Goal: Task Accomplishment & Management: Use online tool/utility

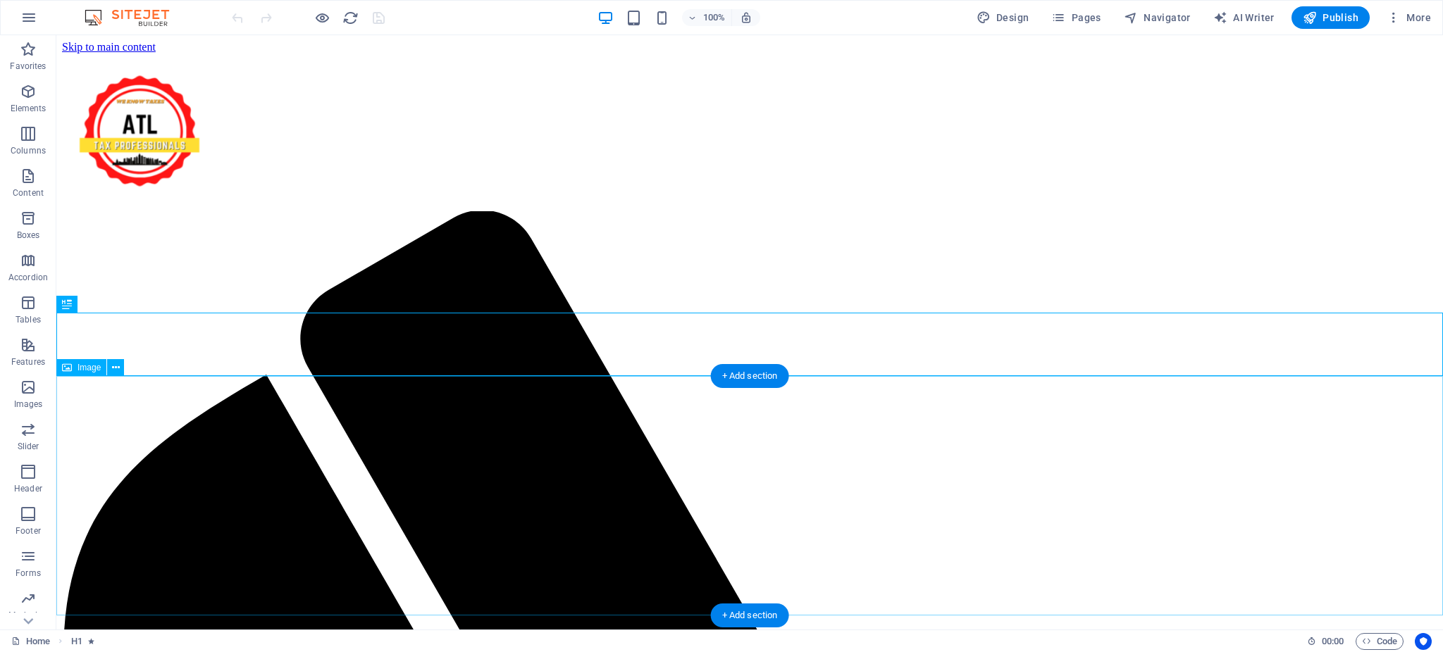
scroll to position [813, 0]
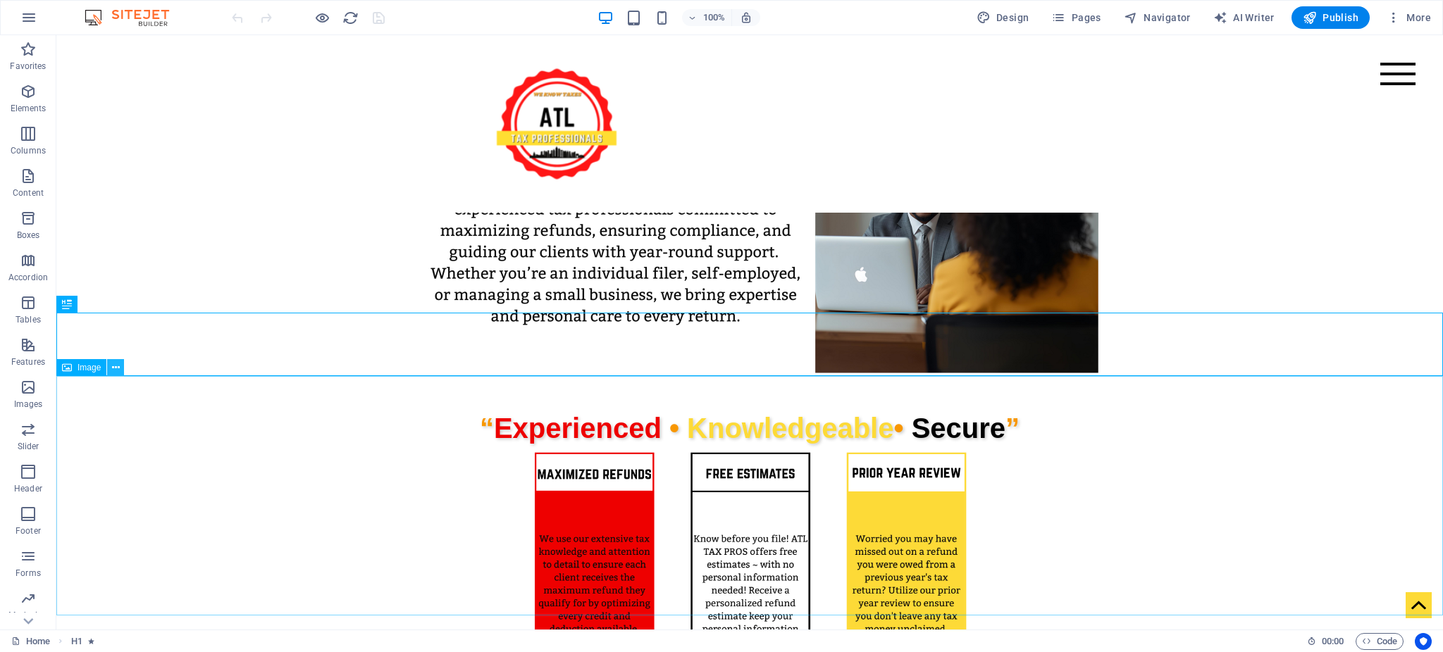
click at [120, 374] on button at bounding box center [115, 367] width 17 height 17
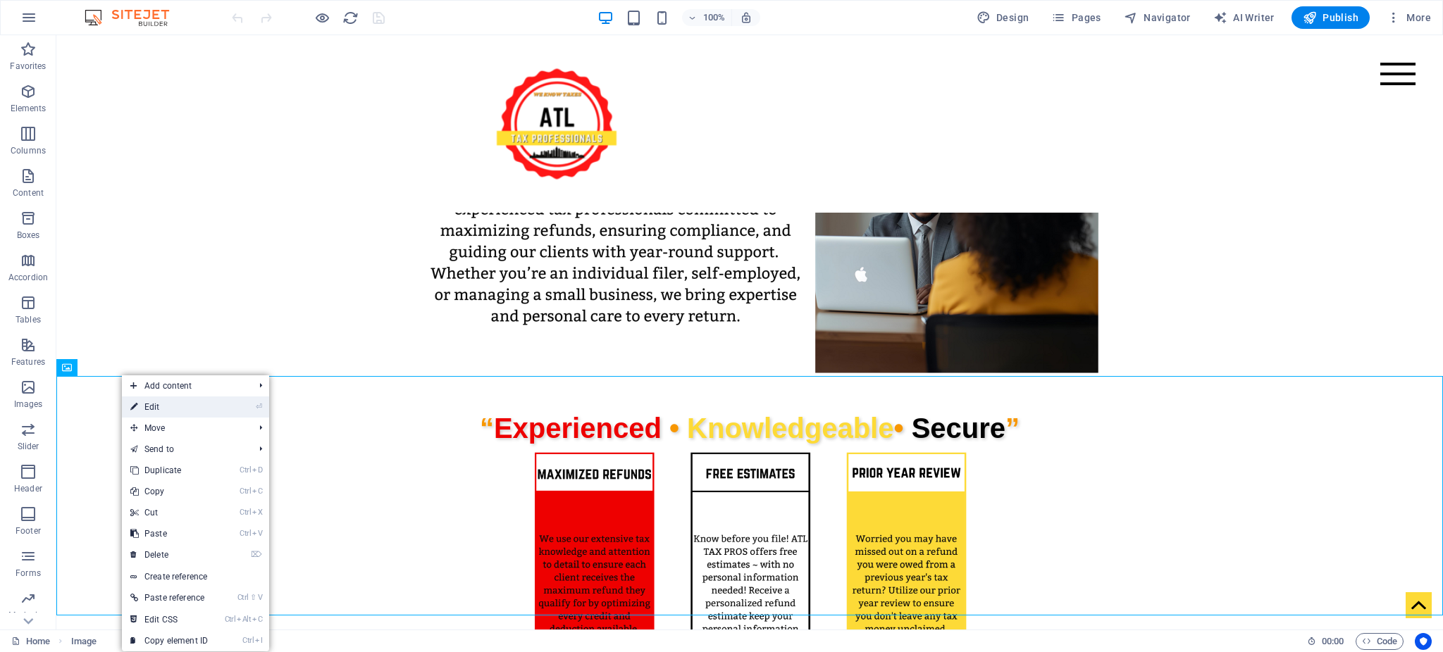
click at [156, 413] on link "⏎ Edit" at bounding box center [169, 407] width 94 height 21
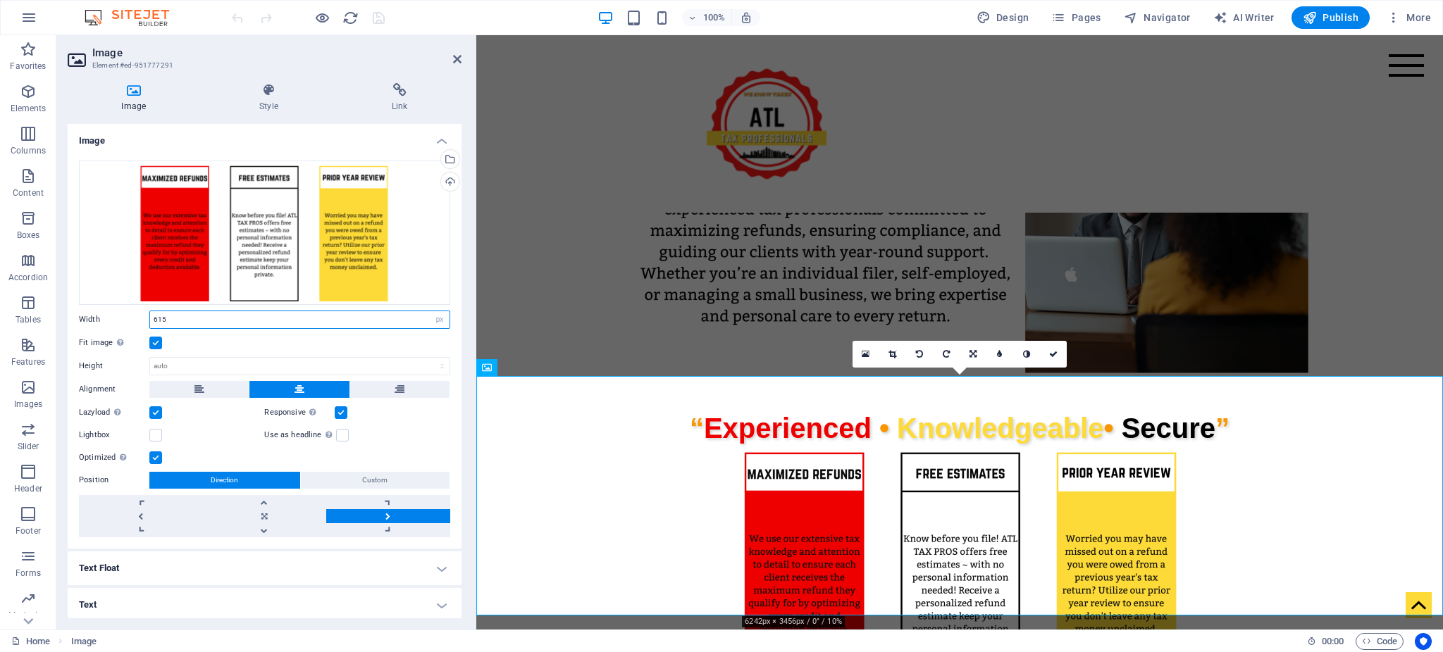
click at [419, 316] on input "615" at bounding box center [299, 319] width 299 height 17
click at [437, 324] on select "Default auto px rem % em vh vw" at bounding box center [440, 319] width 20 height 17
select select "%"
click at [430, 311] on select "Default auto px rem % em vh vw" at bounding box center [440, 319] width 20 height 17
type input "44.8"
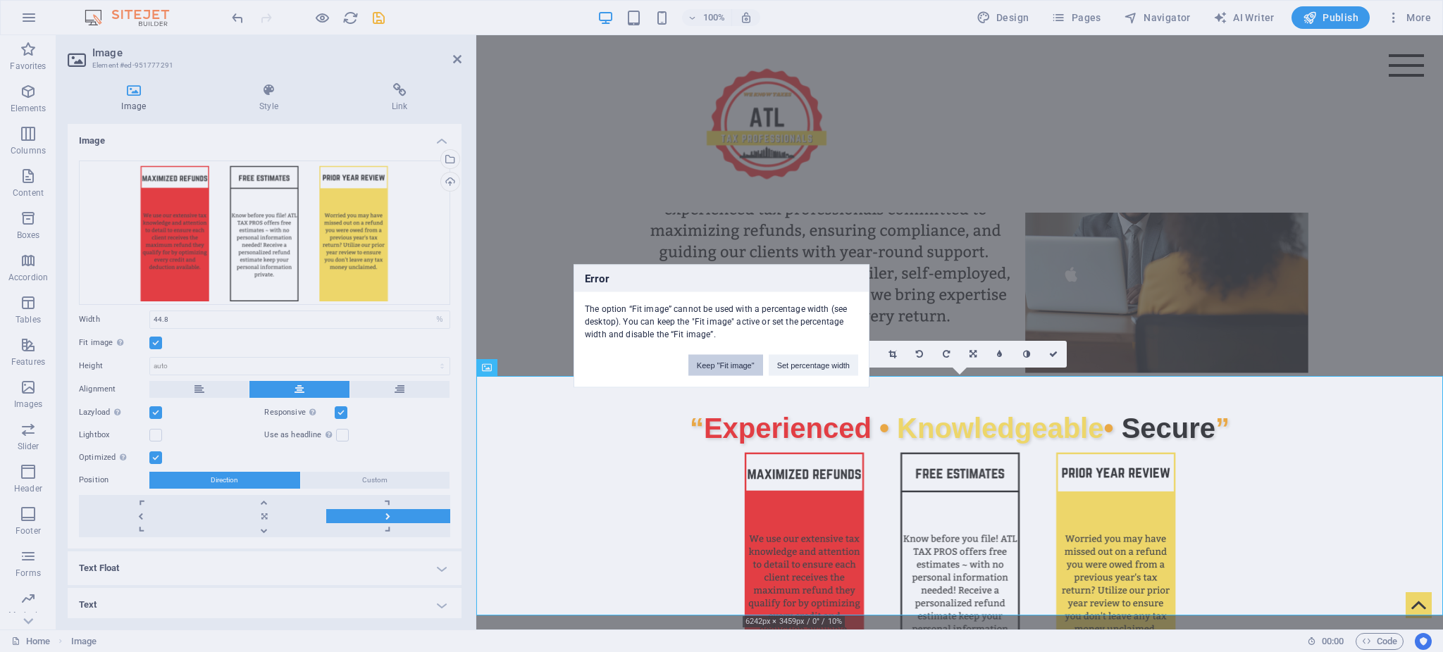
click at [716, 368] on button "Keep "Fit image"" at bounding box center [725, 365] width 75 height 21
select select "DISABLED_OPTION_VALUE"
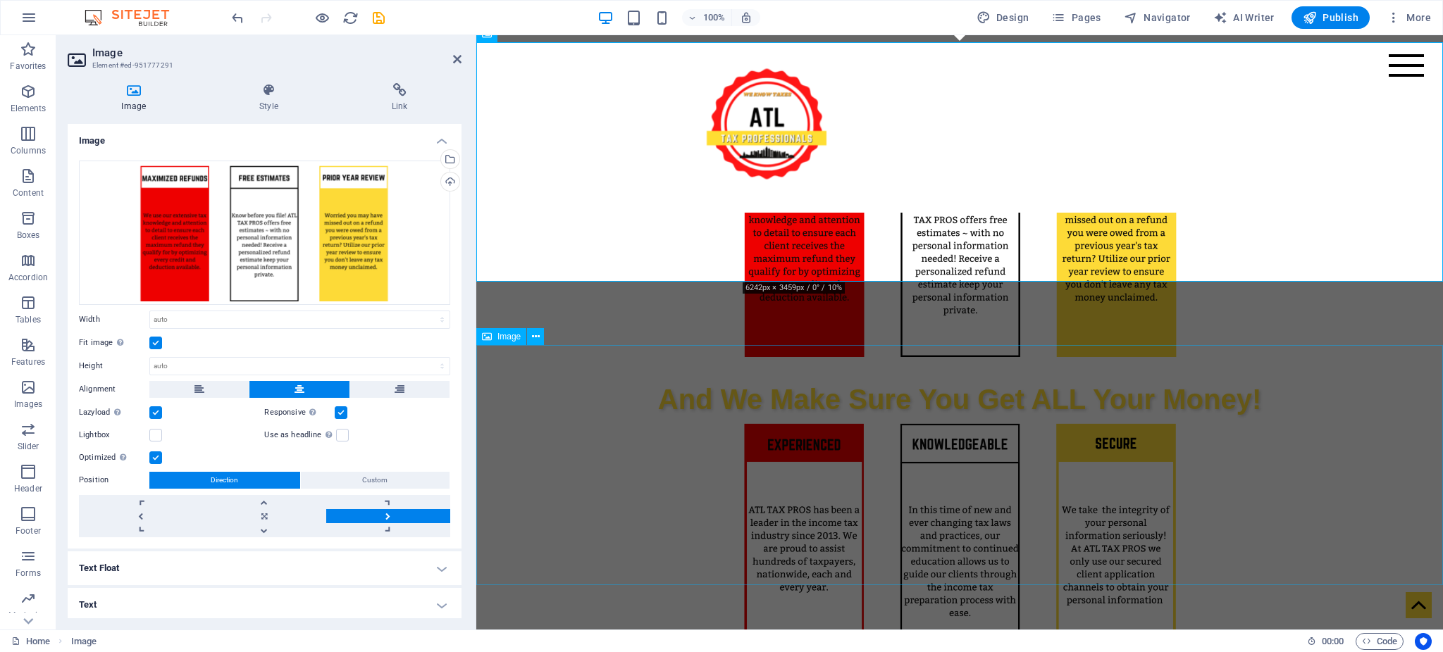
scroll to position [1146, 0]
click at [535, 342] on icon at bounding box center [536, 337] width 8 height 15
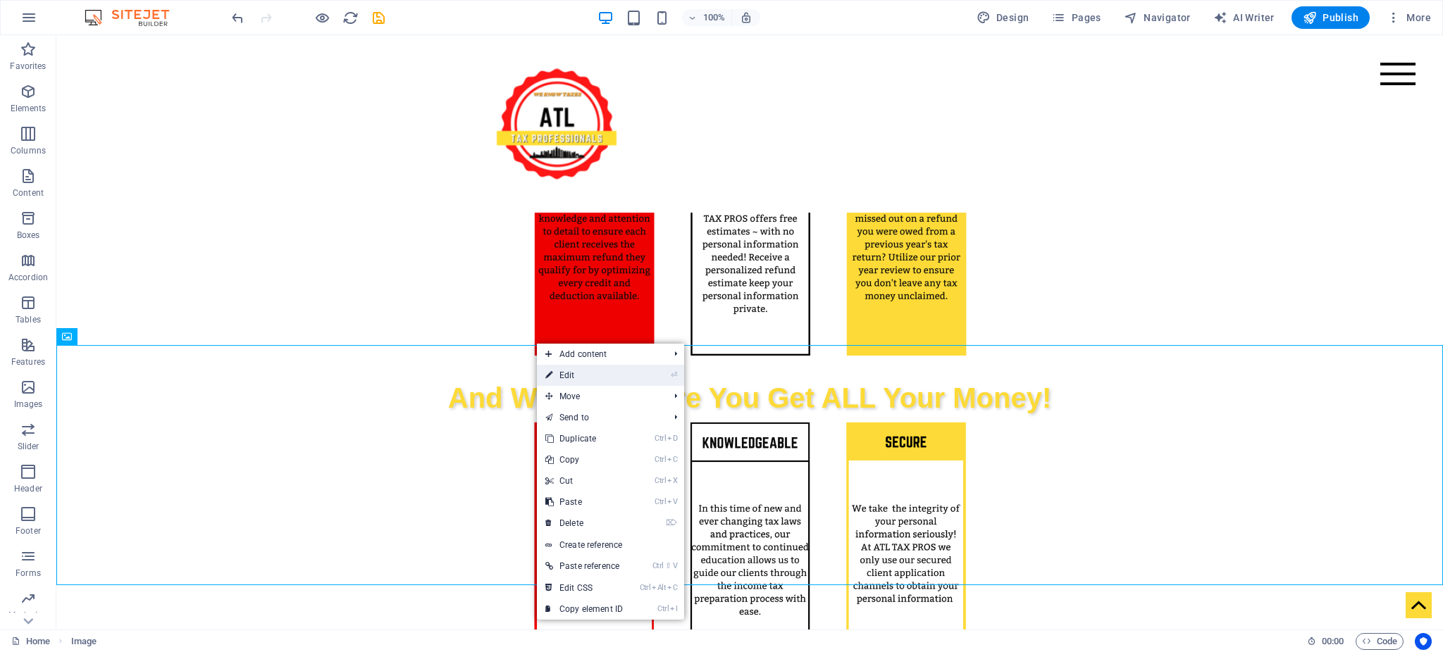
click at [568, 382] on link "⏎ Edit" at bounding box center [584, 375] width 94 height 21
select select "px"
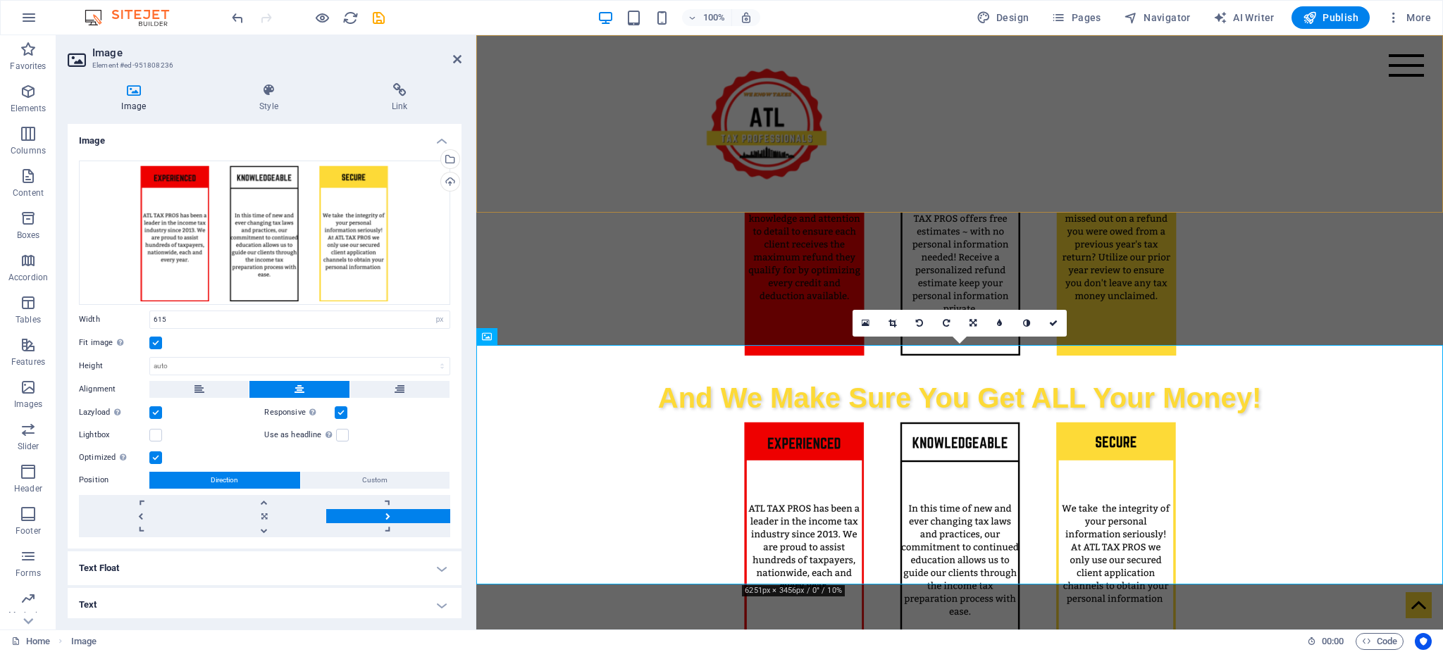
drag, startPoint x: 1286, startPoint y: 175, endPoint x: 1708, endPoint y: 177, distance: 421.3
click at [1442, 177] on div "Menu Home ABOUT US SERVICES SCHEDULE AN APPOINTMENT FILE YOUR INCOME TAX RETURN…" at bounding box center [959, 124] width 967 height 178
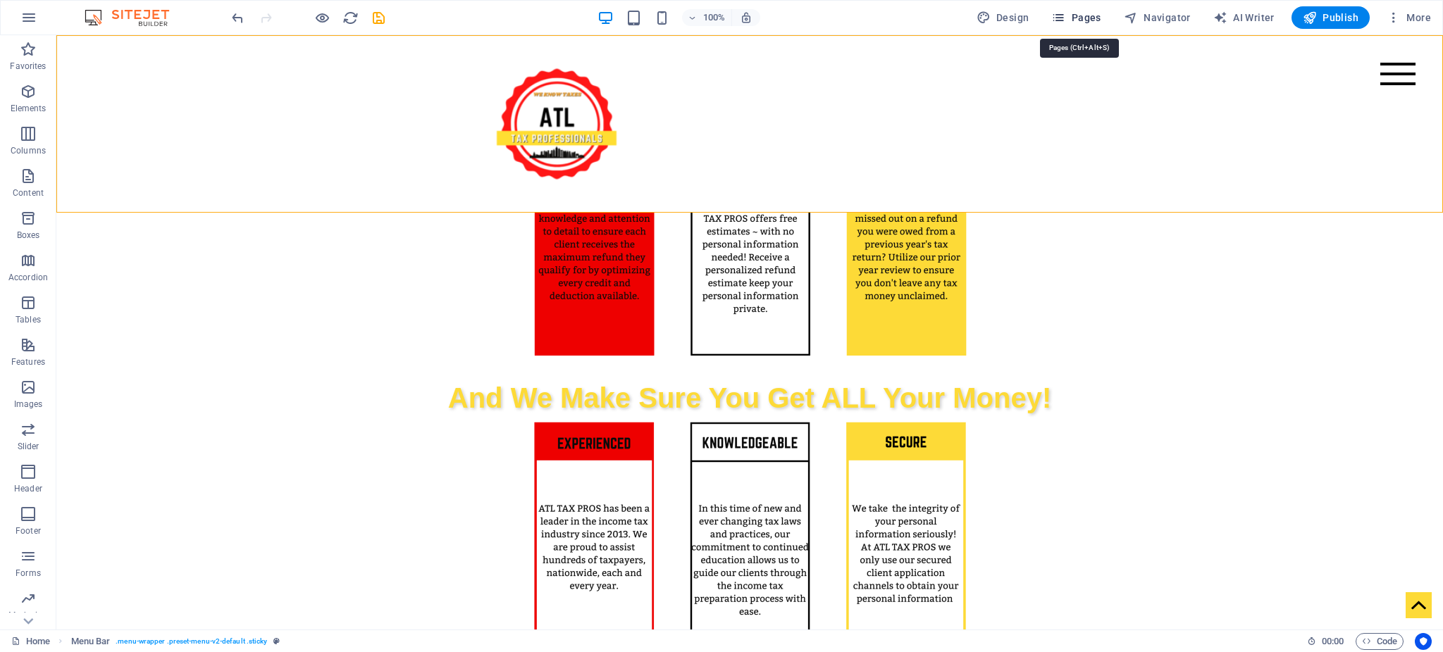
drag, startPoint x: 1081, startPoint y: 28, endPoint x: 1024, endPoint y: 6, distance: 60.7
click at [1081, 28] on button "Pages" at bounding box center [1075, 17] width 61 height 23
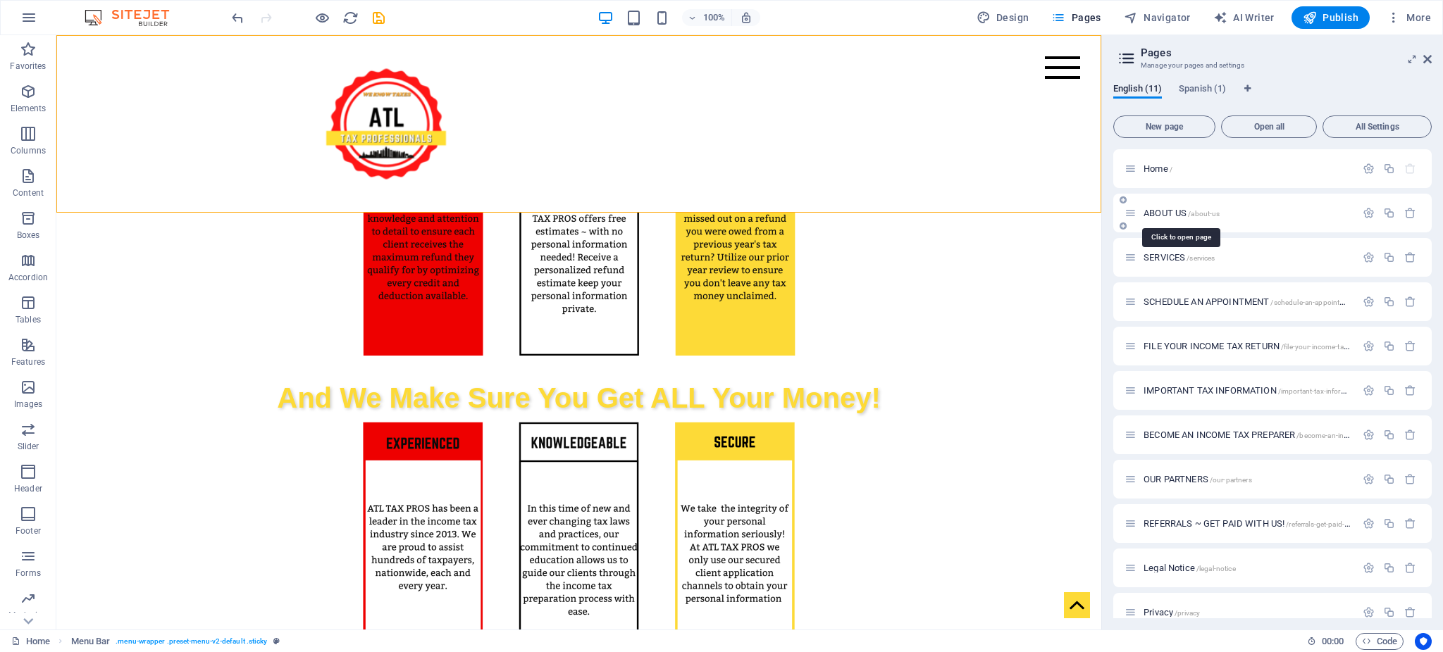
click at [1157, 218] on span "ABOUT US /about-us" at bounding box center [1181, 213] width 76 height 11
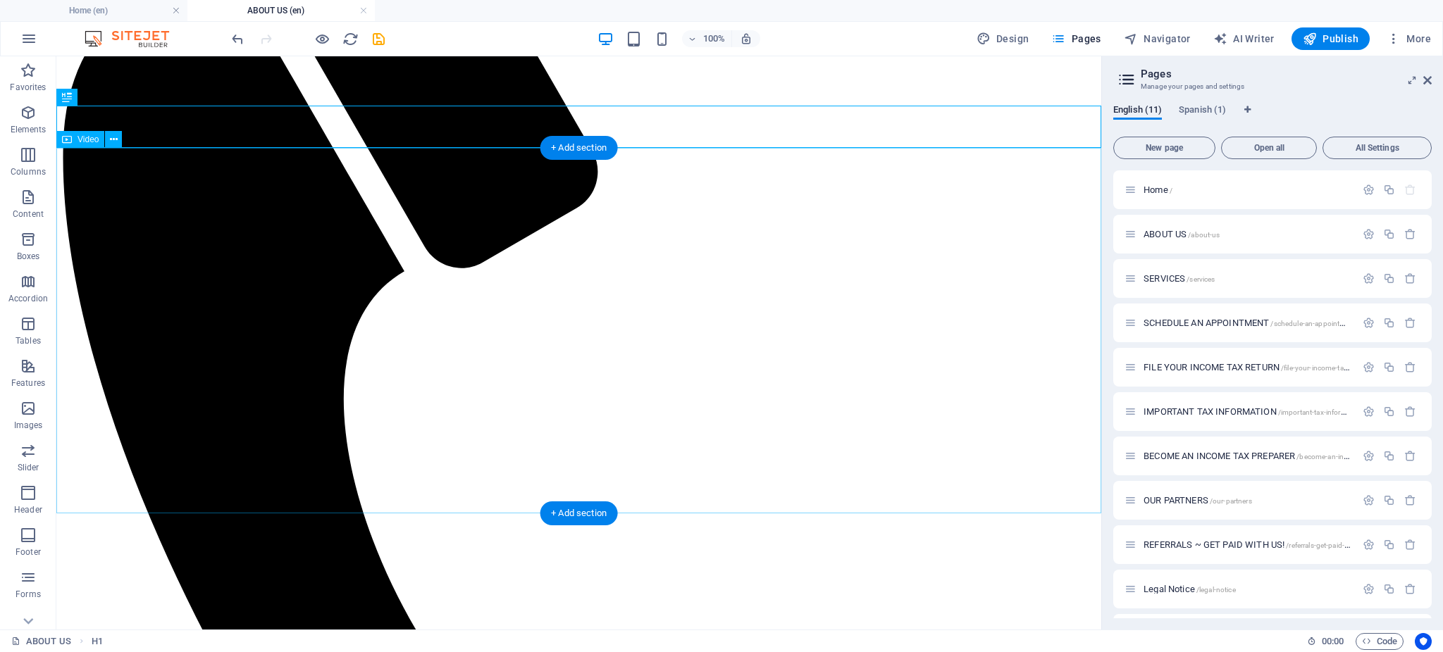
scroll to position [413, 0]
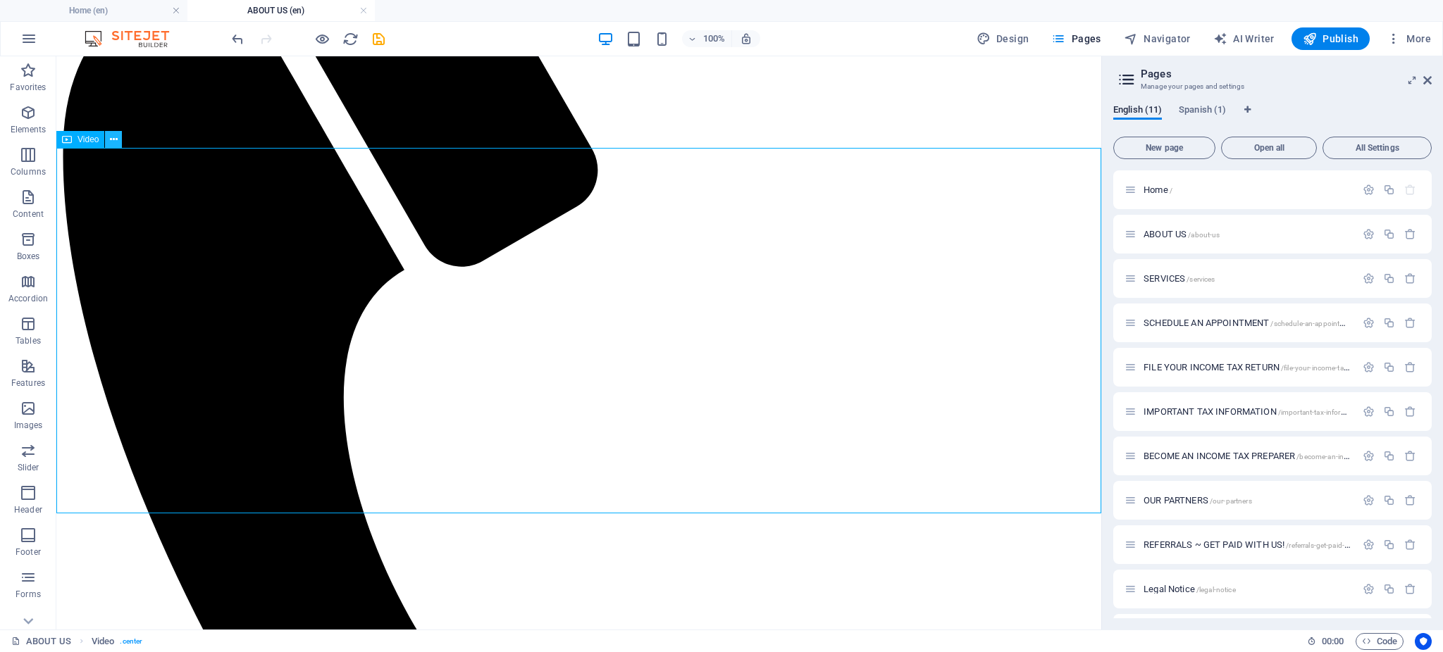
click at [113, 144] on icon at bounding box center [114, 139] width 8 height 15
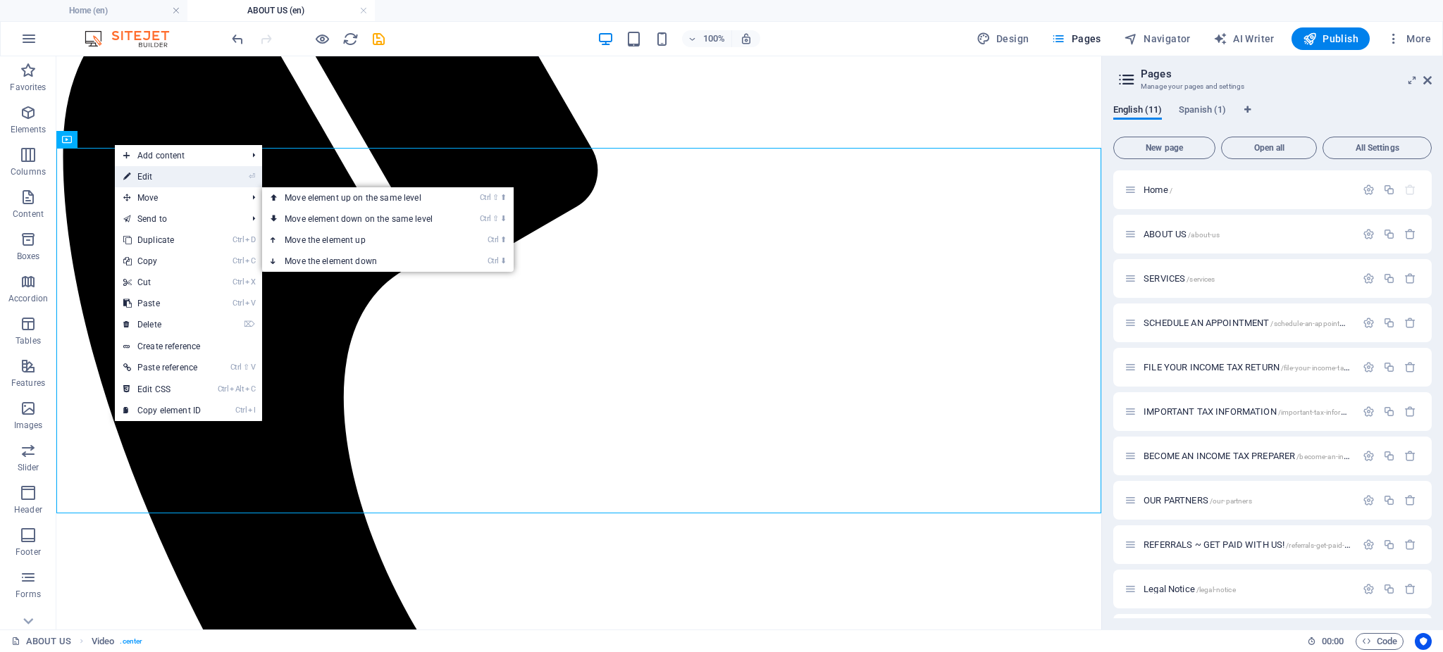
click at [151, 175] on link "⏎ Edit" at bounding box center [162, 176] width 94 height 21
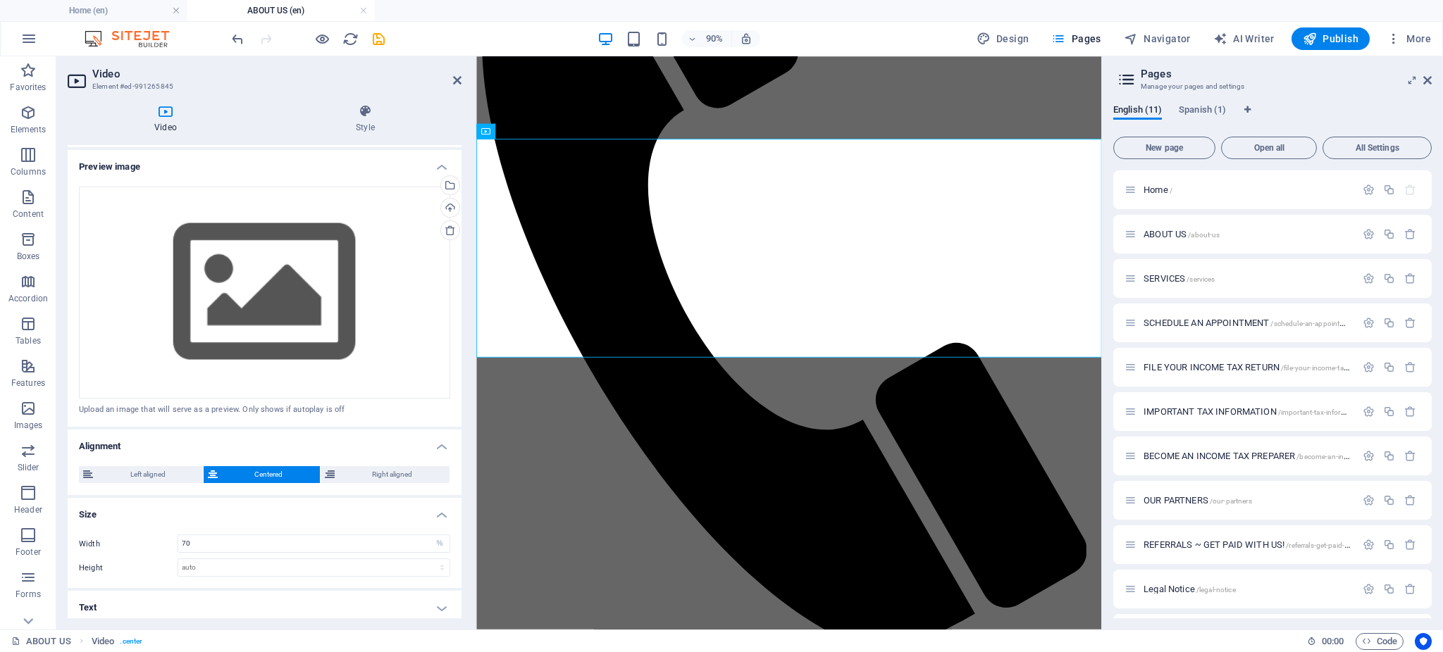
scroll to position [243, 0]
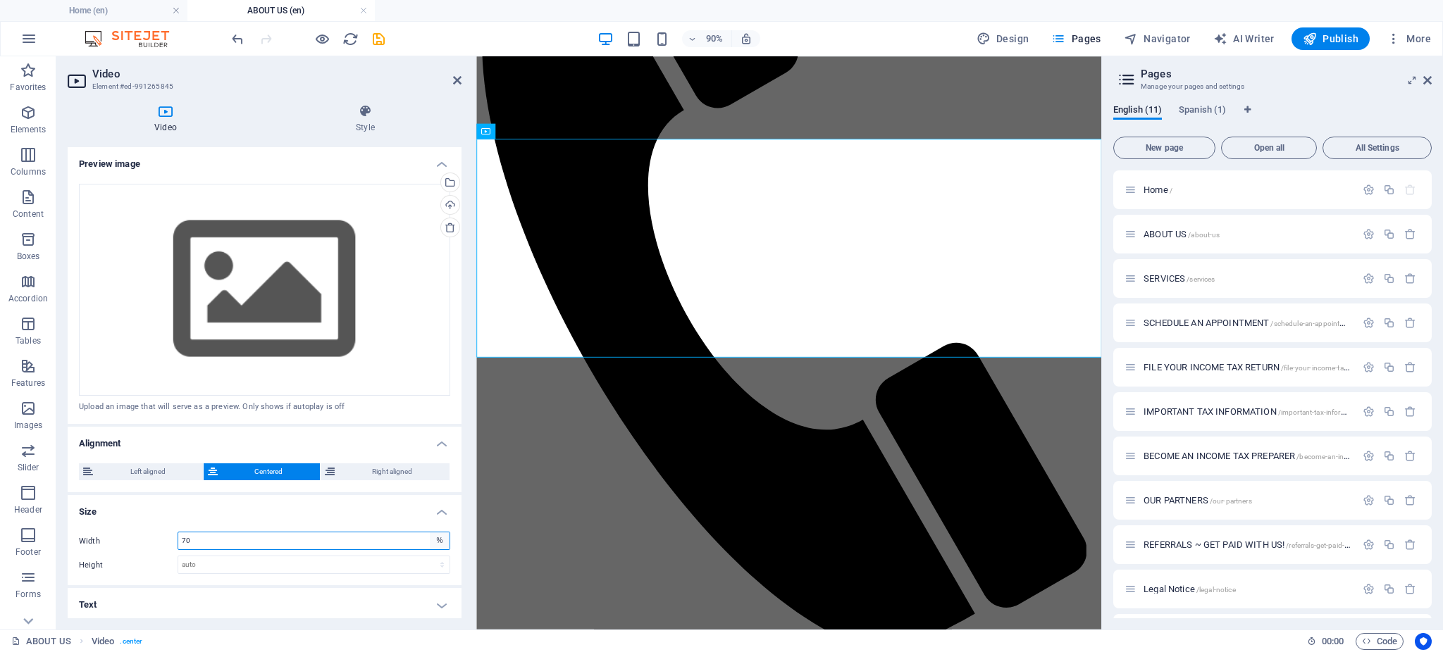
click at [435, 538] on select "auto px %" at bounding box center [440, 541] width 20 height 17
select select "px"
click at [430, 533] on select "auto px %" at bounding box center [440, 541] width 20 height 17
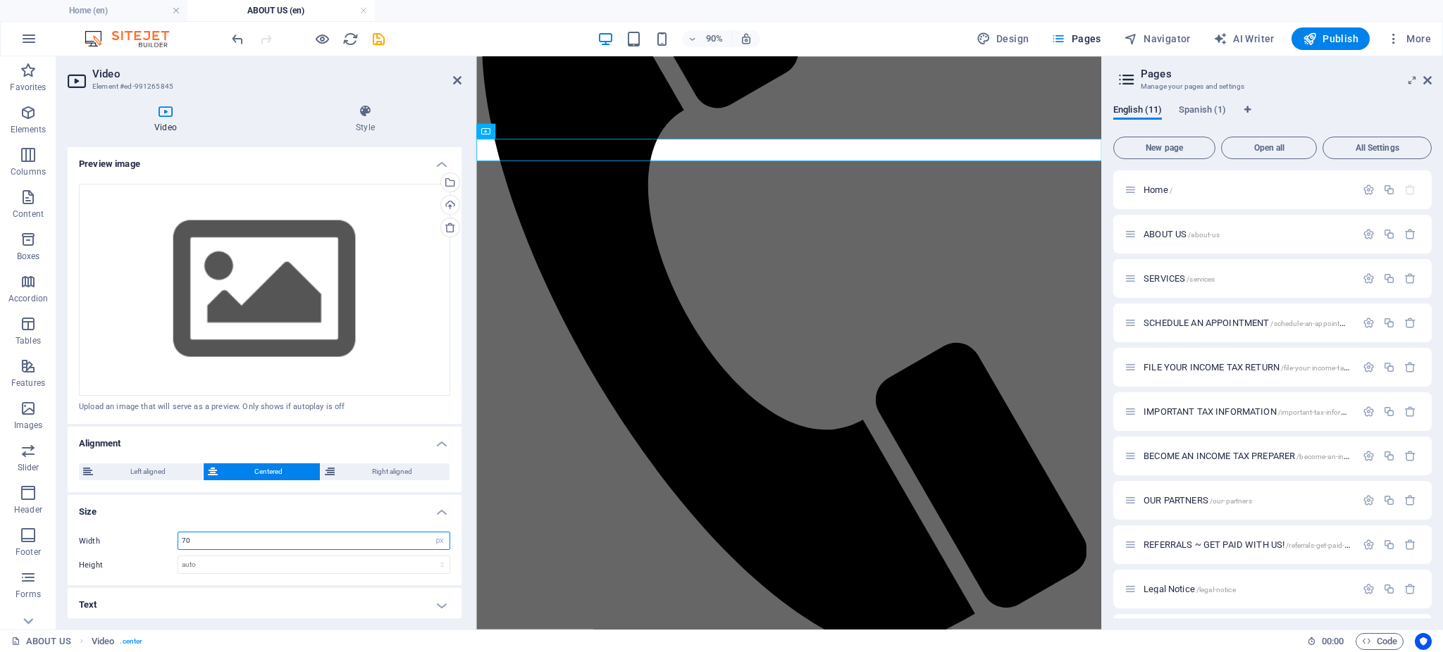
click at [297, 542] on input "70" at bounding box center [313, 541] width 271 height 17
type input "615"
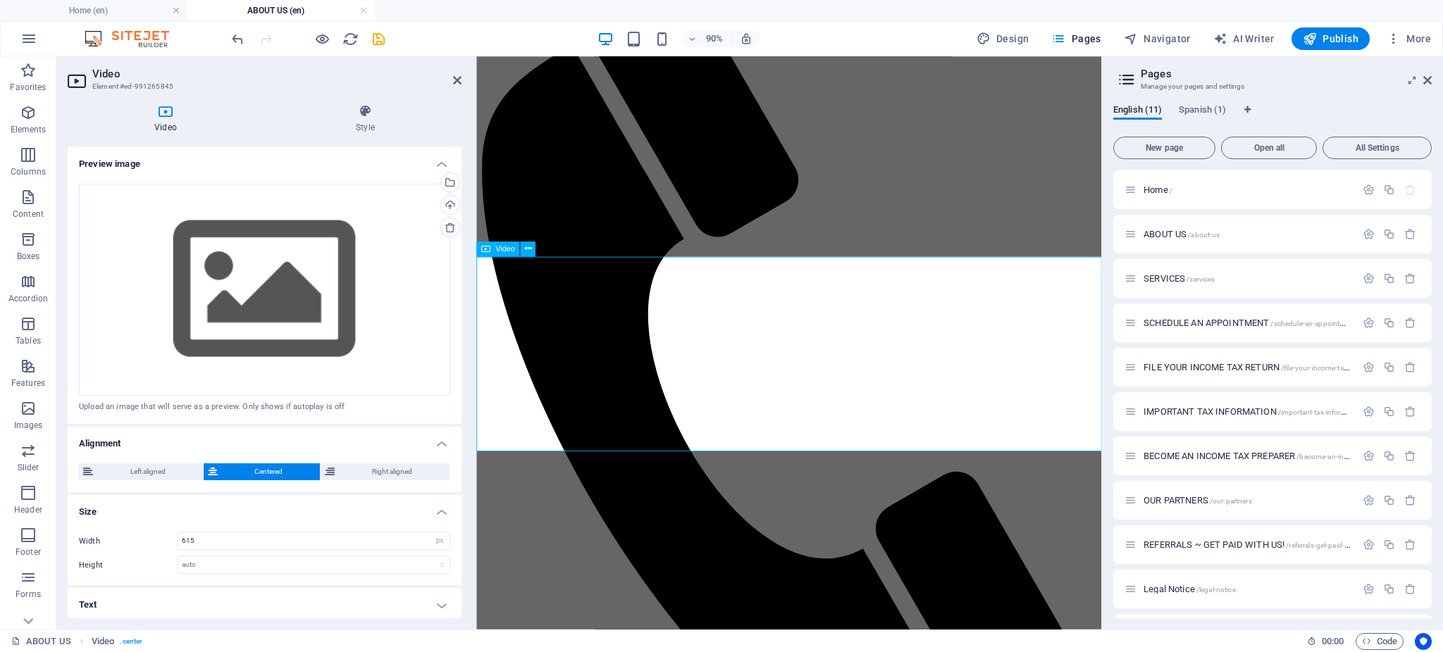
scroll to position [255, 0]
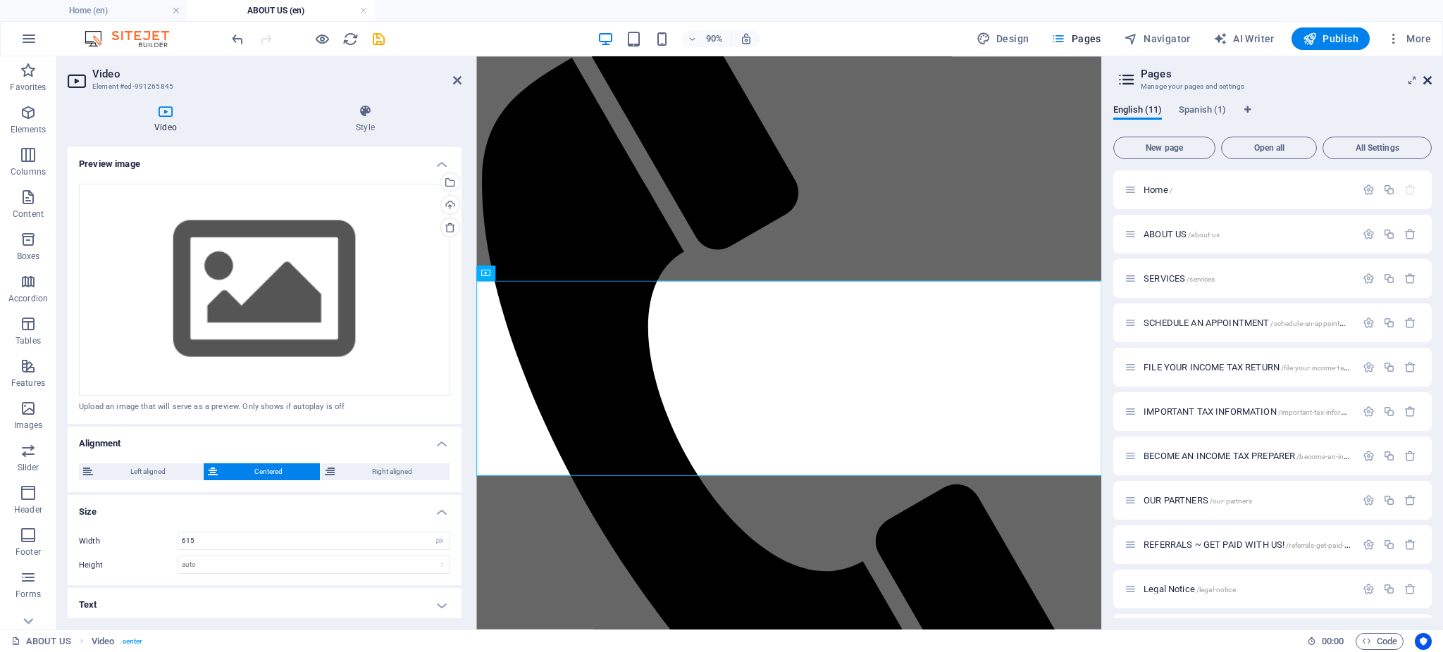
drag, startPoint x: 1428, startPoint y: 77, endPoint x: 877, endPoint y: 44, distance: 551.9
click at [1428, 77] on icon at bounding box center [1427, 80] width 8 height 11
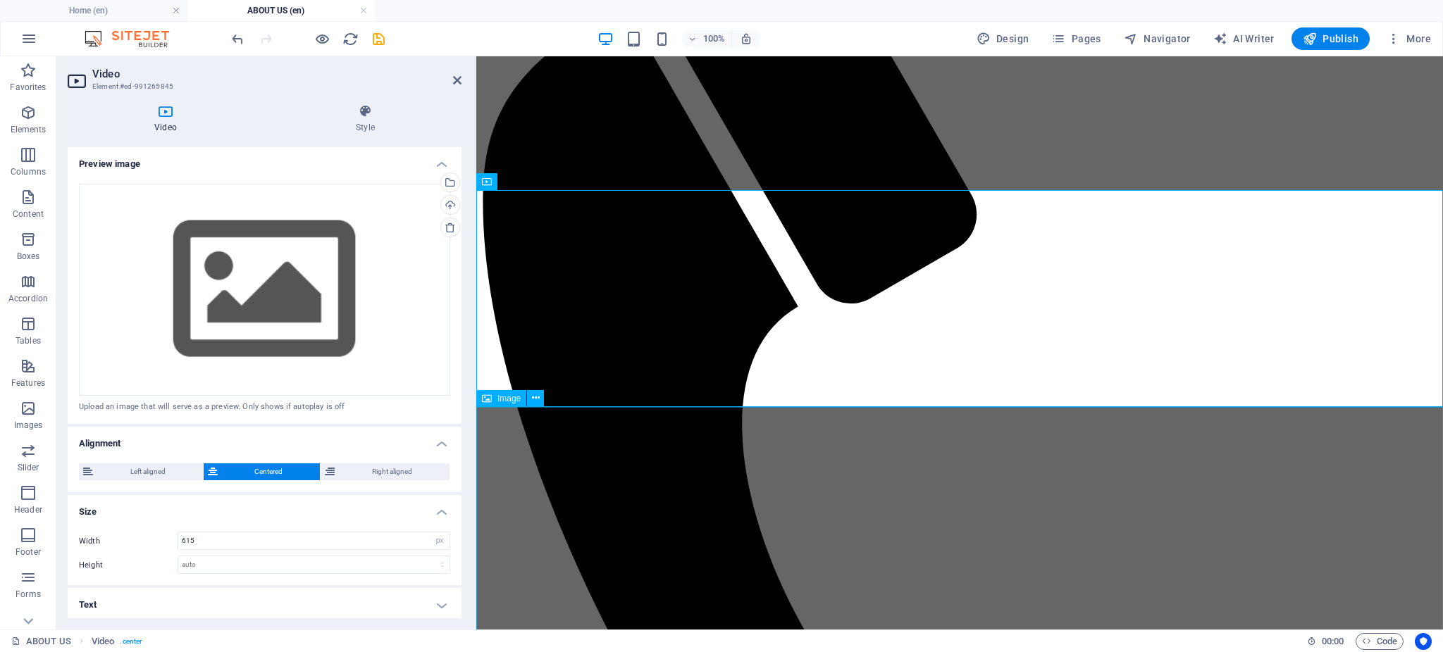
scroll to position [371, 0]
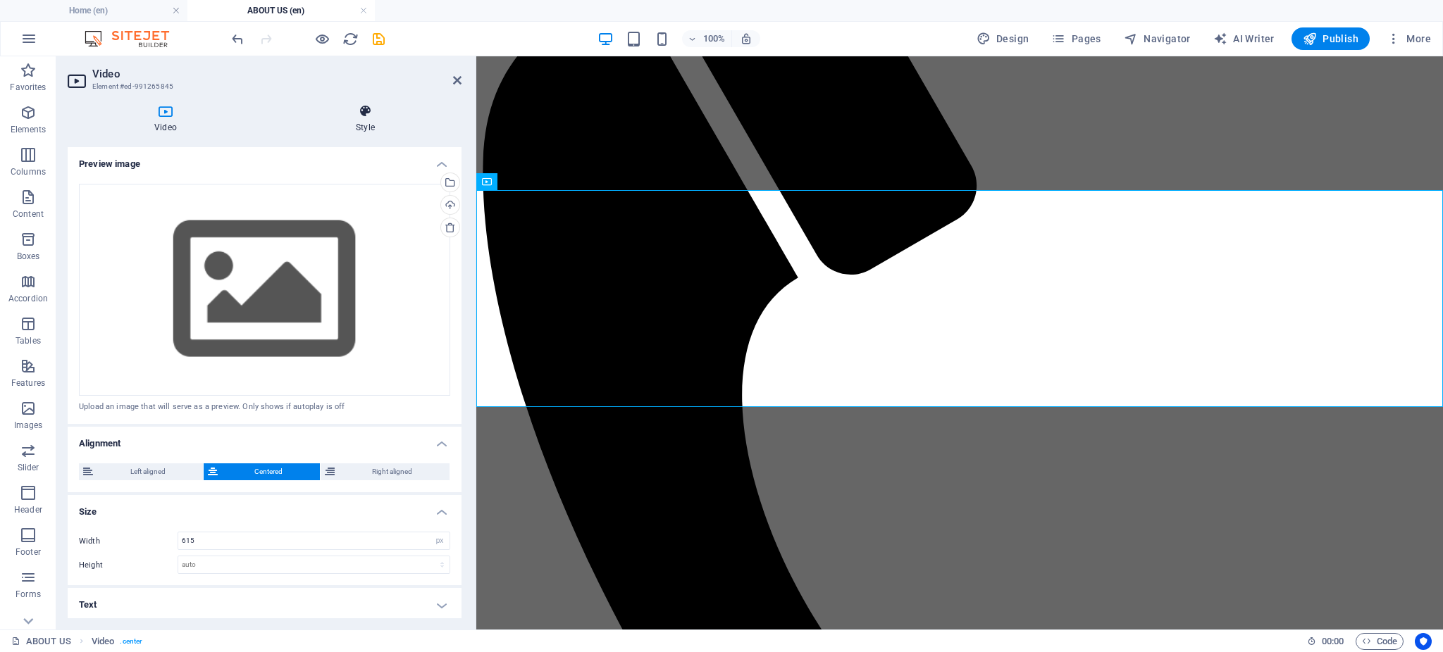
click at [365, 121] on h4 "Style" at bounding box center [365, 119] width 192 height 30
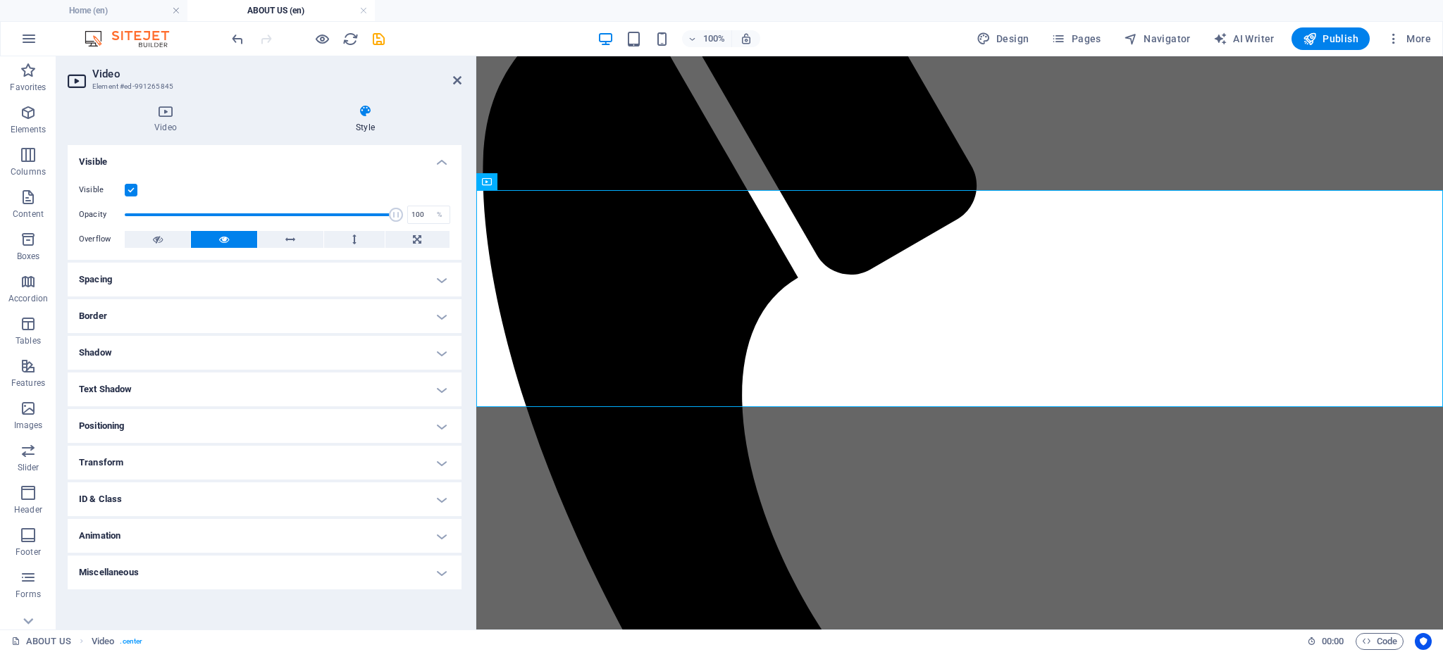
click at [301, 271] on h4 "Spacing" at bounding box center [265, 280] width 394 height 34
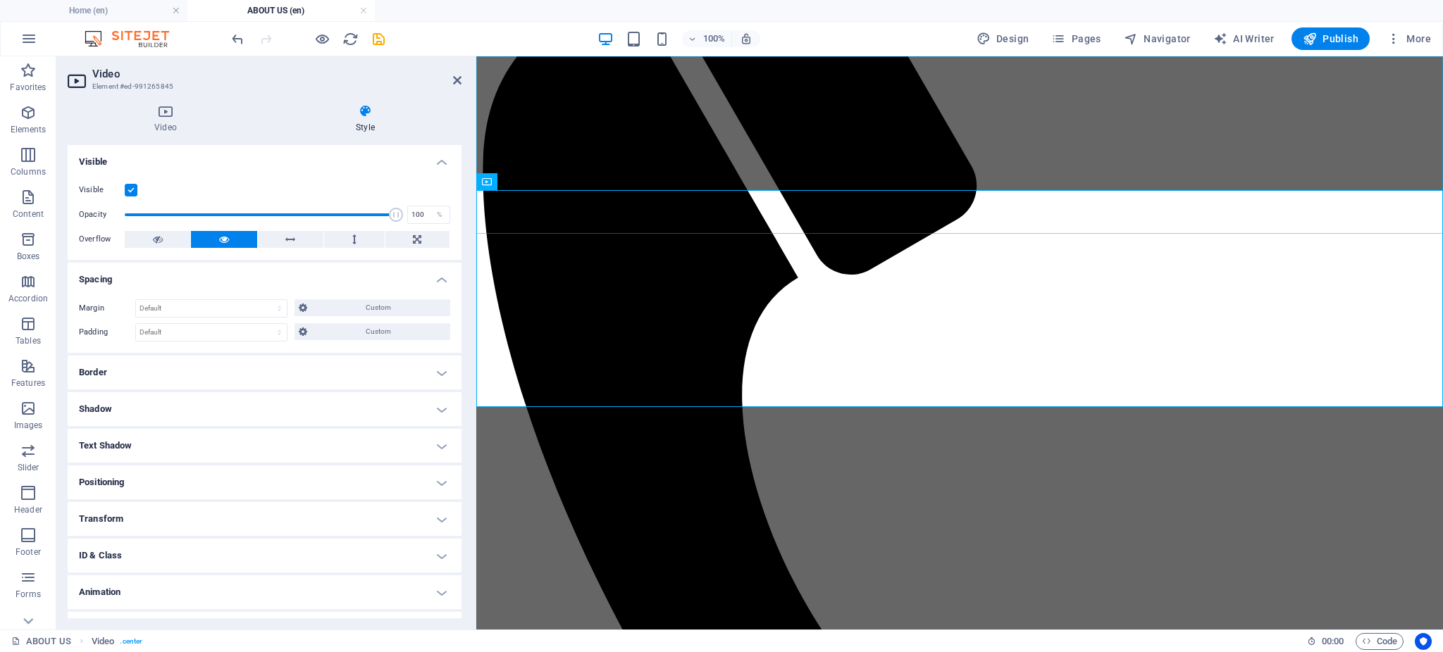
click at [1029, 142] on div "Menu Home ABOUT US SERVICES SCHEDULE AN APPOINTMENT FILE YOUR INCOME TAX RETURN…" at bounding box center [958, 487] width 955 height 1567
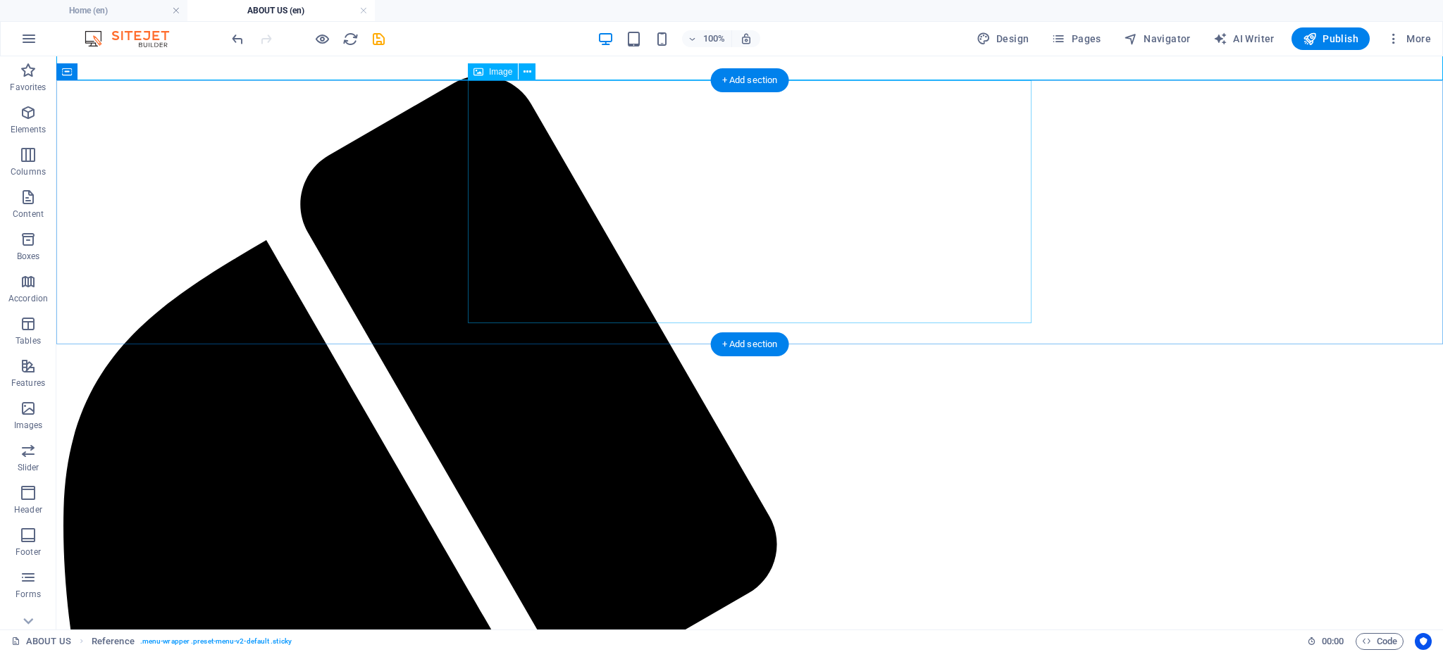
scroll to position [153, 0]
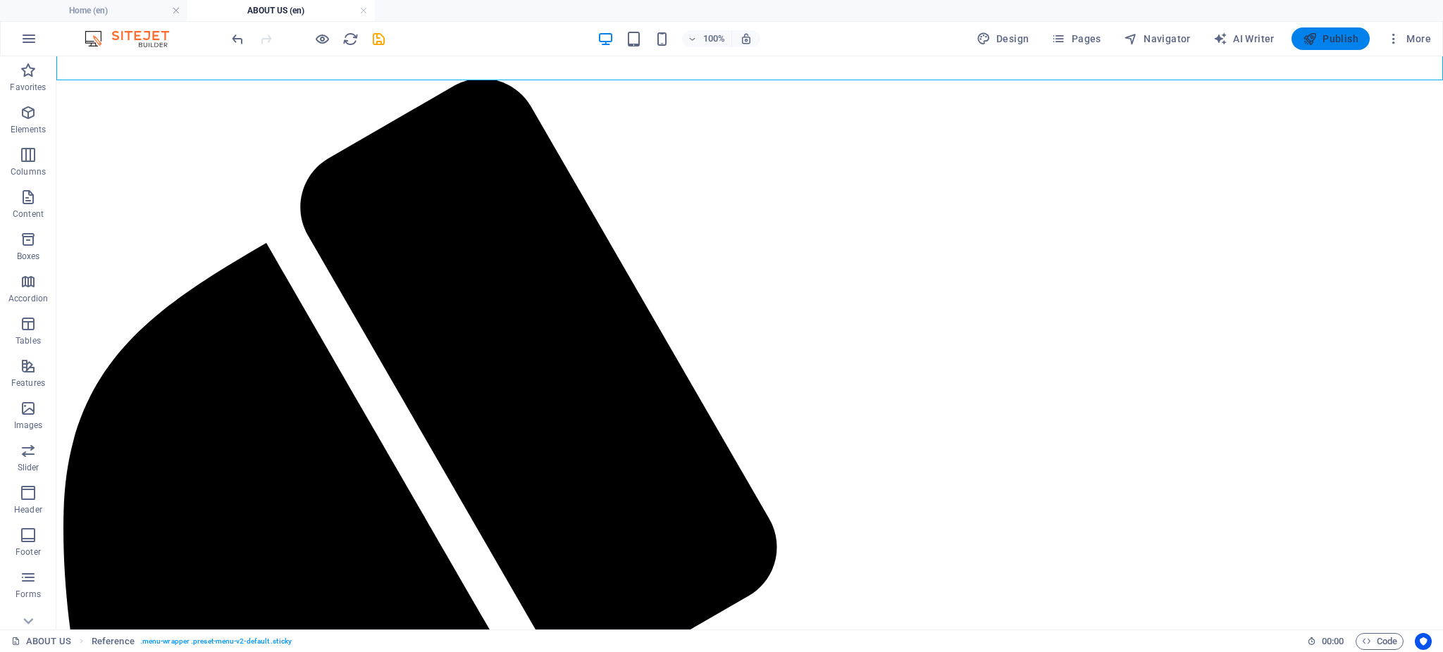
click at [1332, 38] on span "Publish" at bounding box center [1331, 39] width 56 height 14
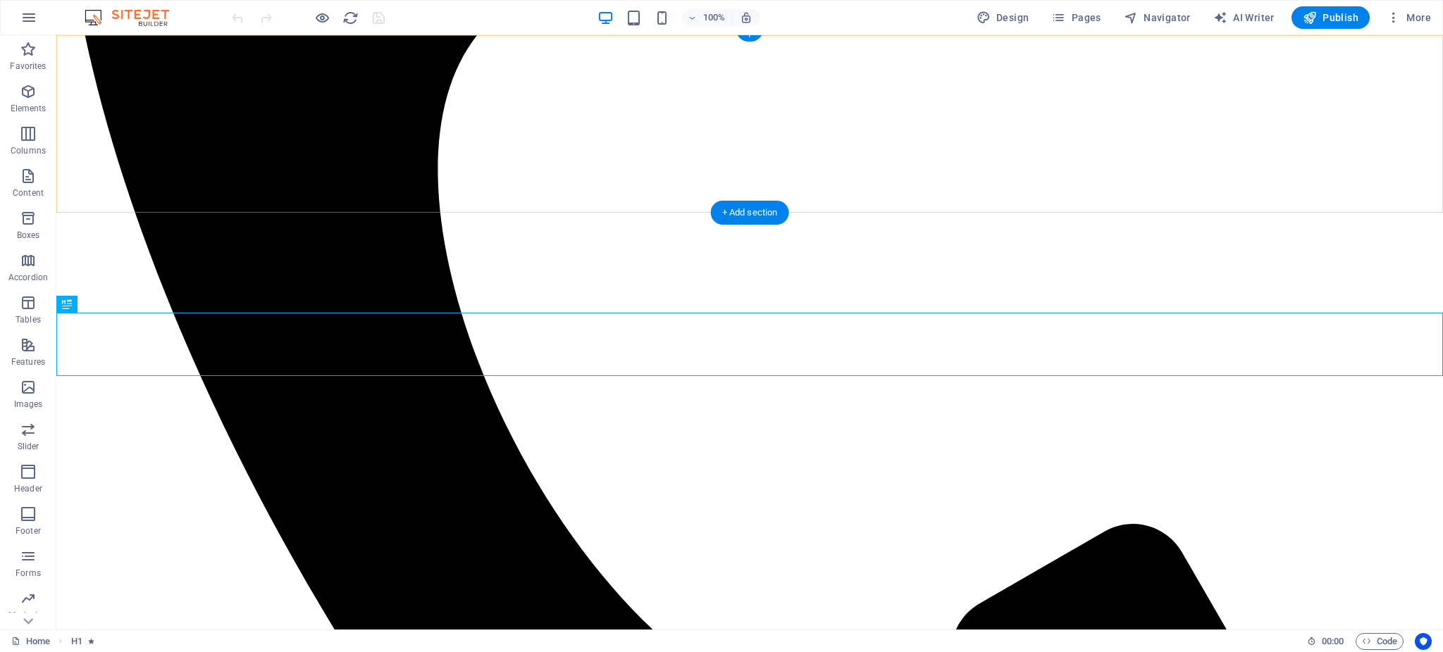
scroll to position [813, 0]
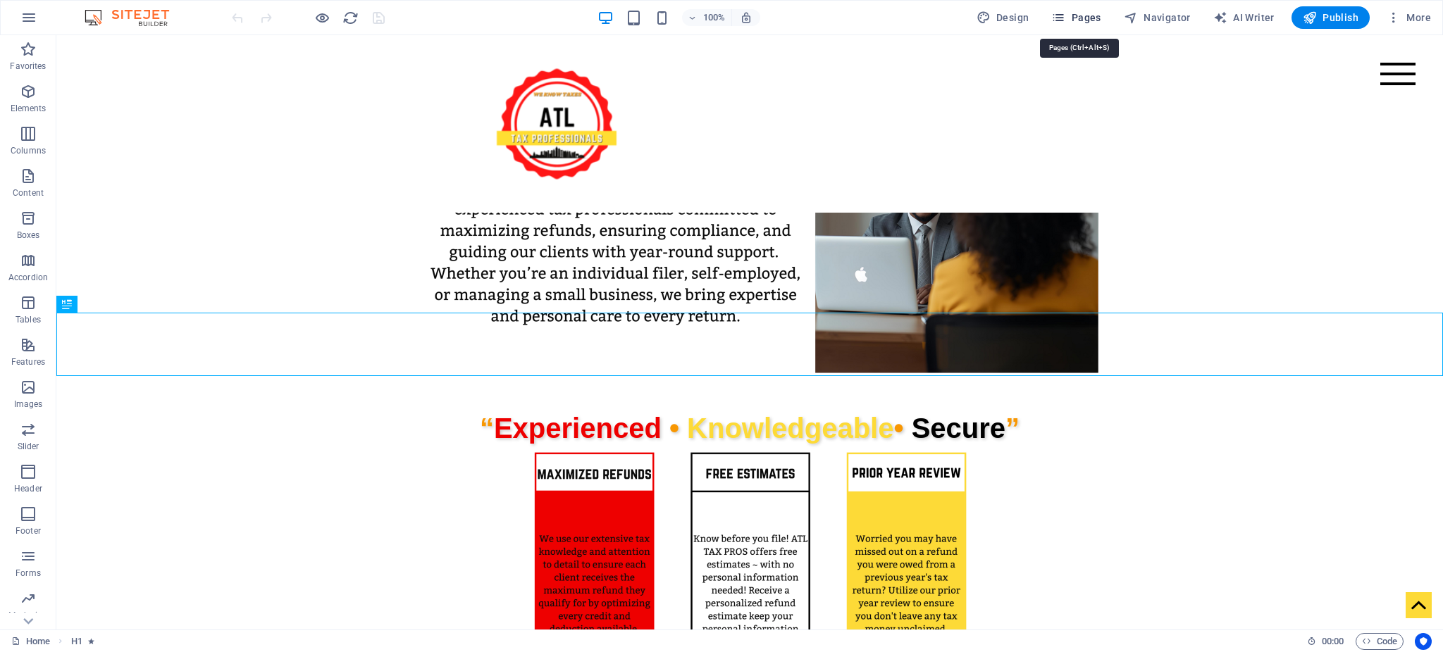
click at [1080, 25] on button "Pages" at bounding box center [1075, 17] width 61 height 23
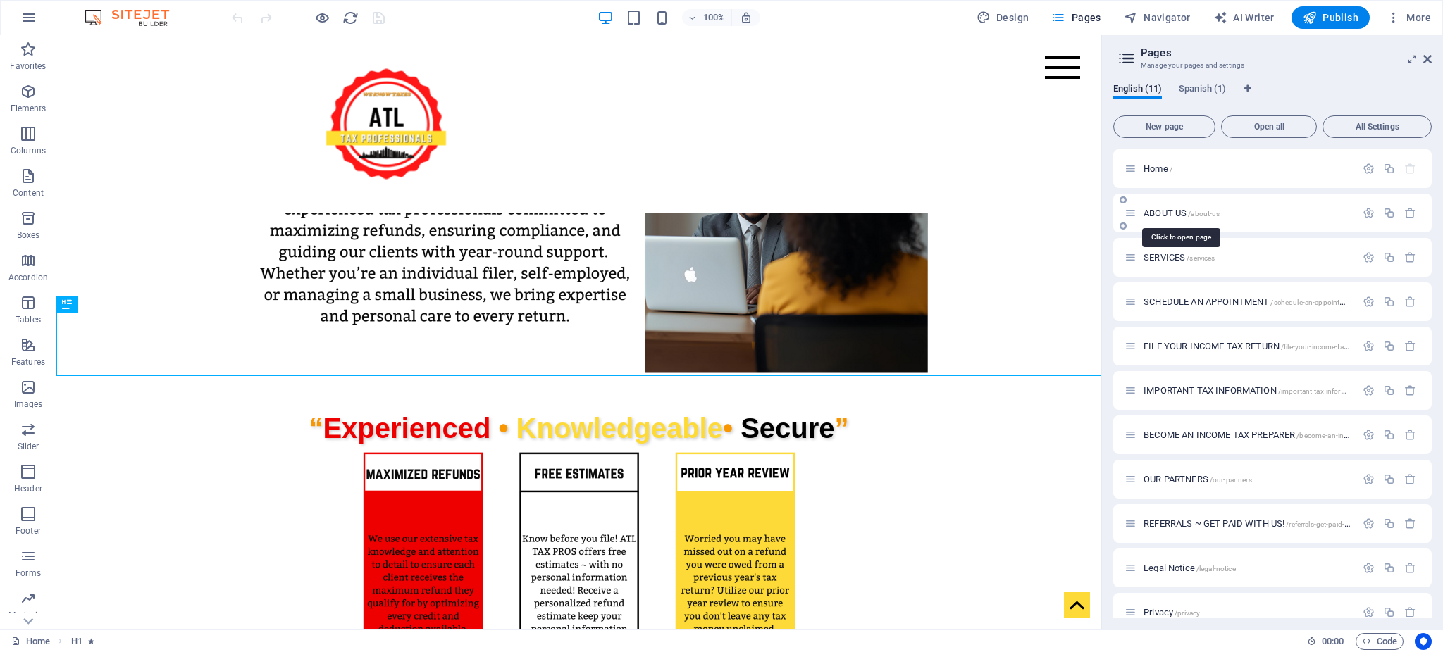
click at [1180, 212] on span "ABOUT US /about-us" at bounding box center [1181, 213] width 76 height 11
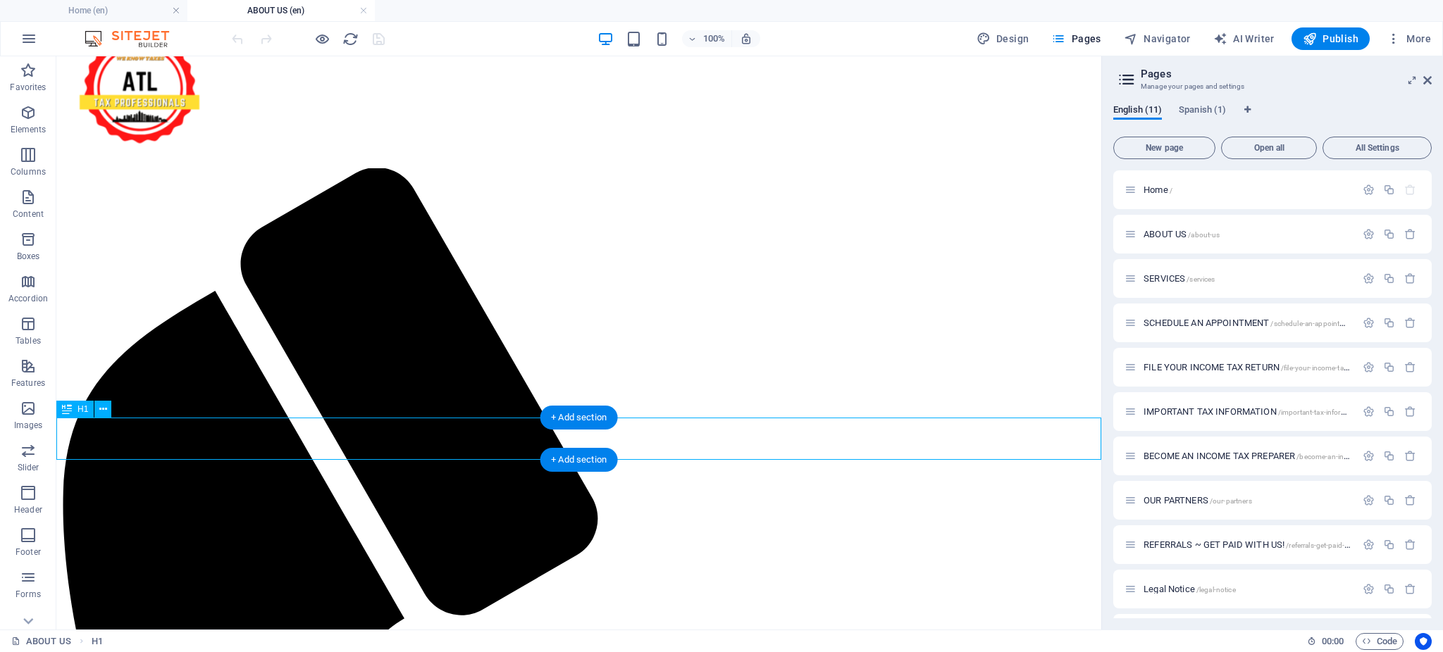
scroll to position [104, 0]
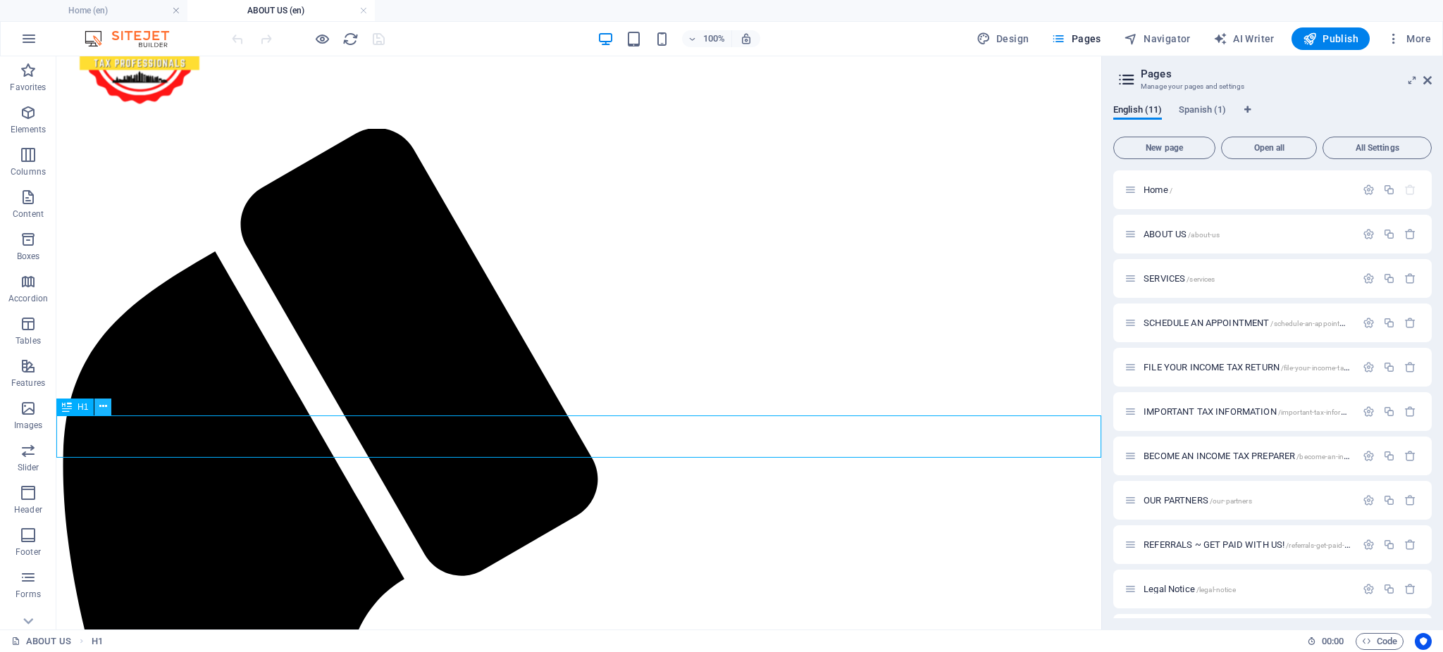
click at [101, 409] on icon at bounding box center [103, 406] width 8 height 15
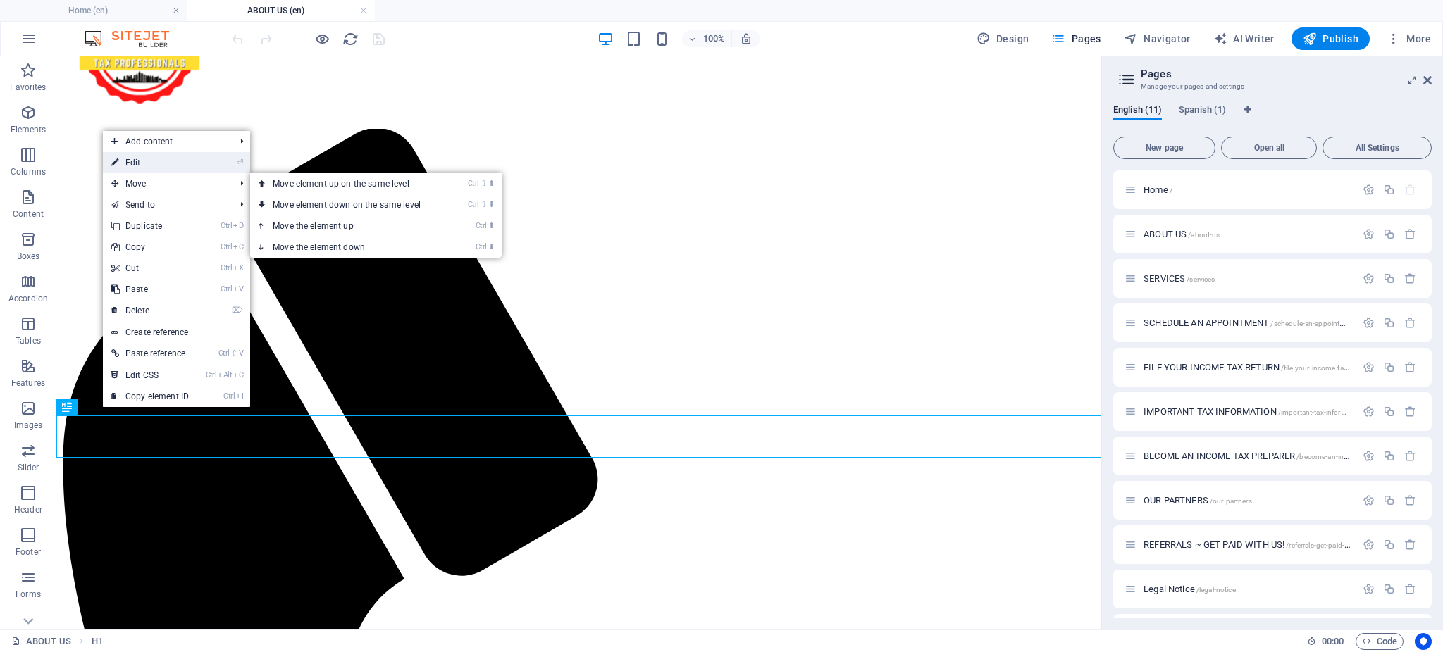
click at [149, 168] on link "⏎ Edit" at bounding box center [150, 162] width 94 height 21
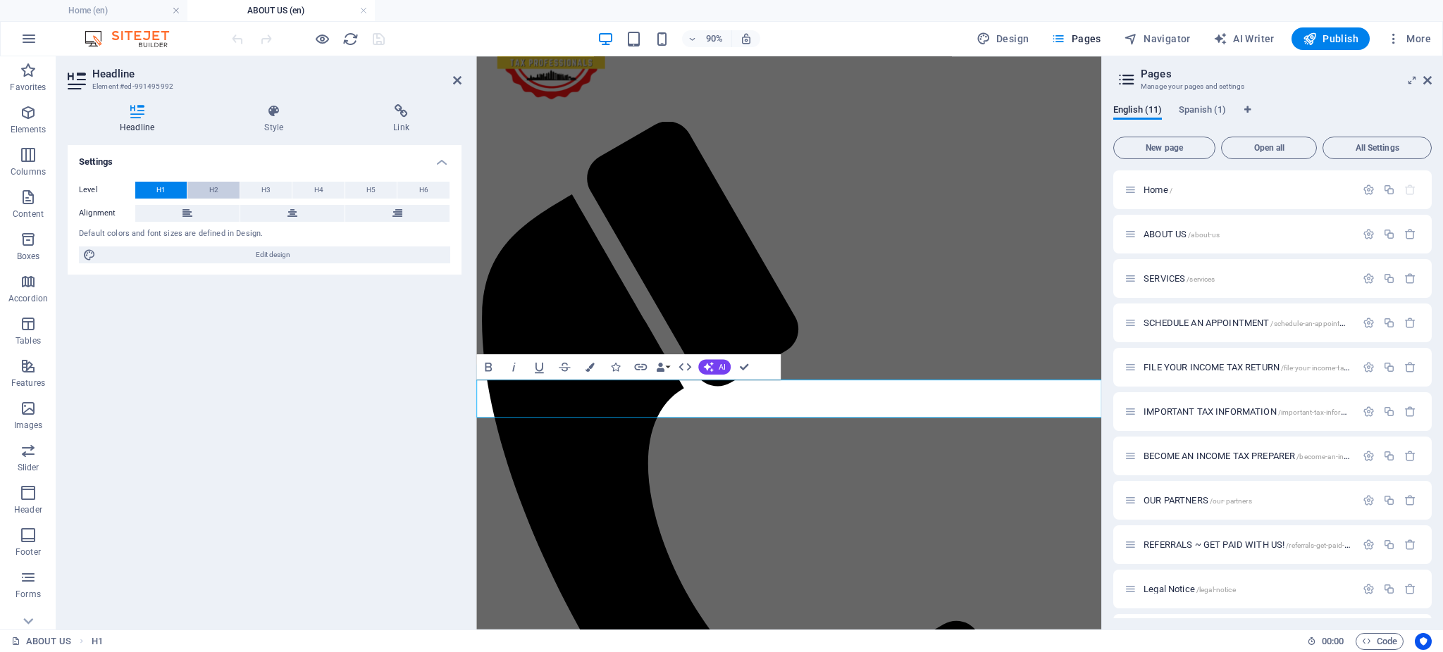
click at [221, 191] on button "H2" at bounding box center [212, 190] width 51 height 17
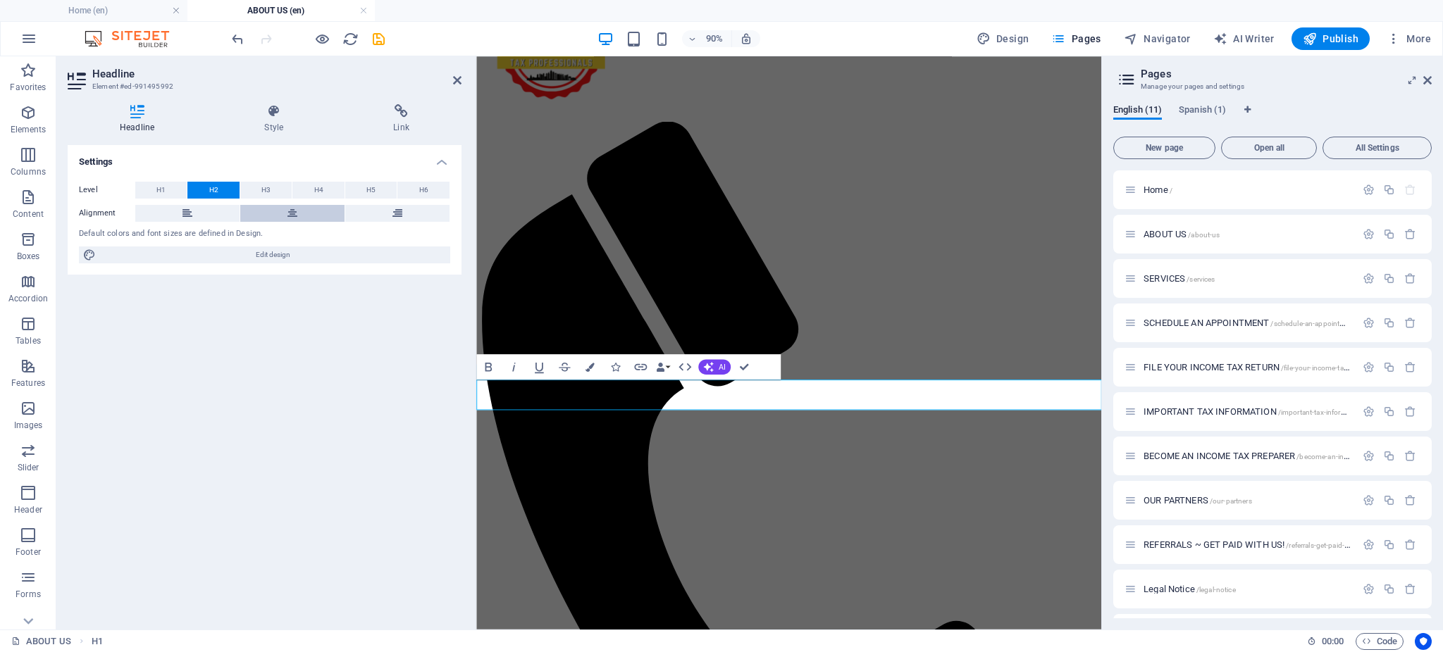
click at [306, 217] on button at bounding box center [292, 213] width 104 height 17
click at [938, 104] on div "Menu Home ABOUT US SERVICES SCHEDULE AN APPOINTMENT FILE YOUR INCOME TAX RETURN…" at bounding box center [822, 574] width 683 height 1206
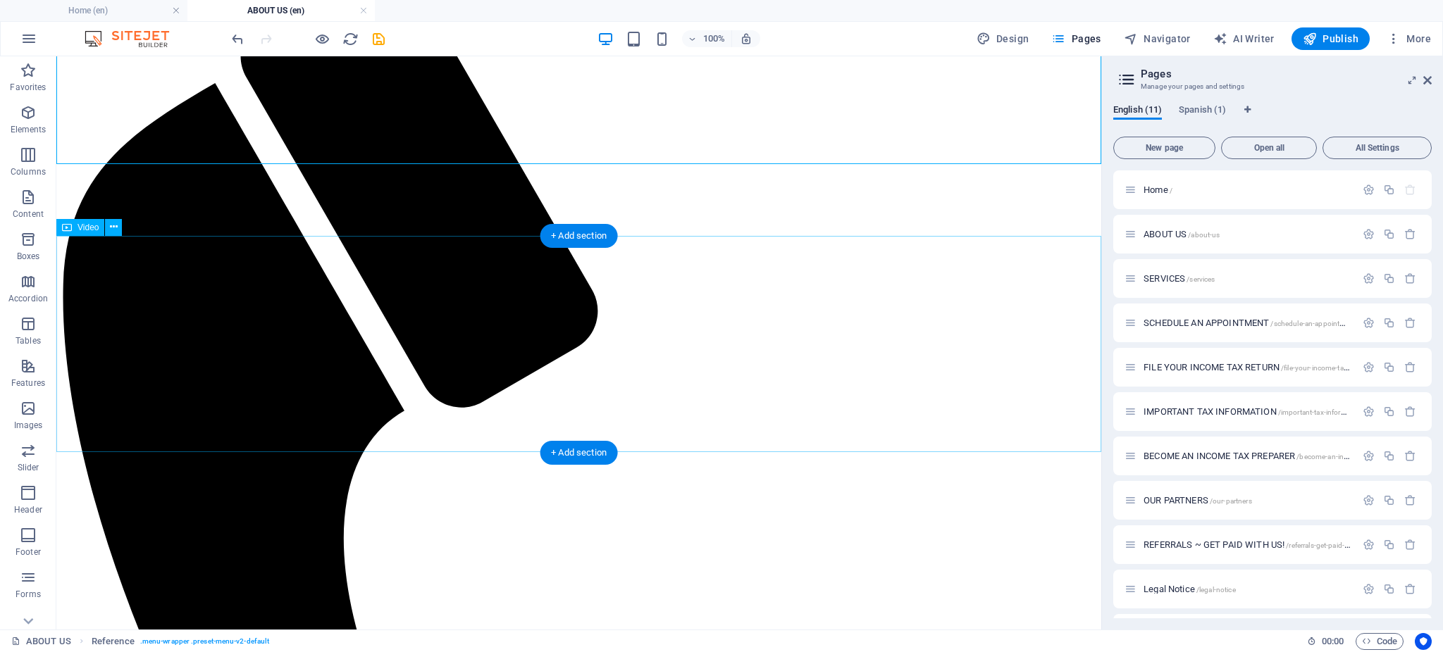
scroll to position [438, 0]
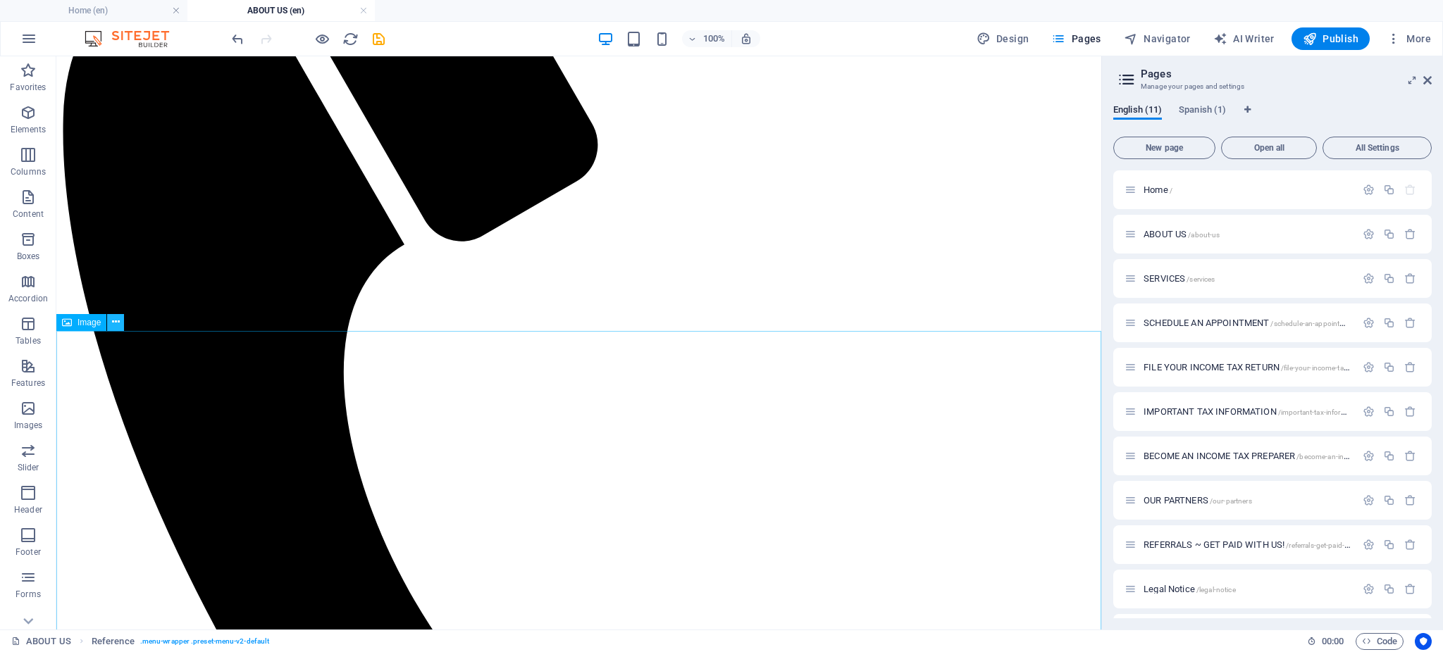
click at [117, 323] on icon at bounding box center [116, 322] width 8 height 15
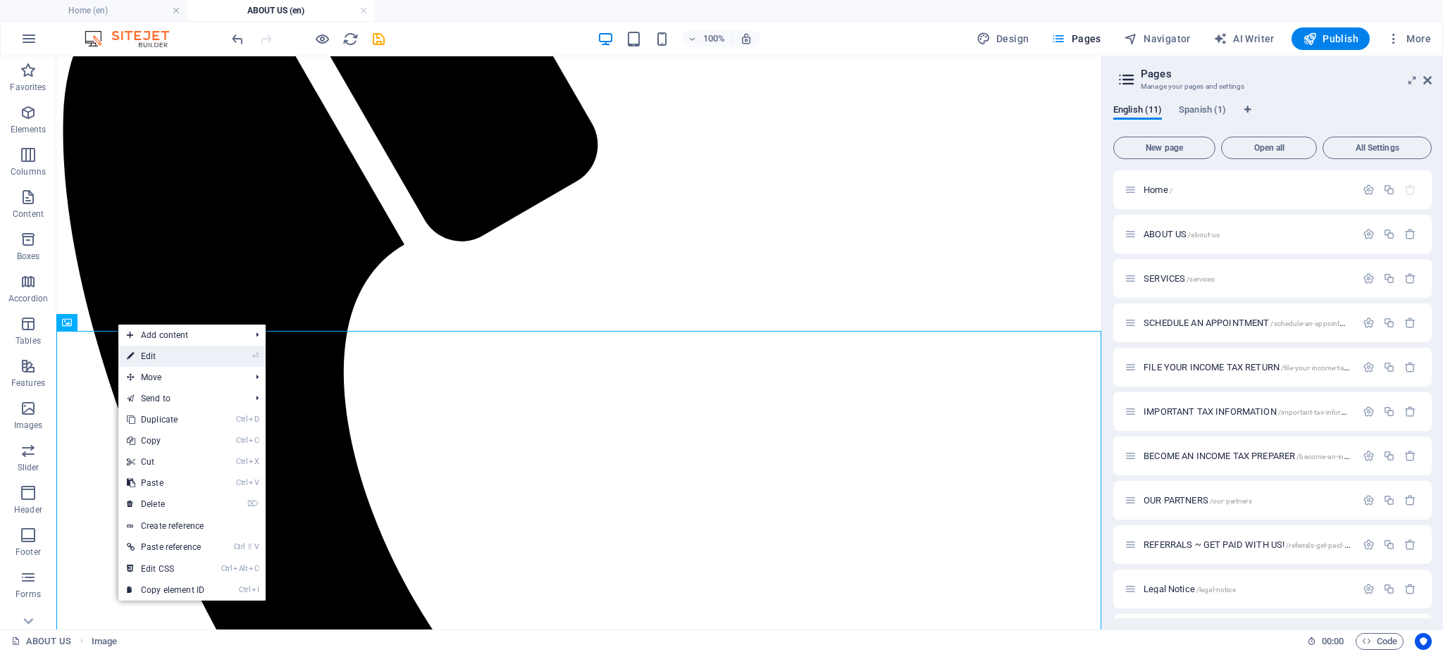
click at [161, 358] on link "⏎ Edit" at bounding box center [165, 356] width 94 height 21
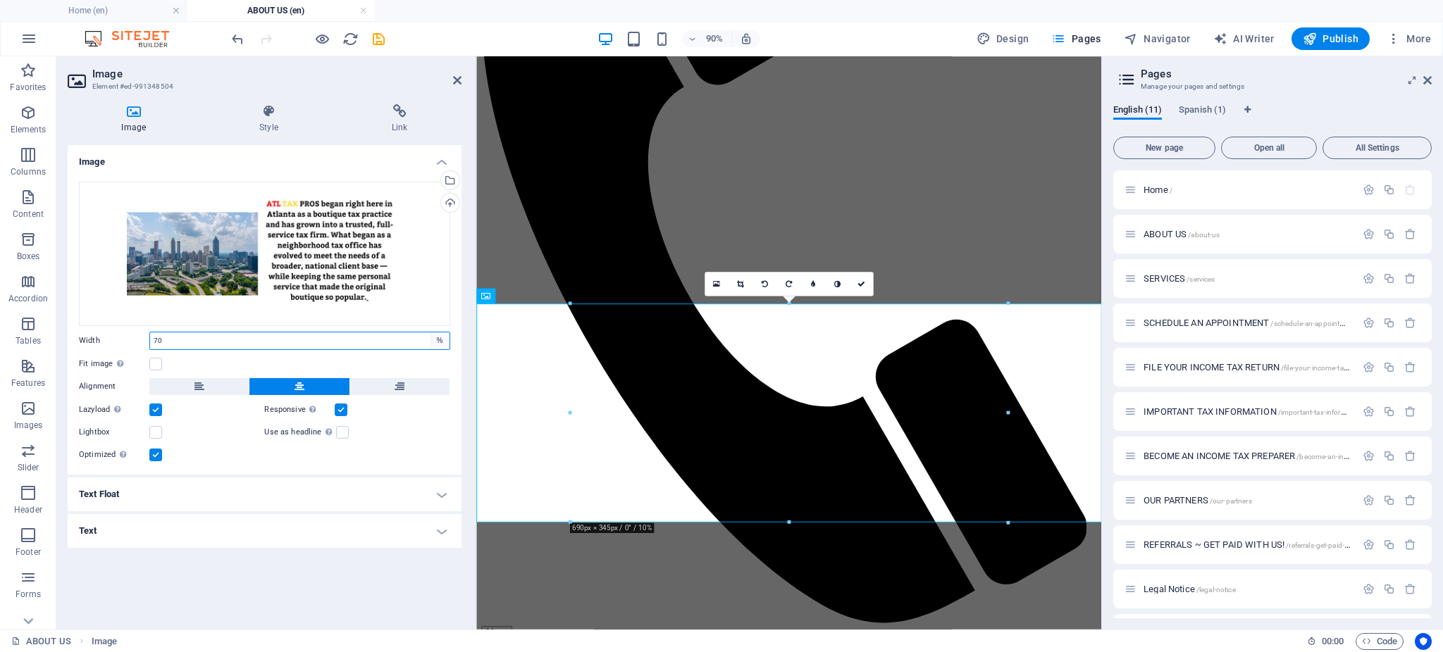
click at [443, 344] on select "Default auto px rem % em vh vw" at bounding box center [440, 341] width 20 height 17
select select "px"
click at [430, 333] on select "Default auto px rem % em vh vw" at bounding box center [440, 341] width 20 height 17
type input "615"
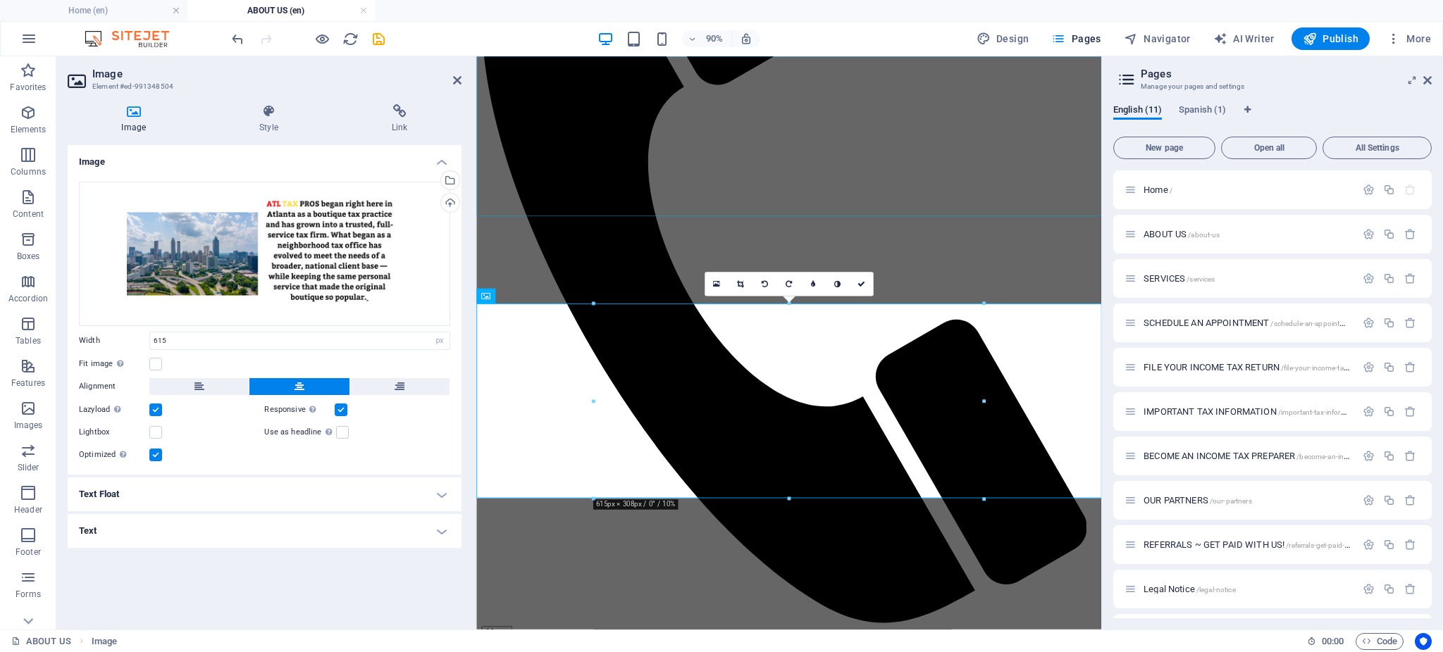
click at [1033, 178] on div "Menu Home ABOUT US SERVICES SCHEDULE AN APPOINTMENT FILE YOUR INCOME TAX RETURN…" at bounding box center [822, 239] width 683 height 1206
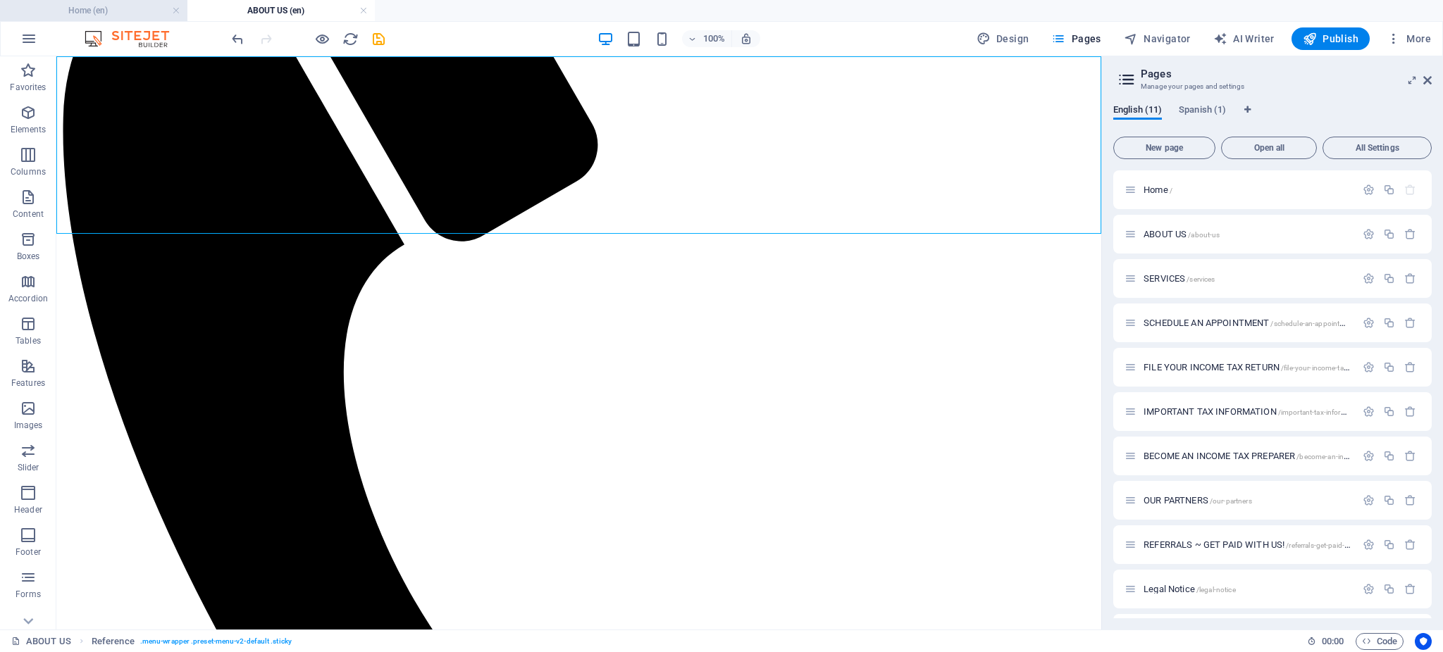
click at [135, 11] on h4 "Home (en)" at bounding box center [93, 10] width 187 height 15
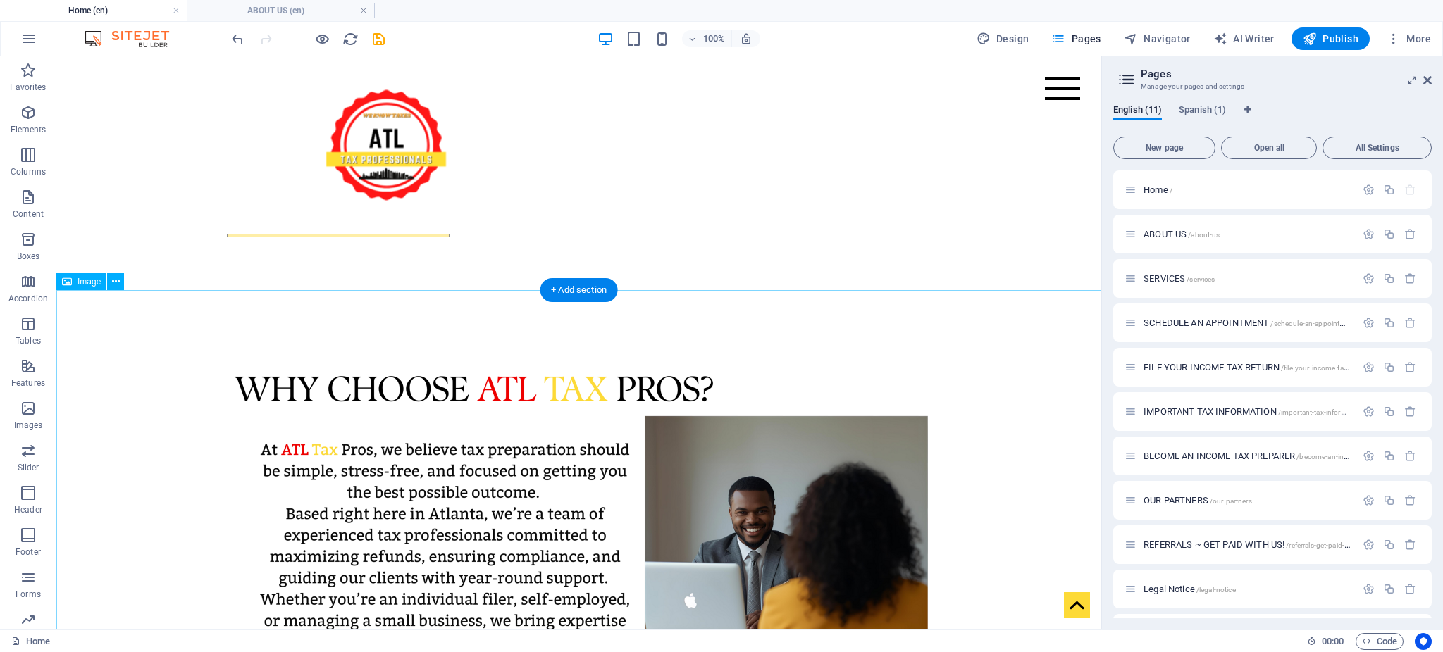
scroll to position [511, 0]
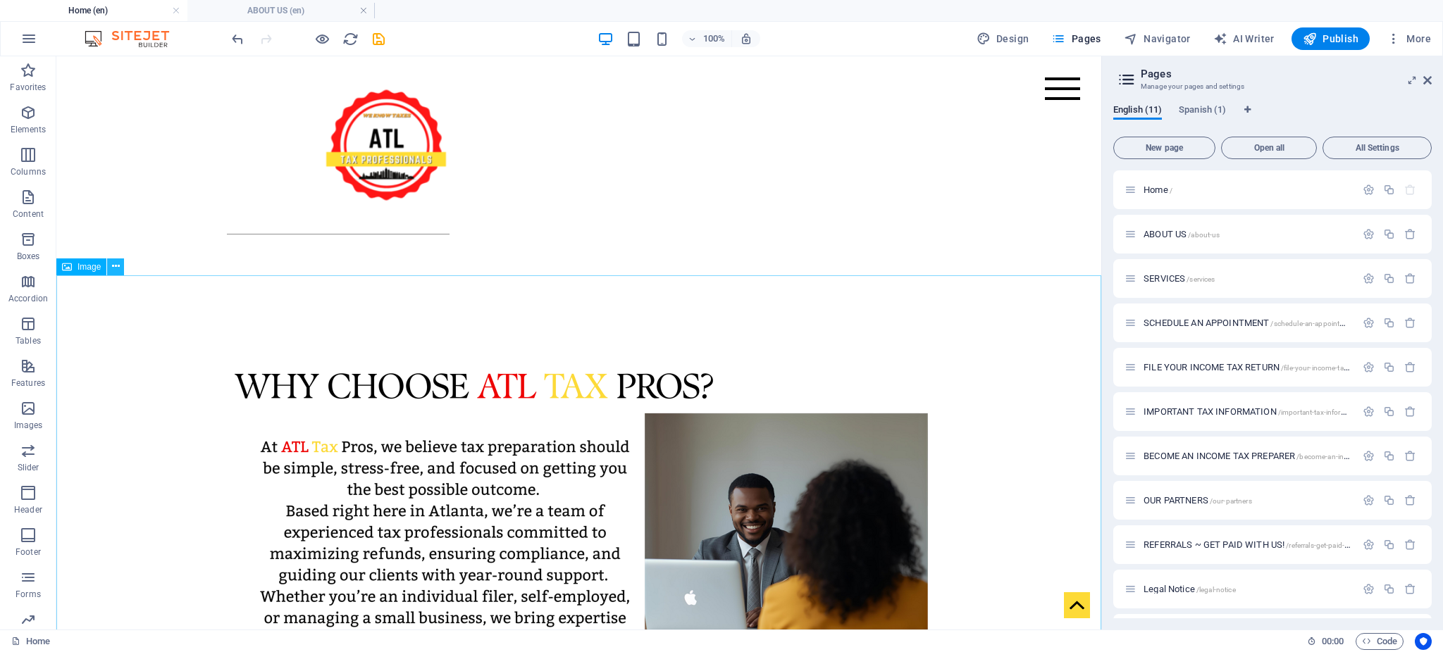
click at [117, 273] on icon at bounding box center [116, 266] width 8 height 15
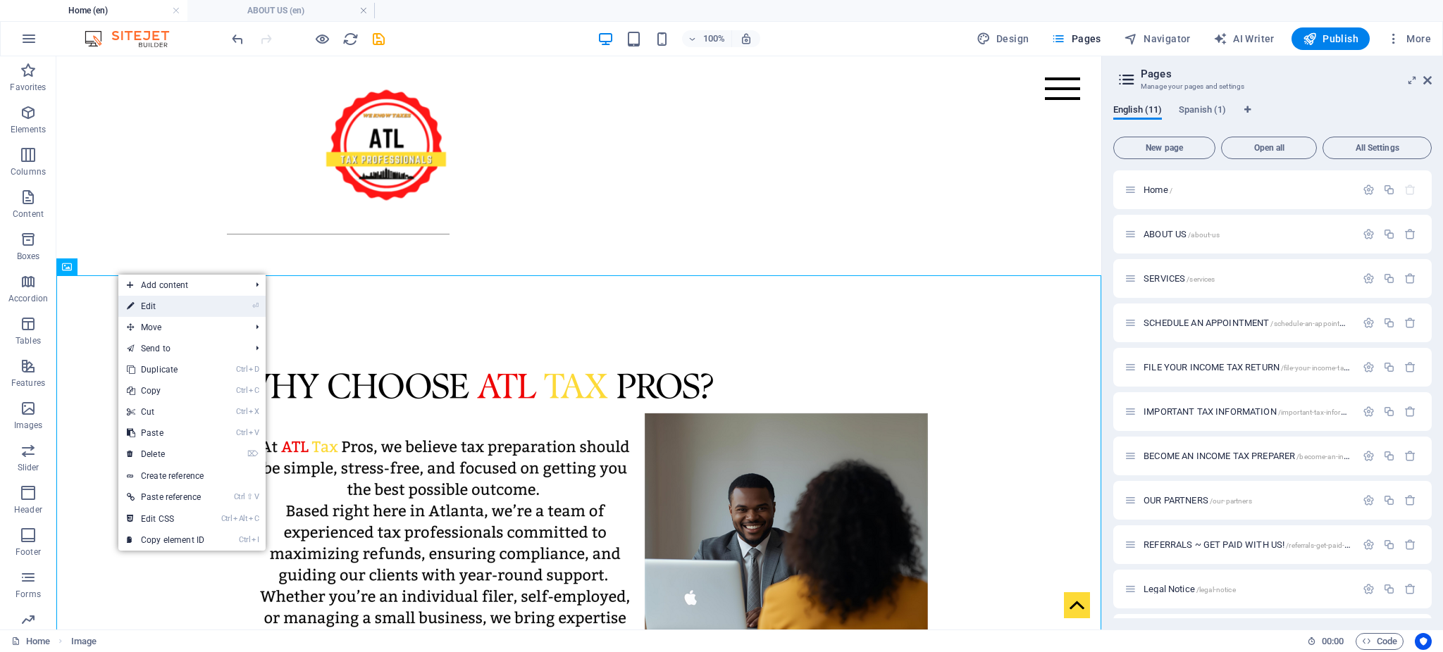
click at [140, 308] on link "⏎ Edit" at bounding box center [165, 306] width 94 height 21
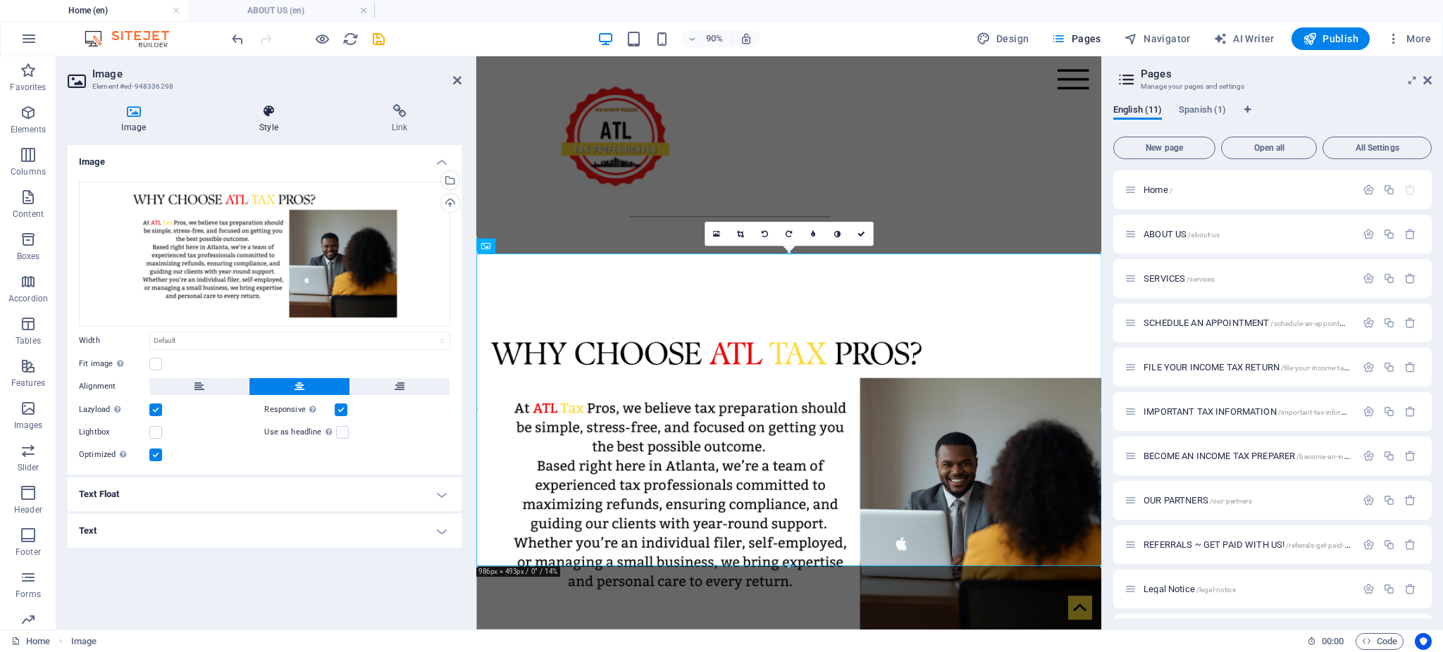
drag, startPoint x: 271, startPoint y: 113, endPoint x: 267, endPoint y: 120, distance: 7.3
click at [271, 114] on icon at bounding box center [269, 111] width 127 height 14
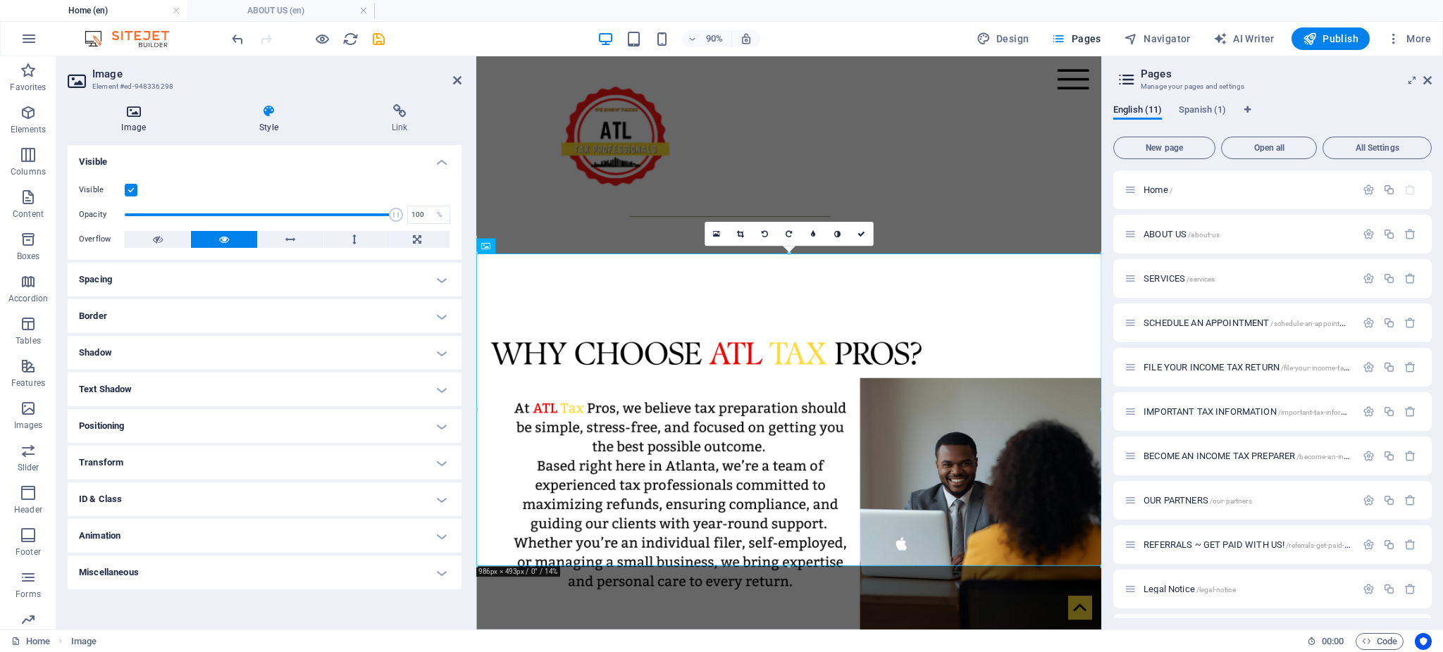
click at [120, 121] on h4 "Image" at bounding box center [137, 119] width 138 height 30
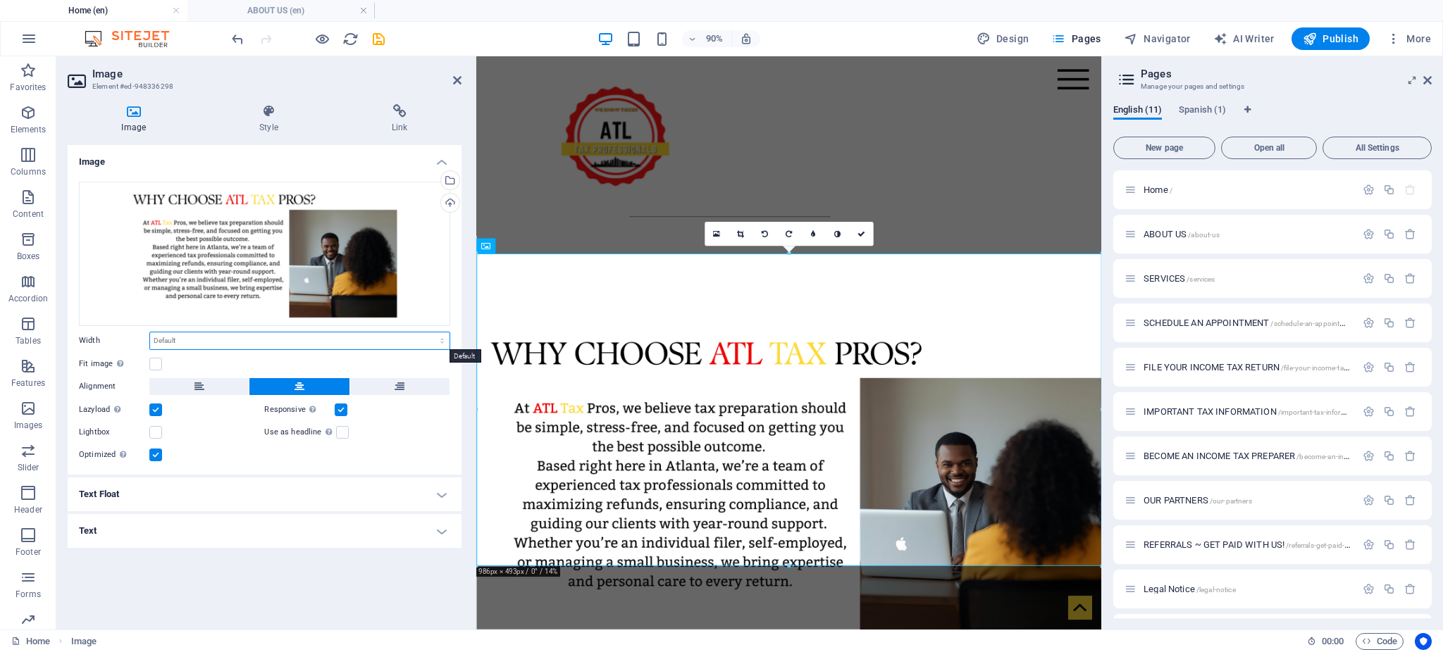
click at [440, 342] on select "Default auto px rem % em vh vw" at bounding box center [299, 341] width 299 height 17
click at [153, 366] on label at bounding box center [155, 364] width 13 height 13
click at [0, 0] on input "Fit image Automatically fit image to a fixed width and height" at bounding box center [0, 0] width 0 height 0
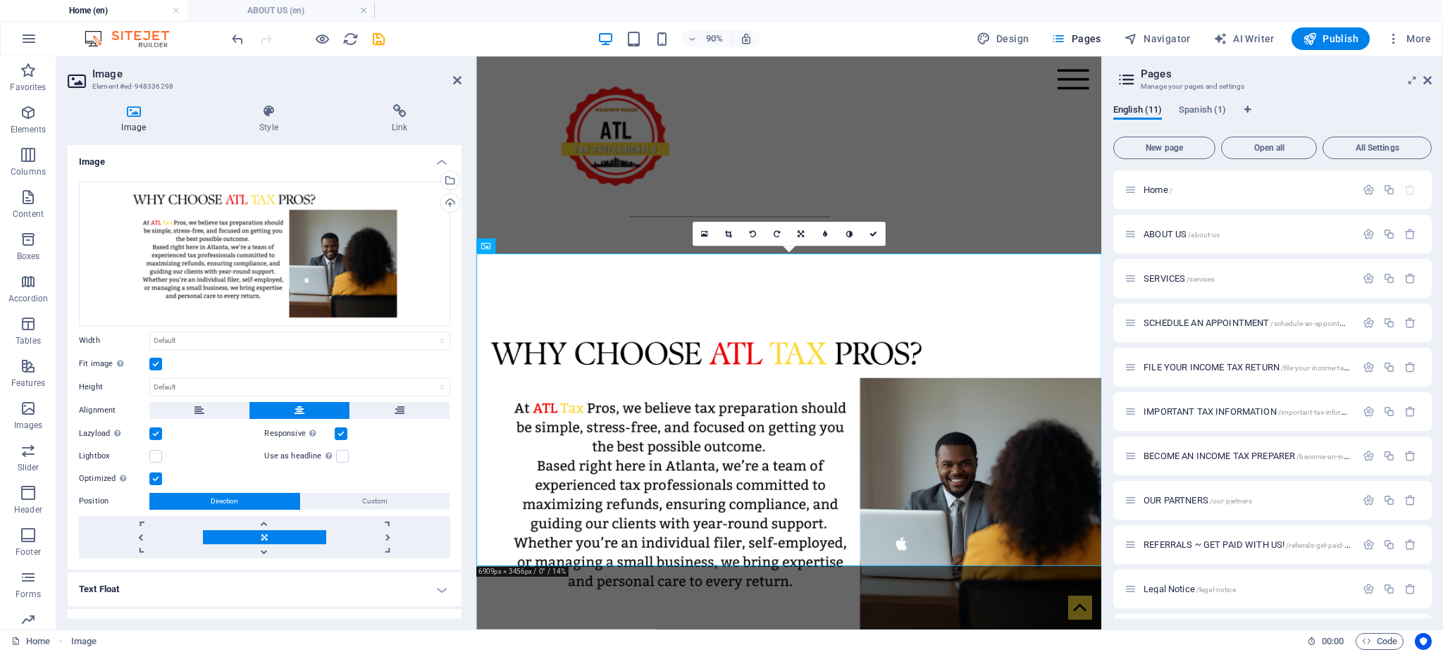
click at [154, 366] on label at bounding box center [155, 364] width 13 height 13
click at [0, 0] on input "Fit image Automatically fit image to a fixed width and height" at bounding box center [0, 0] width 0 height 0
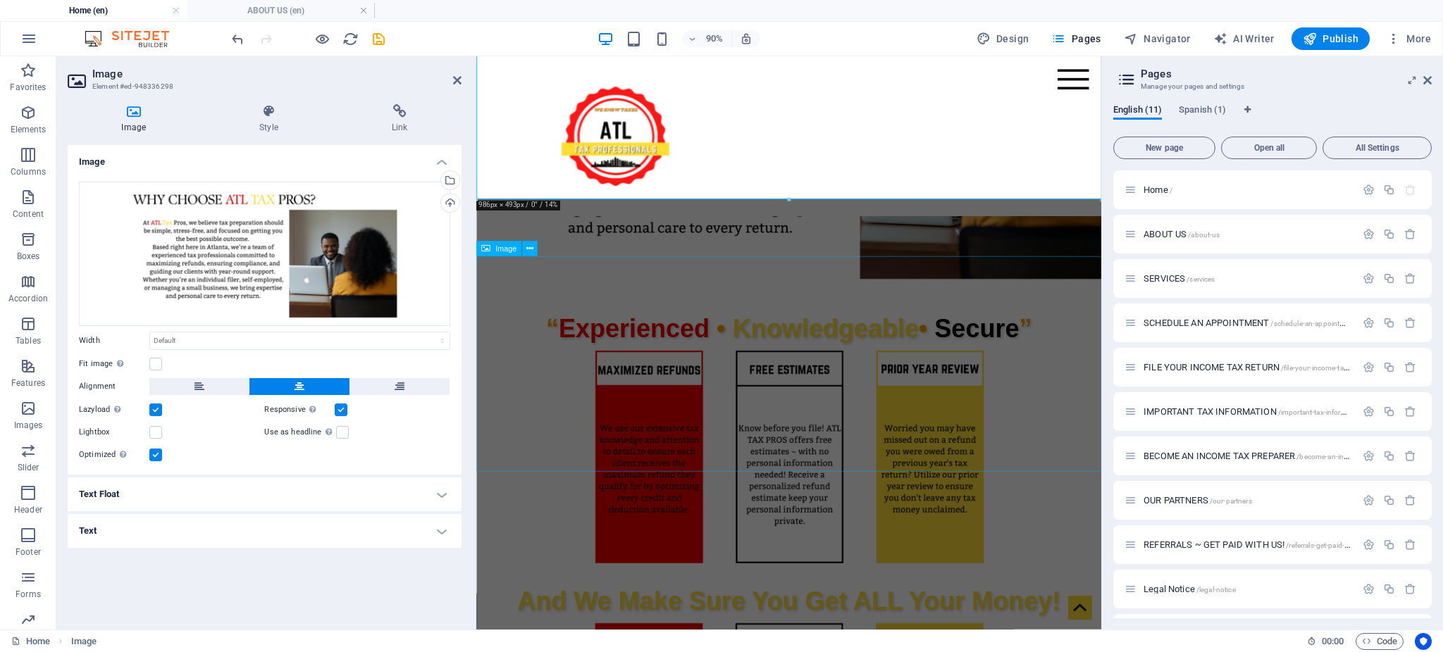
scroll to position [921, 0]
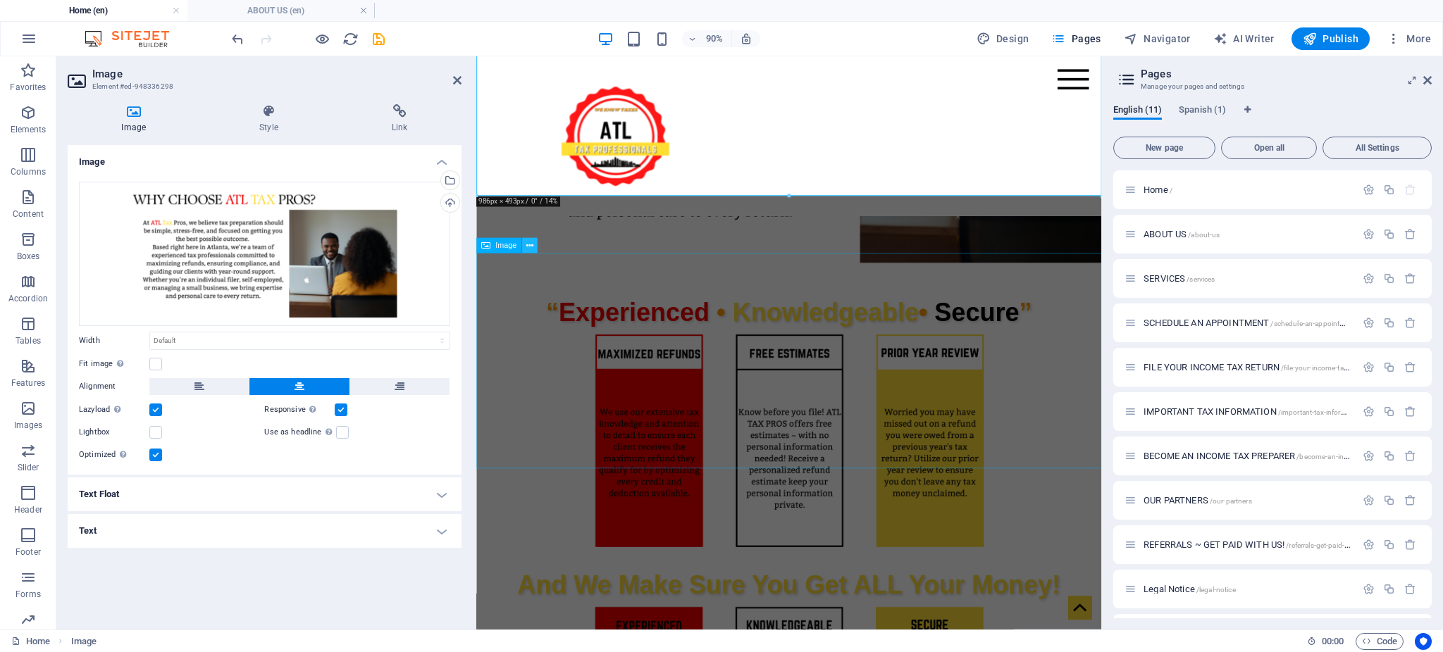
click at [528, 247] on icon at bounding box center [529, 245] width 7 height 13
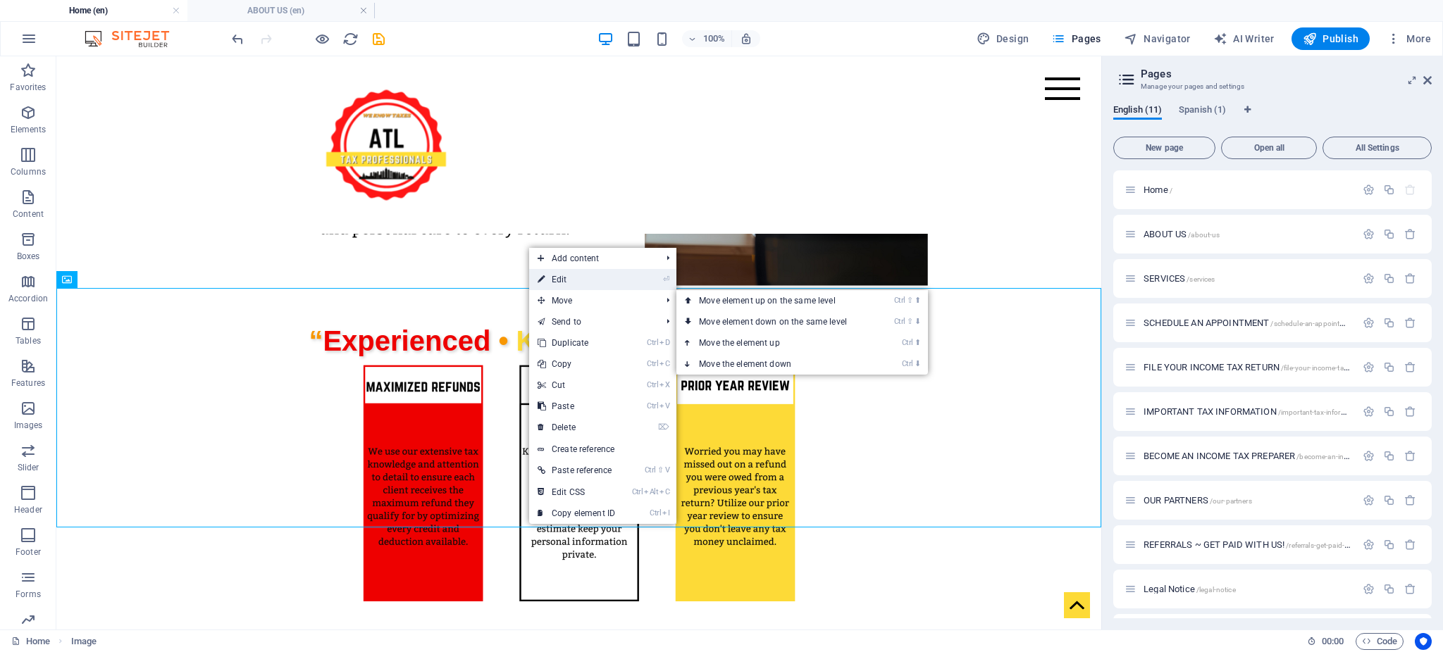
click at [571, 284] on link "⏎ Edit" at bounding box center [576, 279] width 94 height 21
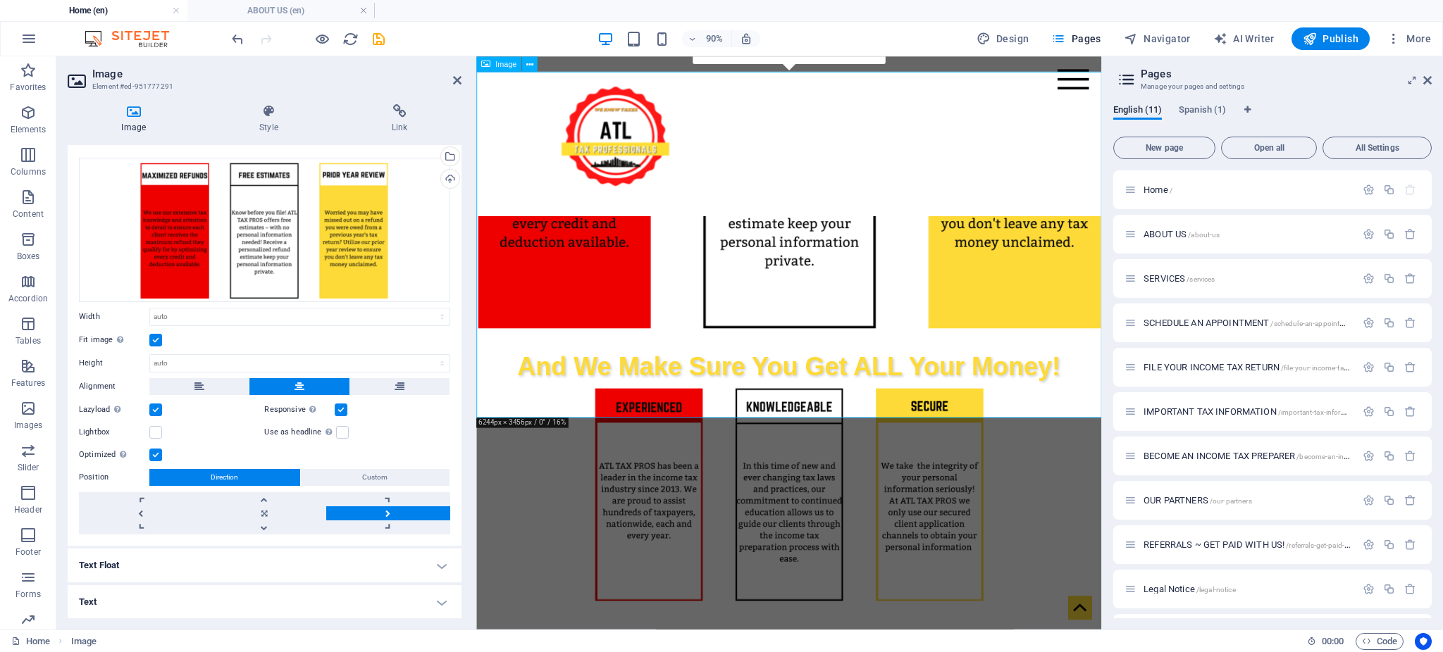
scroll to position [1422, 0]
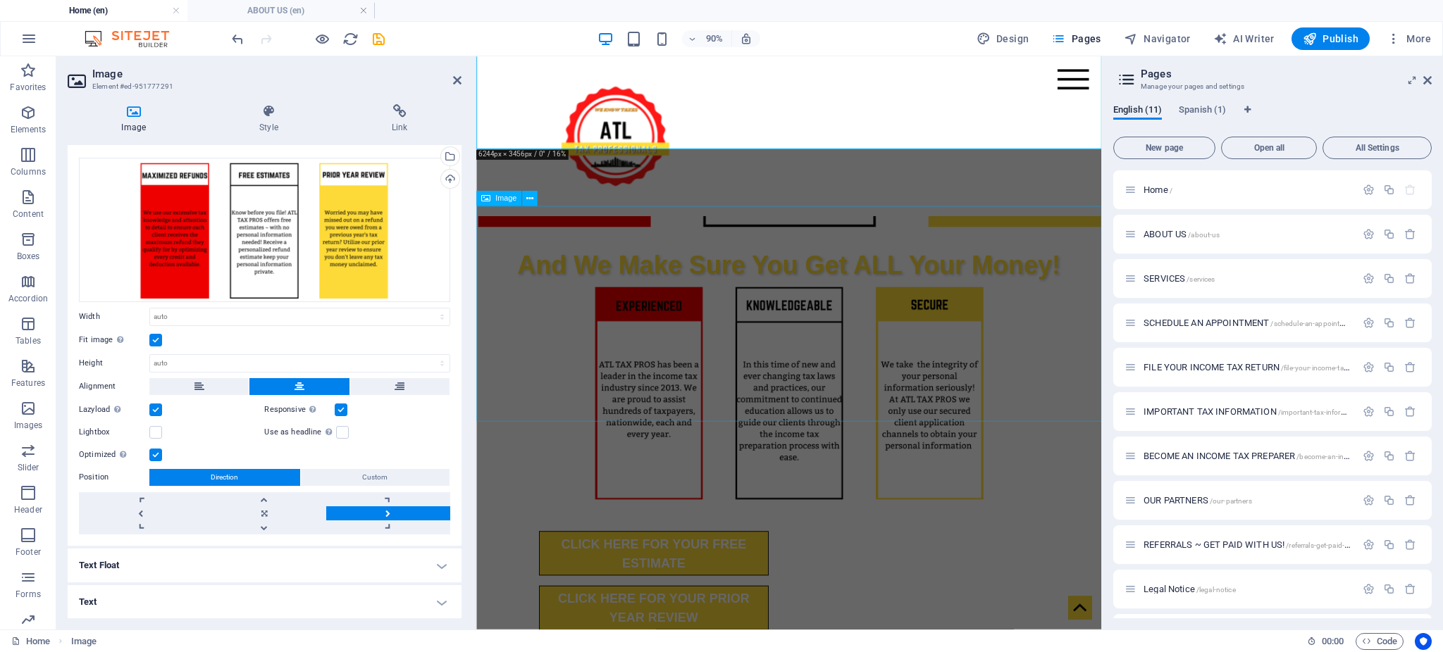
click at [528, 309] on figure at bounding box center [823, 429] width 695 height 240
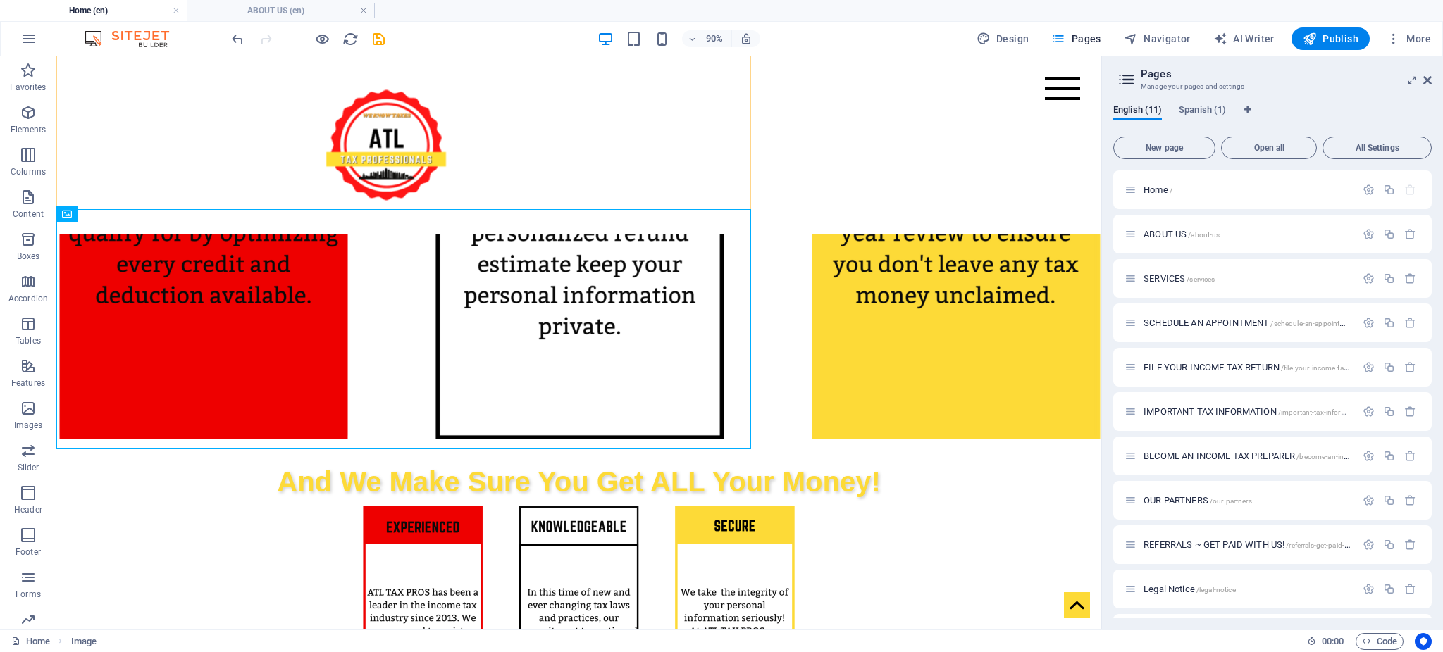
scroll to position [1435, 0]
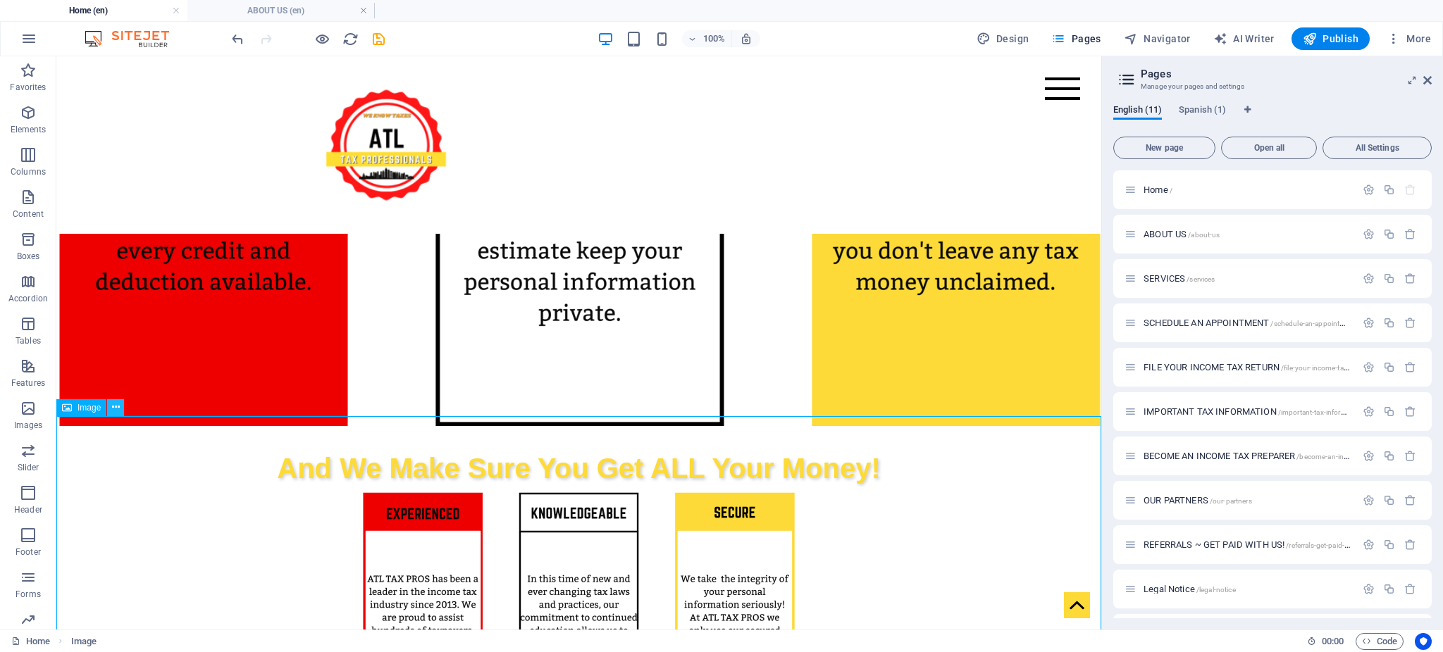
click at [114, 411] on icon at bounding box center [116, 407] width 8 height 15
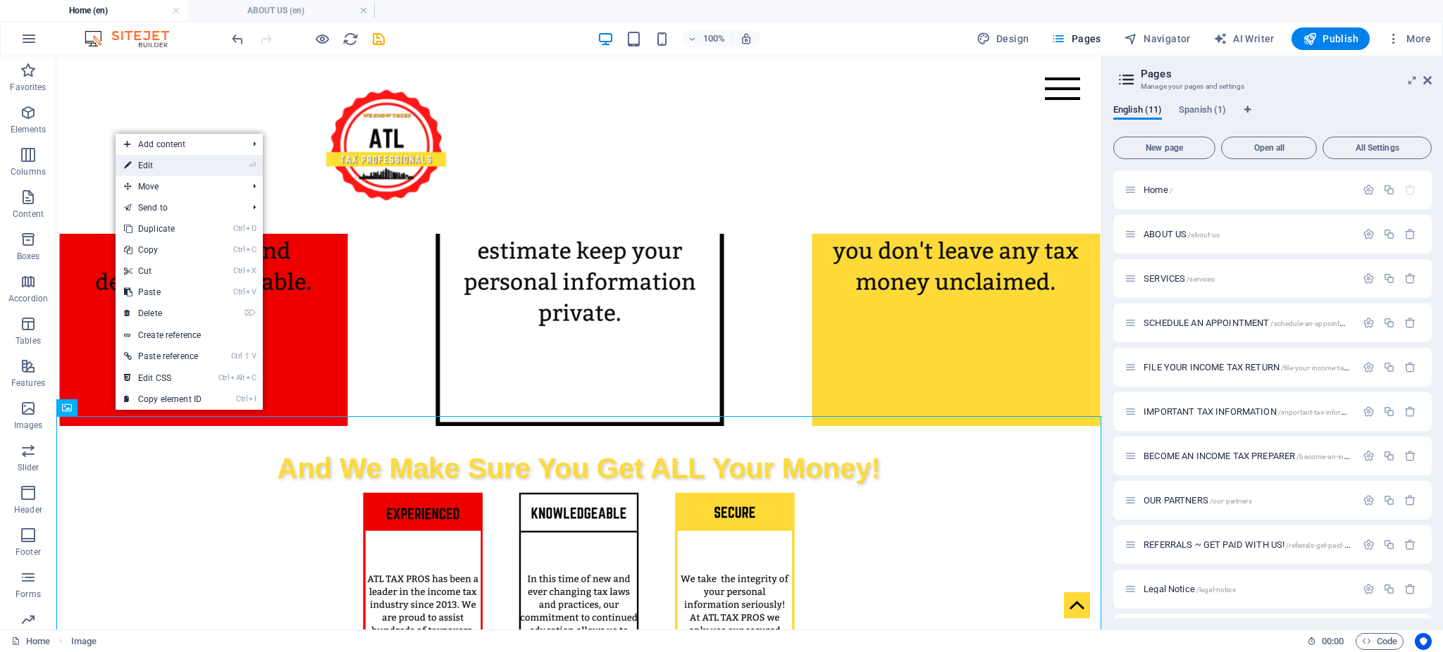
click at [182, 166] on link "⏎ Edit" at bounding box center [163, 165] width 94 height 21
select select "px"
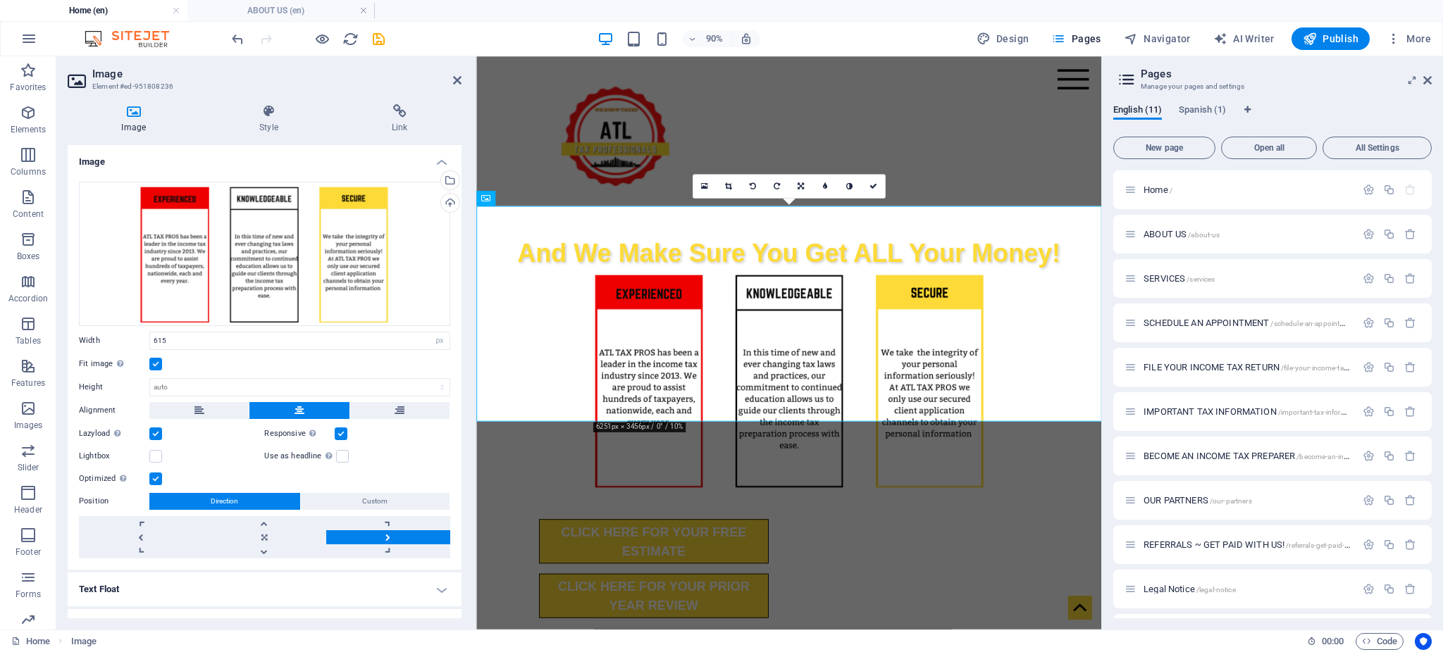
scroll to position [1422, 0]
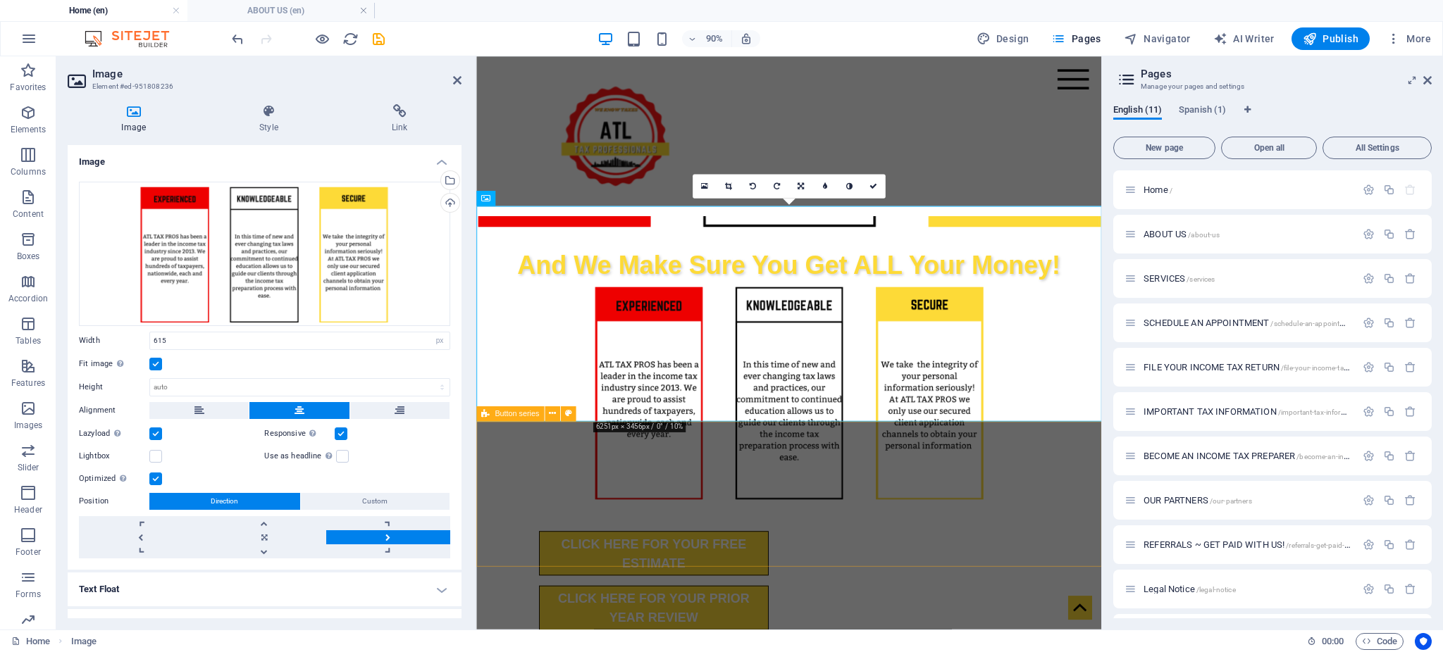
click at [586, 589] on div "CLICK HERE FOR YOUR FREE ESTIMATE CLICK HERE FOR YOUR PRIOR YEAR REVIEW" at bounding box center [823, 639] width 695 height 180
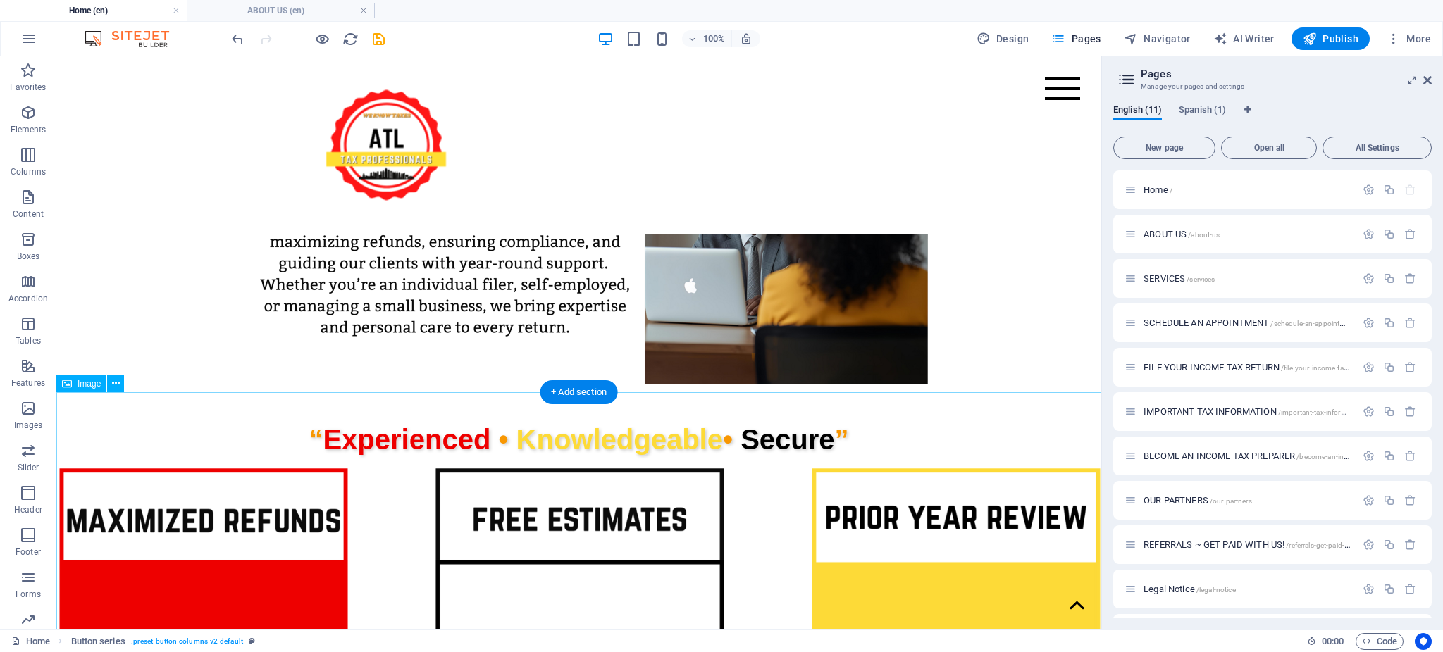
scroll to position [818, 0]
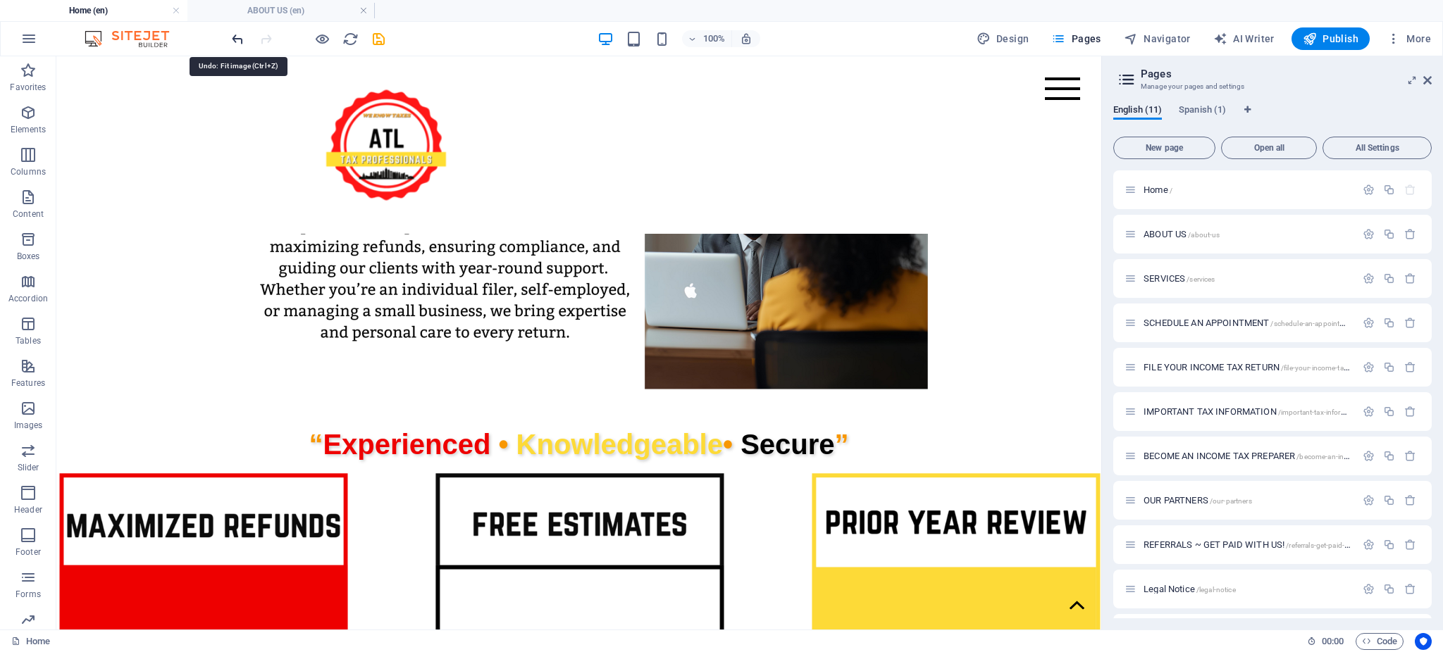
click at [236, 37] on icon "undo" at bounding box center [238, 39] width 16 height 16
click at [268, 41] on icon "redo" at bounding box center [266, 39] width 16 height 16
click at [116, 383] on icon at bounding box center [116, 383] width 8 height 15
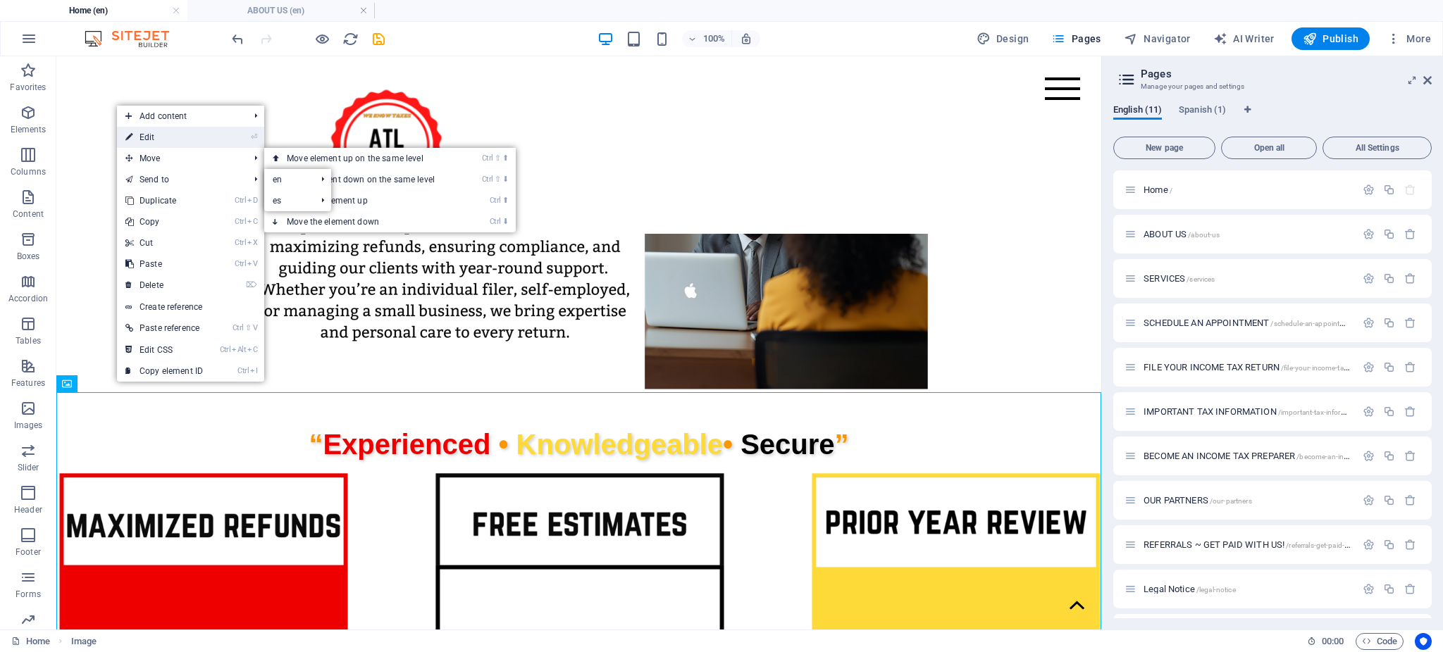
click at [172, 131] on link "⏎ Edit" at bounding box center [164, 137] width 94 height 21
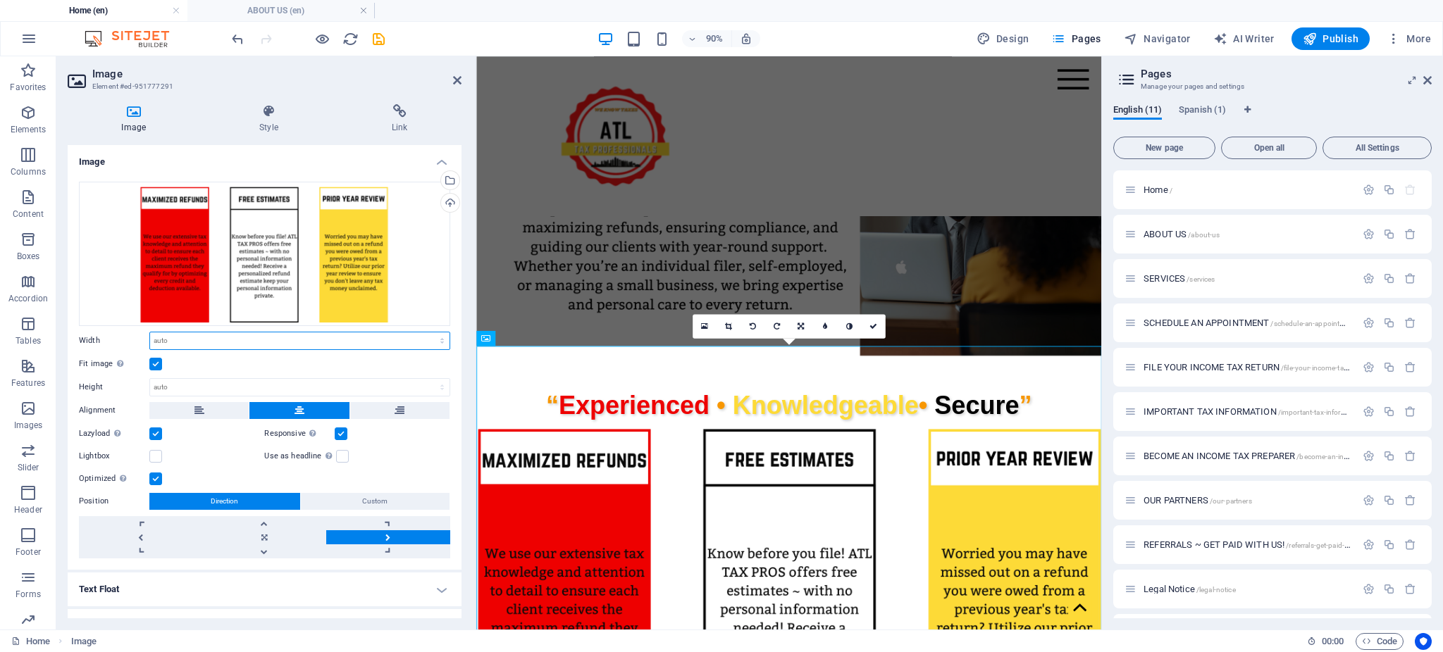
click at [439, 342] on select "Default auto px rem % em vh vw" at bounding box center [299, 341] width 299 height 17
select select "px"
click at [427, 333] on select "Default auto px rem % em vh vw" at bounding box center [299, 341] width 299 height 17
type input "615"
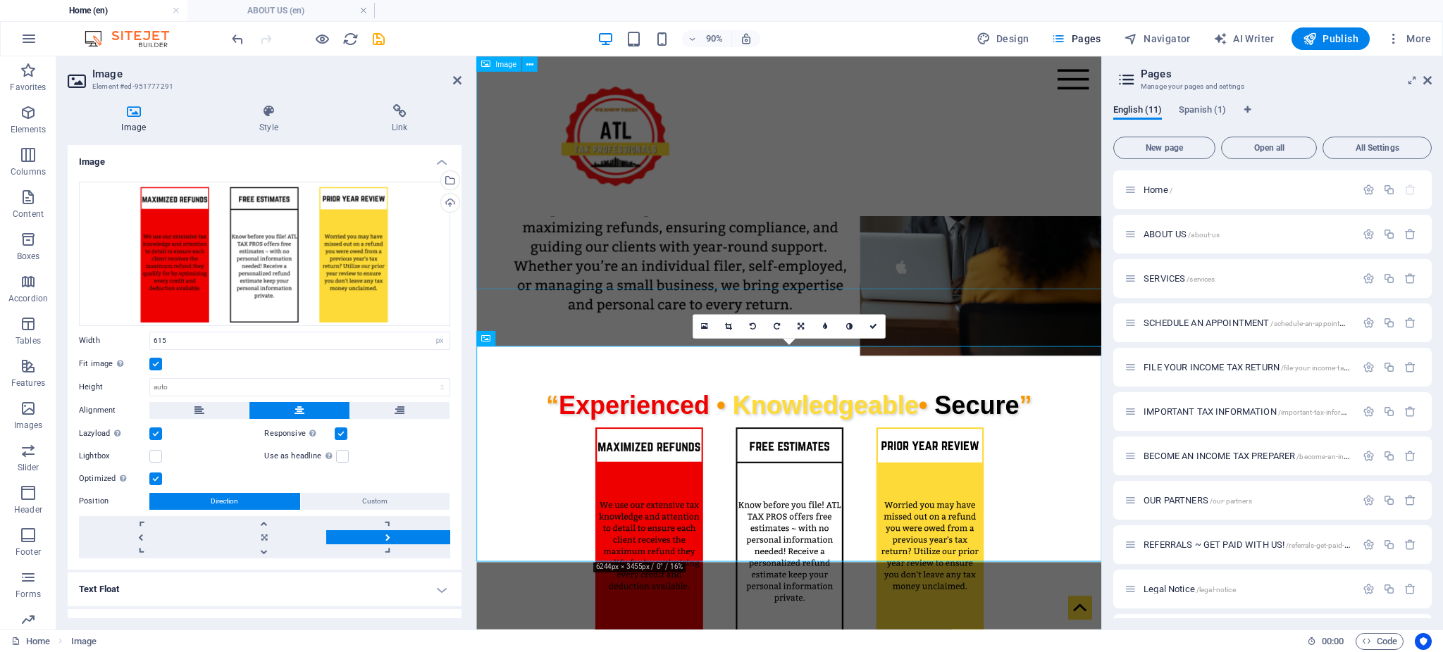
click at [1138, 241] on figure at bounding box center [823, 222] width 695 height 361
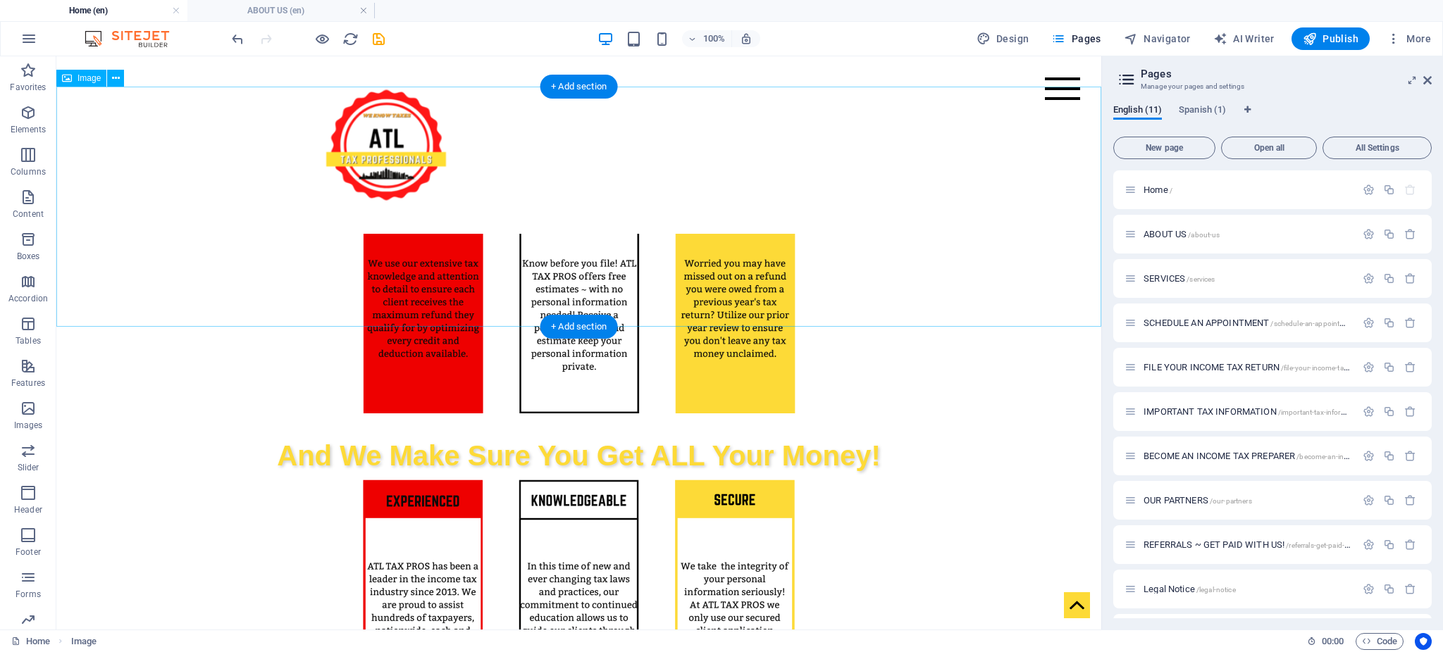
scroll to position [1123, 0]
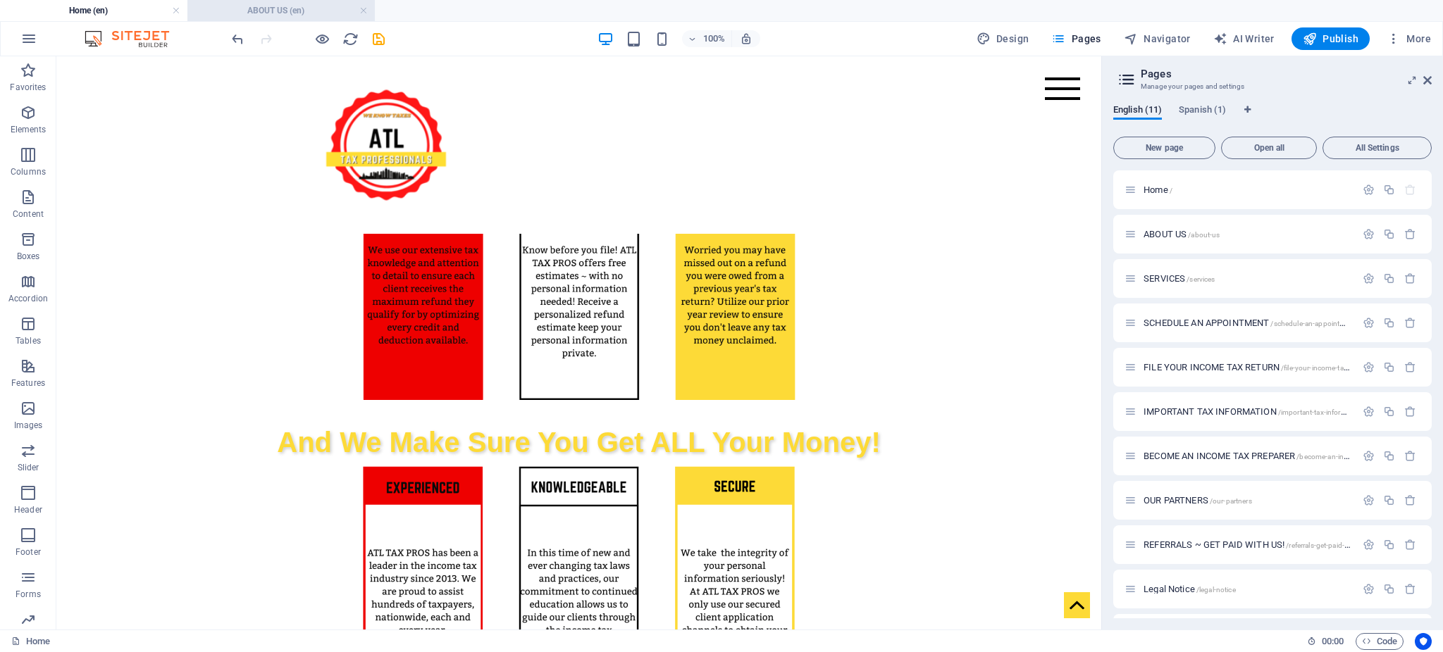
click at [275, 13] on h4 "ABOUT US (en)" at bounding box center [280, 10] width 187 height 15
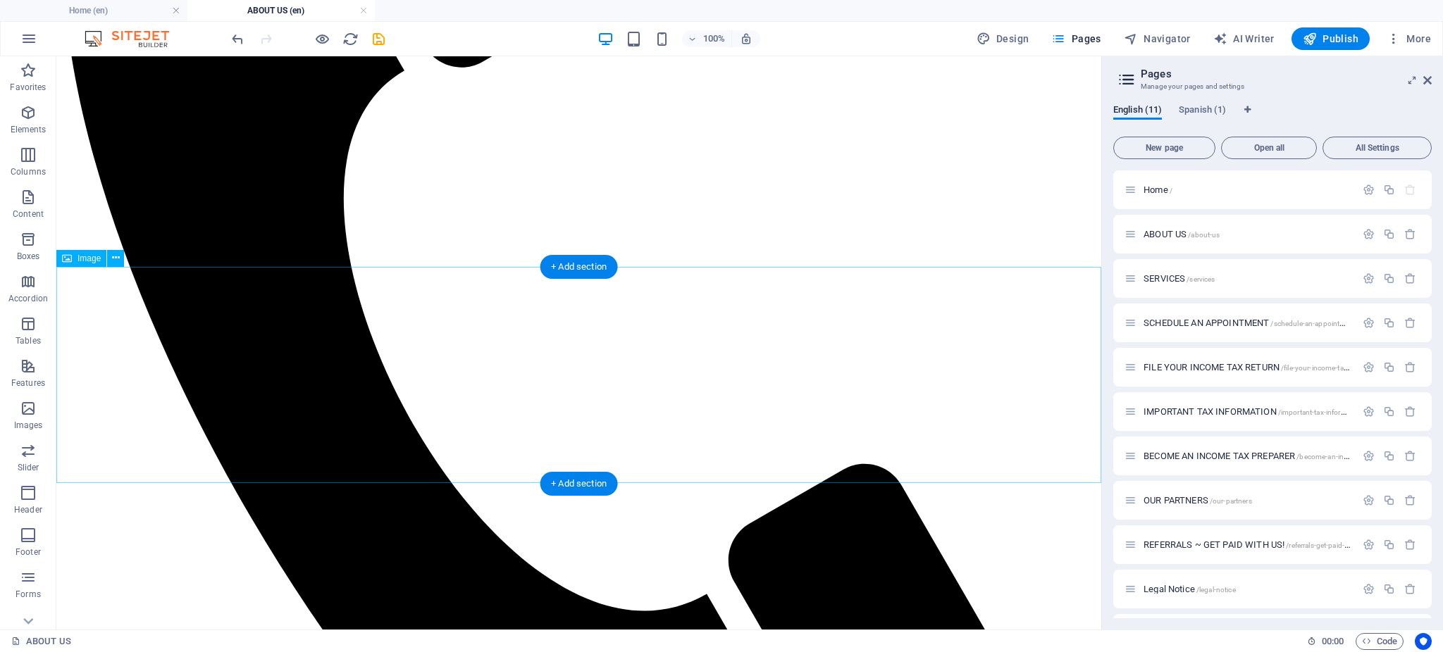
scroll to position [618, 0]
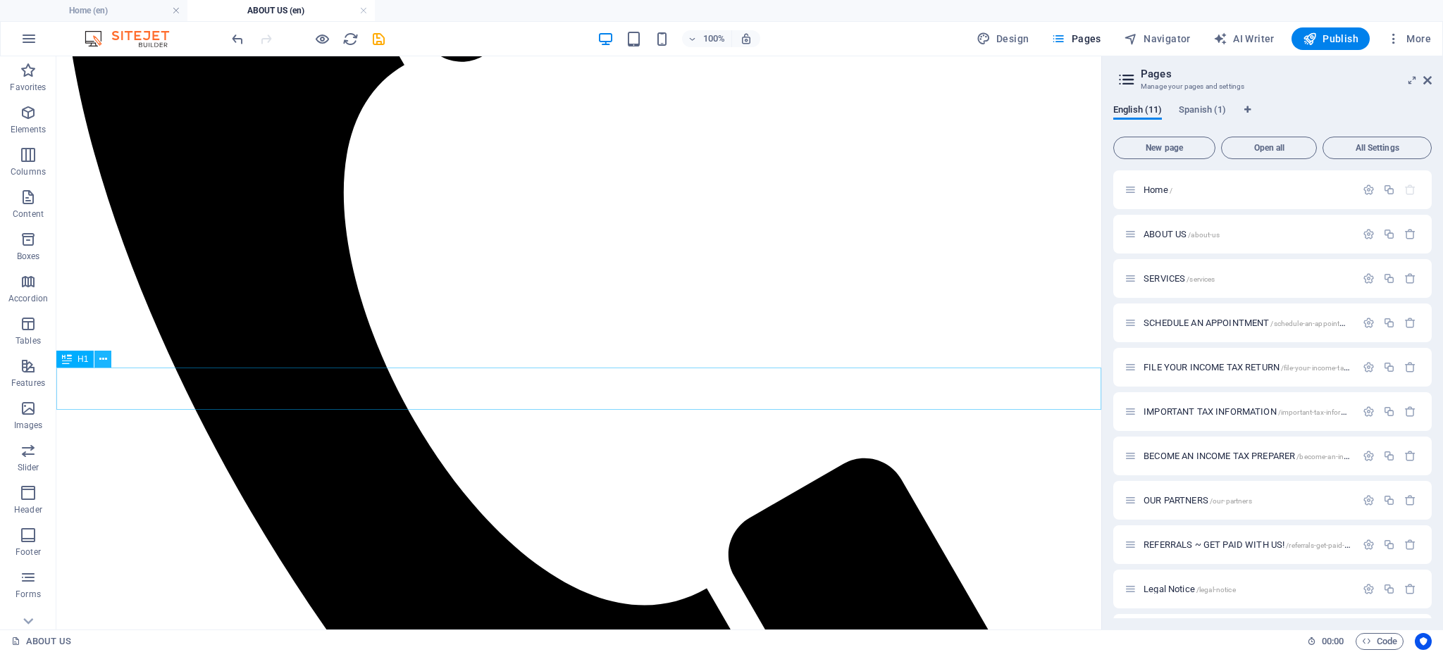
click at [107, 362] on button at bounding box center [102, 359] width 17 height 17
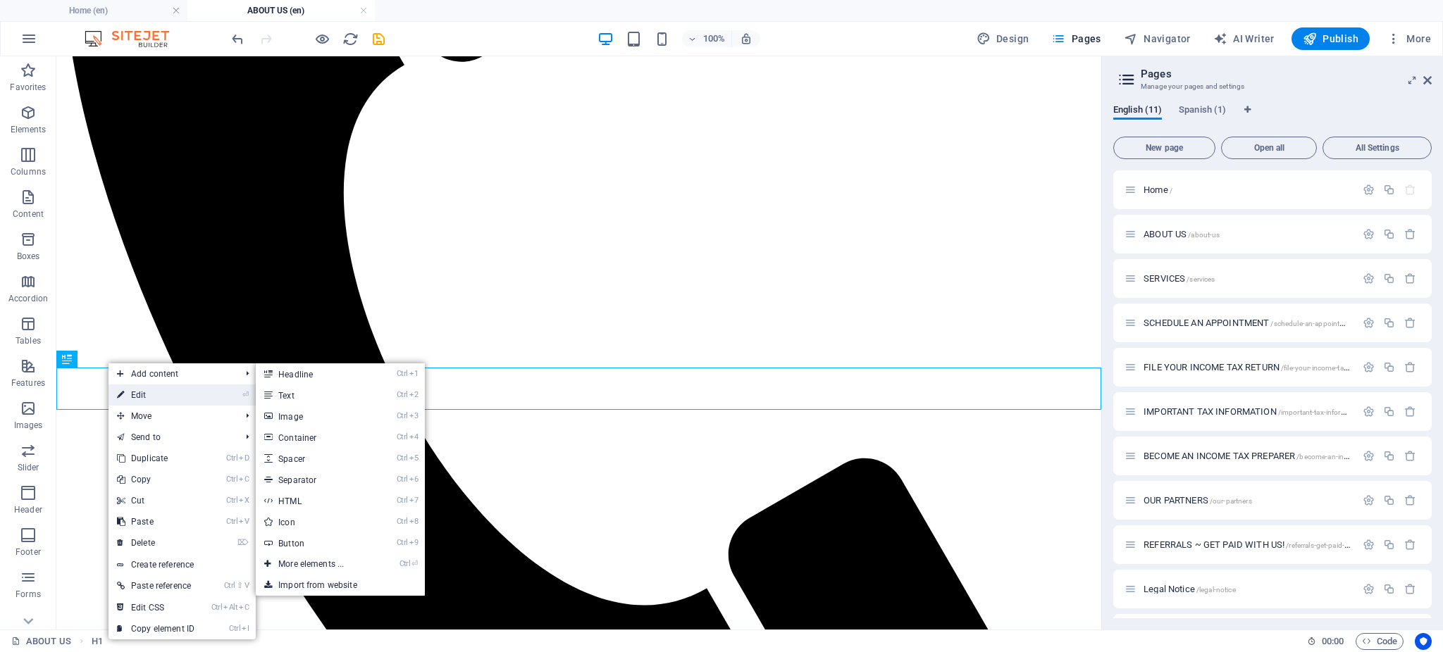
click at [154, 393] on link "⏎ Edit" at bounding box center [155, 395] width 94 height 21
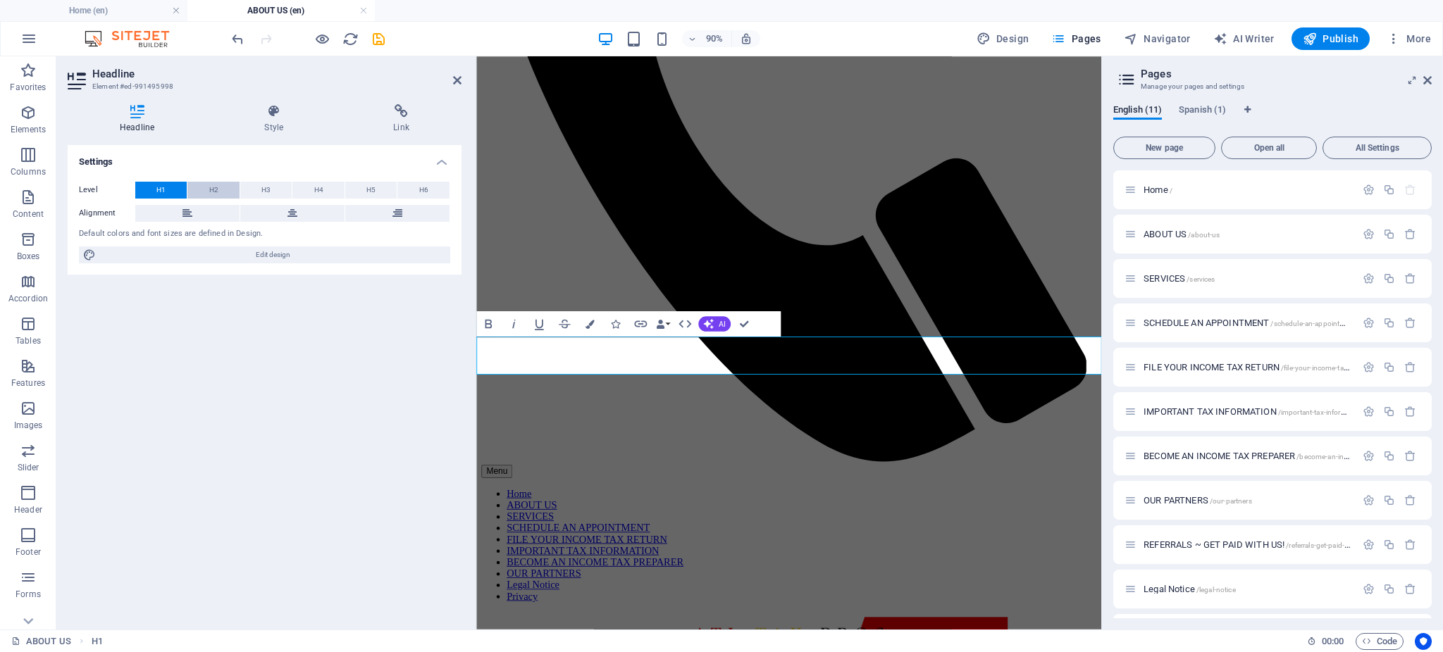
click at [220, 189] on button "H2" at bounding box center [212, 190] width 51 height 17
click at [664, 230] on div "Menu Home ABOUT US SERVICES SCHEDULE AN APPOINTMENT FILE YOUR INCOME TAX RETURN…" at bounding box center [822, 60] width 683 height 1206
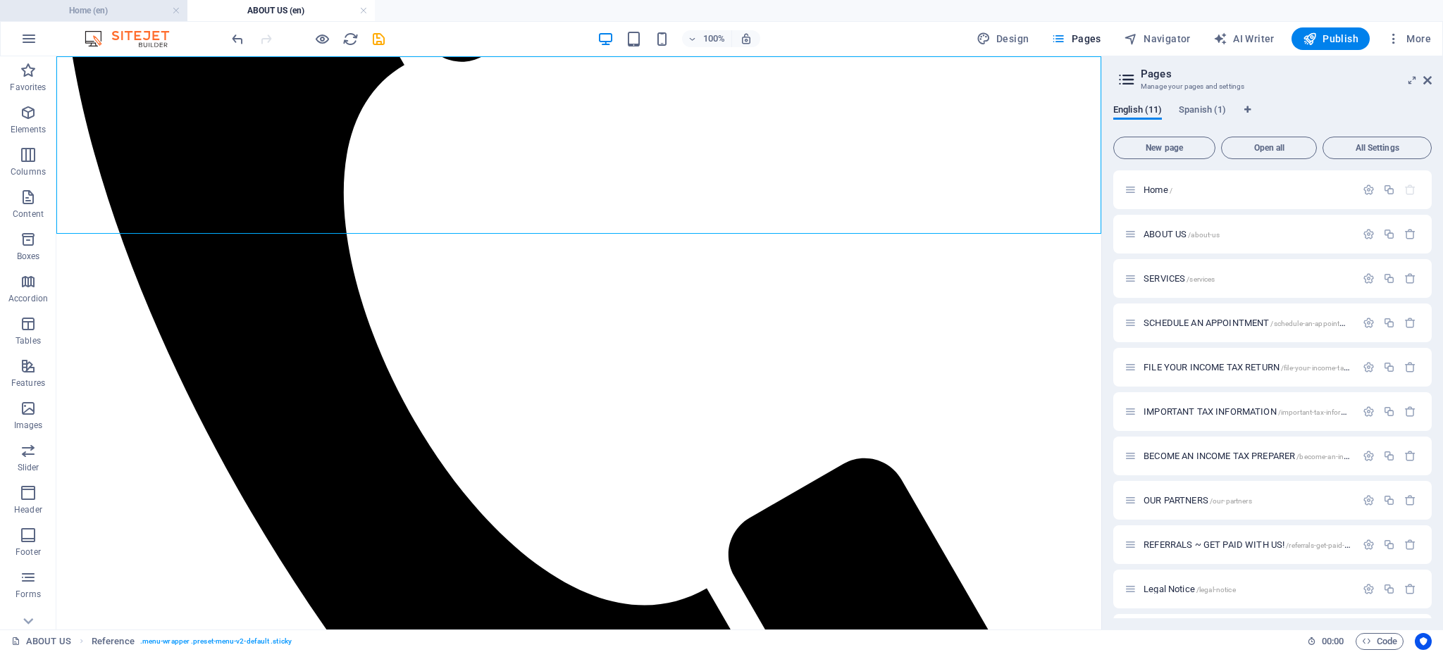
click at [116, 13] on h4 "Home (en)" at bounding box center [93, 10] width 187 height 15
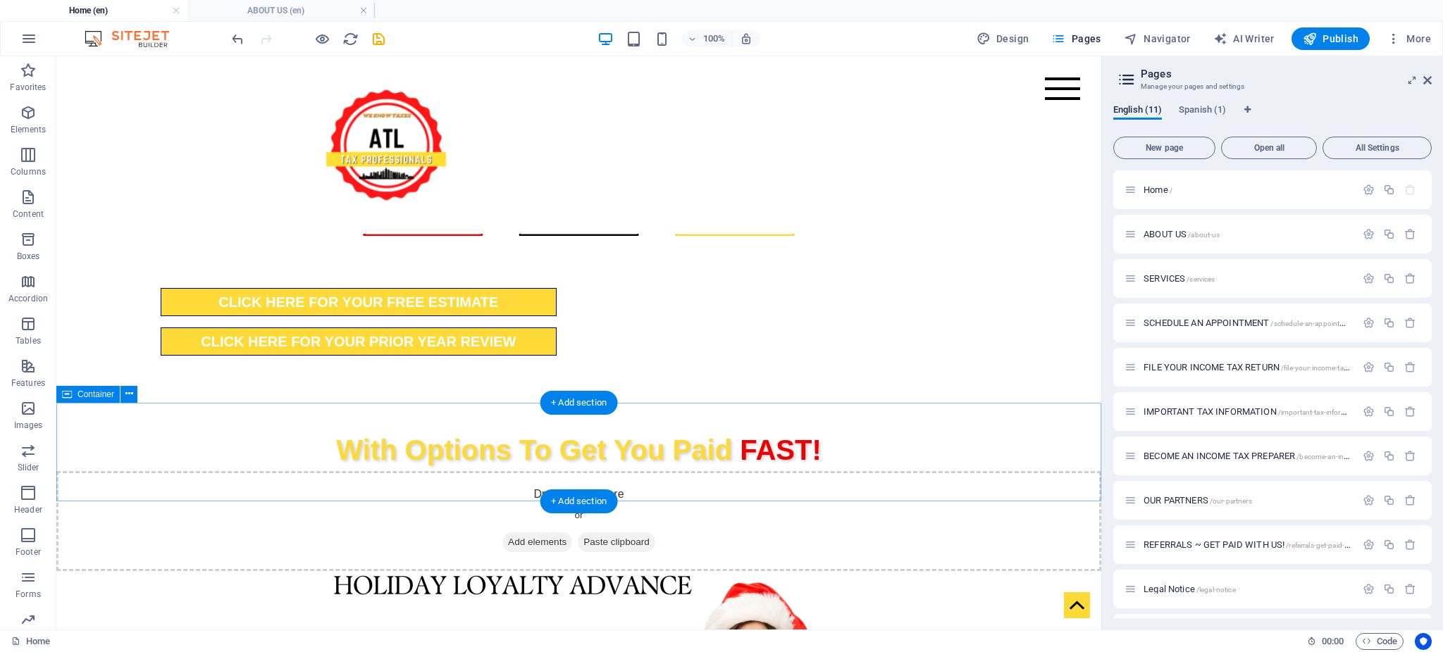
scroll to position [1593, 0]
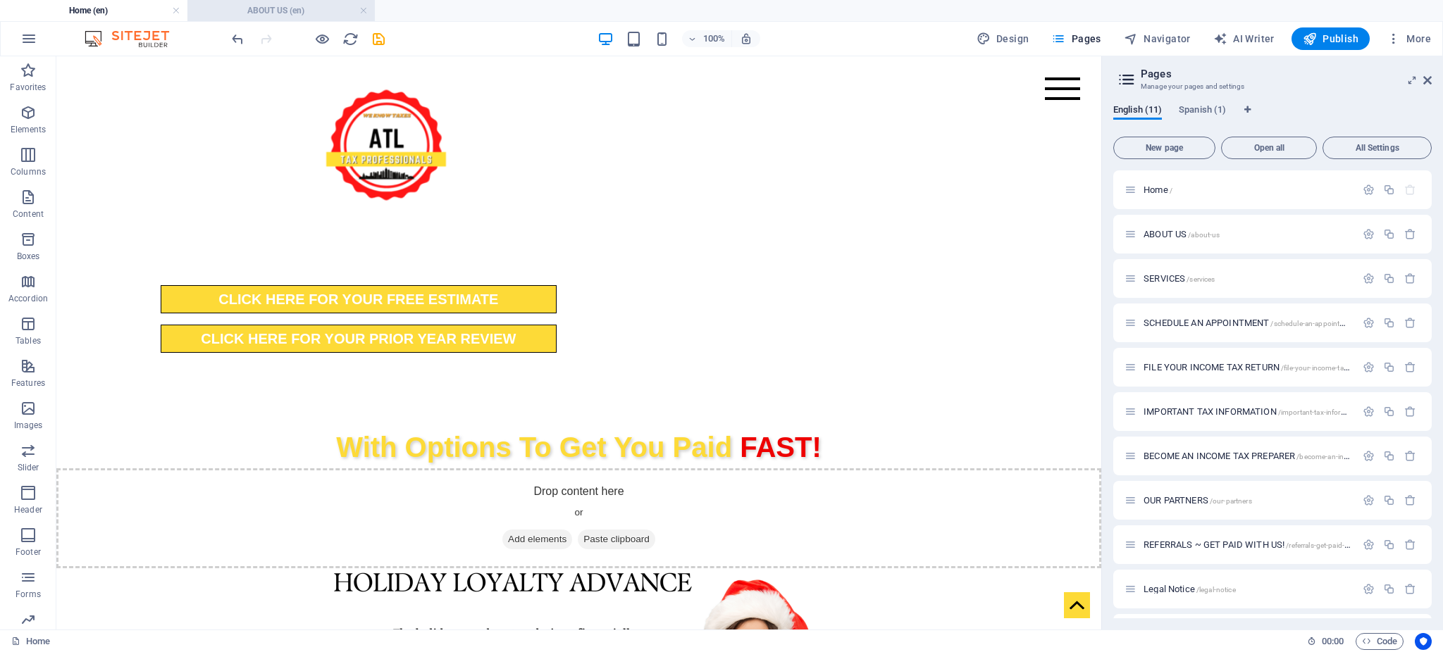
click at [268, 8] on h4 "ABOUT US (en)" at bounding box center [280, 10] width 187 height 15
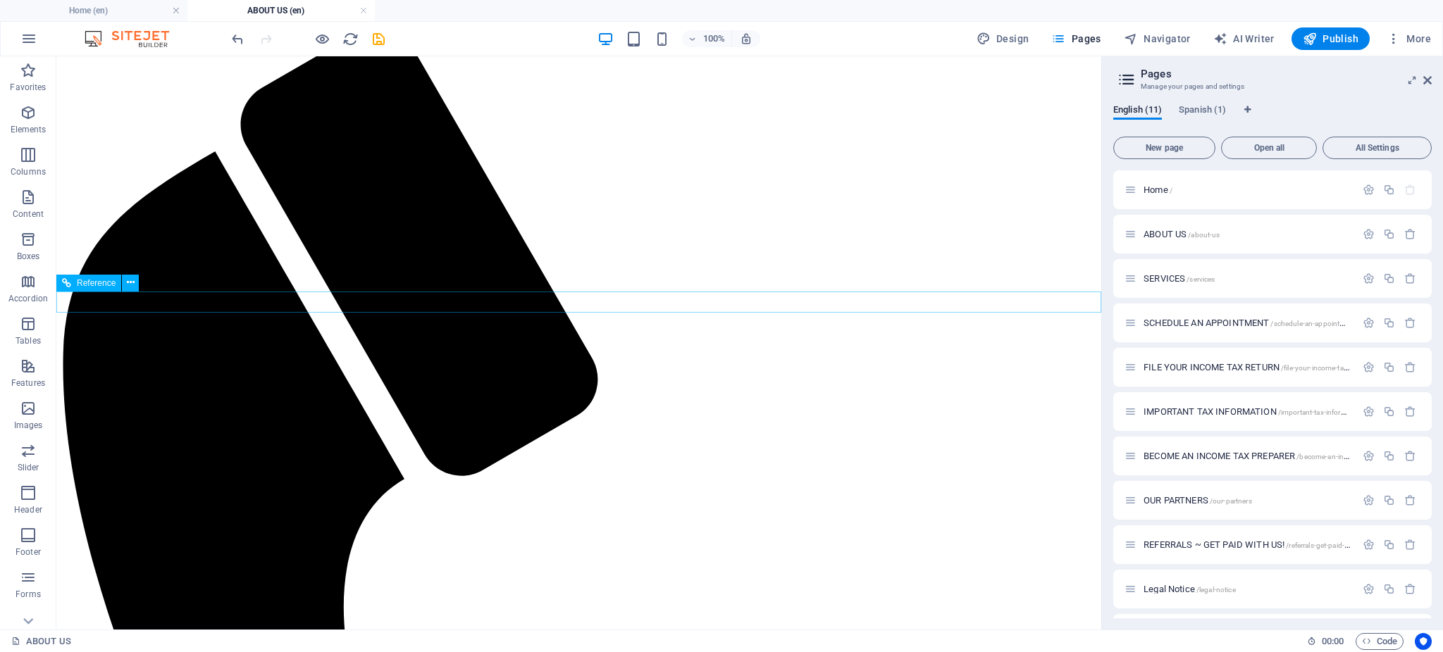
scroll to position [206, 0]
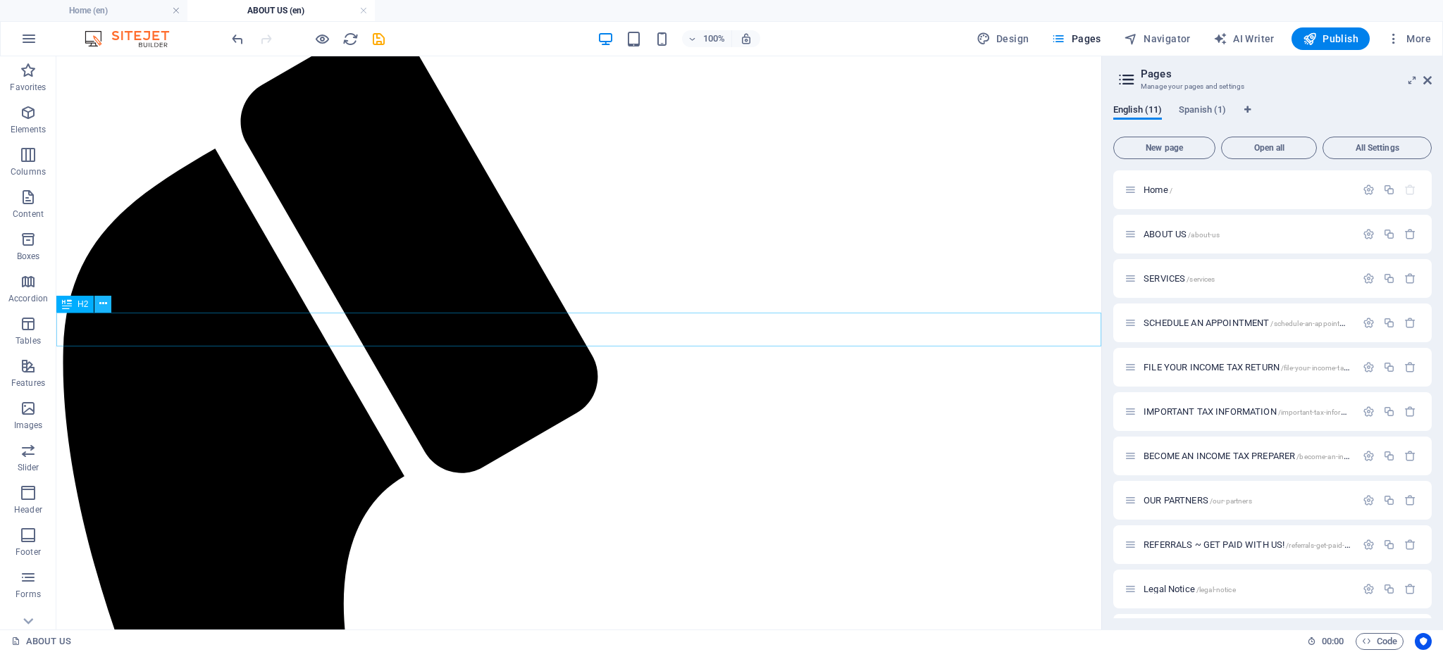
click at [103, 304] on icon at bounding box center [103, 304] width 8 height 15
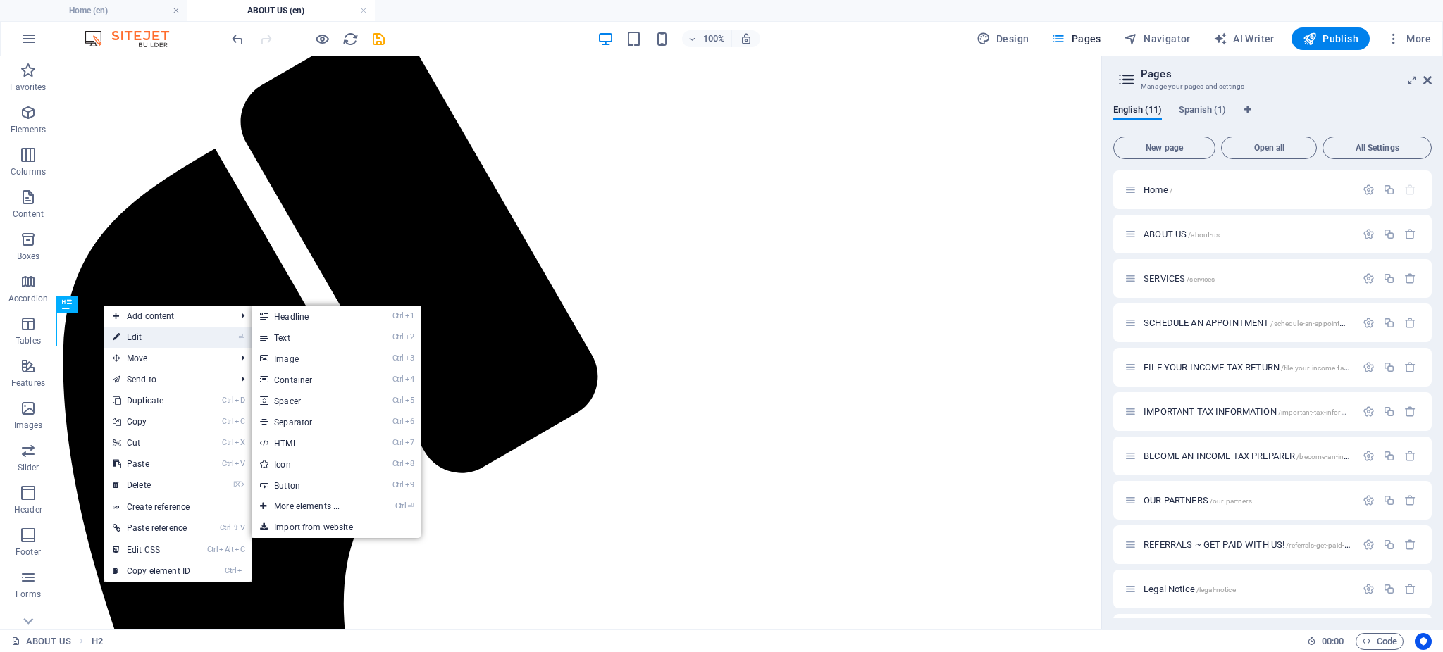
click at [131, 336] on link "⏎ Edit" at bounding box center [151, 337] width 94 height 21
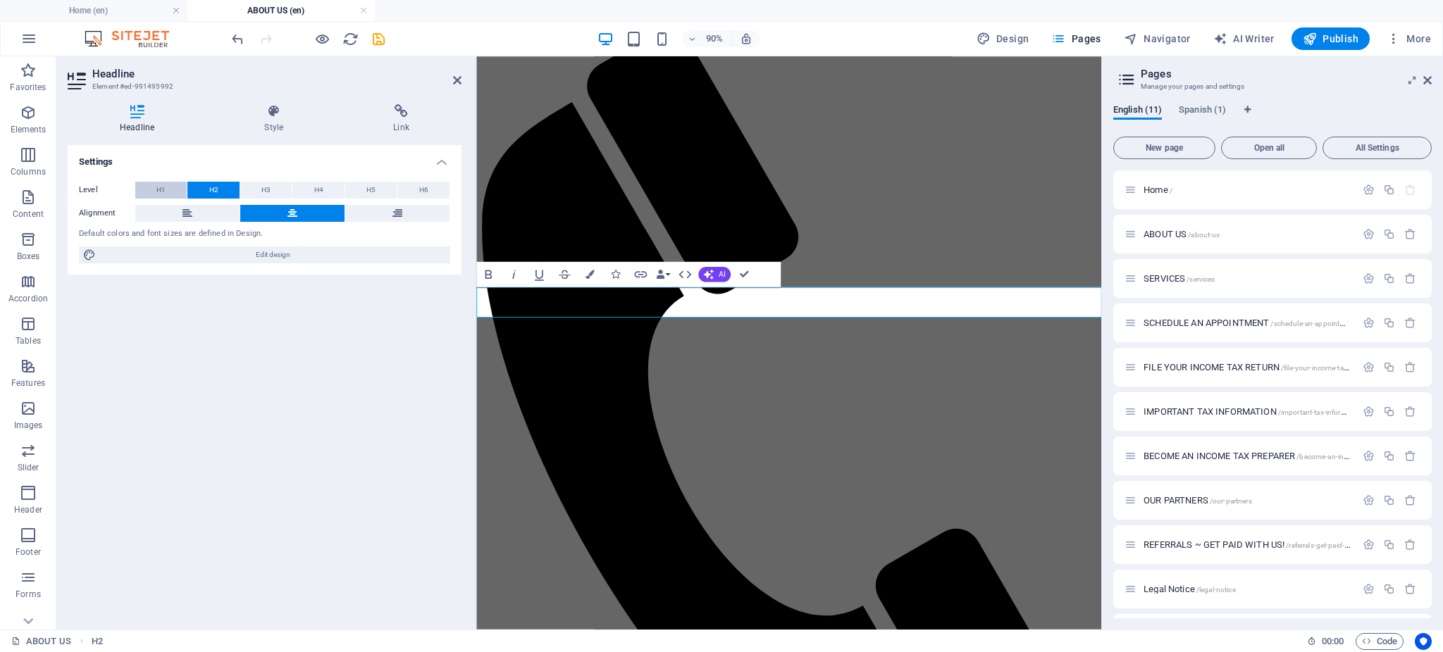
click at [147, 186] on button "H1" at bounding box center [160, 190] width 51 height 17
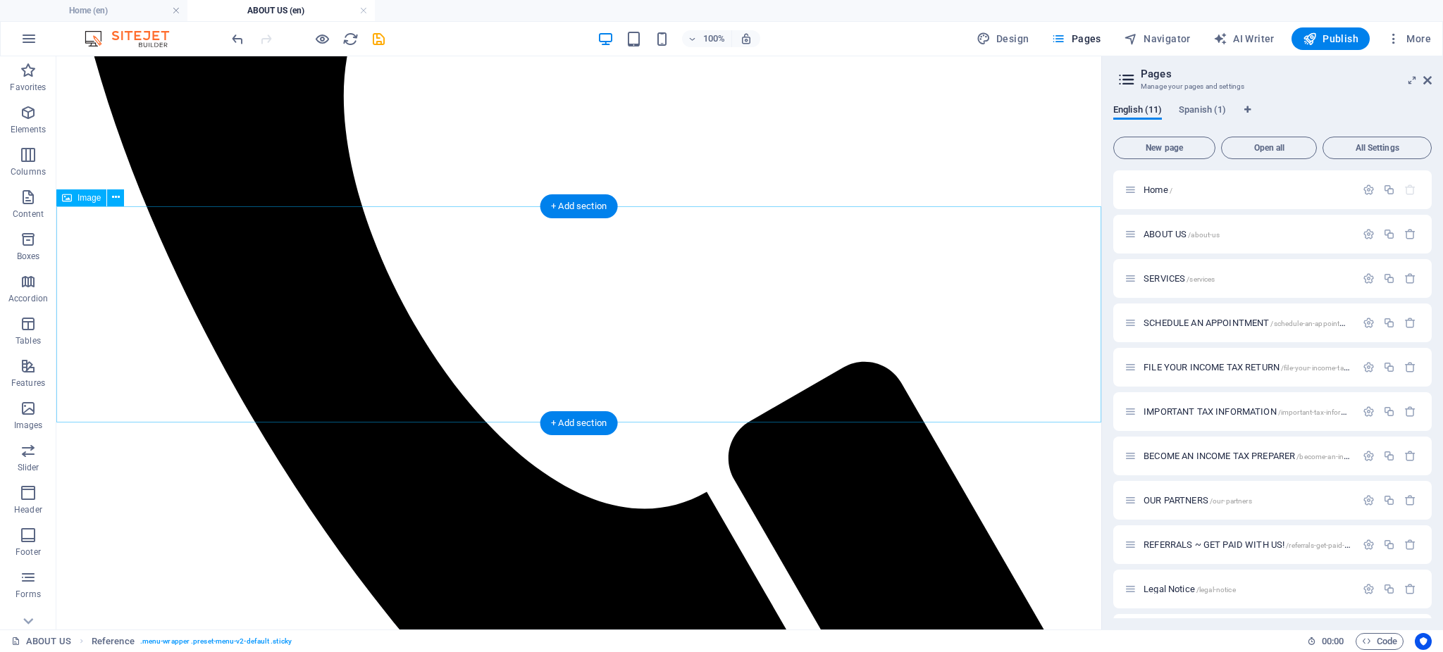
scroll to position [717, 0]
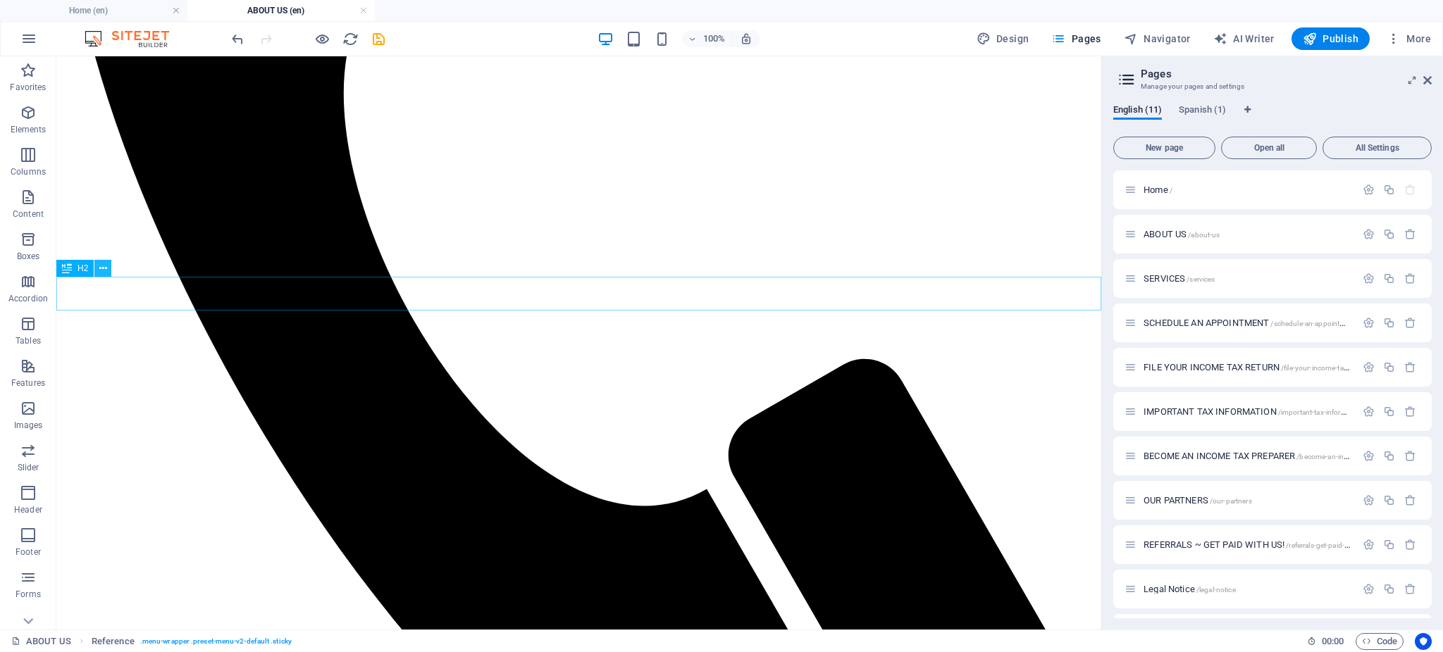
click at [105, 268] on icon at bounding box center [103, 268] width 8 height 15
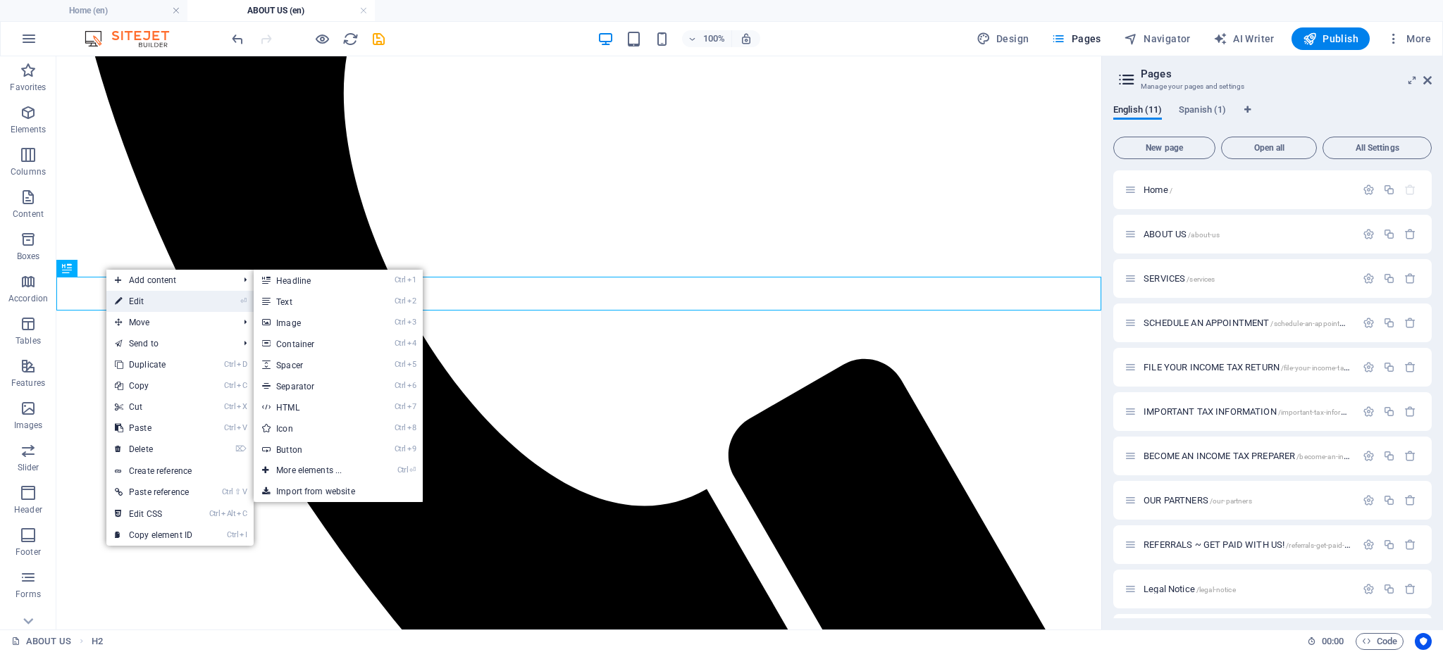
click at [130, 297] on link "⏎ Edit" at bounding box center [153, 301] width 94 height 21
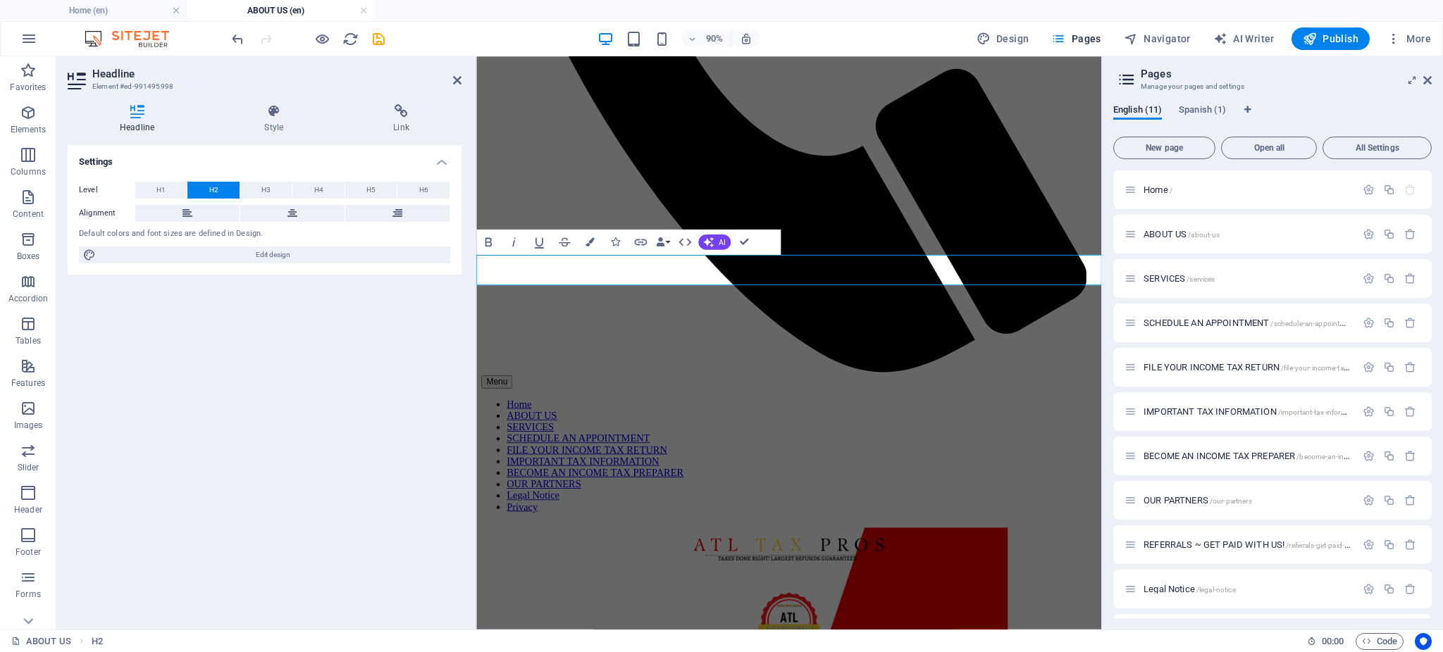
click at [163, 178] on div "Level H1 H2 H3 H4 H5 H6 Alignment Default colors and font sizes are defined in …" at bounding box center [265, 222] width 394 height 105
click at [163, 192] on span "H1" at bounding box center [160, 190] width 9 height 17
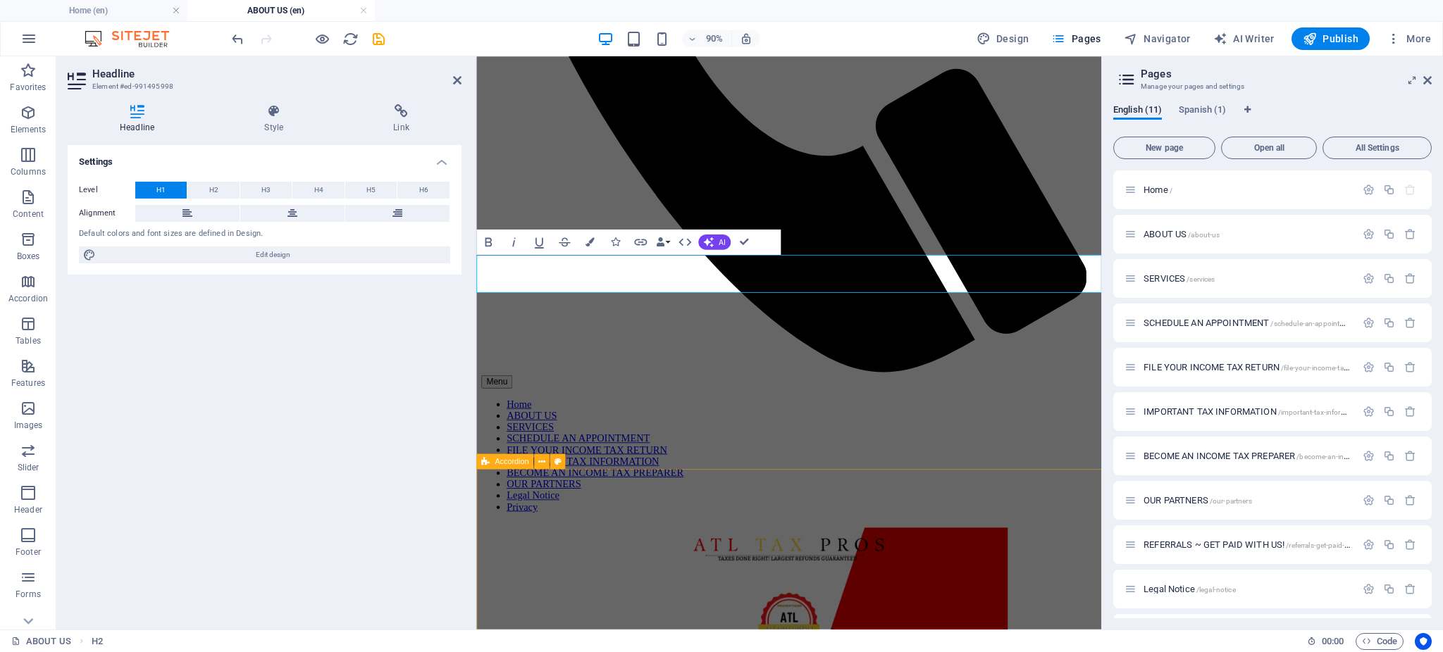
drag, startPoint x: 590, startPoint y: 544, endPoint x: 998, endPoint y: 492, distance: 411.2
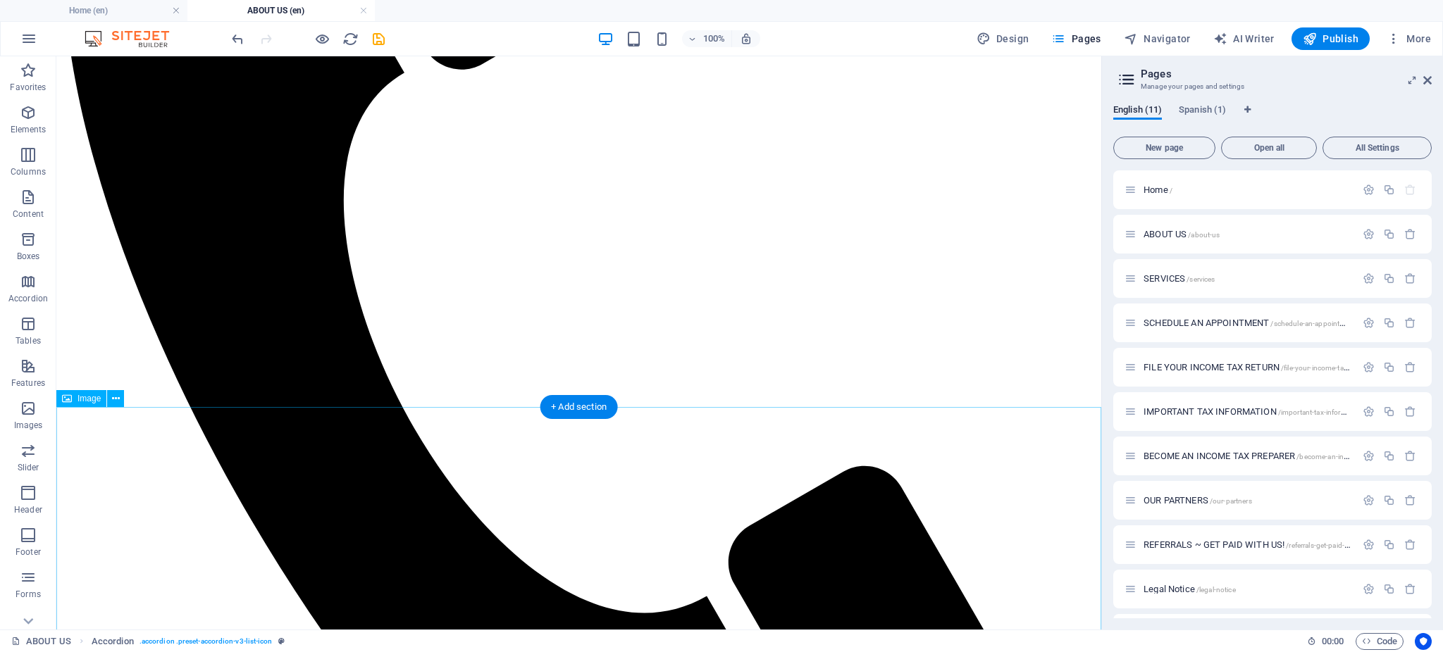
scroll to position [629, 0]
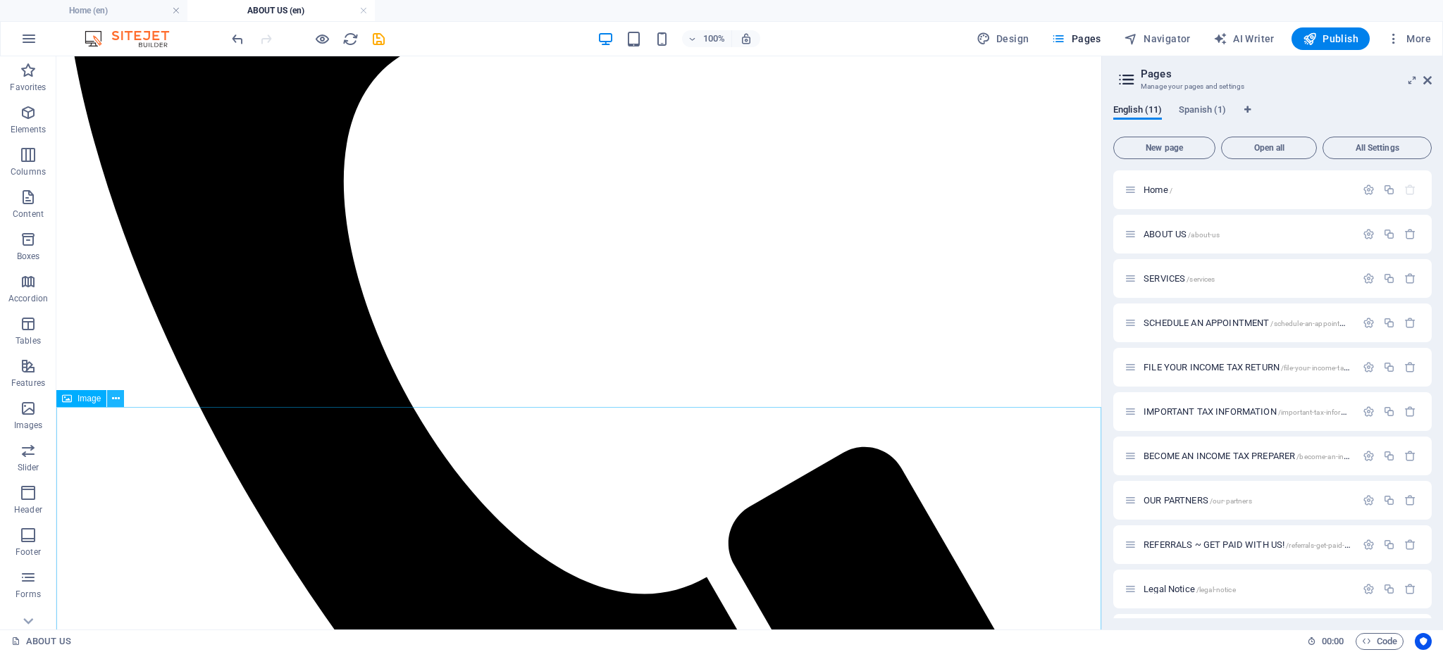
drag, startPoint x: 109, startPoint y: 397, endPoint x: 44, endPoint y: 356, distance: 76.6
click at [109, 397] on button at bounding box center [115, 398] width 17 height 17
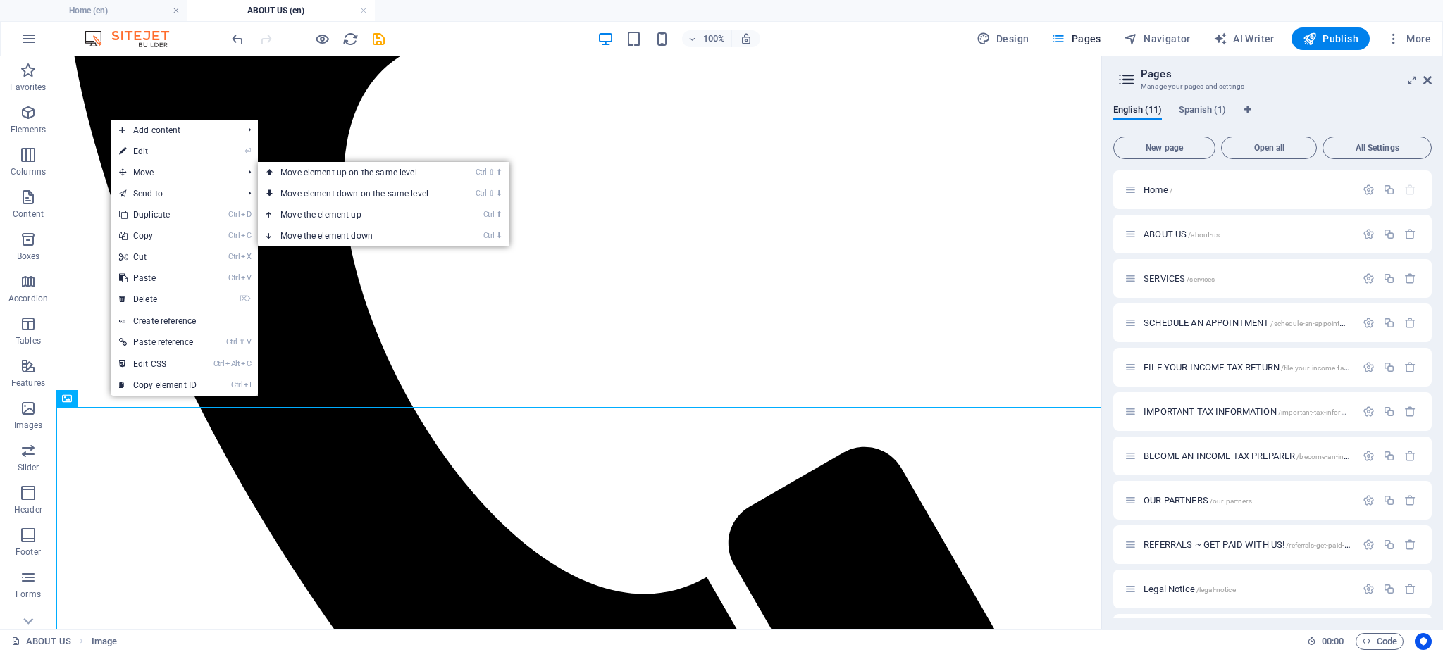
click at [182, 147] on link "⏎ Edit" at bounding box center [158, 151] width 94 height 21
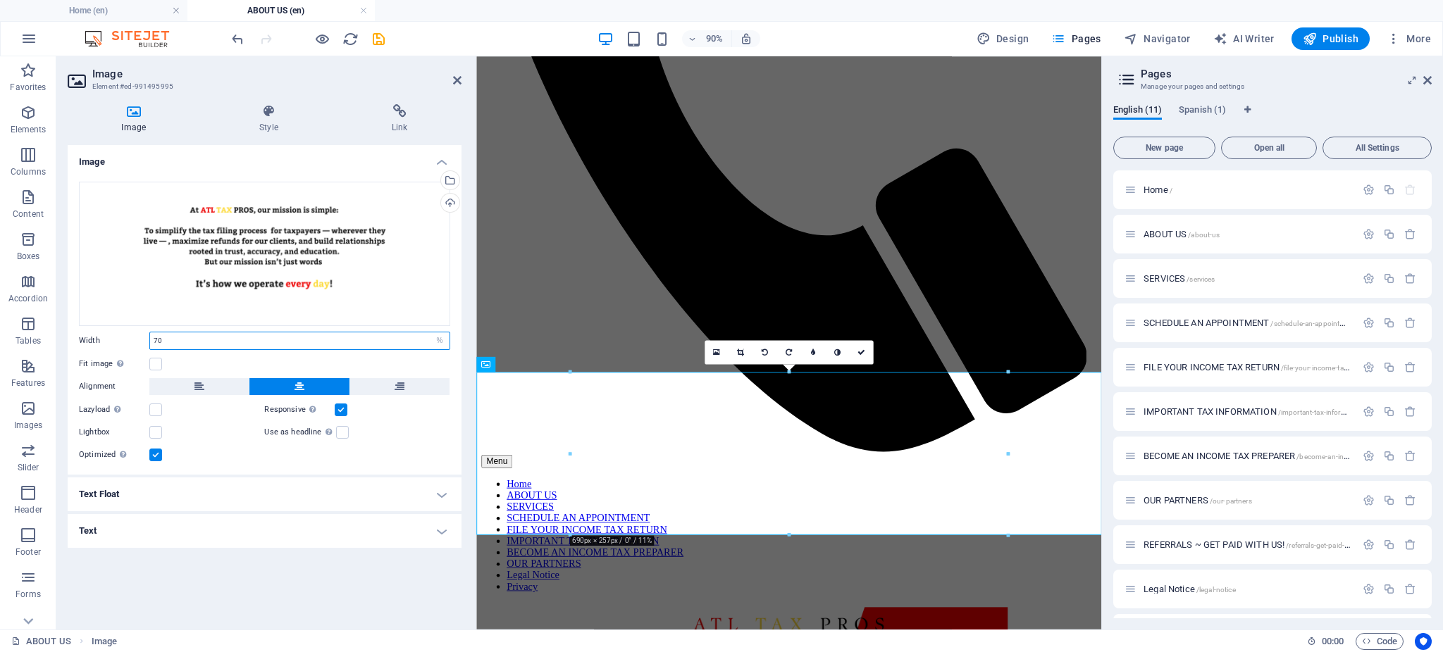
click at [197, 345] on input "70" at bounding box center [299, 341] width 299 height 17
click at [438, 345] on select "Default auto px rem % em vh vw" at bounding box center [440, 341] width 20 height 17
select select "px"
click at [430, 333] on select "Default auto px rem % em vh vw" at bounding box center [440, 341] width 20 height 17
type input "615"
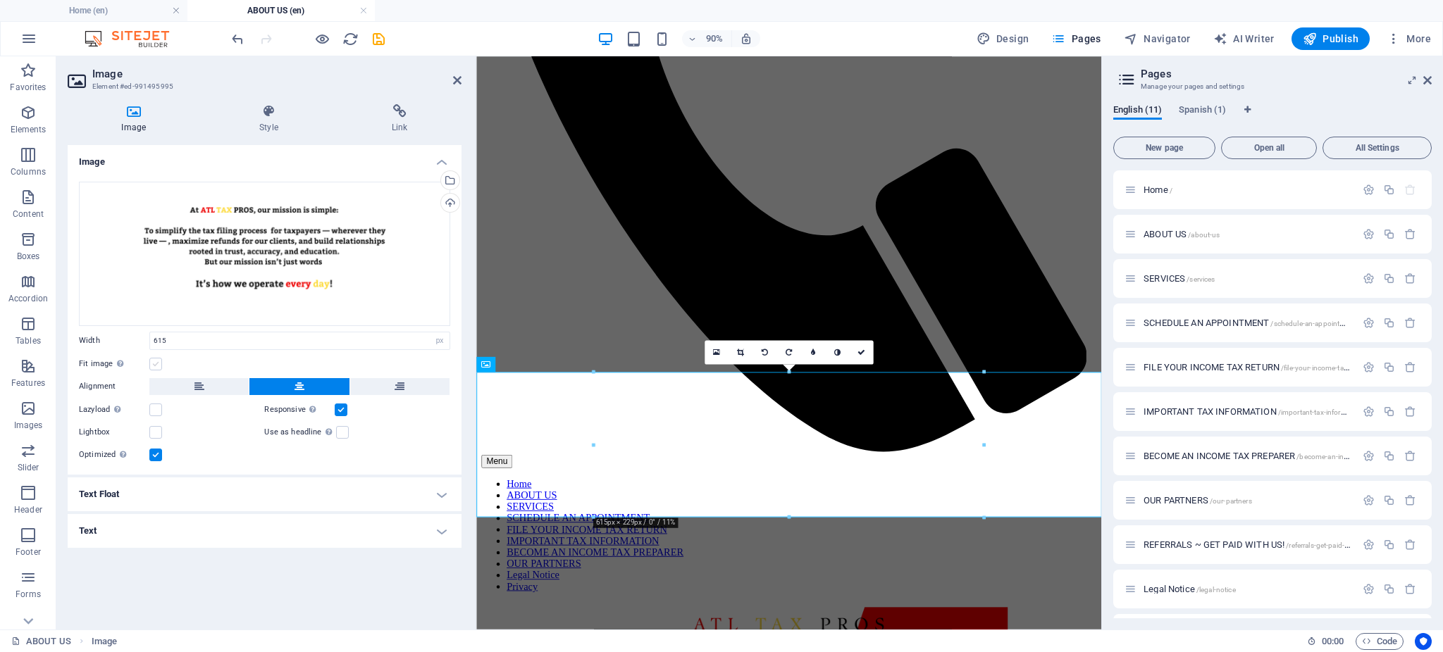
click at [153, 364] on label at bounding box center [155, 364] width 13 height 13
click at [0, 0] on input "Fit image Automatically fit image to a fixed width and height" at bounding box center [0, 0] width 0 height 0
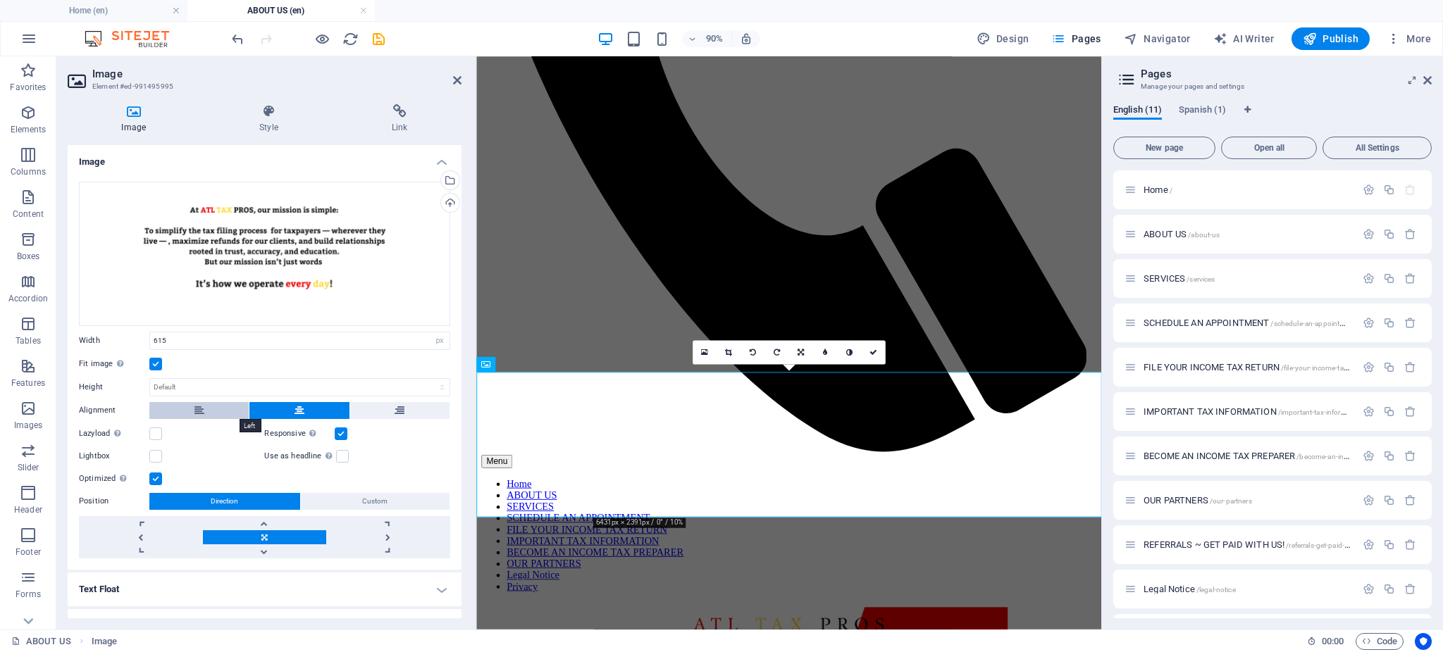
click at [184, 408] on button at bounding box center [198, 410] width 99 height 17
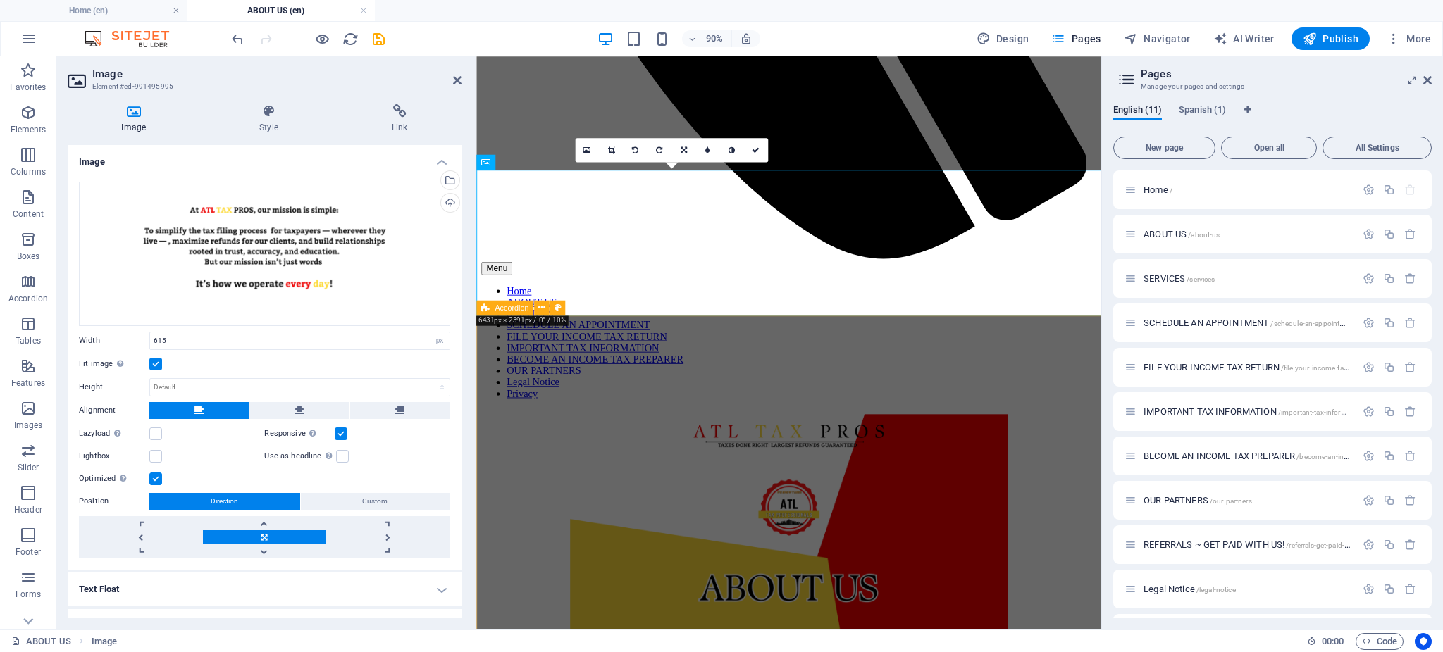
scroll to position [879, 0]
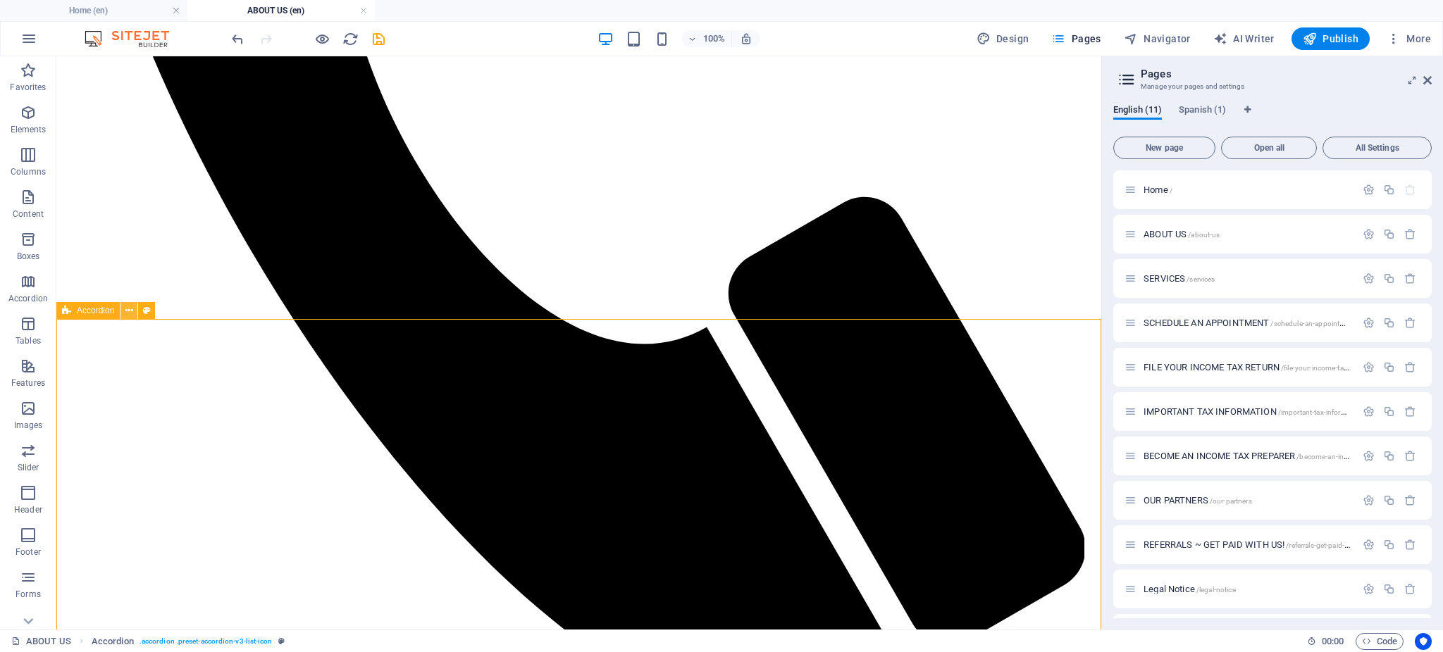
click at [130, 313] on icon at bounding box center [129, 311] width 8 height 15
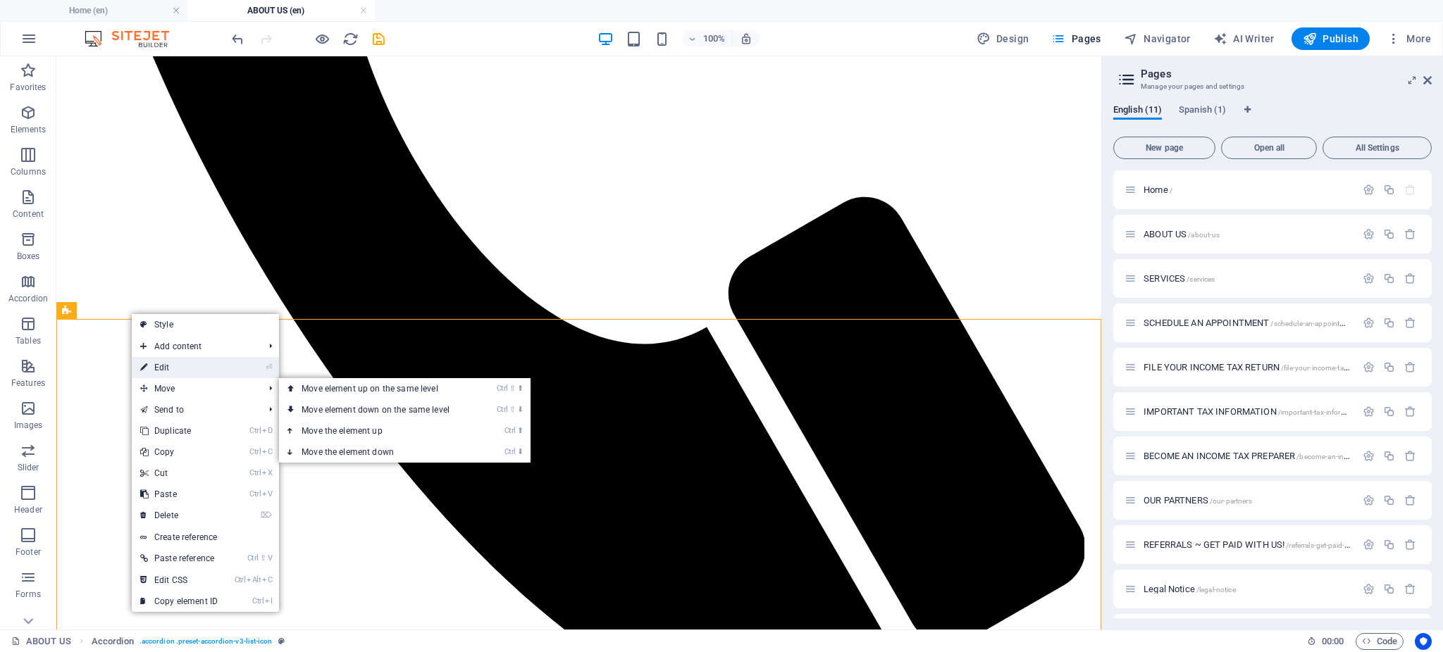
click at [157, 366] on link "⏎ Edit" at bounding box center [179, 367] width 94 height 21
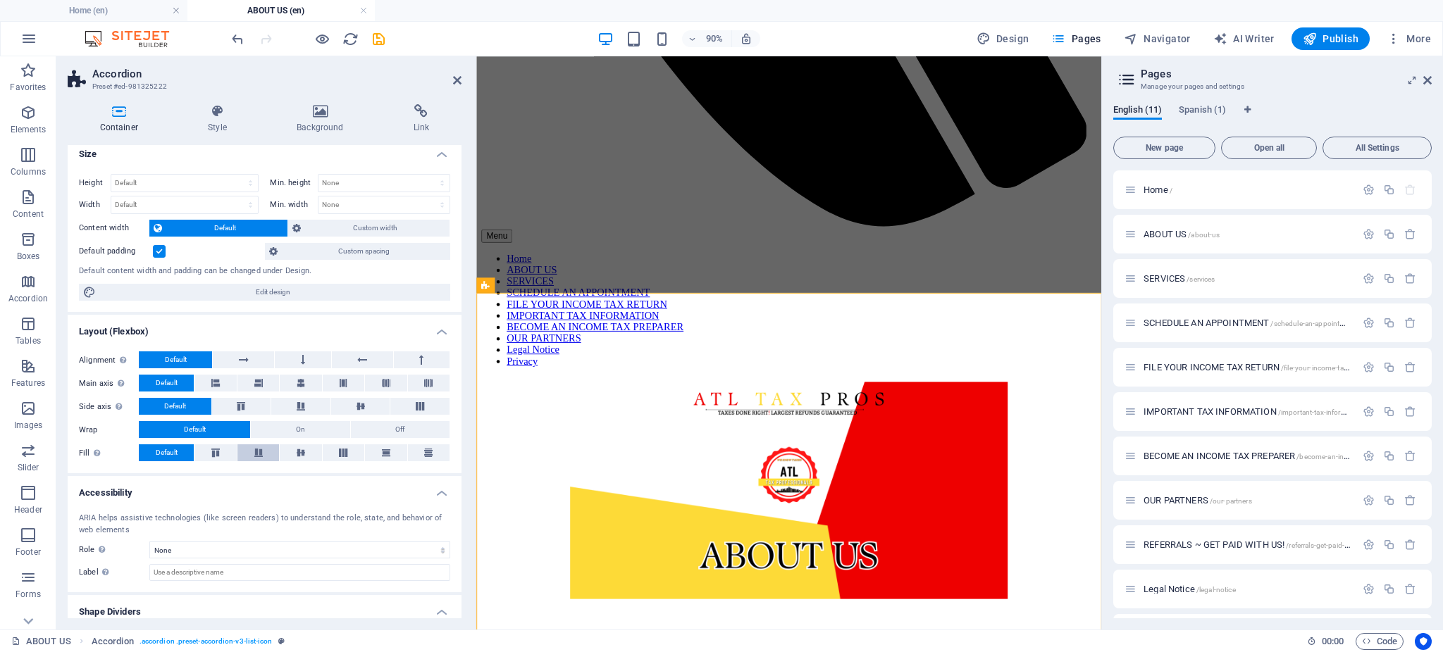
scroll to position [0, 0]
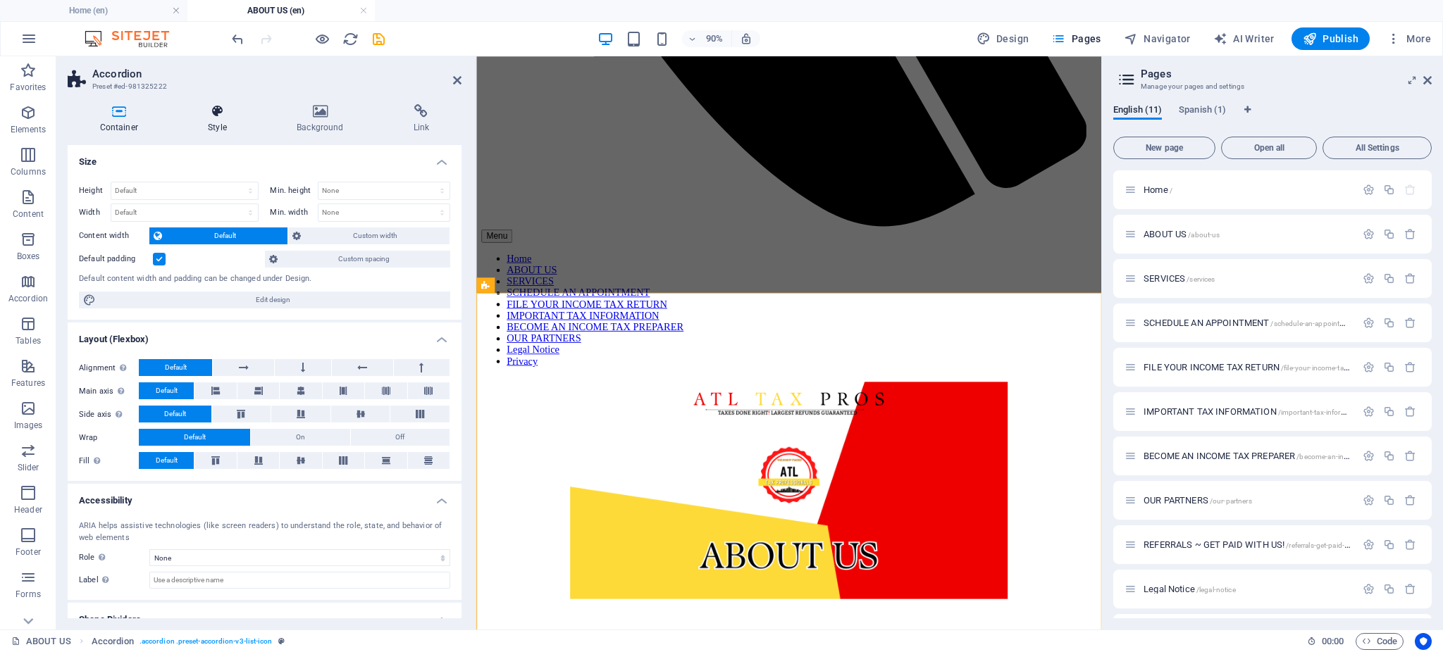
click at [214, 130] on h4 "Style" at bounding box center [220, 119] width 89 height 30
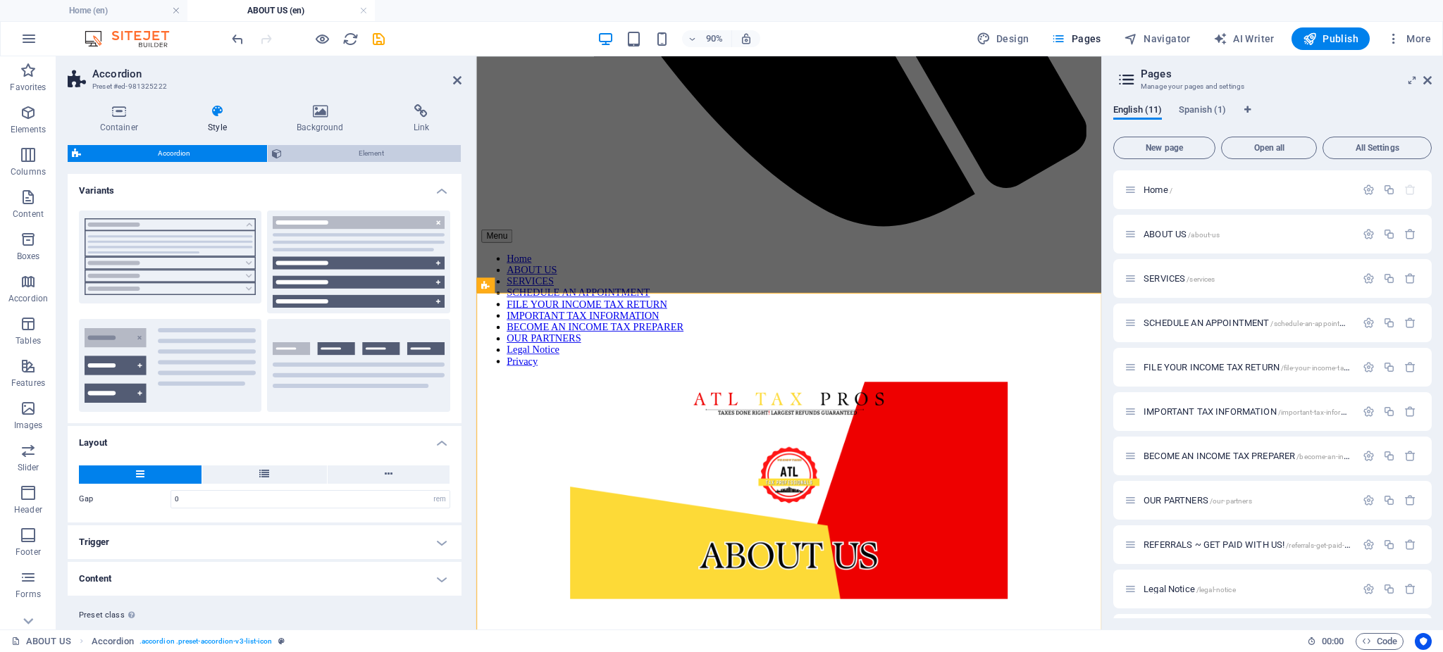
click at [342, 152] on span "Element" at bounding box center [371, 153] width 170 height 17
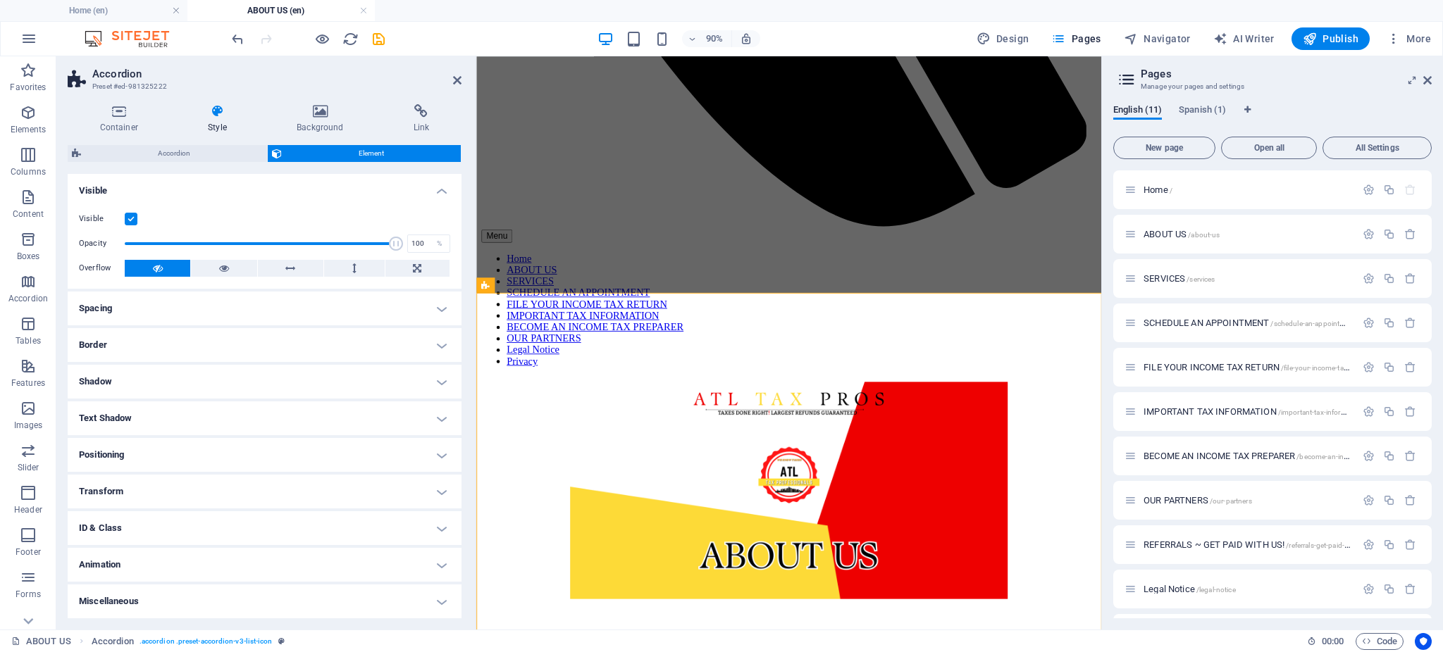
click at [237, 310] on h4 "Spacing" at bounding box center [265, 309] width 394 height 34
click at [130, 127] on h4 "Container" at bounding box center [122, 119] width 108 height 30
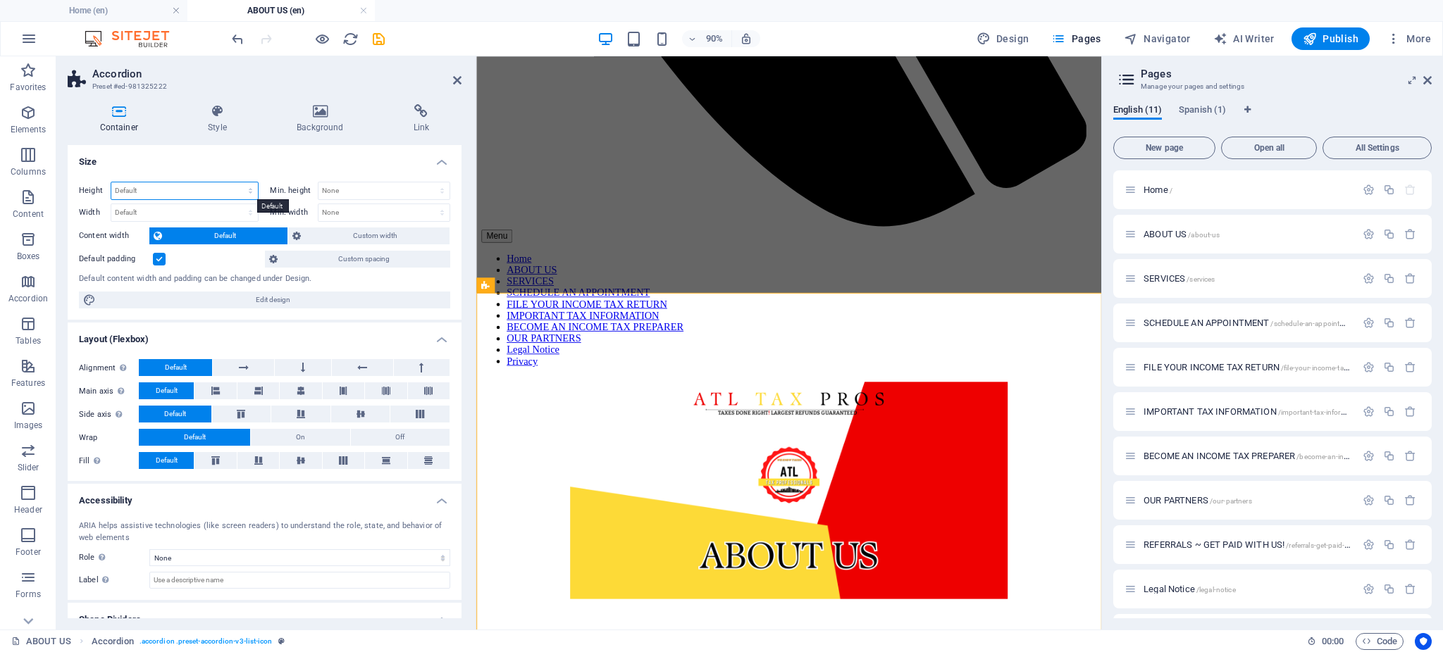
click at [183, 192] on select "Default px rem % vh vw" at bounding box center [184, 190] width 147 height 17
click at [282, 168] on h4 "Size" at bounding box center [265, 157] width 394 height 25
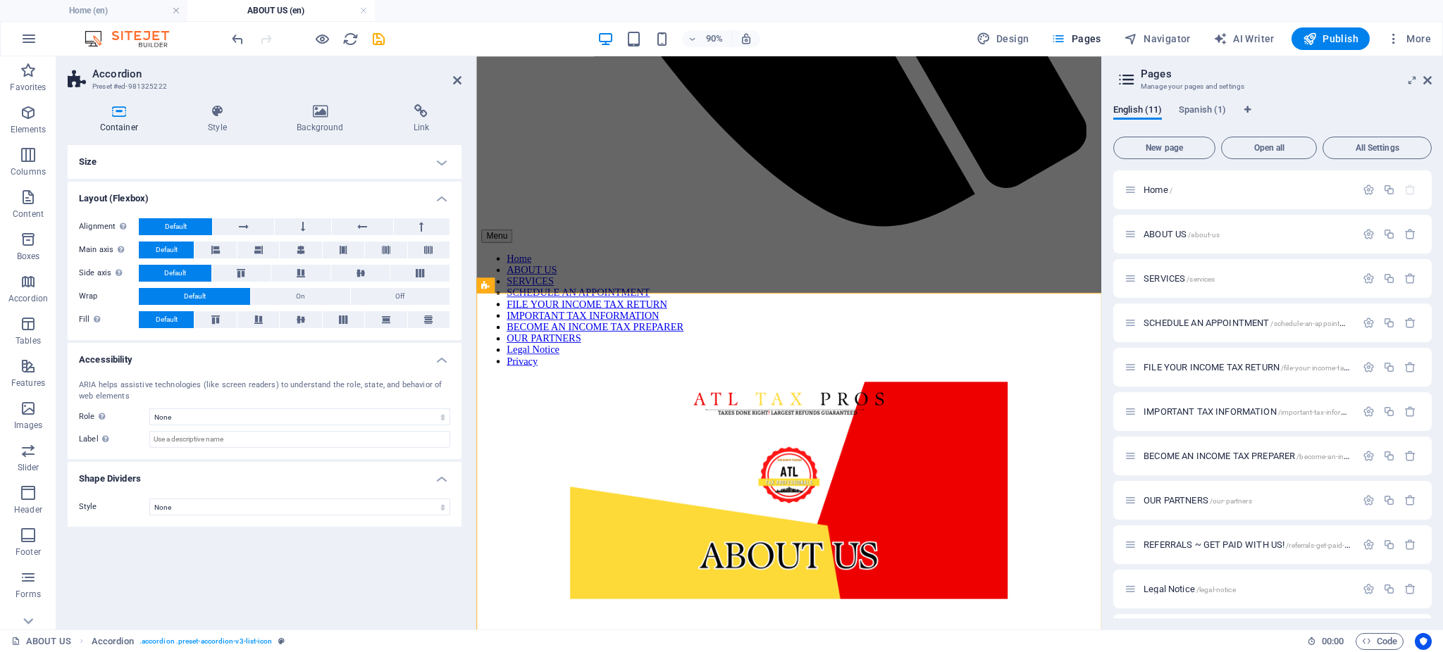
drag, startPoint x: 180, startPoint y: 148, endPoint x: 189, endPoint y: 152, distance: 10.1
click at [182, 148] on h4 "Size" at bounding box center [265, 162] width 394 height 34
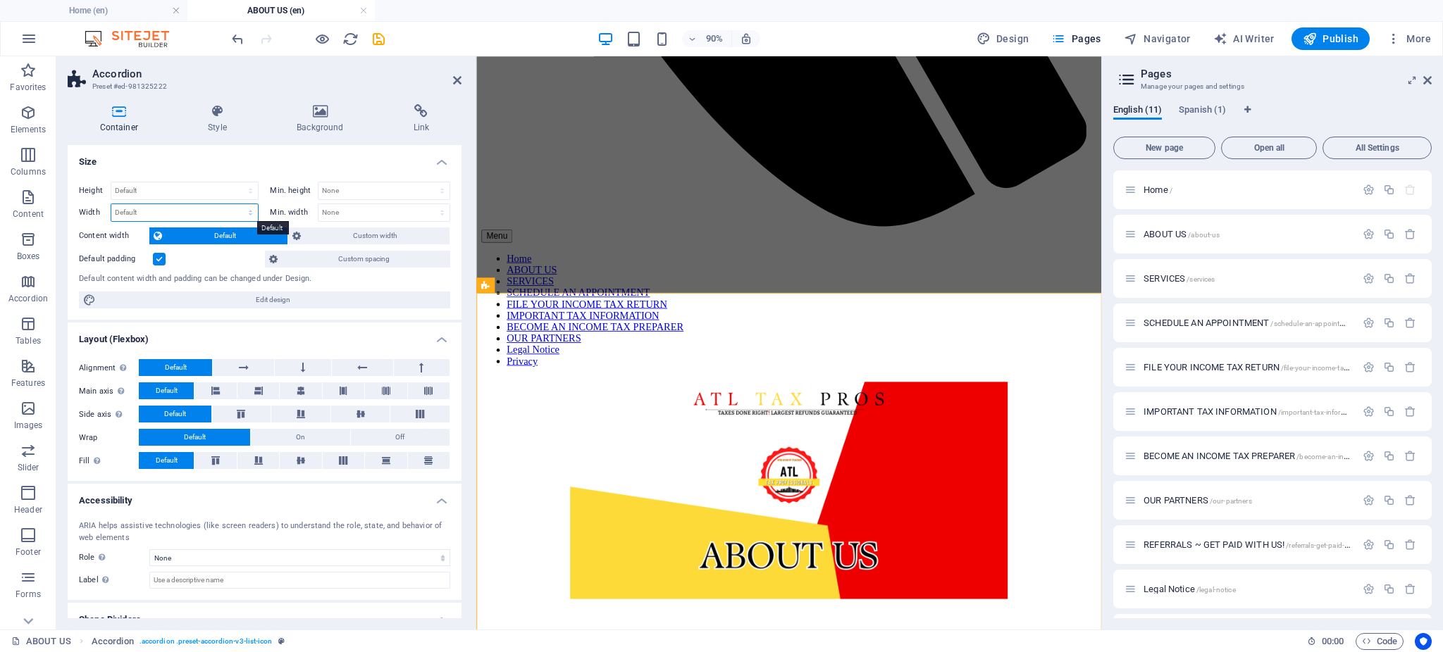
click at [253, 218] on select "Default px rem % em vh vw" at bounding box center [184, 212] width 147 height 17
select select "px"
click at [237, 204] on select "Default px rem % em vh vw" at bounding box center [184, 212] width 147 height 17
type input "916"
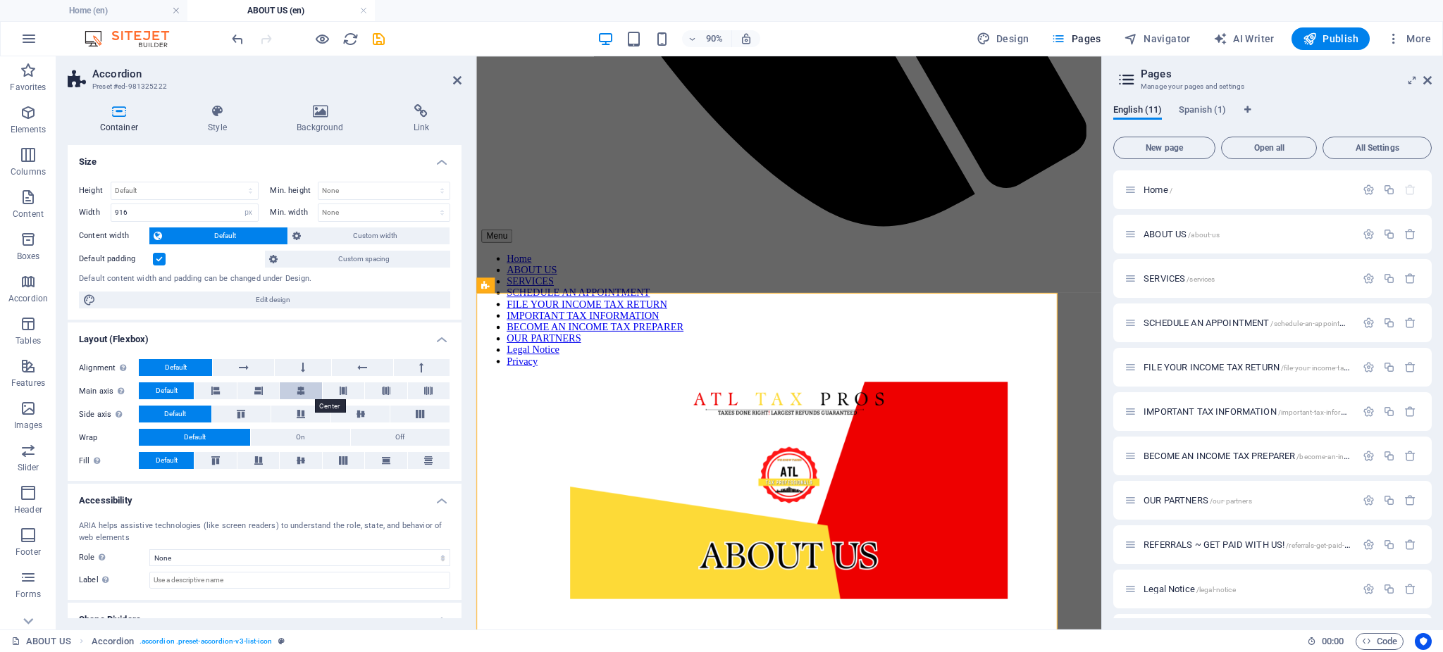
click at [304, 390] on icon at bounding box center [301, 391] width 8 height 17
click at [294, 462] on icon at bounding box center [300, 461] width 17 height 8
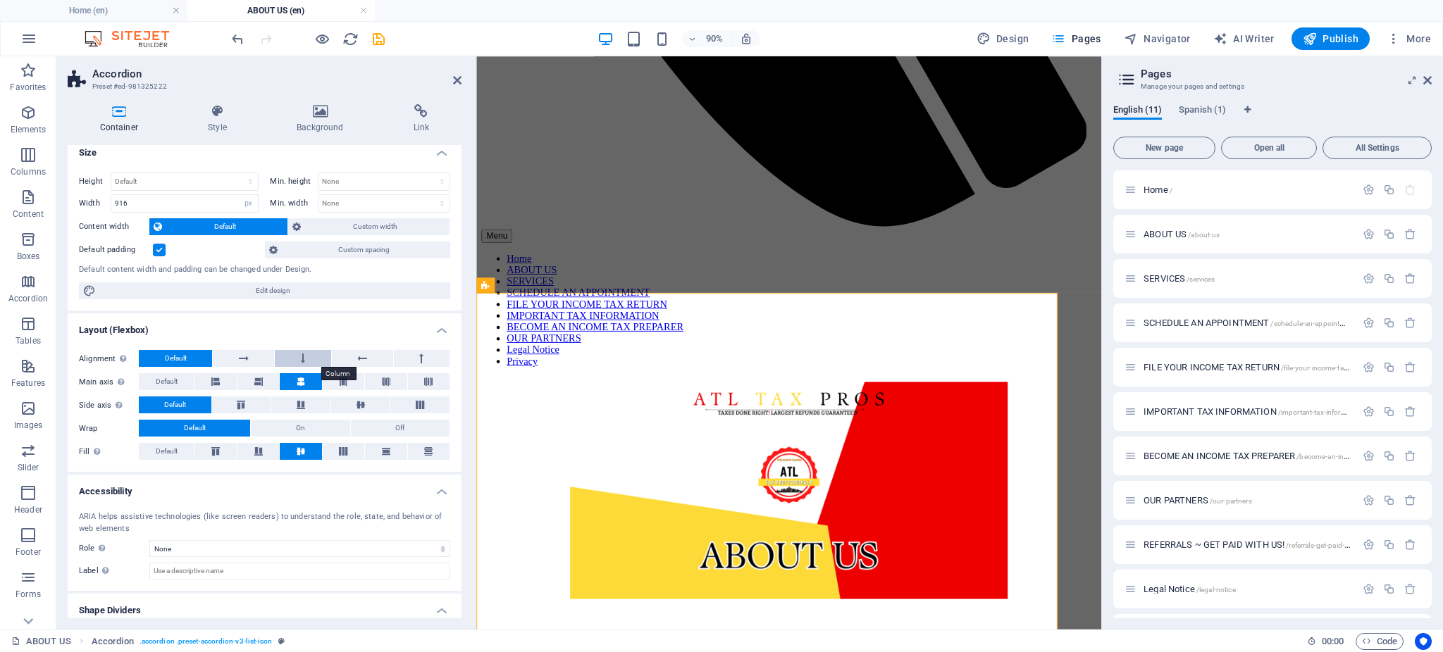
click at [298, 360] on button at bounding box center [303, 358] width 56 height 17
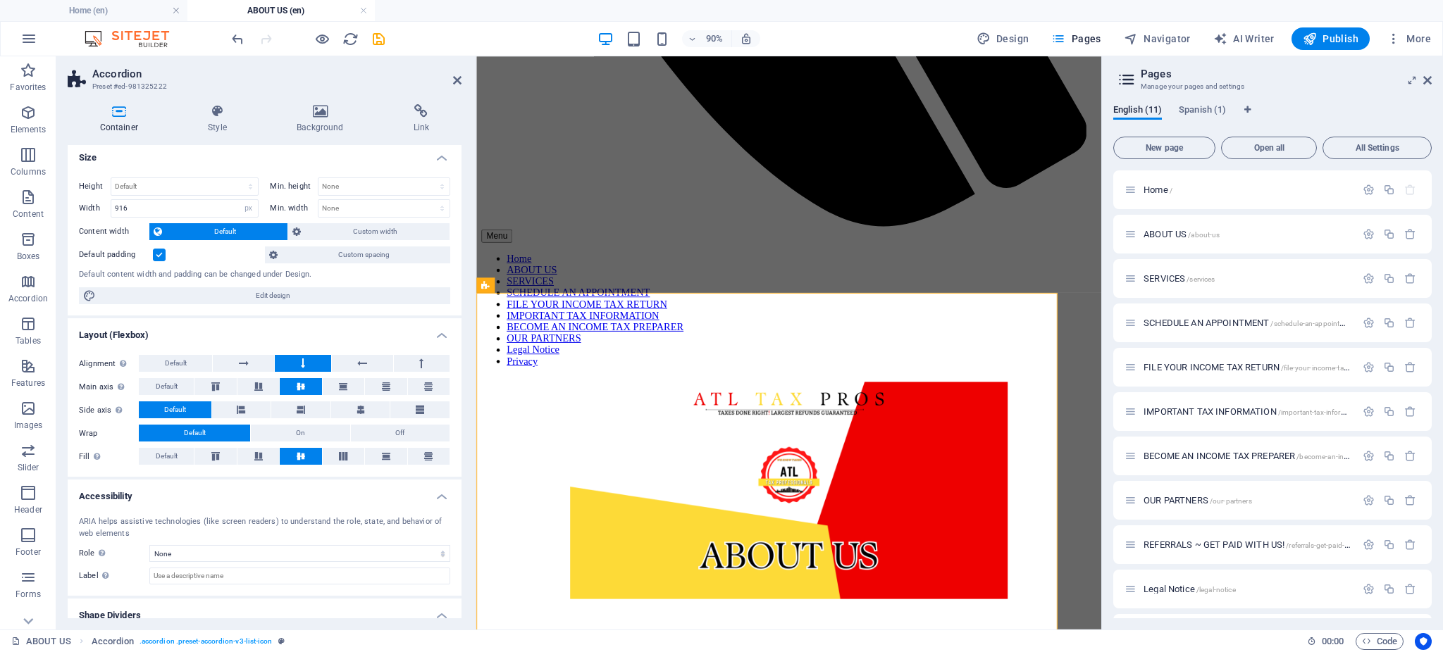
scroll to position [0, 0]
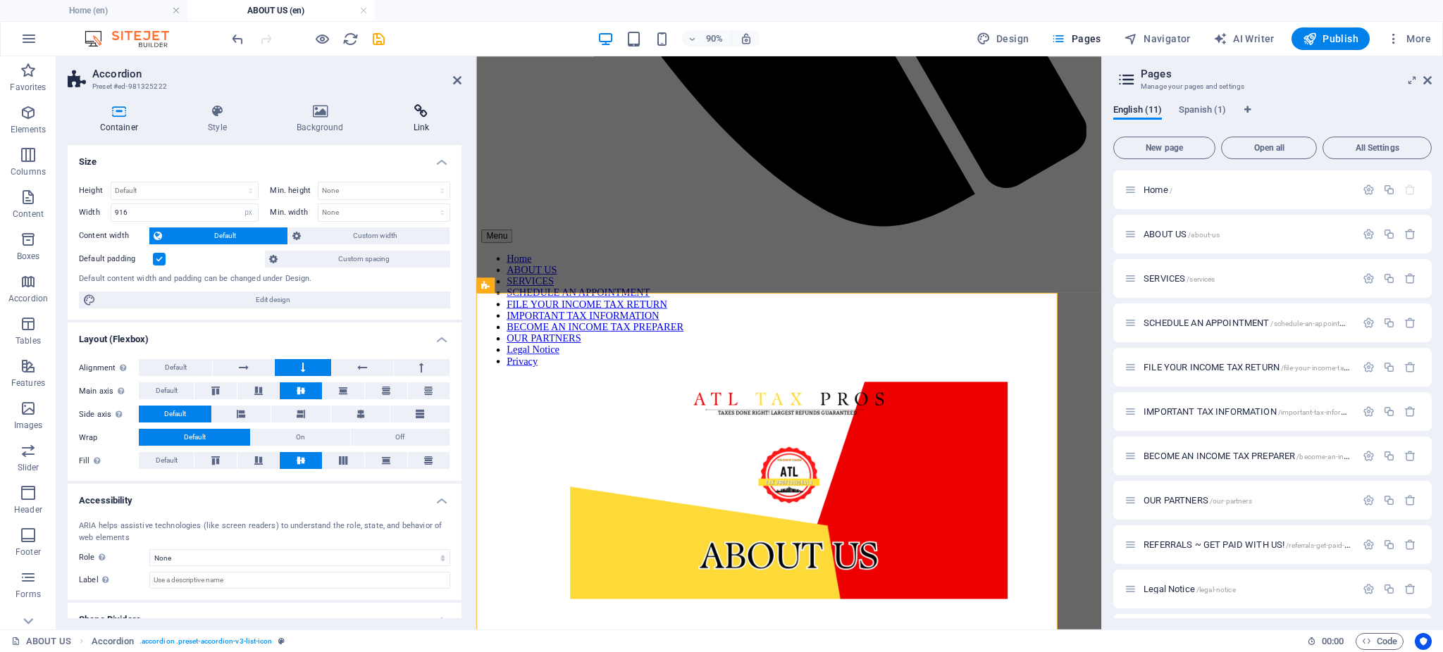
drag, startPoint x: 449, startPoint y: 76, endPoint x: 453, endPoint y: 115, distance: 38.9
click at [450, 76] on h2 "Accordion" at bounding box center [276, 74] width 369 height 13
click at [459, 80] on icon at bounding box center [457, 80] width 8 height 11
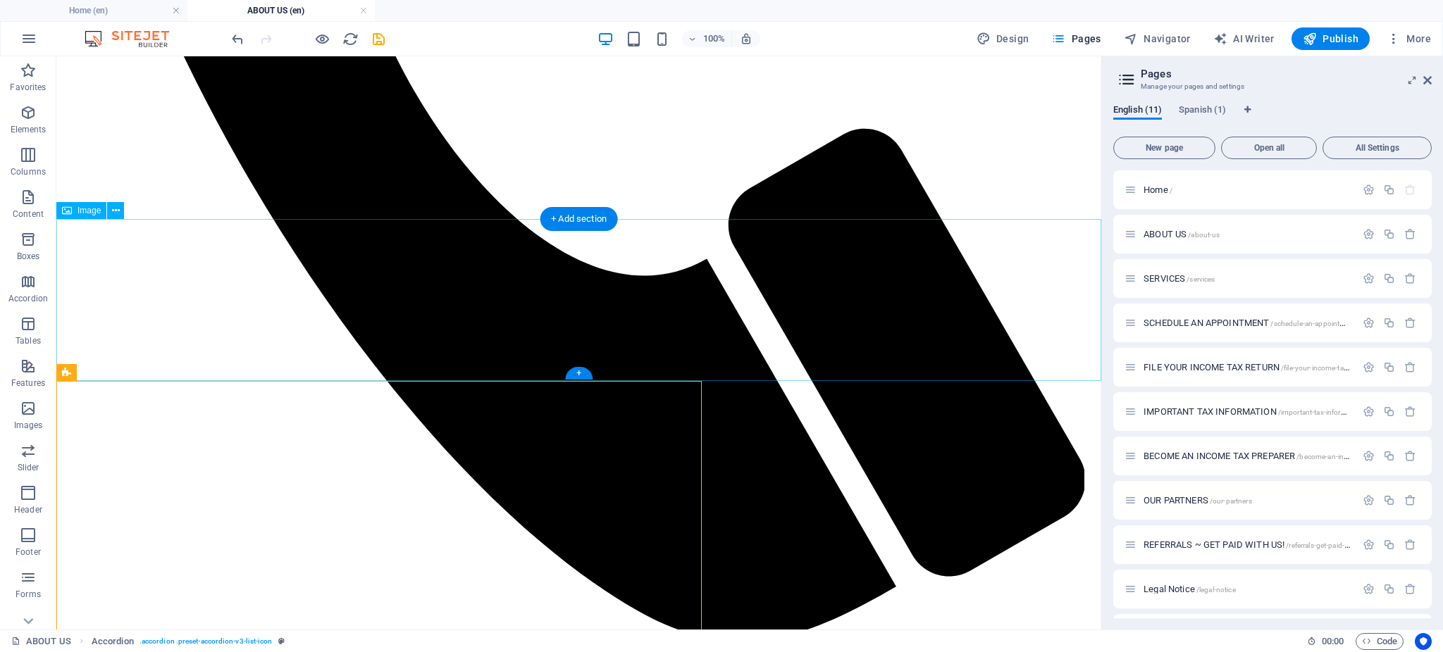
scroll to position [962, 0]
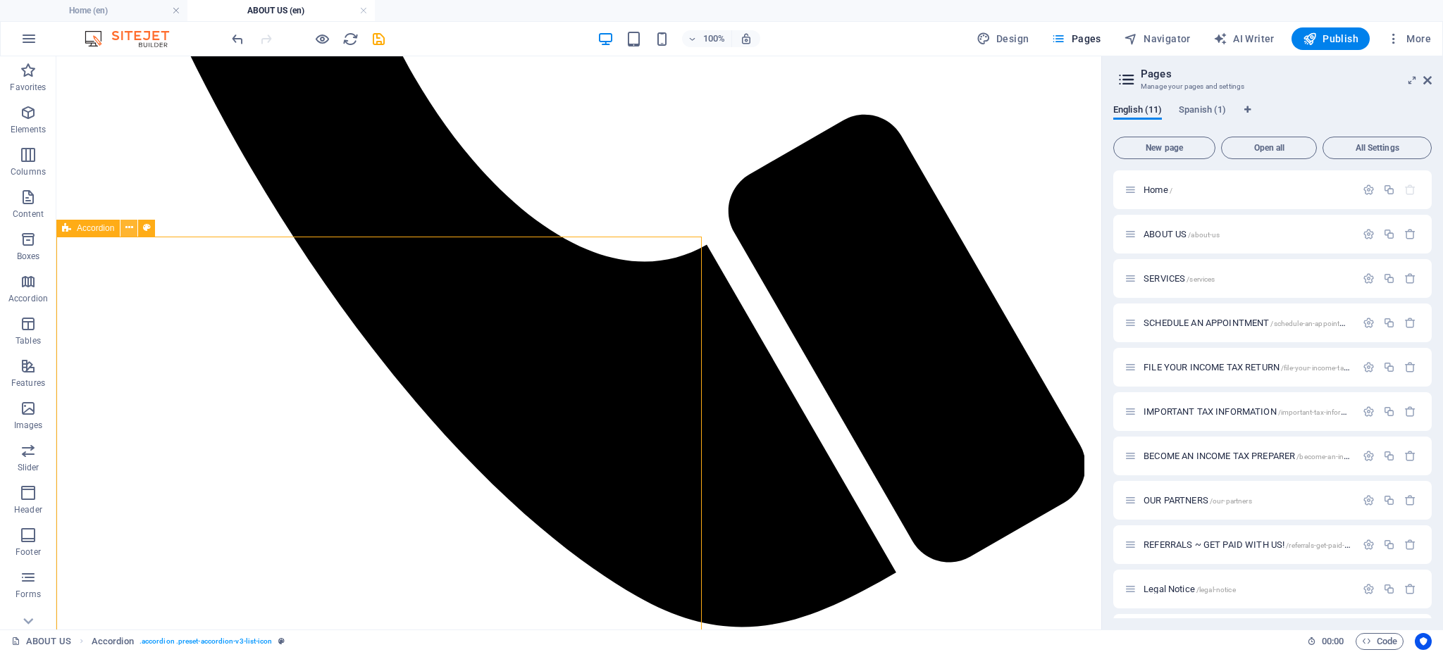
click at [127, 231] on icon at bounding box center [129, 228] width 8 height 15
drag, startPoint x: 391, startPoint y: 311, endPoint x: 784, endPoint y: 311, distance: 393.1
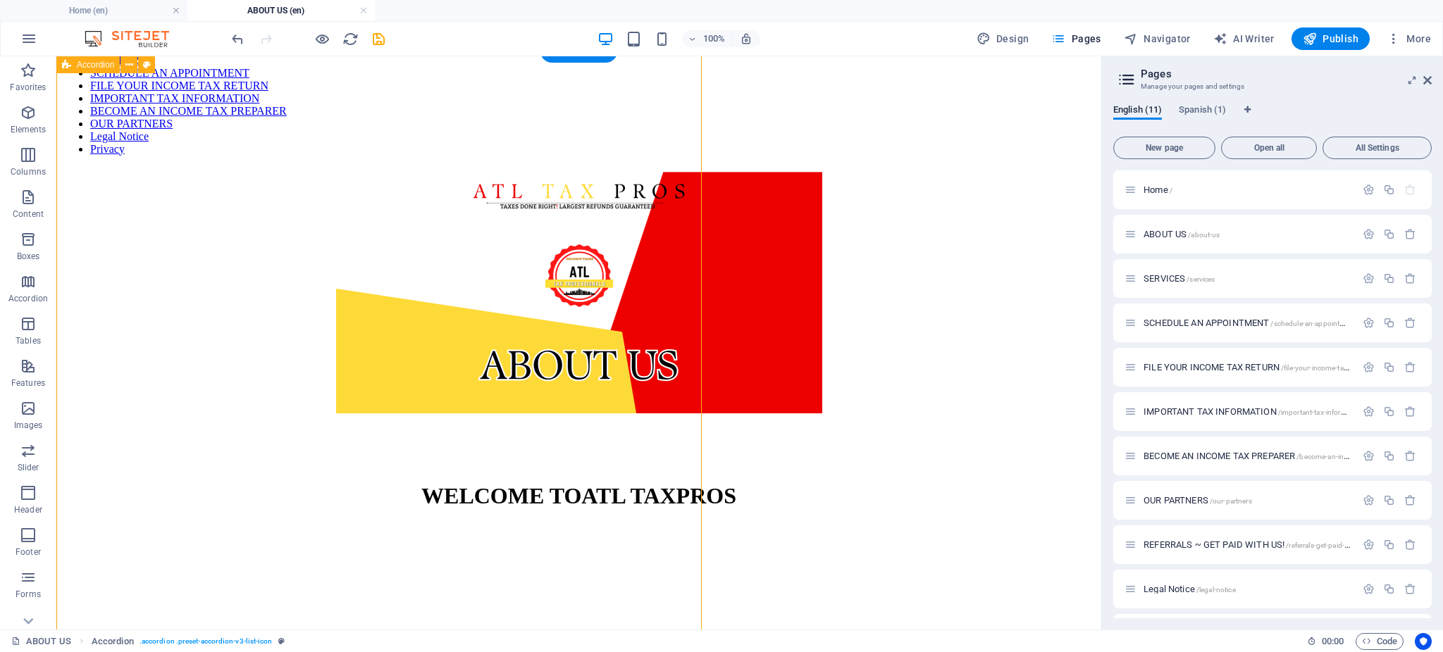
scroll to position [1587, 0]
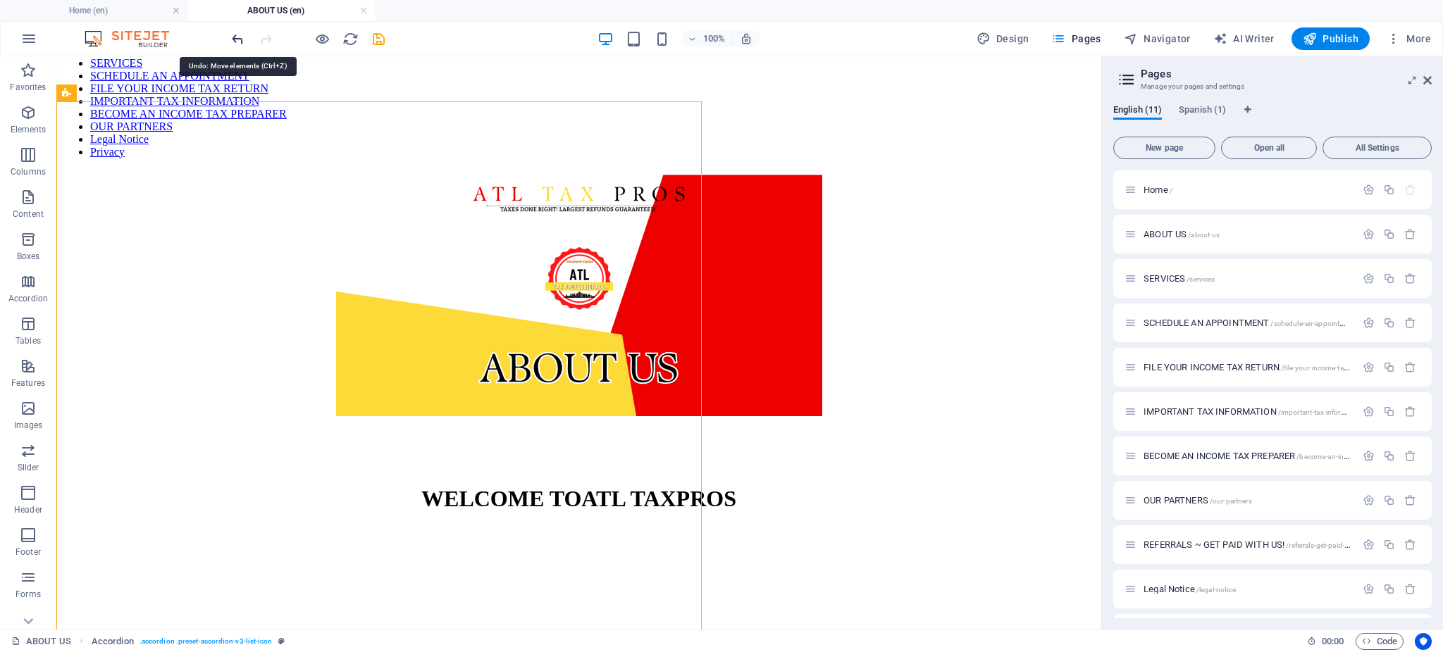
click at [240, 41] on icon "undo" at bounding box center [238, 39] width 16 height 16
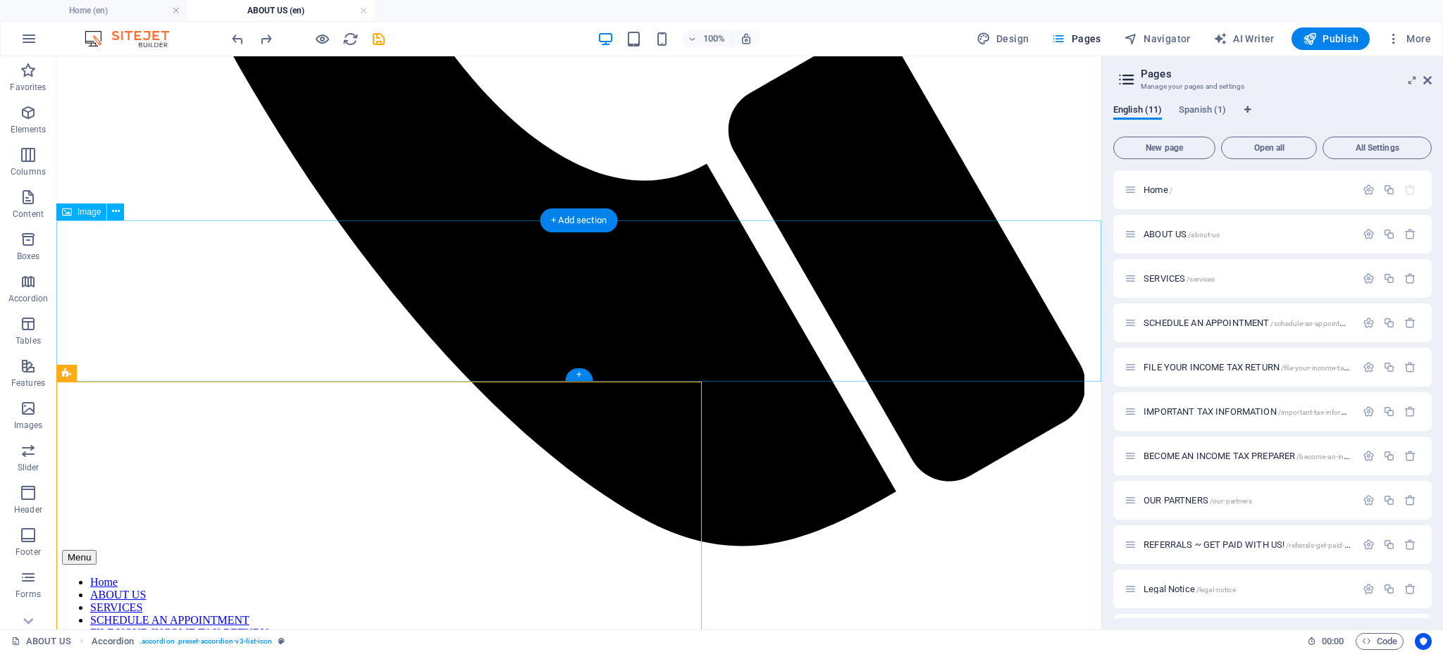
scroll to position [1045, 0]
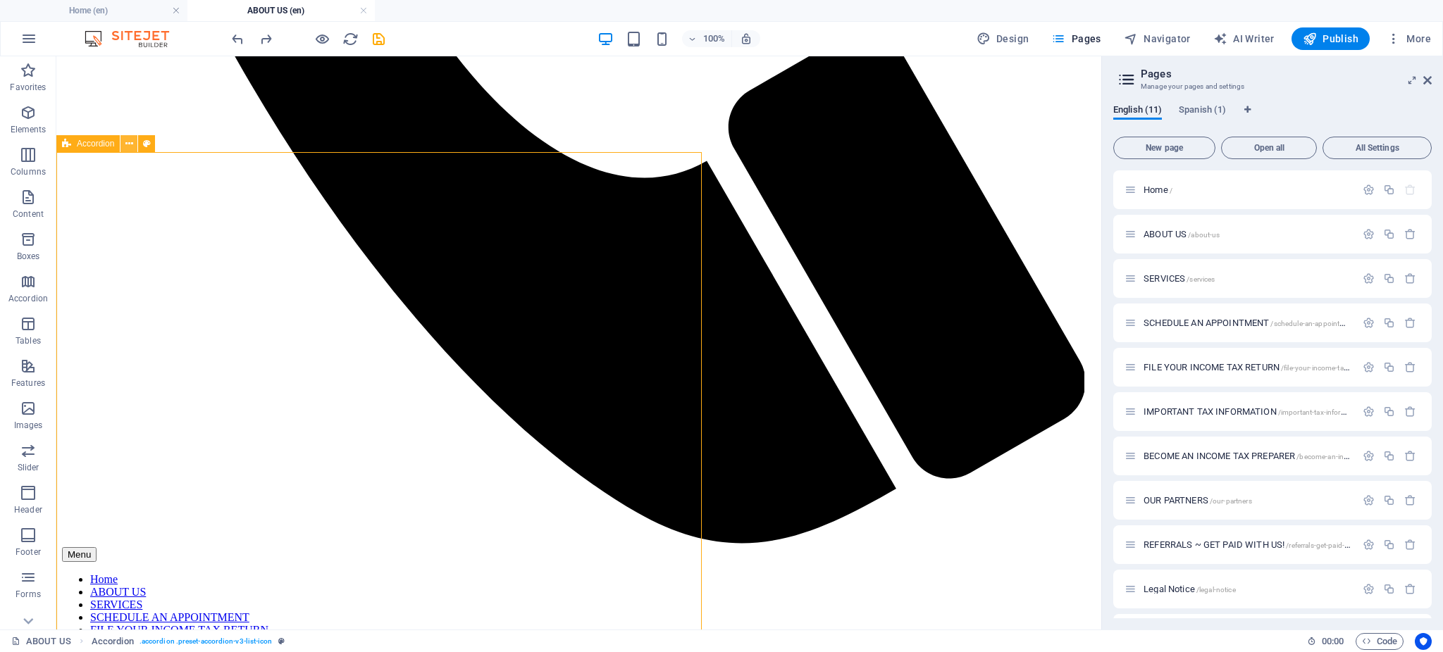
click at [126, 144] on button at bounding box center [128, 143] width 17 height 17
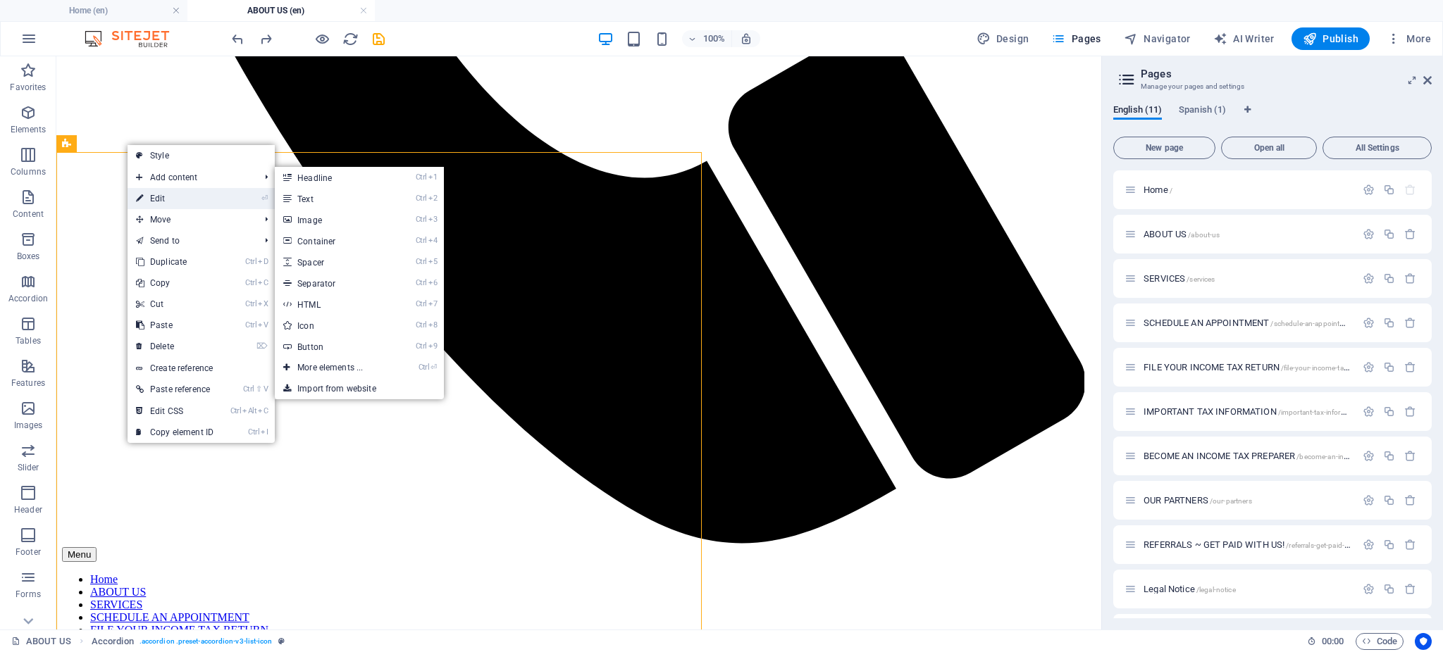
click at [192, 201] on link "⏎ Edit" at bounding box center [175, 198] width 94 height 21
select select "px"
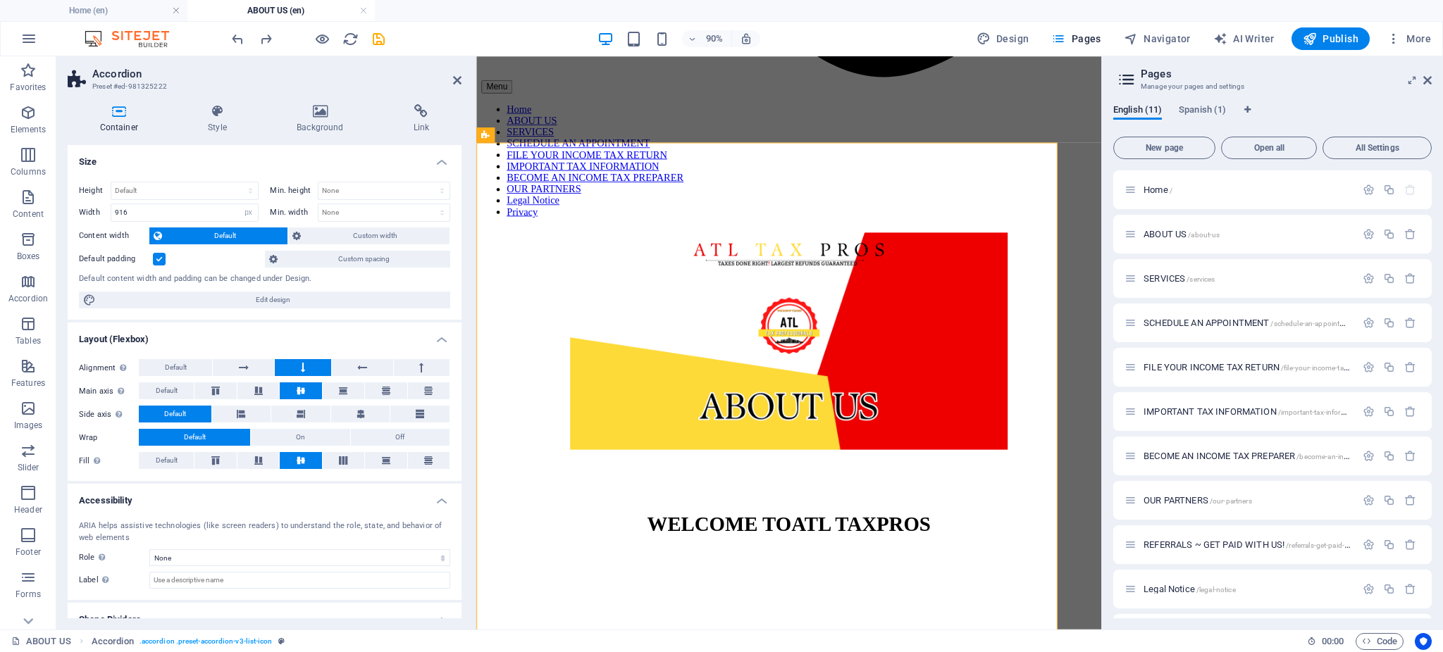
click at [156, 256] on label at bounding box center [159, 259] width 13 height 13
click at [0, 0] on input "Default padding" at bounding box center [0, 0] width 0 height 0
click at [163, 256] on label at bounding box center [159, 259] width 13 height 13
click at [0, 0] on input "Default padding" at bounding box center [0, 0] width 0 height 0
click at [325, 255] on span "Custom spacing" at bounding box center [364, 259] width 164 height 17
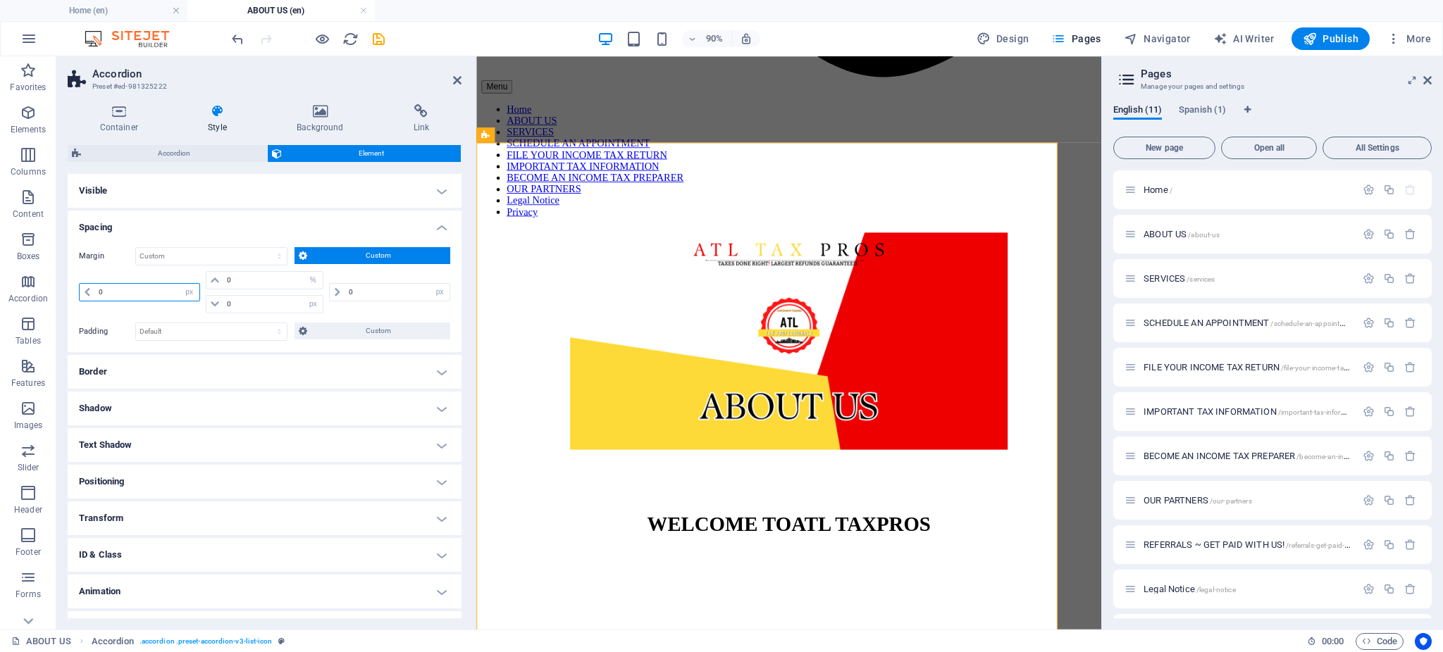
click at [154, 297] on input "0" at bounding box center [147, 292] width 104 height 17
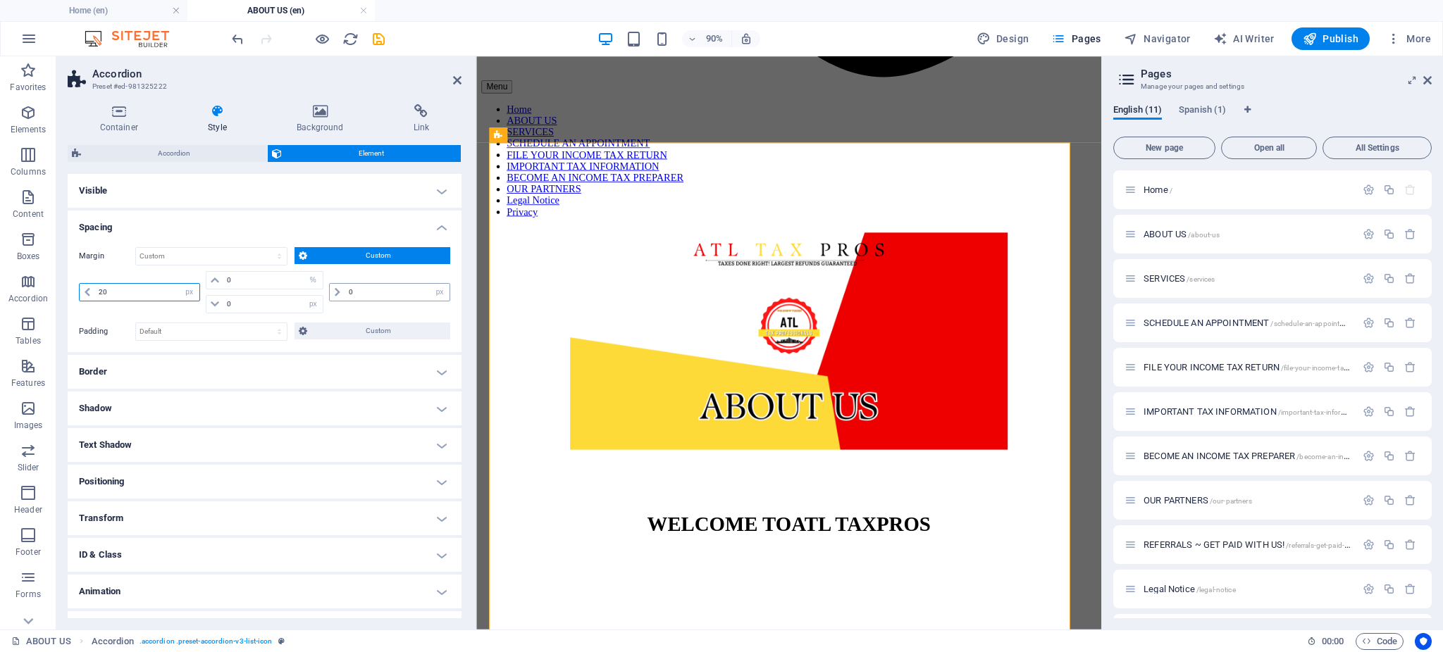
type input "20"
click at [361, 292] on input "0" at bounding box center [397, 292] width 104 height 17
type input "20"
click at [151, 288] on input "20" at bounding box center [147, 292] width 104 height 17
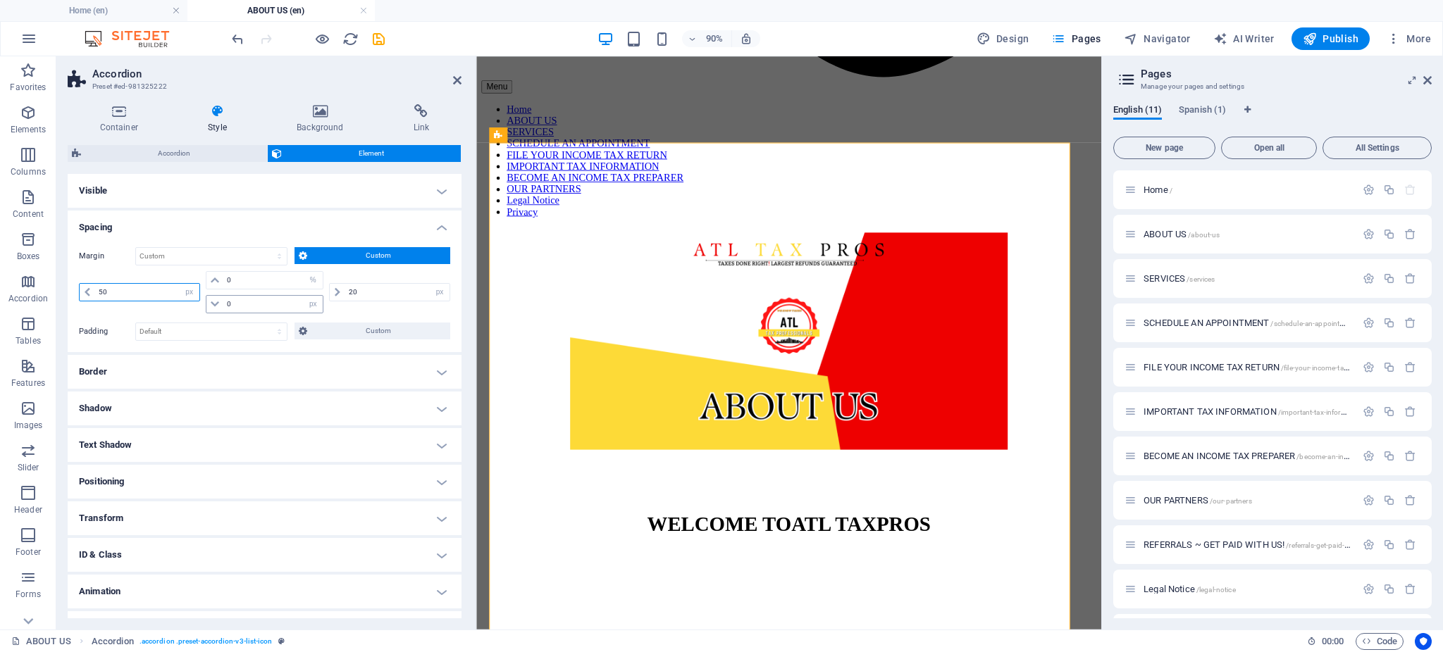
type input "50"
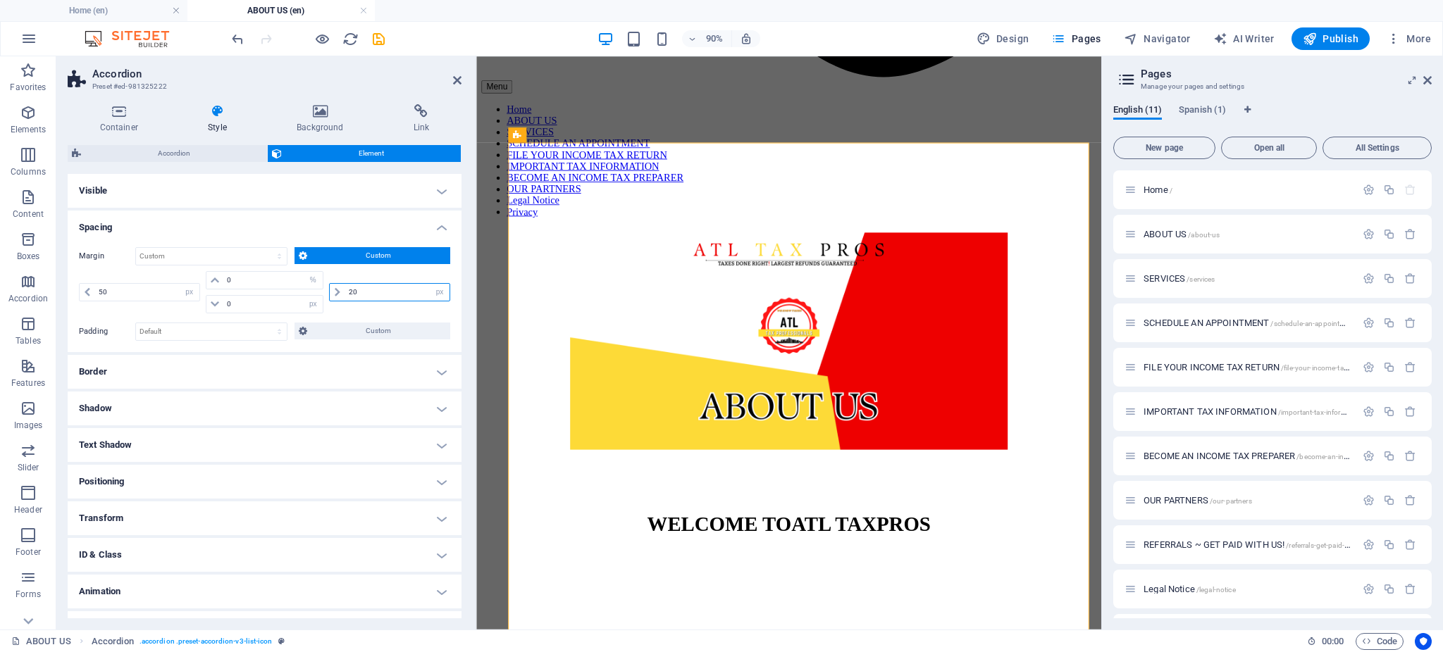
click at [395, 291] on input "20" at bounding box center [397, 292] width 104 height 17
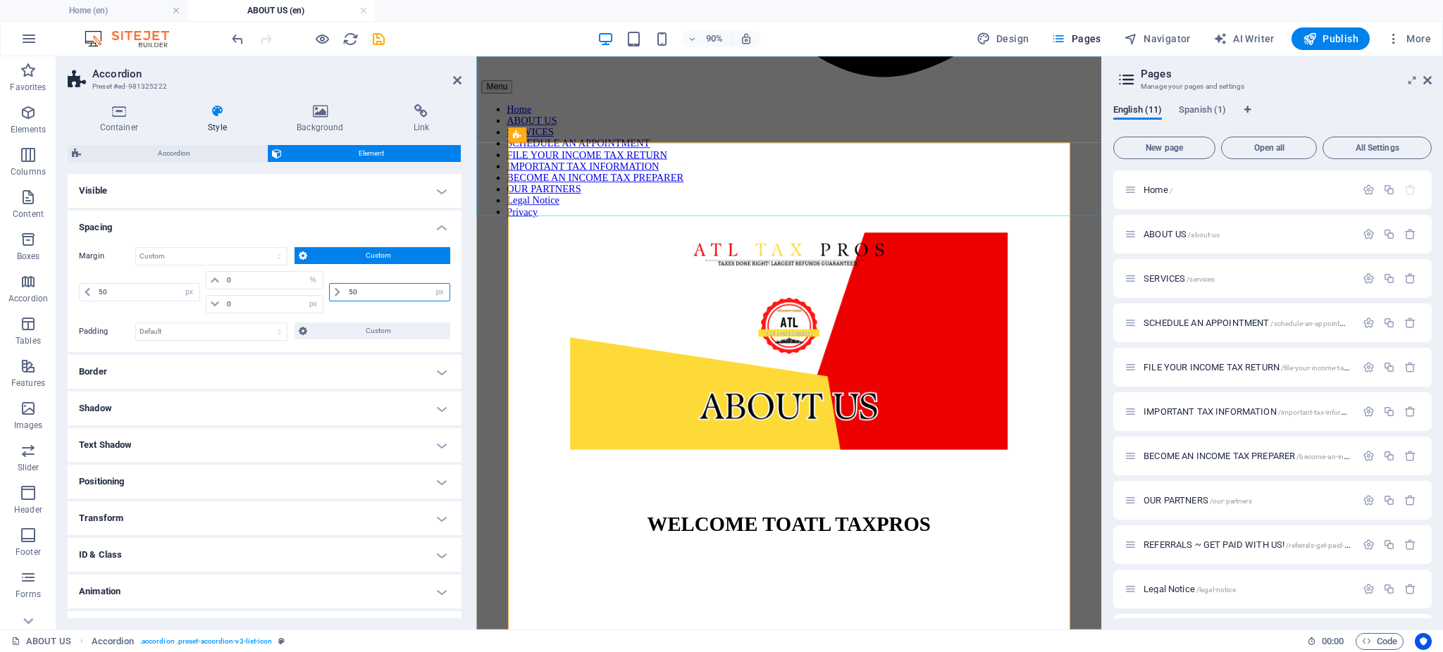
type input "50"
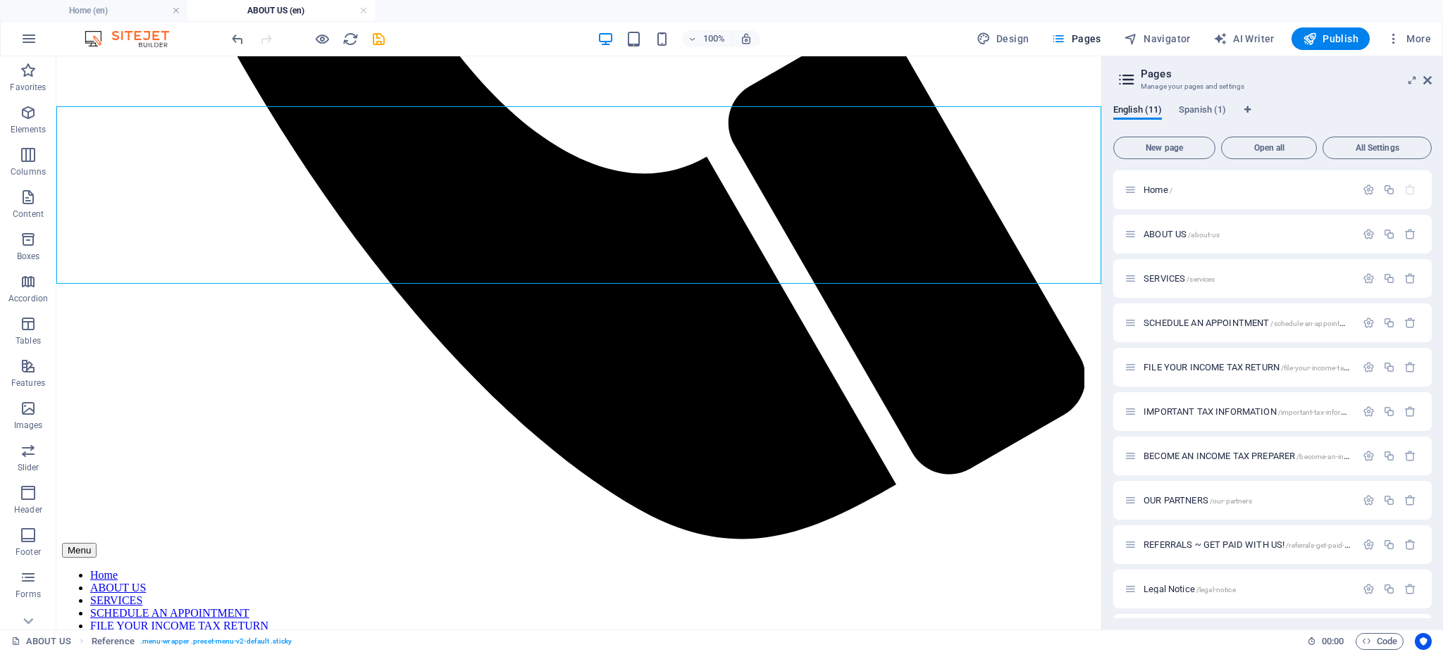
scroll to position [1056, 0]
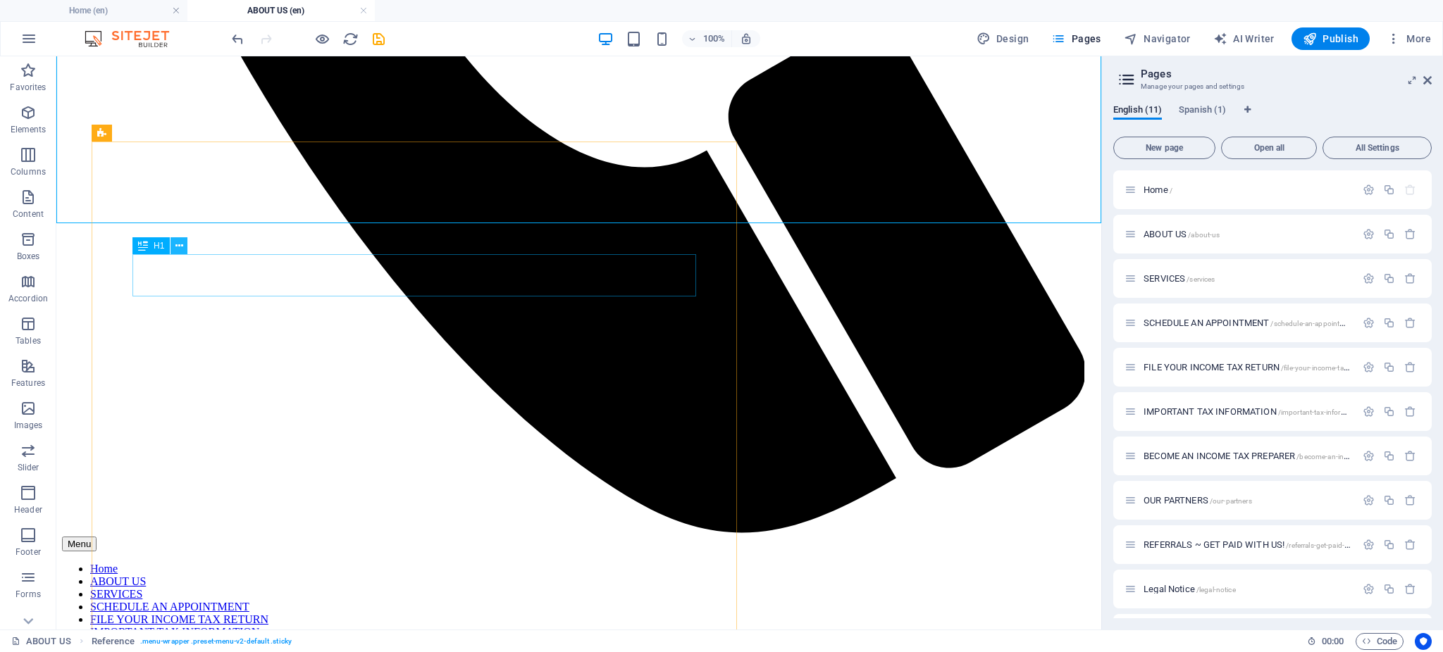
click at [180, 246] on icon at bounding box center [179, 246] width 8 height 15
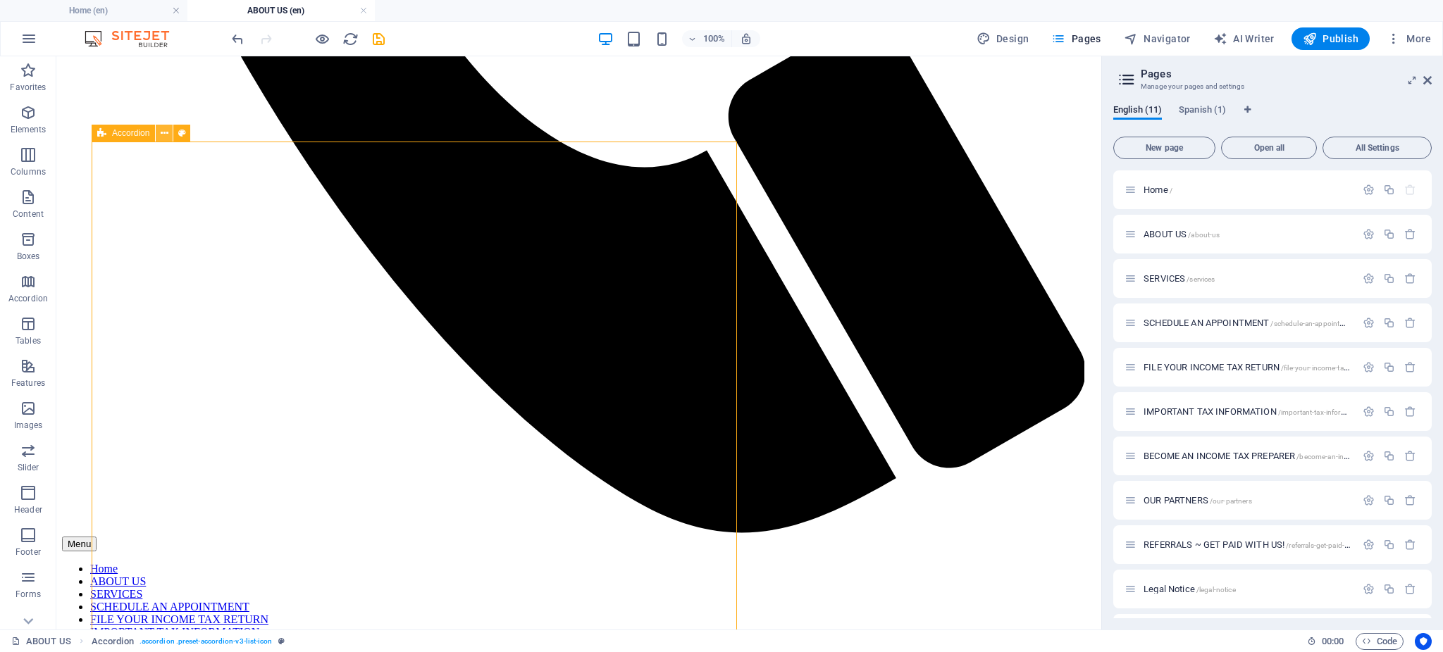
click at [161, 135] on icon at bounding box center [165, 133] width 8 height 15
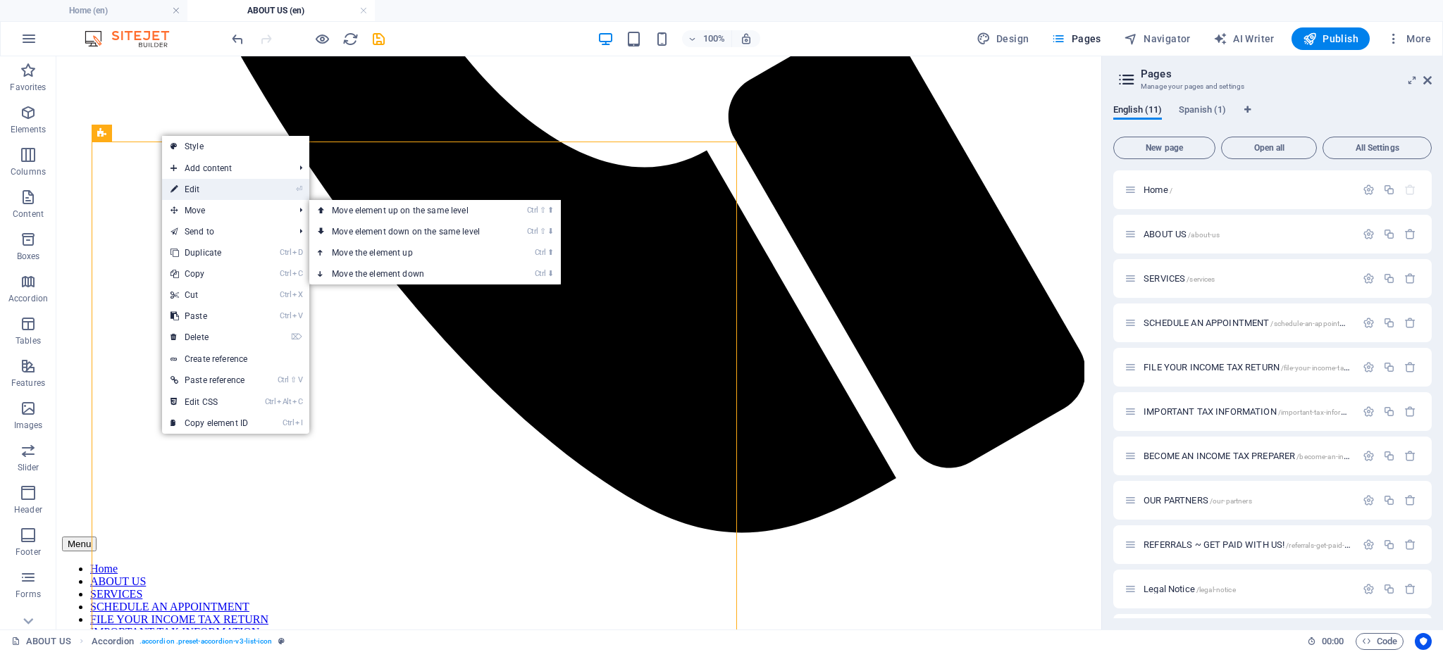
click at [184, 180] on link "⏎ Edit" at bounding box center [209, 189] width 94 height 21
select select "px"
select select "%"
select select "px"
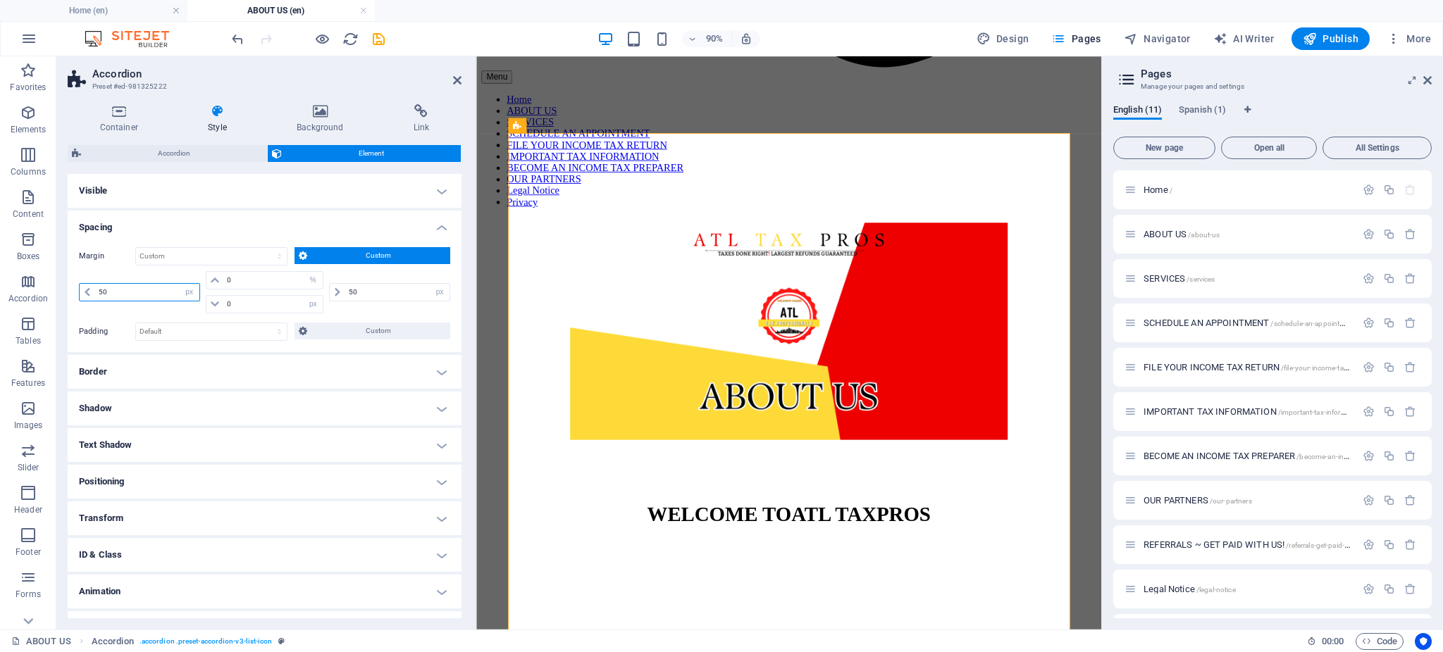
click at [161, 292] on input "50" at bounding box center [147, 292] width 104 height 17
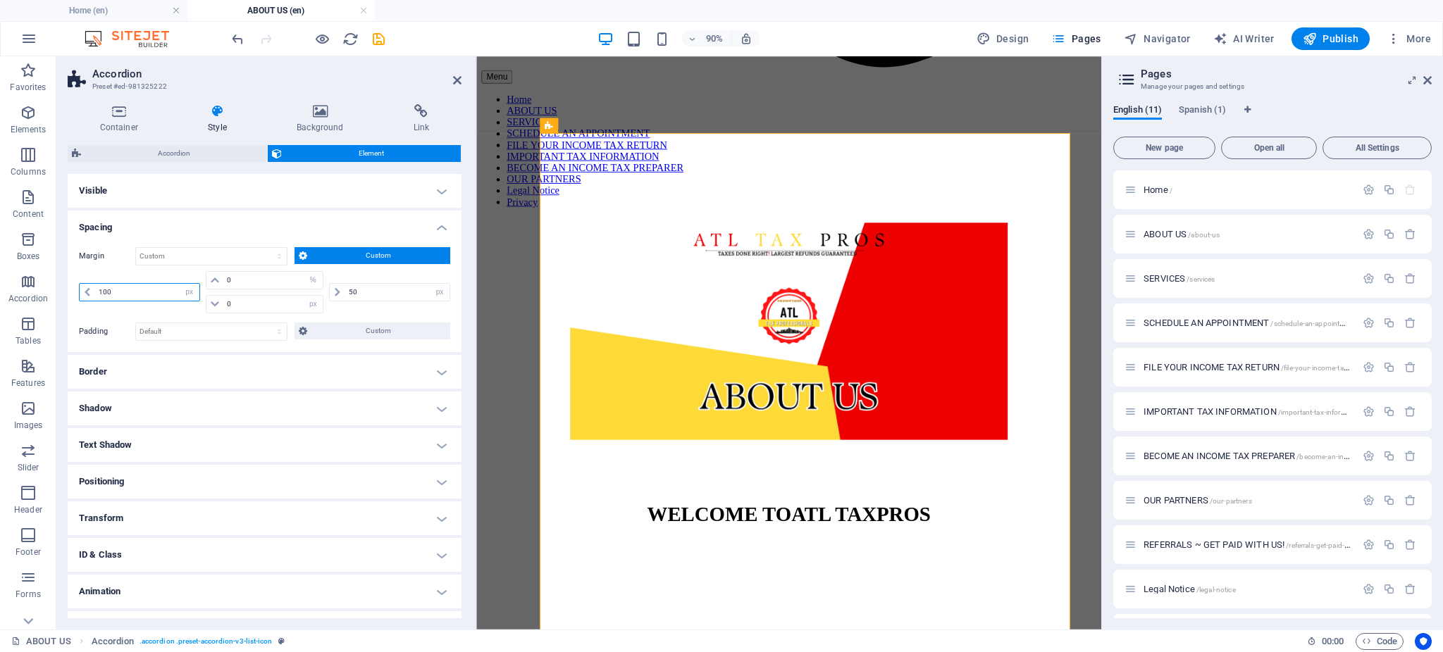
type input "100"
drag, startPoint x: 454, startPoint y: 77, endPoint x: 397, endPoint y: 70, distance: 57.6
click at [454, 77] on icon at bounding box center [457, 80] width 8 height 11
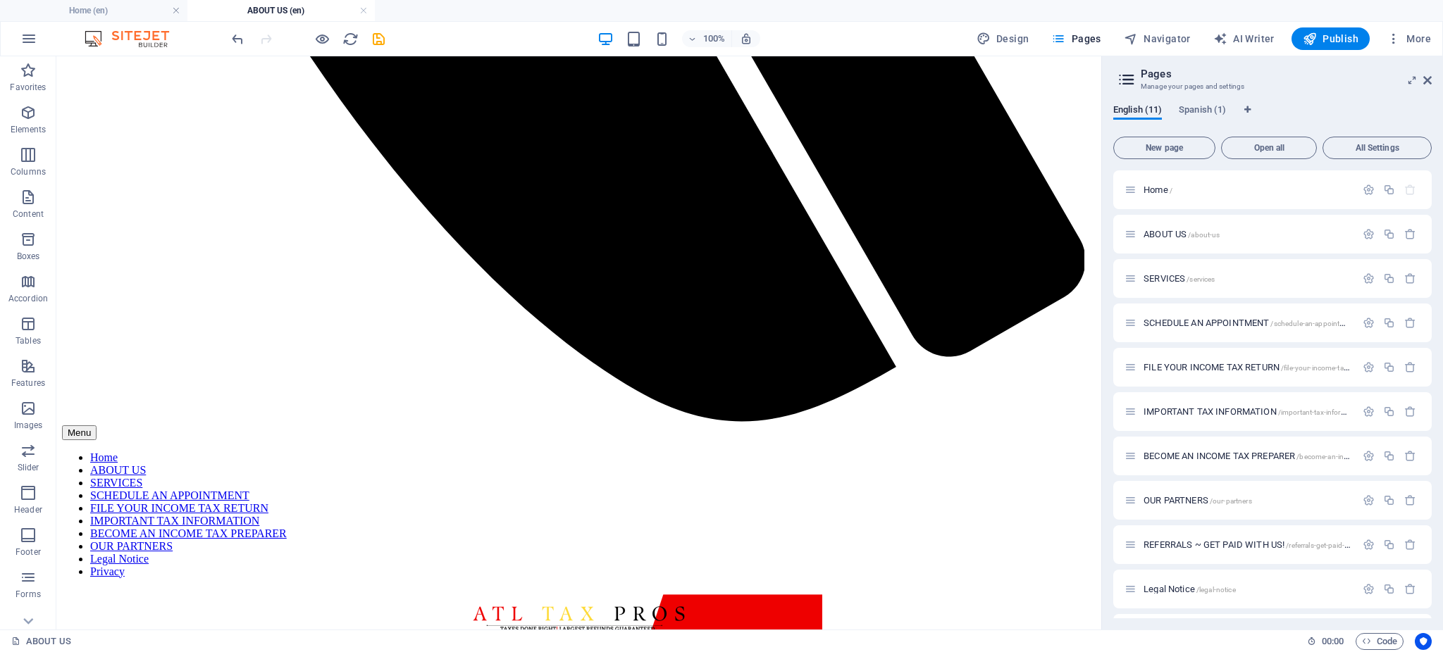
scroll to position [1155, 0]
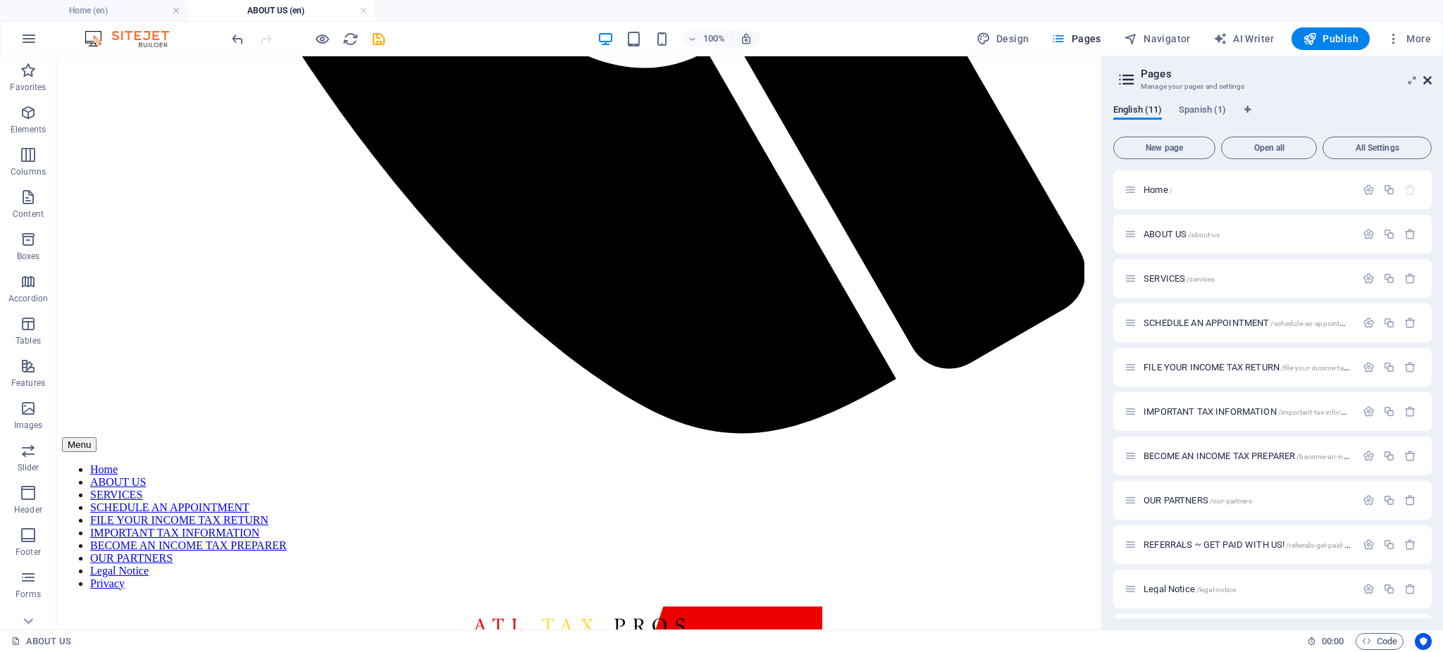
click at [1431, 80] on aside "Pages Manage your pages and settings English (11) Spanish (1) New page Open all…" at bounding box center [1272, 342] width 342 height 573
drag, startPoint x: 1427, startPoint y: 82, endPoint x: 1358, endPoint y: 39, distance: 81.1
click at [1427, 82] on icon at bounding box center [1427, 80] width 8 height 11
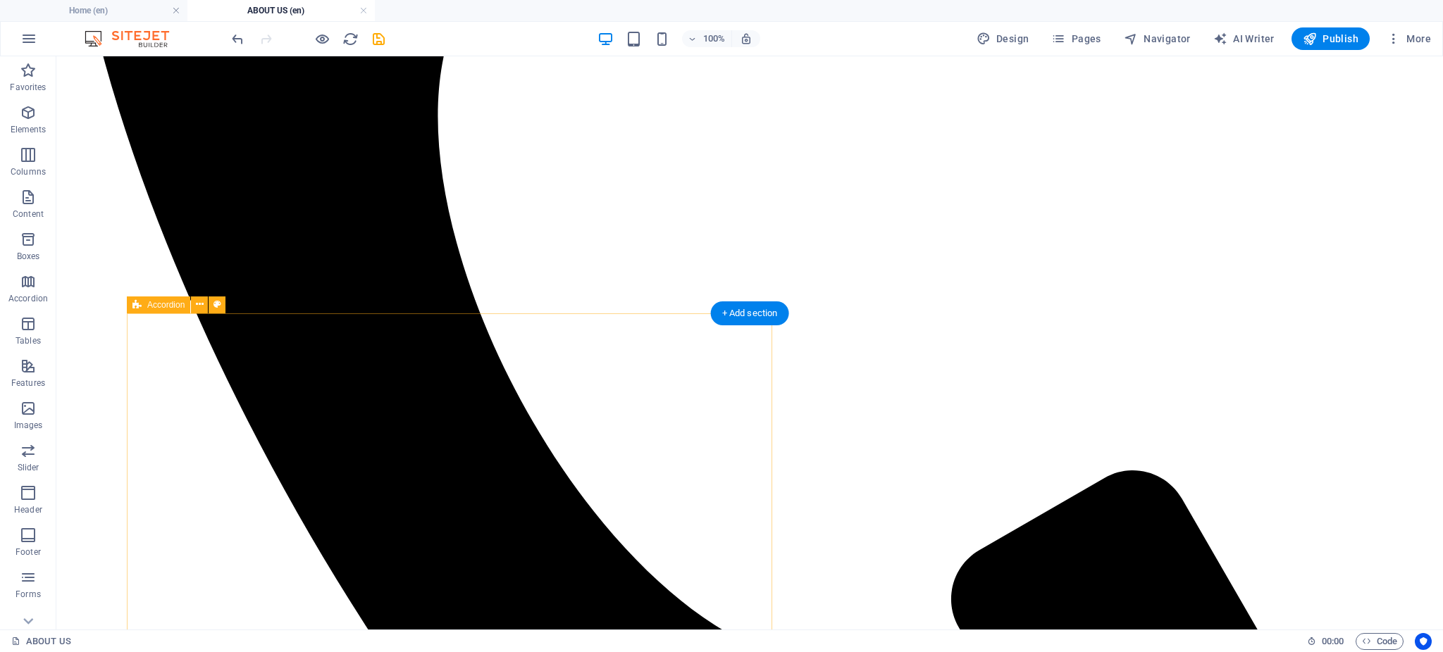
scroll to position [885, 0]
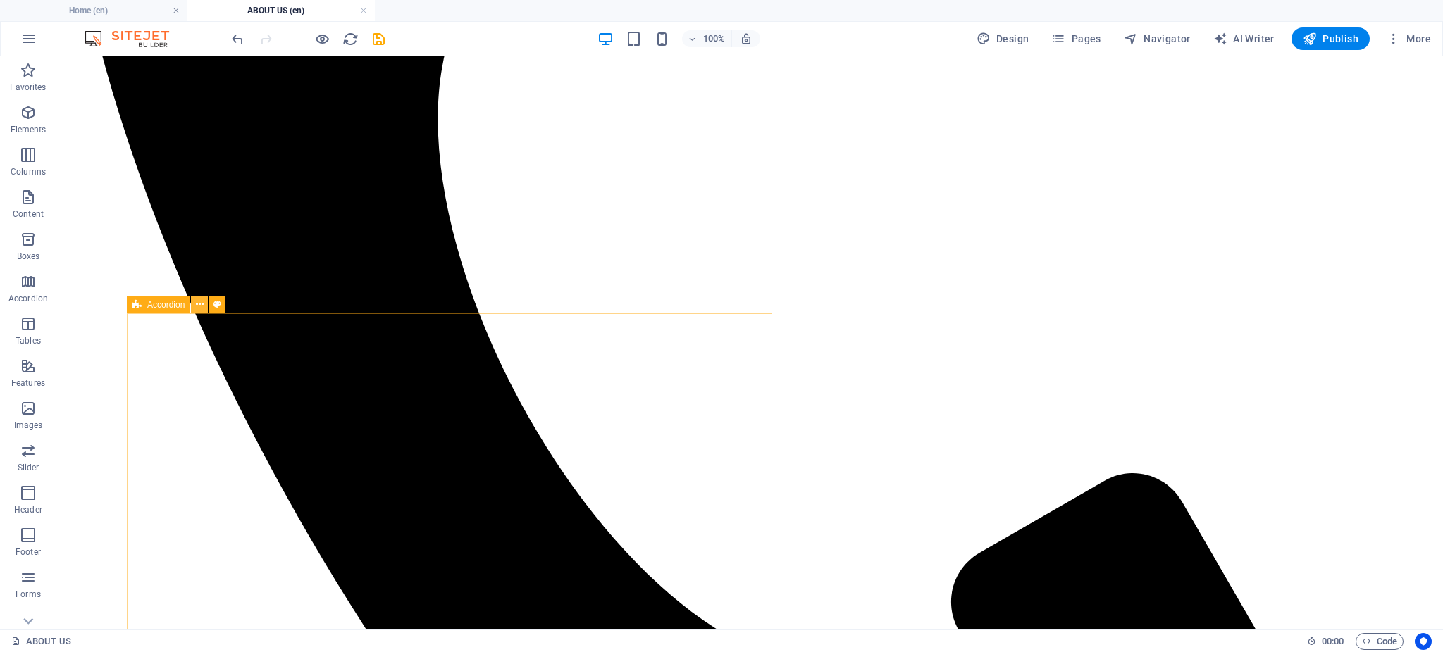
click at [197, 304] on icon at bounding box center [200, 304] width 8 height 15
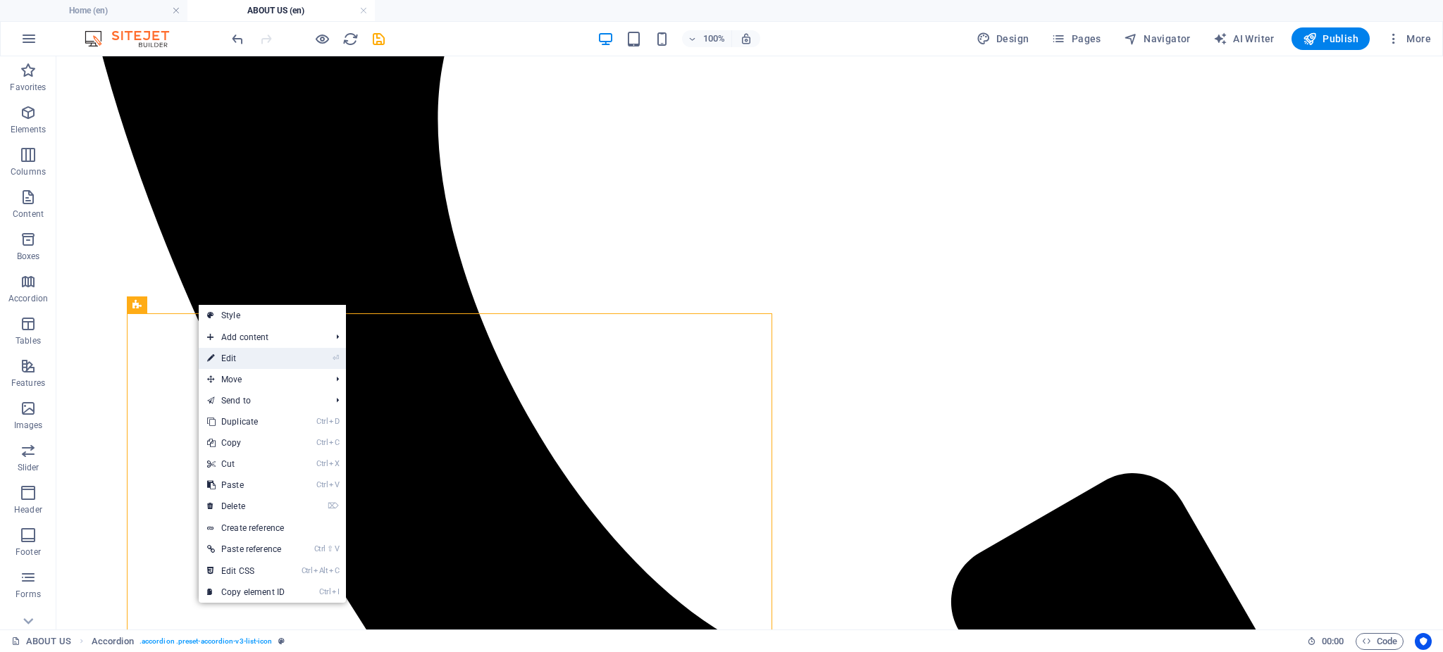
click at [235, 361] on link "⏎ Edit" at bounding box center [246, 358] width 94 height 21
select select "px"
select select "%"
select select "px"
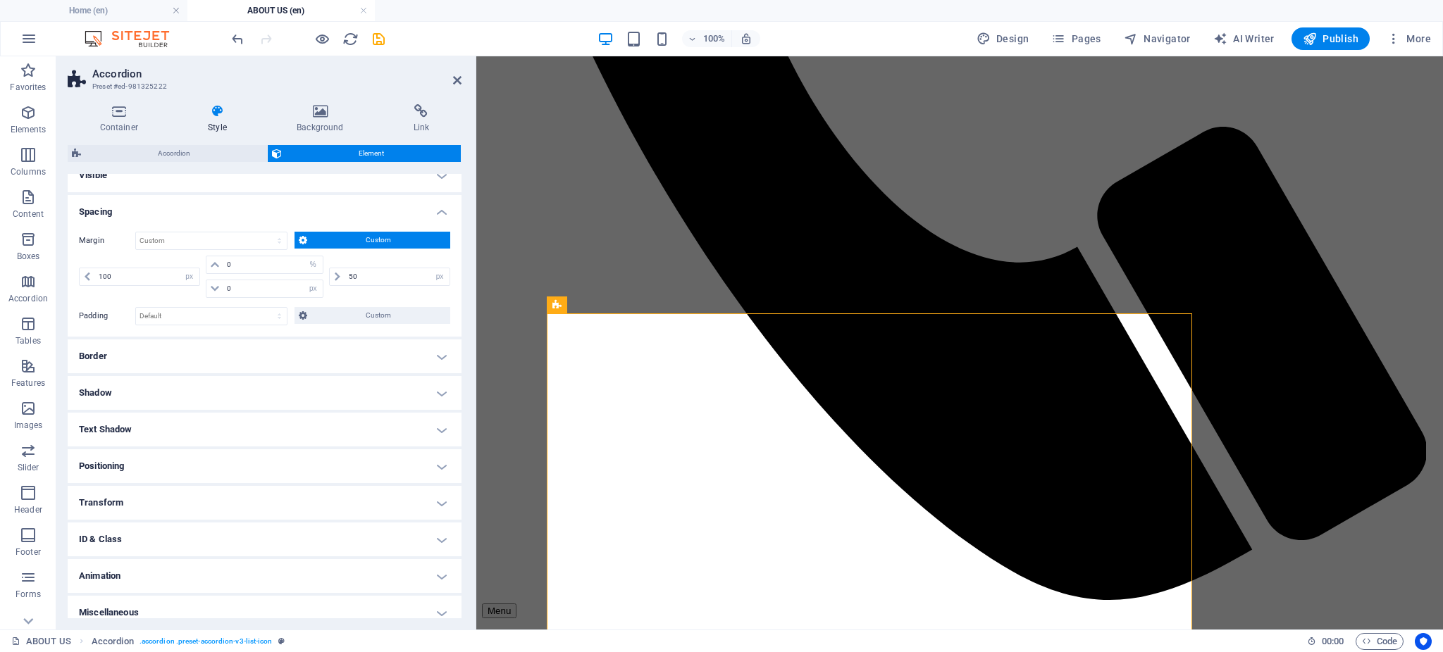
scroll to position [26, 0]
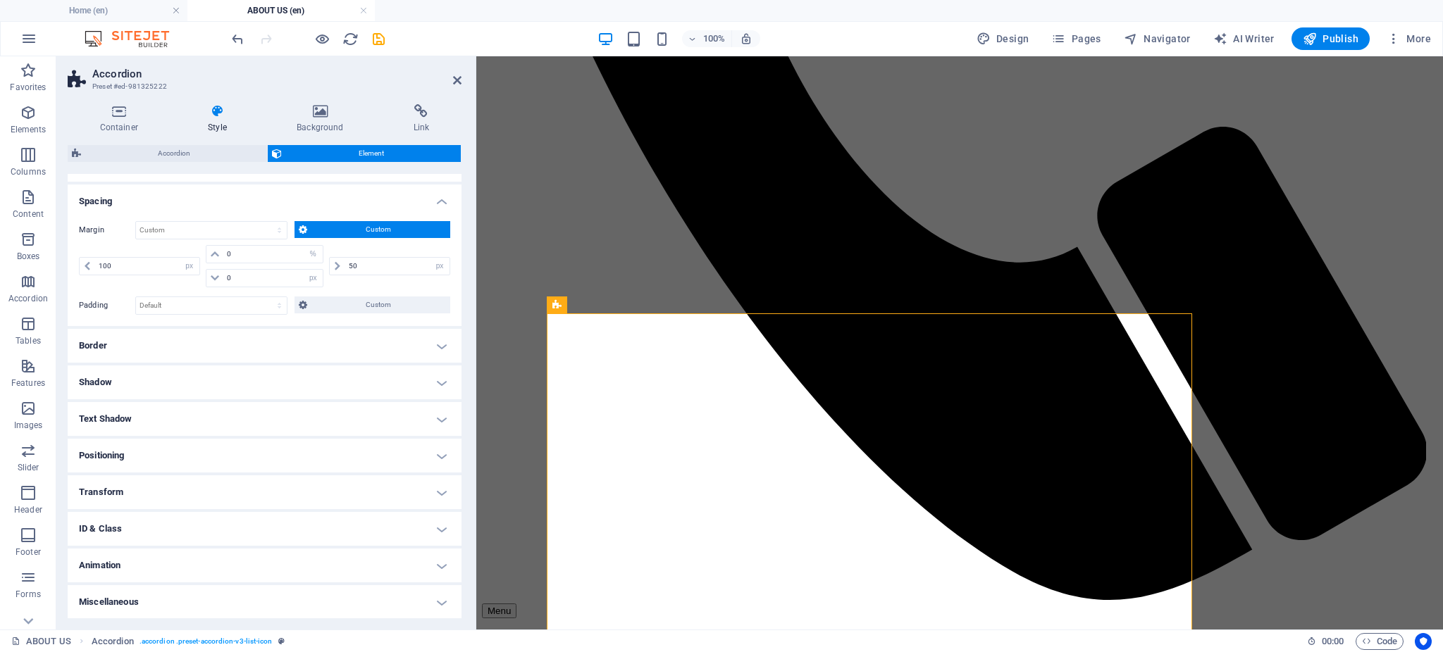
click at [206, 466] on h4 "Positioning" at bounding box center [265, 456] width 394 height 34
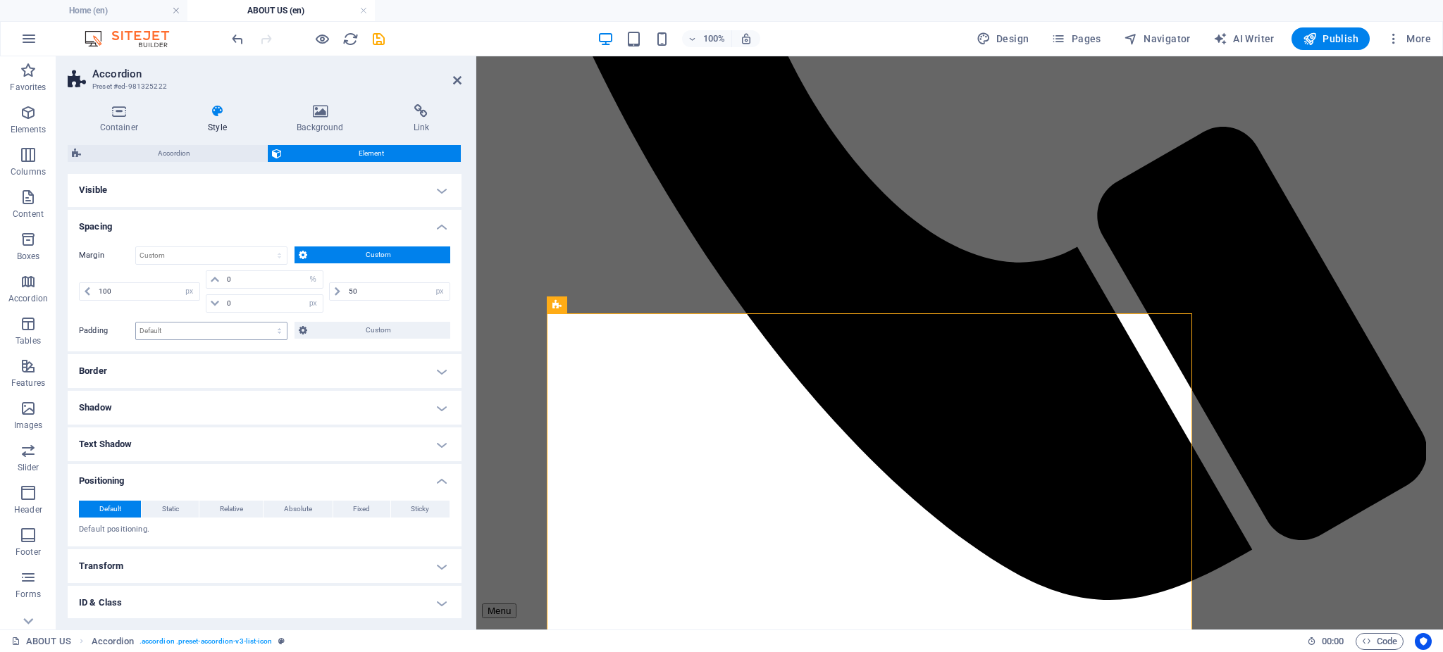
scroll to position [0, 0]
click at [144, 291] on input "100" at bounding box center [147, 292] width 104 height 17
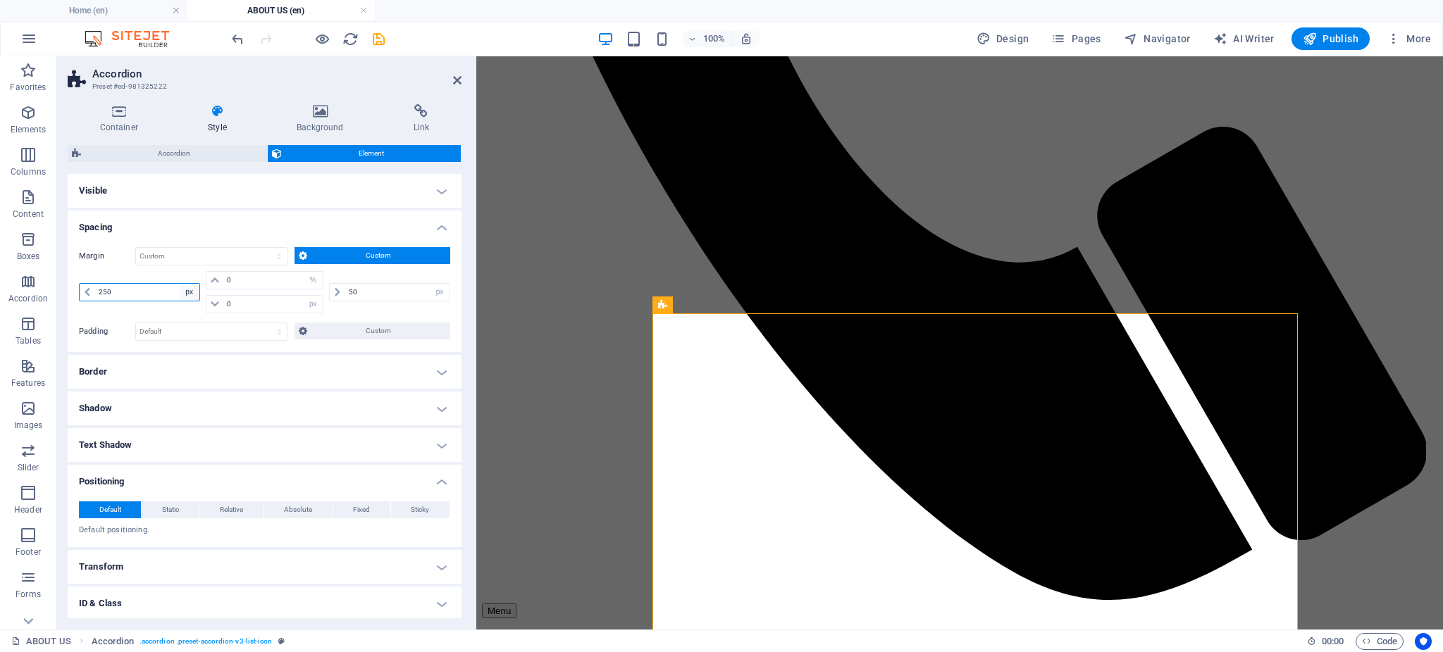
type input "250"
click at [194, 295] on select "auto px % rem vw vh" at bounding box center [190, 292] width 20 height 17
select select "%"
click at [180, 284] on select "auto px % rem vw vh" at bounding box center [190, 292] width 20 height 17
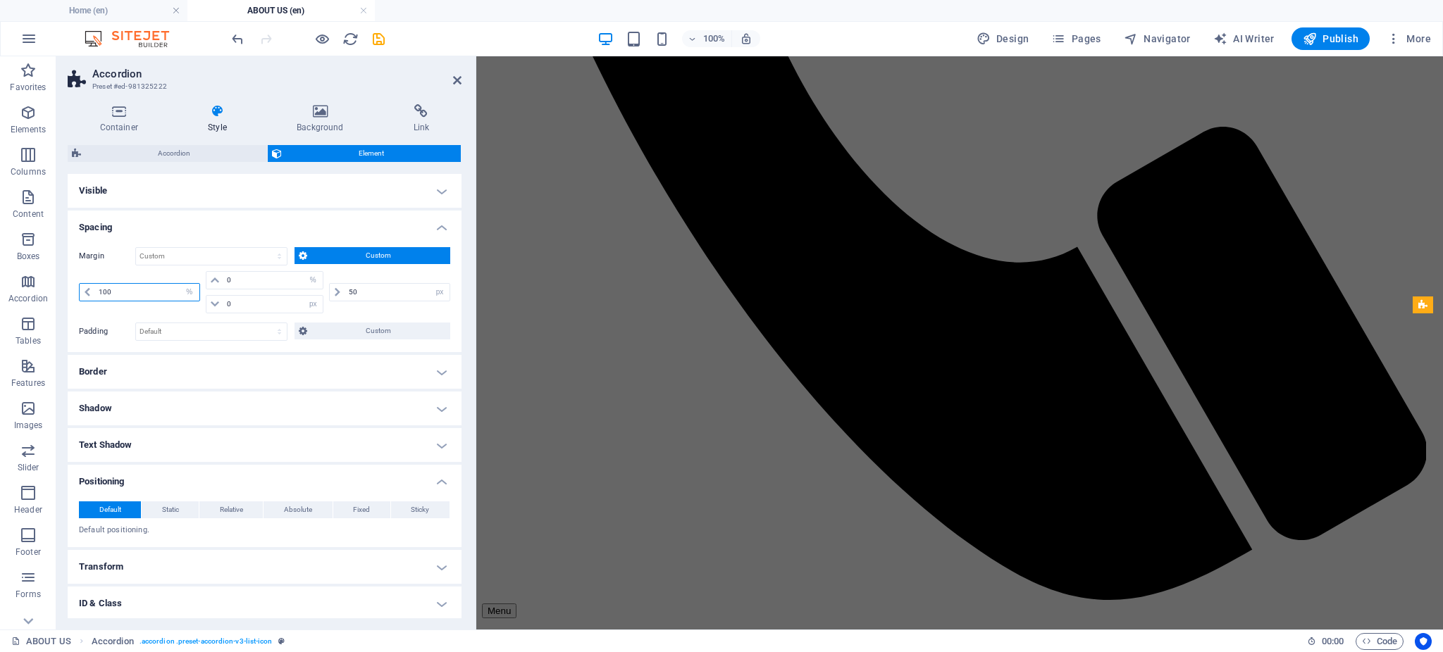
click at [126, 295] on input "100" at bounding box center [147, 292] width 104 height 17
type input "50"
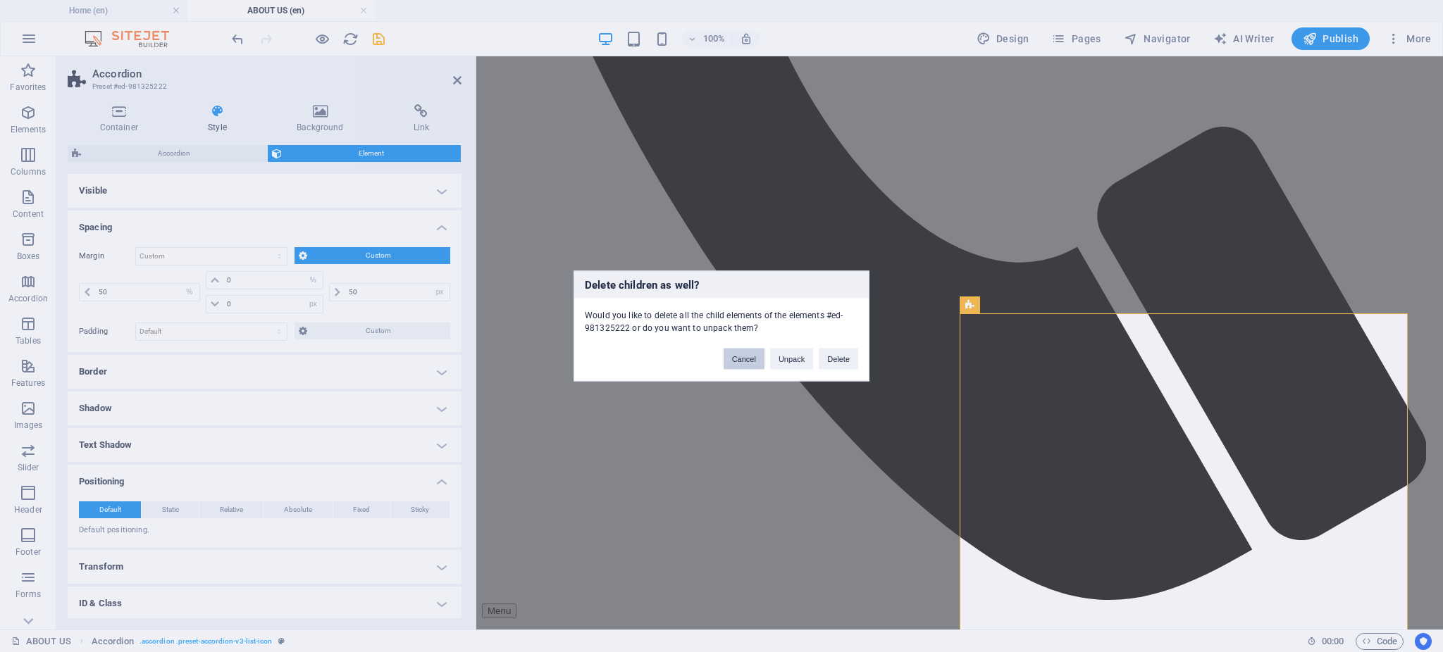
drag, startPoint x: 750, startPoint y: 364, endPoint x: 6, endPoint y: 282, distance: 747.7
click at [750, 364] on button "Cancel" at bounding box center [744, 359] width 41 height 21
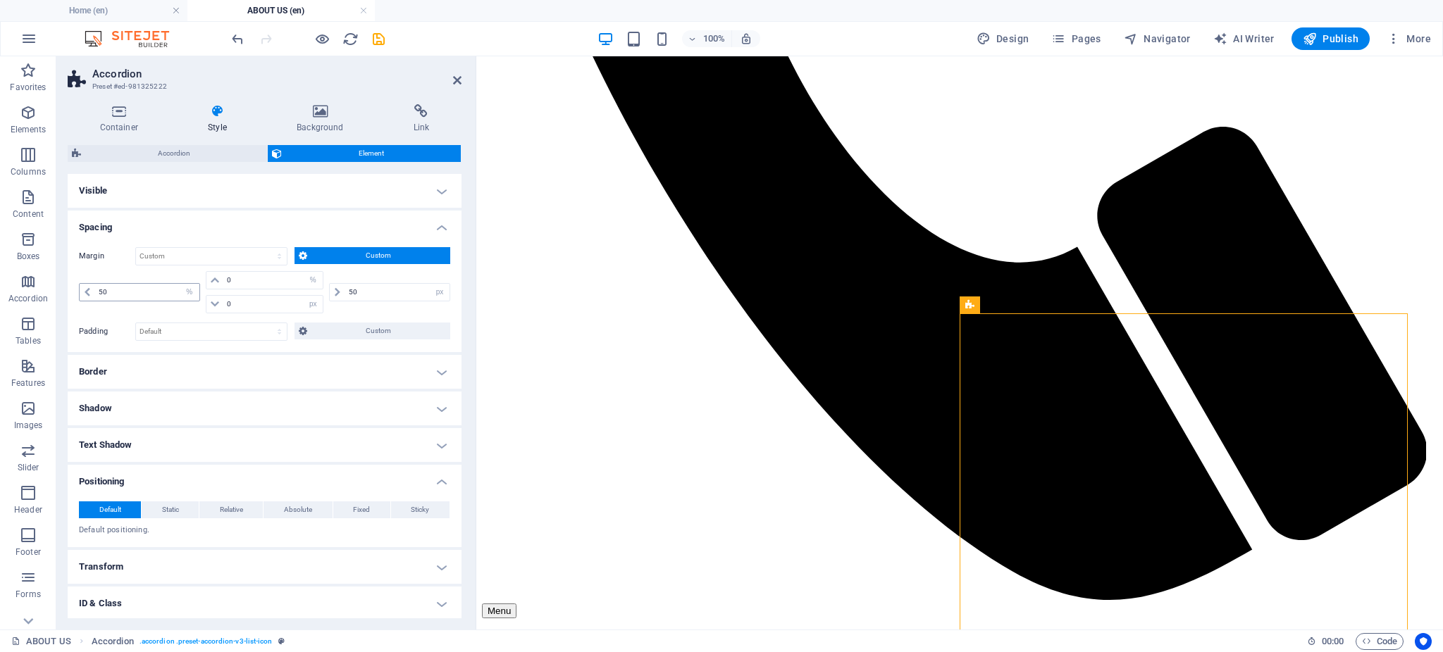
click at [145, 301] on div "50 auto px % rem vw vh" at bounding box center [141, 292] width 124 height 42
click at [145, 297] on input "50" at bounding box center [147, 292] width 104 height 17
type input "25"
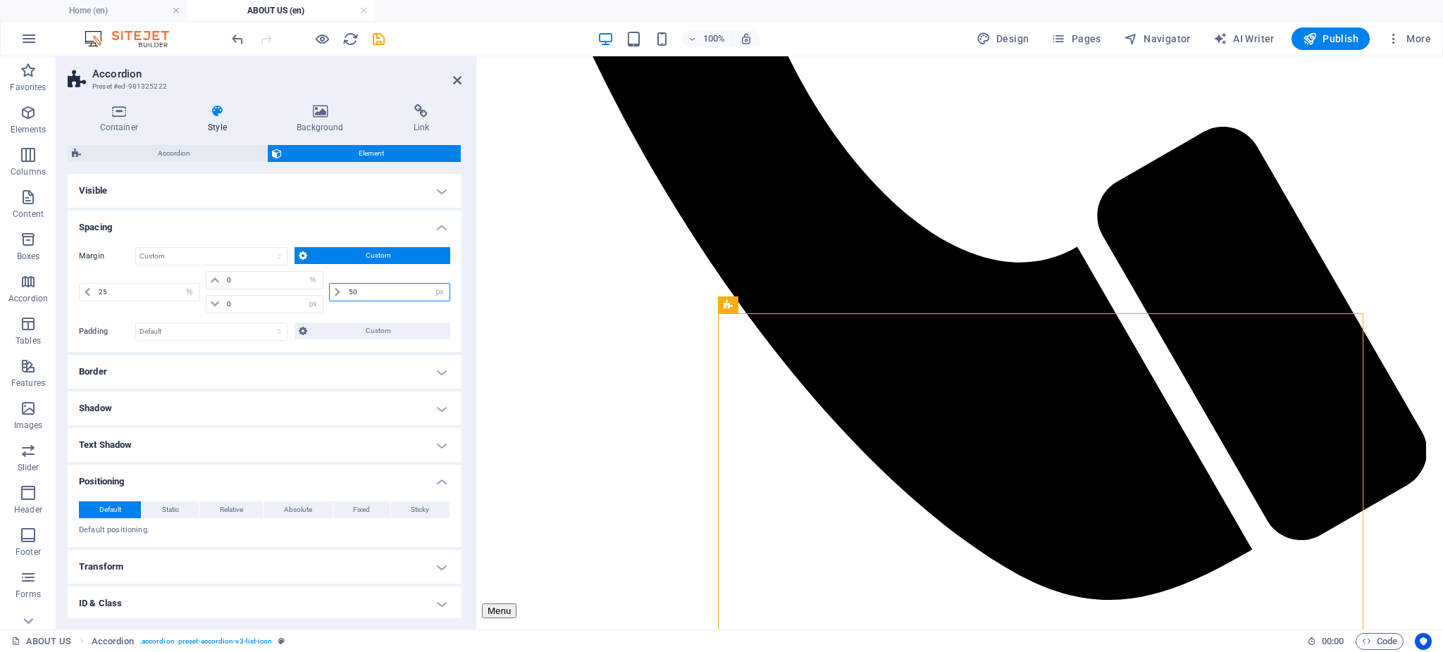
click at [368, 295] on input "50" at bounding box center [397, 292] width 104 height 17
type input "25"
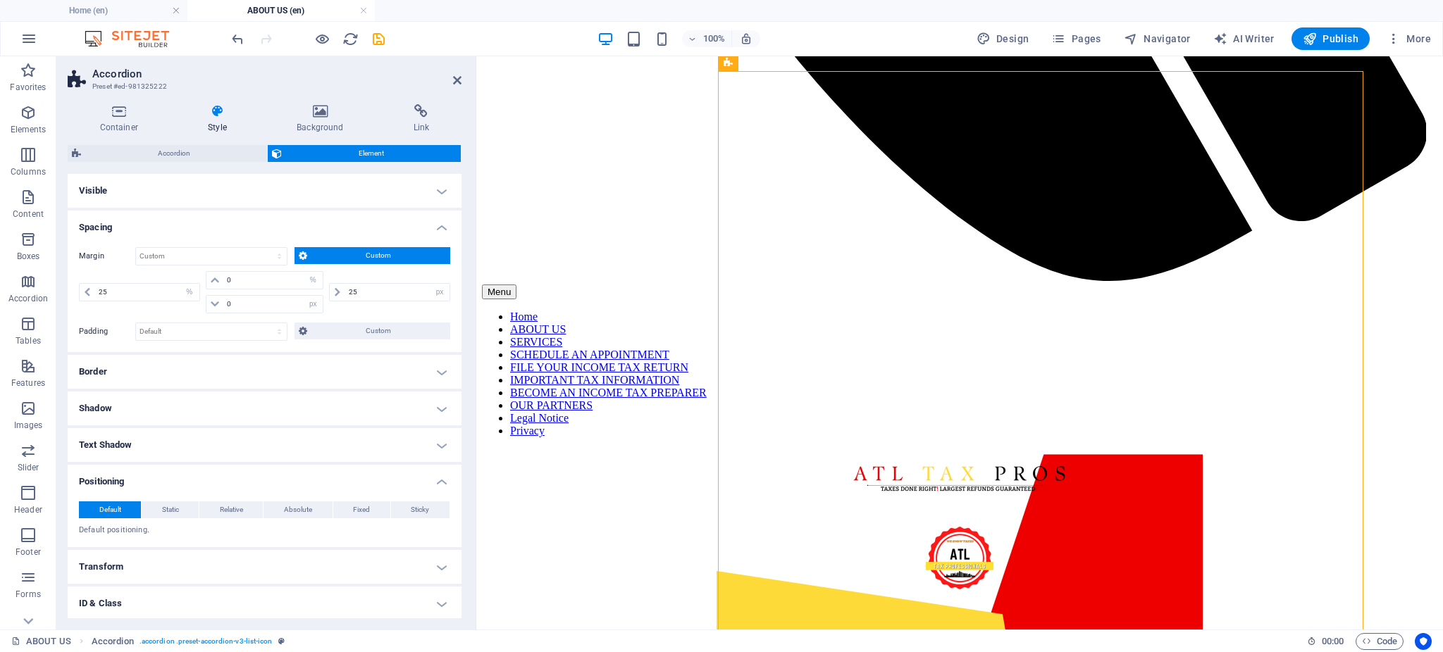
scroll to position [1122, 0]
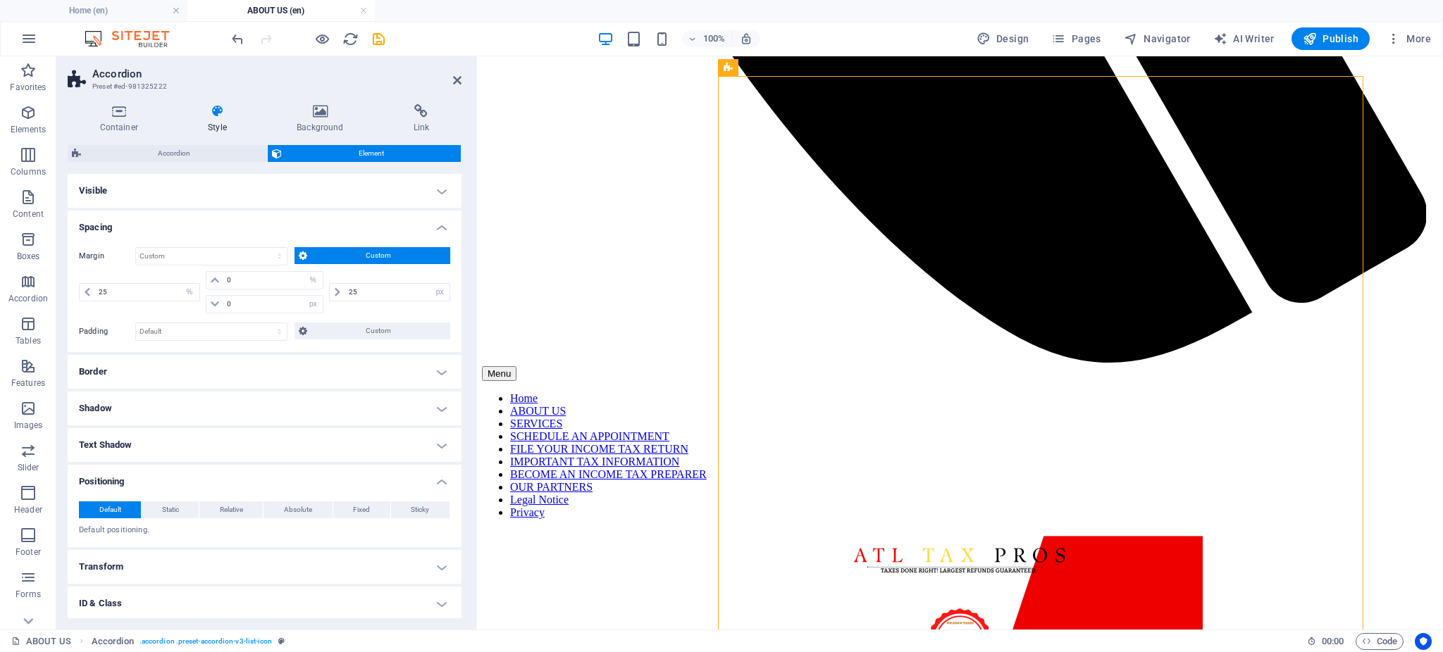
click at [448, 71] on h2 "Accordion" at bounding box center [276, 74] width 369 height 13
drag, startPoint x: 453, startPoint y: 79, endPoint x: 397, endPoint y: 43, distance: 66.2
click at [453, 79] on icon at bounding box center [457, 80] width 8 height 11
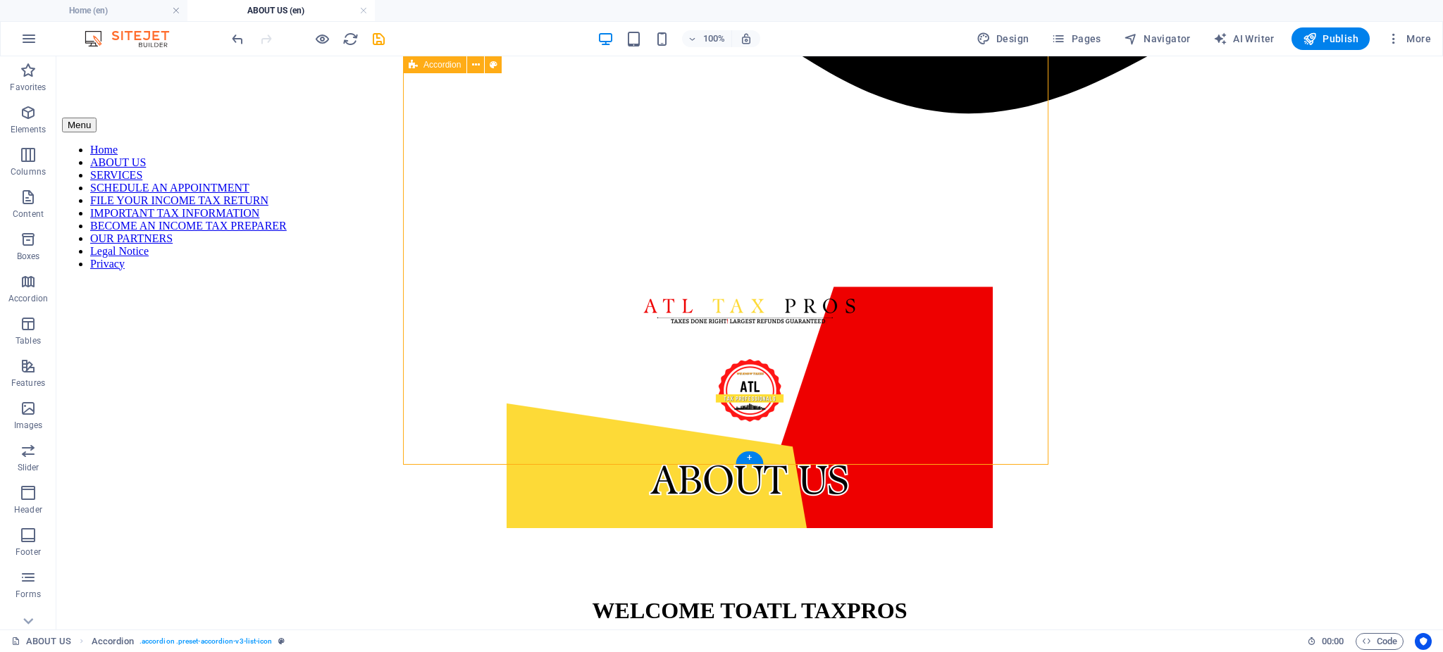
scroll to position [2244, 0]
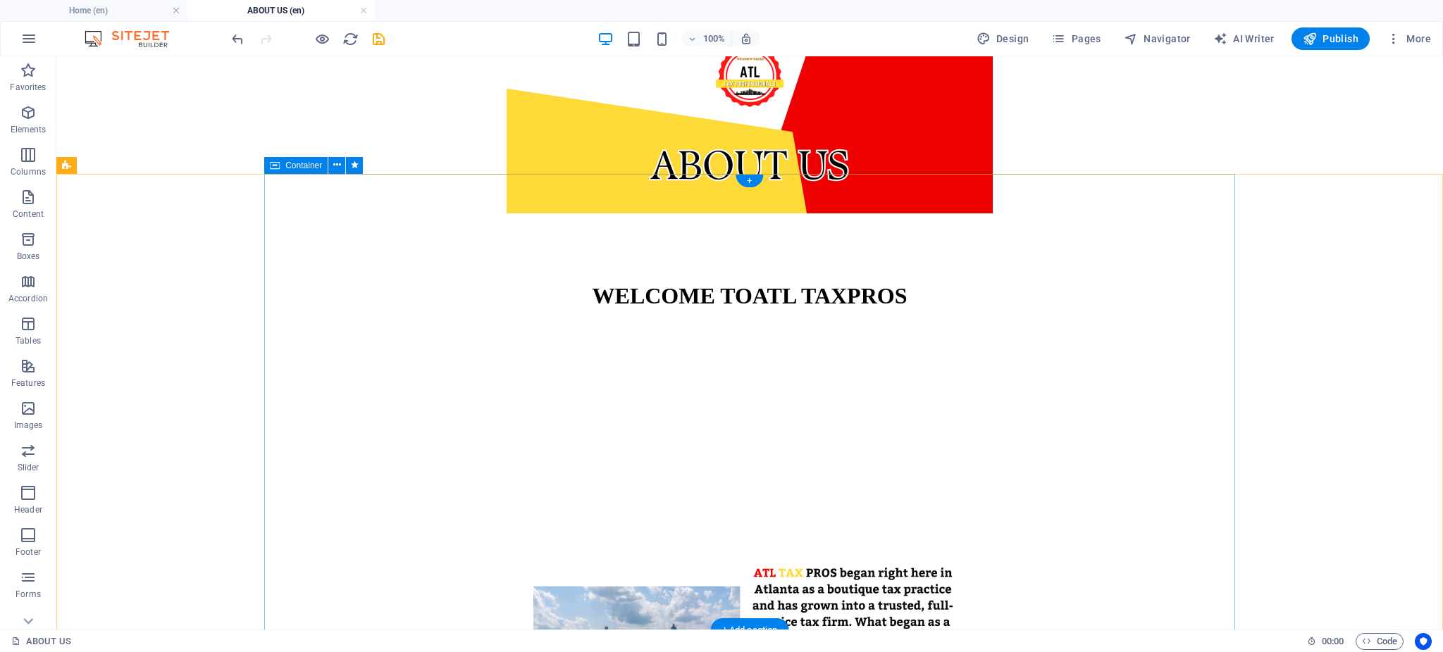
click at [339, 163] on icon at bounding box center [337, 165] width 8 height 15
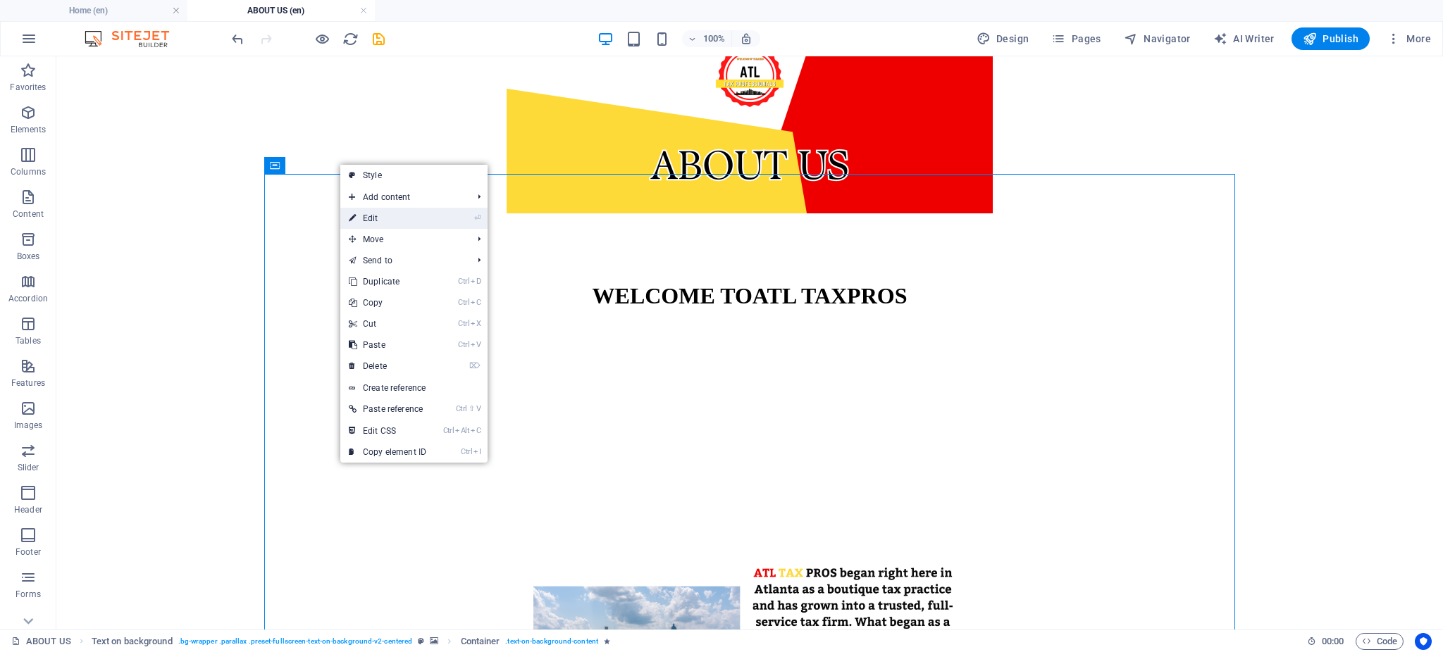
click at [367, 213] on link "⏎ Edit" at bounding box center [387, 218] width 94 height 21
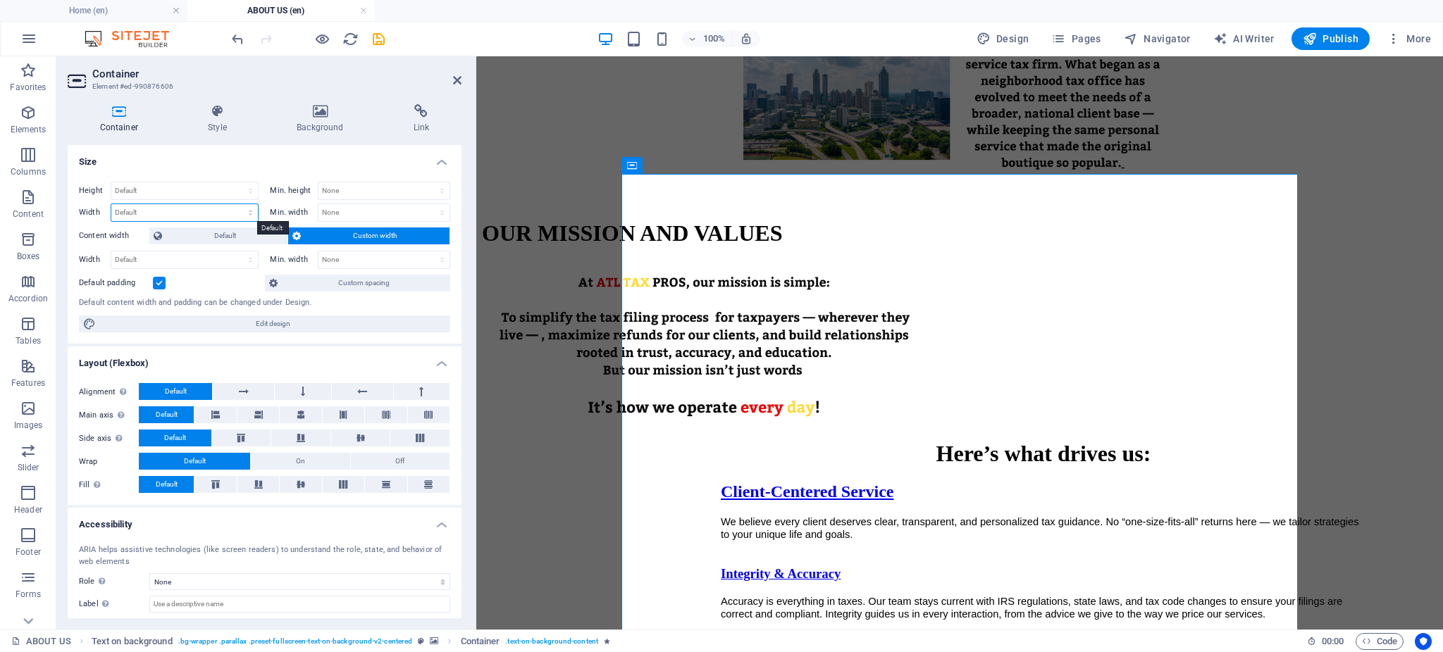
click at [254, 213] on select "Default px rem % em vh vw" at bounding box center [184, 212] width 147 height 17
select select "px"
click at [237, 204] on select "Default px rem % em vh vw" at bounding box center [184, 212] width 147 height 17
type input "916"
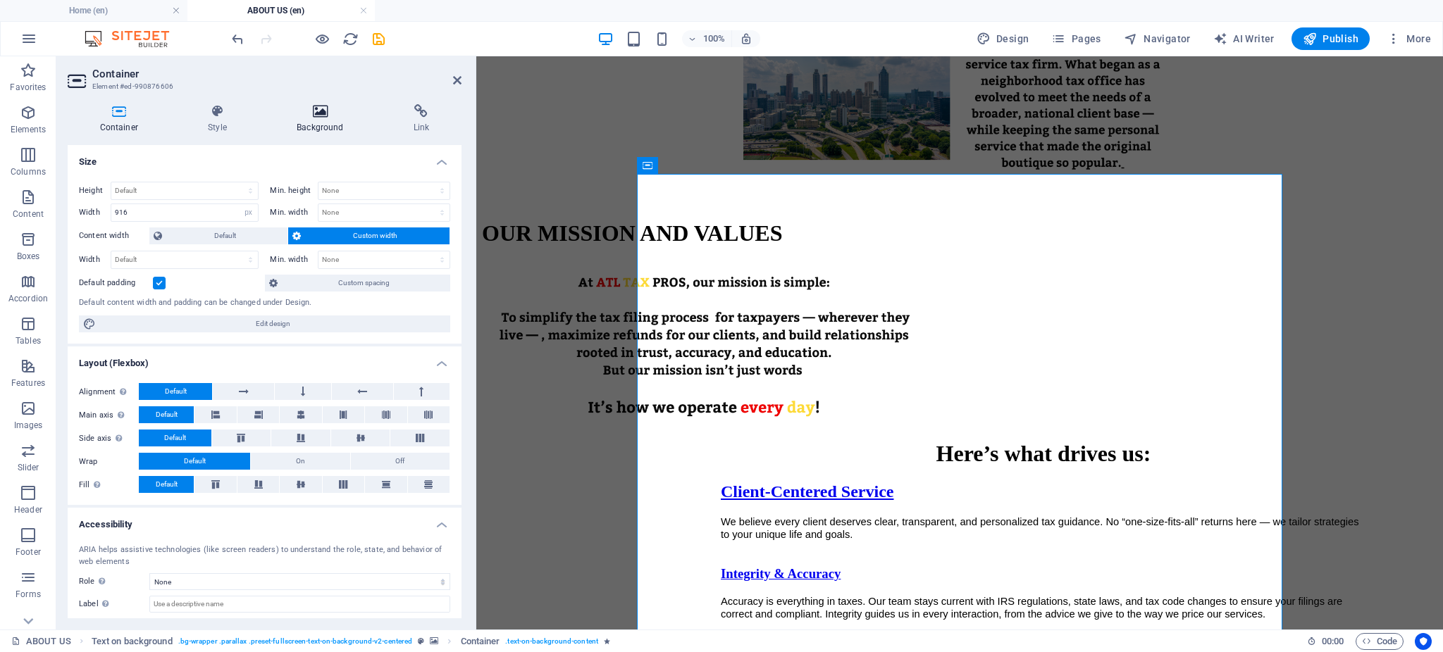
click at [315, 118] on h4 "Background" at bounding box center [322, 119] width 117 height 30
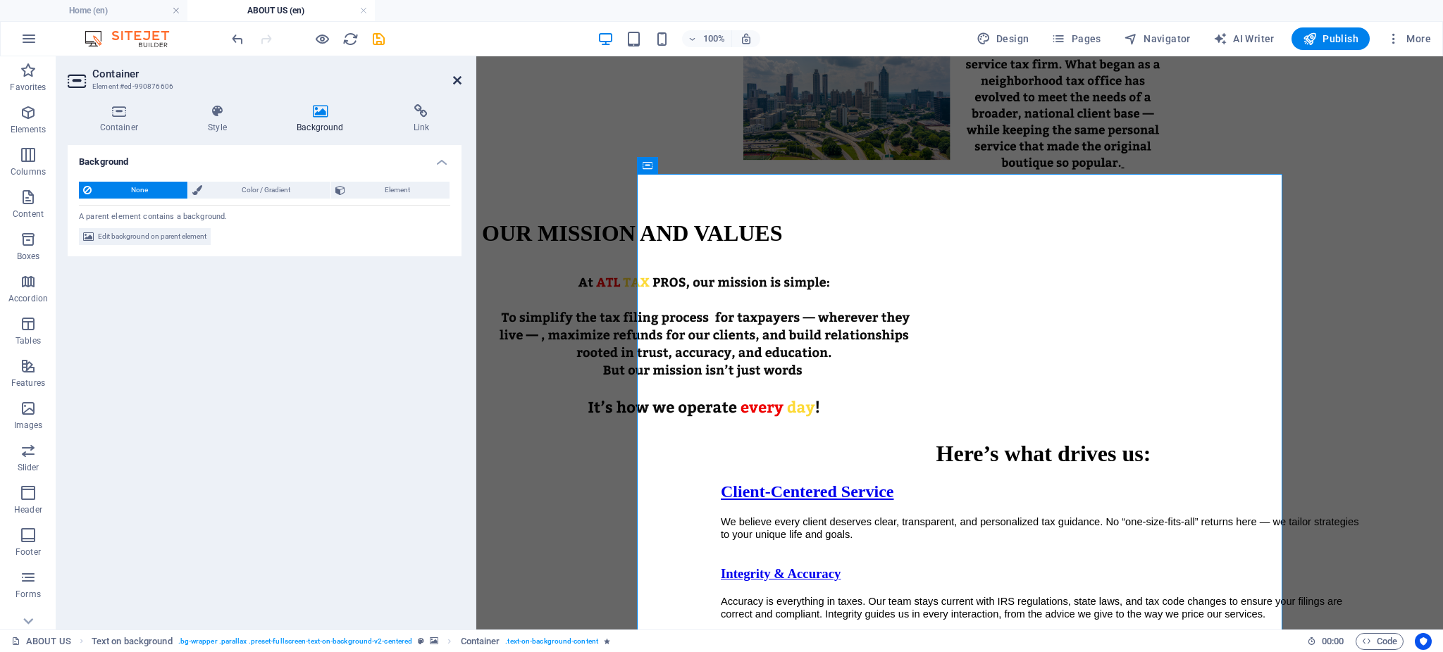
click at [453, 80] on icon at bounding box center [457, 80] width 8 height 11
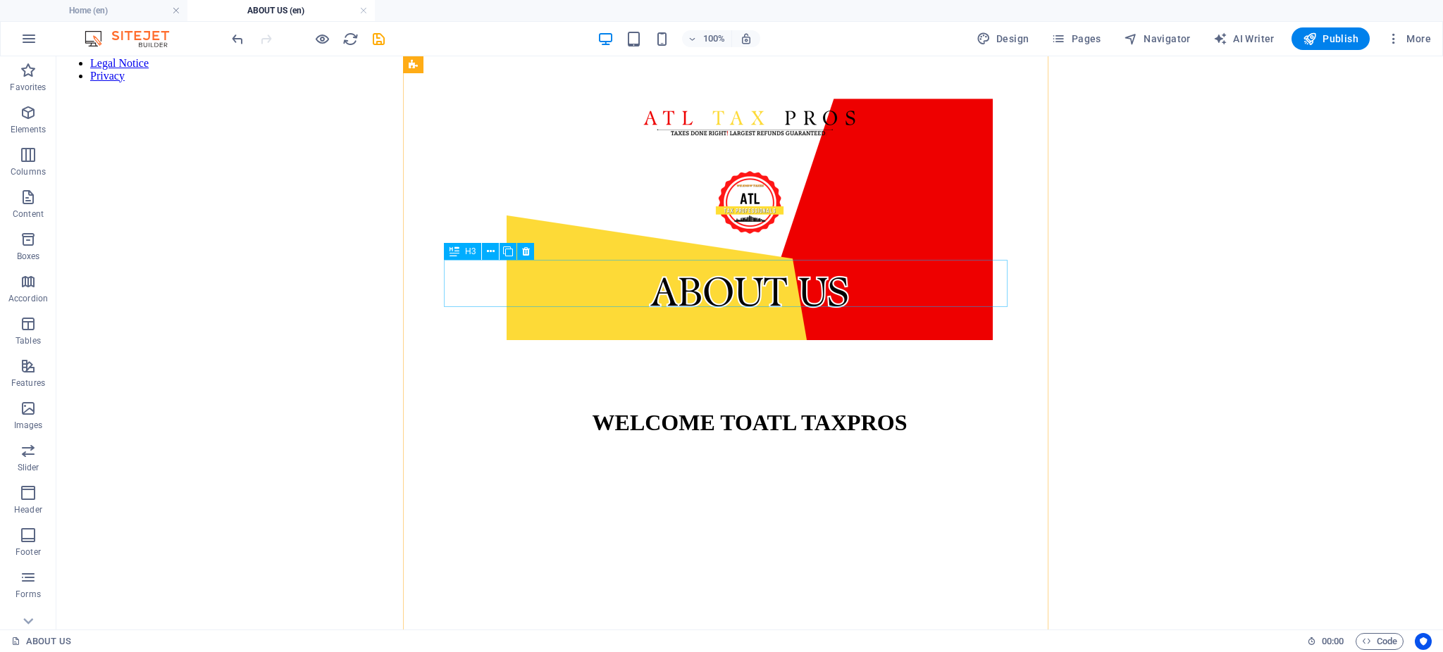
scroll to position [2283, 0]
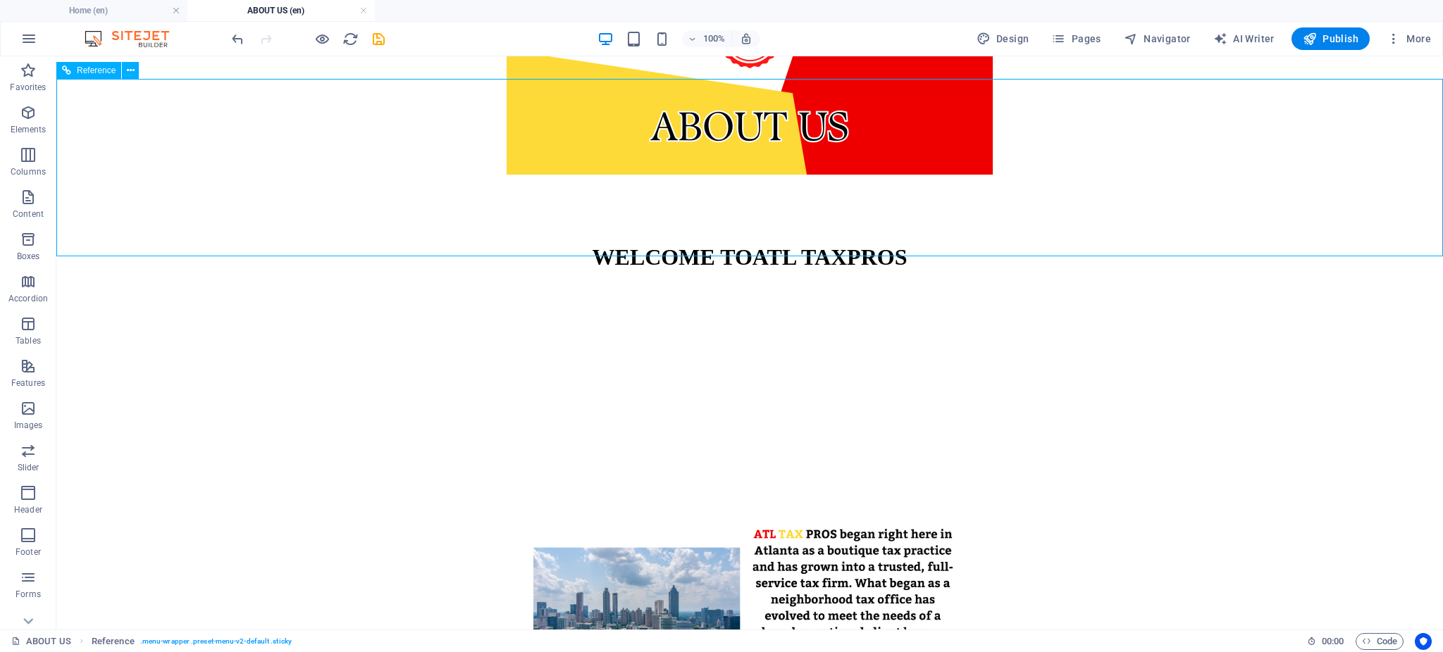
scroll to position [2260, 0]
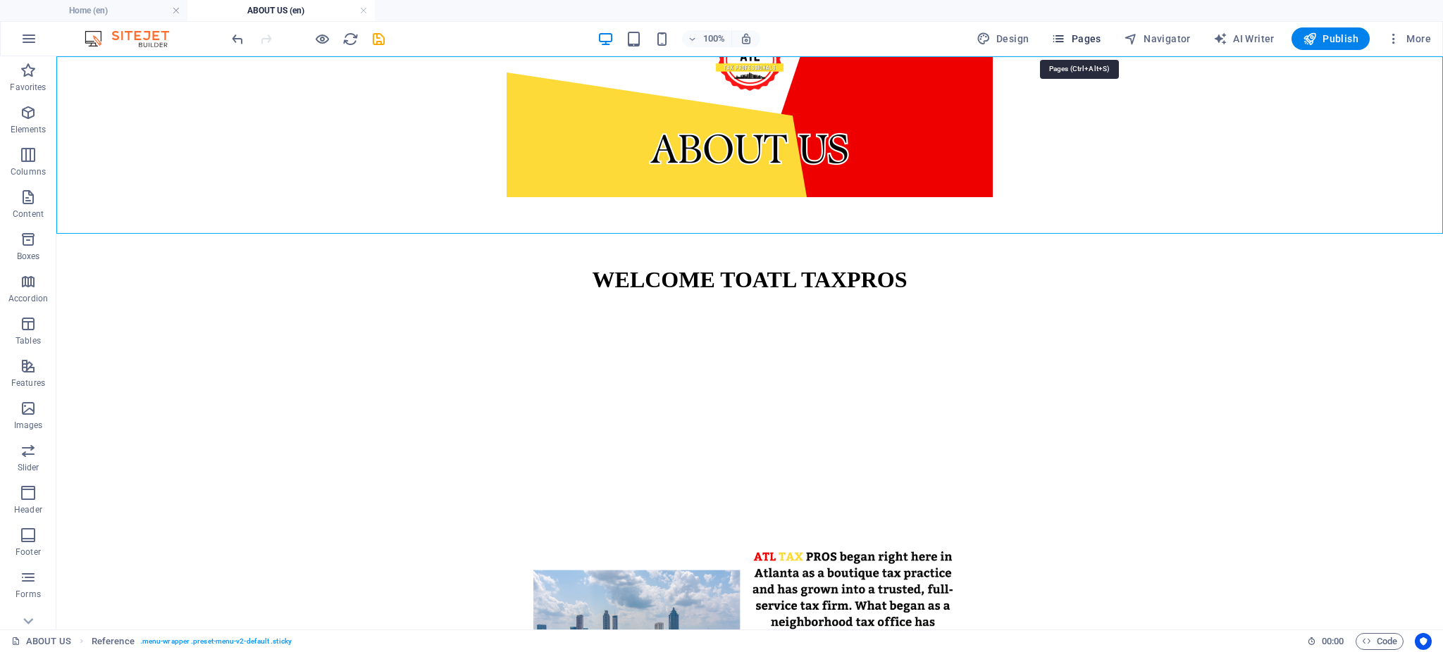
drag, startPoint x: 1070, startPoint y: 33, endPoint x: 1021, endPoint y: 25, distance: 50.0
click at [1070, 33] on span "Pages" at bounding box center [1075, 39] width 49 height 14
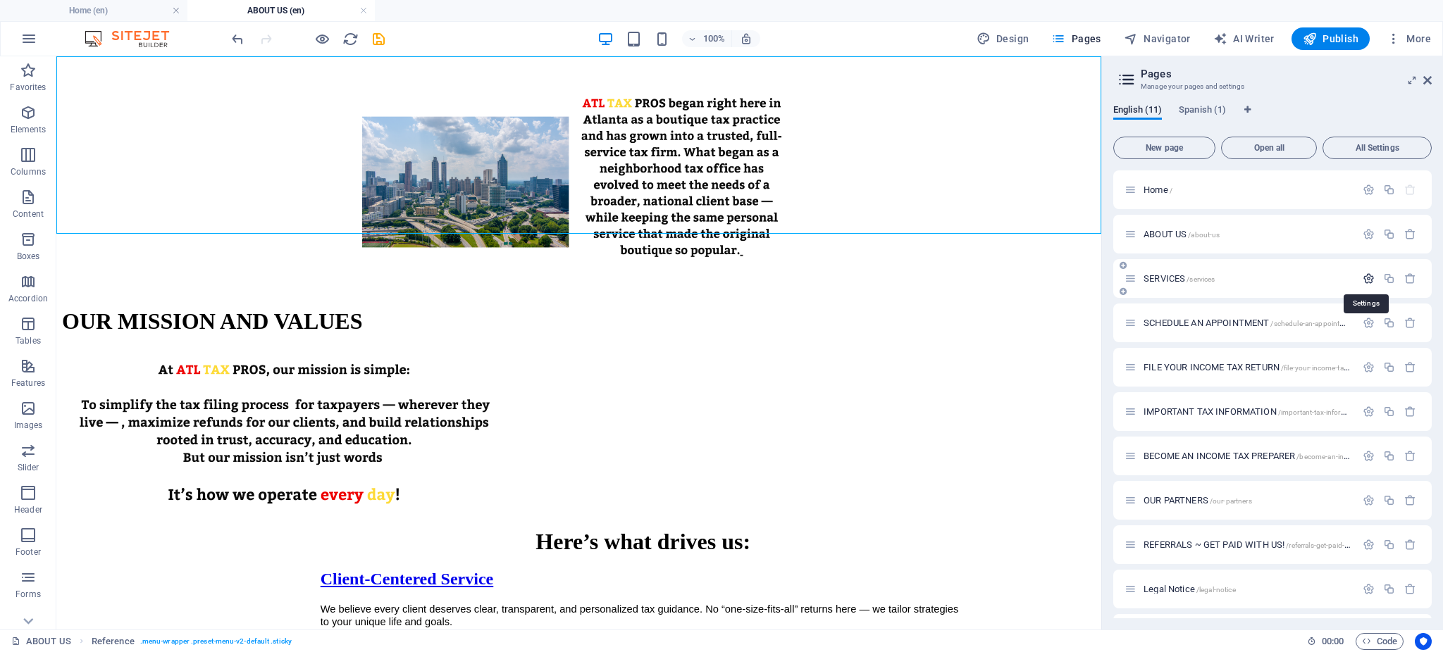
click at [1362, 278] on icon "button" at bounding box center [1368, 279] width 12 height 12
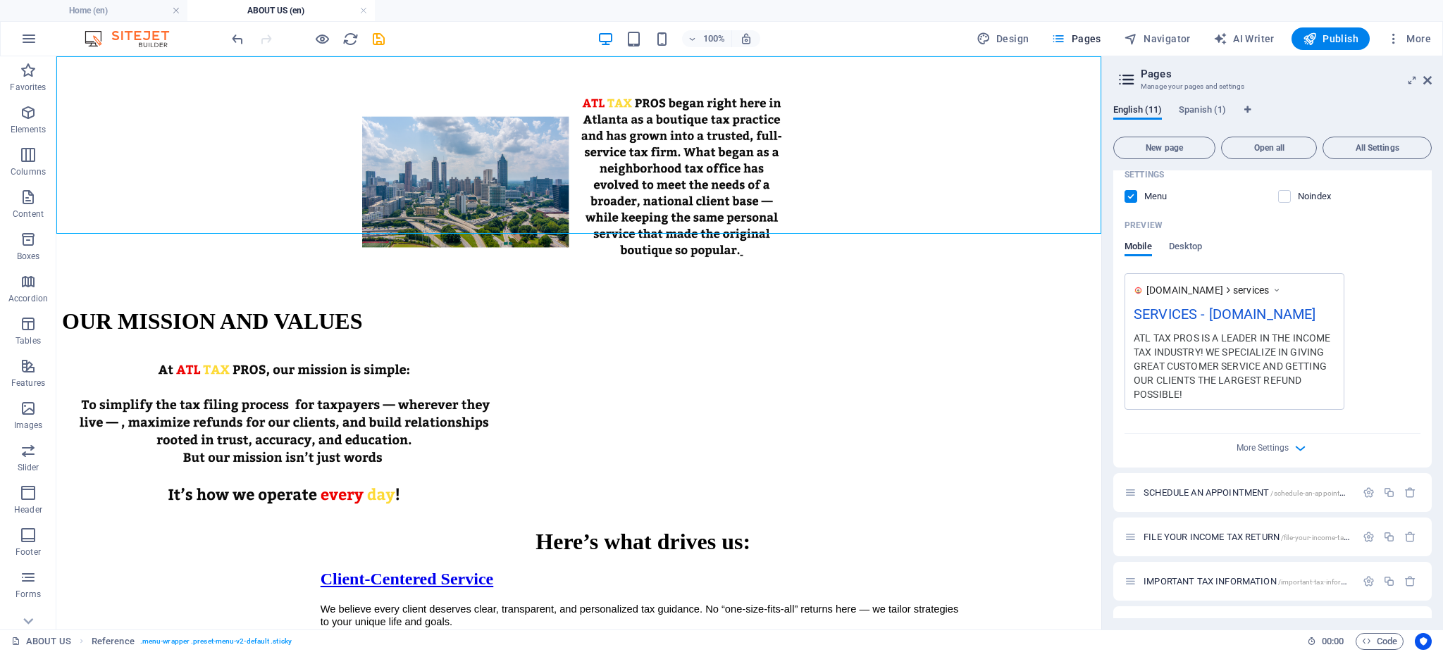
scroll to position [461, 0]
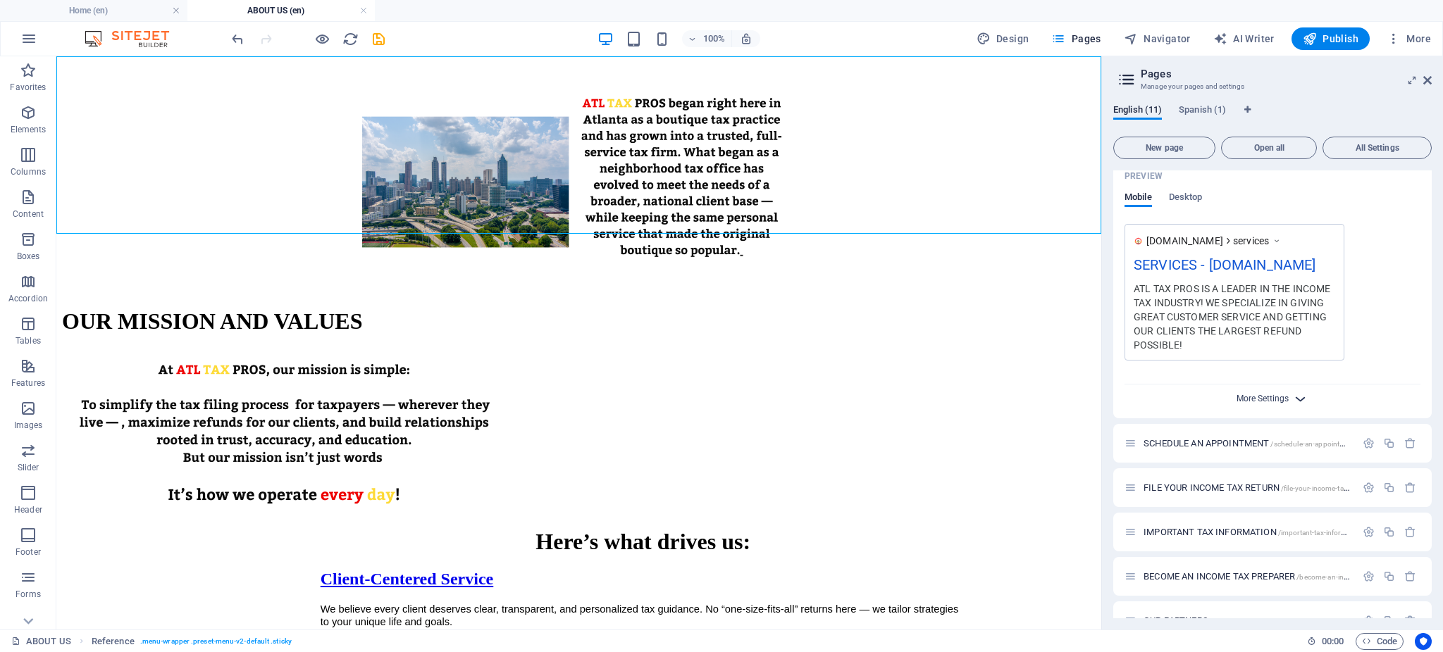
click at [1252, 397] on span "More Settings" at bounding box center [1262, 399] width 52 height 10
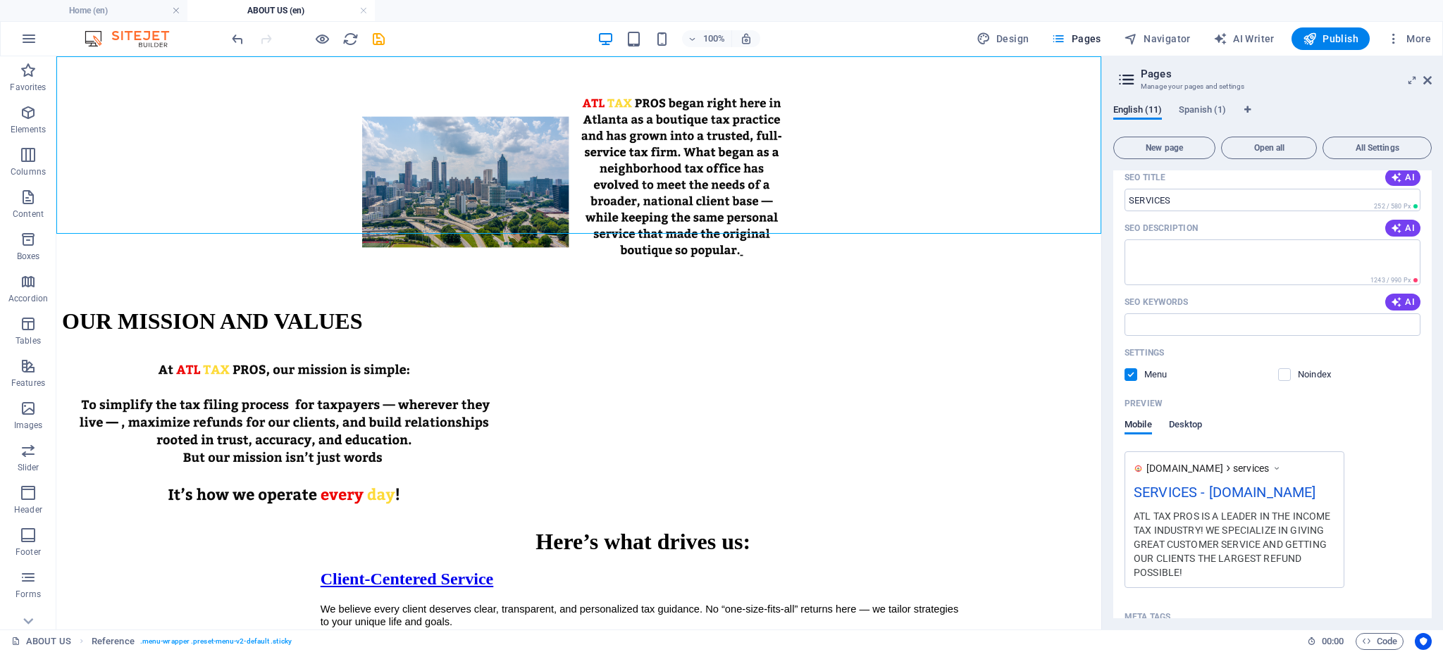
scroll to position [250, 0]
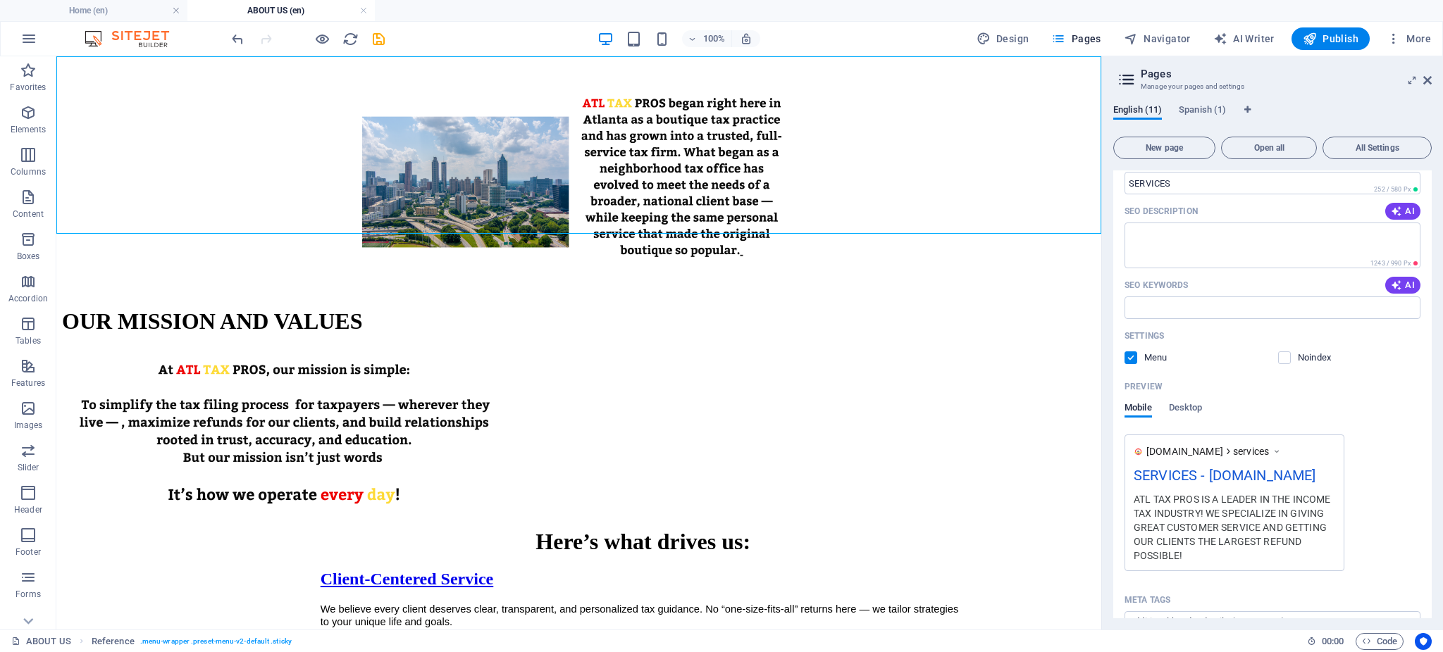
click at [1129, 364] on label at bounding box center [1130, 358] width 13 height 13
click at [0, 0] on input "checkbox" at bounding box center [0, 0] width 0 height 0
click at [1133, 359] on label at bounding box center [1130, 358] width 13 height 13
click at [0, 0] on input "checkbox" at bounding box center [0, 0] width 0 height 0
drag, startPoint x: 1343, startPoint y: 45, endPoint x: 1148, endPoint y: 56, distance: 195.5
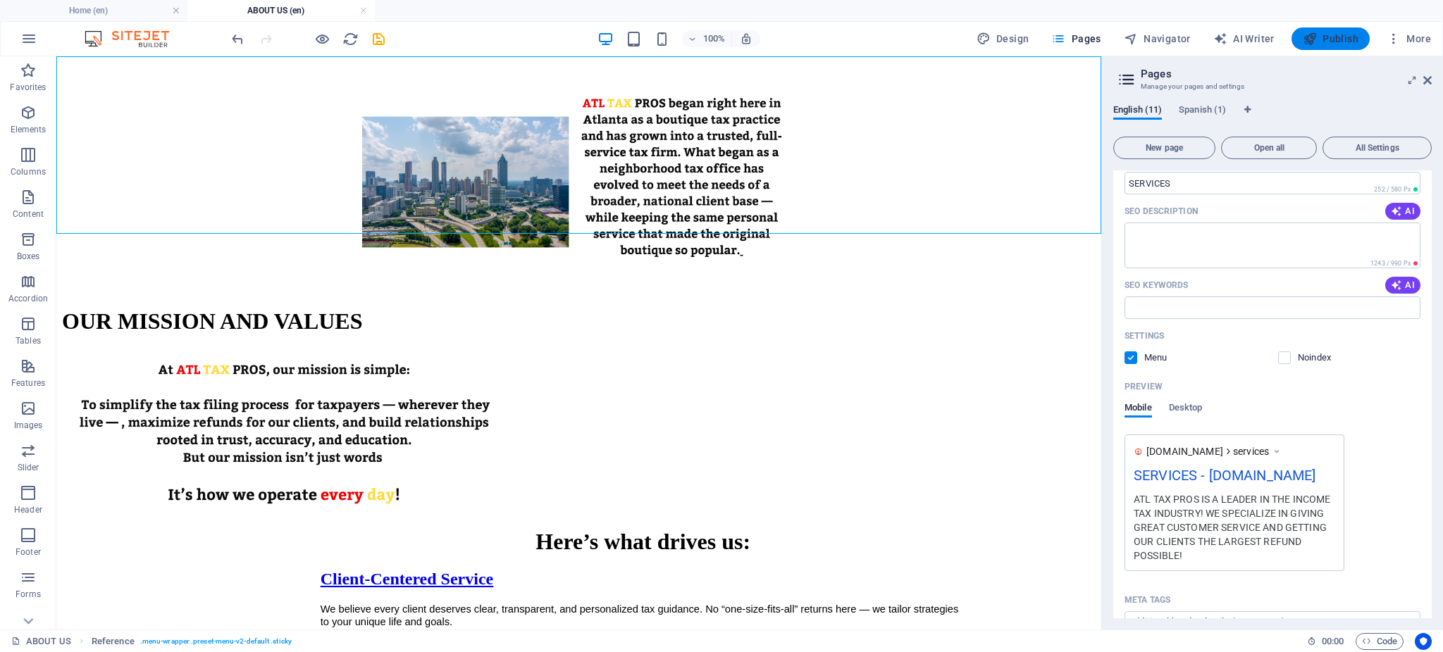
click at [1343, 45] on span "Publish" at bounding box center [1331, 39] width 56 height 14
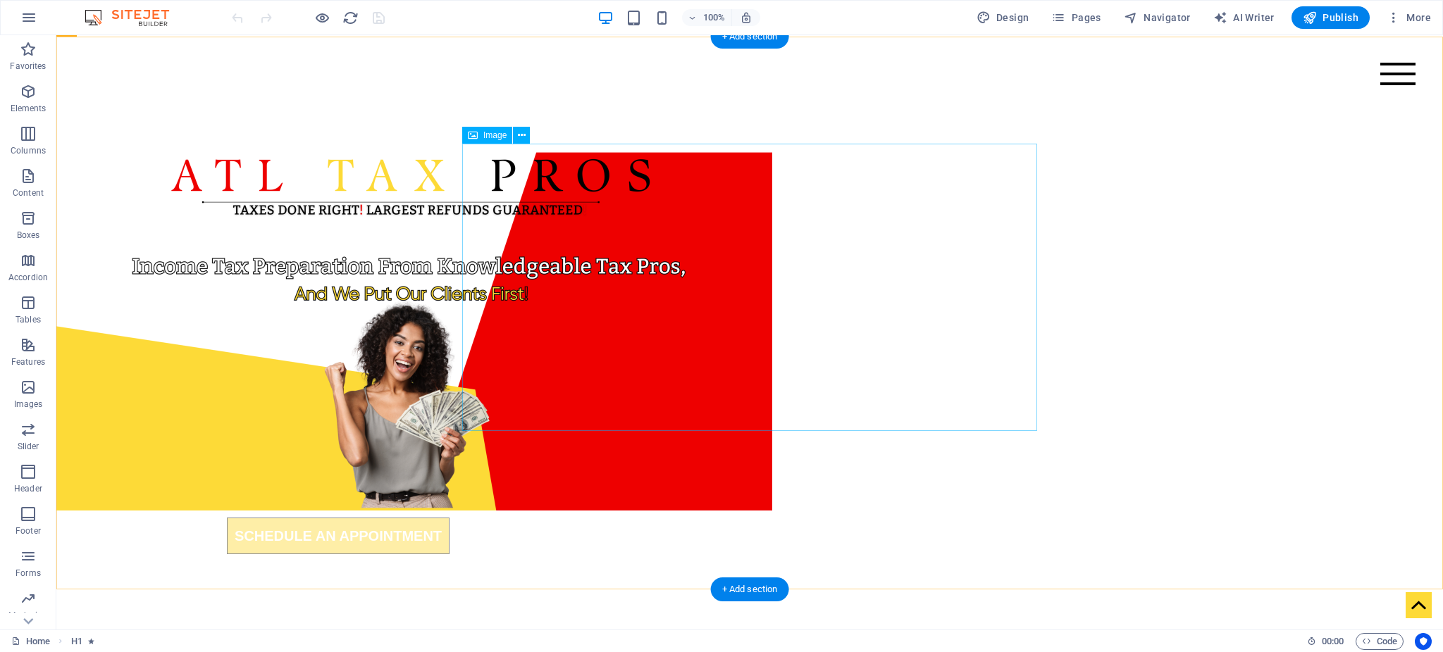
scroll to position [176, 0]
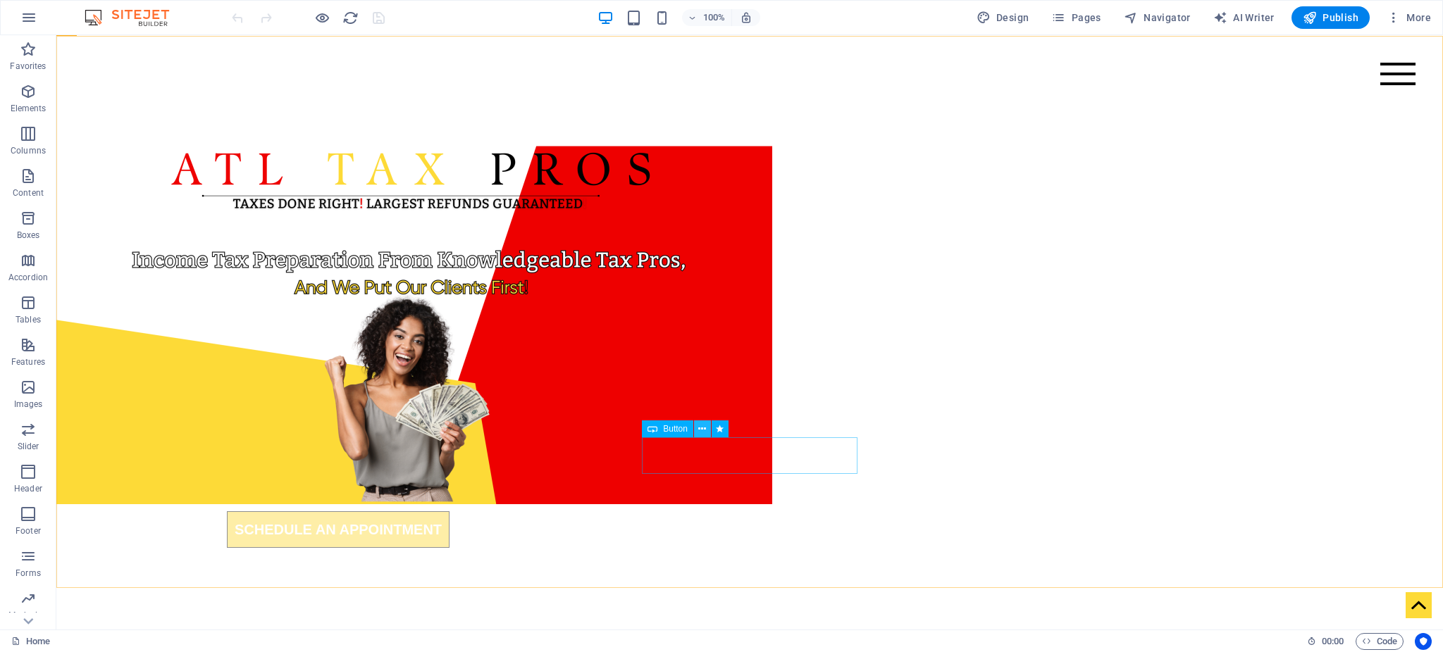
click at [697, 431] on button at bounding box center [702, 429] width 17 height 17
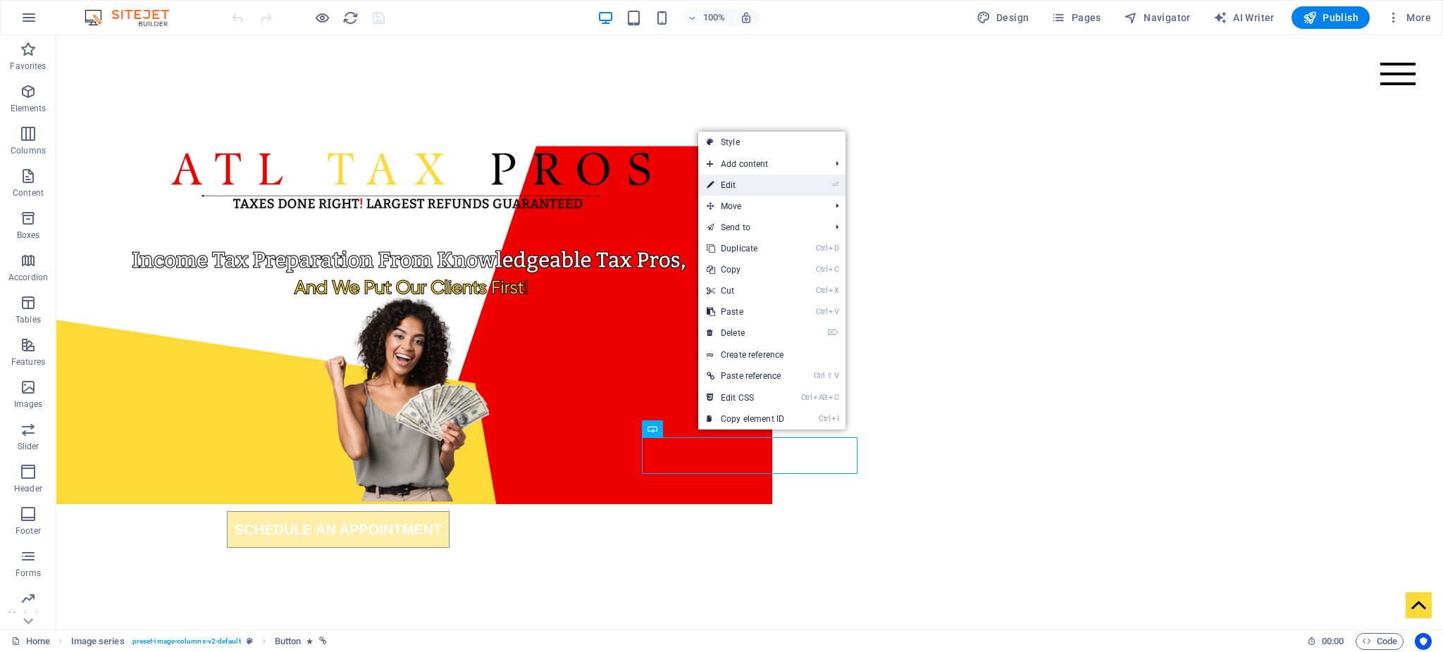
drag, startPoint x: 753, startPoint y: 185, endPoint x: 159, endPoint y: 225, distance: 595.9
click at [753, 185] on link "⏎ Edit" at bounding box center [745, 185] width 94 height 21
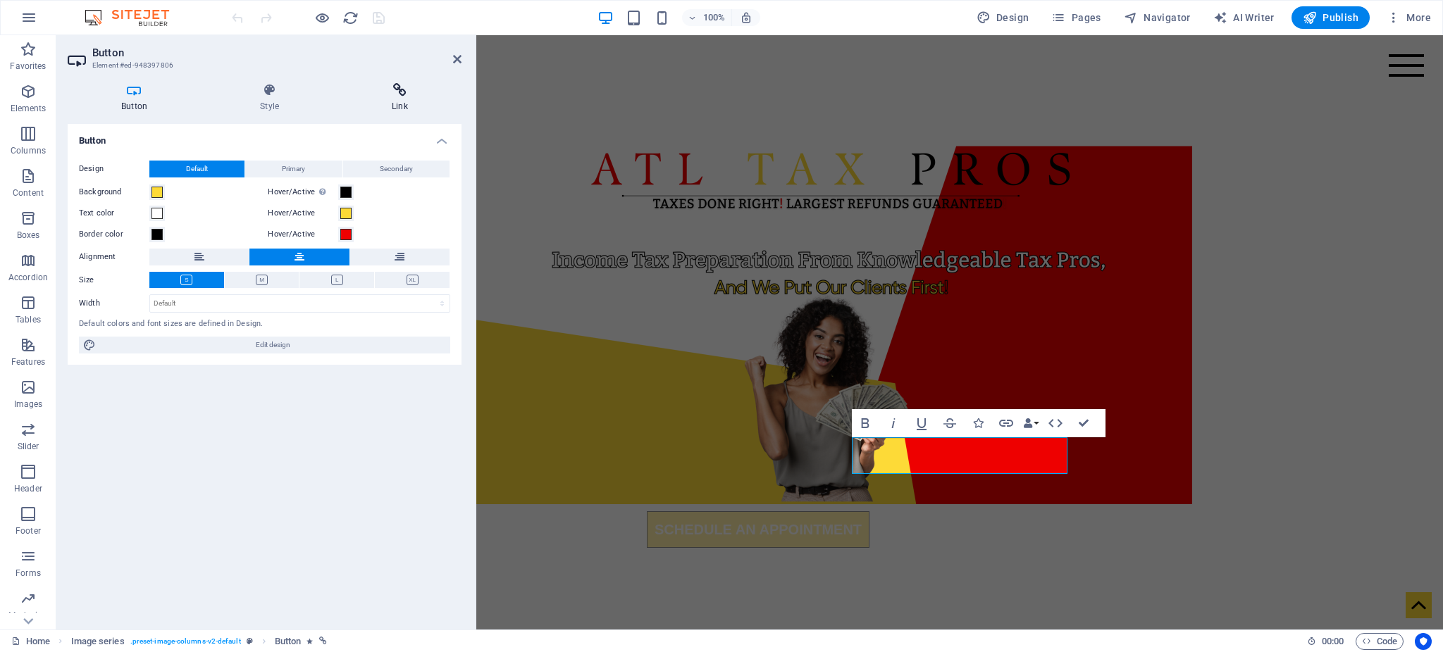
click at [411, 102] on h4 "Link" at bounding box center [399, 98] width 123 height 30
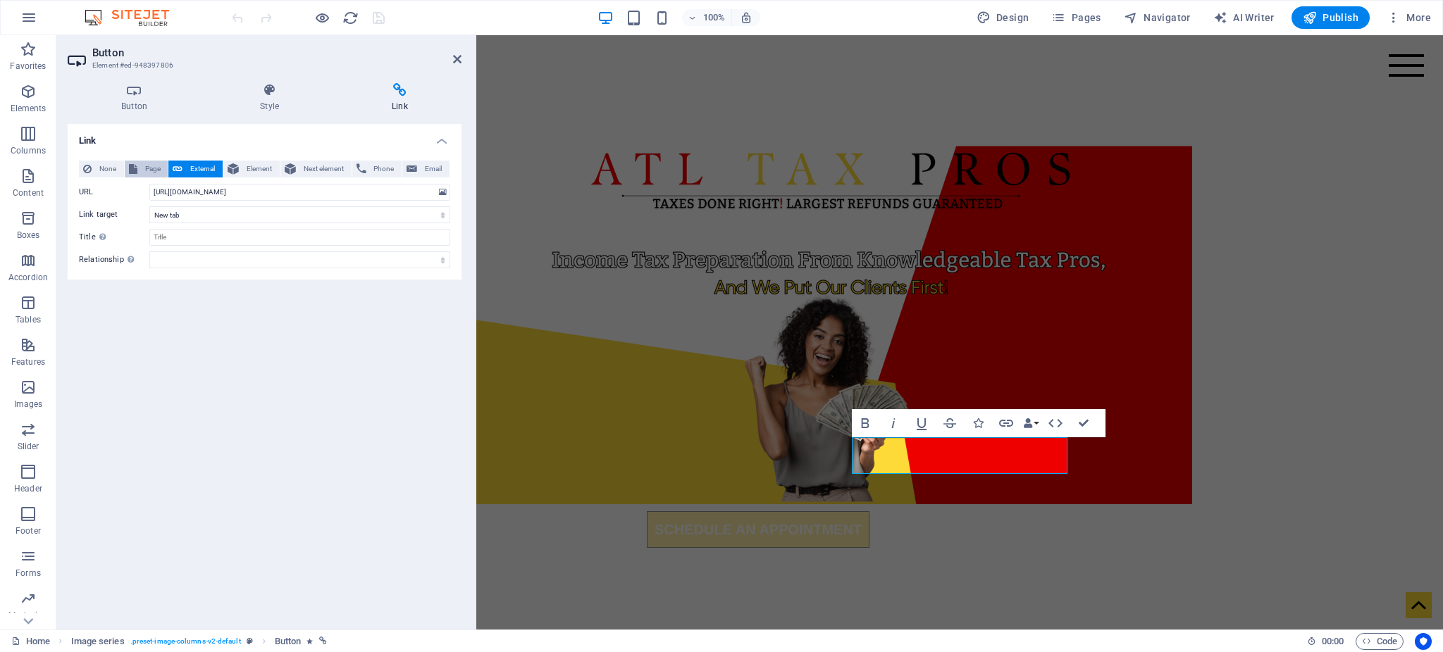
click at [142, 170] on span "Page" at bounding box center [153, 169] width 23 height 17
select select
click at [192, 165] on span "External" at bounding box center [203, 169] width 32 height 17
select select
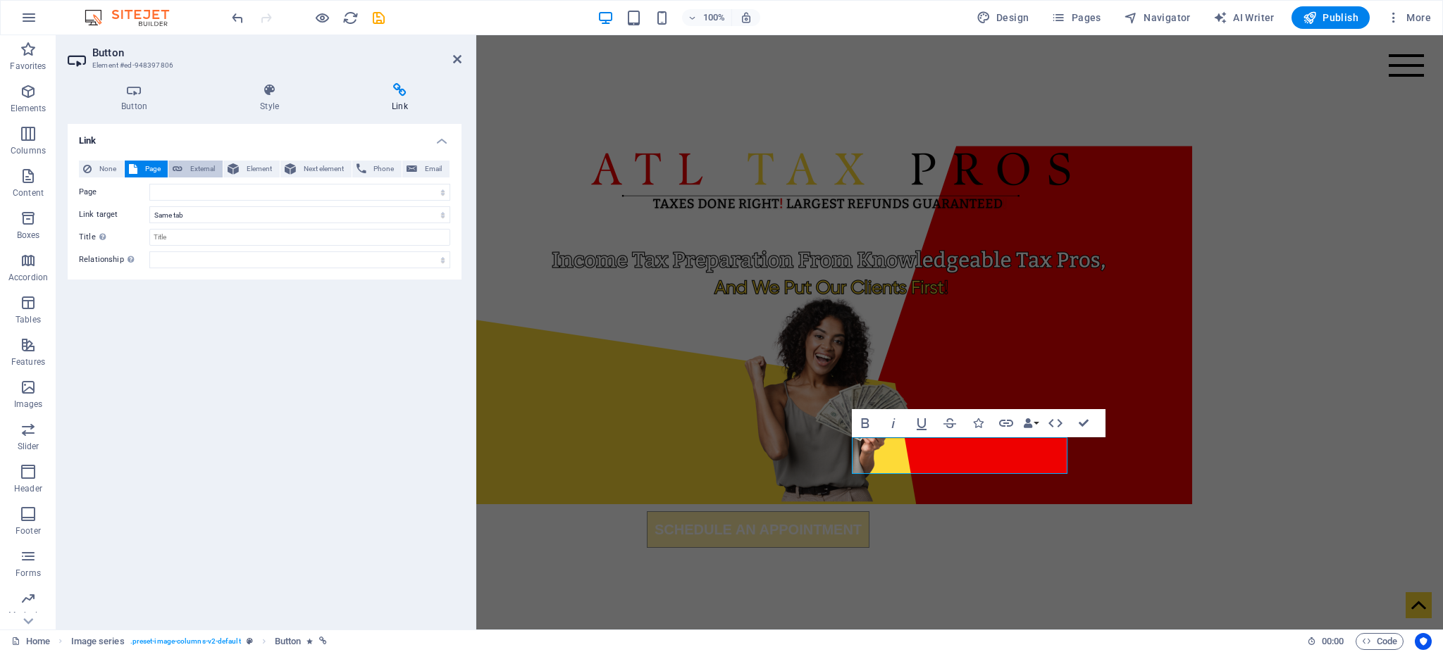
select select "blank"
click at [141, 154] on div "None Page External Element Next element Phone Email Page Home ABOUT US SERVICES…" at bounding box center [265, 214] width 394 height 130
click at [147, 168] on span "Page" at bounding box center [153, 169] width 23 height 17
select select
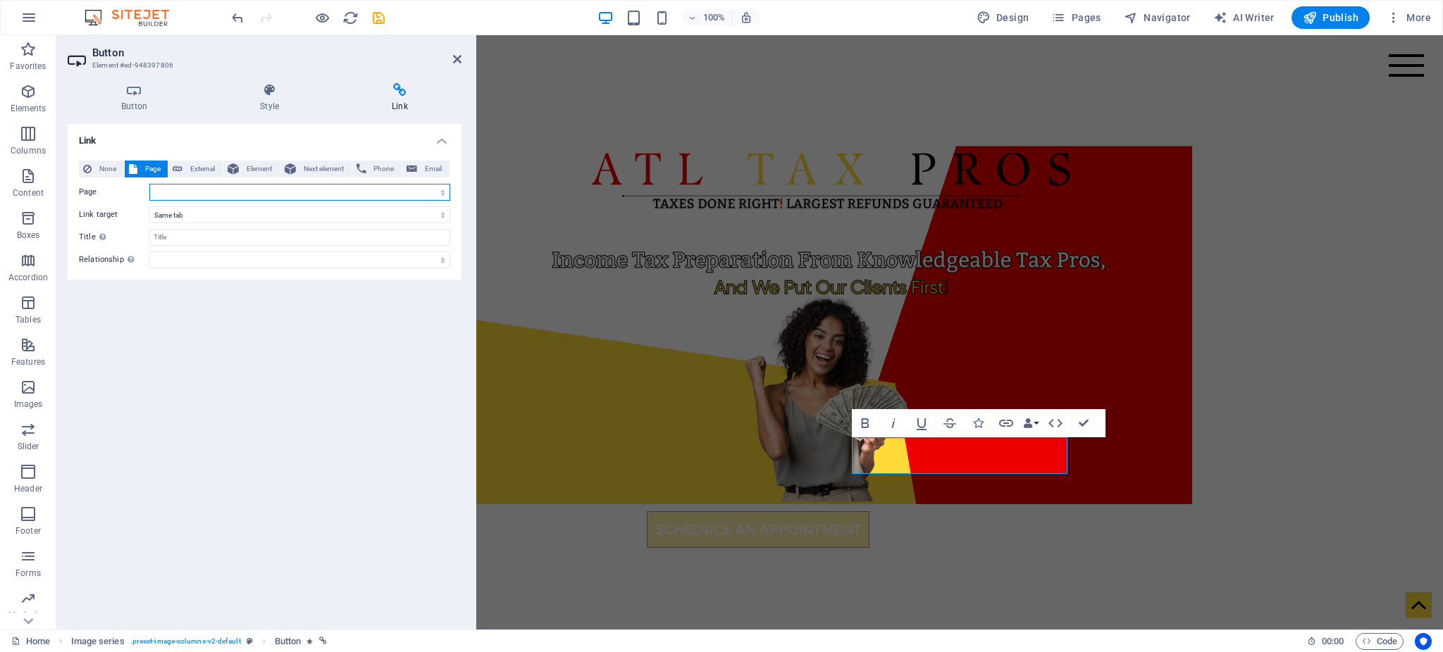
click at [446, 188] on select "Home ABOUT US SERVICES SCHEDULE AN APPOINTMENT FILE YOUR INCOME TAX RETURN IMPO…" at bounding box center [299, 192] width 301 height 17
select select "3"
click at [149, 184] on select "Home ABOUT US SERVICES SCHEDULE AN APPOINTMENT FILE YOUR INCOME TAX RETURN IMPO…" at bounding box center [299, 192] width 301 height 17
drag, startPoint x: 458, startPoint y: 51, endPoint x: 457, endPoint y: 59, distance: 8.6
click at [459, 53] on header "Button Element #ed-948397806" at bounding box center [265, 53] width 394 height 37
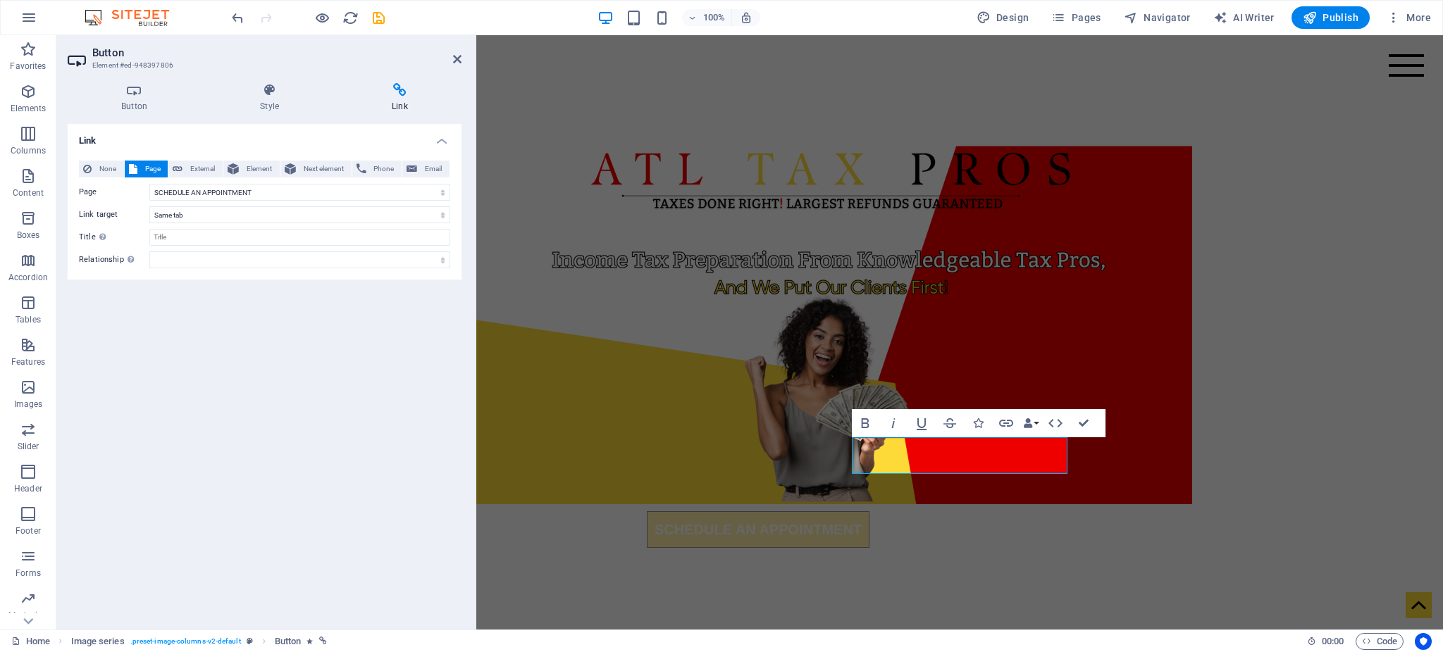
click at [453, 52] on h2 "Button" at bounding box center [276, 52] width 369 height 13
click at [453, 63] on icon at bounding box center [457, 59] width 8 height 11
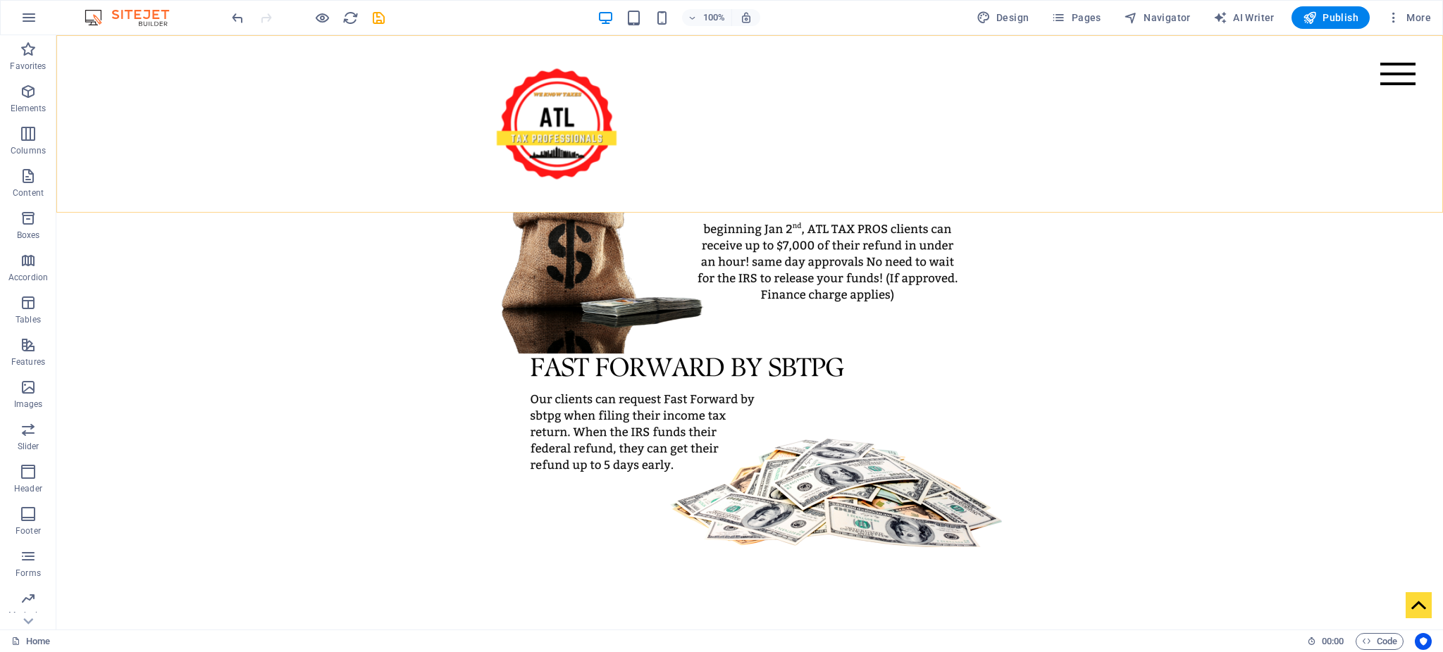
scroll to position [2180, 0]
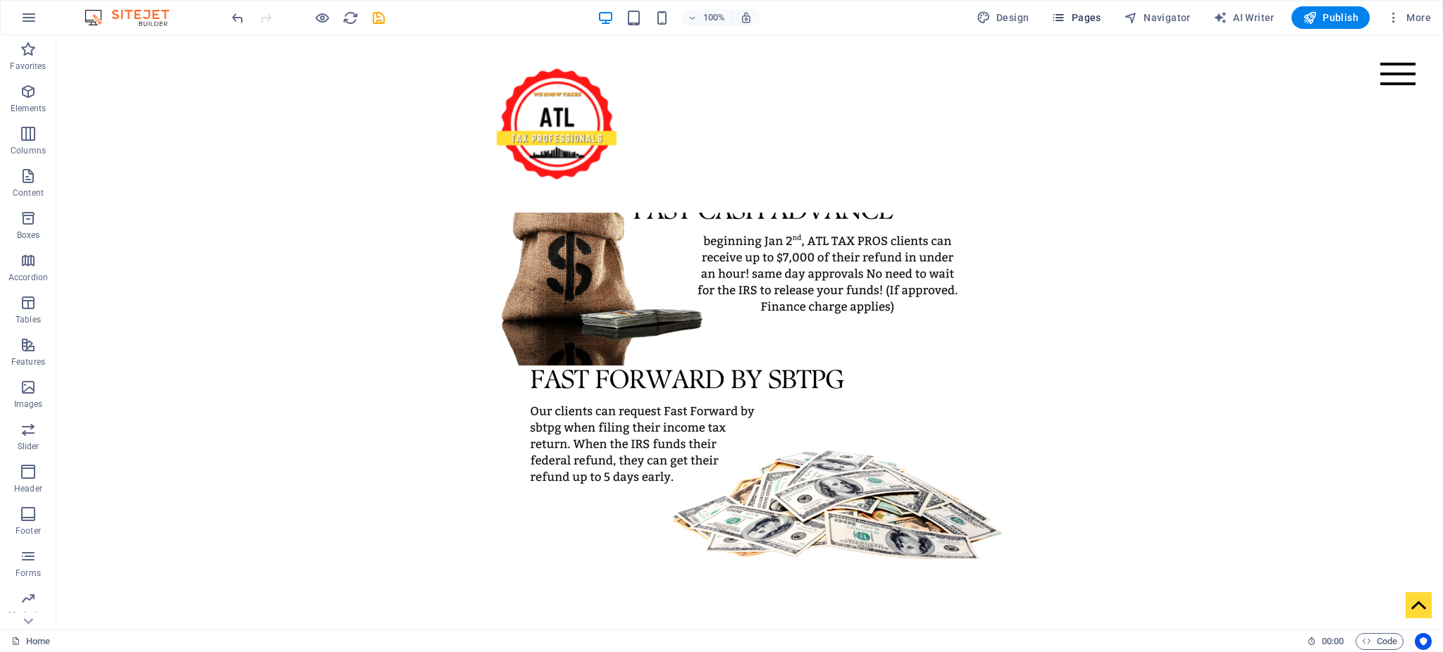
click at [1094, 16] on span "Pages" at bounding box center [1075, 18] width 49 height 14
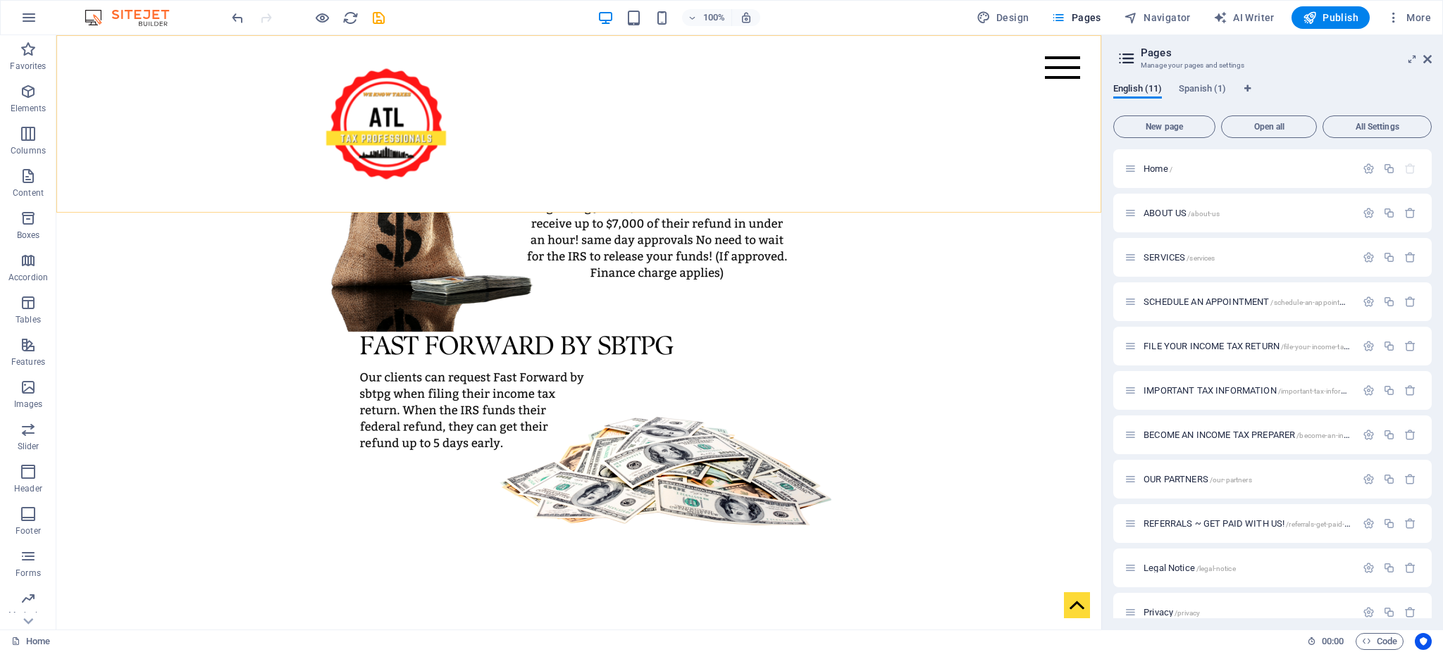
scroll to position [2145, 0]
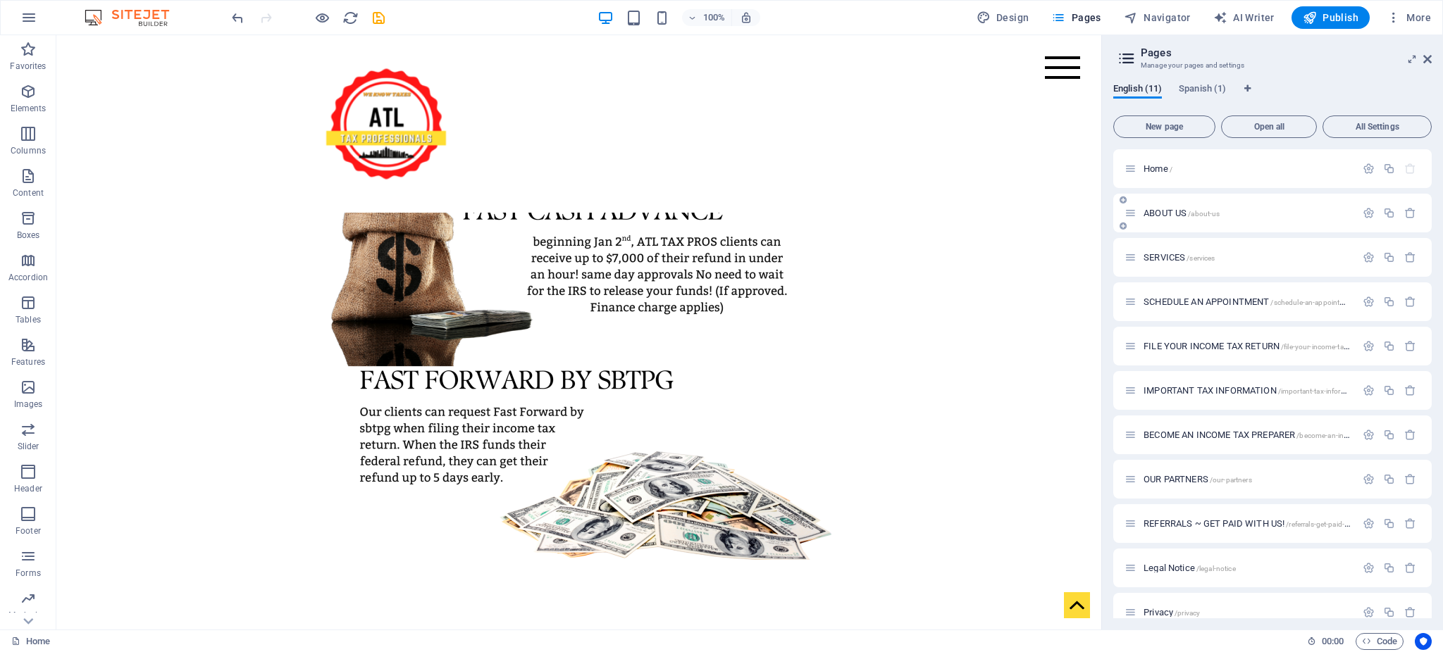
click at [1192, 216] on span "/about-us" at bounding box center [1204, 214] width 32 height 8
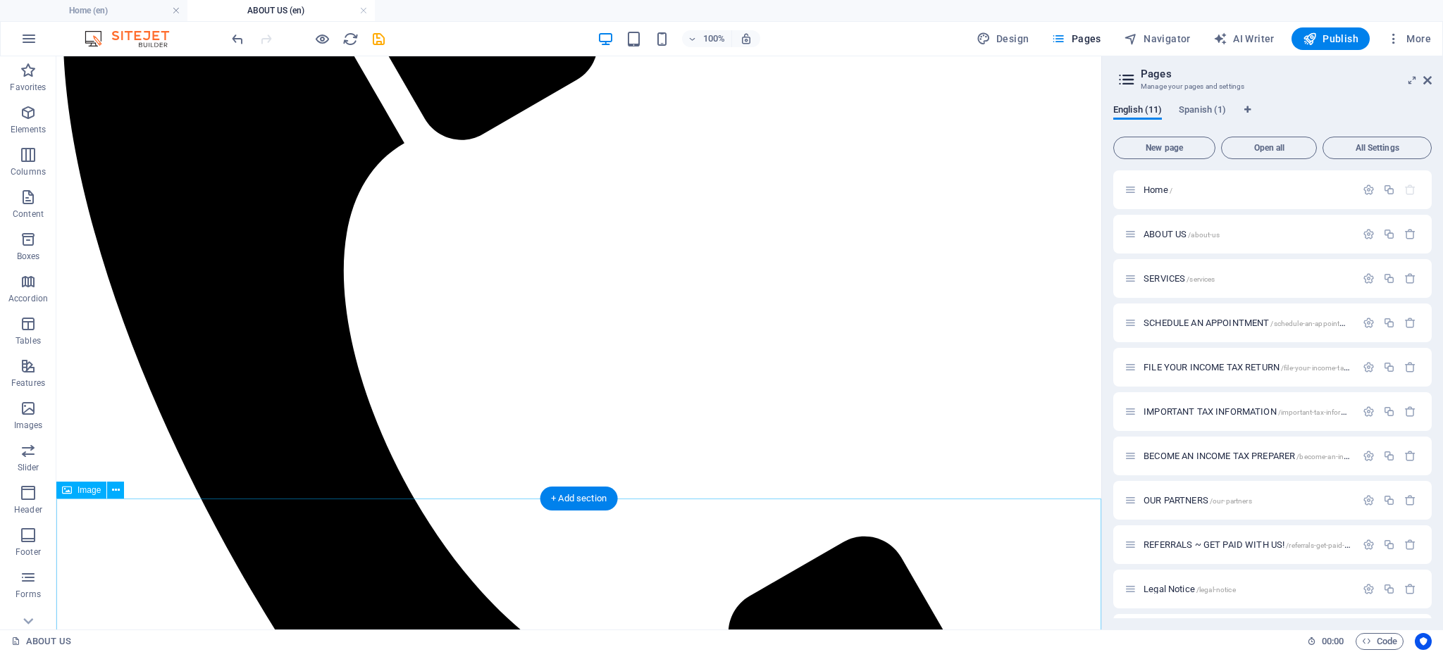
scroll to position [541, 0]
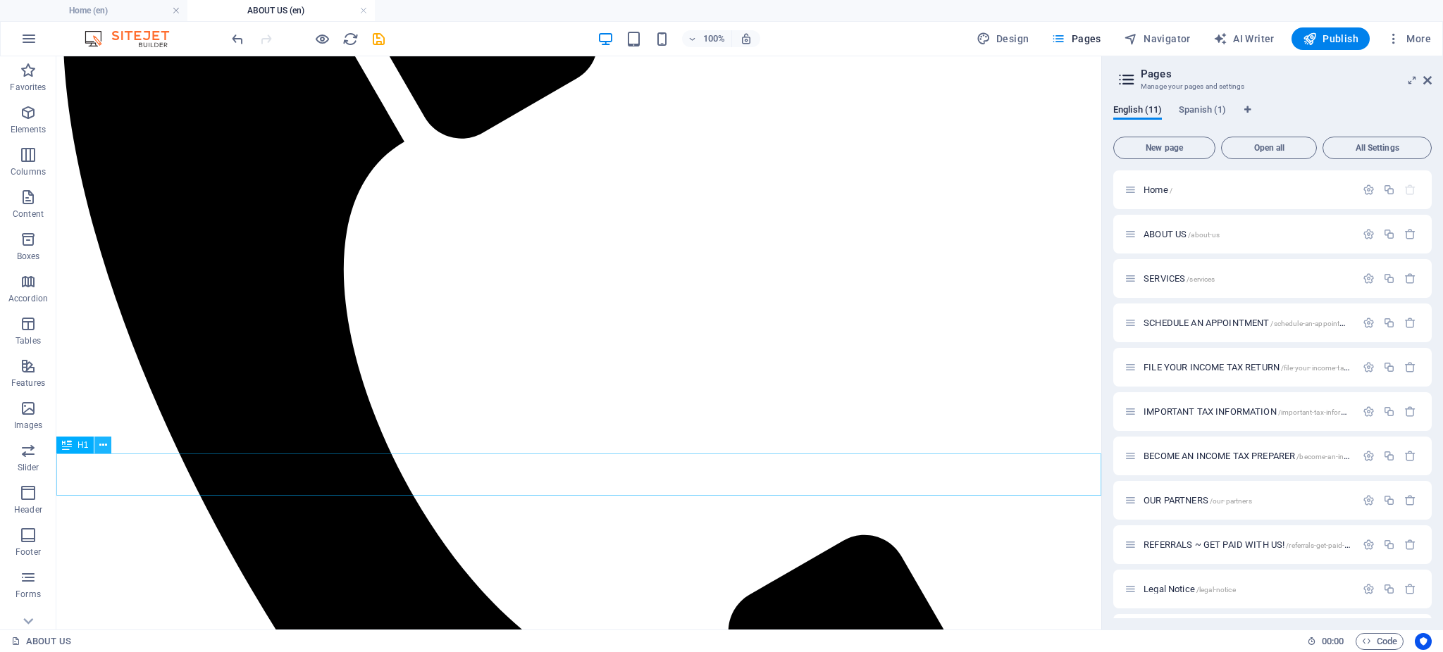
click at [106, 451] on icon at bounding box center [103, 445] width 8 height 15
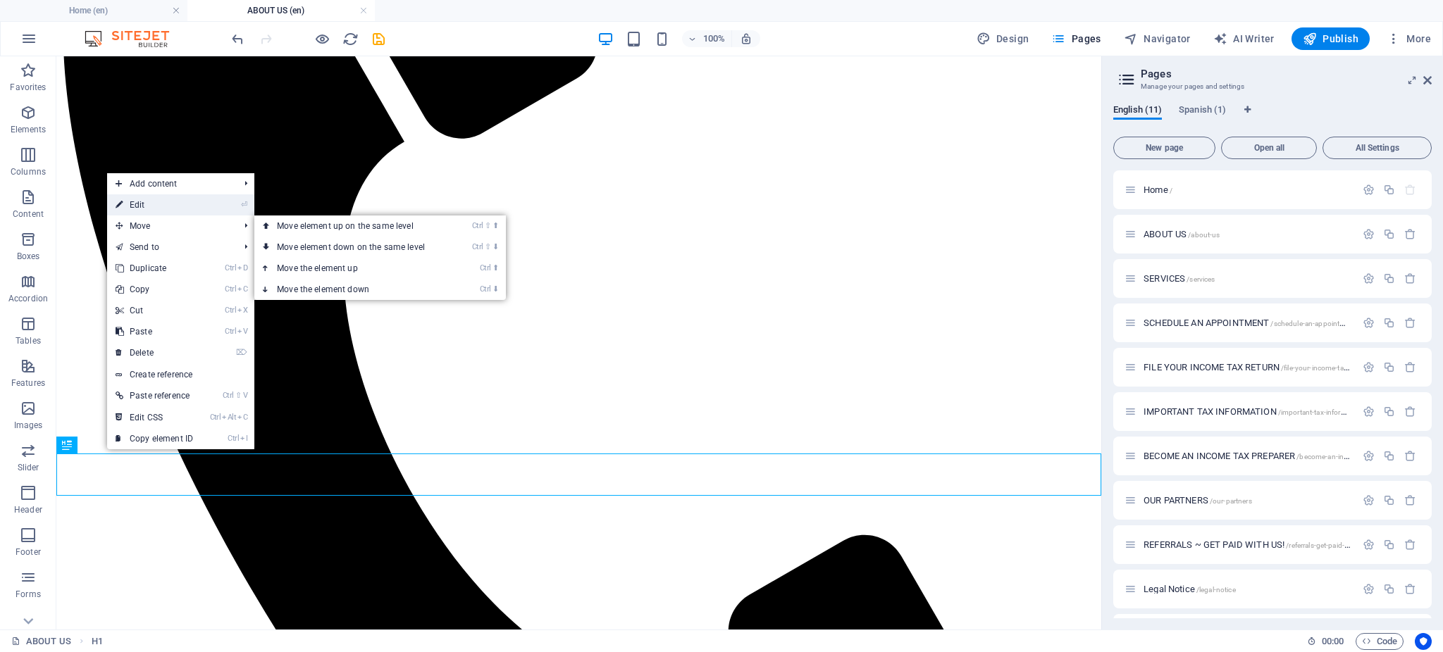
click at [201, 211] on link "⏎ Edit" at bounding box center [154, 204] width 94 height 21
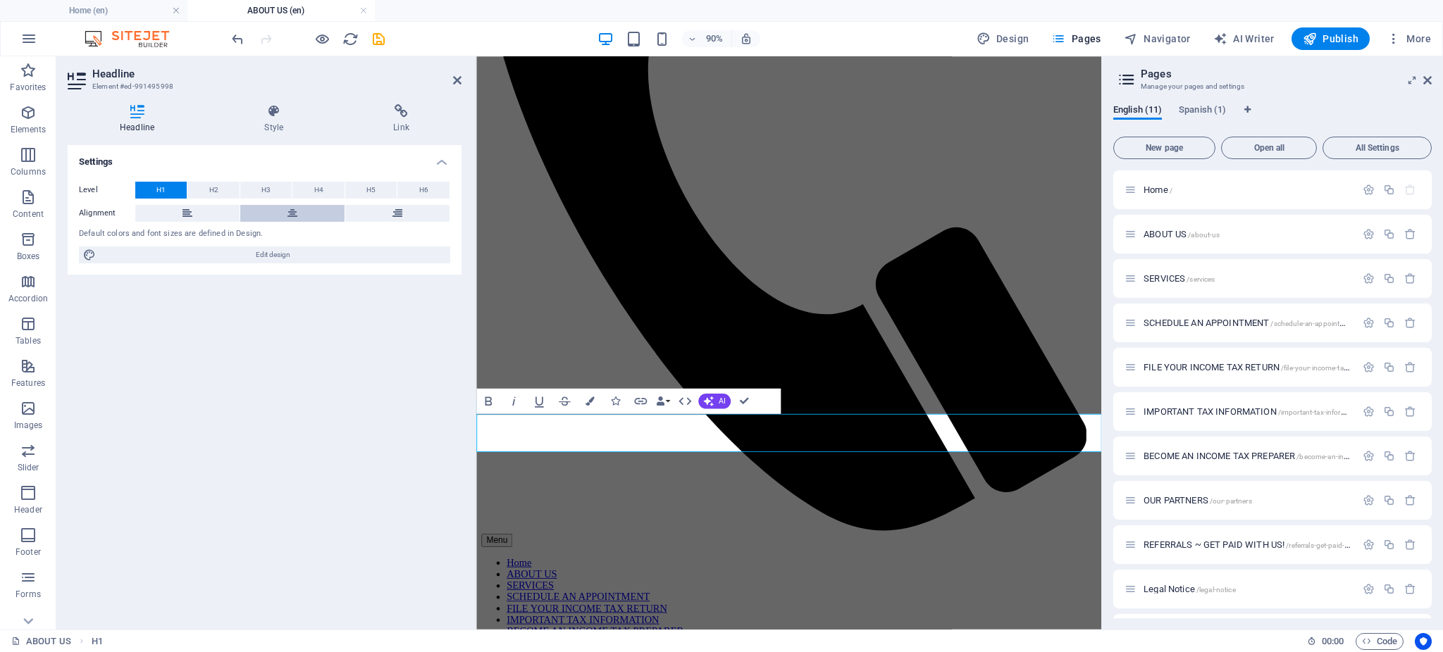
click at [290, 213] on icon at bounding box center [292, 213] width 10 height 17
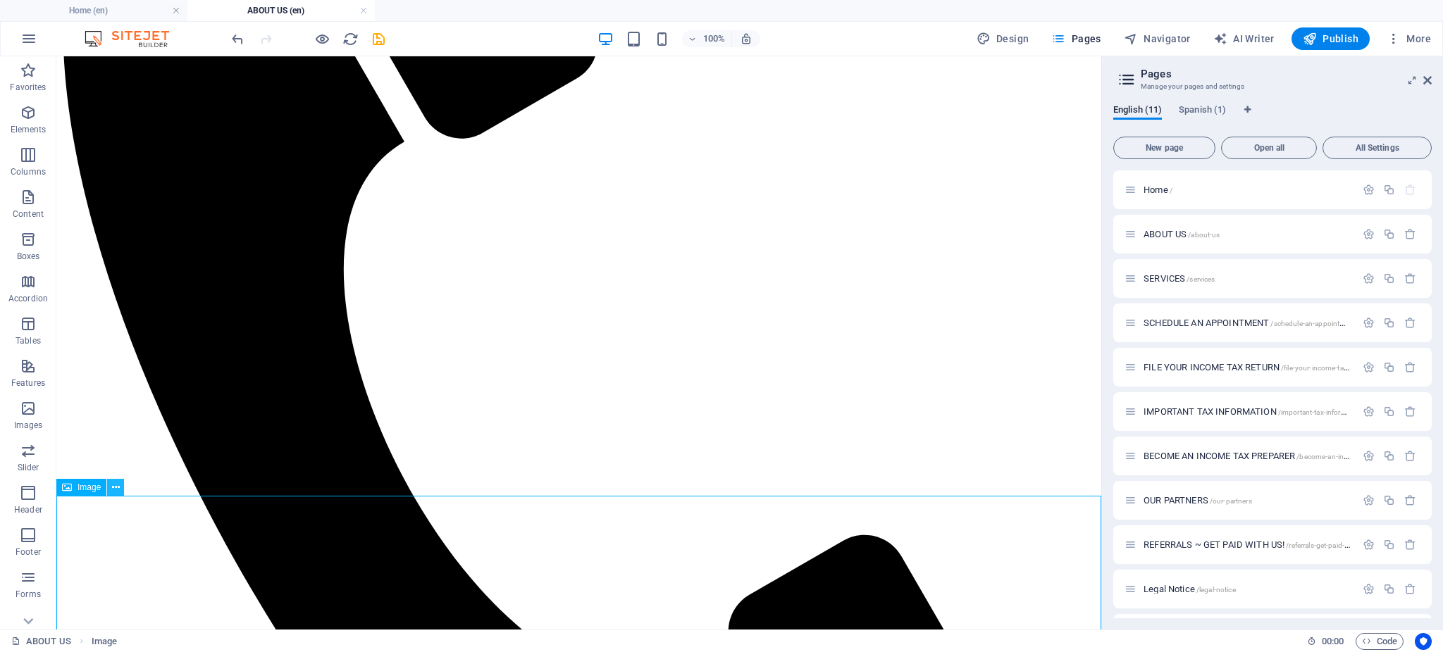
click at [120, 490] on button at bounding box center [115, 487] width 17 height 17
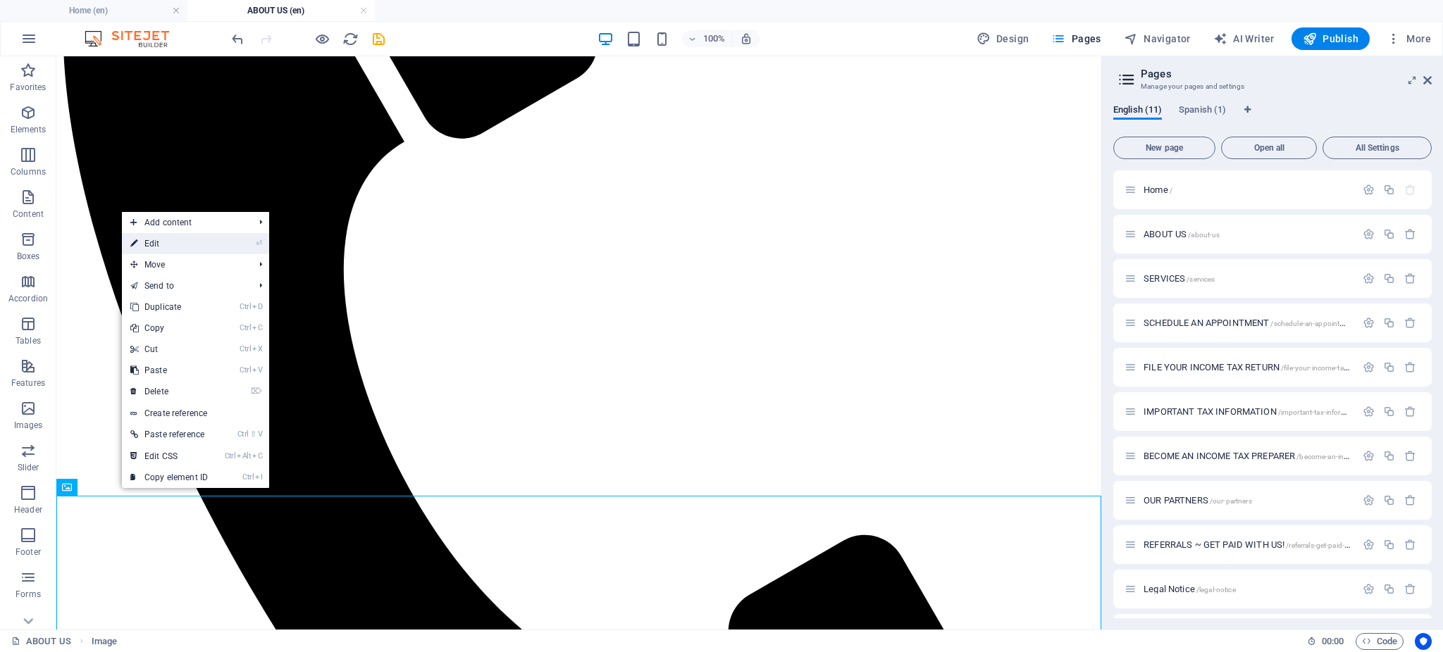
click at [172, 240] on link "⏎ Edit" at bounding box center [169, 243] width 94 height 21
select select "px"
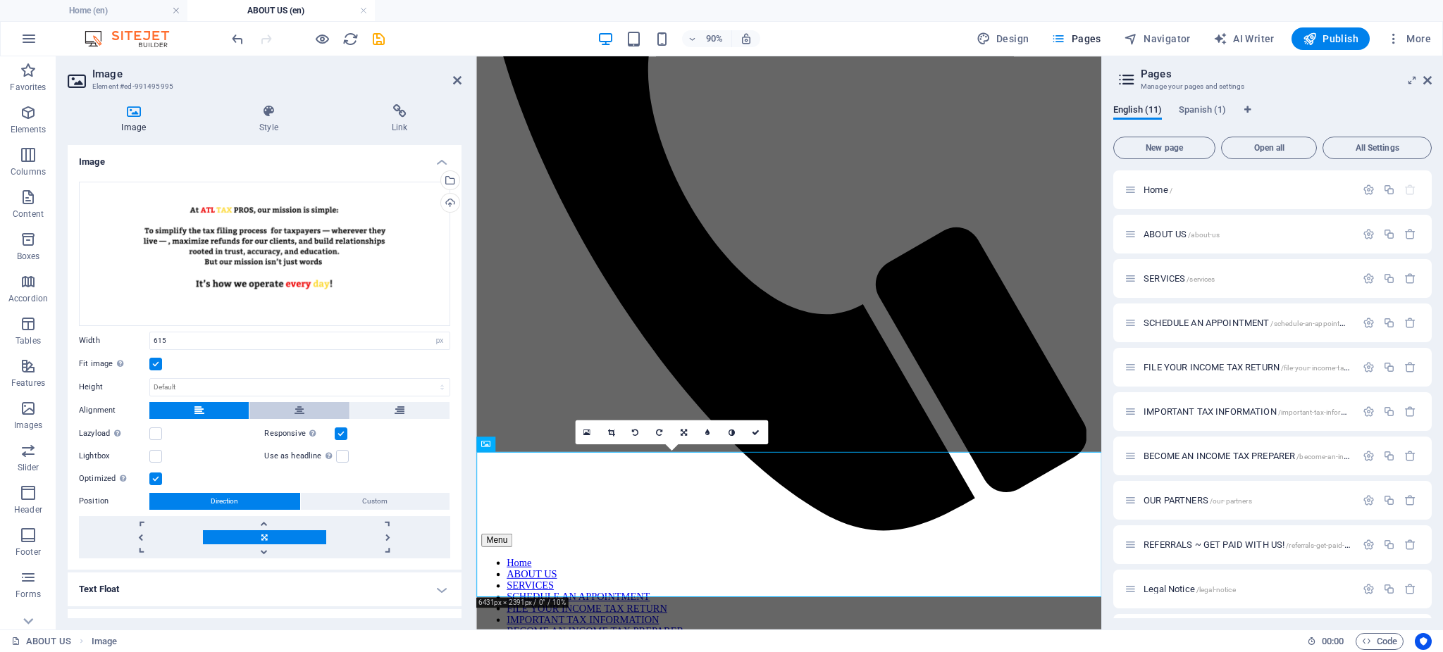
click at [294, 413] on icon at bounding box center [299, 410] width 10 height 17
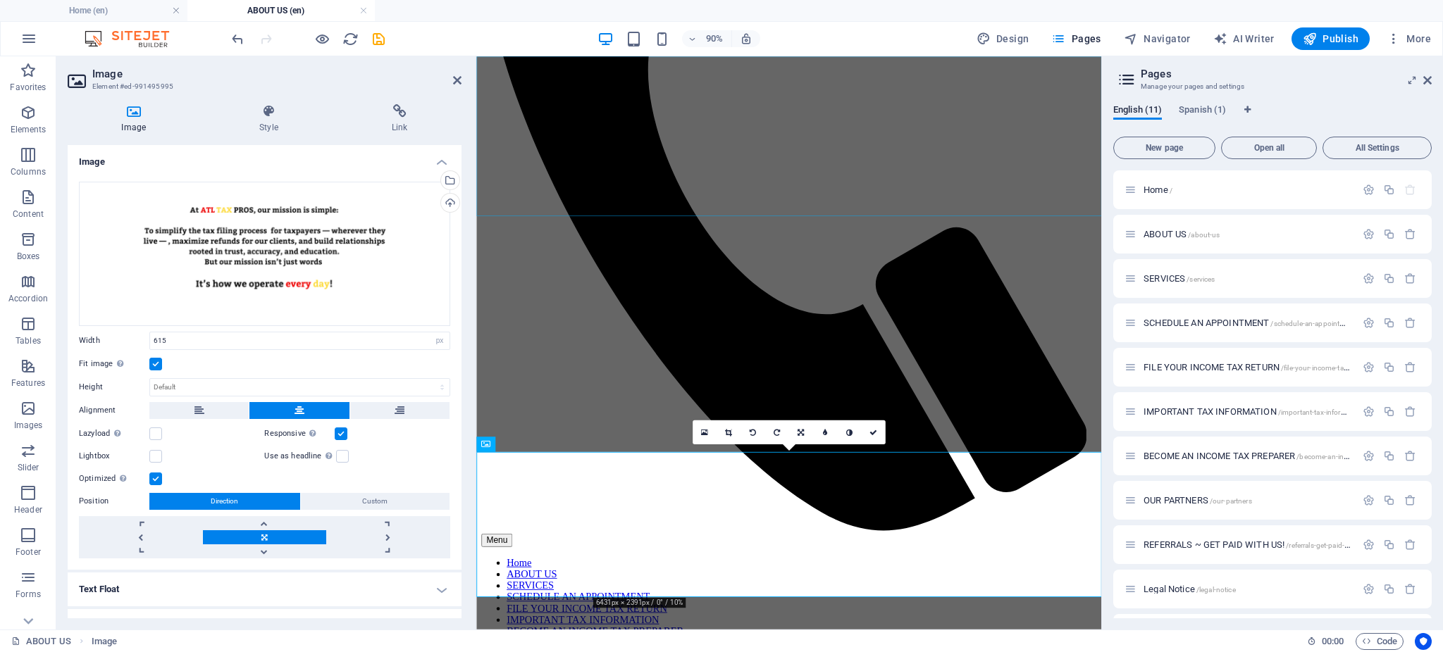
click at [533, 200] on div "Menu Home ABOUT US SERVICES SCHEDULE AN APPOINTMENT FILE YOUR INCOME TAX RETURN…" at bounding box center [822, 137] width 683 height 1206
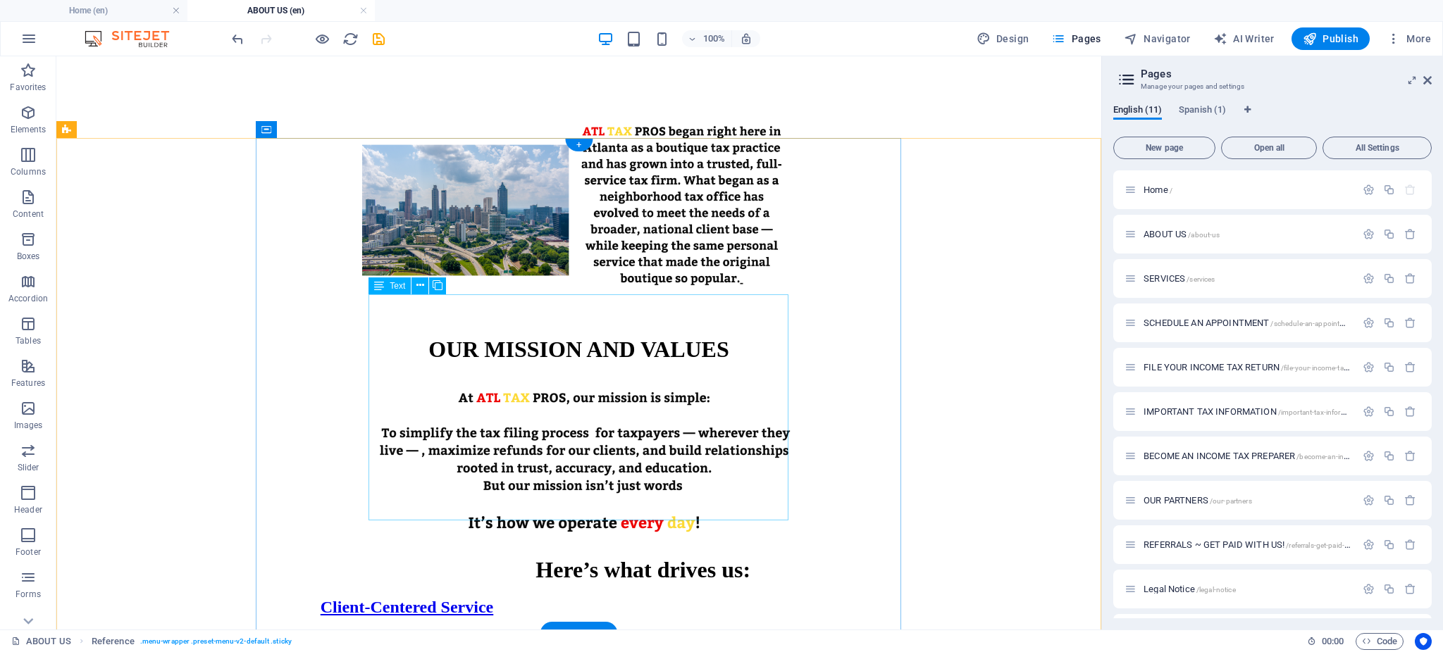
scroll to position [2283, 0]
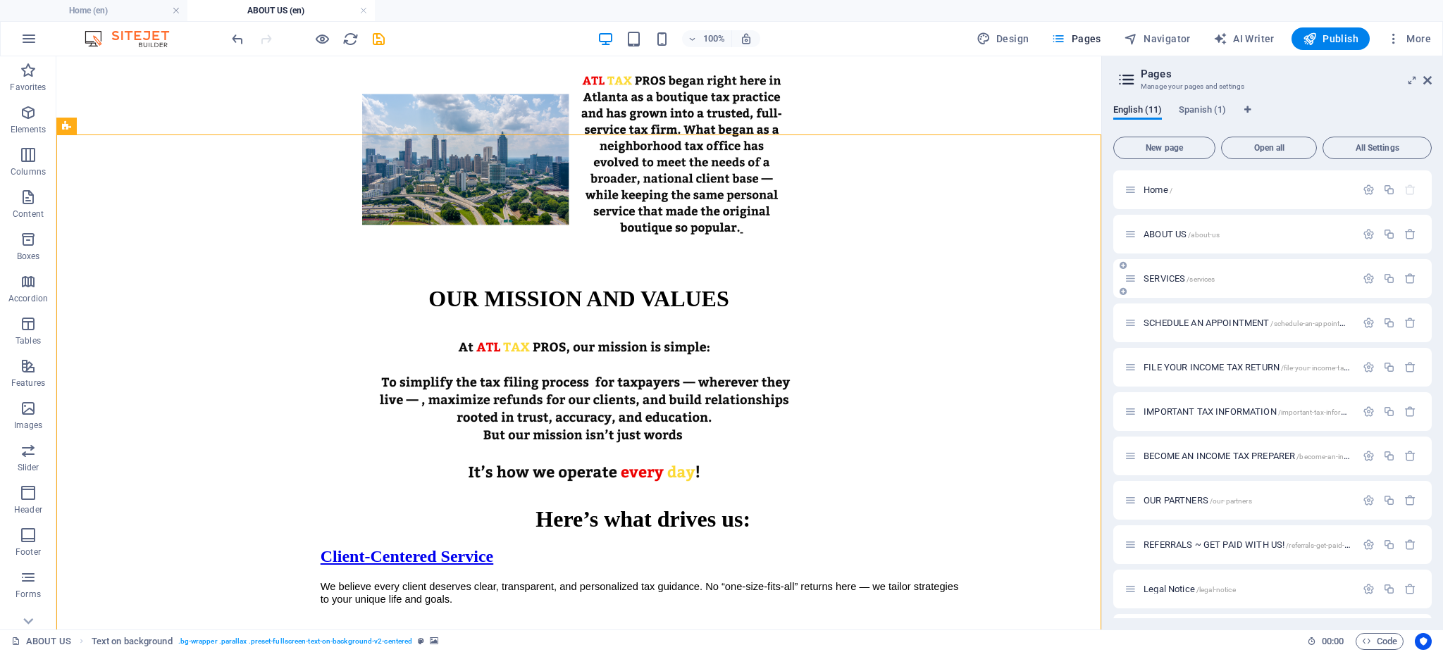
click at [1186, 280] on span "/services" at bounding box center [1200, 279] width 28 height 8
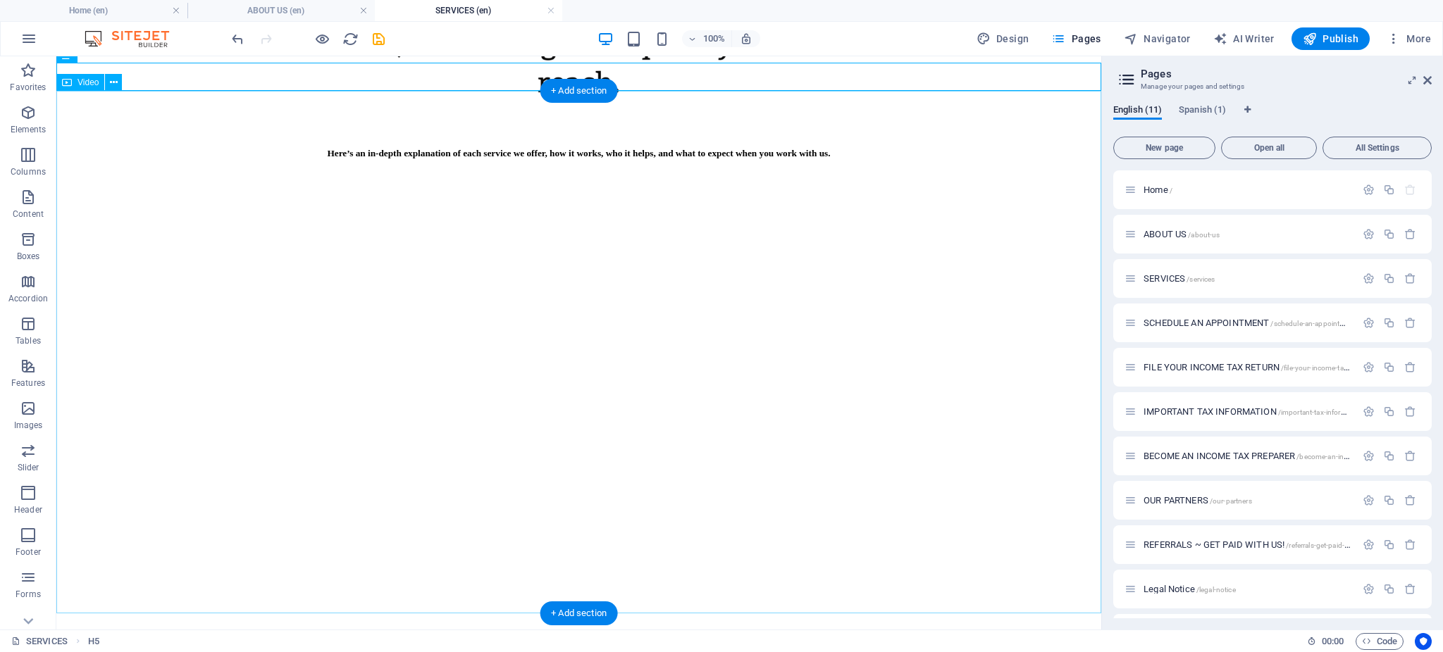
scroll to position [363, 0]
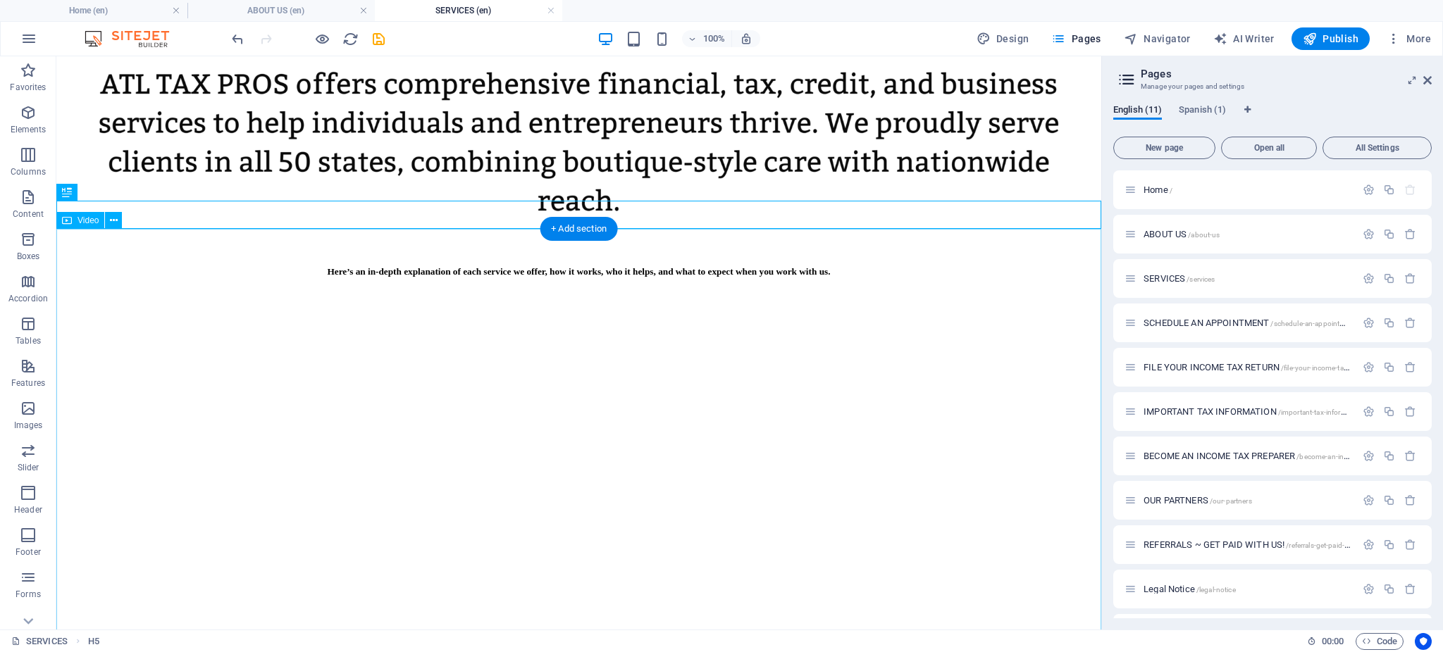
click at [105, 297] on figure at bounding box center [578, 557] width 1033 height 520
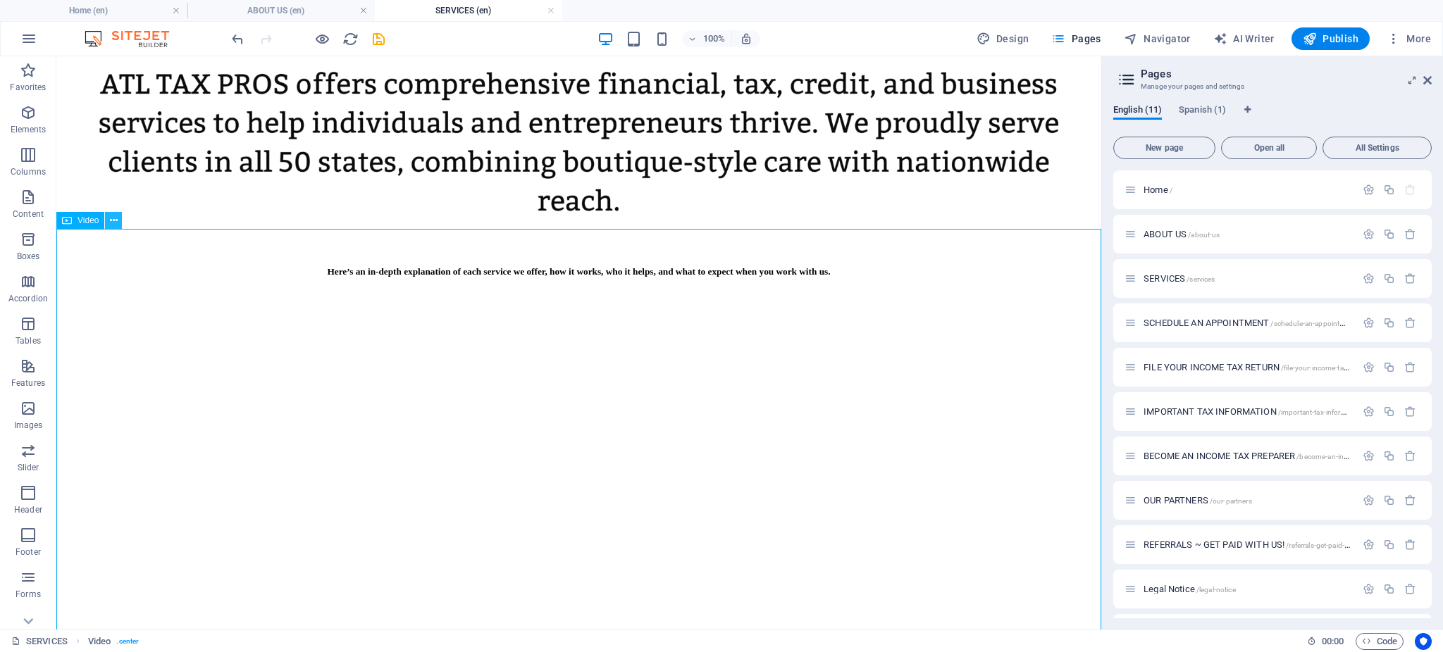
click at [110, 216] on icon at bounding box center [114, 220] width 8 height 15
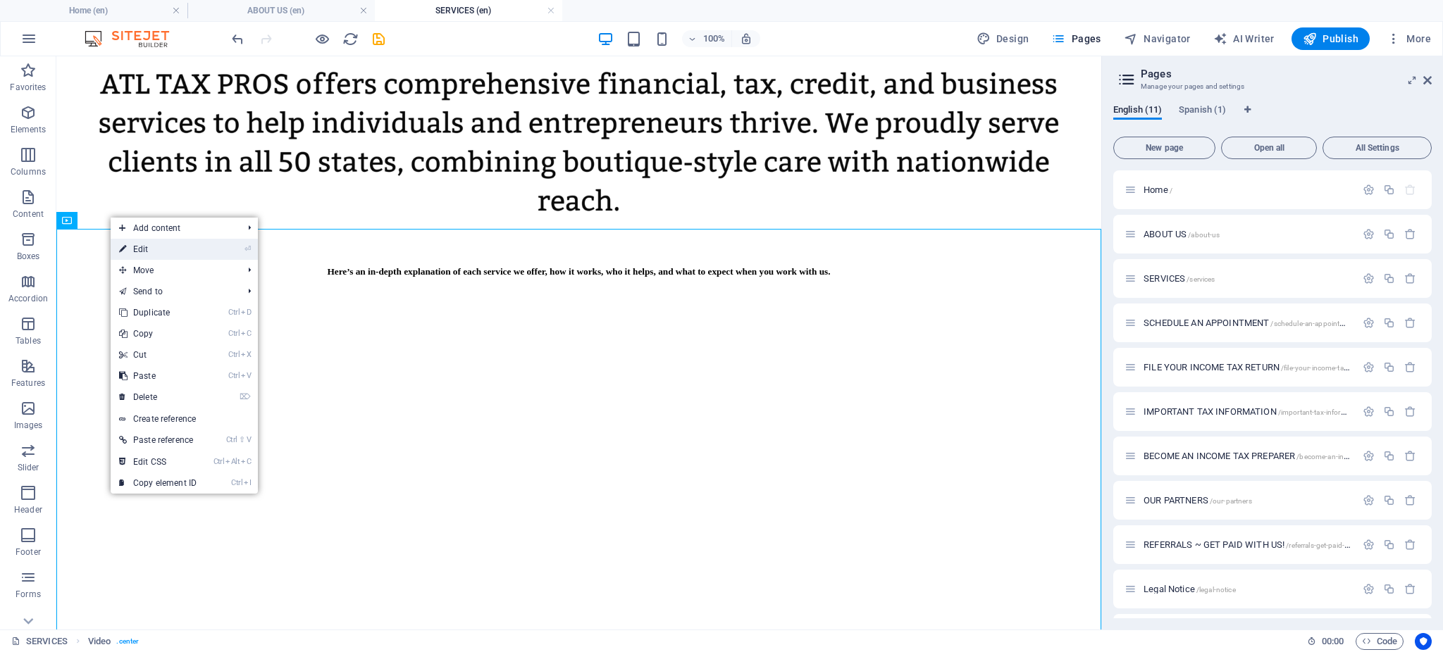
click at [142, 252] on link "⏎ Edit" at bounding box center [158, 249] width 94 height 21
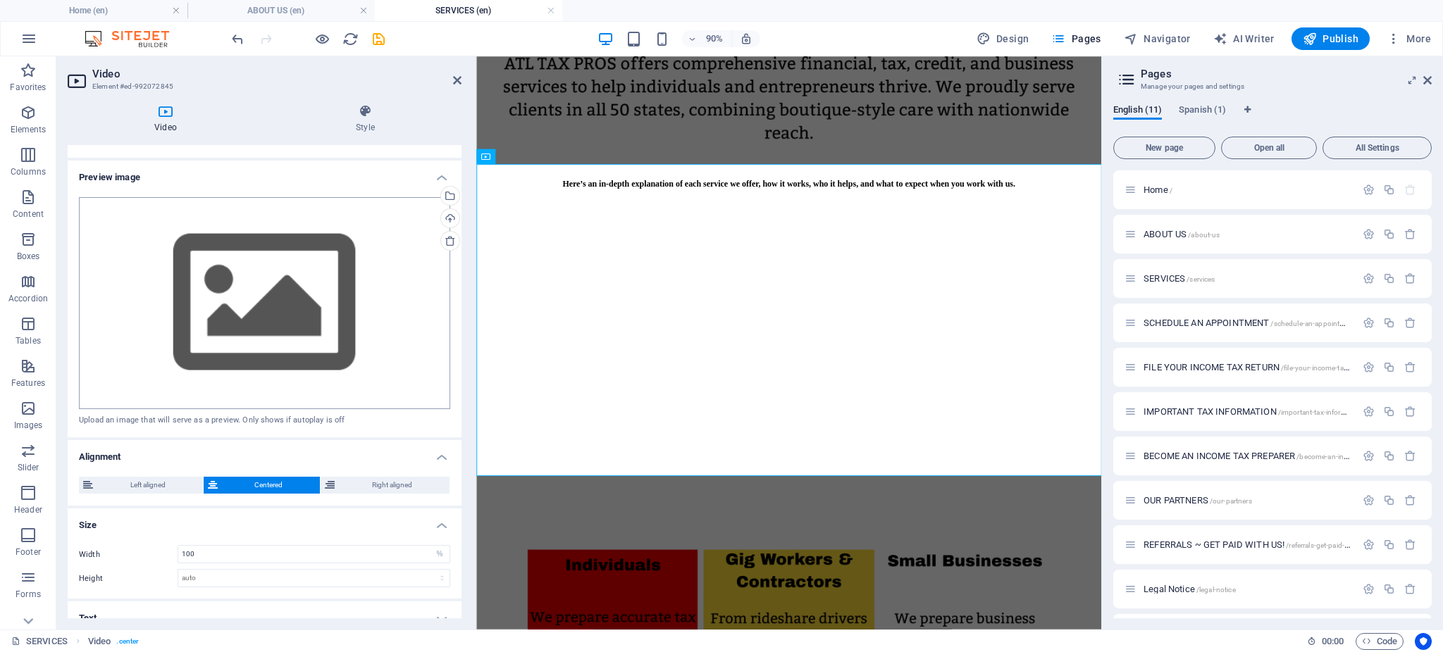
scroll to position [243, 0]
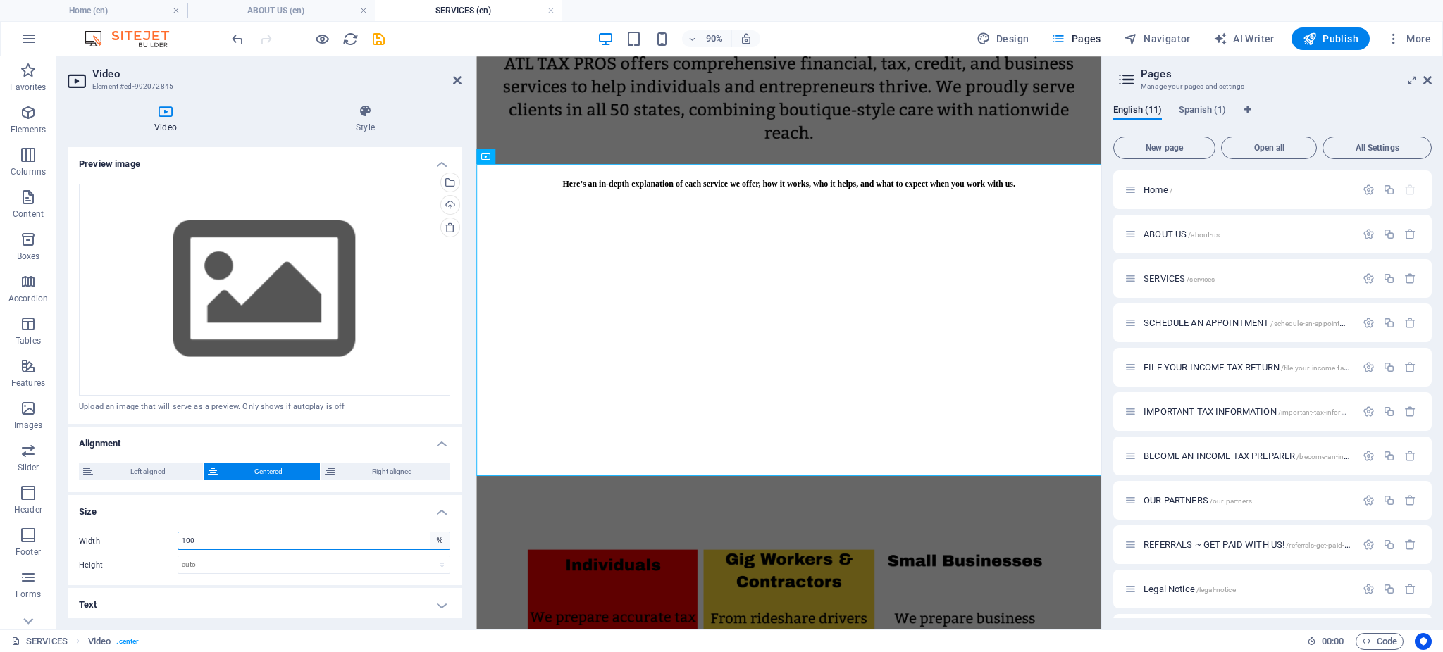
click at [437, 542] on select "auto px %" at bounding box center [440, 541] width 20 height 17
select select "px"
click at [430, 533] on select "auto px %" at bounding box center [440, 541] width 20 height 17
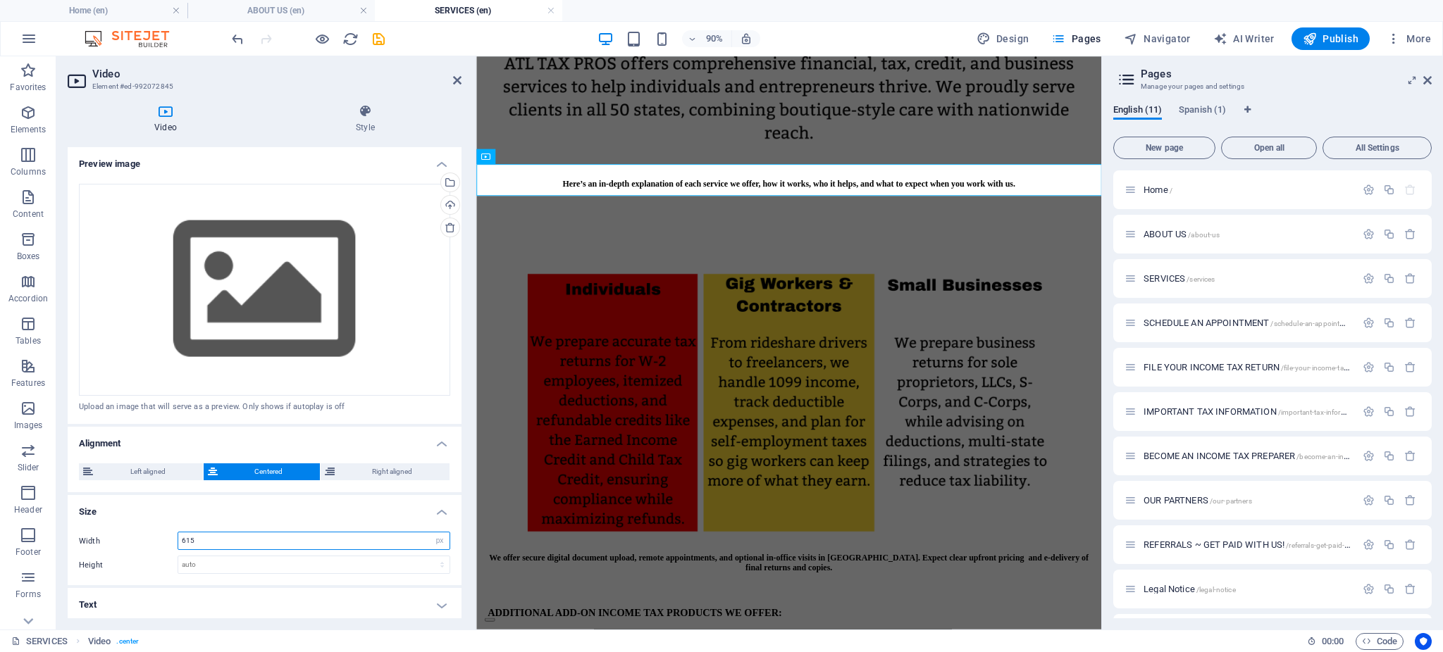
type input "615"
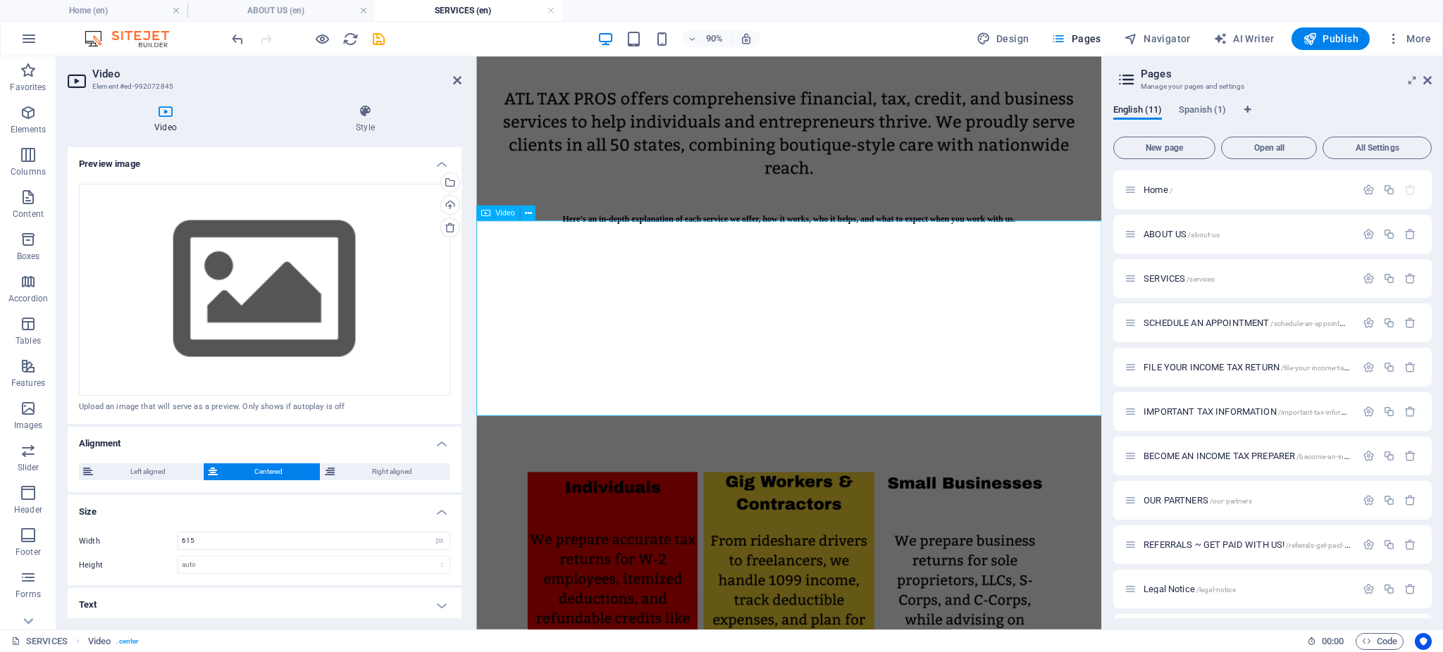
scroll to position [175, 0]
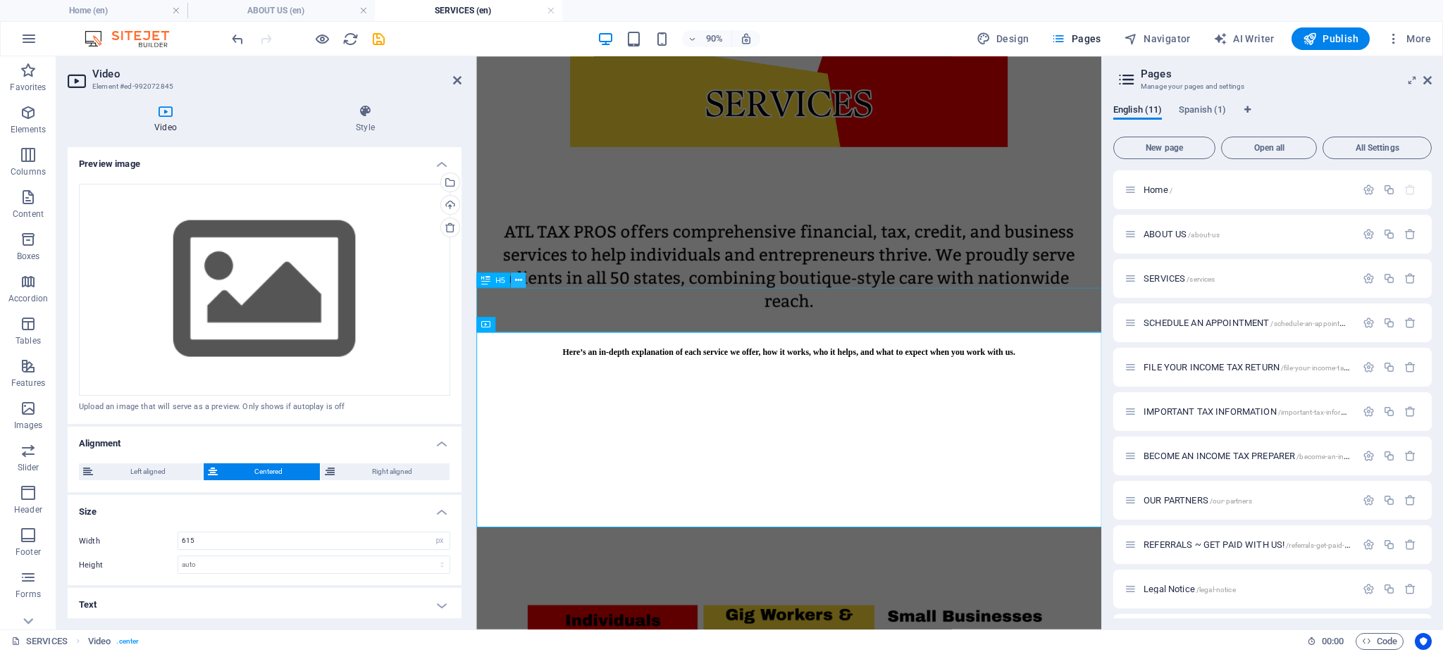
click at [522, 285] on button at bounding box center [518, 280] width 15 height 15
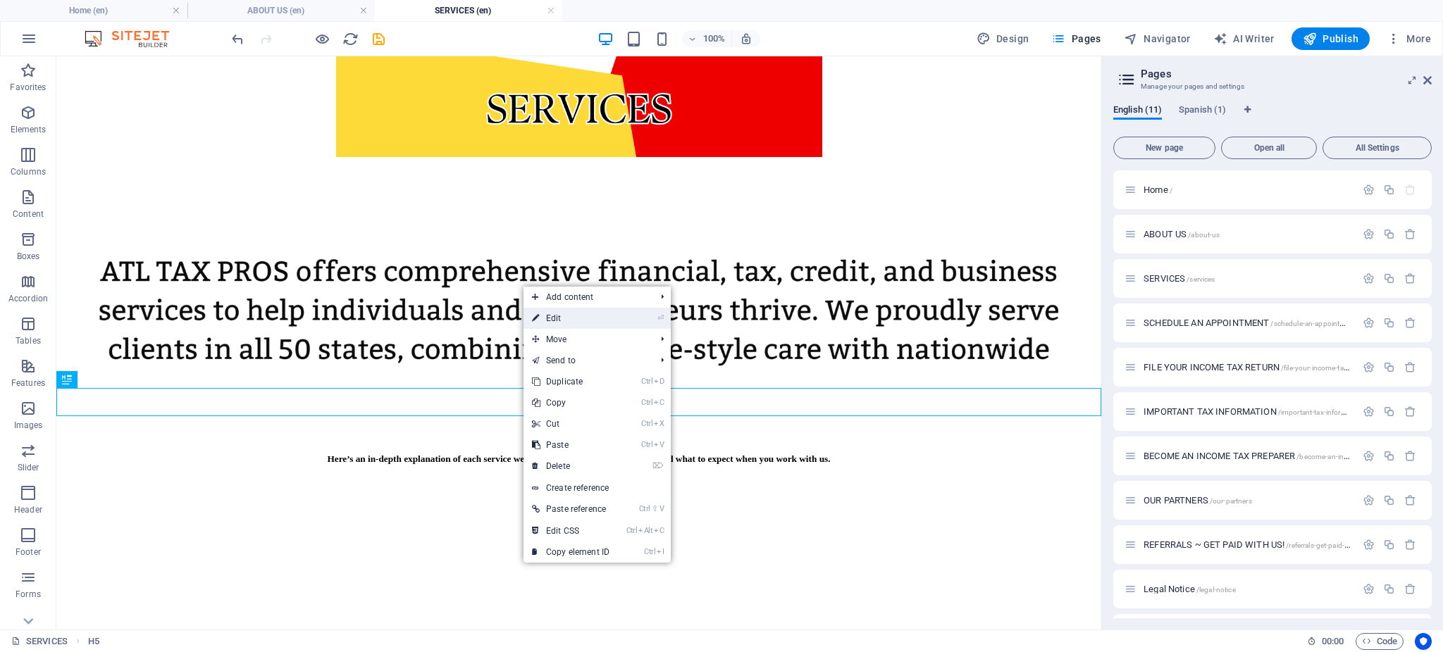
click at [547, 316] on link "⏎ Edit" at bounding box center [570, 318] width 94 height 21
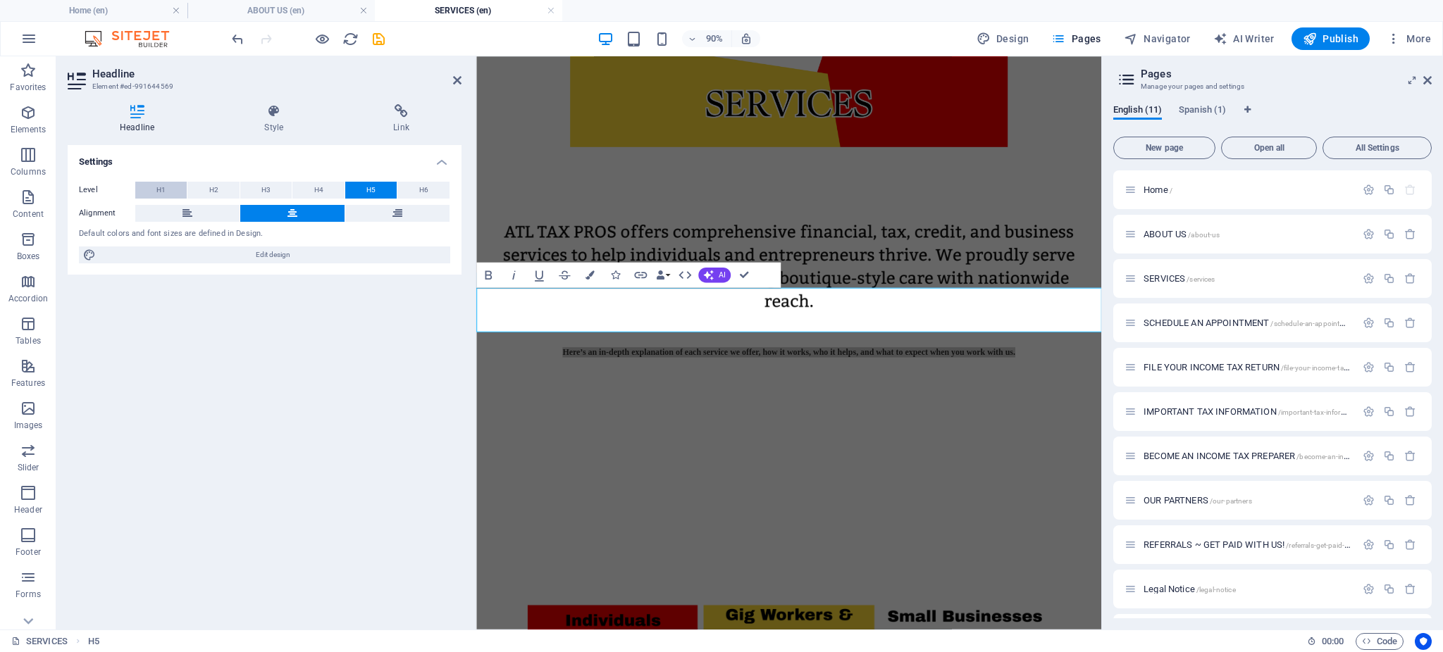
click at [166, 198] on button "H1" at bounding box center [160, 190] width 51 height 17
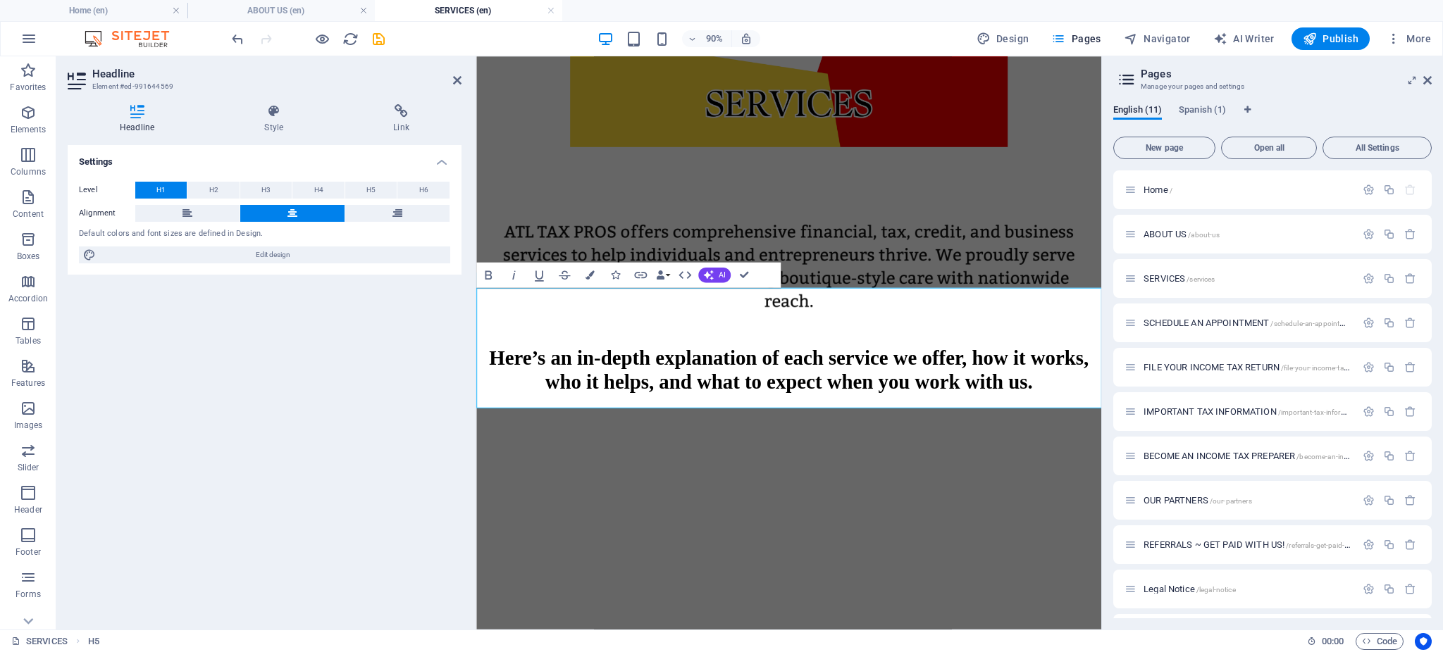
click at [340, 381] on div "Settings Level H1 H2 H3 H4 H5 H6 Alignment Default colors and font sizes are de…" at bounding box center [265, 381] width 394 height 473
click at [712, 228] on figure at bounding box center [822, 286] width 683 height 149
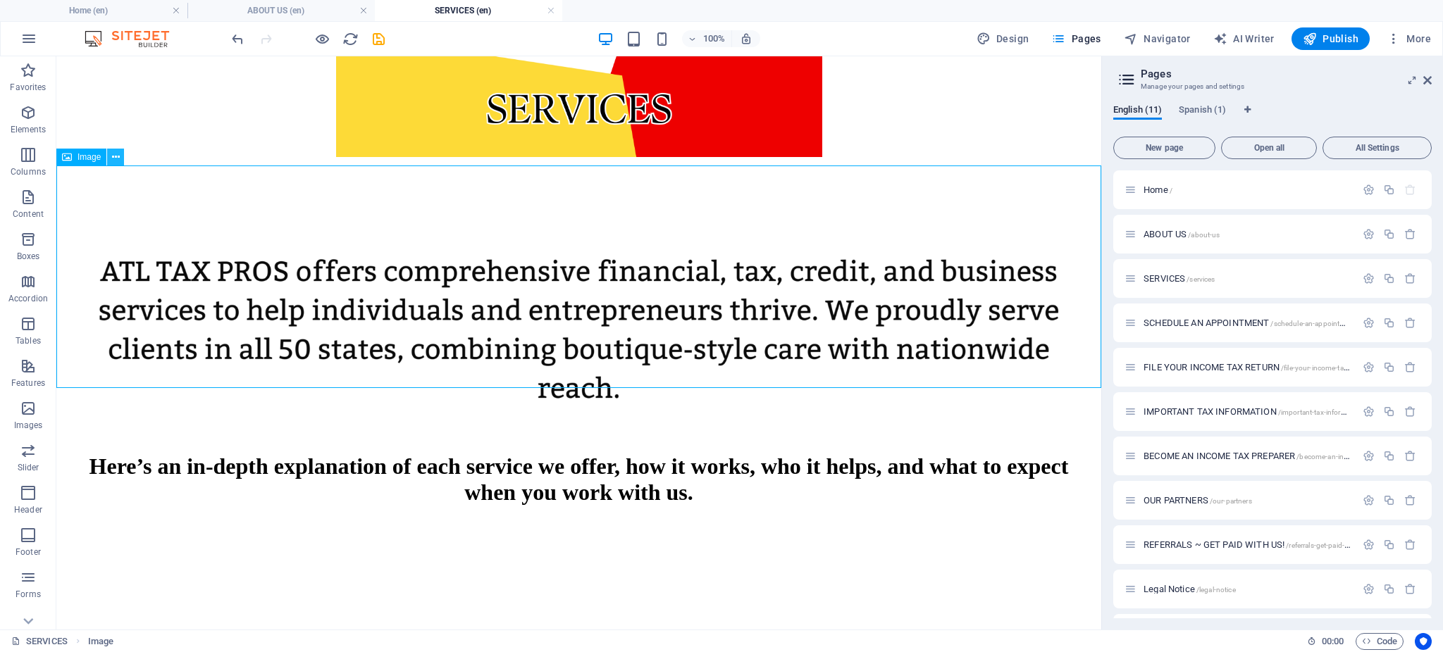
click at [115, 161] on icon at bounding box center [116, 157] width 8 height 15
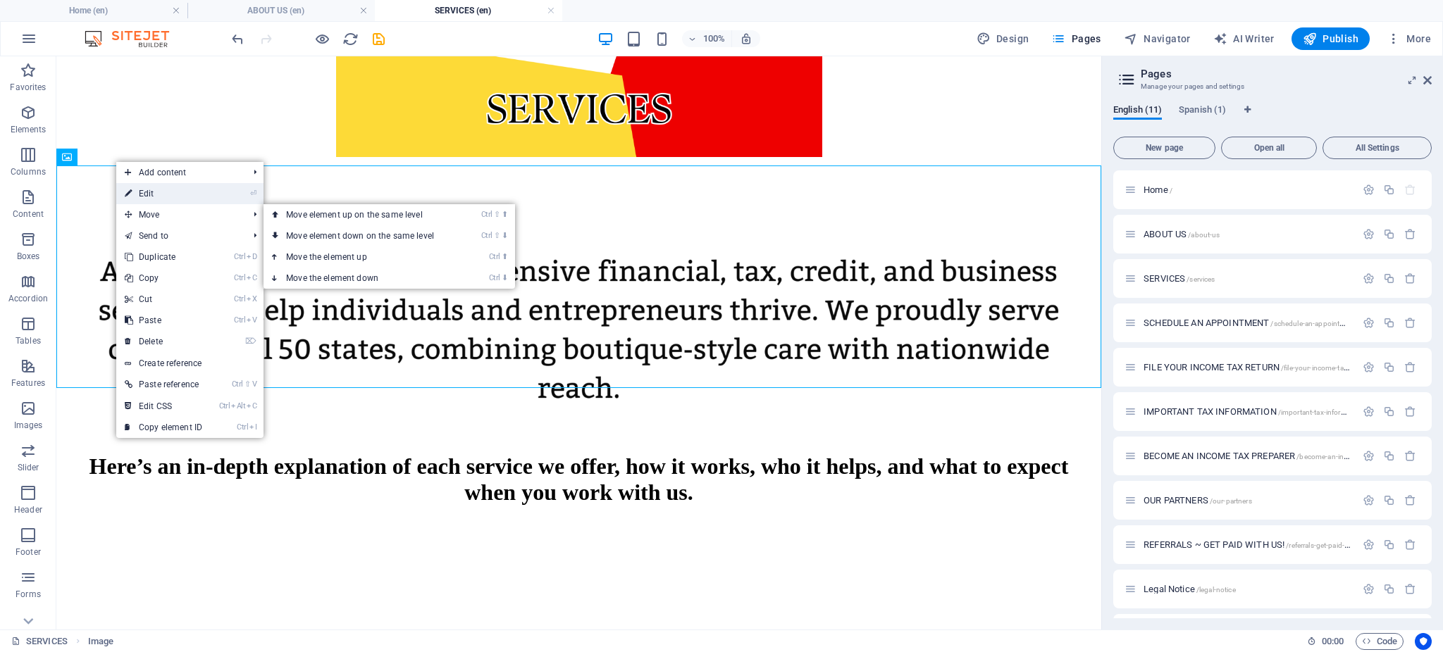
click at [151, 197] on link "⏎ Edit" at bounding box center [163, 193] width 94 height 21
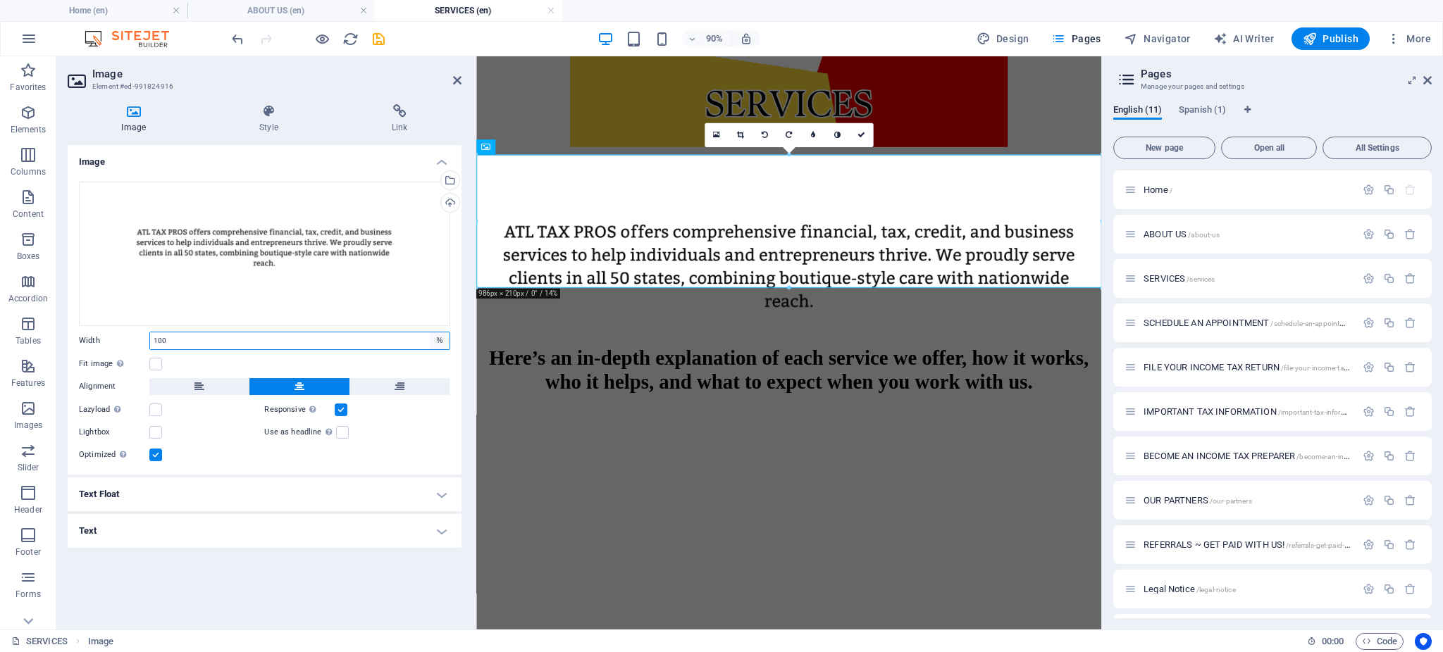
click at [439, 341] on select "Default auto px rem % em vh vw" at bounding box center [440, 341] width 20 height 17
click at [430, 411] on div "Responsive Automatically load retina image and smartphone optimized sizes." at bounding box center [356, 410] width 185 height 17
click at [438, 342] on select "Default auto px rem % em vh vw" at bounding box center [440, 341] width 20 height 17
select select "px"
click at [430, 333] on select "Default auto px rem % em vh vw" at bounding box center [440, 341] width 20 height 17
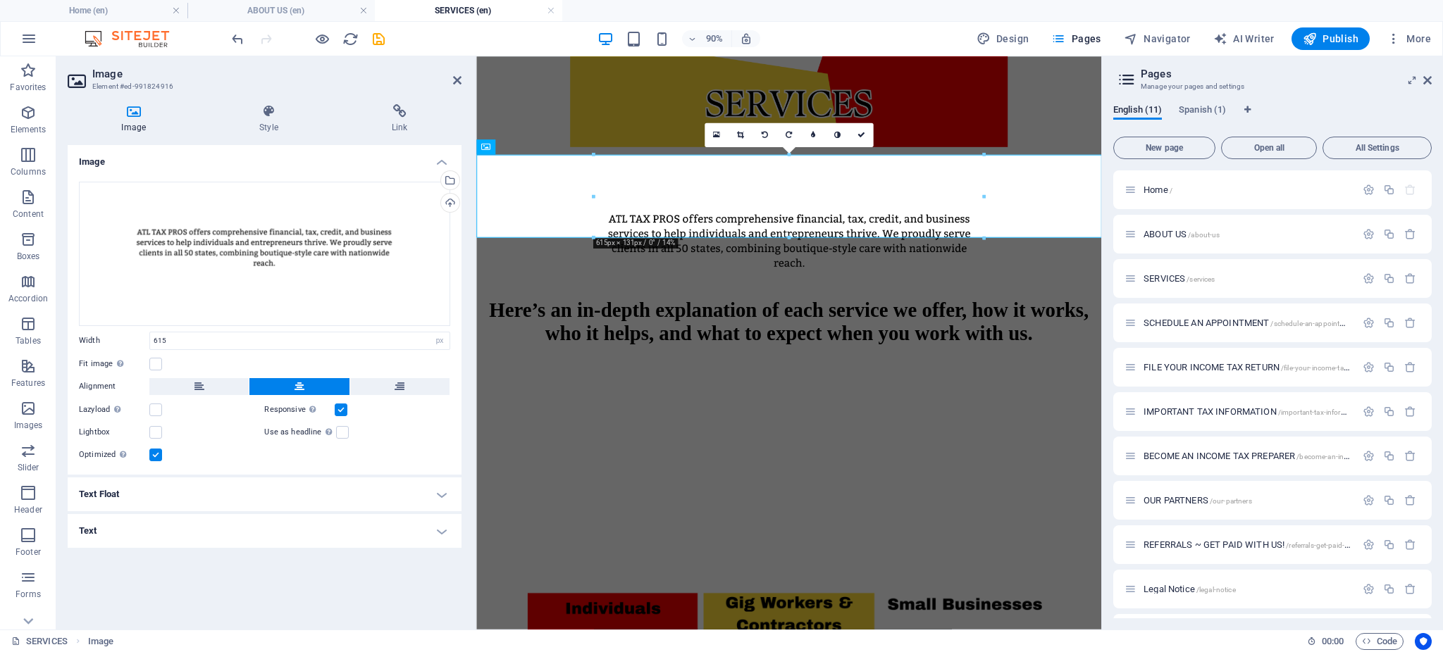
click at [373, 596] on div "Image Drag files here, click to choose files or select files from Files or our …" at bounding box center [265, 381] width 394 height 473
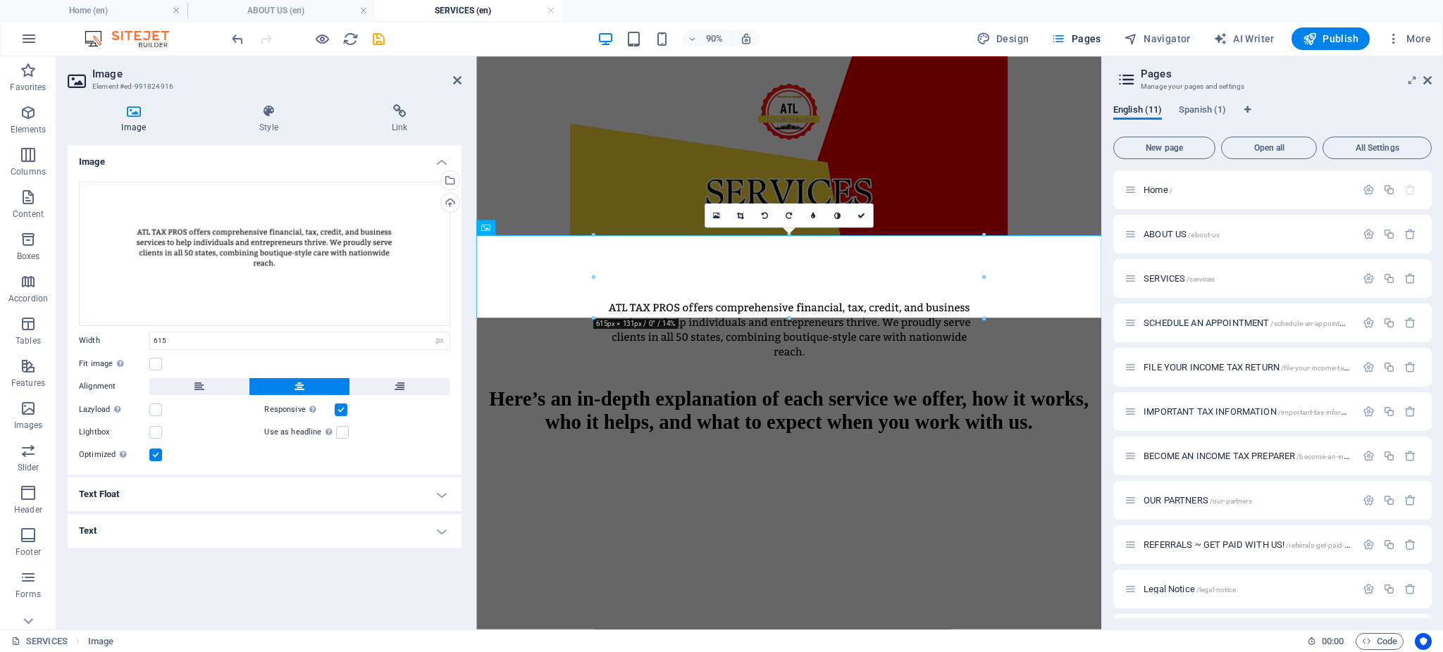
scroll to position [75, 0]
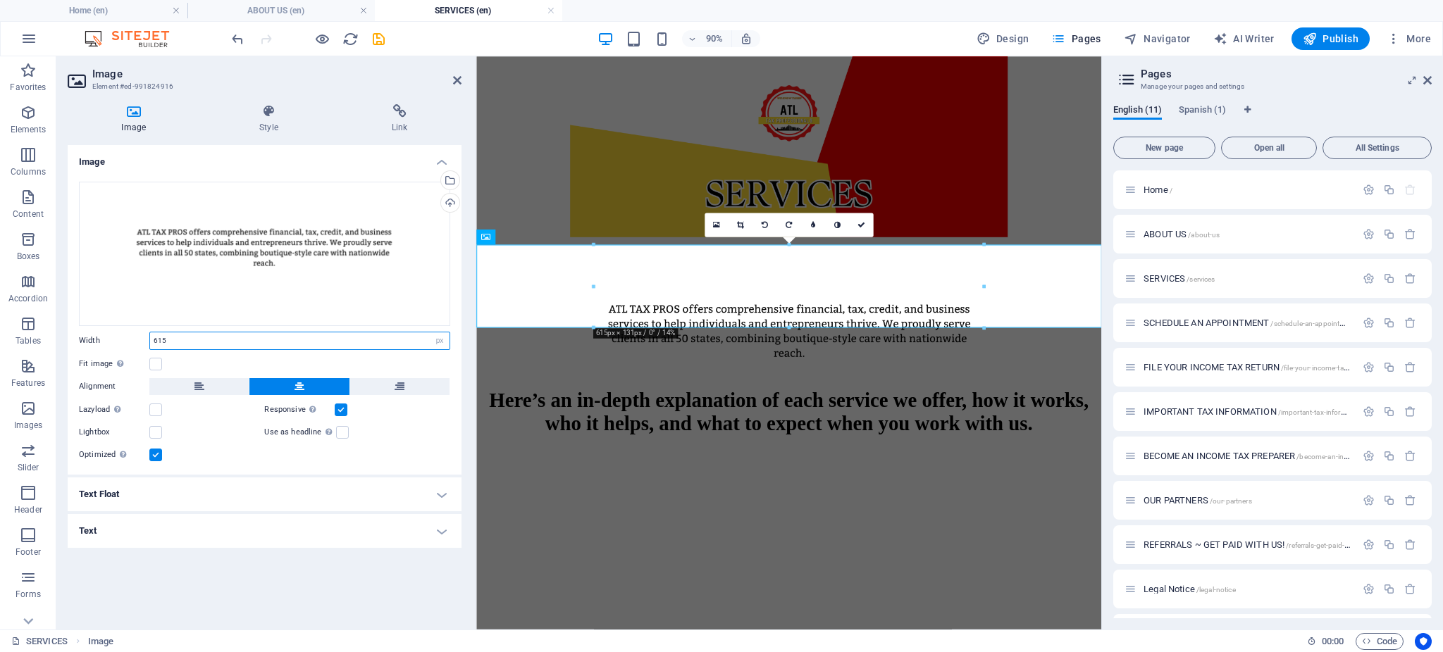
click at [223, 340] on input "615" at bounding box center [299, 341] width 299 height 17
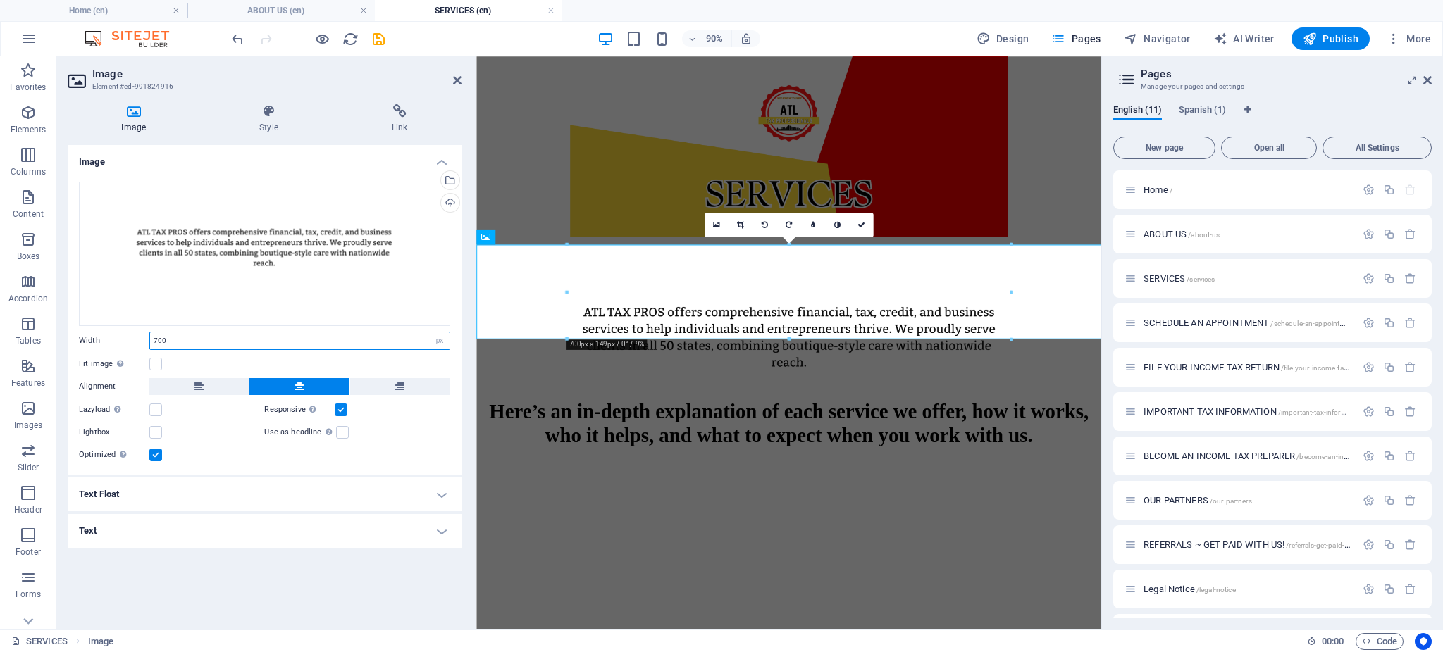
click at [168, 342] on input "700" at bounding box center [299, 341] width 299 height 17
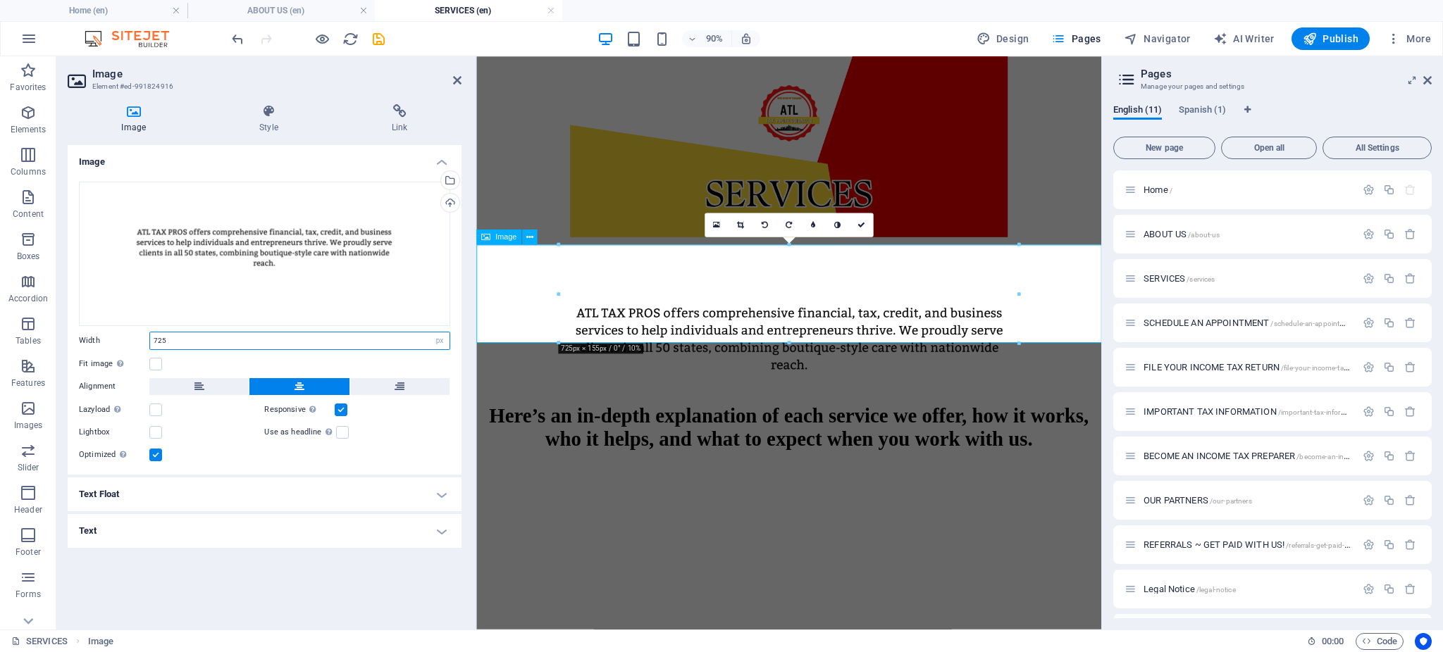
type input "725"
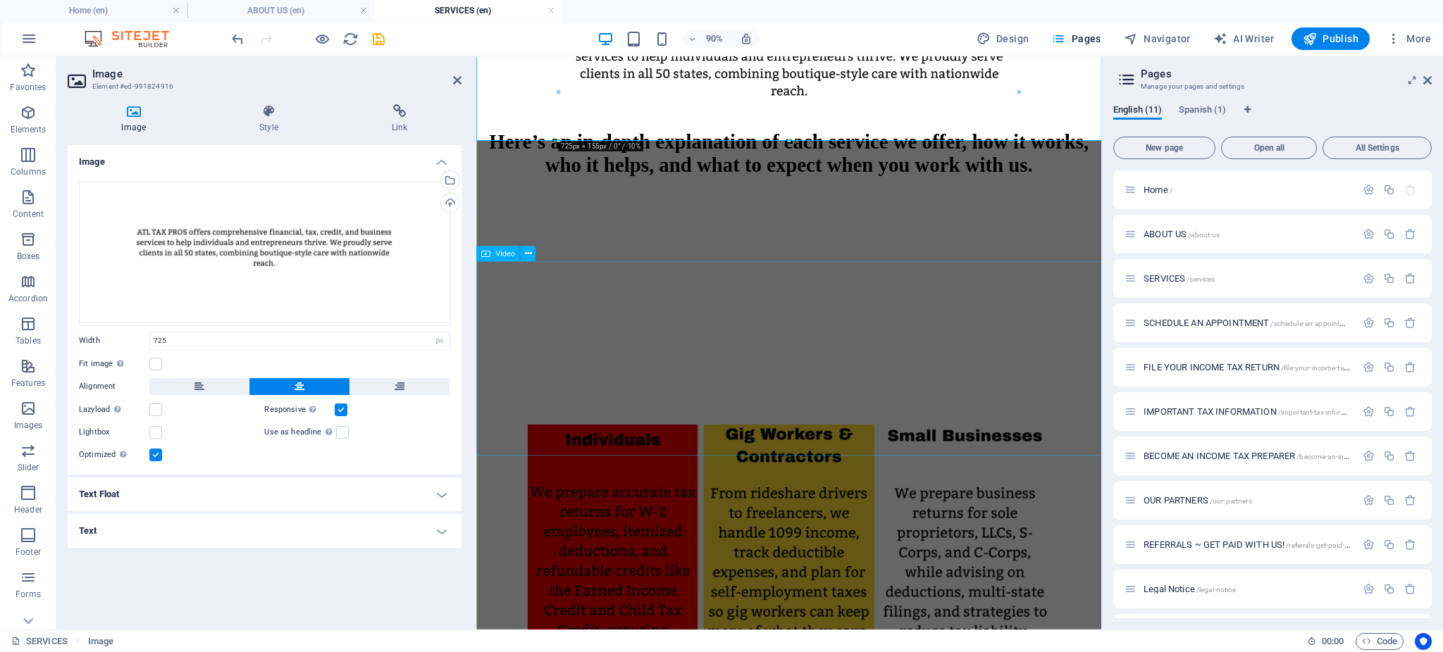
scroll to position [414, 0]
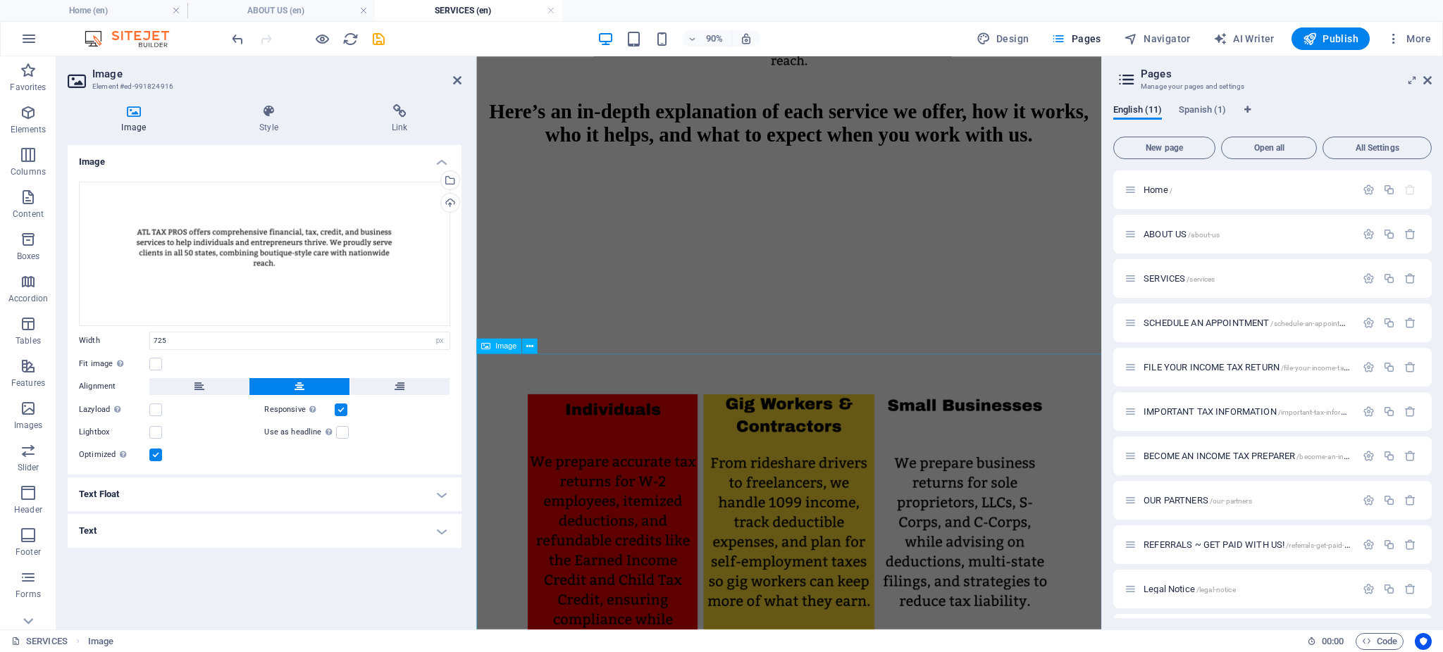
click at [514, 488] on figure at bounding box center [822, 559] width 683 height 328
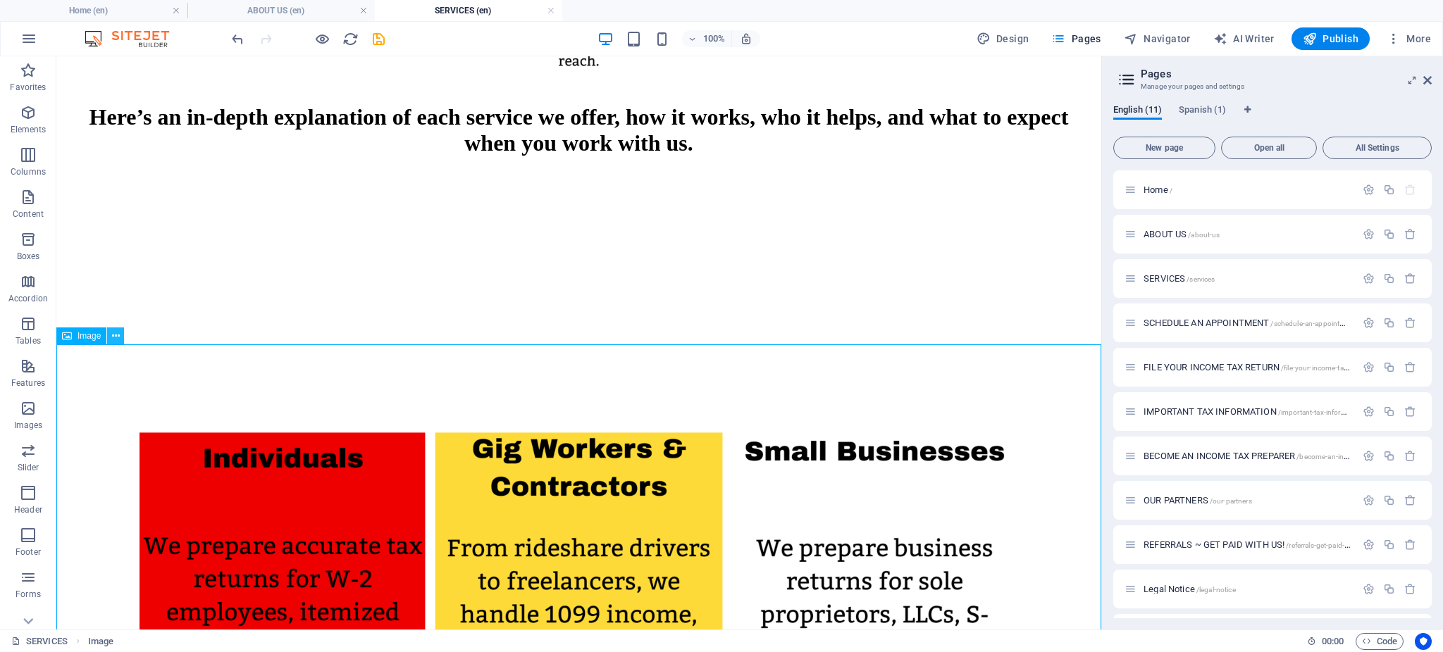
click at [118, 337] on icon at bounding box center [116, 336] width 8 height 15
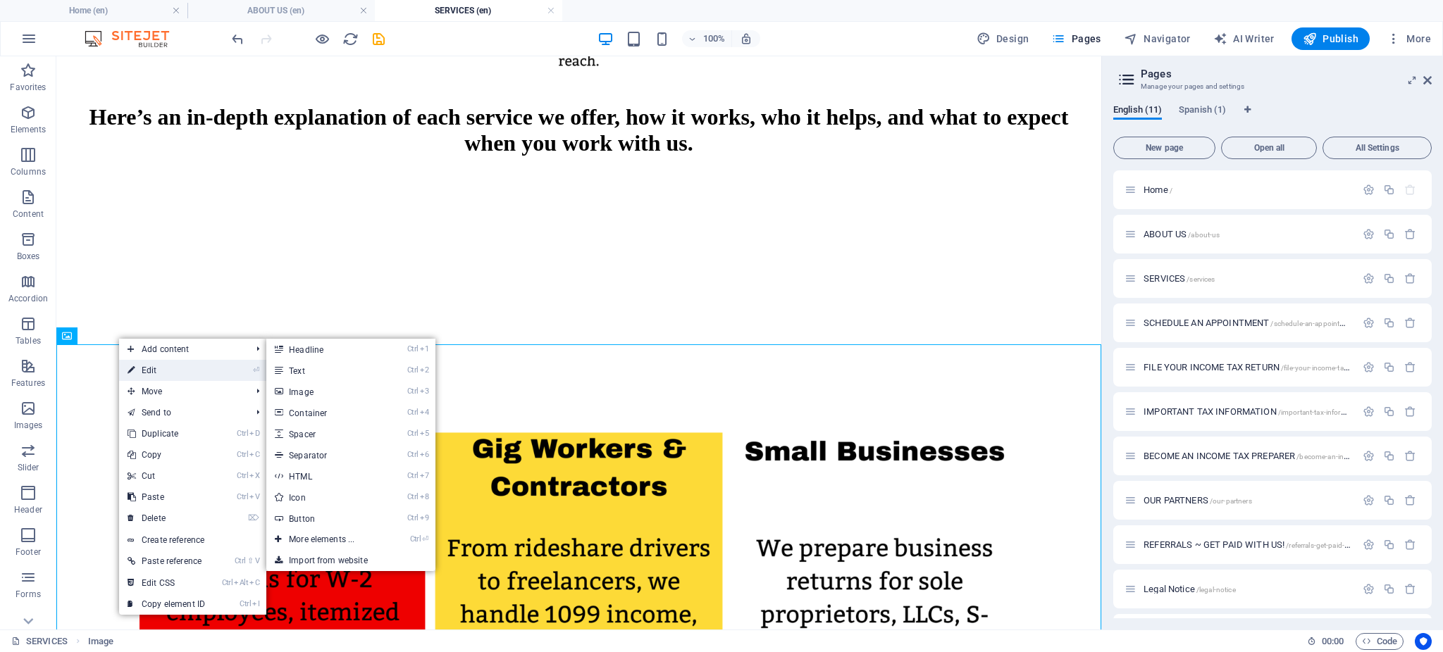
click at [145, 373] on link "⏎ Edit" at bounding box center [166, 370] width 94 height 21
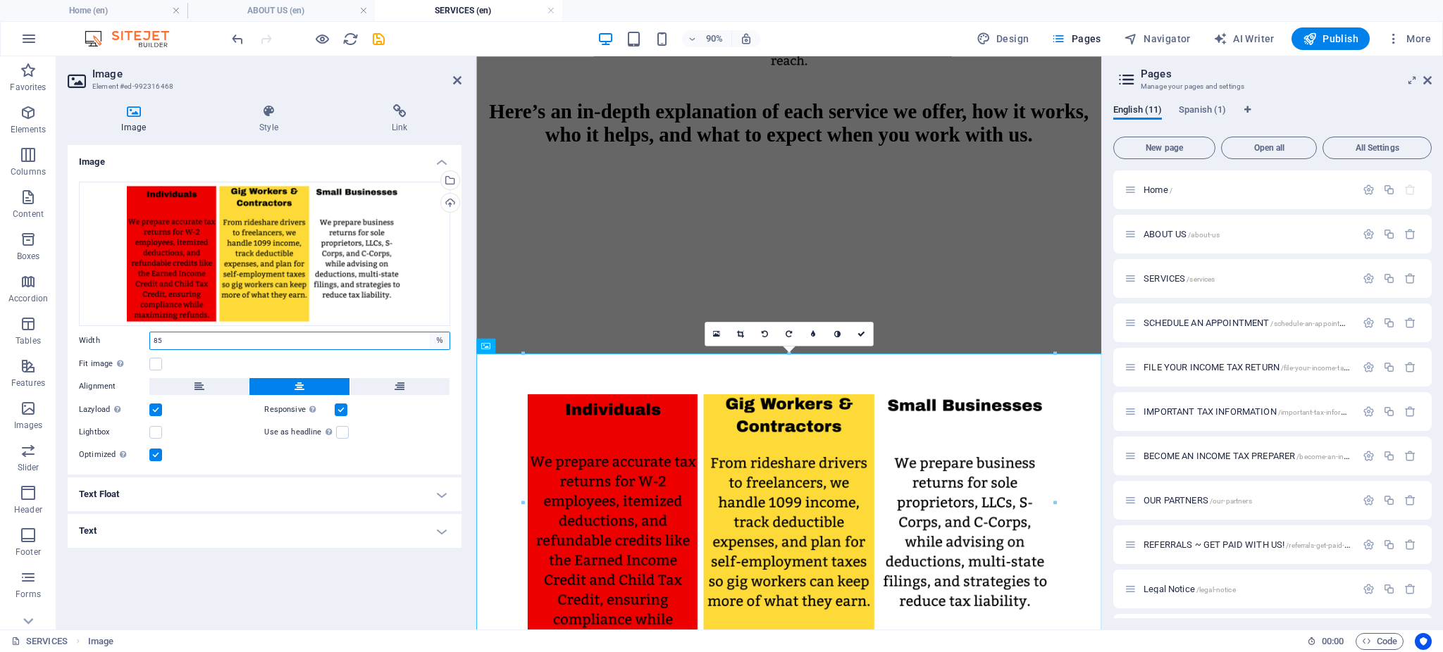
drag, startPoint x: 445, startPoint y: 341, endPoint x: 438, endPoint y: 347, distance: 9.0
click at [442, 344] on select "Default auto px rem % em vh vw" at bounding box center [440, 341] width 20 height 17
select select "px"
click at [430, 333] on select "Default auto px rem % em vh vw" at bounding box center [440, 341] width 20 height 17
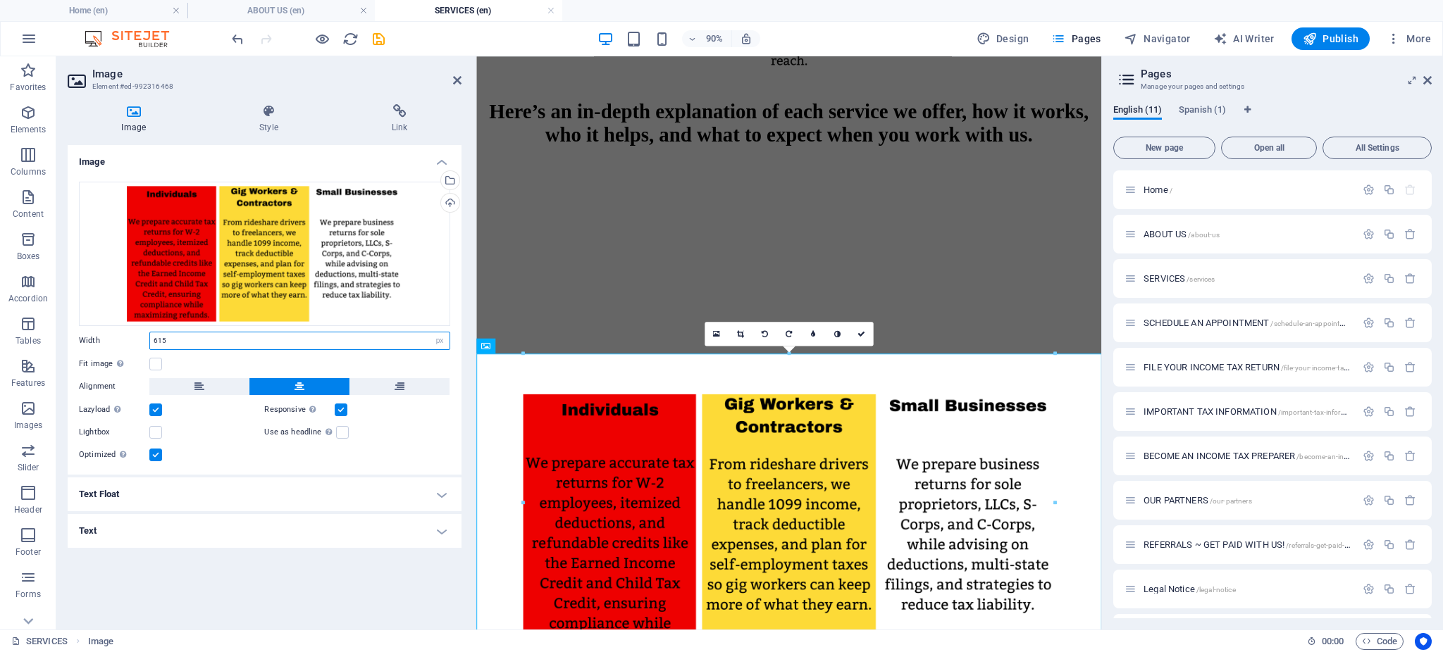
type input "615"
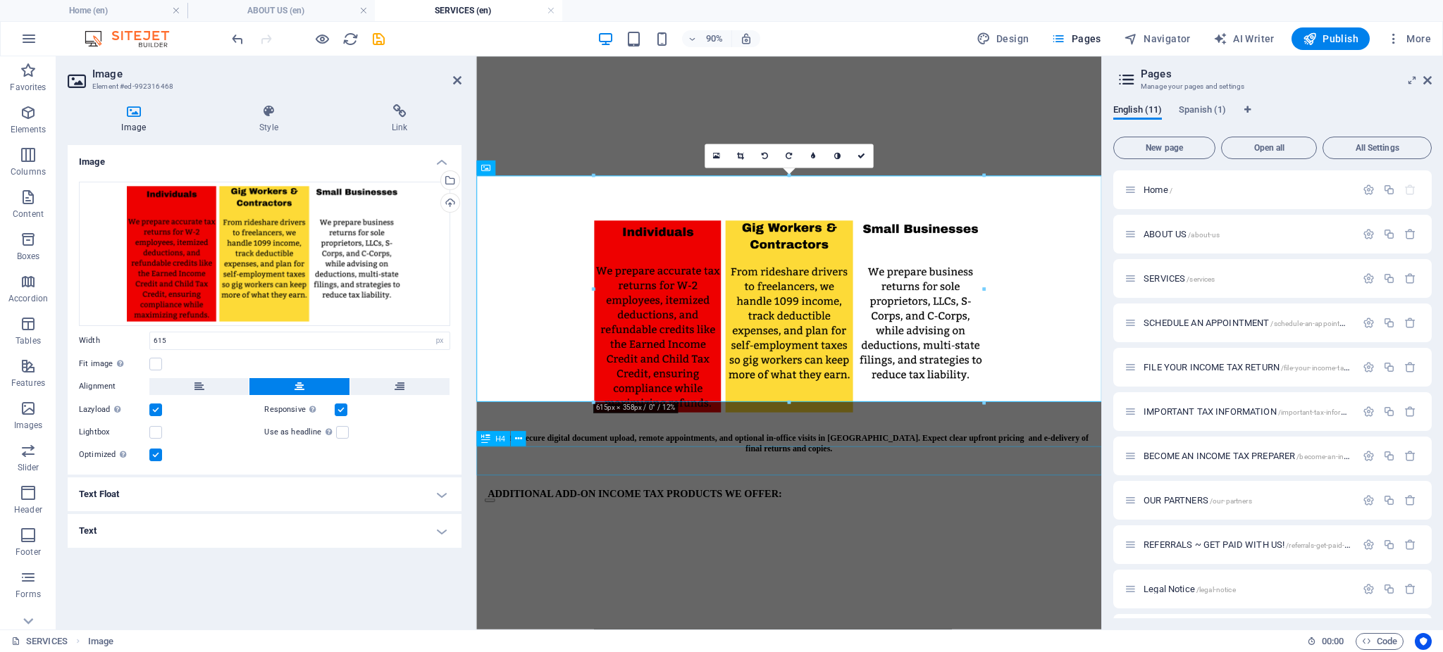
scroll to position [612, 0]
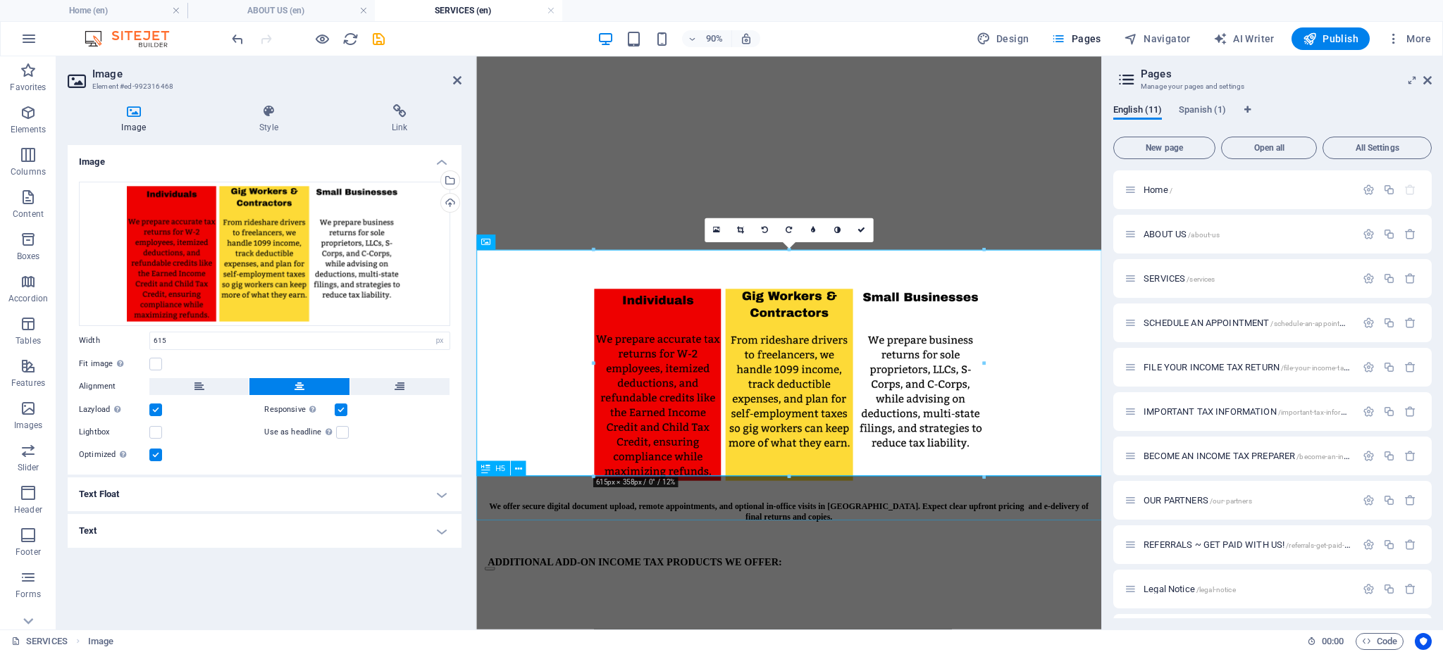
click at [591, 552] on div "We offer secure digital document upload, remote appointments, and optional in-o…" at bounding box center [822, 563] width 683 height 61
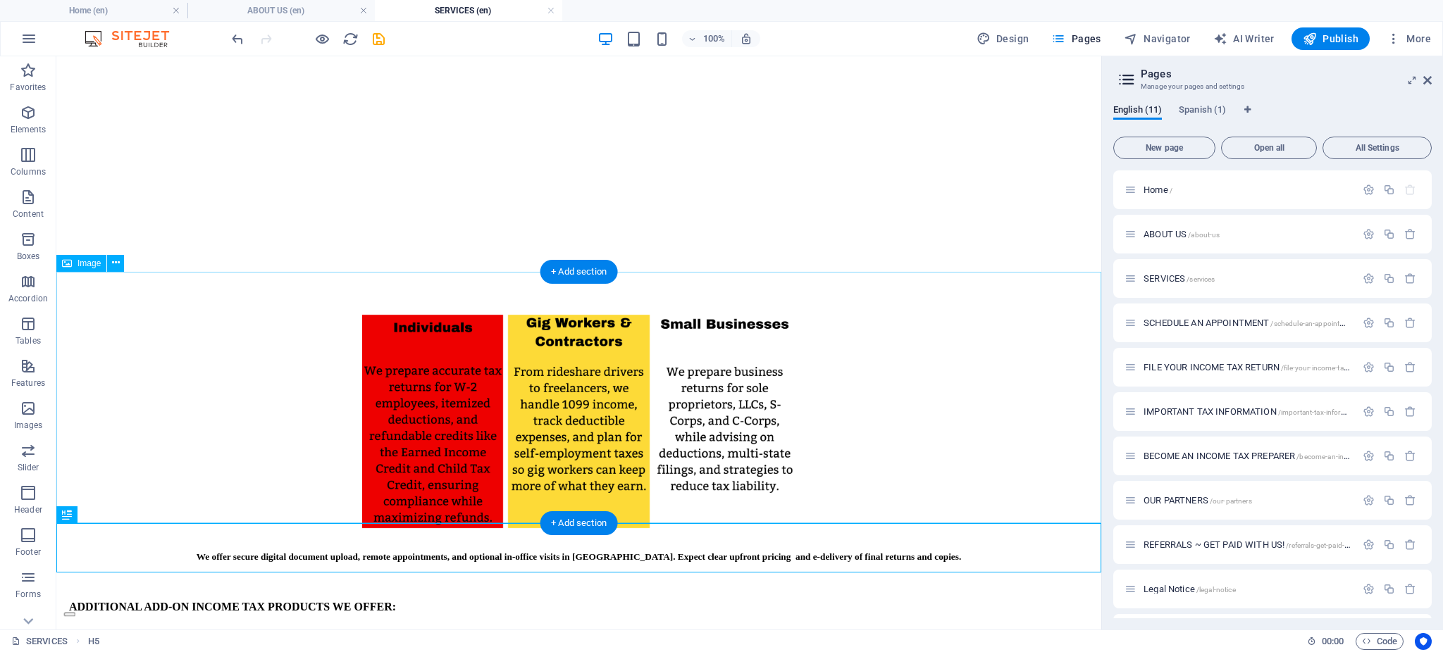
scroll to position [487, 0]
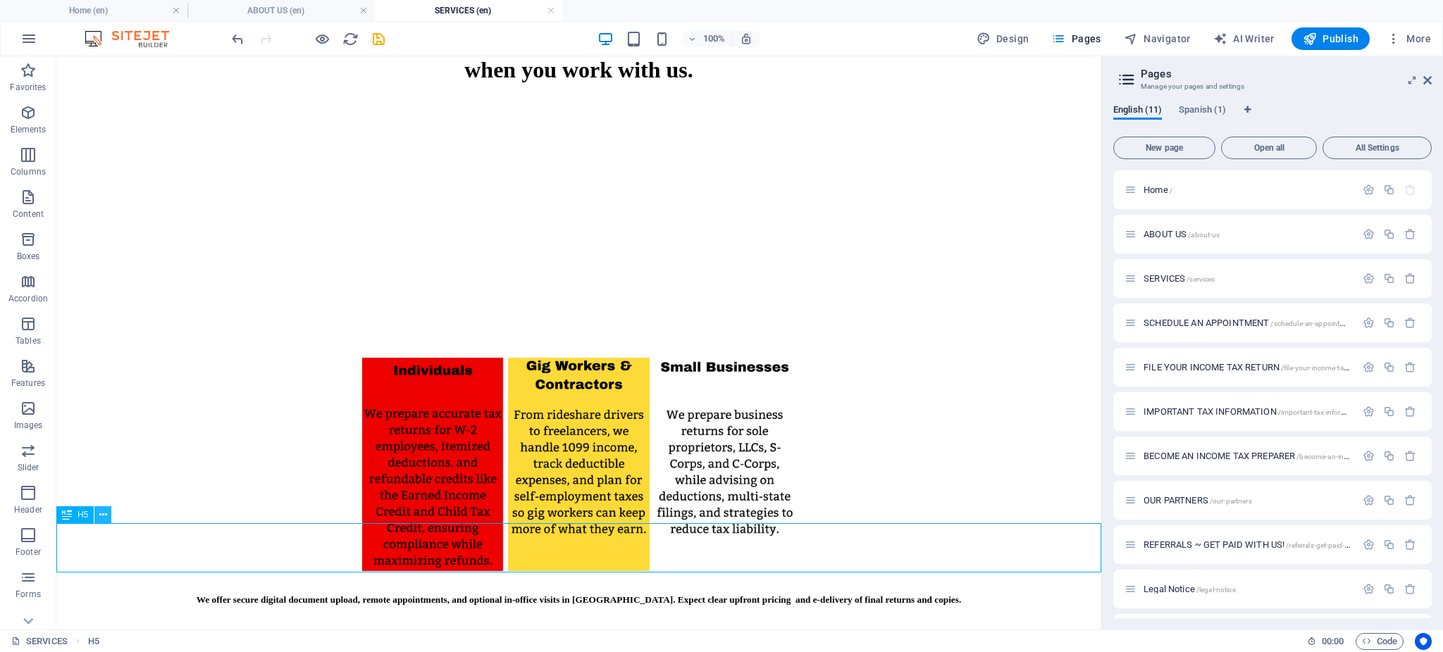
click at [99, 518] on icon at bounding box center [103, 515] width 8 height 15
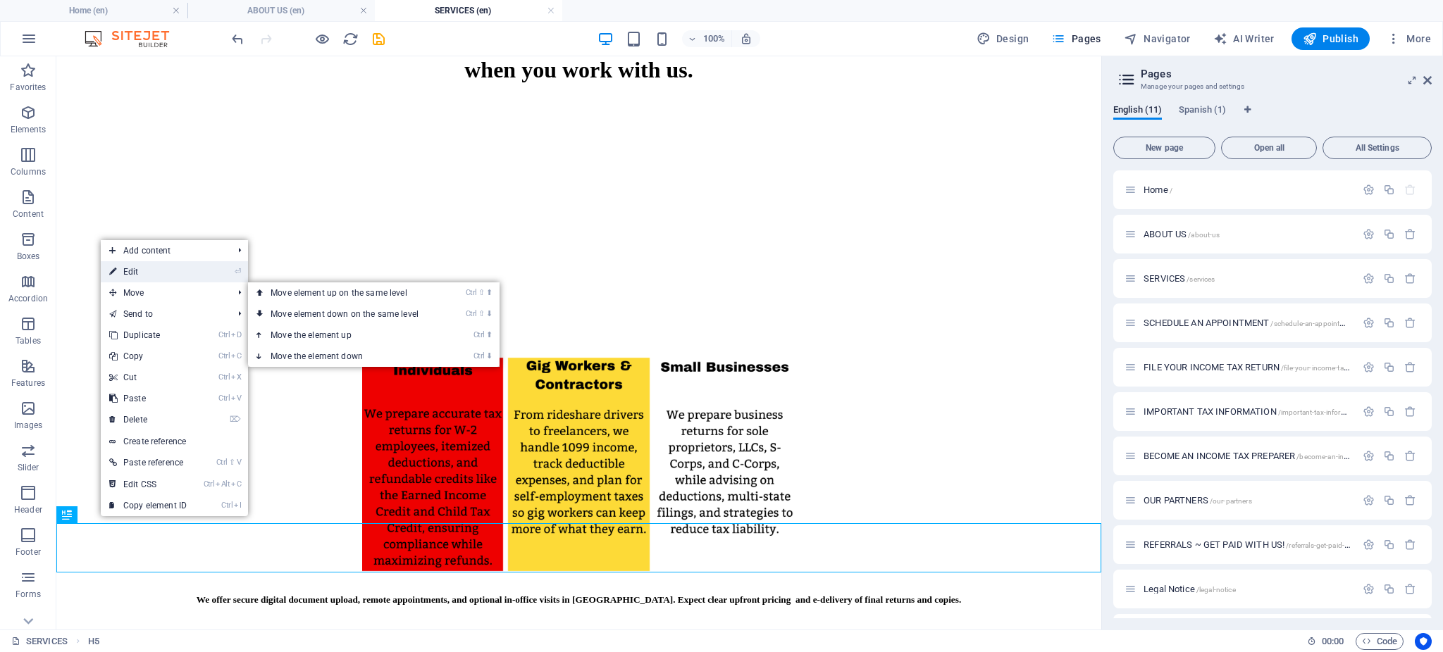
click at [163, 271] on link "⏎ Edit" at bounding box center [148, 271] width 94 height 21
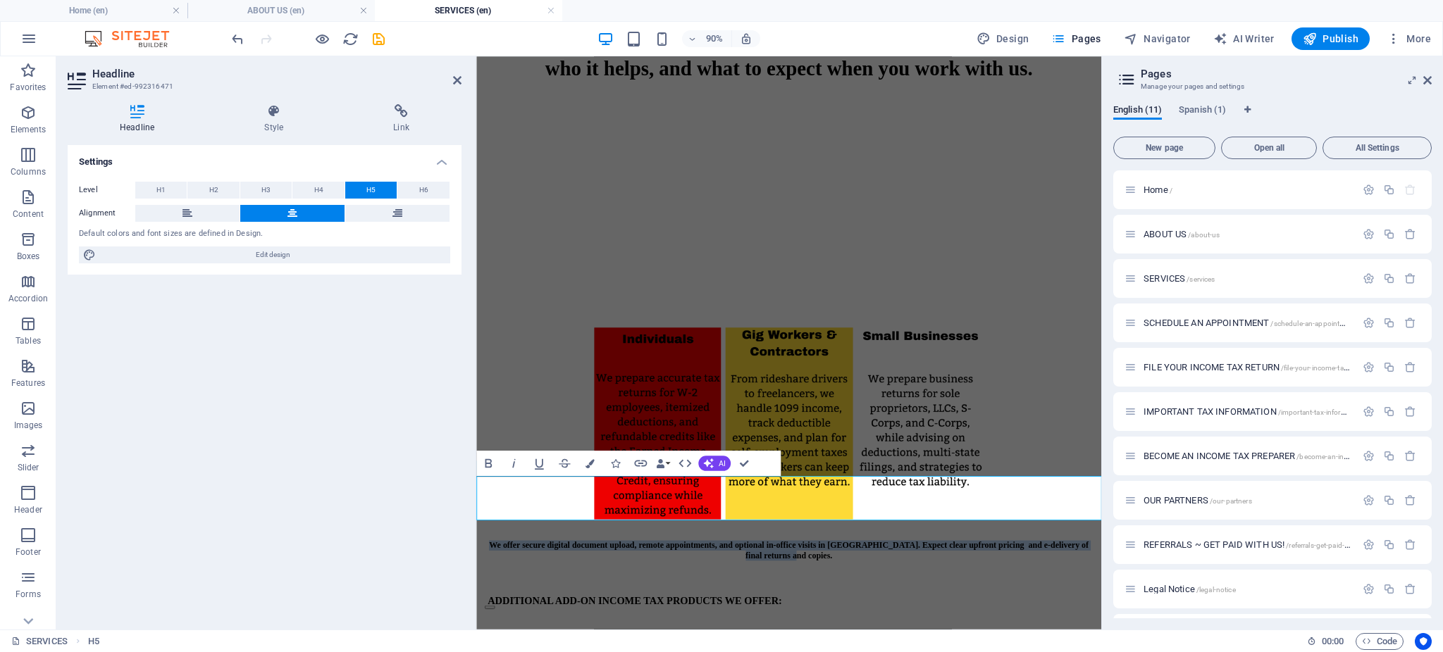
scroll to position [530, 0]
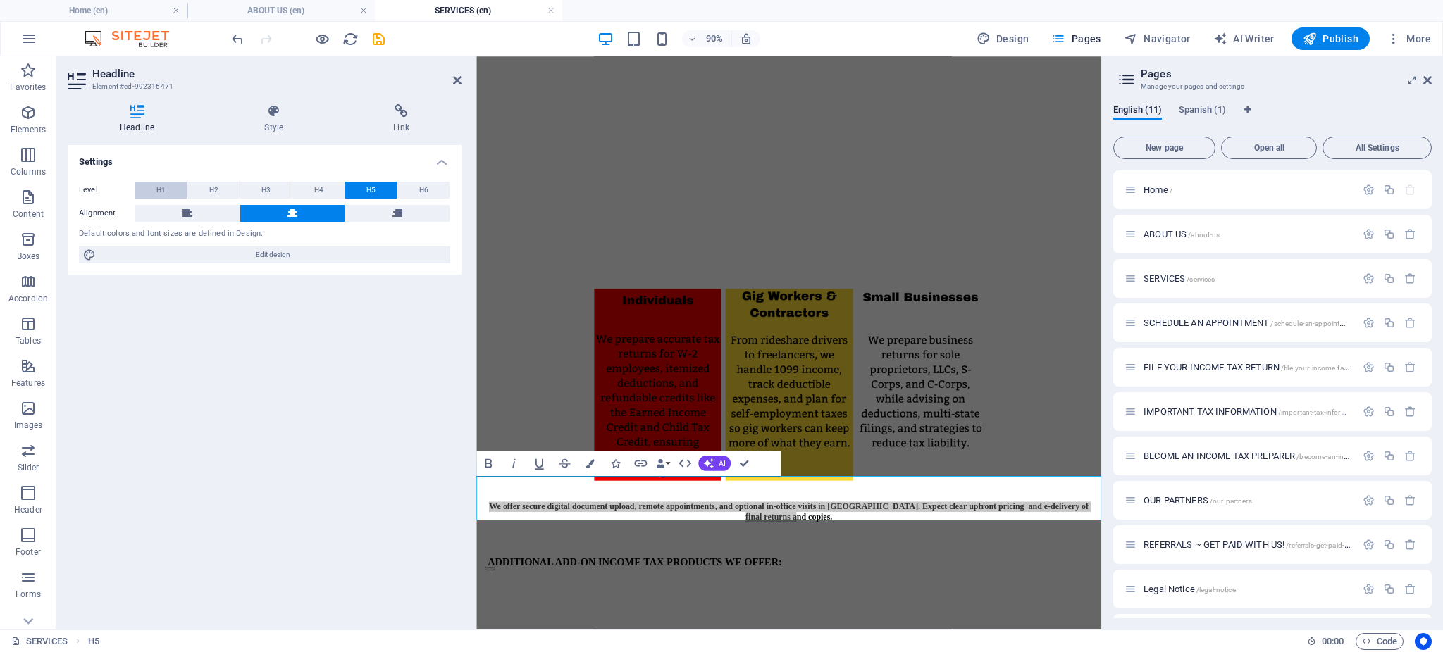
click at [151, 192] on button "H1" at bounding box center [160, 190] width 51 height 17
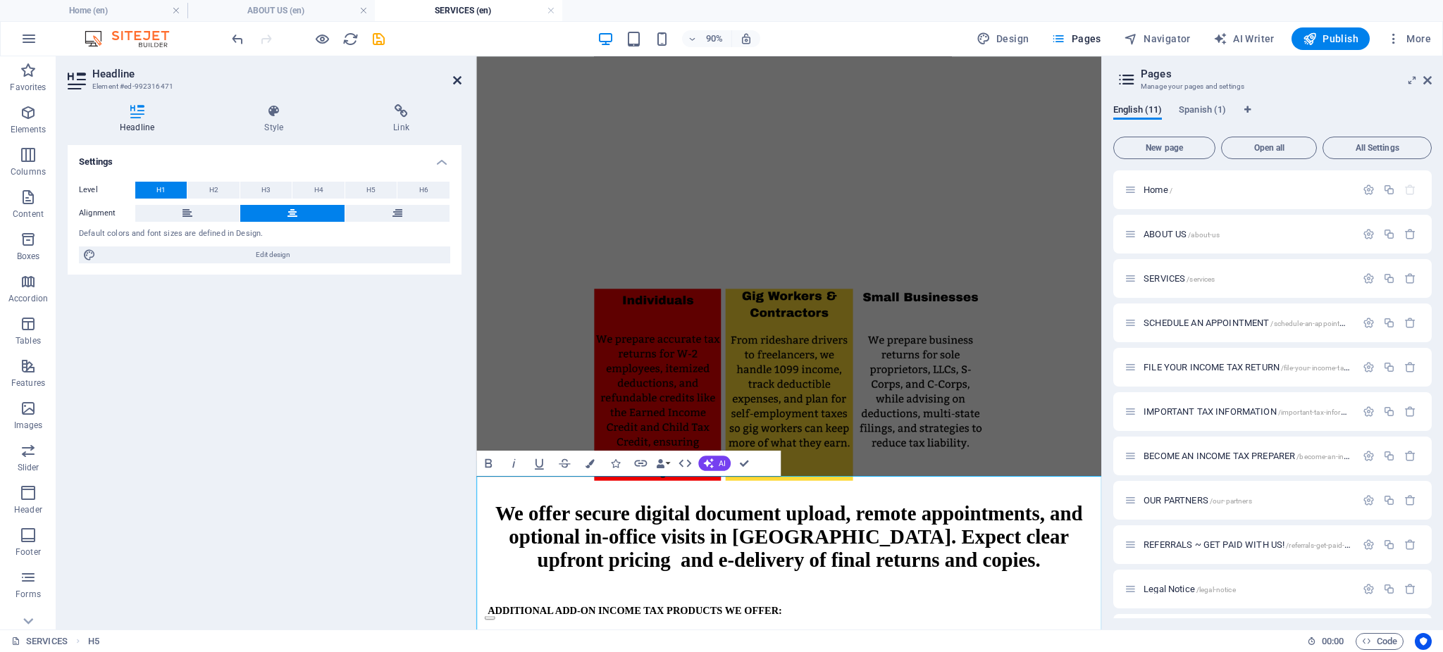
drag, startPoint x: 457, startPoint y: 80, endPoint x: 406, endPoint y: 54, distance: 57.0
click at [457, 80] on icon at bounding box center [457, 80] width 8 height 11
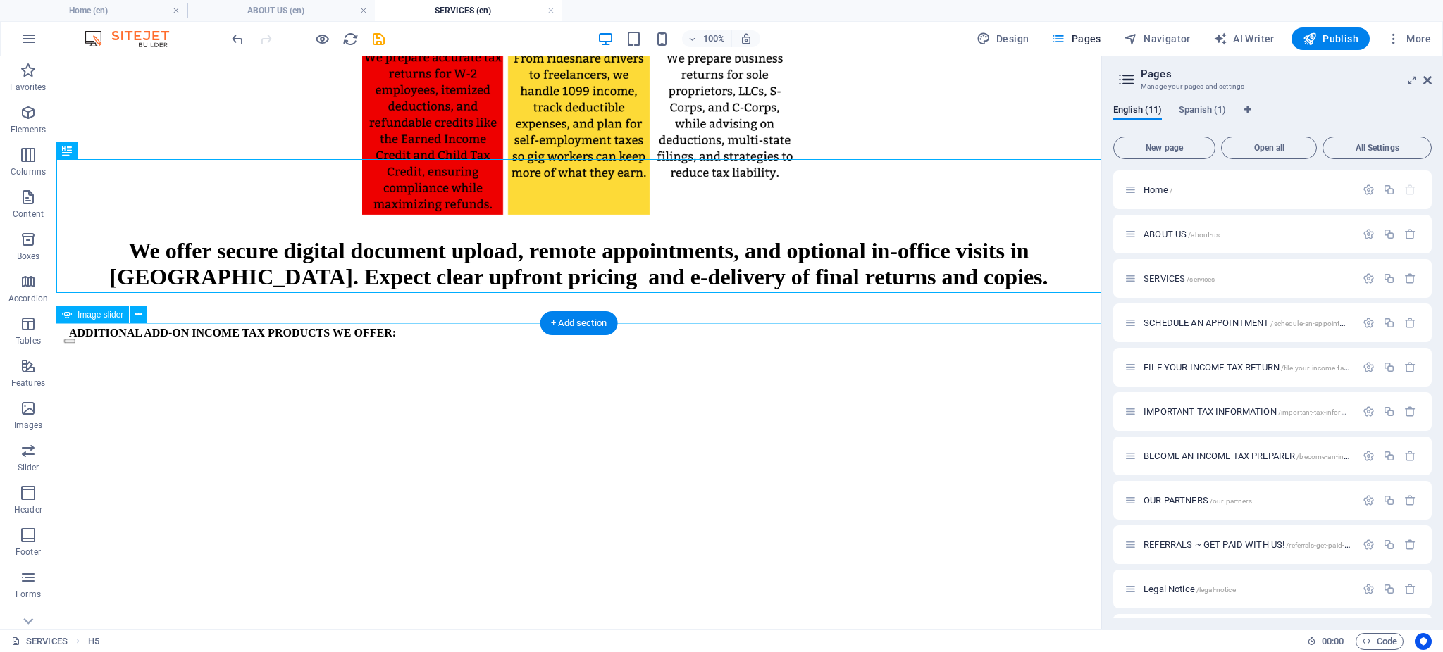
scroll to position [854, 0]
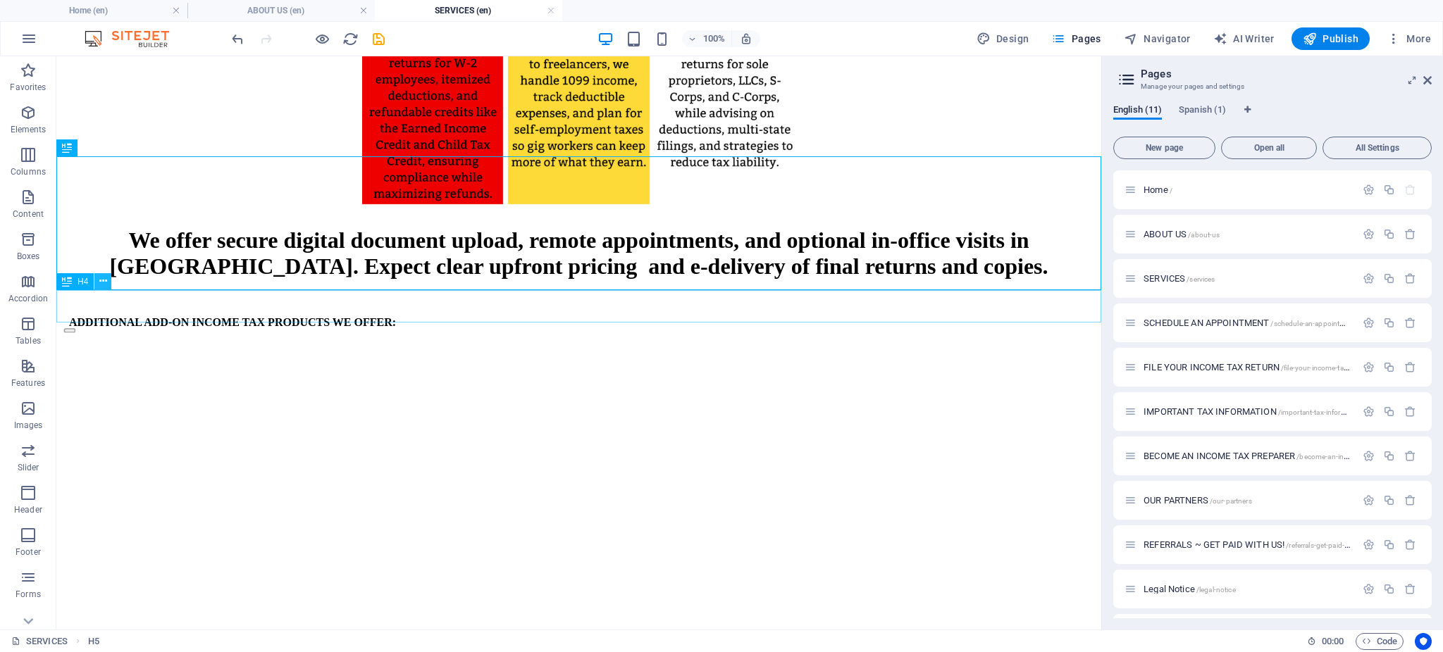
click at [99, 282] on icon at bounding box center [103, 281] width 8 height 15
click at [101, 147] on icon at bounding box center [103, 147] width 8 height 15
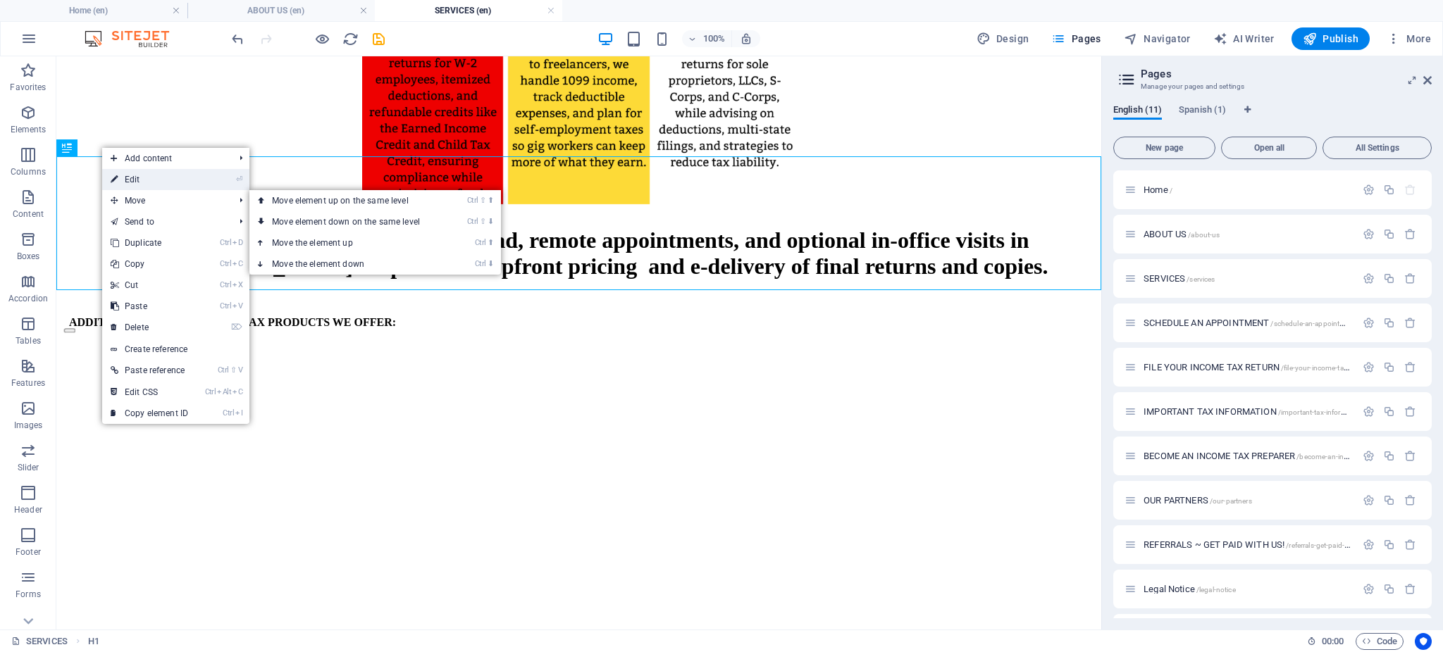
click at [126, 180] on link "⏎ Edit" at bounding box center [149, 179] width 94 height 21
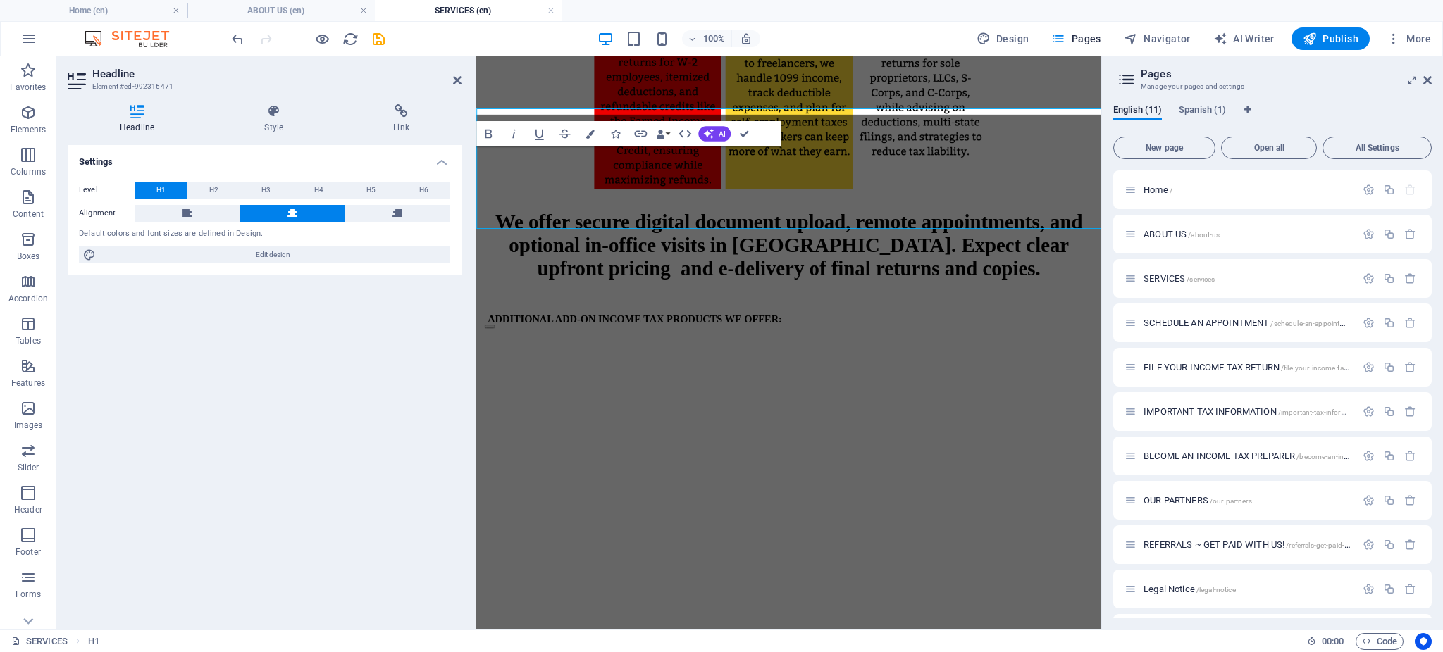
scroll to position [896, 0]
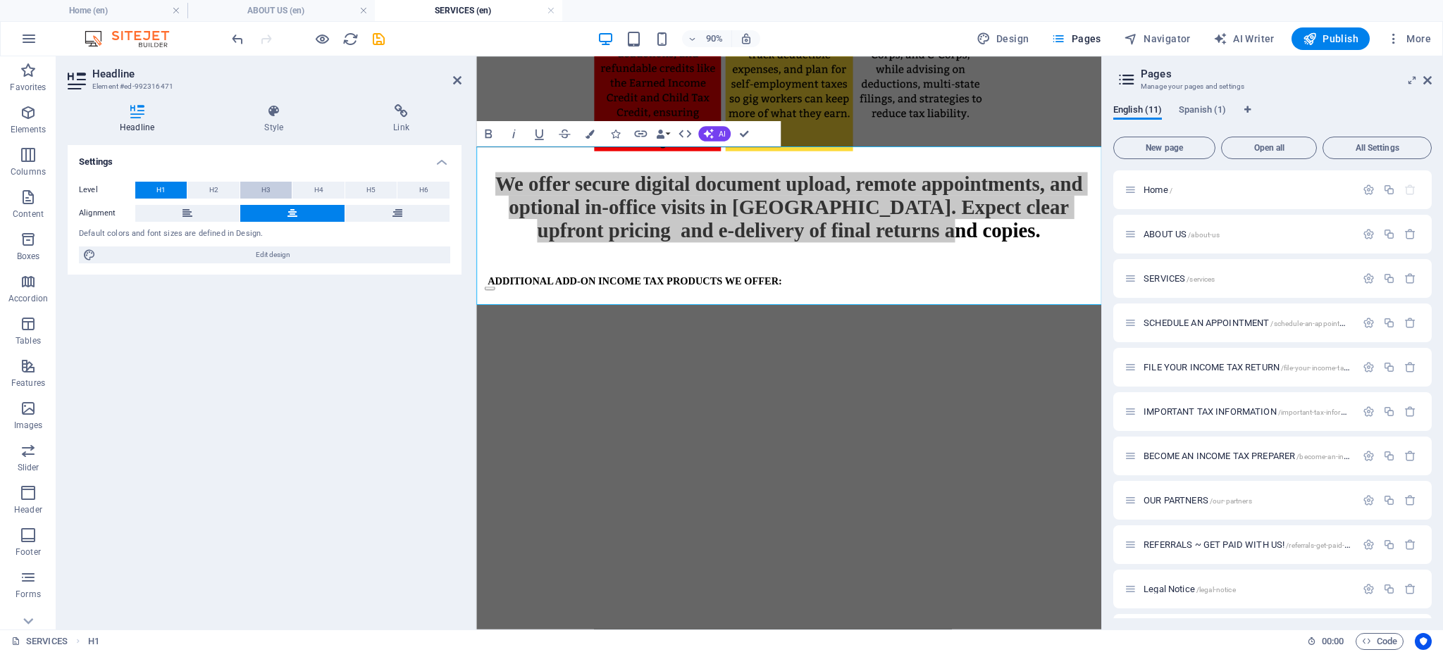
click at [274, 185] on button "H3" at bounding box center [265, 190] width 51 height 17
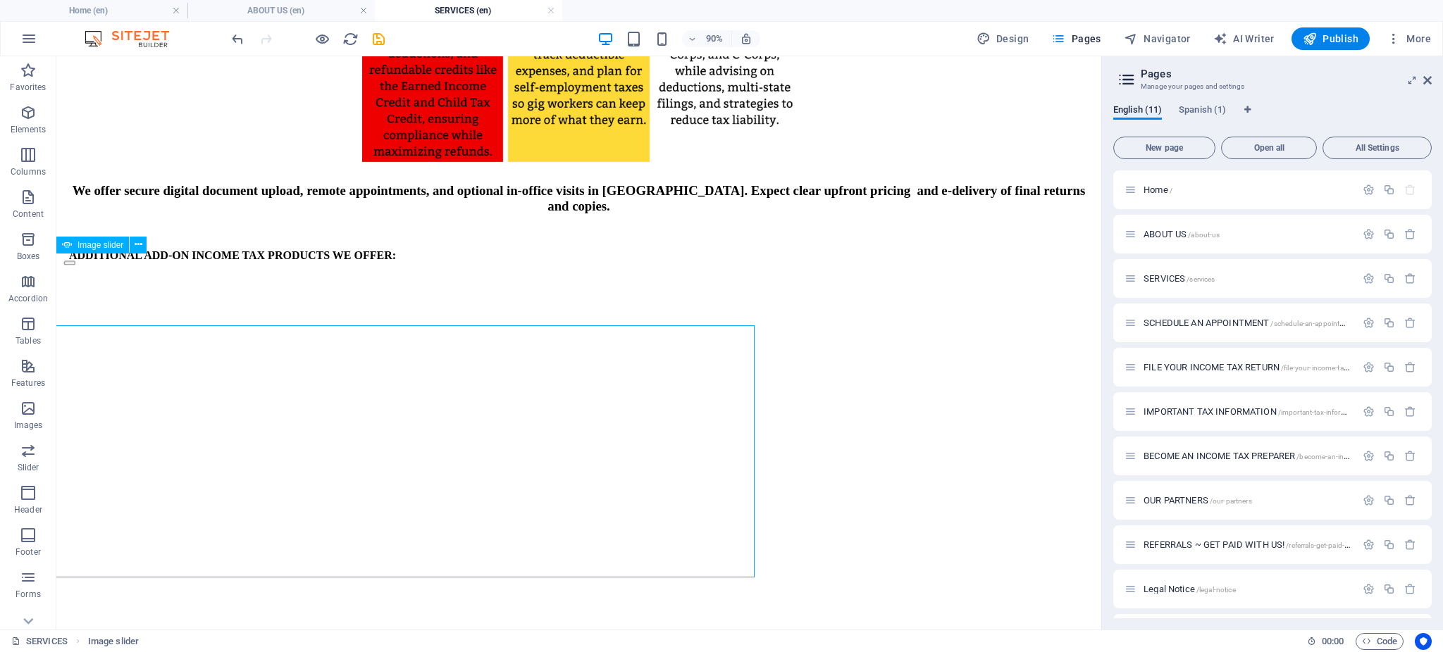
scroll to position [854, 0]
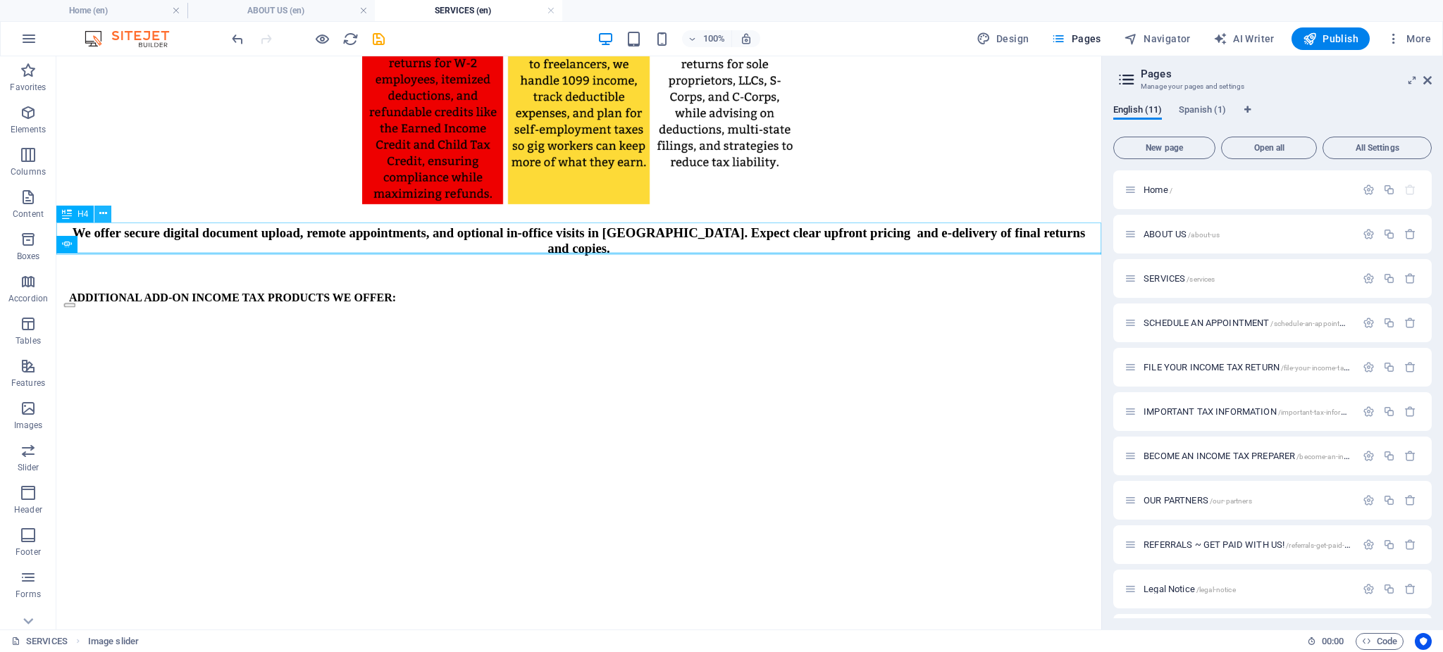
click at [106, 212] on icon at bounding box center [103, 213] width 8 height 15
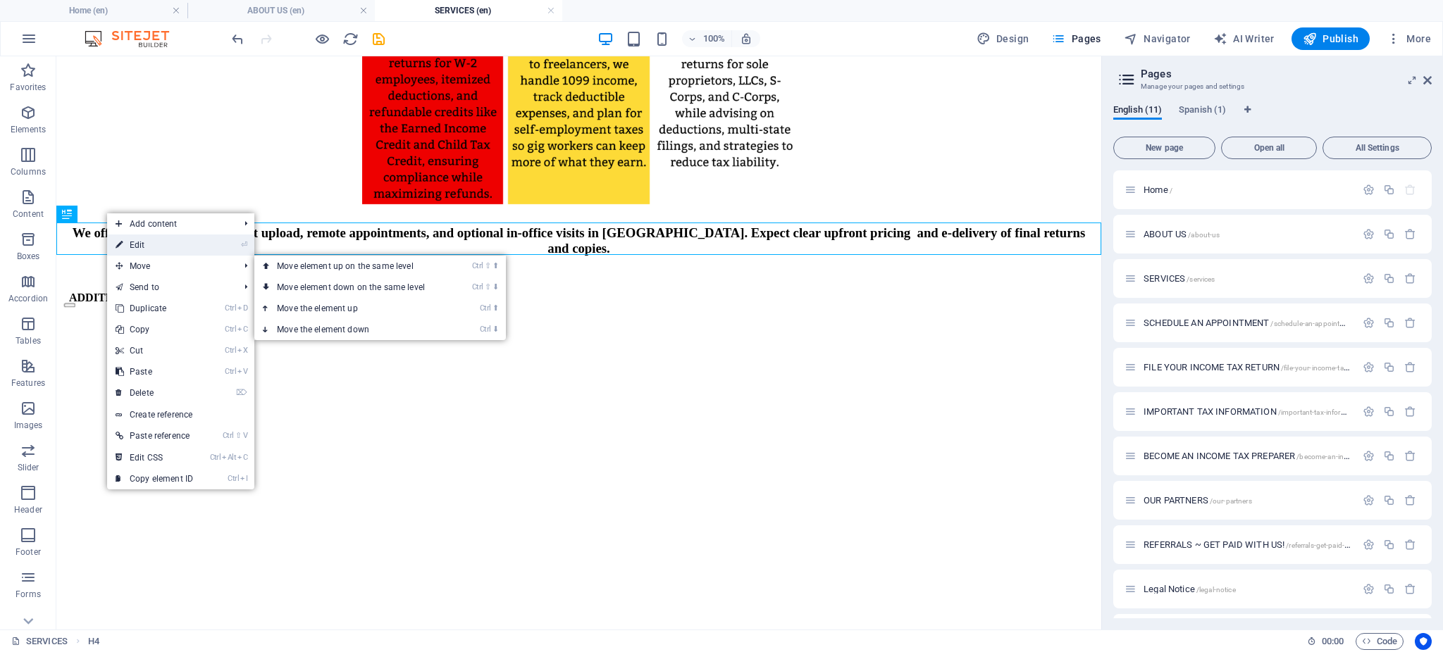
click at [135, 242] on link "⏎ Edit" at bounding box center [154, 245] width 94 height 21
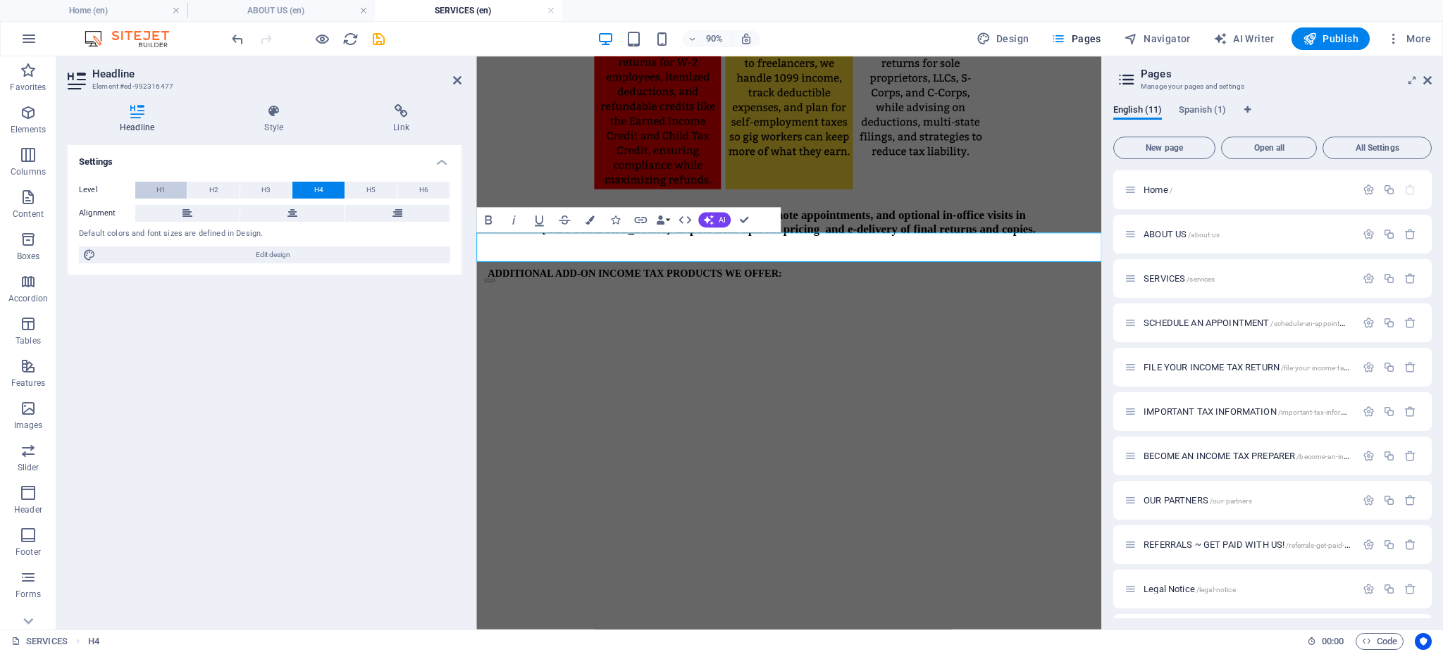
scroll to position [896, 0]
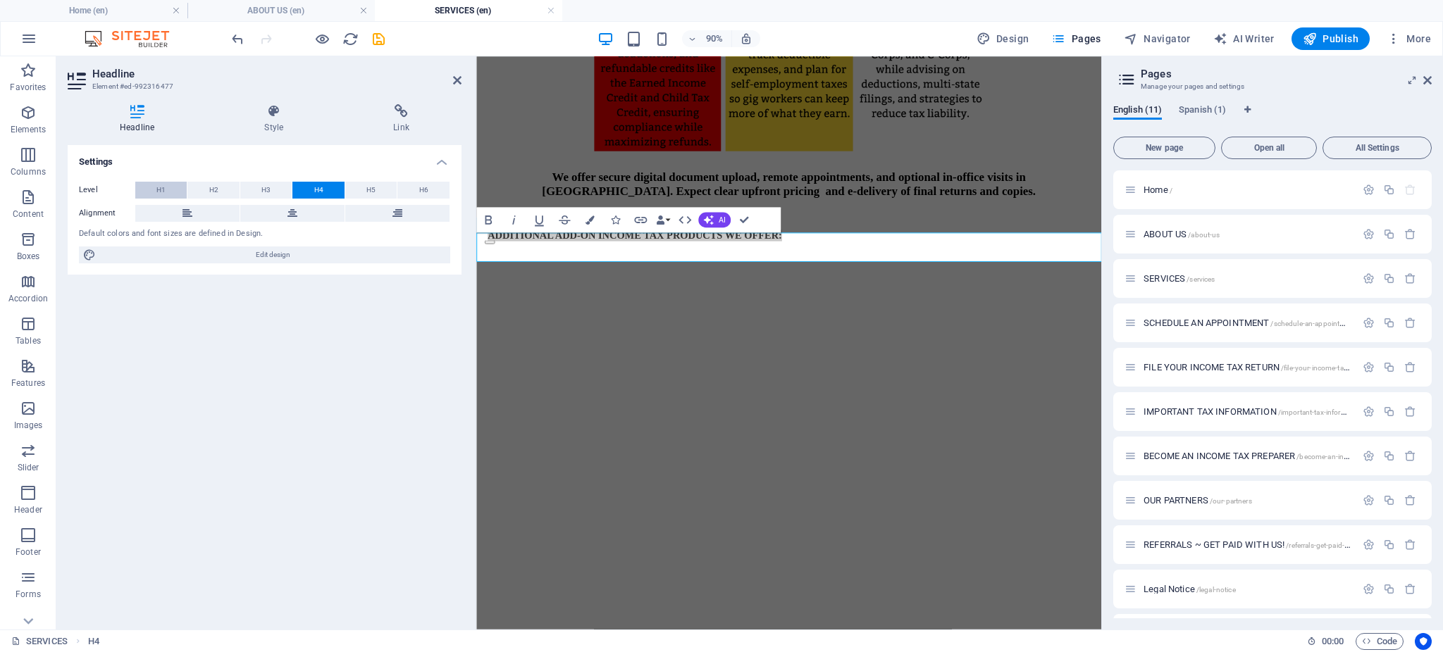
drag, startPoint x: 147, startPoint y: 185, endPoint x: 153, endPoint y: 190, distance: 7.6
click at [149, 187] on button "H1" at bounding box center [160, 190] width 51 height 17
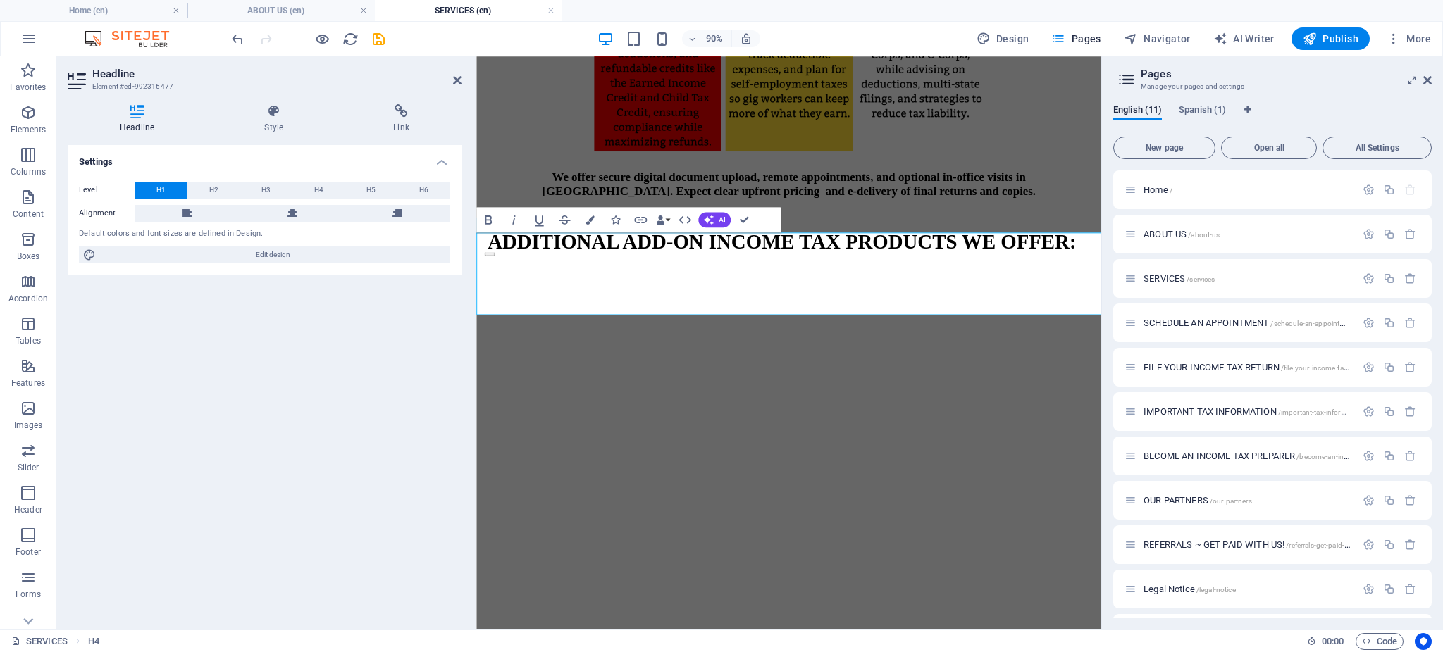
click at [261, 430] on div "Settings Level H1 H2 H3 H4 H5 H6 Alignment Default colors and font sizes are de…" at bounding box center [265, 381] width 394 height 473
drag, startPoint x: 500, startPoint y: 132, endPoint x: 39, endPoint y: 118, distance: 460.9
click at [500, 132] on div "H3" at bounding box center [493, 138] width 34 height 15
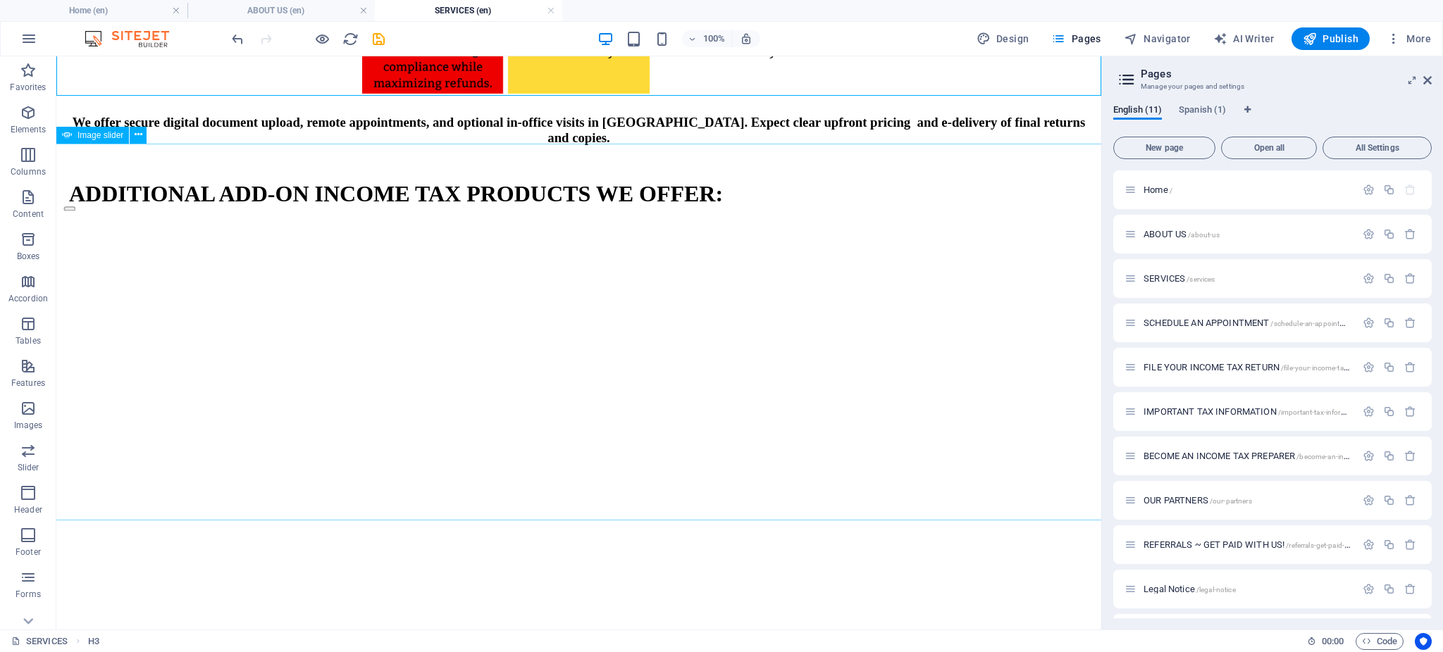
scroll to position [981, 0]
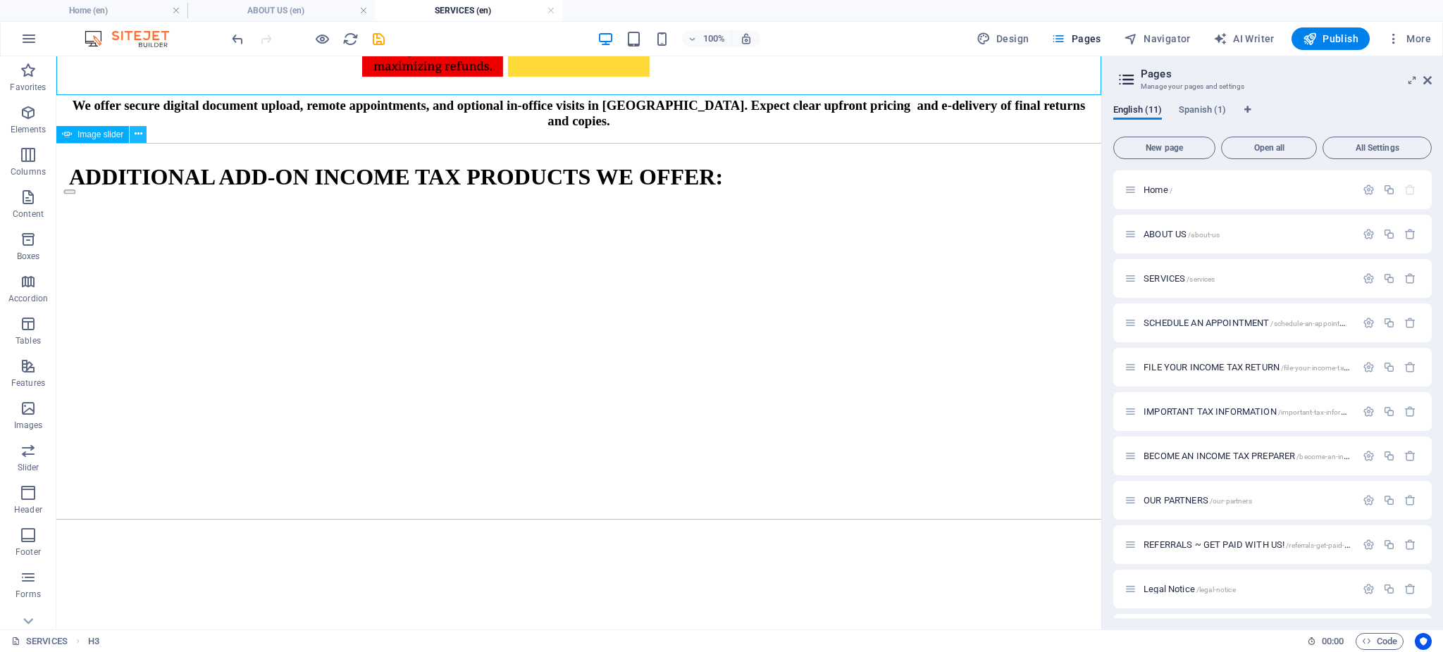
click at [135, 135] on icon at bounding box center [139, 134] width 8 height 15
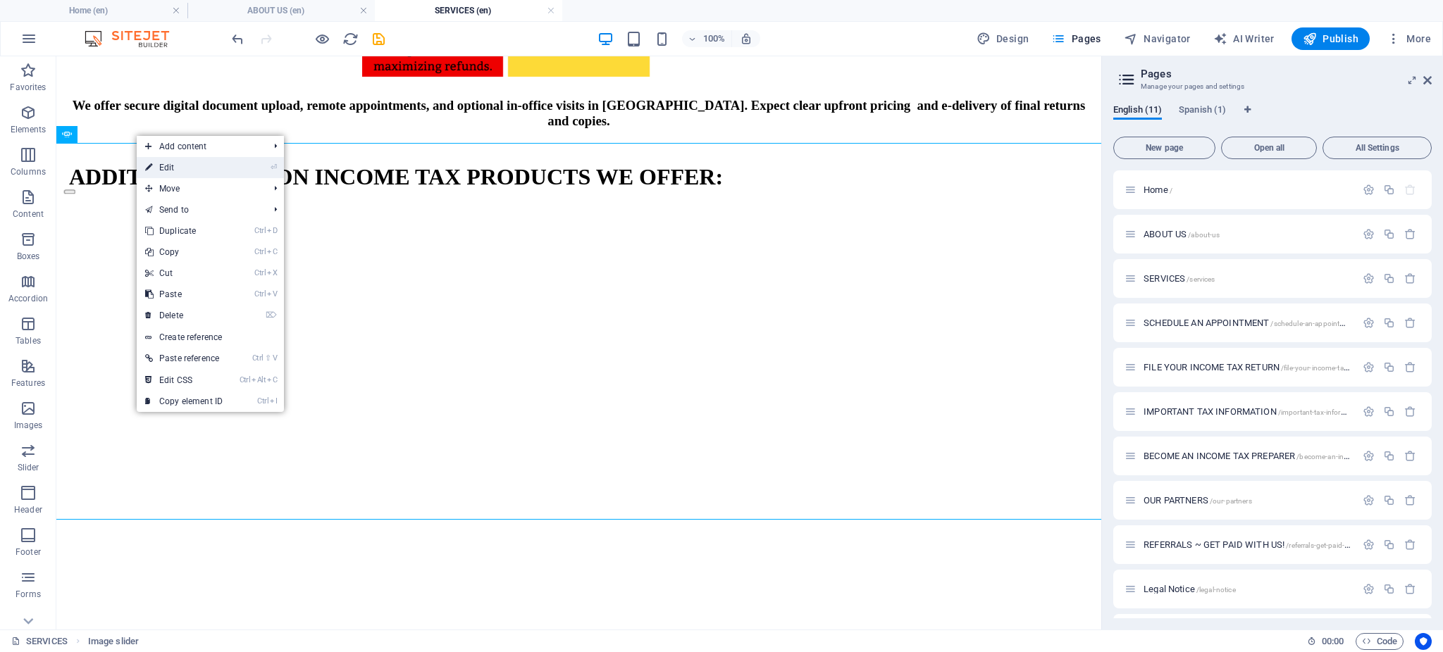
click at [164, 163] on link "⏎ Edit" at bounding box center [184, 167] width 94 height 21
select select "px"
select select "ms"
select select "s"
select select "progressive"
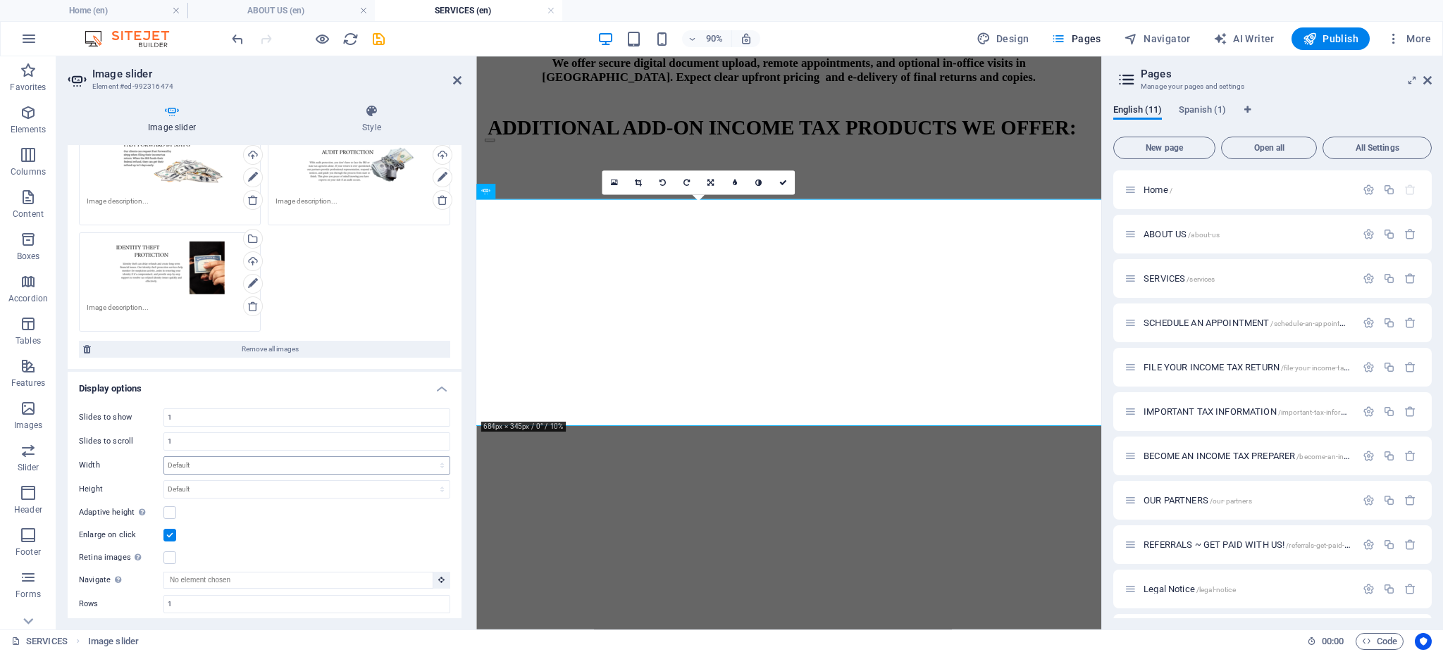
scroll to position [357, 0]
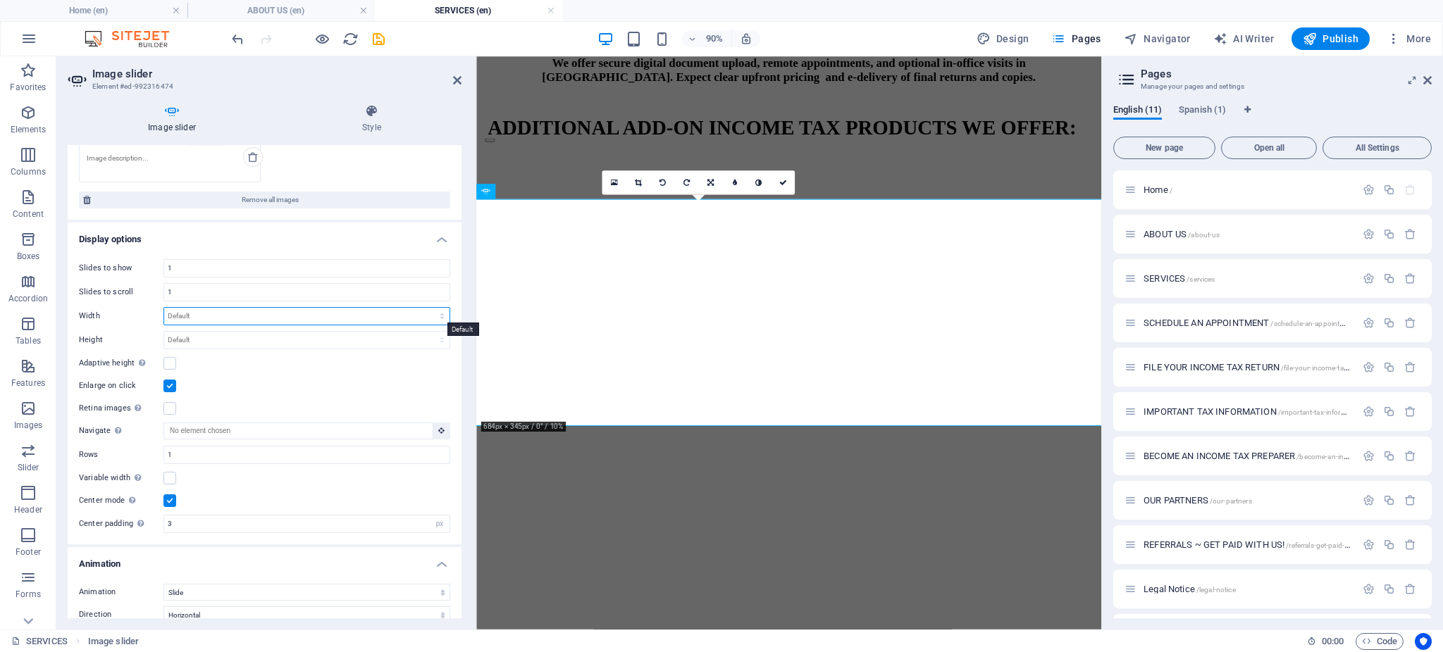
click at [439, 319] on select "Default px % rem em vw vh" at bounding box center [306, 316] width 285 height 17
select select "px"
click at [427, 308] on select "Default px % rem em vw vh" at bounding box center [306, 316] width 285 height 17
type input "615"
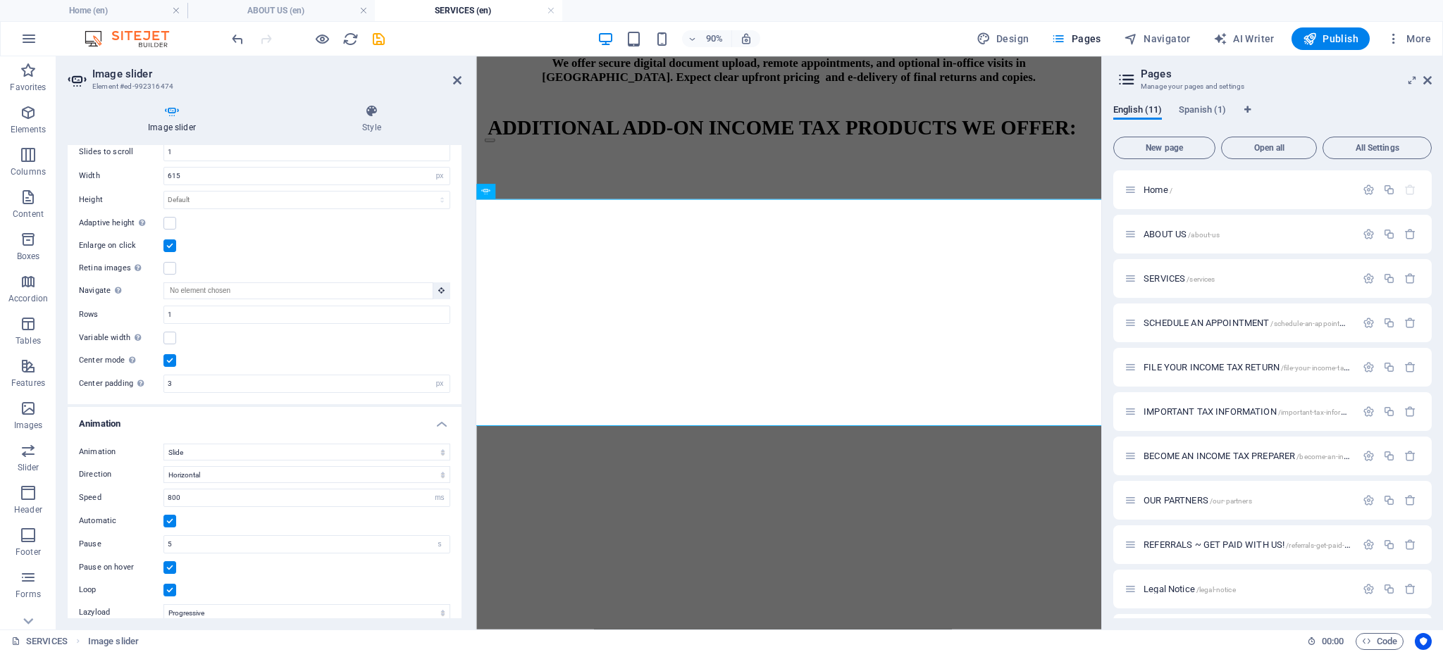
scroll to position [499, 0]
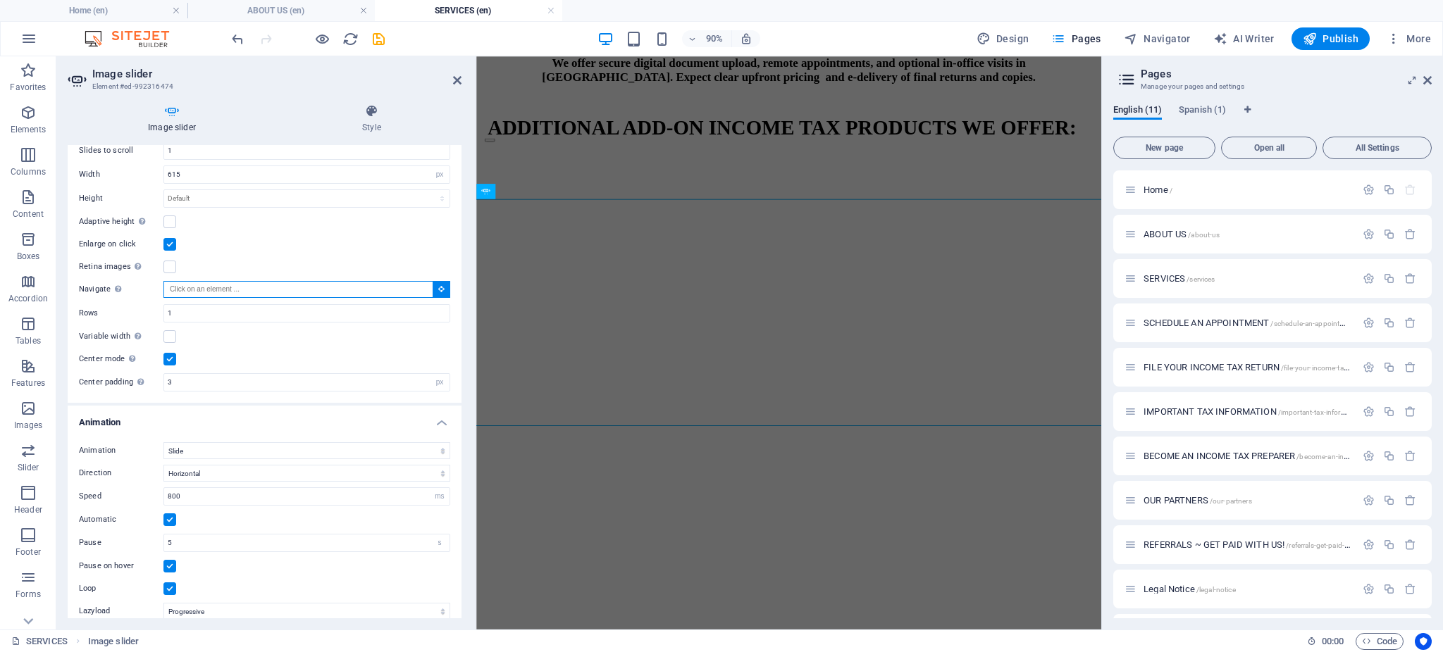
click at [221, 292] on input "Navigate Select another slider to be navigated by this one" at bounding box center [298, 289] width 270 height 17
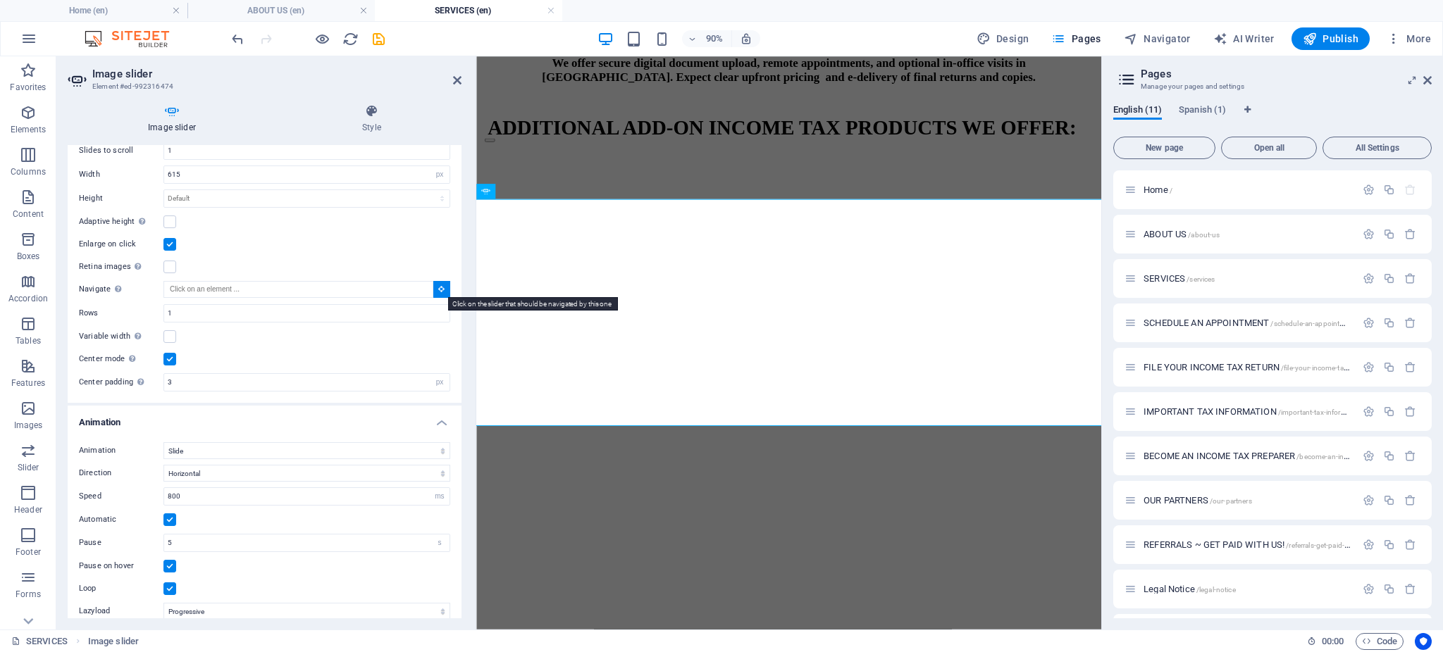
click at [438, 289] on icon at bounding box center [441, 288] width 6 height 7
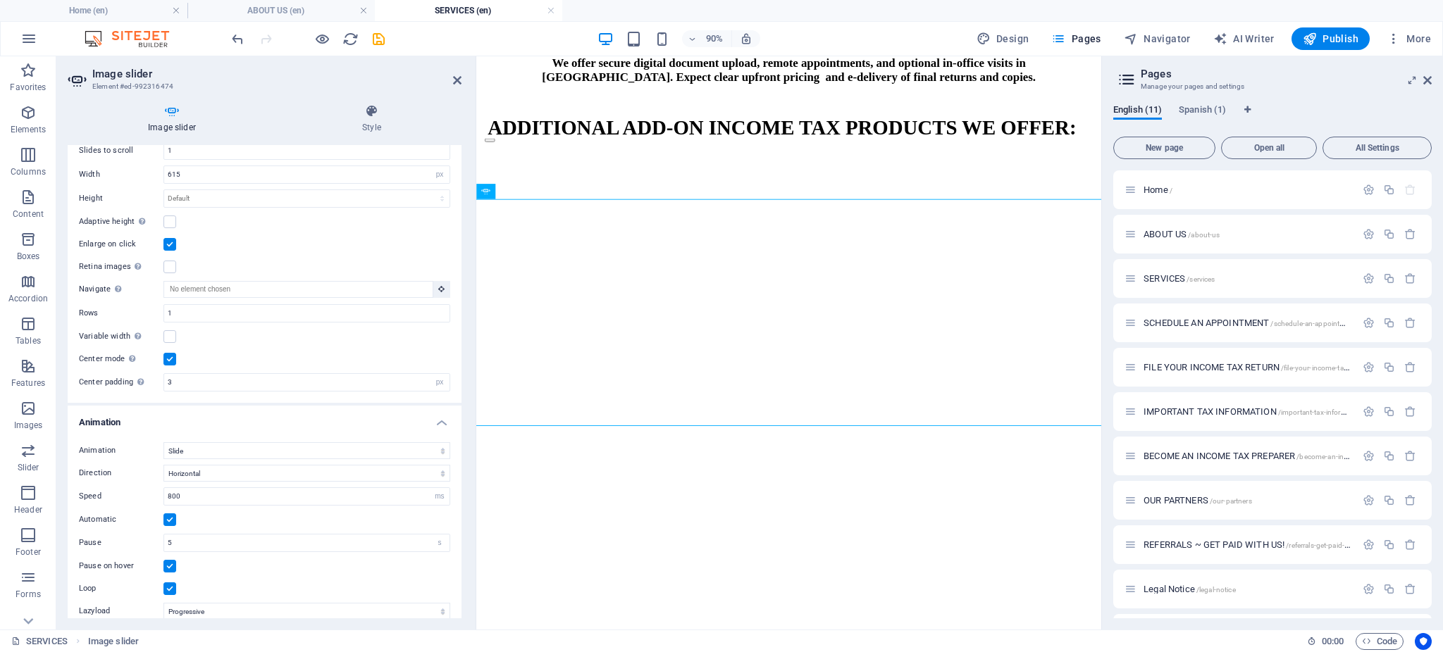
click at [169, 361] on label at bounding box center [169, 359] width 13 height 13
click at [0, 0] on input "Center mode Enables centered view with partial previous/next slide. Use with od…" at bounding box center [0, 0] width 0 height 0
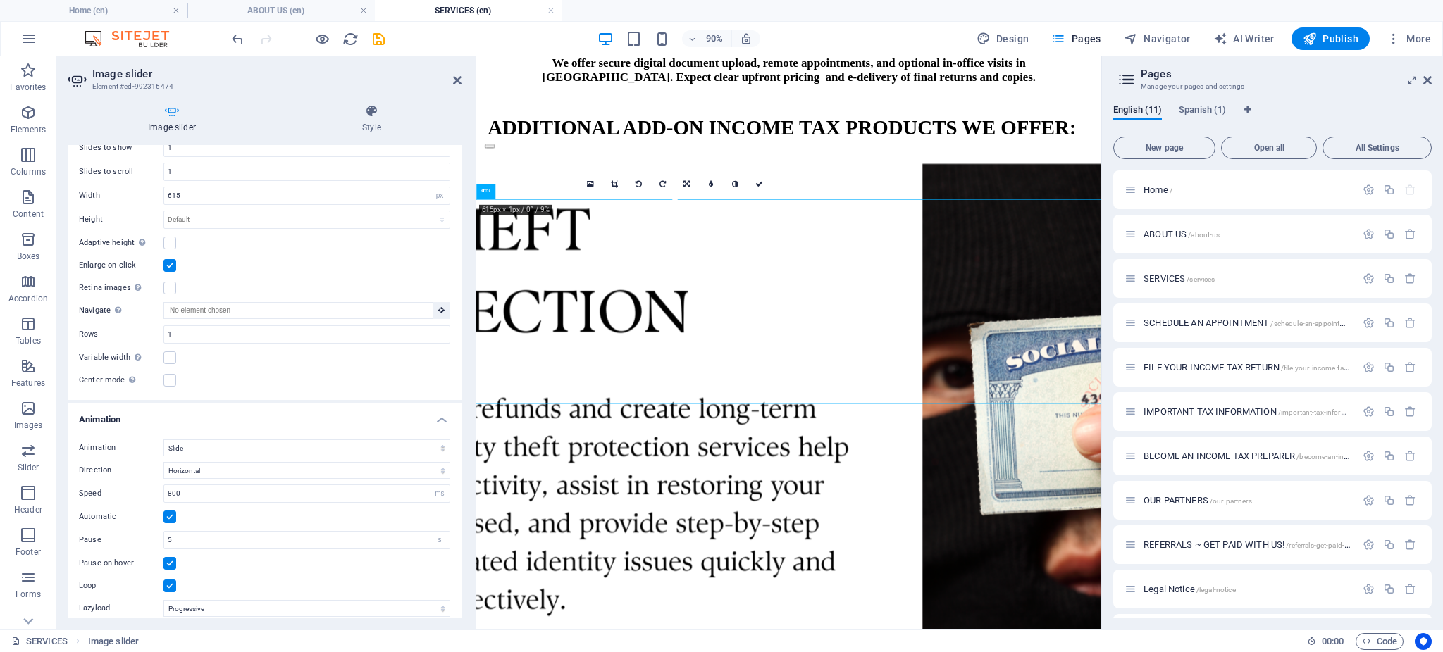
scroll to position [459, 0]
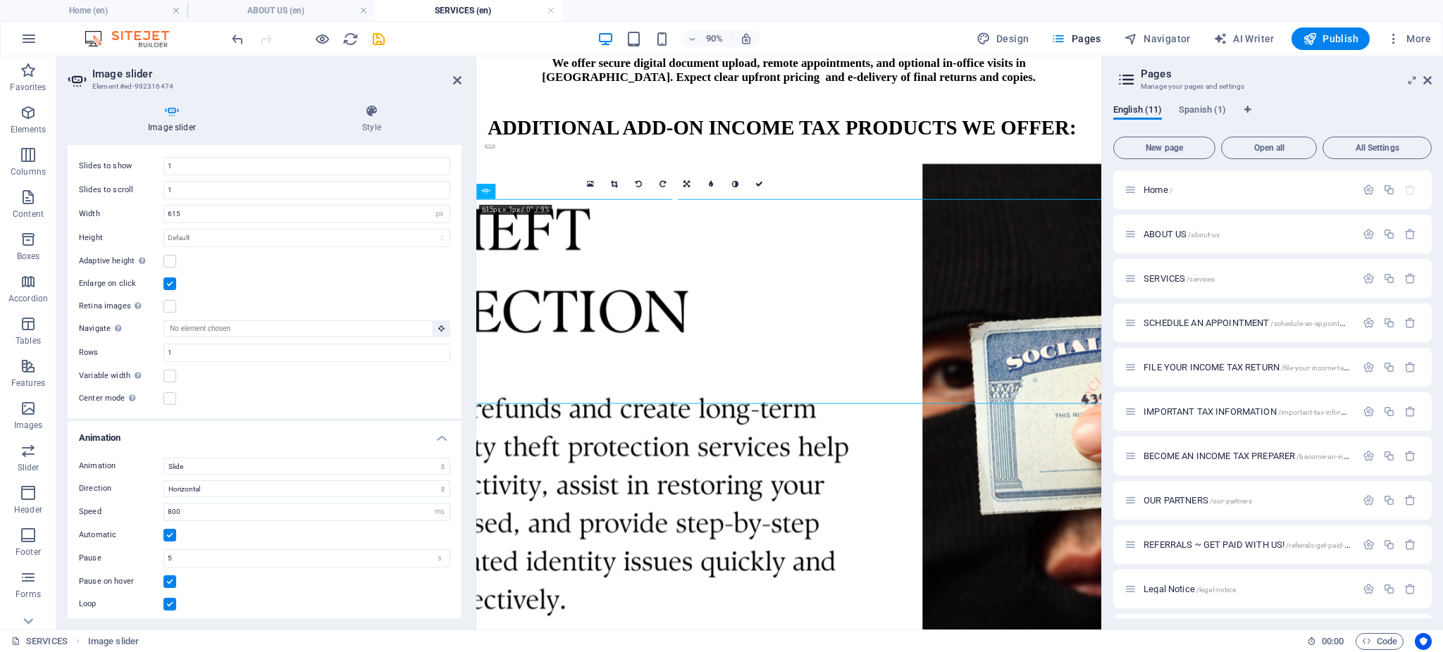
click at [164, 376] on label at bounding box center [169, 376] width 13 height 13
click at [0, 0] on input "Variable width Automatically adjust the width of the visible slide." at bounding box center [0, 0] width 0 height 0
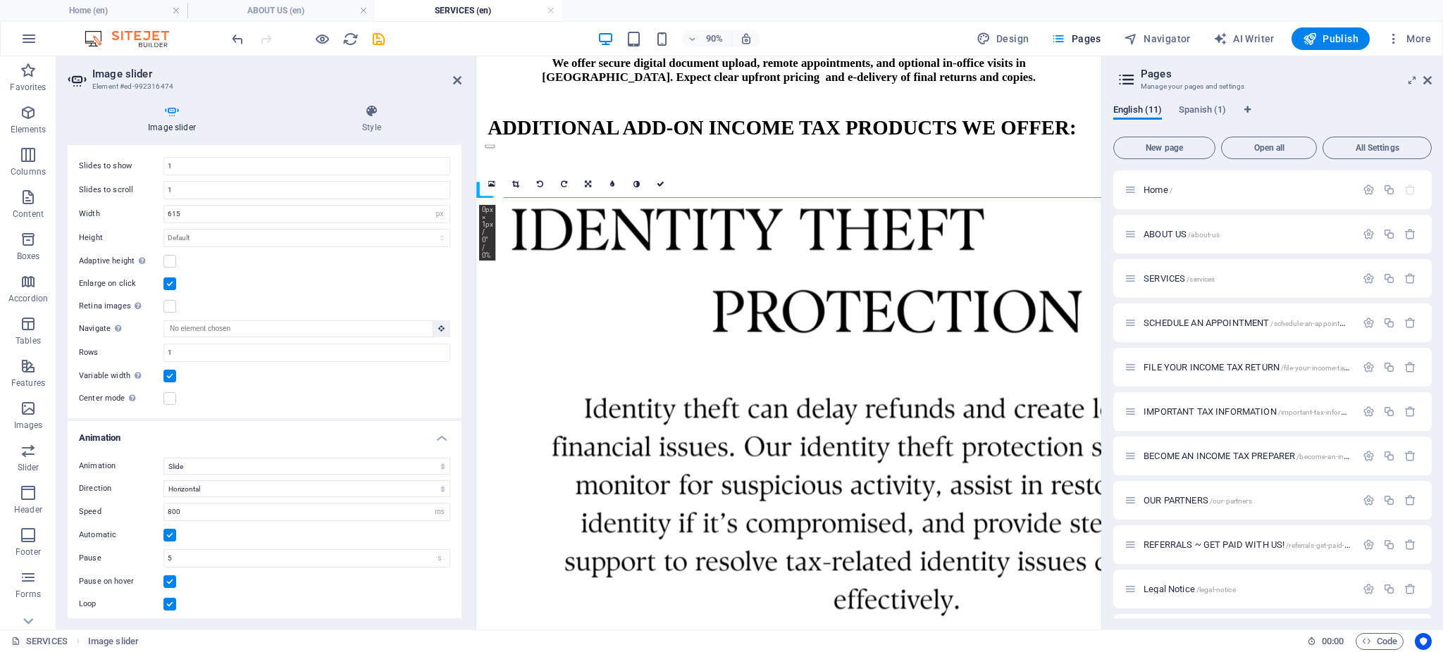
click at [171, 379] on label at bounding box center [169, 376] width 13 height 13
click at [0, 0] on input "Variable width Automatically adjust the width of the visible slide." at bounding box center [0, 0] width 0 height 0
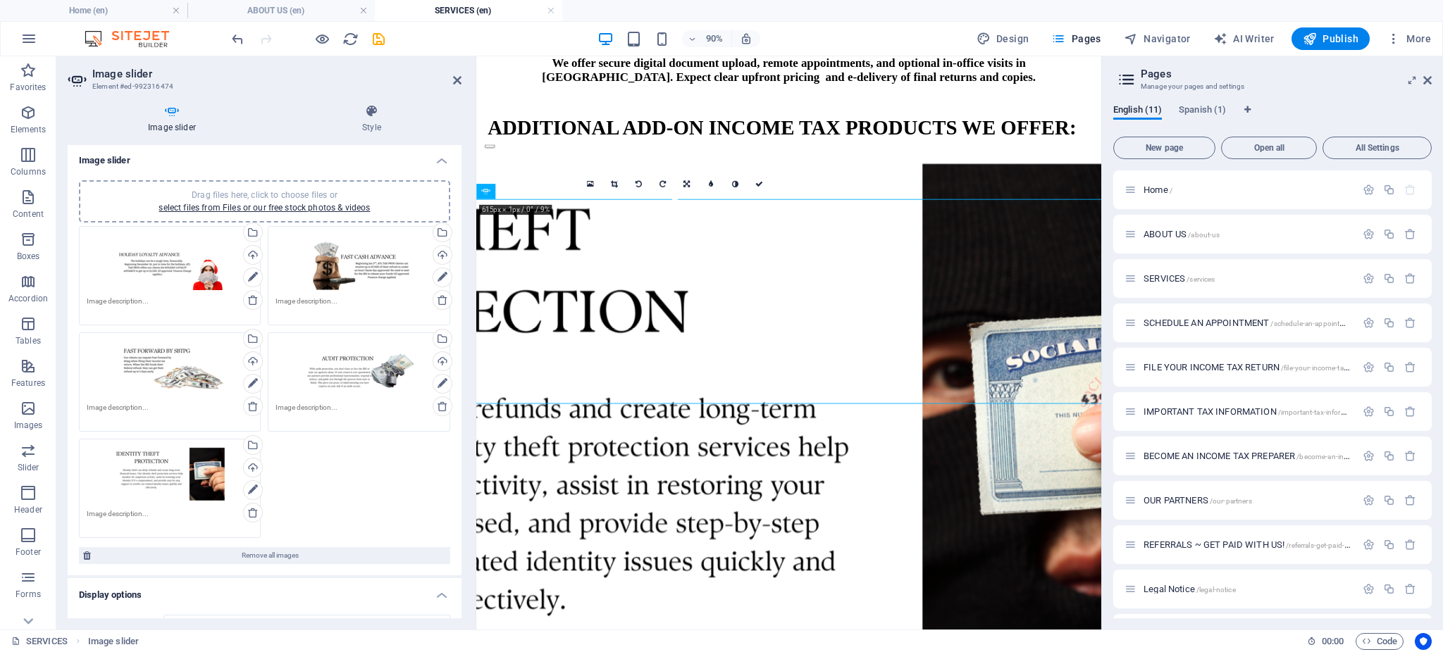
scroll to position [0, 0]
drag, startPoint x: 376, startPoint y: 114, endPoint x: 369, endPoint y: 122, distance: 10.5
click at [375, 114] on icon at bounding box center [372, 111] width 180 height 14
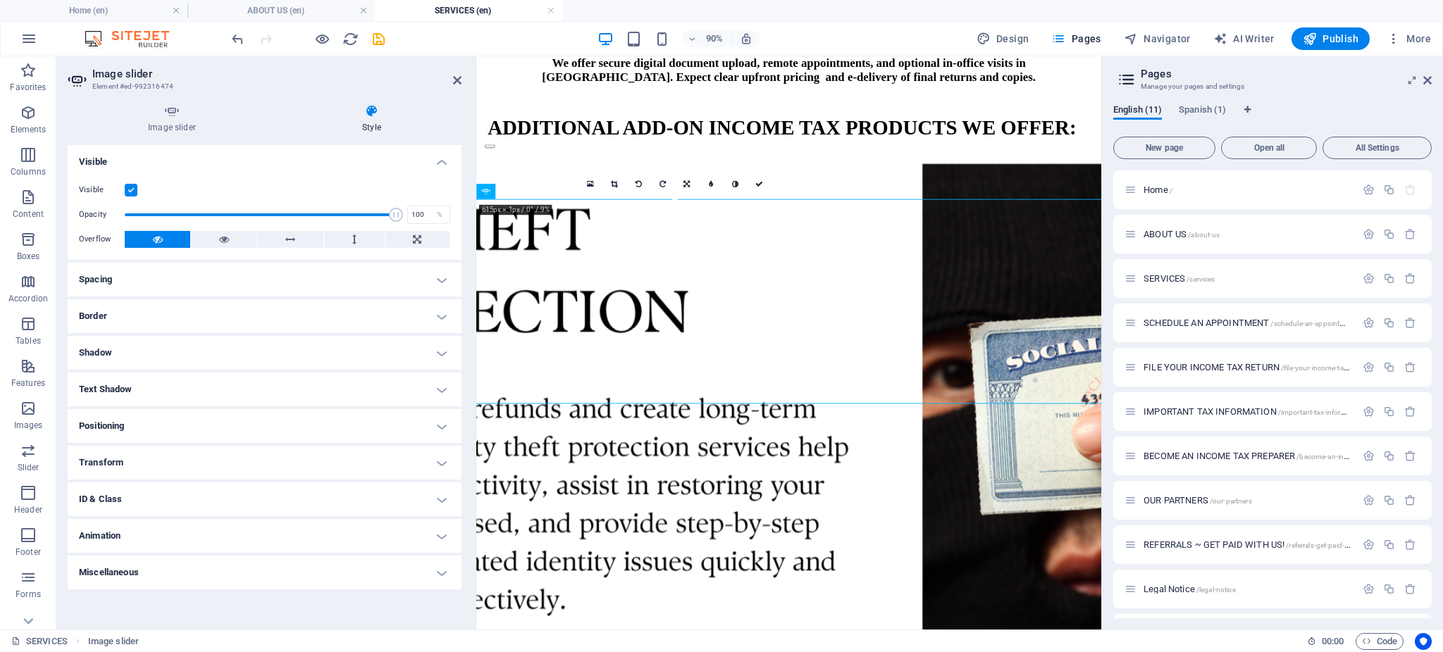
click at [194, 287] on h4 "Spacing" at bounding box center [265, 280] width 394 height 34
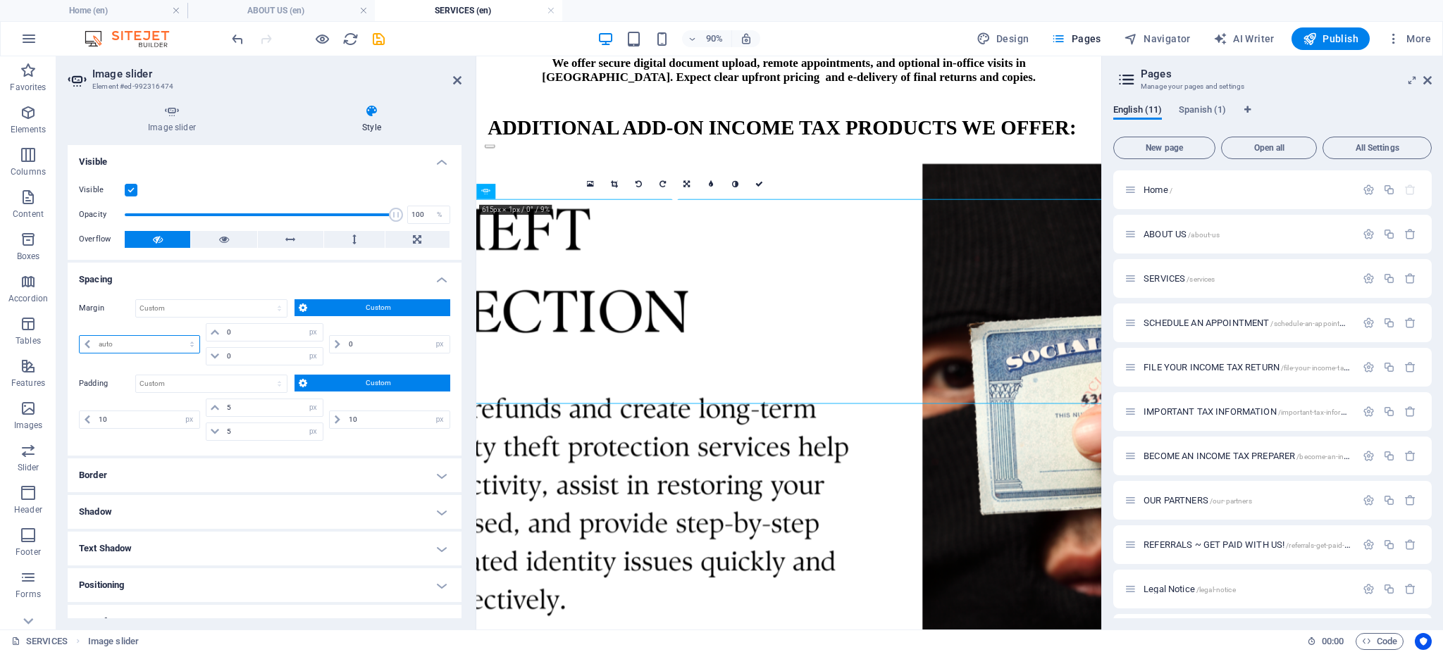
click at [163, 342] on select "auto px % rem vw vh" at bounding box center [140, 344] width 120 height 17
select select "%"
click at [178, 336] on select "auto px % rem vw vh" at bounding box center [140, 344] width 120 height 17
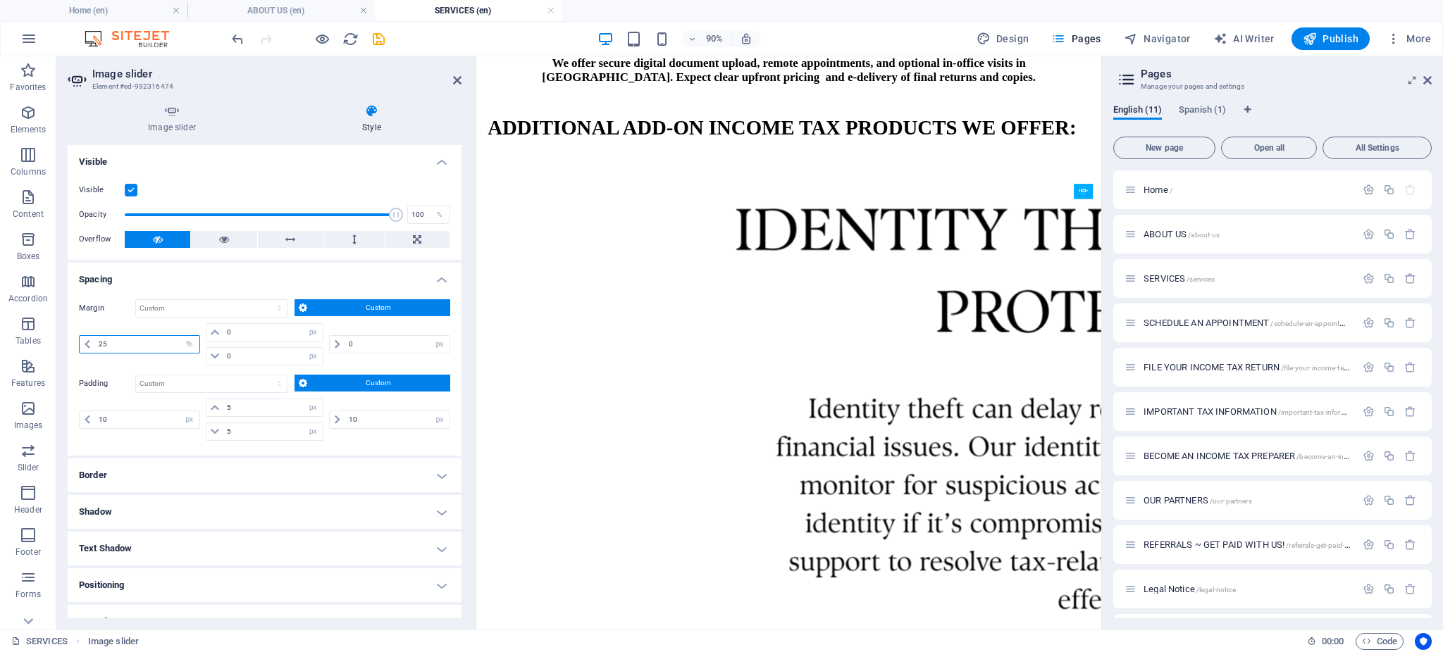
type input "25"
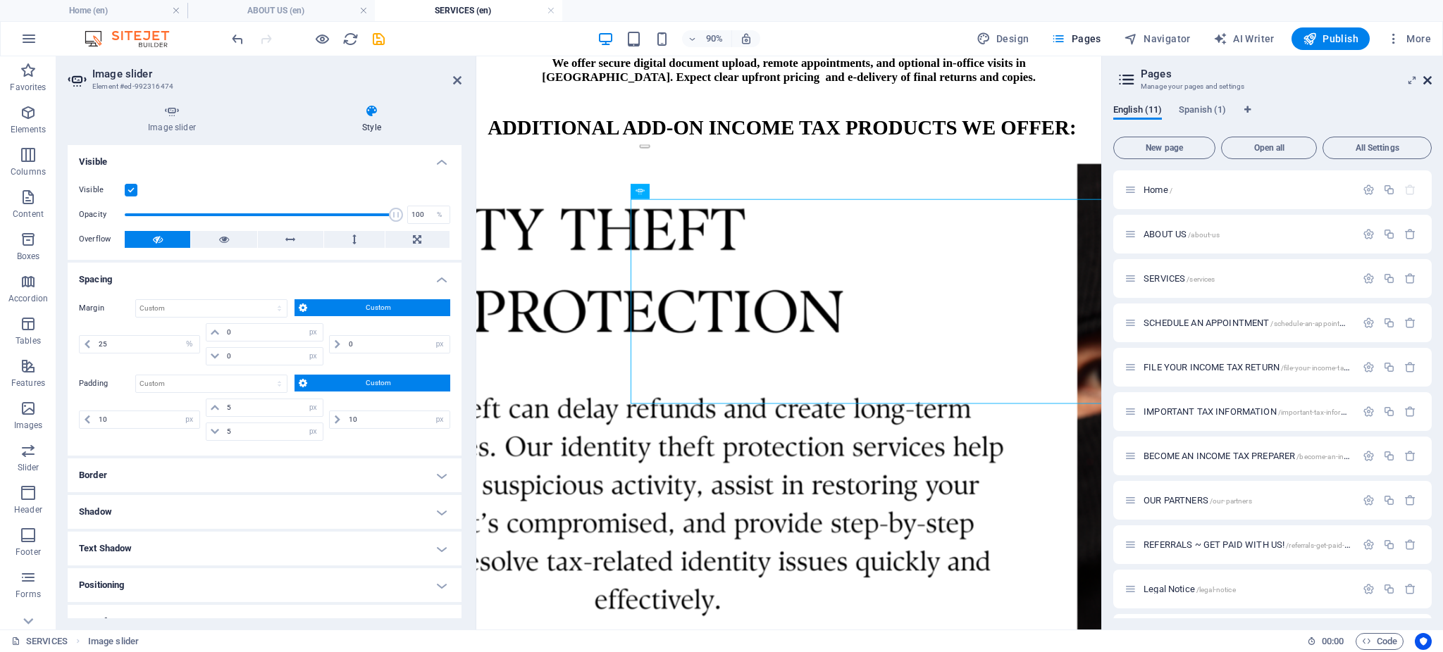
click at [1429, 81] on icon at bounding box center [1427, 80] width 8 height 11
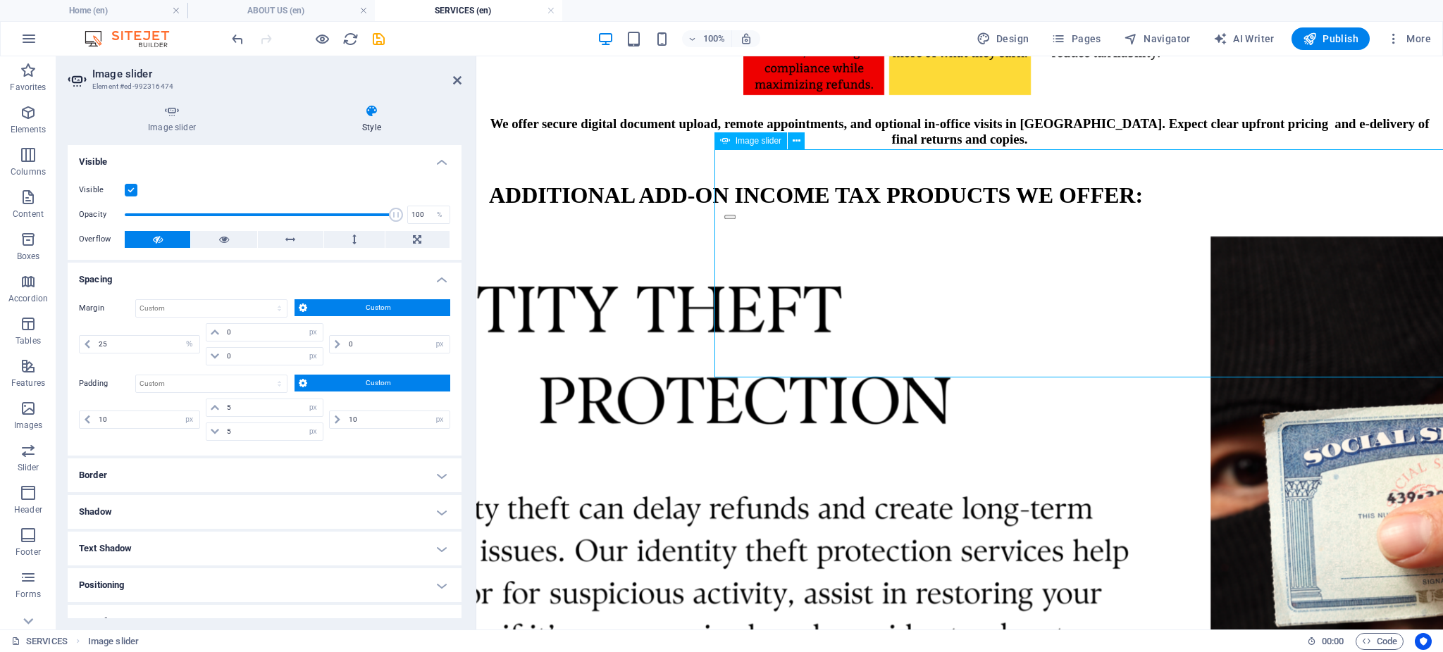
scroll to position [952, 0]
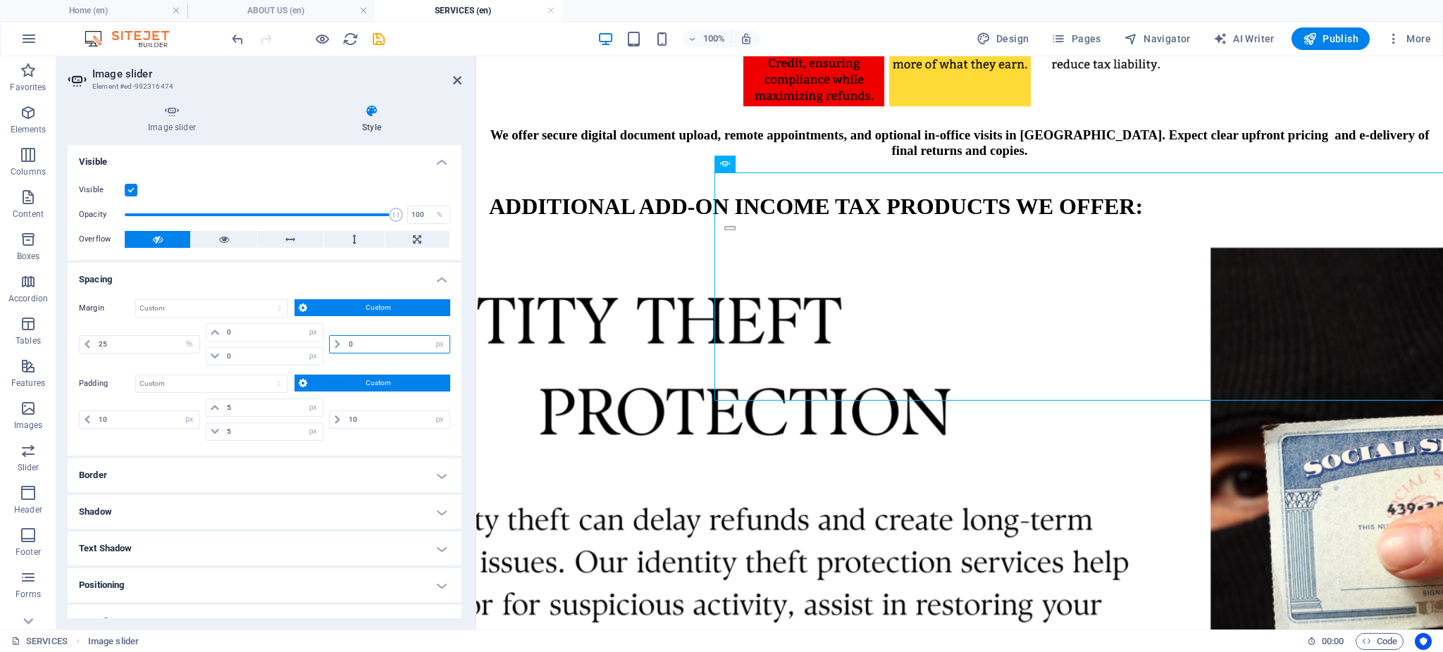
click at [374, 344] on input "0" at bounding box center [397, 344] width 104 height 17
type input "25"
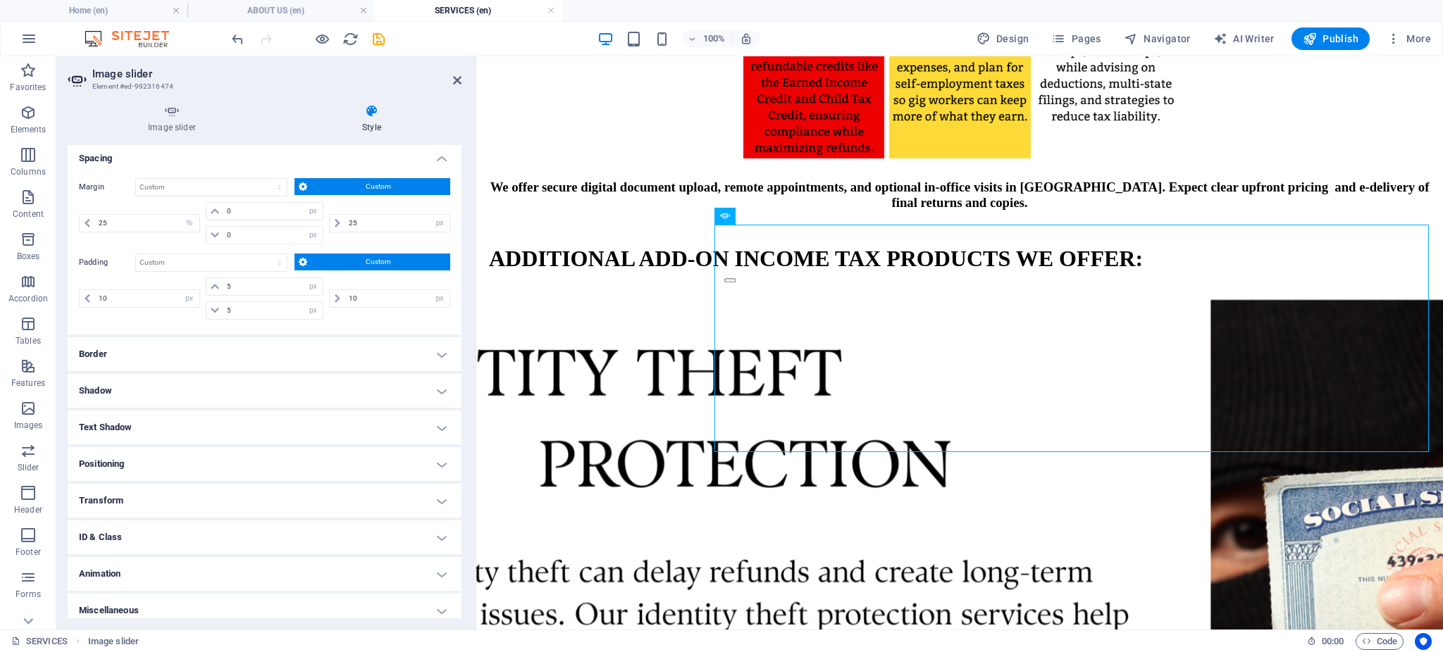
scroll to position [130, 0]
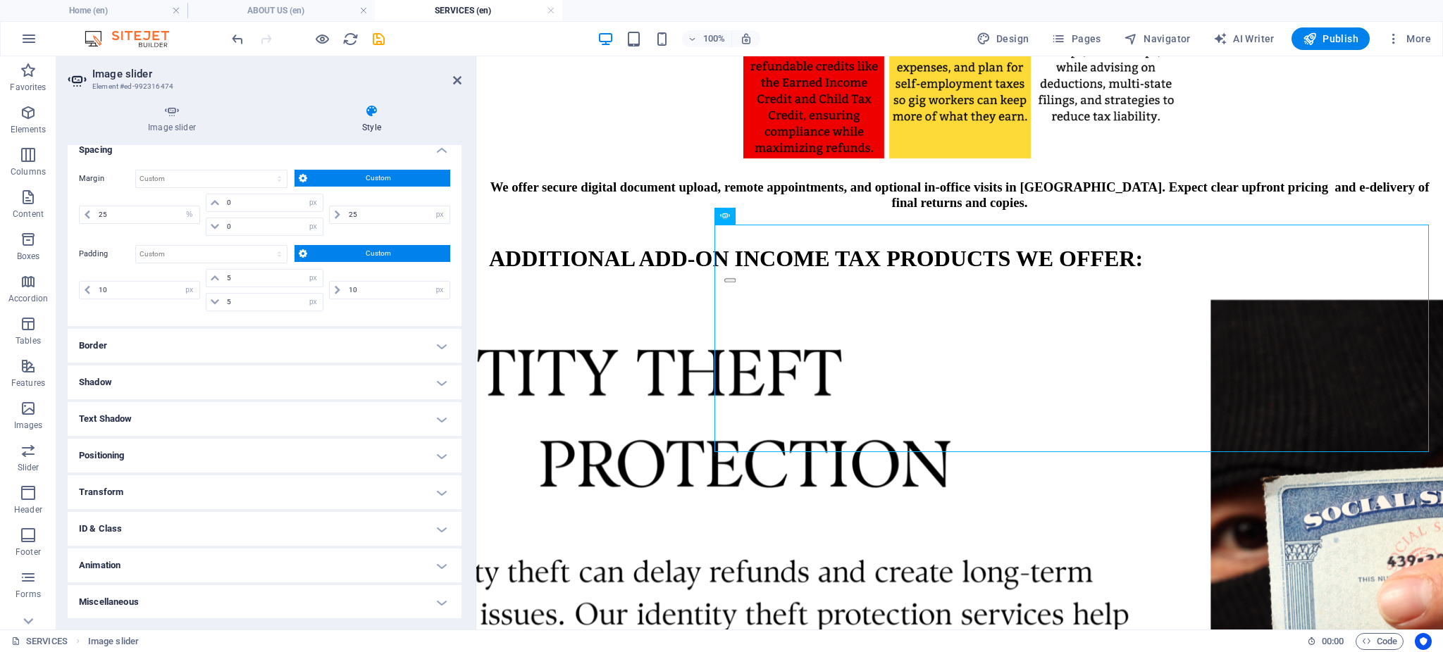
click at [464, 71] on aside "Image slider Element #ed-992316474 Image slider Style Image slider Drag files h…" at bounding box center [266, 342] width 420 height 573
click at [453, 83] on icon at bounding box center [457, 80] width 8 height 11
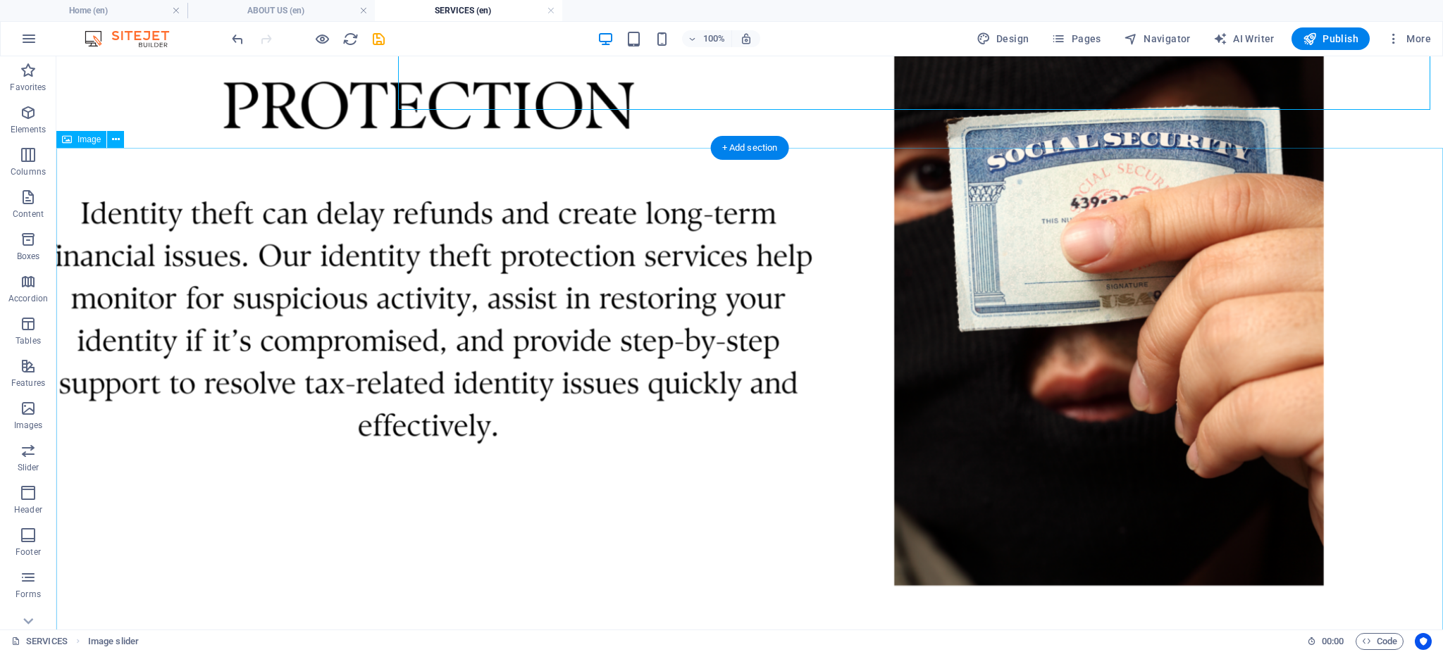
scroll to position [1256, 0]
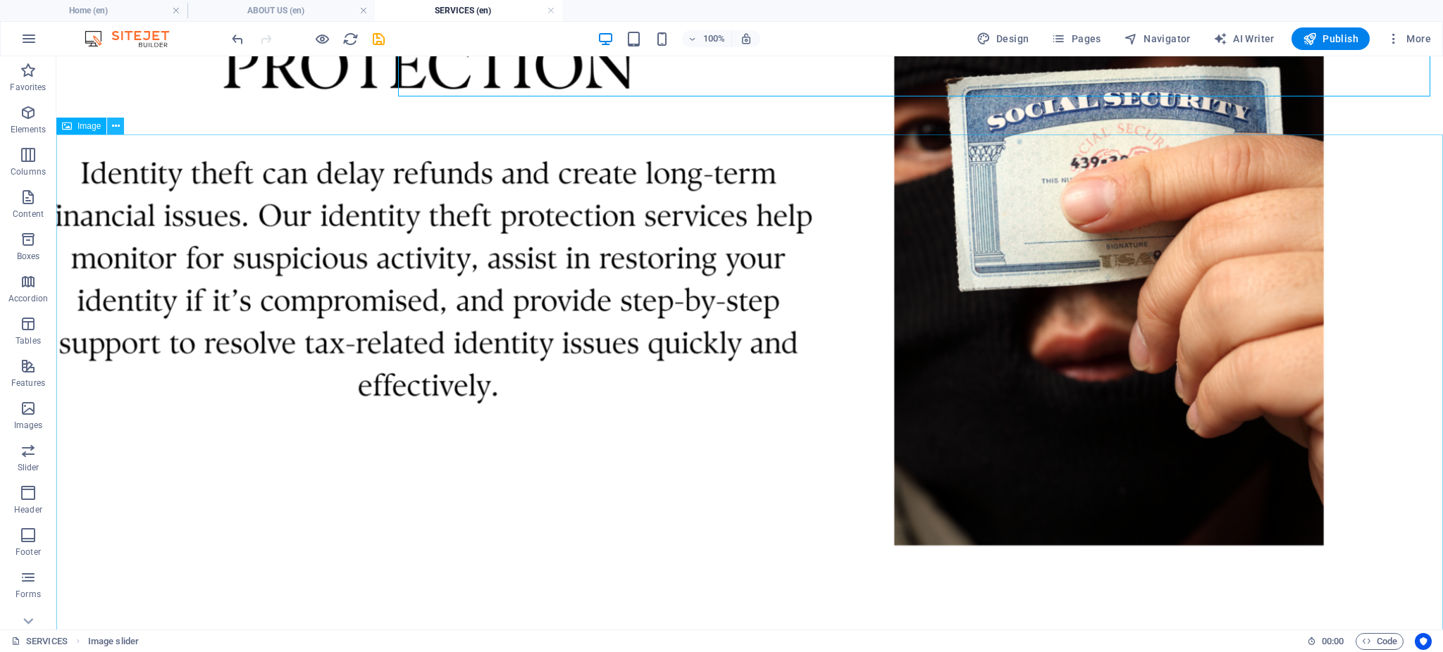
click at [118, 127] on icon at bounding box center [116, 126] width 8 height 15
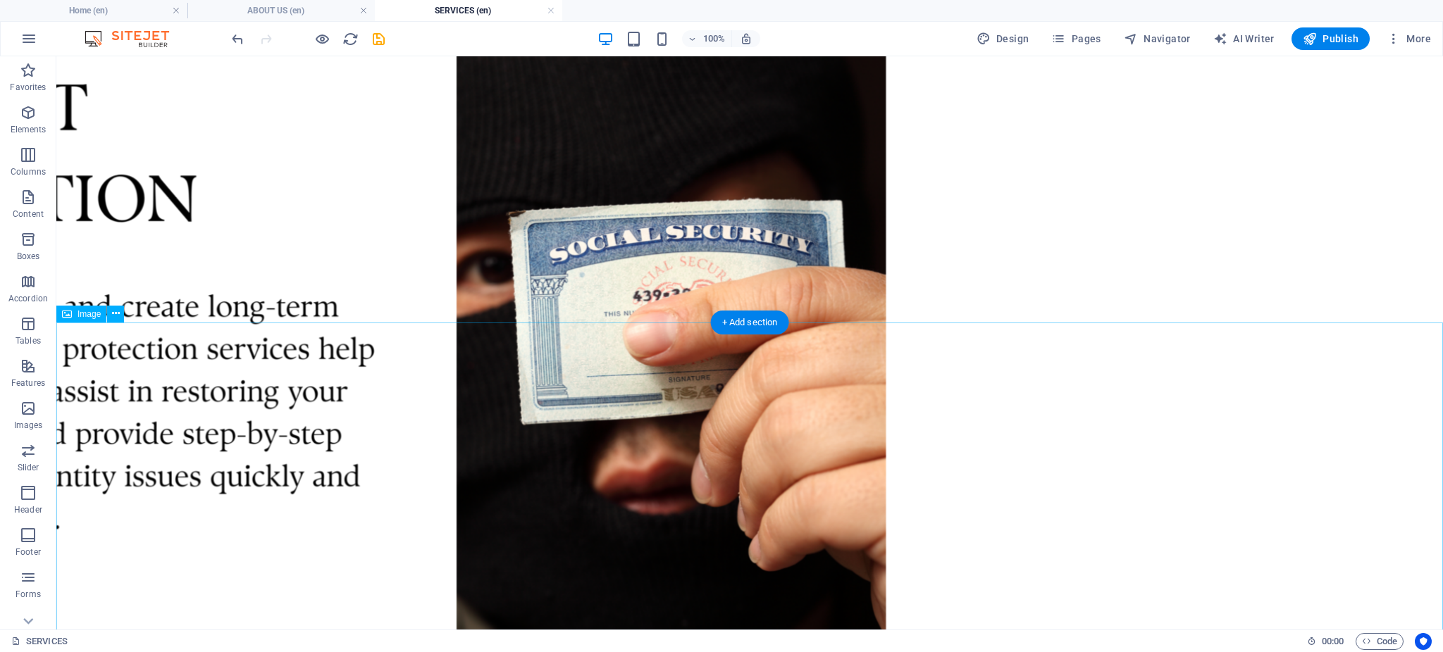
scroll to position [1134, 0]
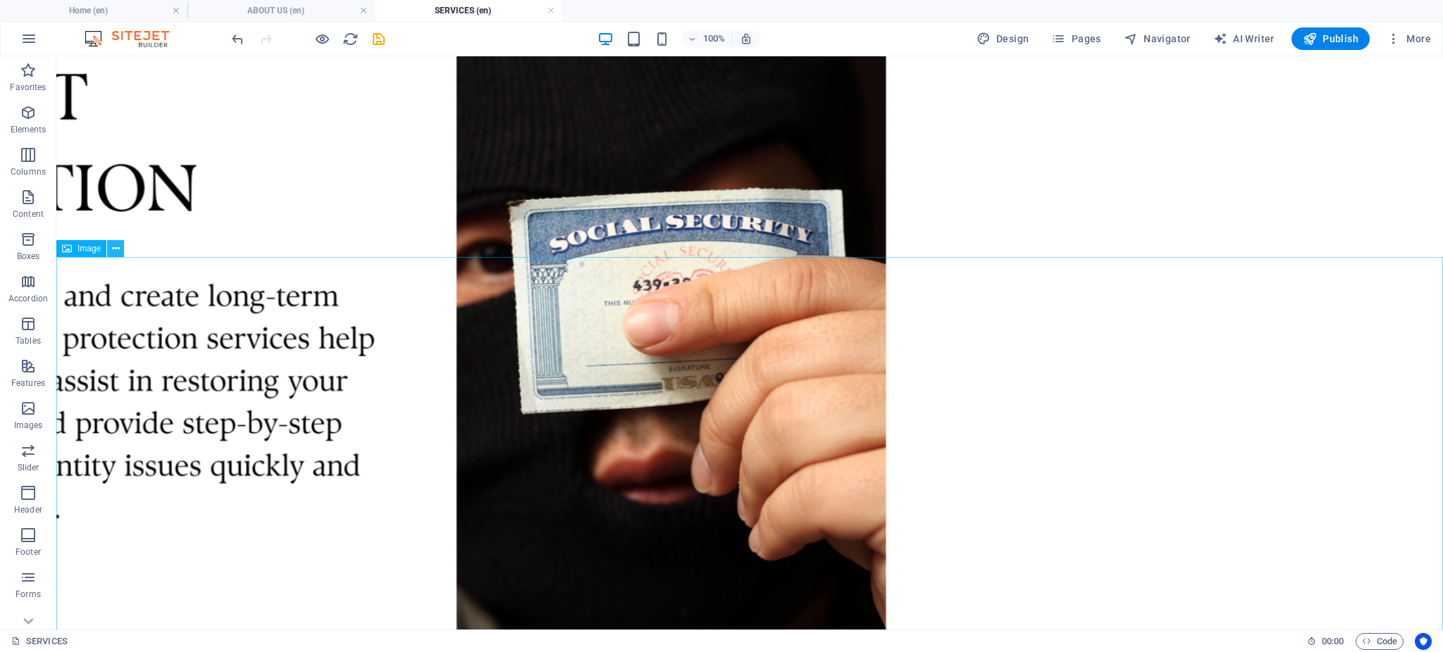
click at [115, 253] on icon at bounding box center [116, 249] width 8 height 15
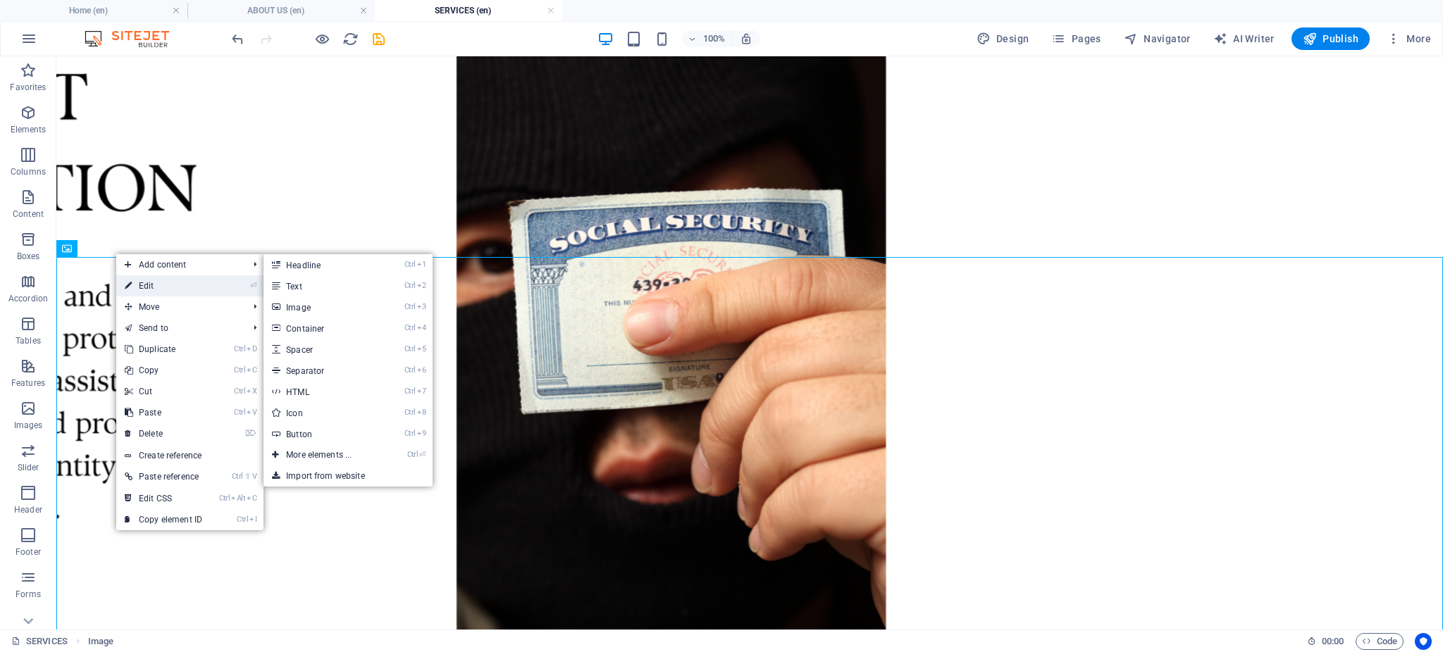
click at [135, 290] on link "⏎ Edit" at bounding box center [163, 285] width 94 height 21
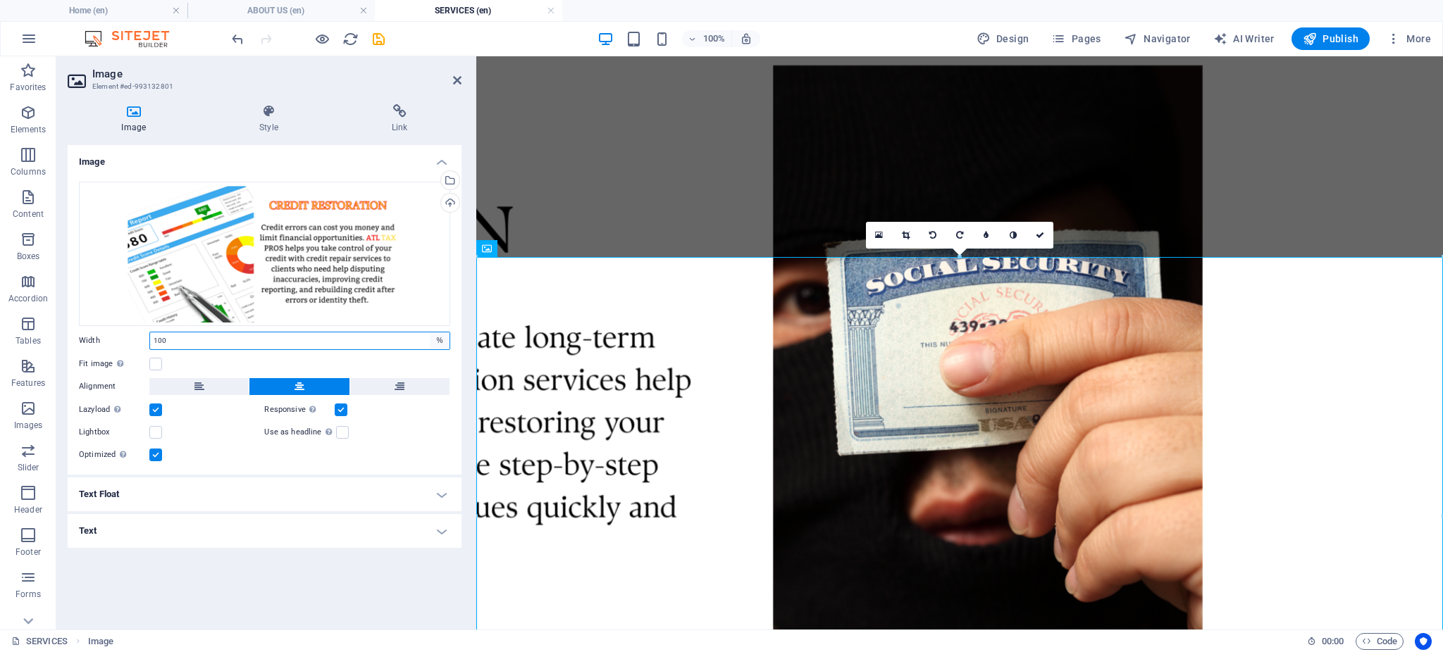
click at [443, 344] on select "Default auto px rem % em vh vw" at bounding box center [440, 341] width 20 height 17
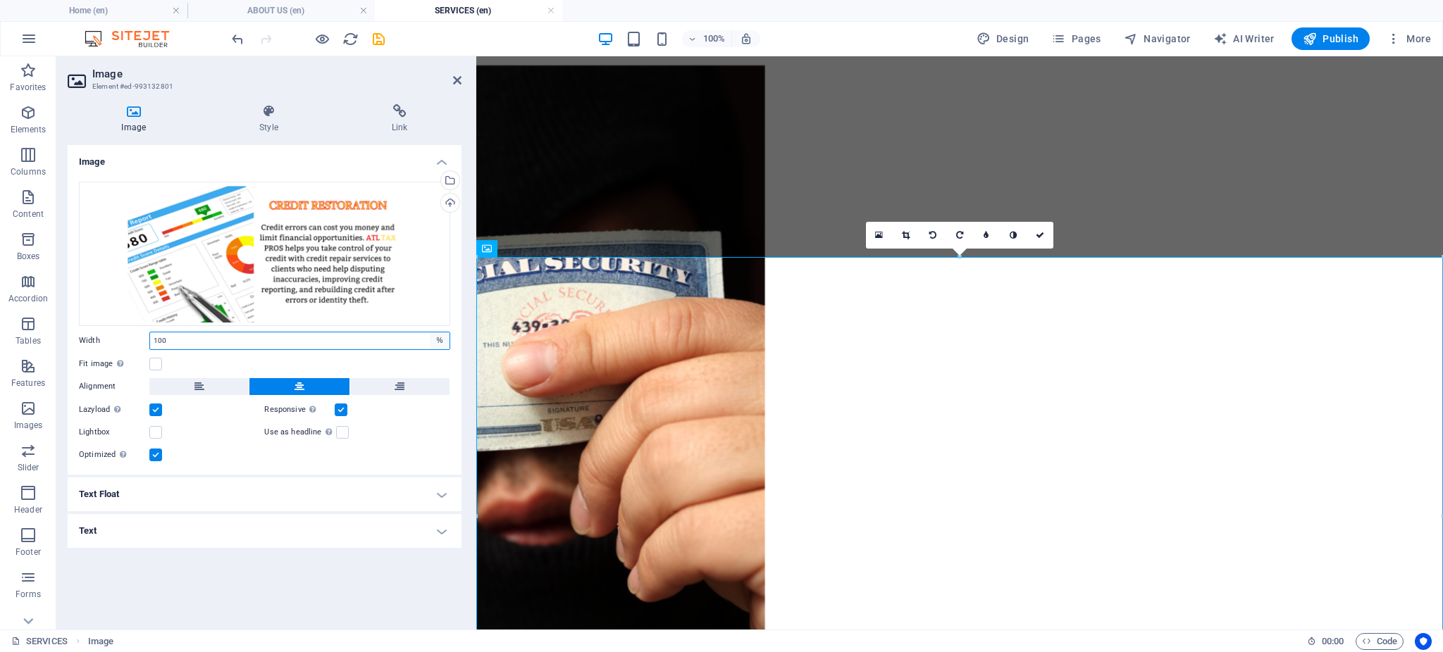
select select "px"
click at [430, 333] on select "Default auto px rem % em vh vw" at bounding box center [440, 341] width 20 height 17
type input "615"
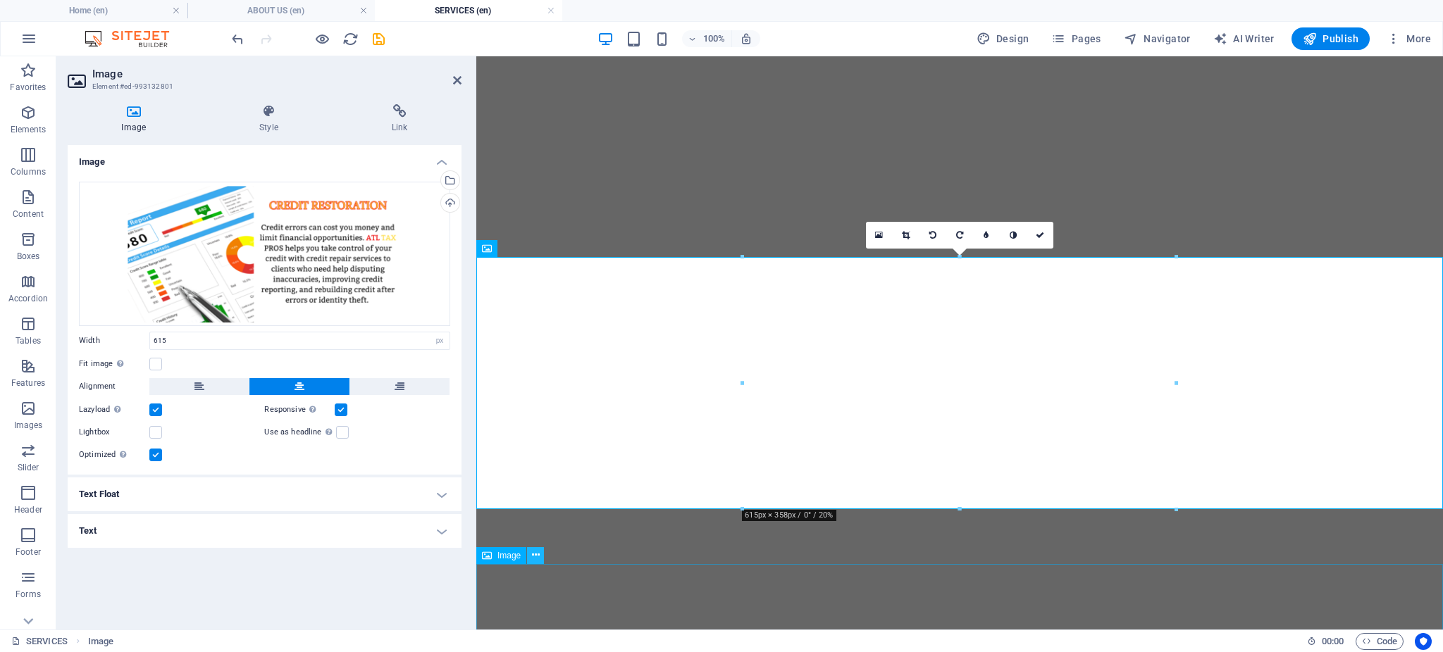
click at [538, 557] on icon at bounding box center [536, 555] width 8 height 15
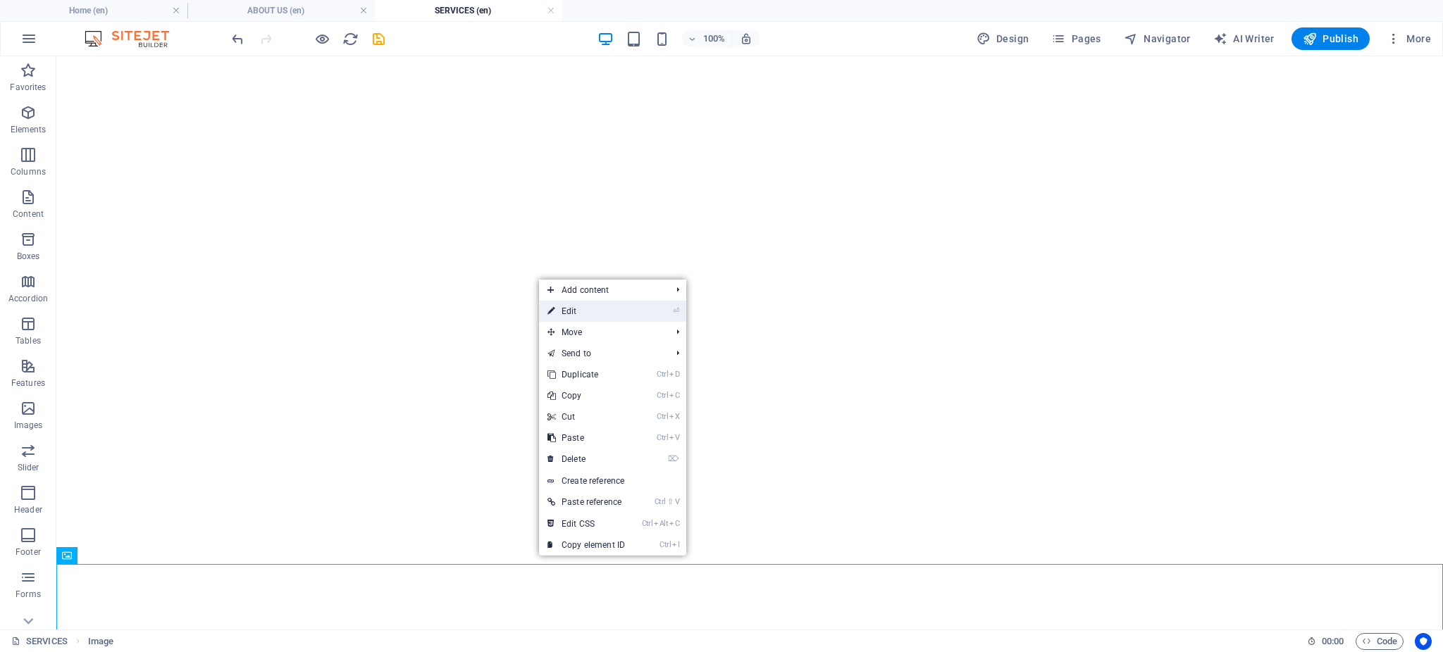
drag, startPoint x: 578, startPoint y: 310, endPoint x: 101, endPoint y: 254, distance: 480.2
click at [578, 310] on link "⏎ Edit" at bounding box center [586, 311] width 94 height 21
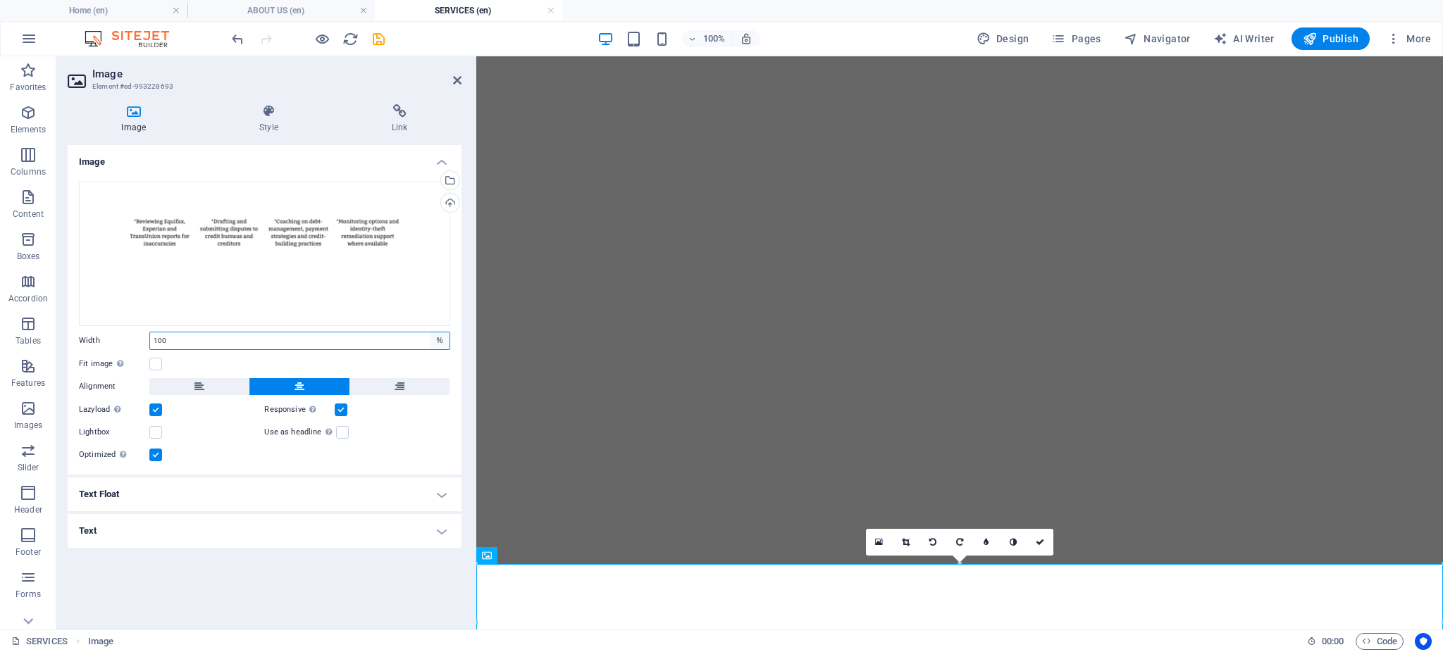
click at [445, 342] on select "Default auto px rem % em vh vw" at bounding box center [440, 341] width 20 height 17
select select "px"
click at [430, 333] on select "Default auto px rem % em vh vw" at bounding box center [440, 341] width 20 height 17
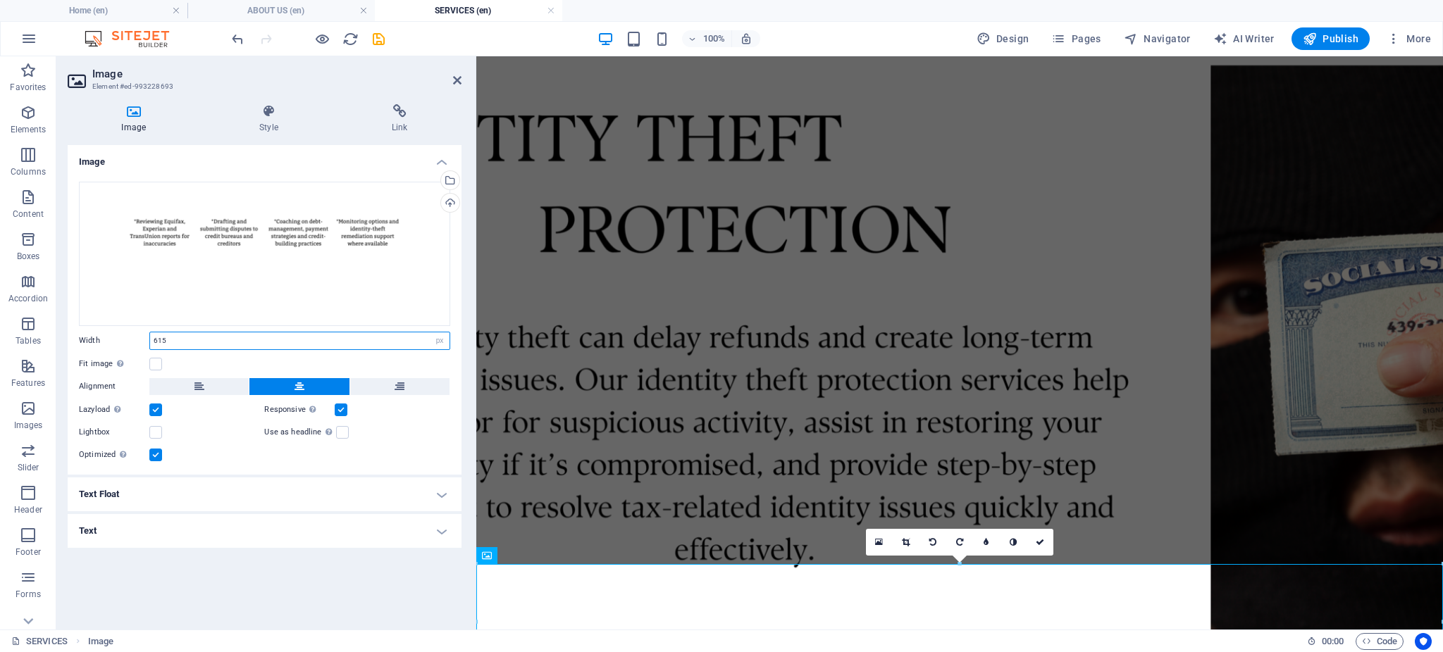
type input "615"
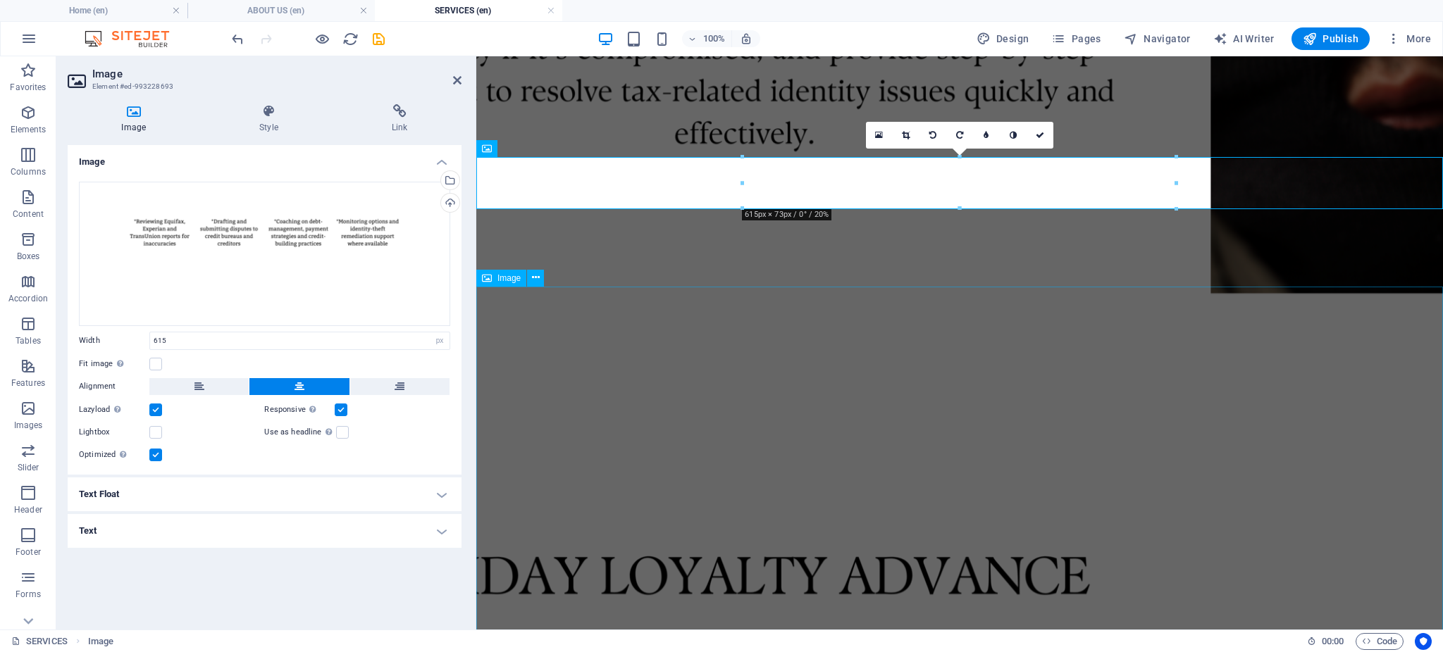
scroll to position [1560, 0]
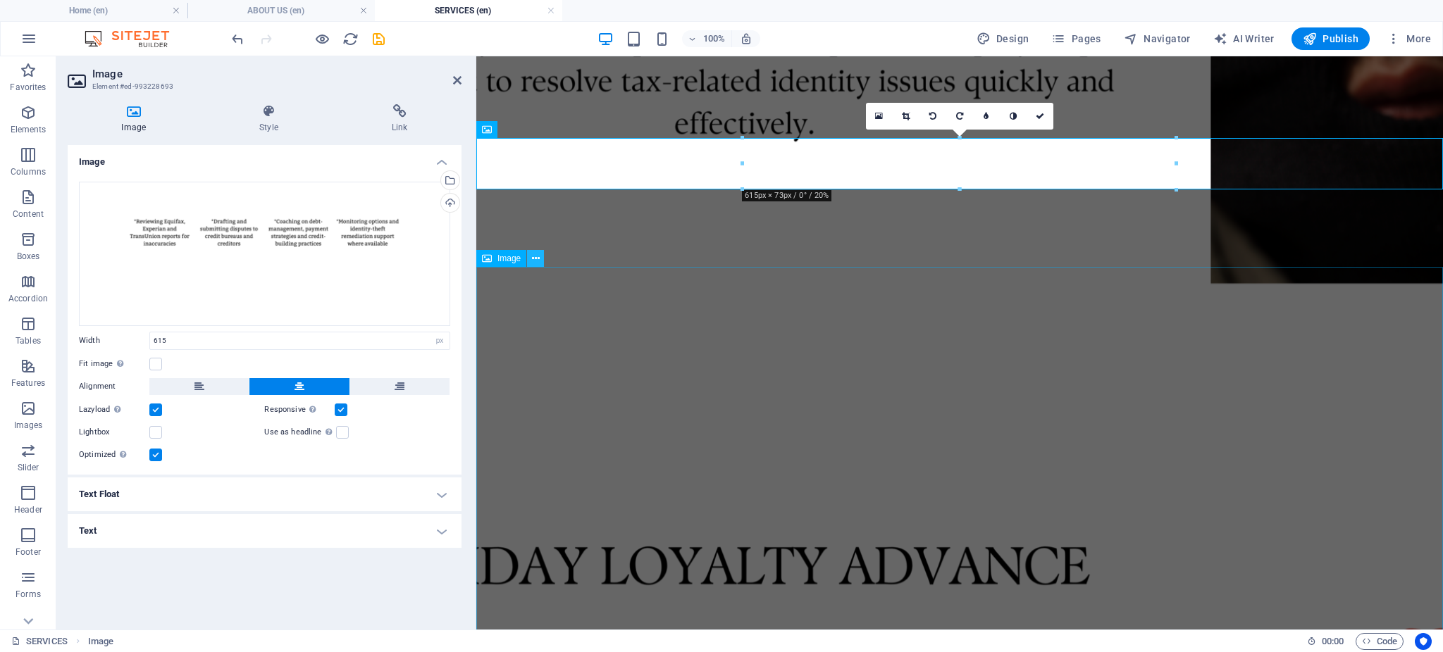
click at [535, 259] on icon at bounding box center [536, 259] width 8 height 15
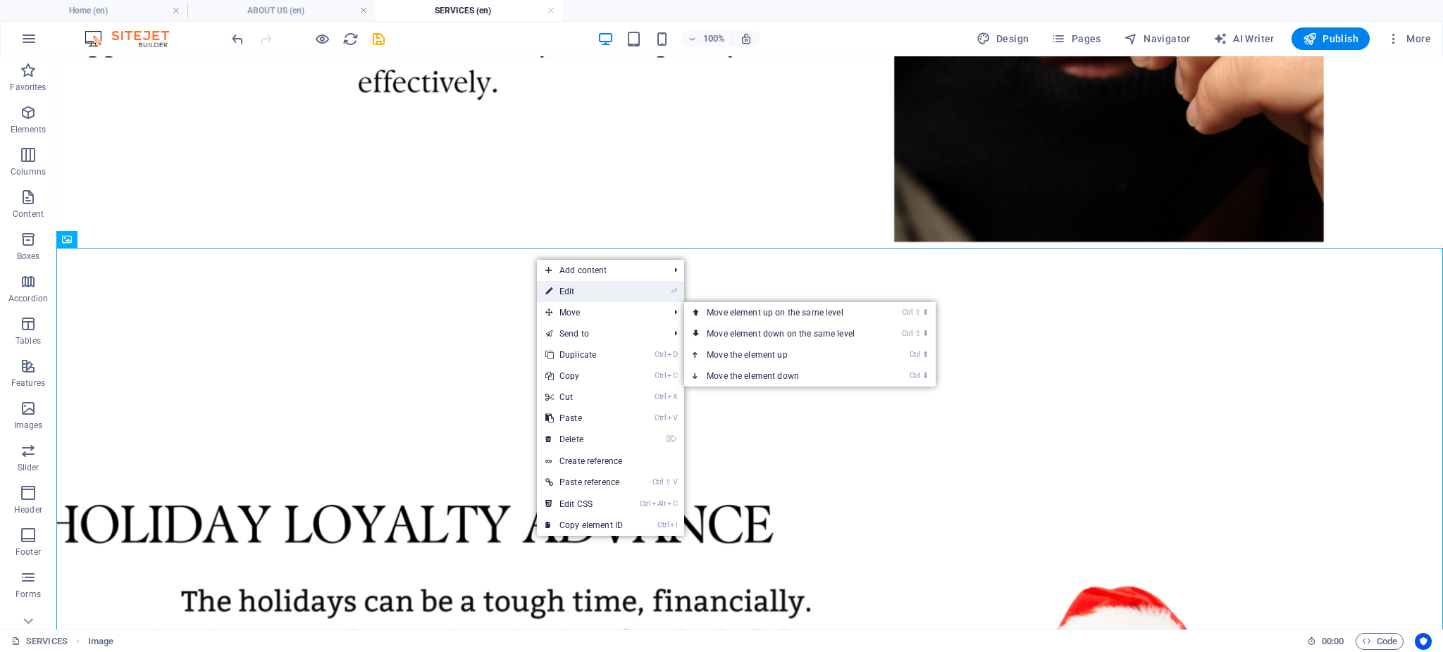
click at [568, 299] on link "⏎ Edit" at bounding box center [584, 291] width 94 height 21
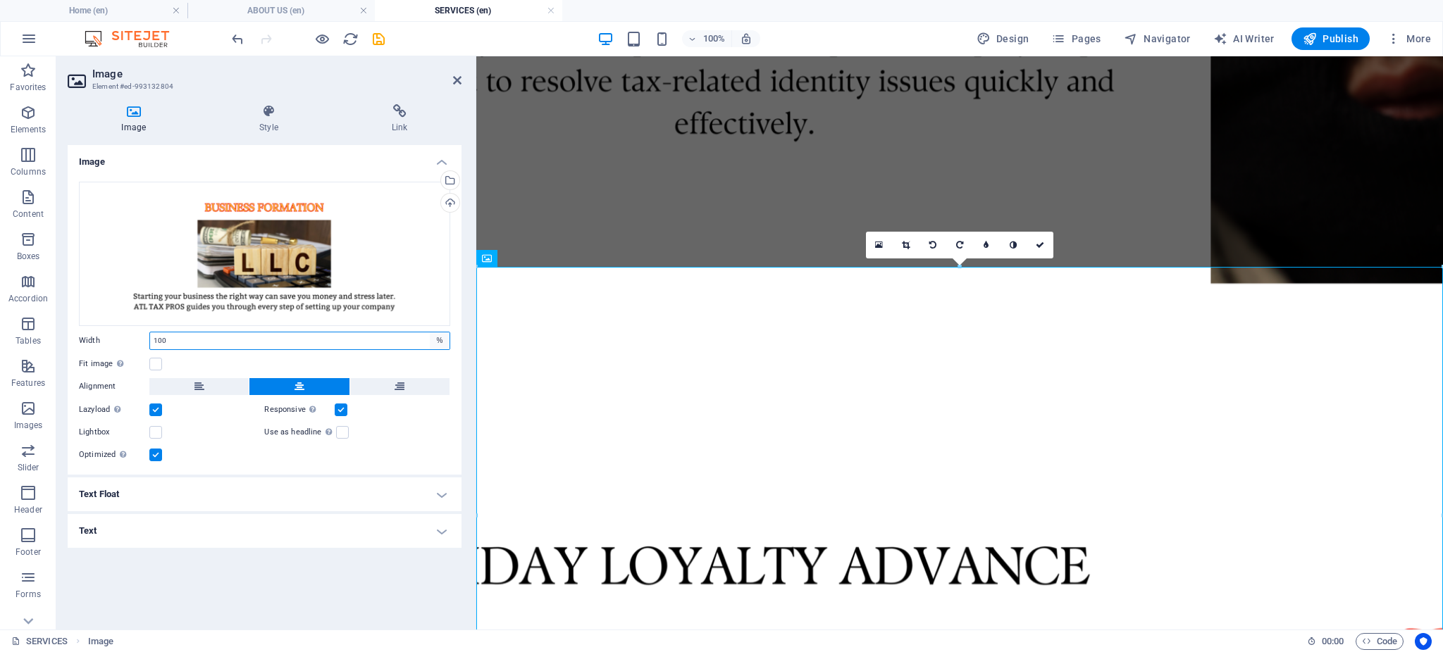
drag, startPoint x: 434, startPoint y: 336, endPoint x: 438, endPoint y: 343, distance: 8.2
click at [435, 339] on select "Default auto px rem % em vh vw" at bounding box center [440, 341] width 20 height 17
select select "px"
click at [430, 333] on select "Default auto px rem % em vh vw" at bounding box center [440, 341] width 20 height 17
type input "615"
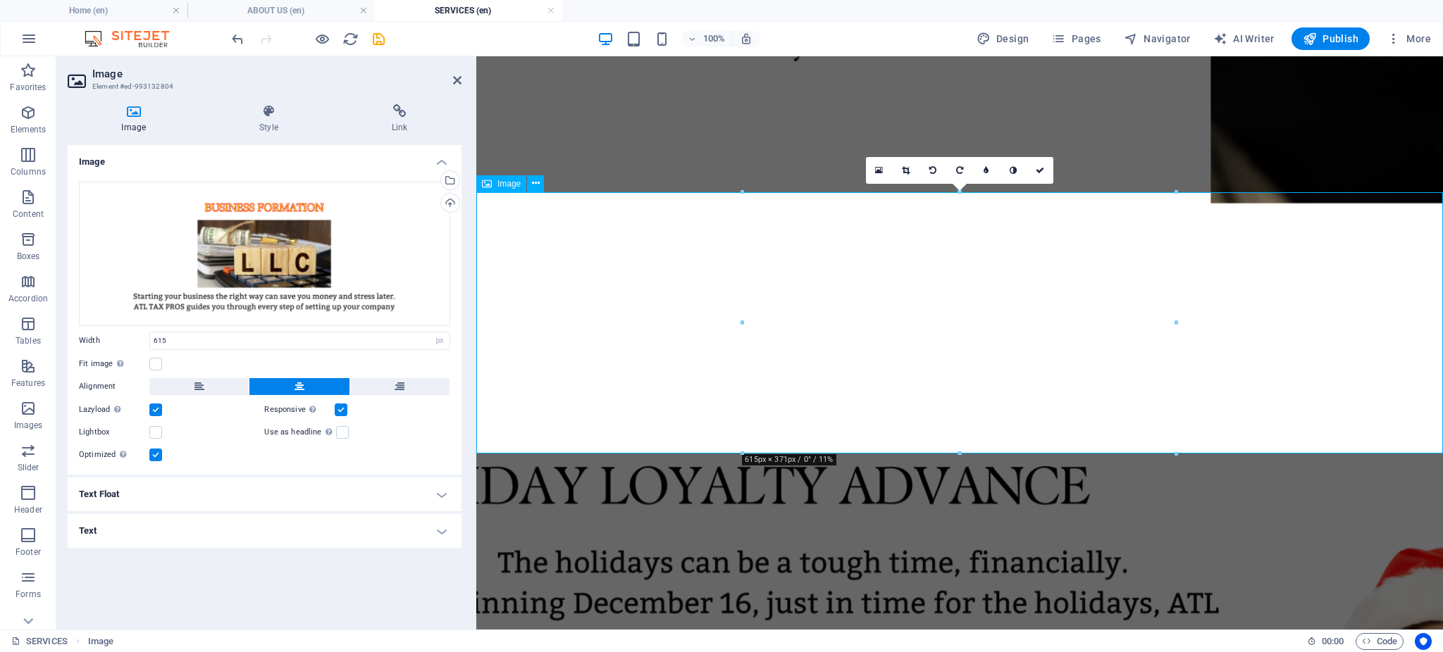
scroll to position [1643, 0]
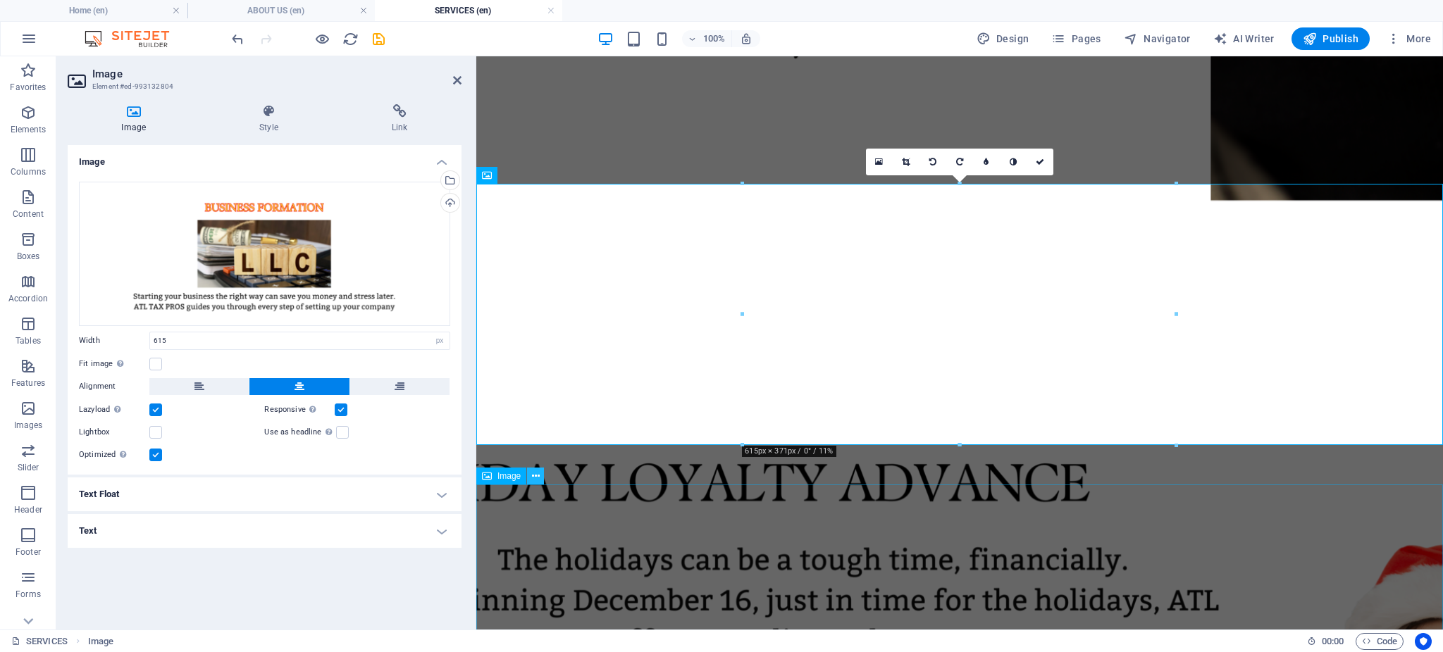
click at [534, 481] on icon at bounding box center [536, 476] width 8 height 15
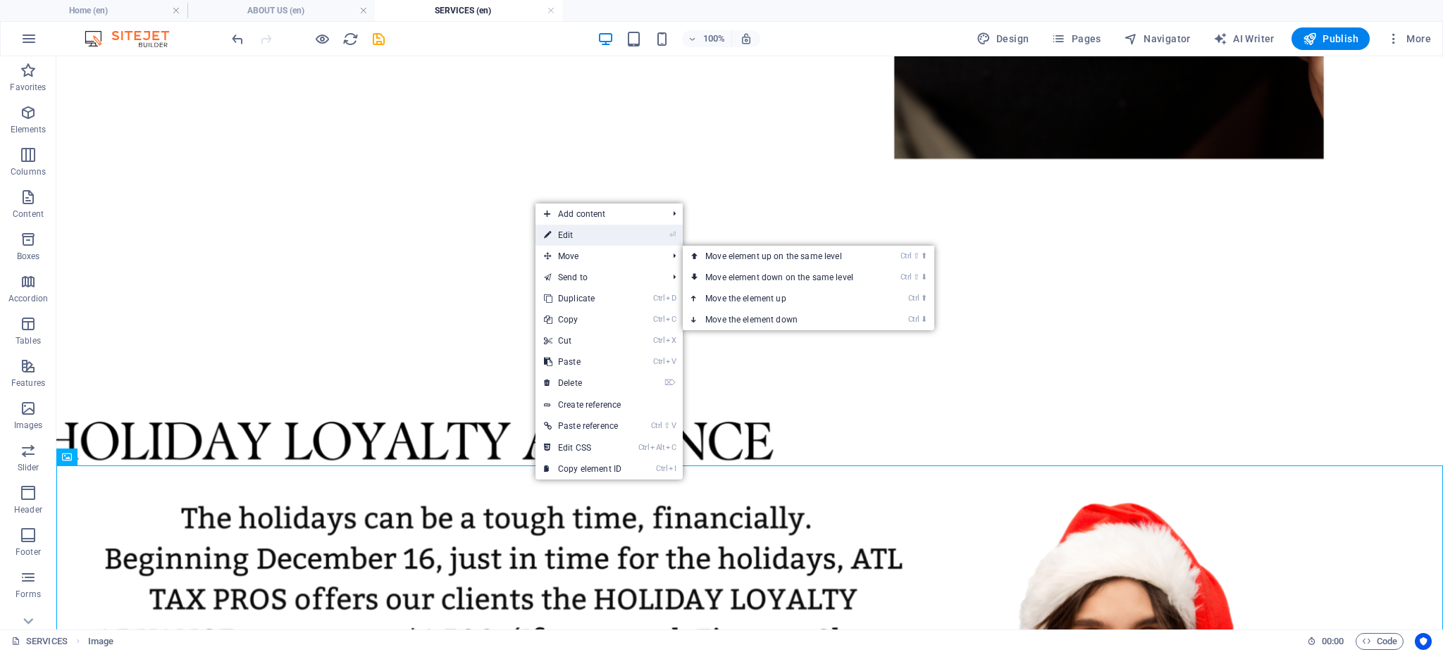
click at [623, 237] on link "⏎ Edit" at bounding box center [582, 235] width 94 height 21
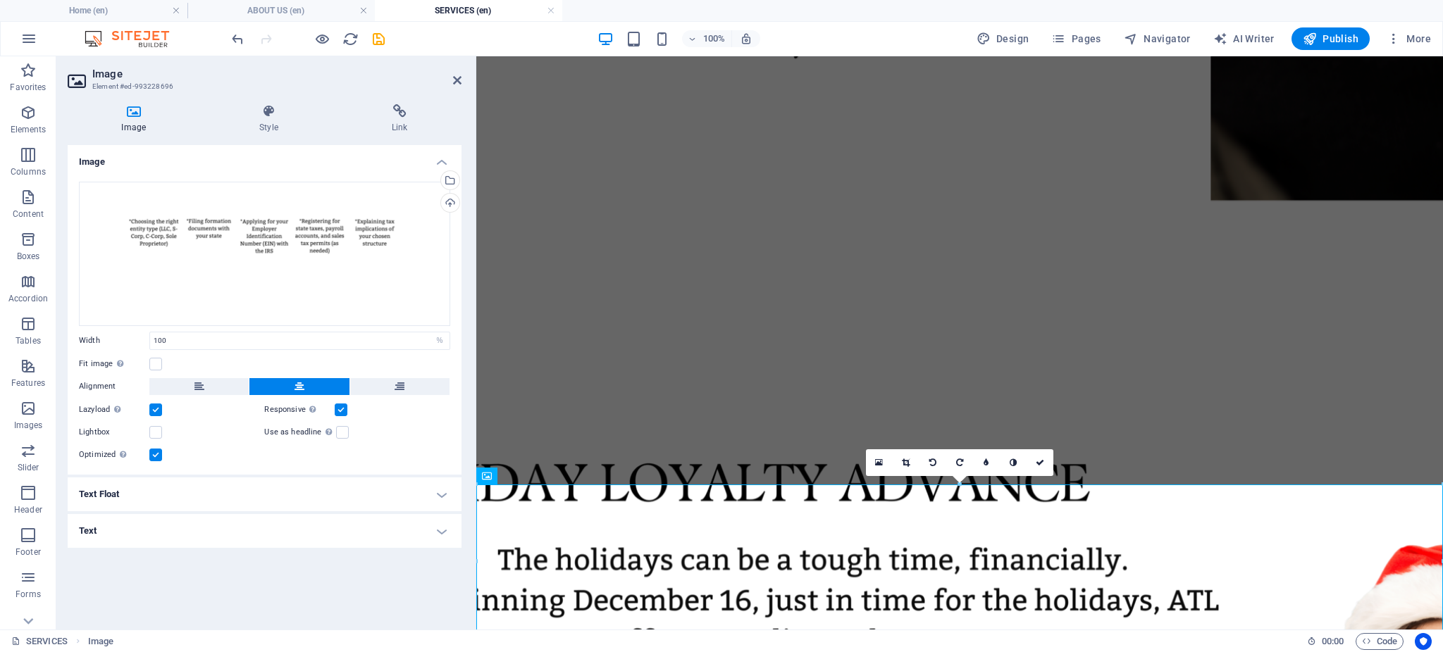
click at [246, 327] on div "Drag files here, click to choose files or select files from Files or our free s…" at bounding box center [265, 322] width 394 height 304
click at [436, 340] on select "Default auto px rem % em vh vw" at bounding box center [440, 341] width 20 height 17
drag, startPoint x: 428, startPoint y: 406, endPoint x: 443, endPoint y: 408, distance: 14.9
click at [442, 408] on div "Responsive Automatically load retina image and smartphone optimized sizes." at bounding box center [356, 410] width 185 height 17
click at [435, 344] on select "Default auto px rem % em vh vw" at bounding box center [440, 341] width 20 height 17
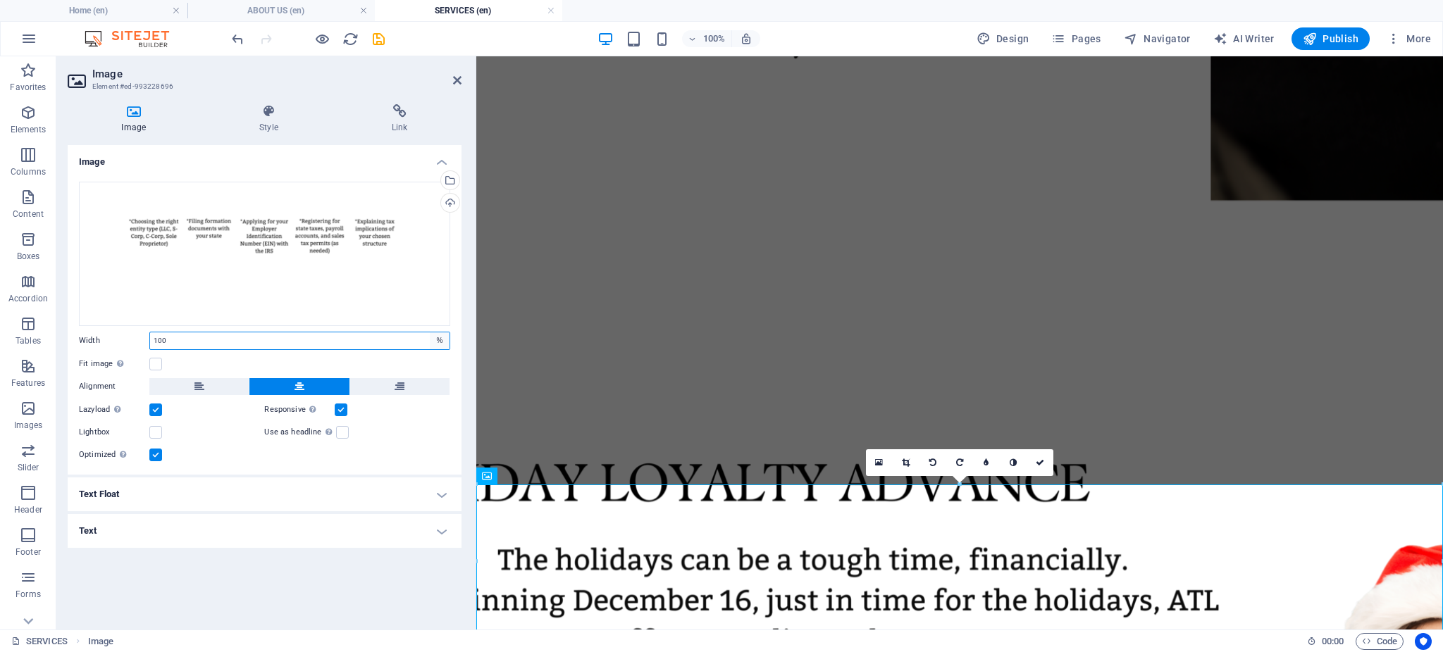
select select "px"
click at [430, 333] on select "Default auto px rem % em vh vw" at bounding box center [440, 341] width 20 height 17
type input "615"
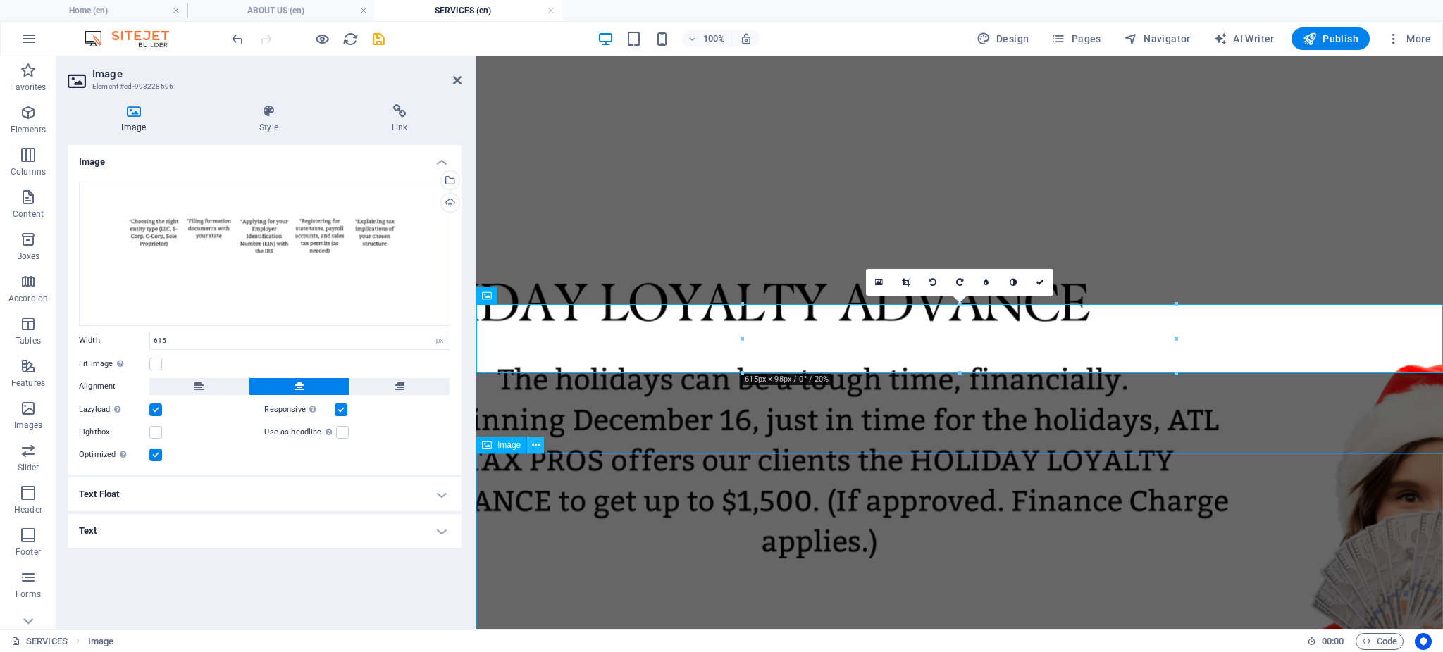
click at [536, 450] on icon at bounding box center [536, 445] width 8 height 15
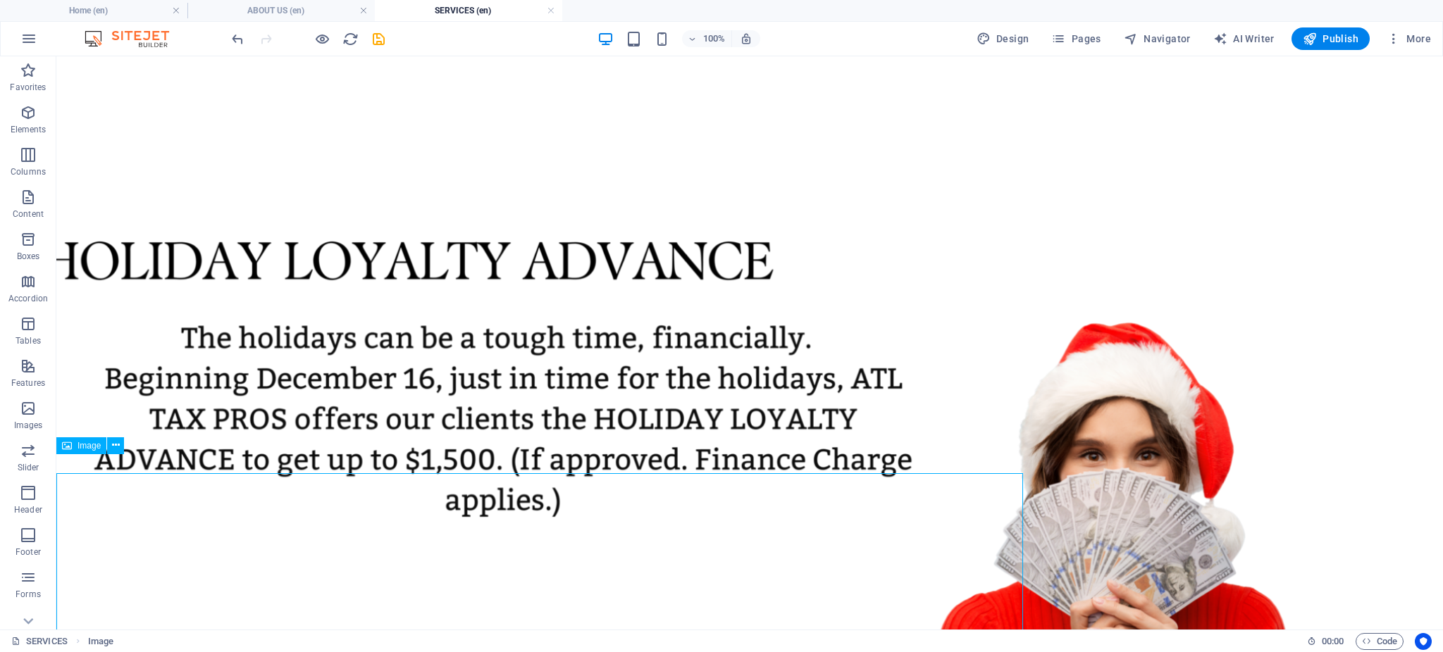
scroll to position [1804, 0]
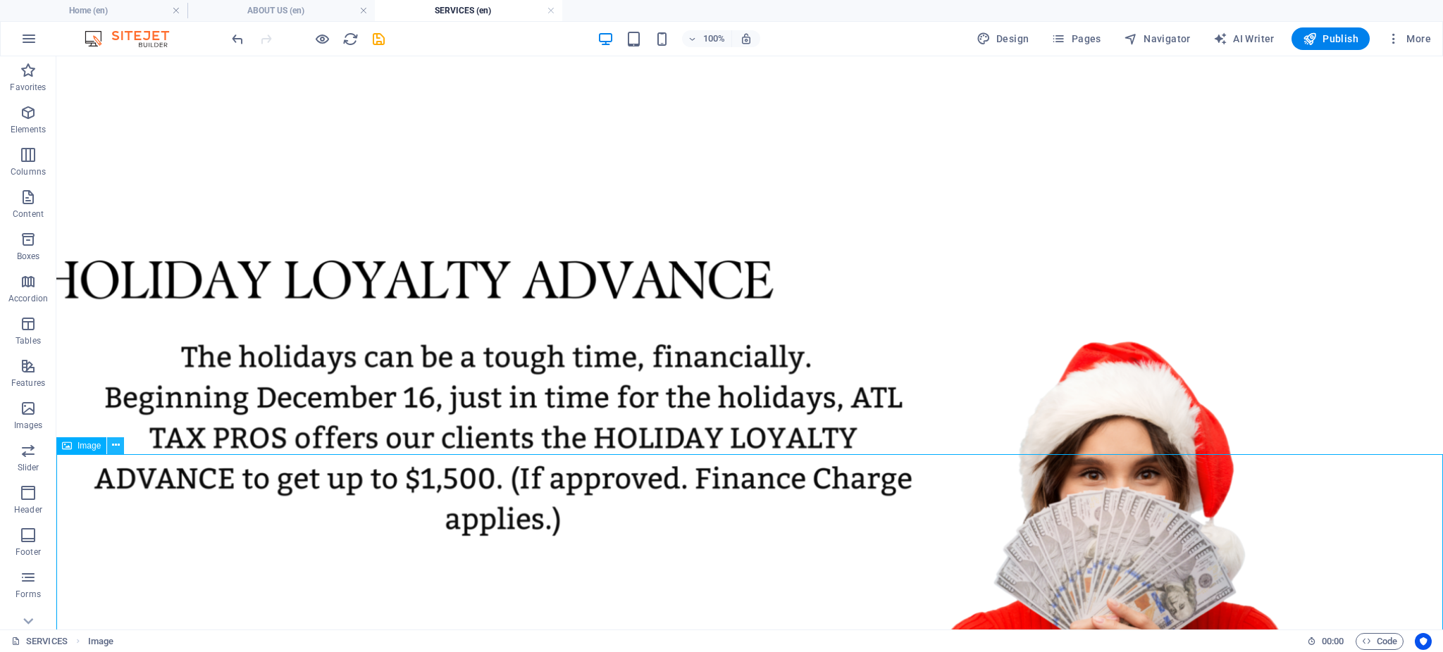
click at [113, 449] on icon at bounding box center [116, 445] width 8 height 15
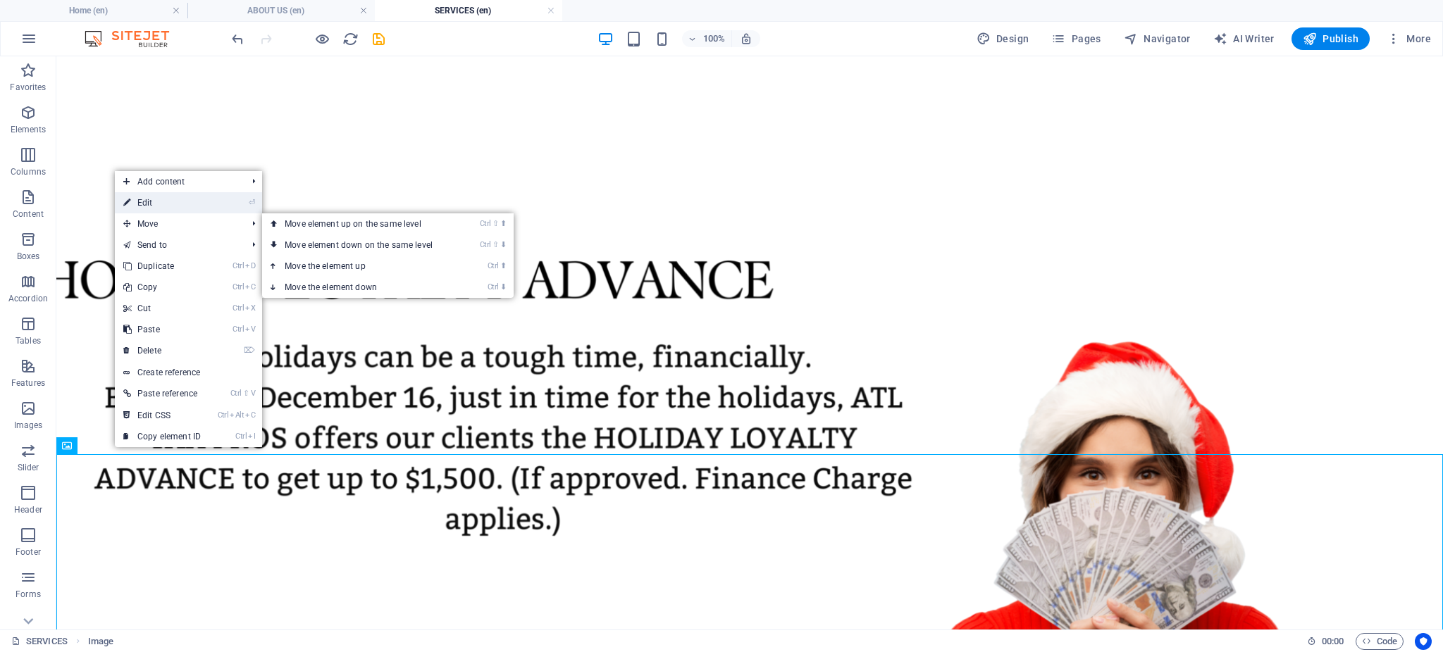
click at [207, 207] on link "⏎ Edit" at bounding box center [162, 202] width 94 height 21
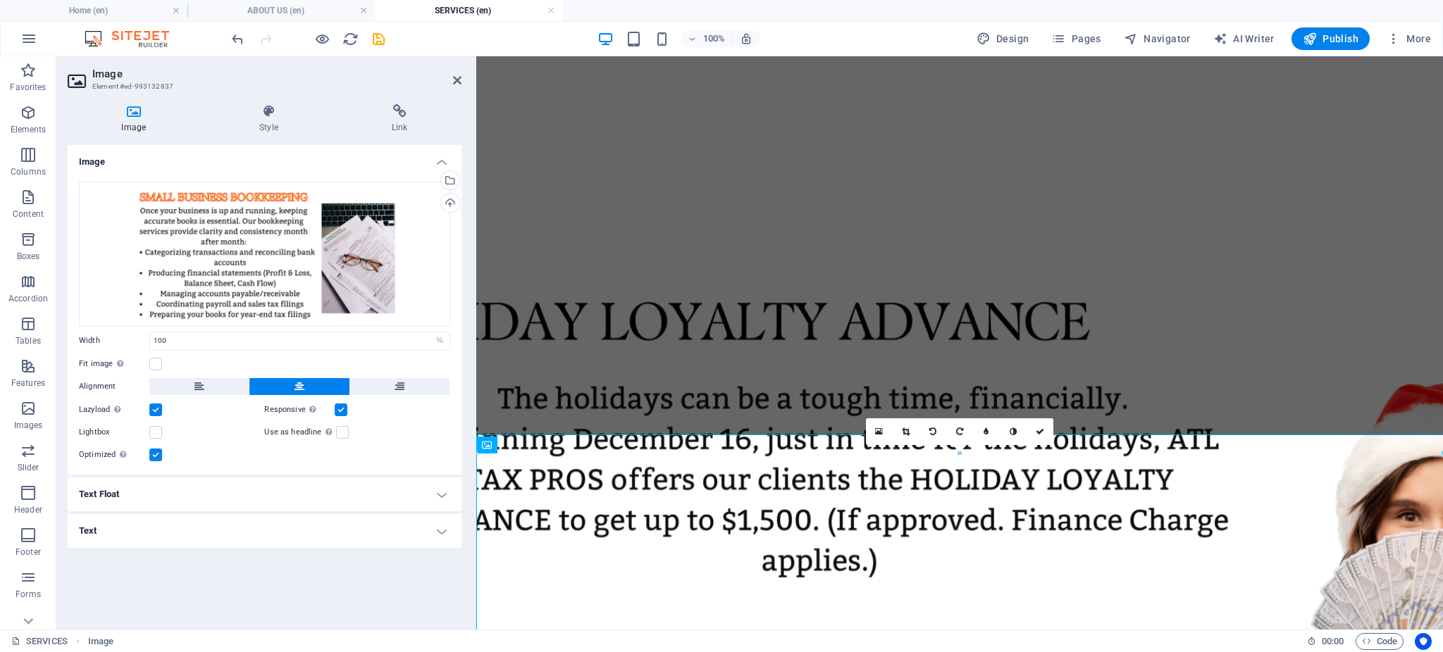
scroll to position [1823, 0]
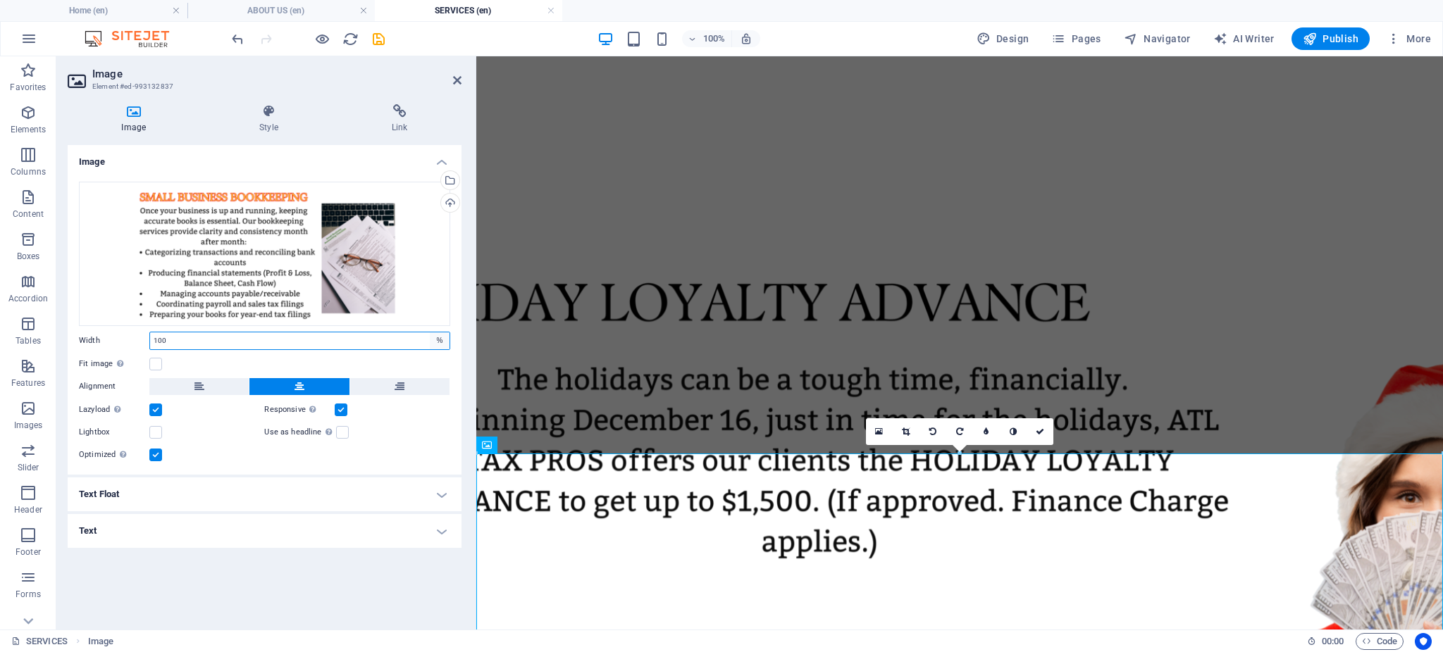
click at [442, 341] on select "Default auto px rem % em vh vw" at bounding box center [440, 341] width 20 height 17
select select "px"
click at [430, 333] on select "Default auto px rem % em vh vw" at bounding box center [440, 341] width 20 height 17
type input "615"
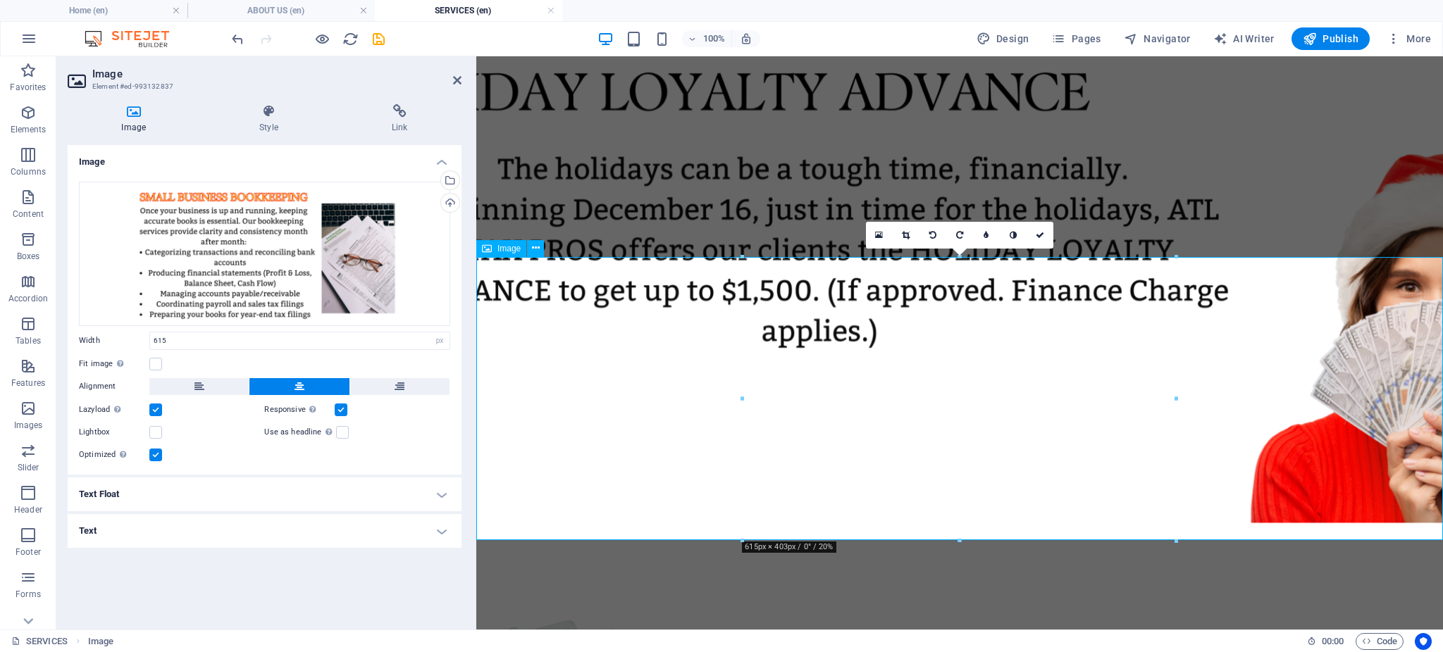
scroll to position [2035, 0]
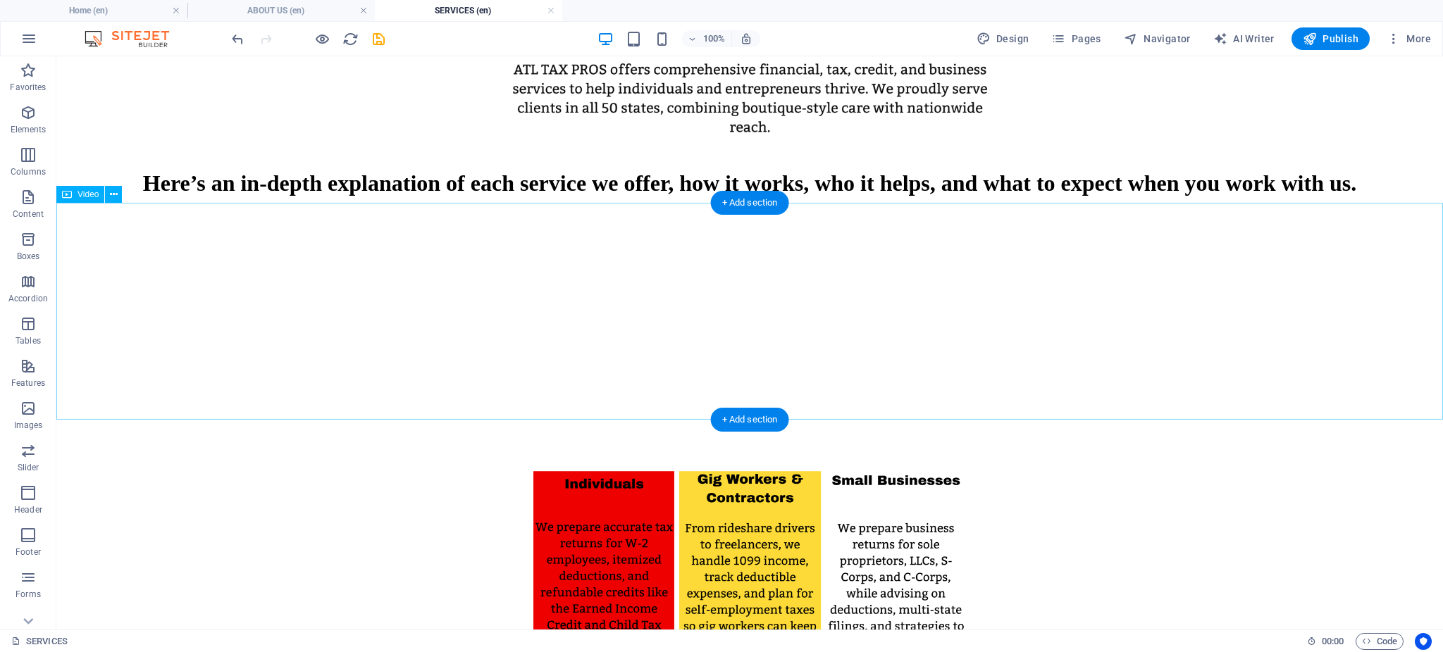
scroll to position [349, 0]
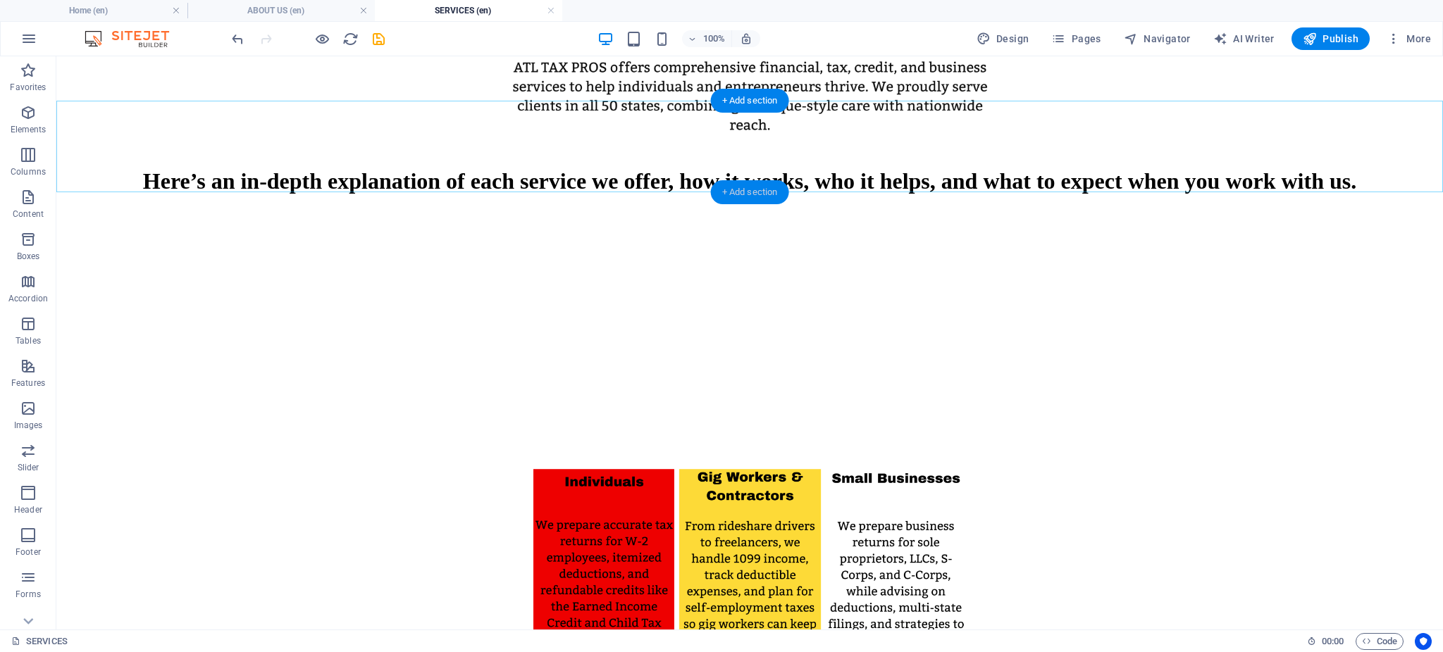
click at [743, 191] on div "+ Add section" at bounding box center [750, 192] width 78 height 24
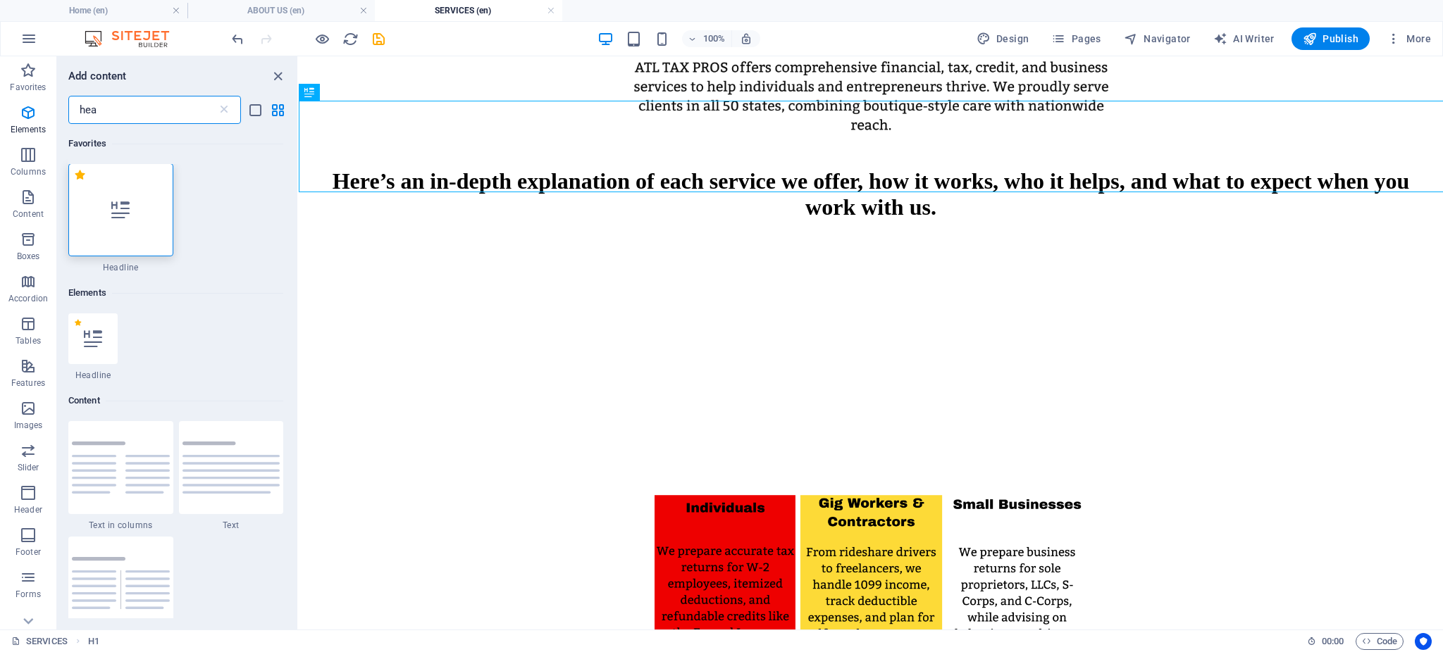
scroll to position [0, 0]
type input "hea"
click at [119, 235] on div at bounding box center [120, 210] width 105 height 93
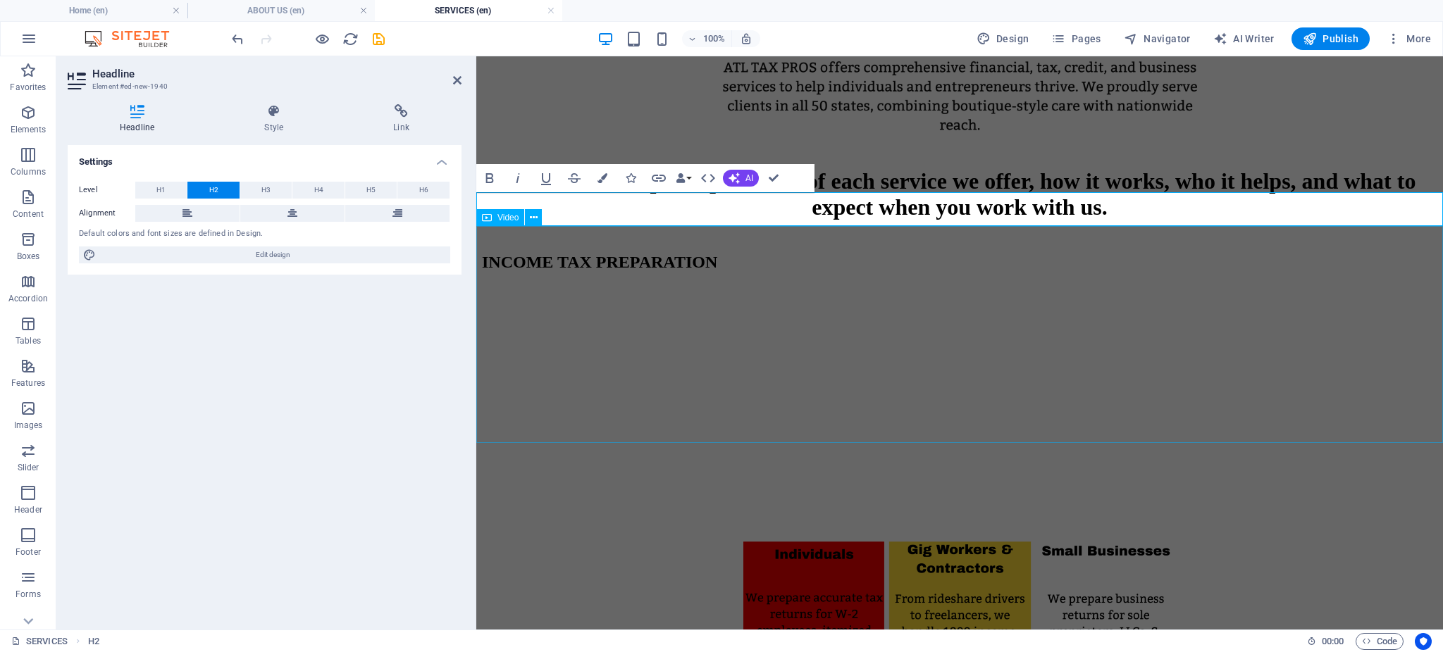
click at [534, 341] on figure at bounding box center [958, 396] width 955 height 220
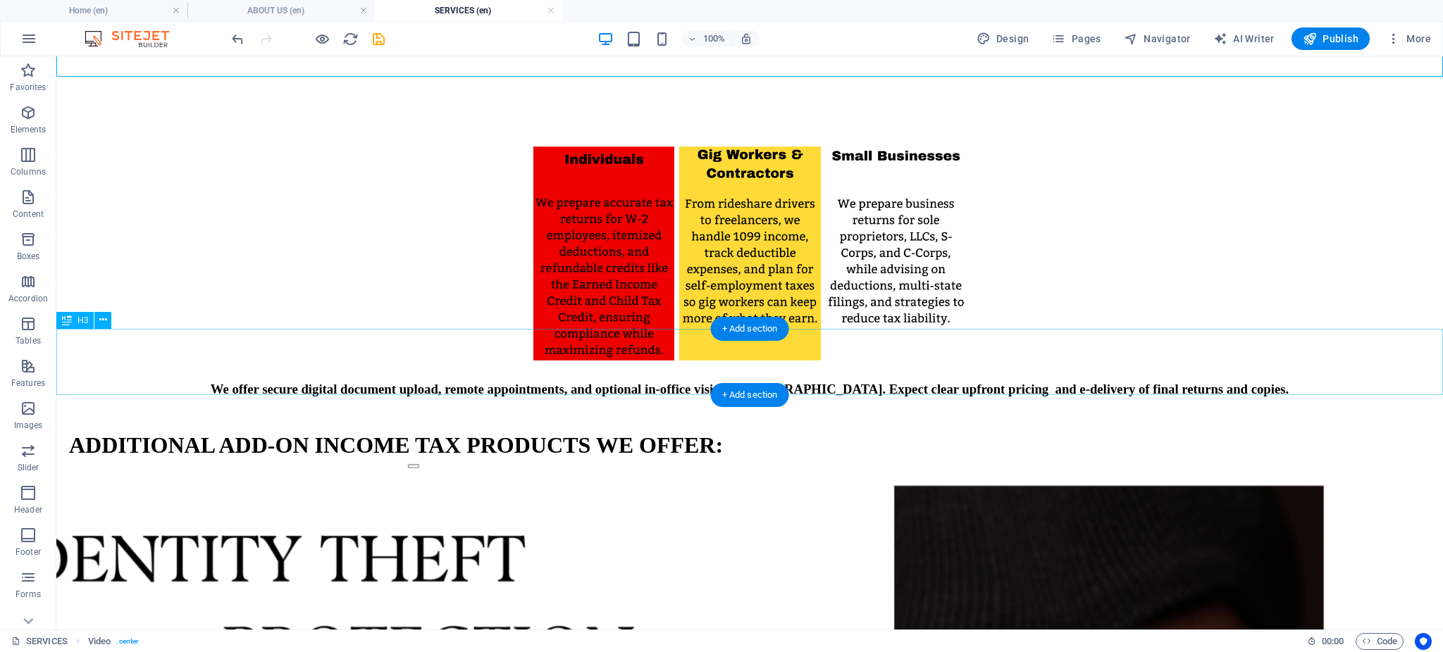
scroll to position [721, 0]
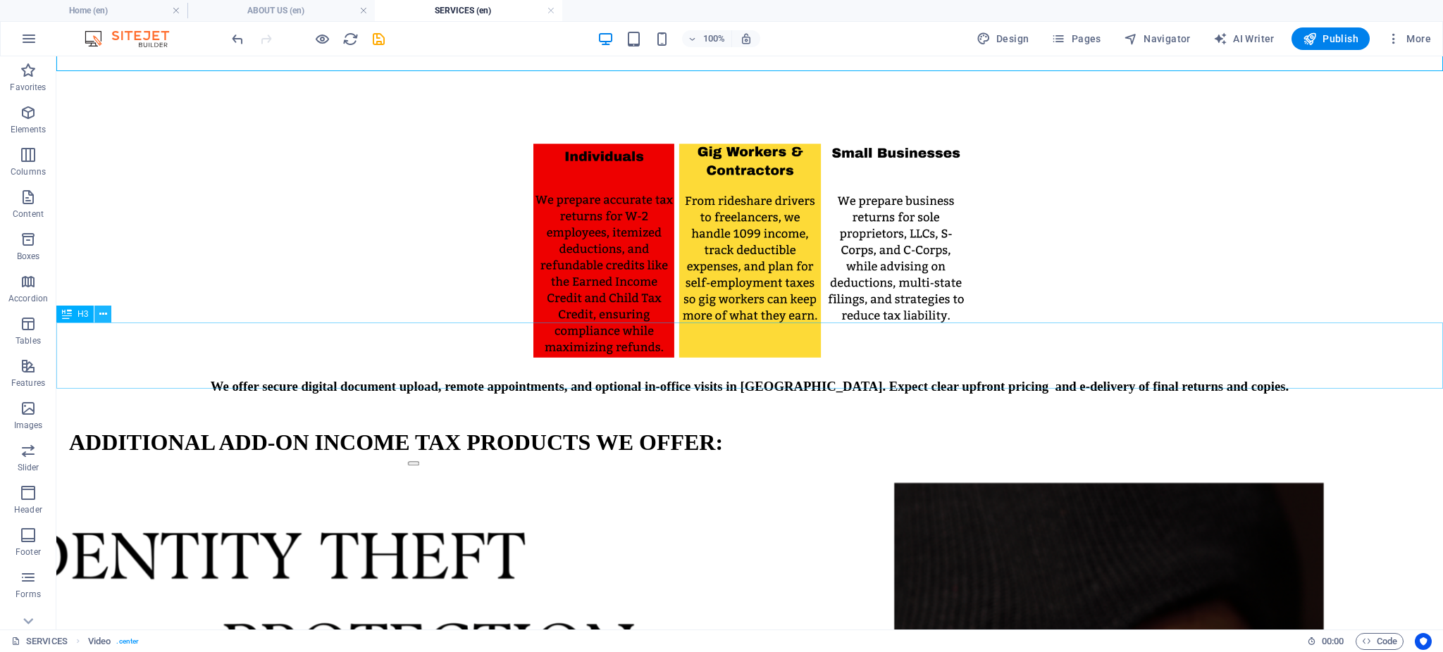
click at [101, 313] on icon at bounding box center [103, 314] width 8 height 15
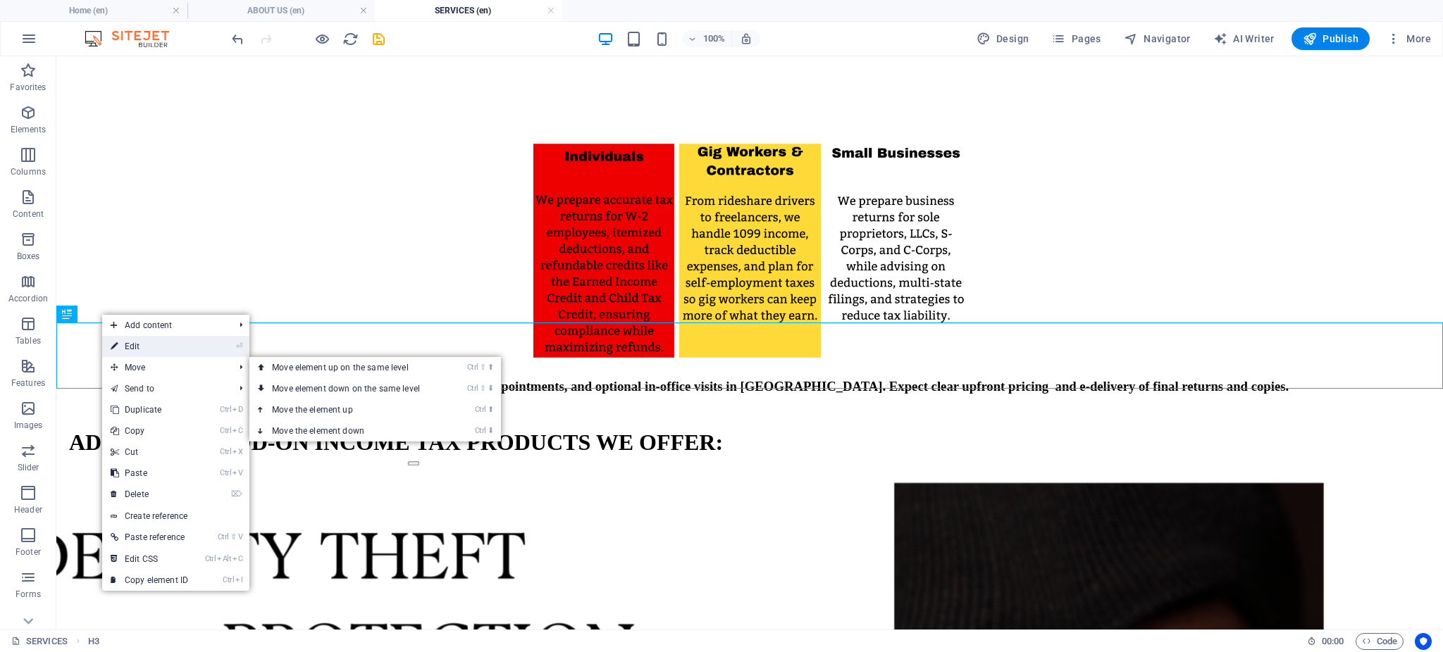
click at [137, 352] on link "⏎ Edit" at bounding box center [149, 346] width 94 height 21
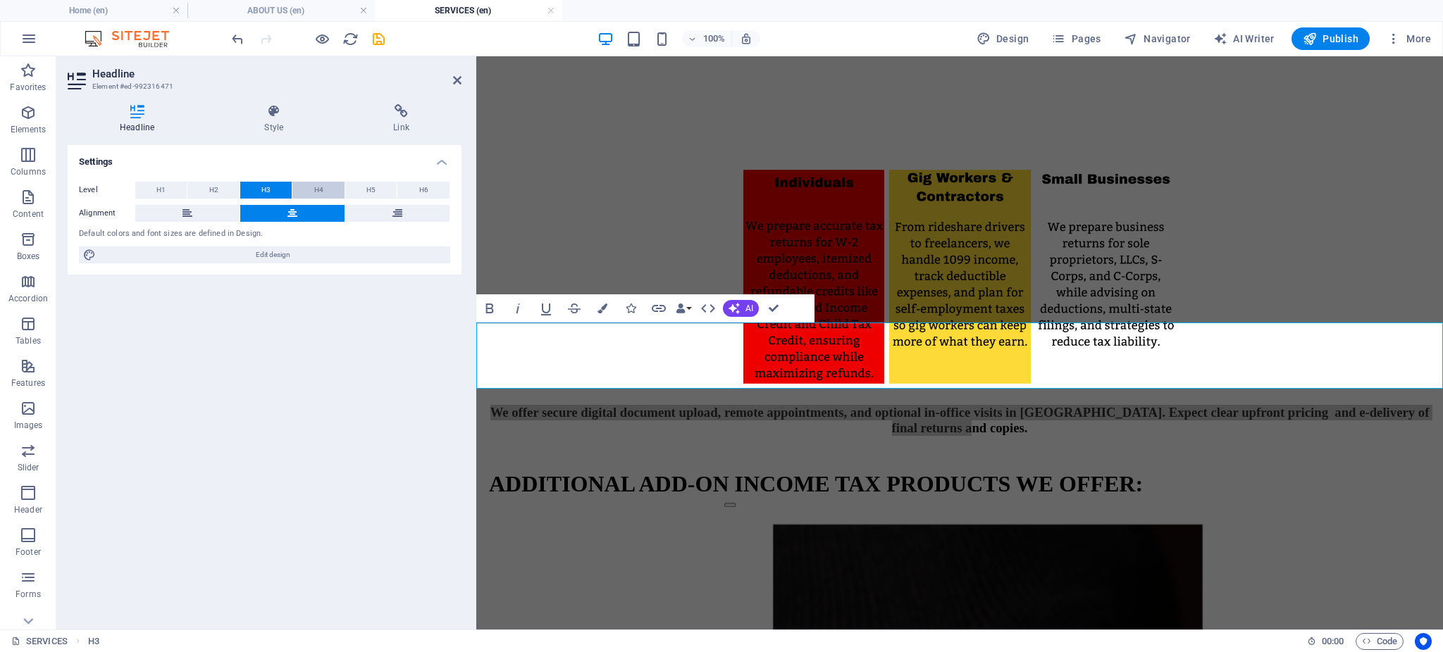
click at [324, 187] on button "H4" at bounding box center [317, 190] width 51 height 17
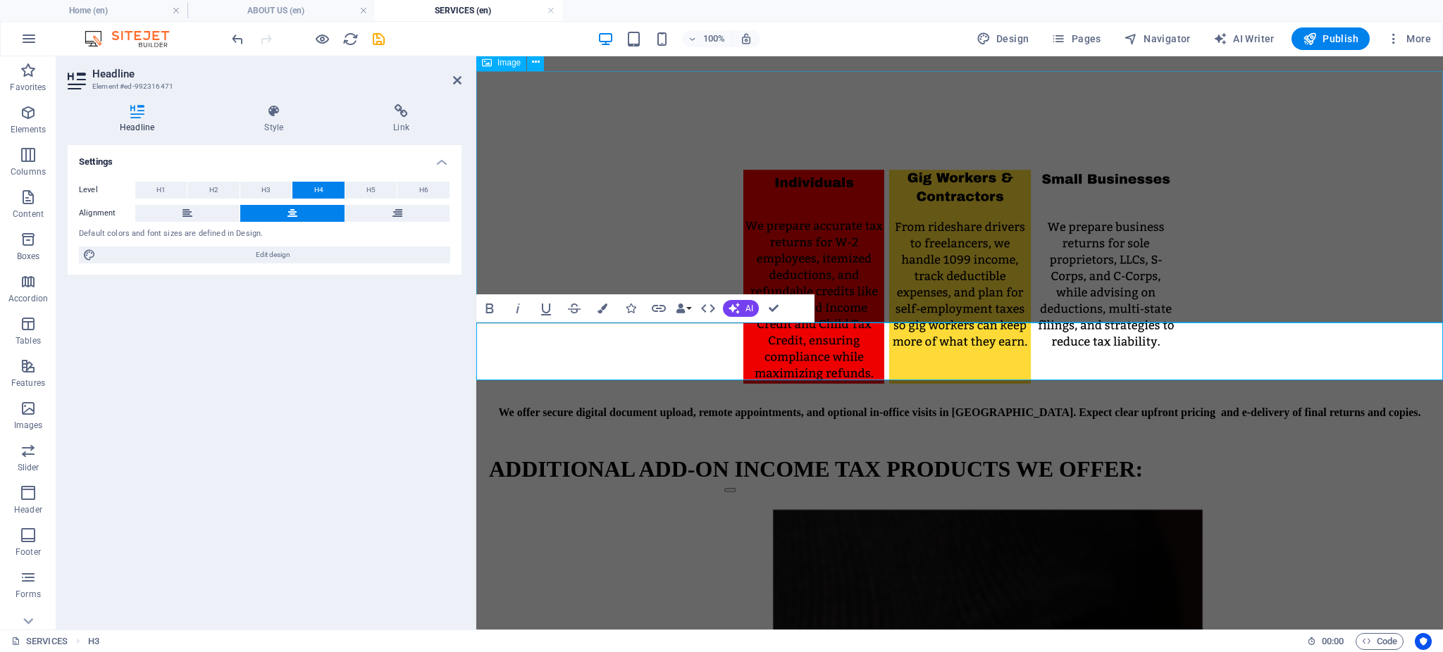
click at [743, 156] on figure at bounding box center [958, 260] width 955 height 255
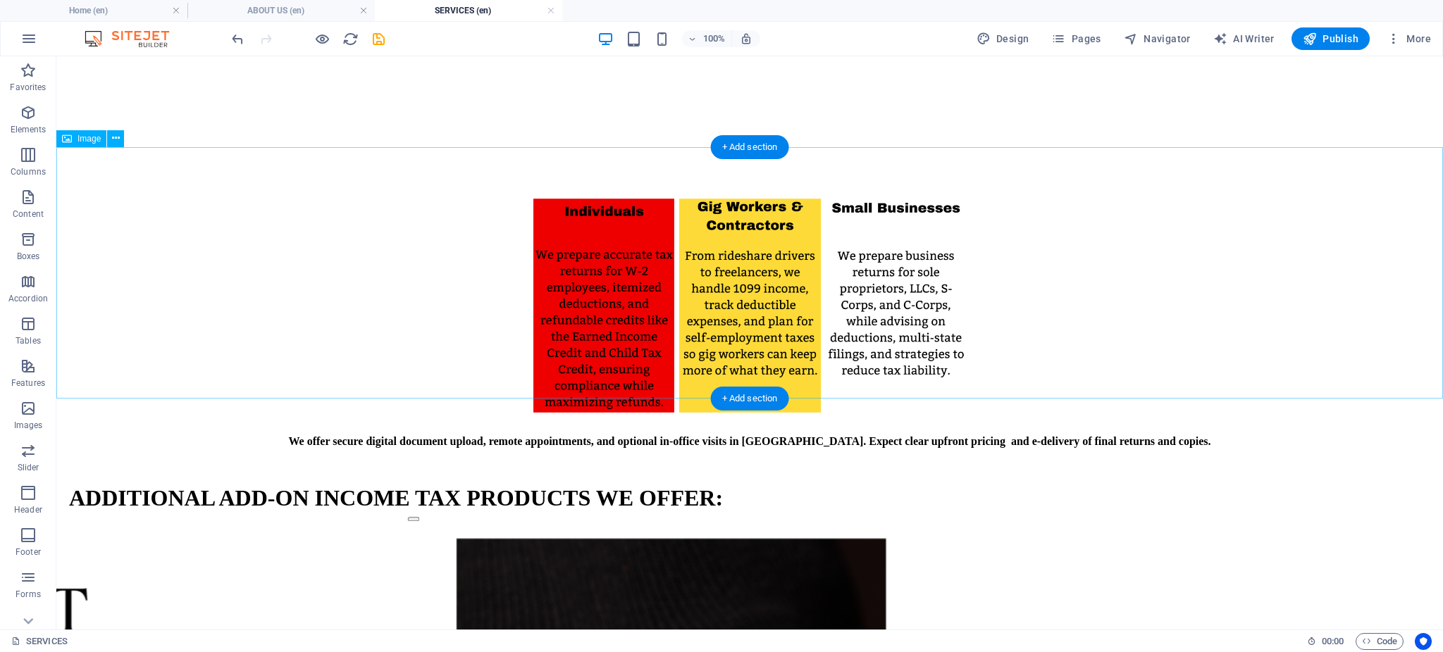
scroll to position [736, 0]
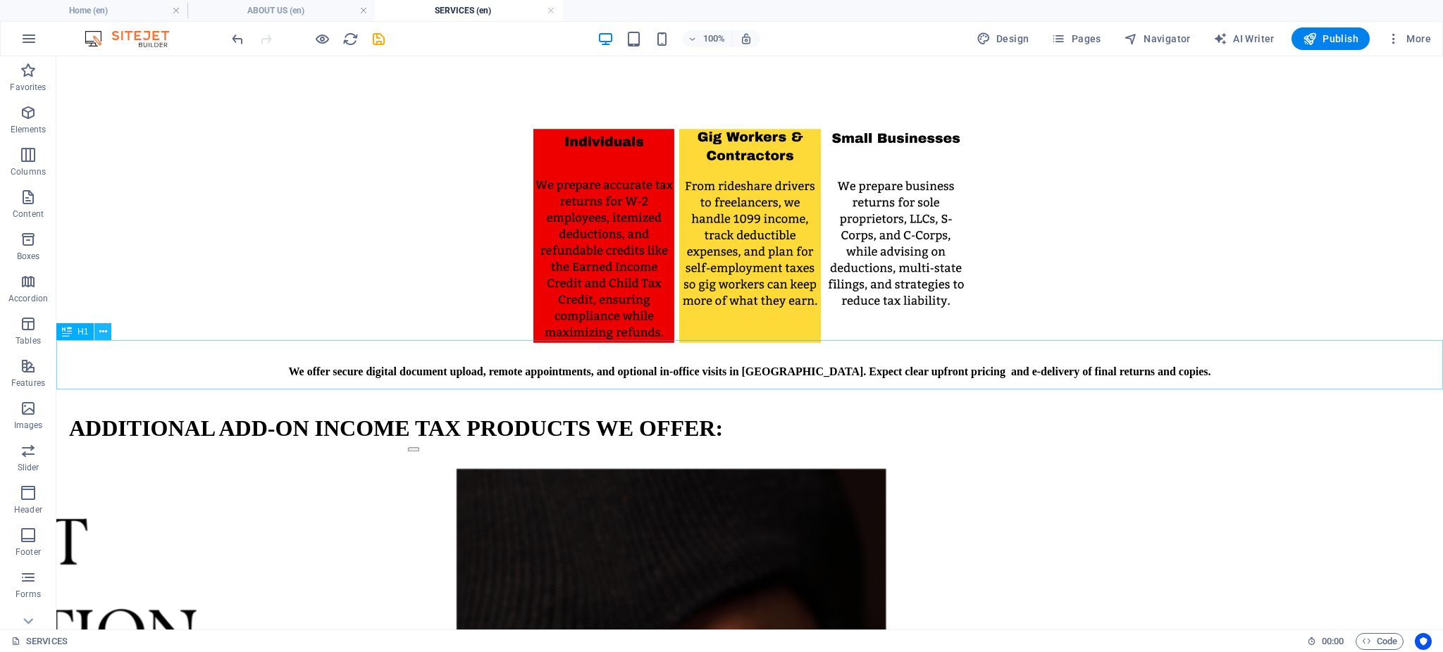
click at [106, 335] on icon at bounding box center [103, 332] width 8 height 15
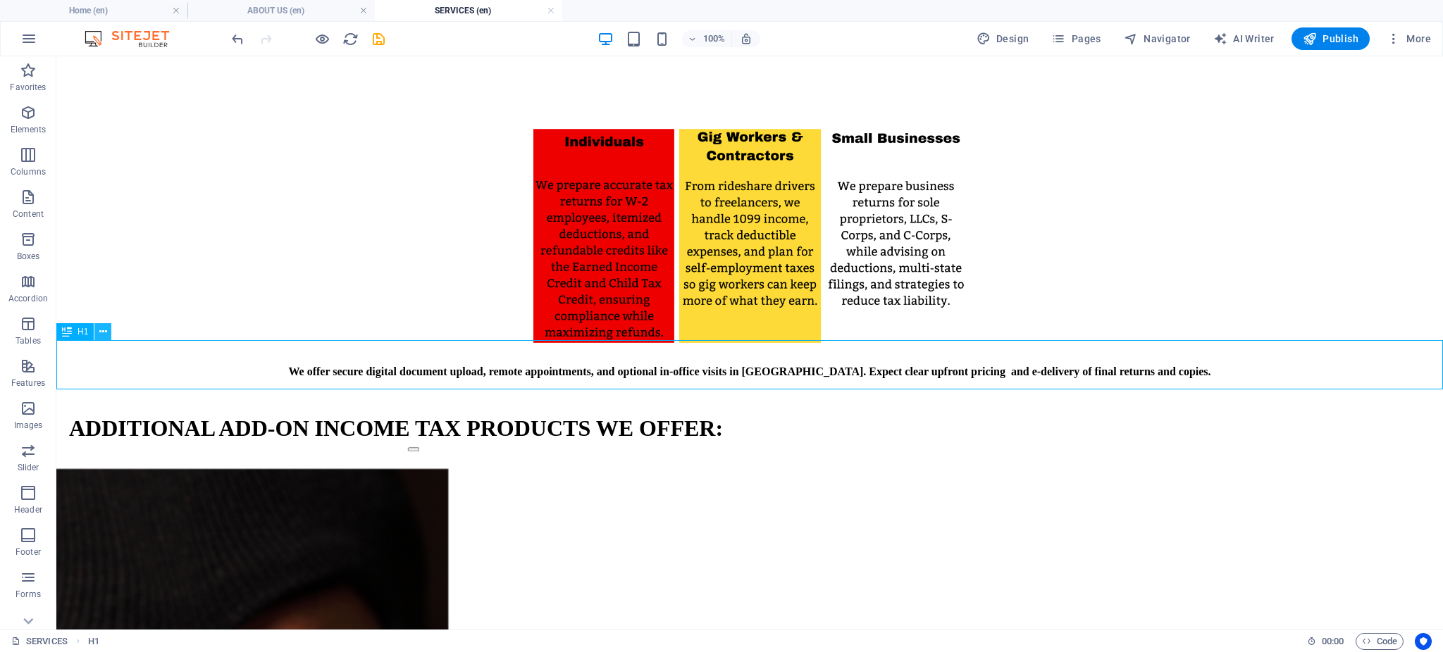
click at [100, 333] on icon at bounding box center [103, 332] width 8 height 15
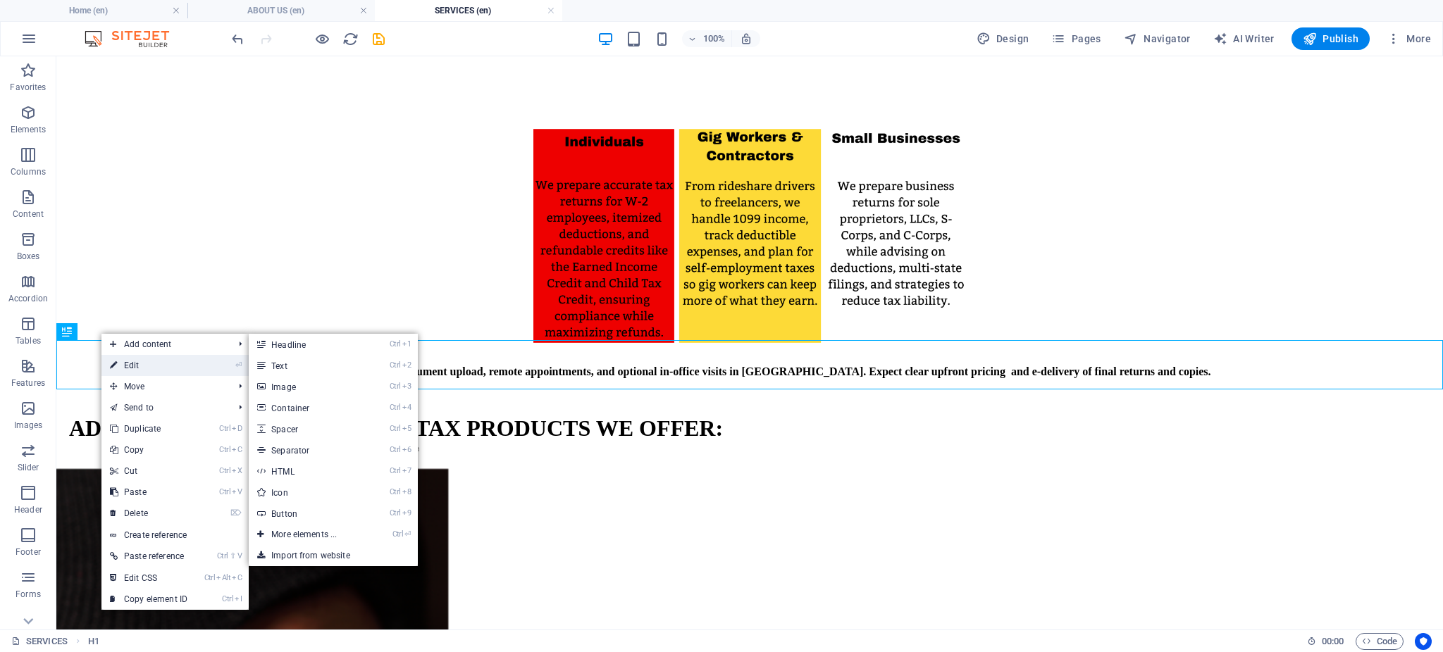
click at [120, 366] on link "⏎ Edit" at bounding box center [148, 365] width 94 height 21
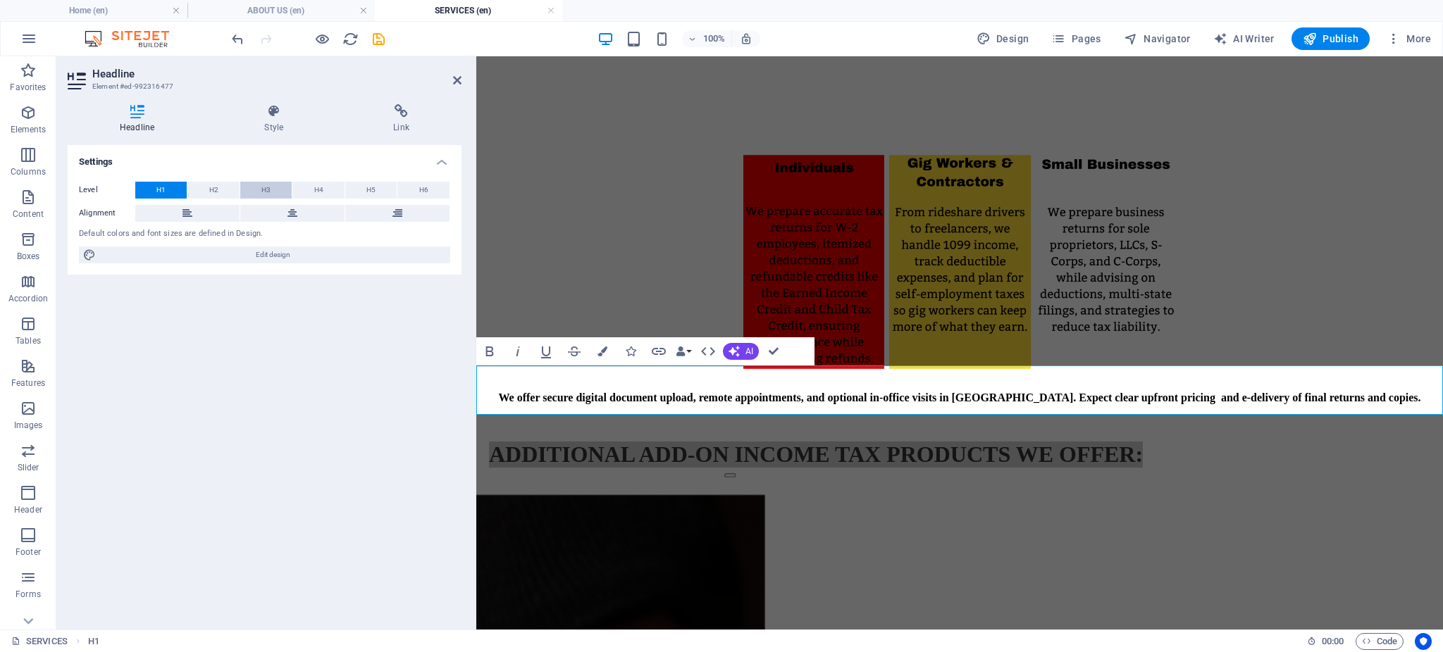
click at [263, 188] on span "H3" at bounding box center [265, 190] width 9 height 17
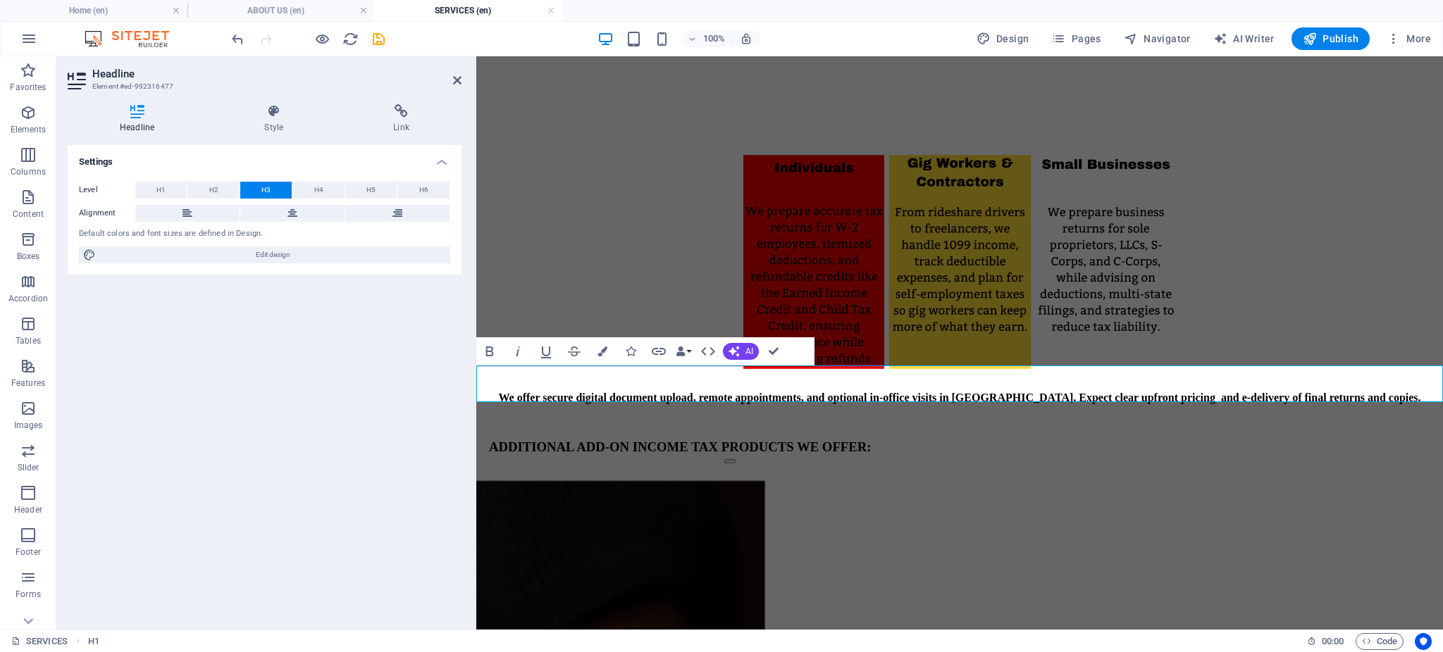
drag, startPoint x: 618, startPoint y: 492, endPoint x: 590, endPoint y: 447, distance: 52.6
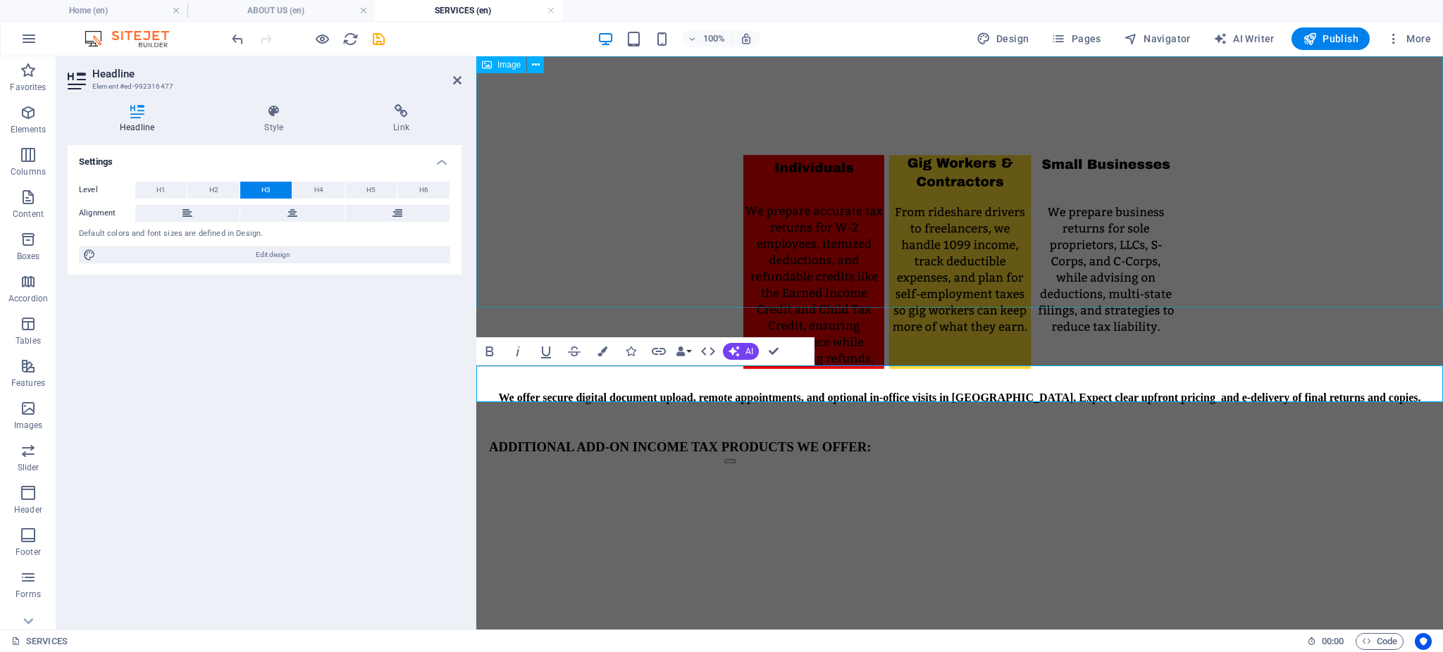
click at [514, 245] on figure at bounding box center [958, 245] width 955 height 255
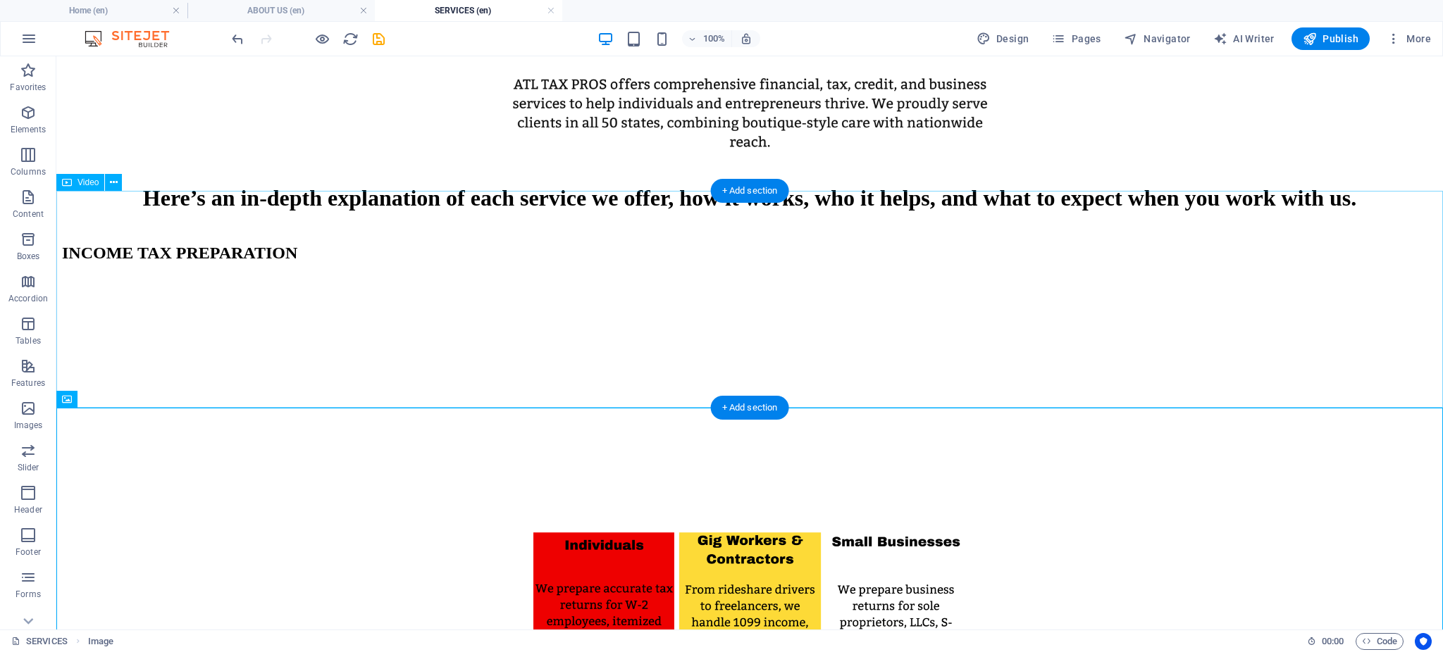
scroll to position [291, 0]
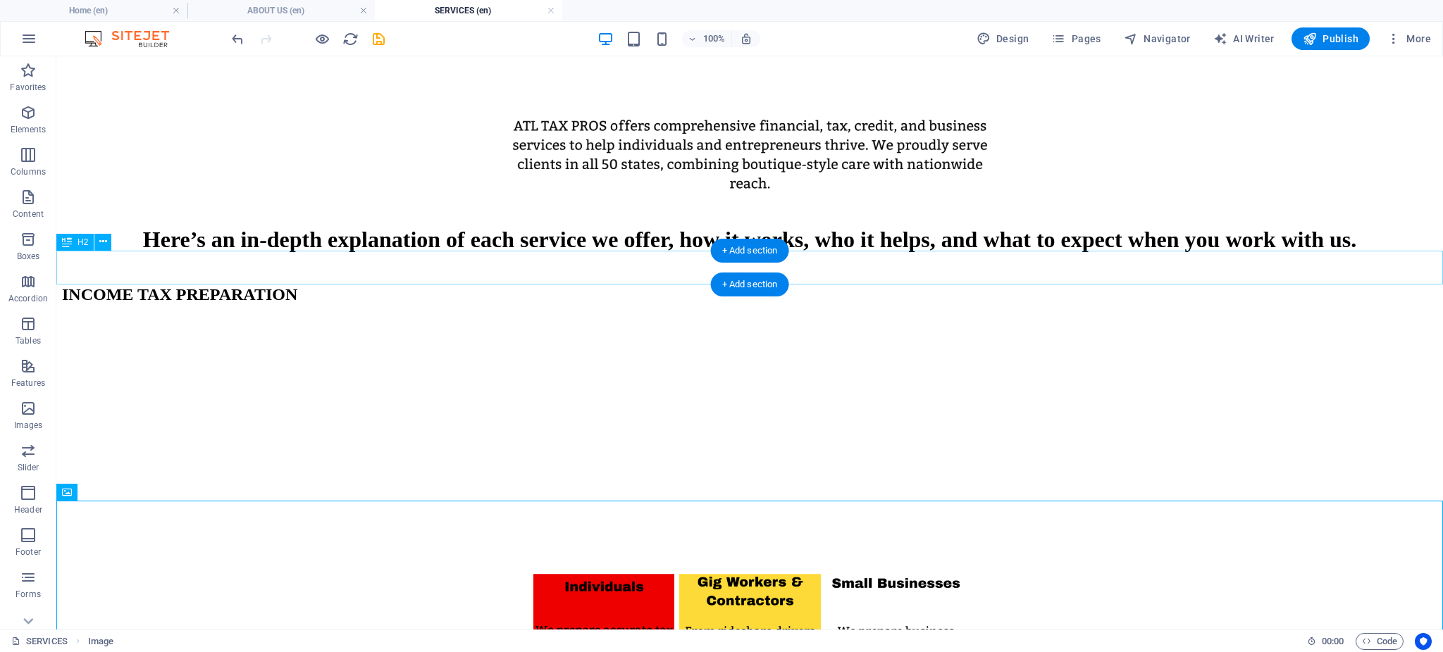
click at [287, 285] on div "INCOME TAX PREPARATION" at bounding box center [749, 294] width 1375 height 19
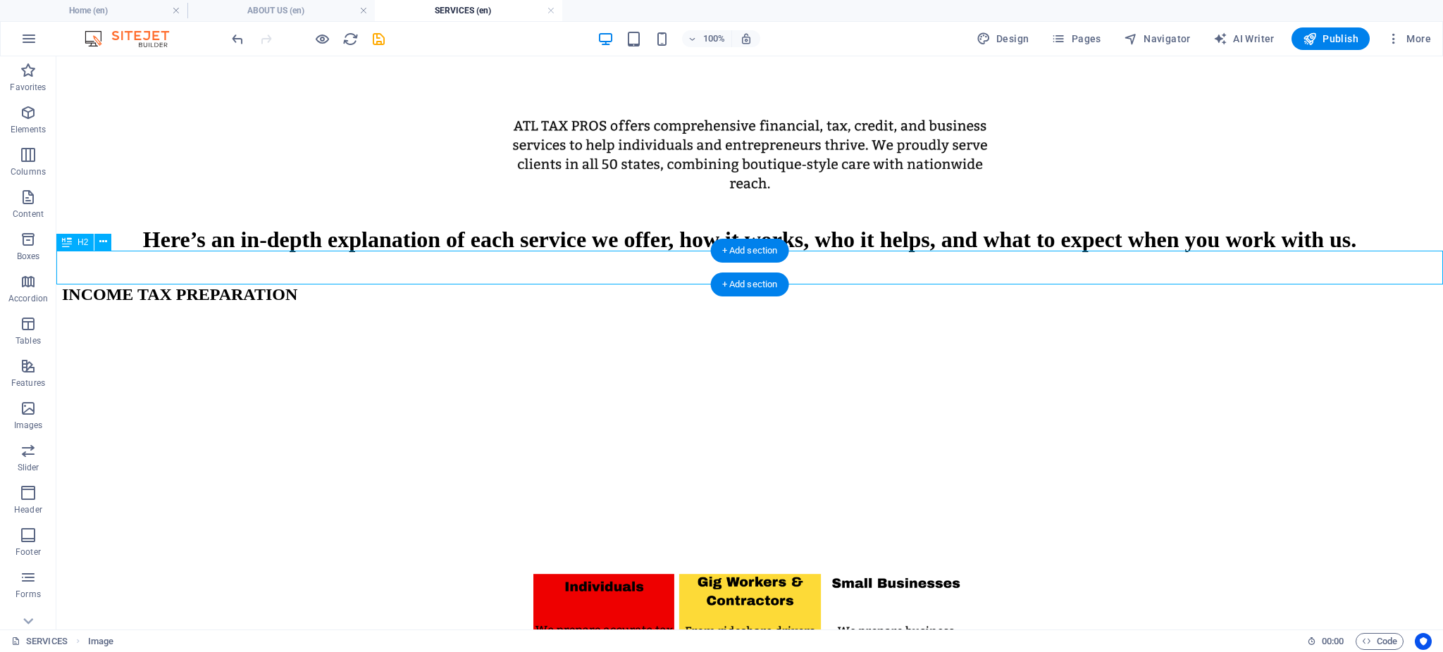
click at [287, 285] on div "INCOME TAX PREPARATION" at bounding box center [749, 294] width 1375 height 19
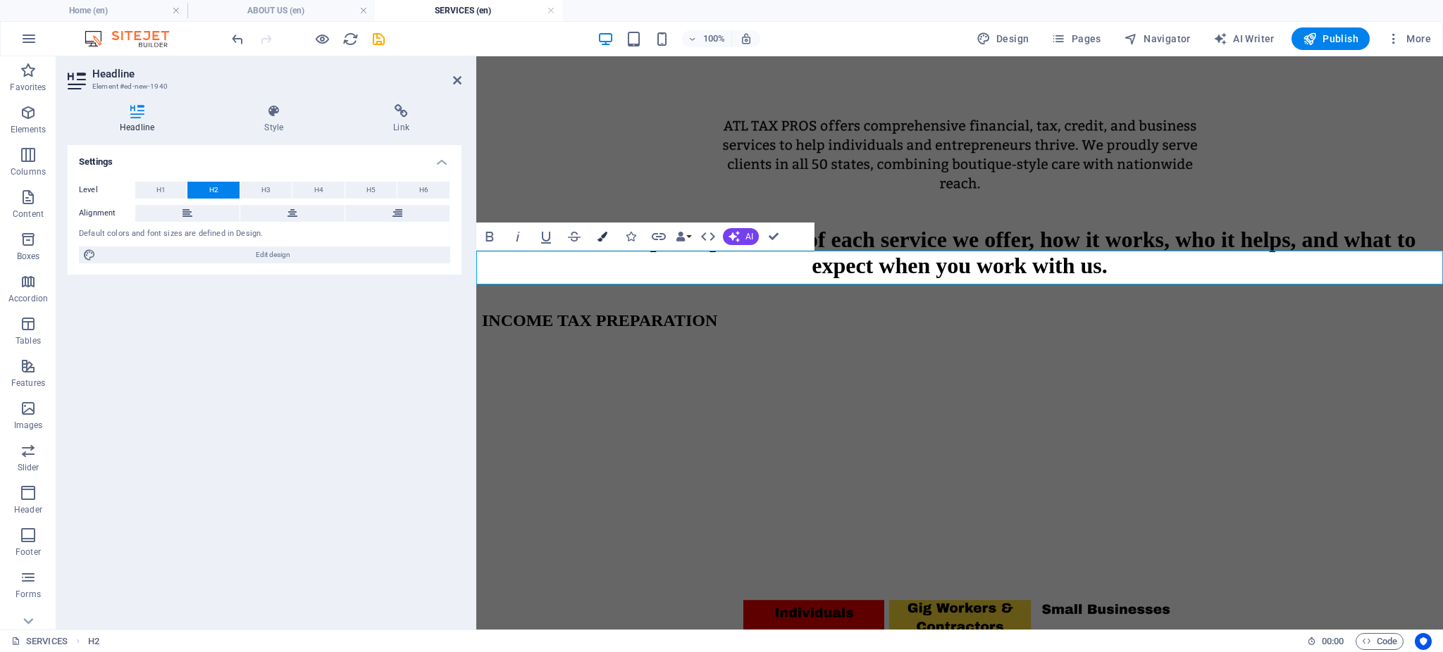
click at [606, 235] on icon "button" at bounding box center [602, 237] width 10 height 10
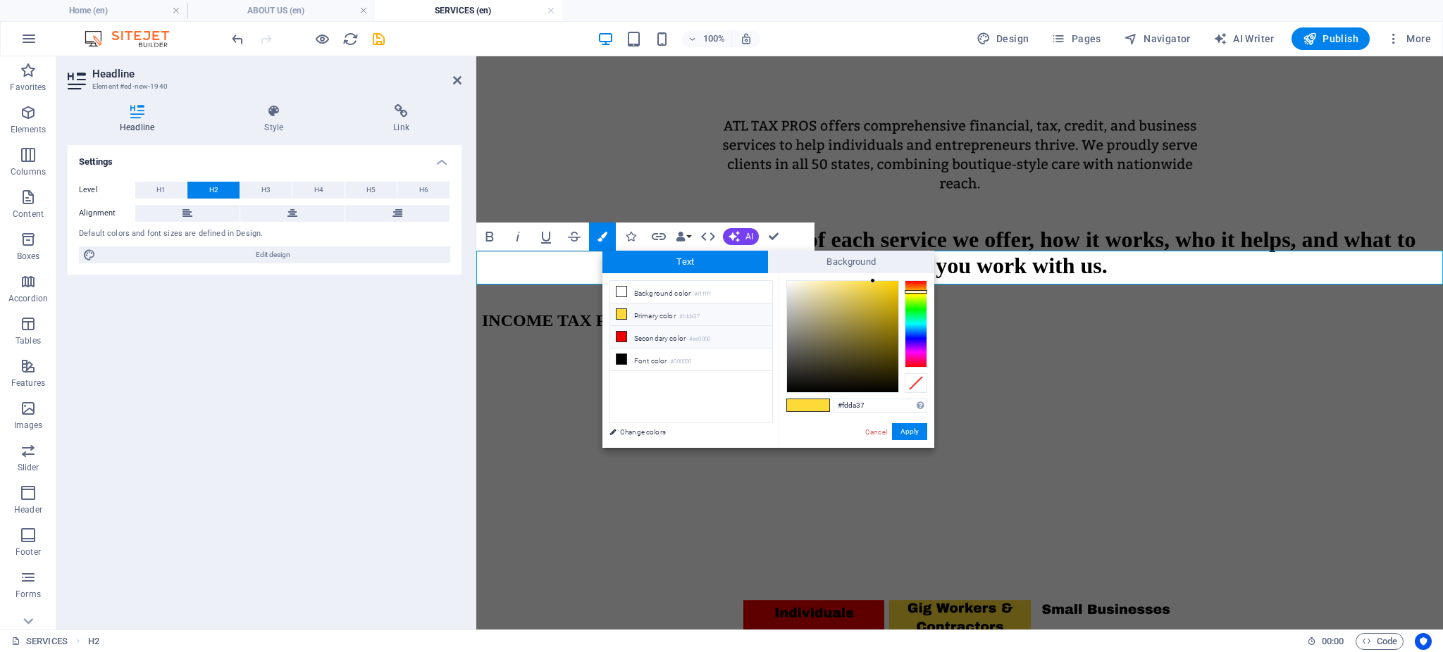
click at [627, 335] on li "Secondary color #ee0000" at bounding box center [691, 337] width 162 height 23
type input "#ee0000"
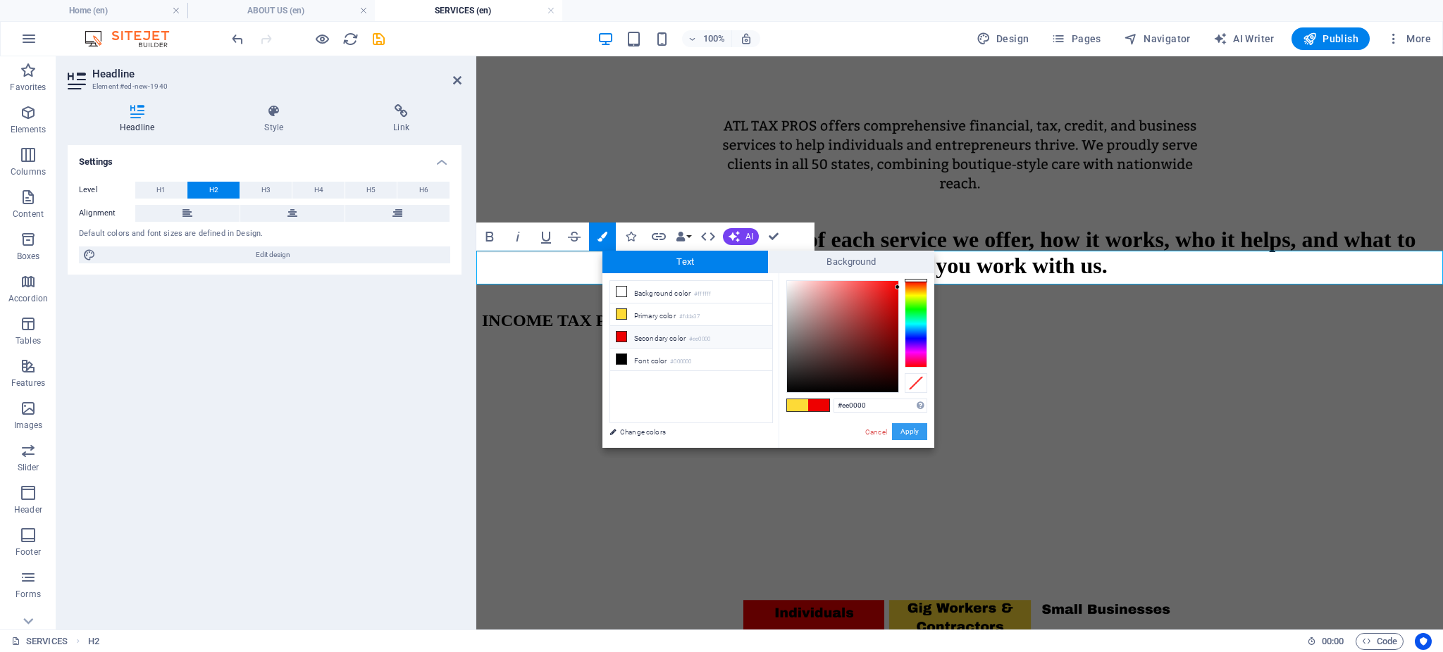
click at [897, 438] on button "Apply" at bounding box center [909, 431] width 35 height 17
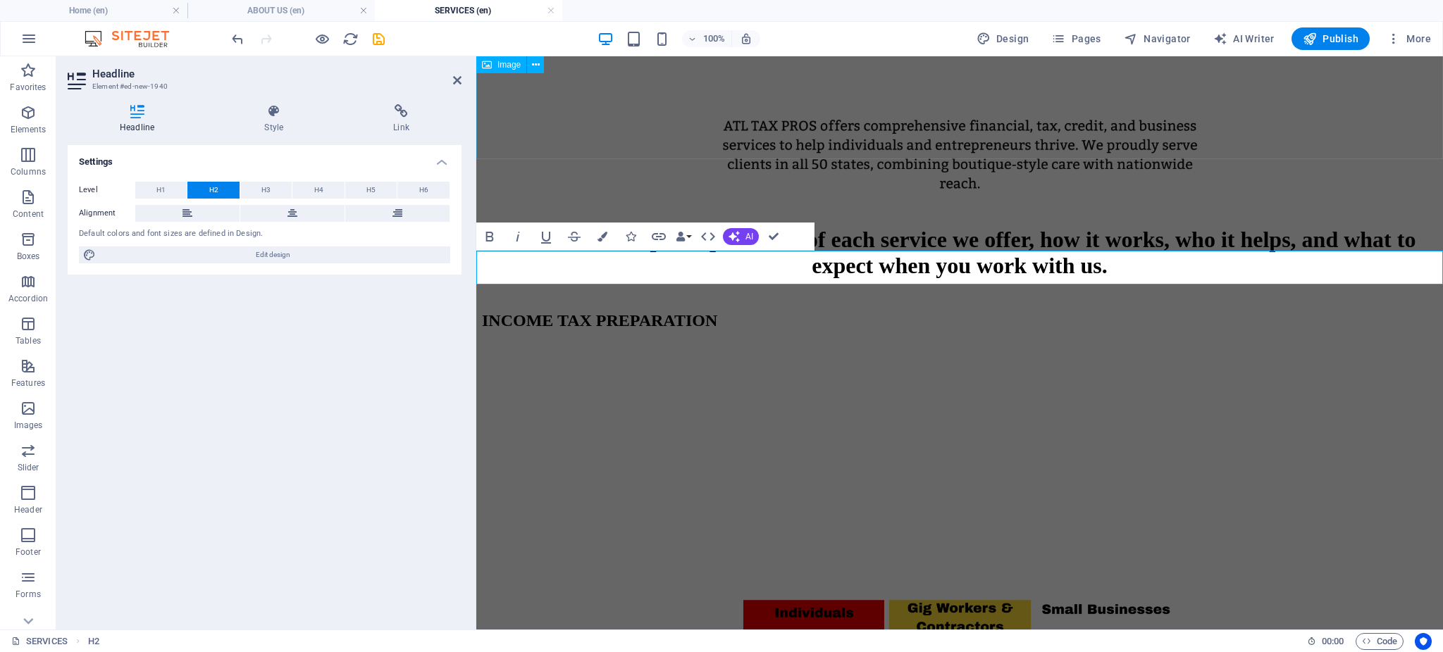
click at [664, 97] on figure at bounding box center [958, 152] width 955 height 111
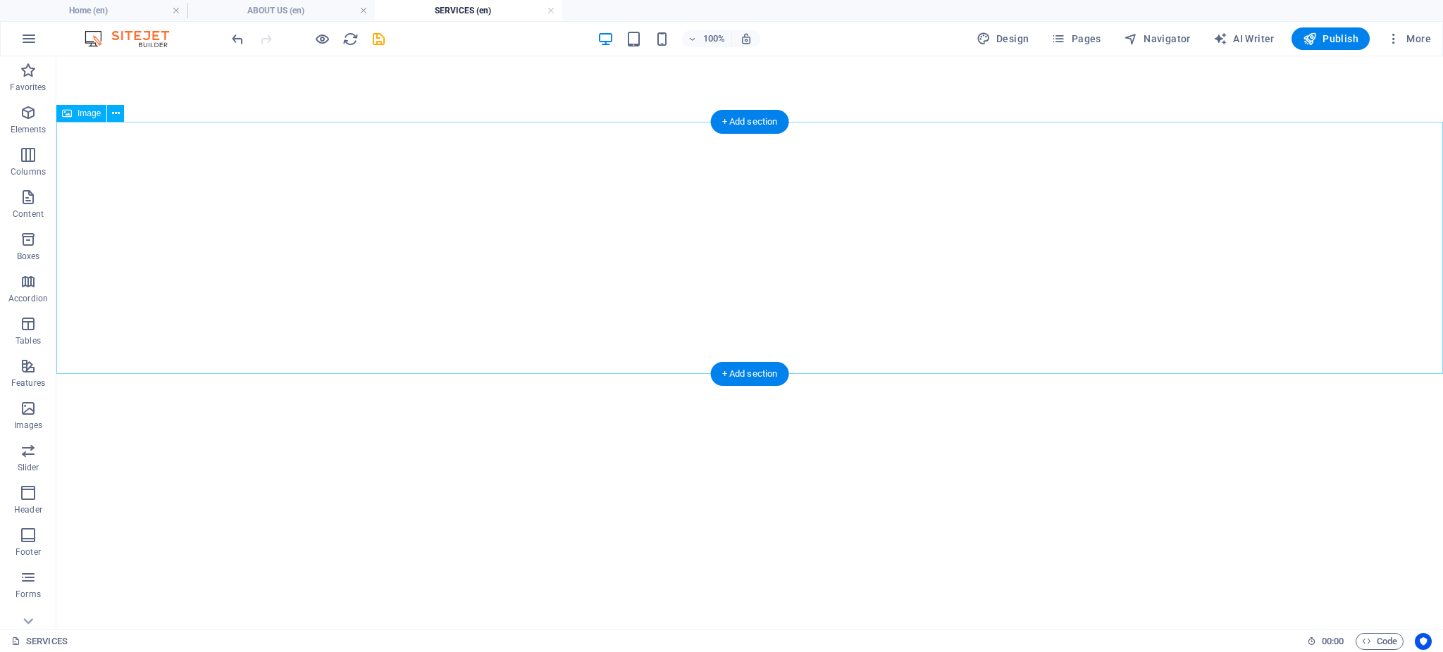
scroll to position [1179, 0]
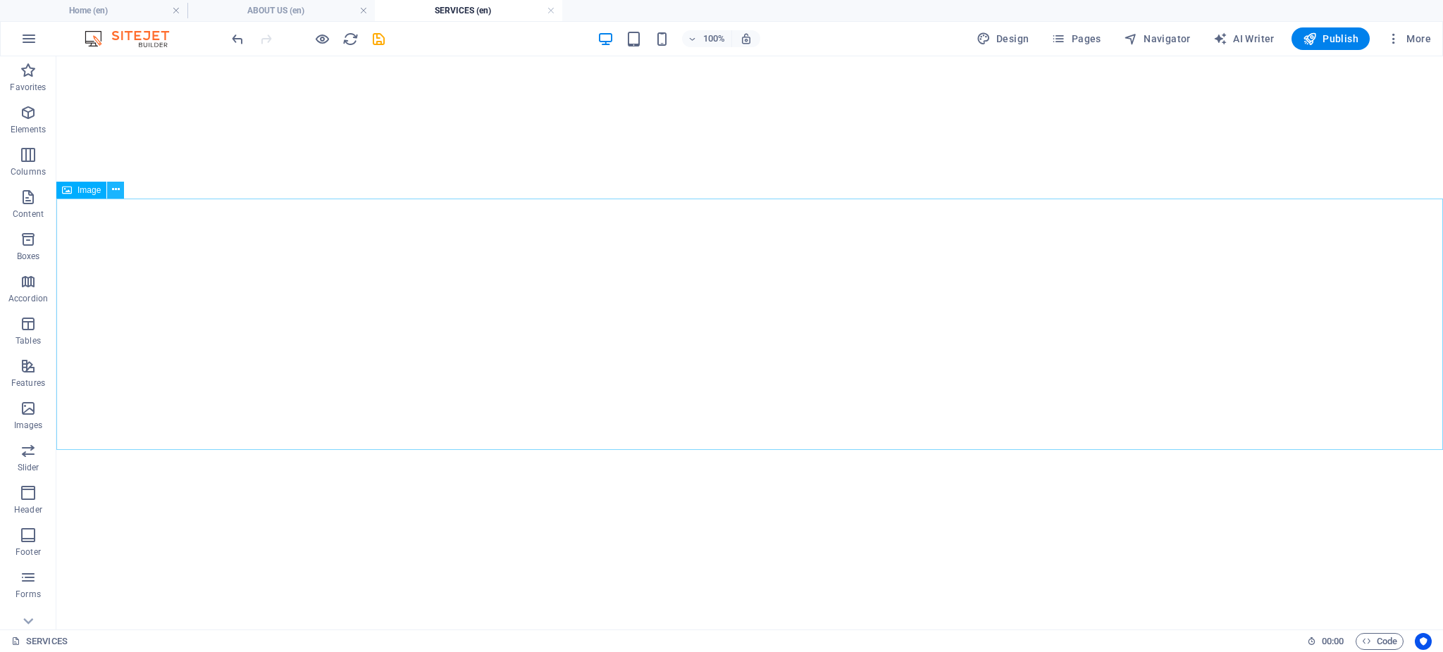
click at [120, 192] on button at bounding box center [115, 190] width 17 height 17
drag, startPoint x: 751, startPoint y: 201, endPoint x: 361, endPoint y: 128, distance: 397.1
click at [751, 201] on div "+ Add section" at bounding box center [750, 199] width 78 height 24
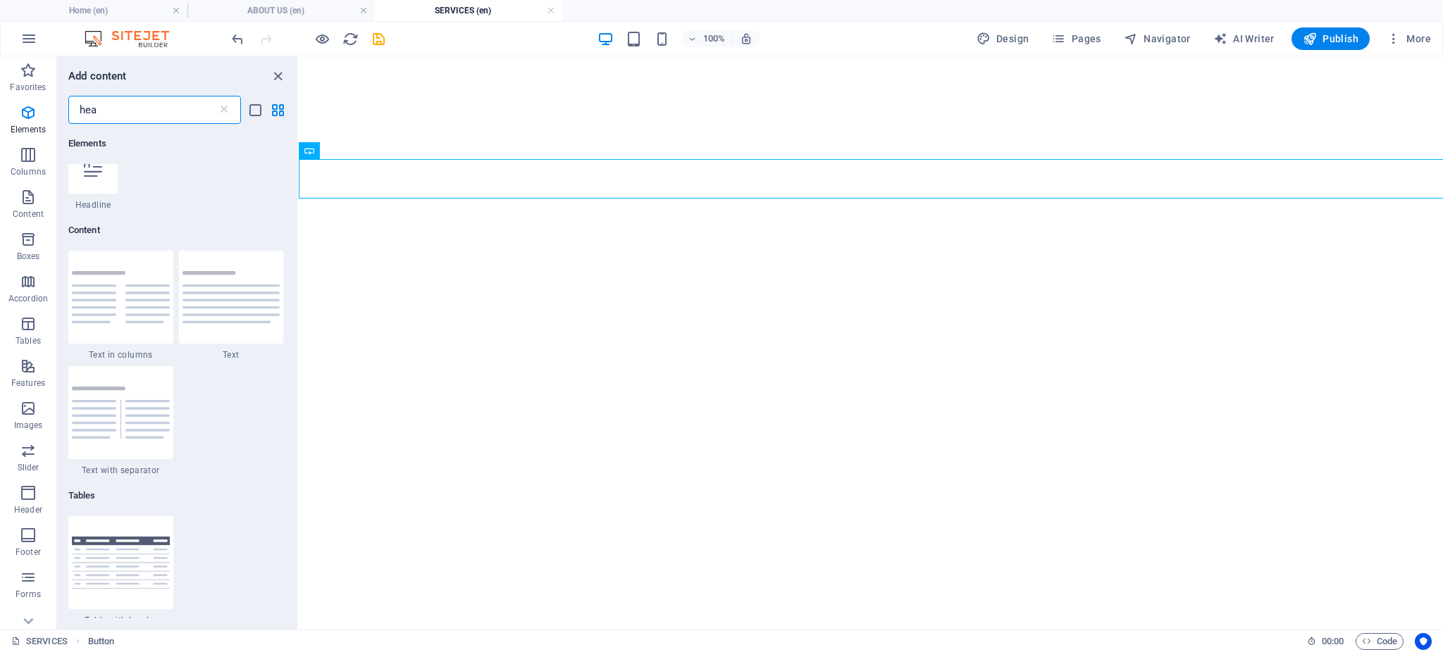
scroll to position [106, 0]
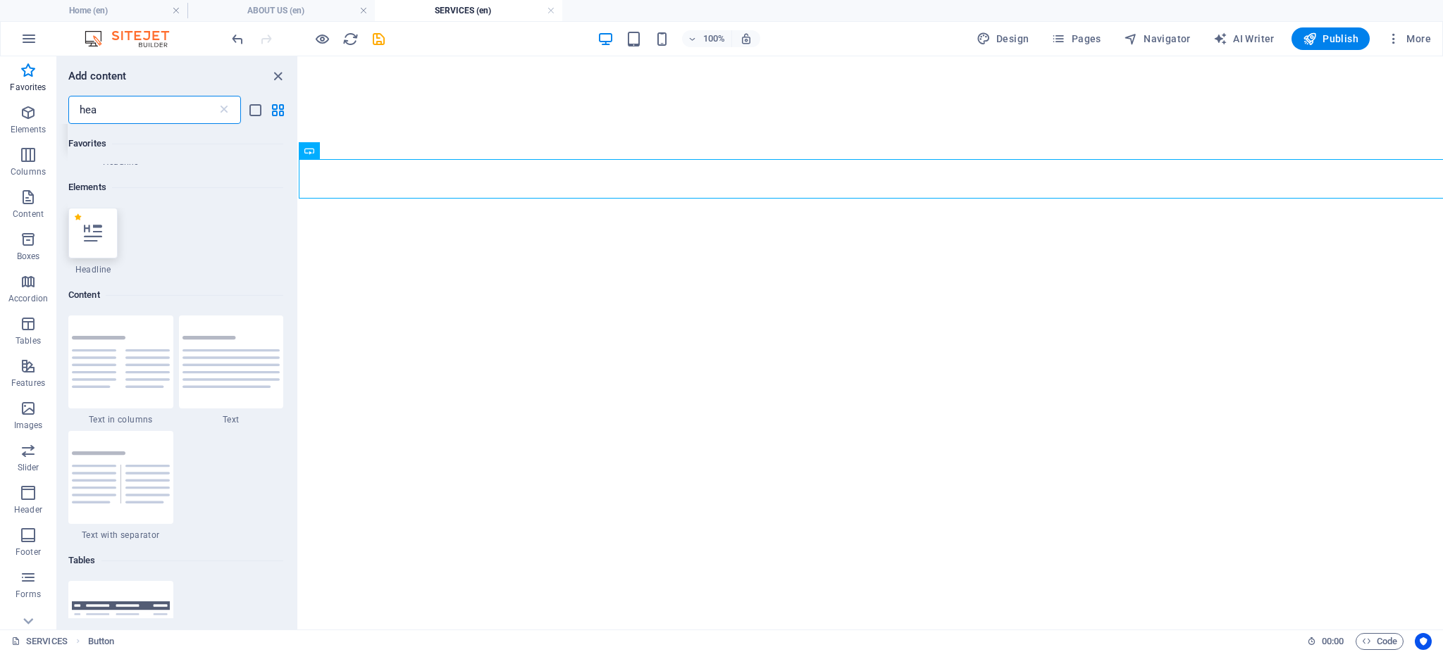
click at [89, 228] on icon at bounding box center [93, 233] width 18 height 18
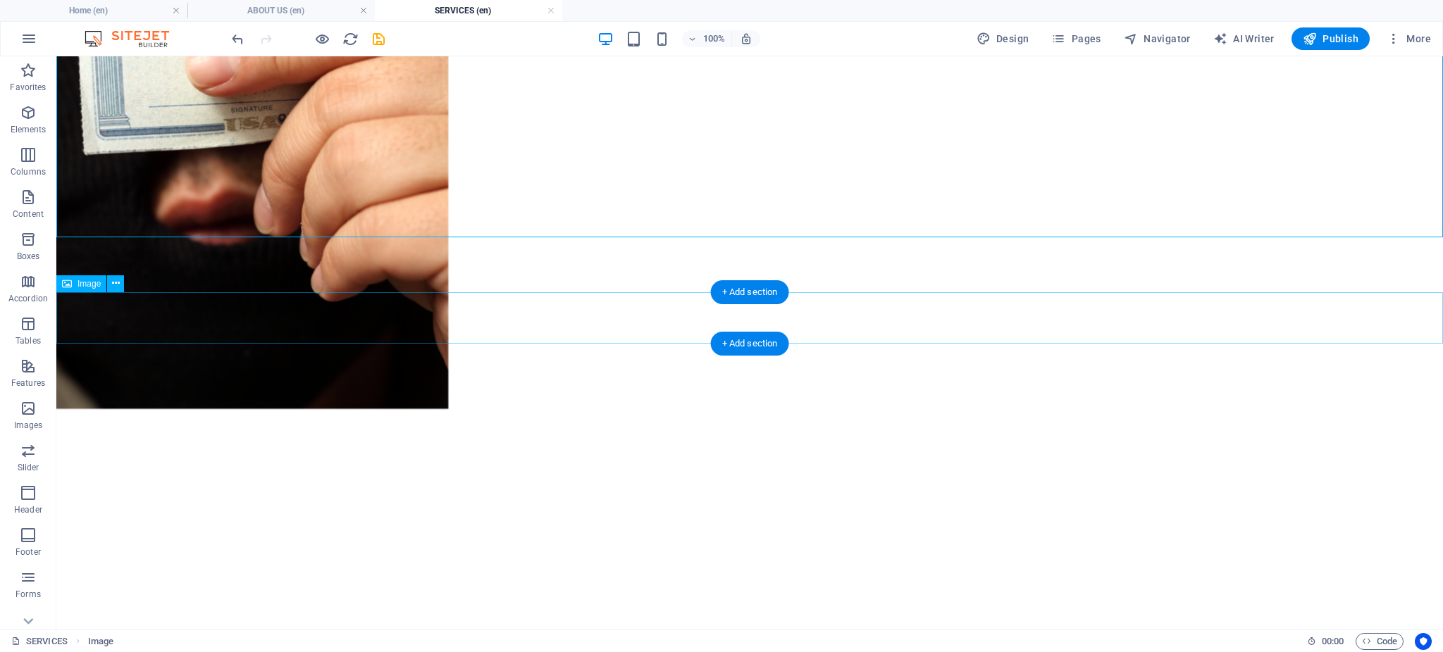
scroll to position [1424, 0]
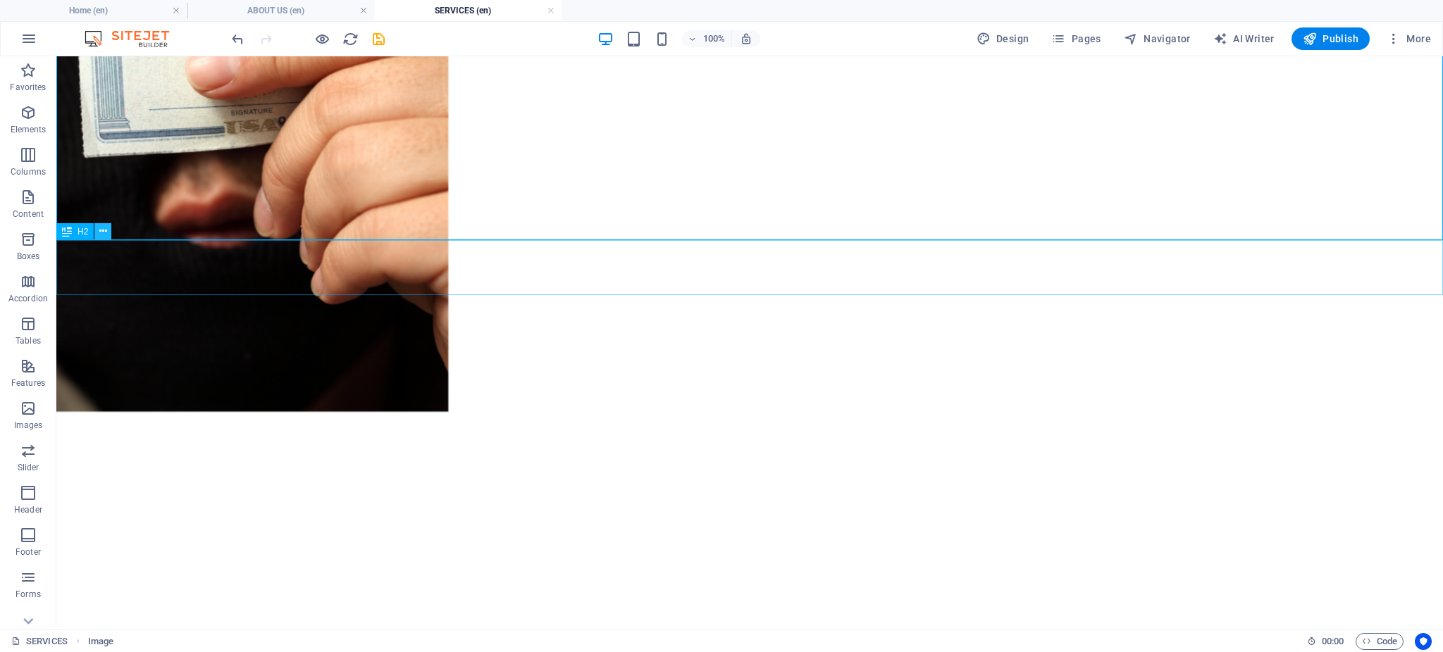
click at [99, 234] on icon at bounding box center [103, 231] width 8 height 15
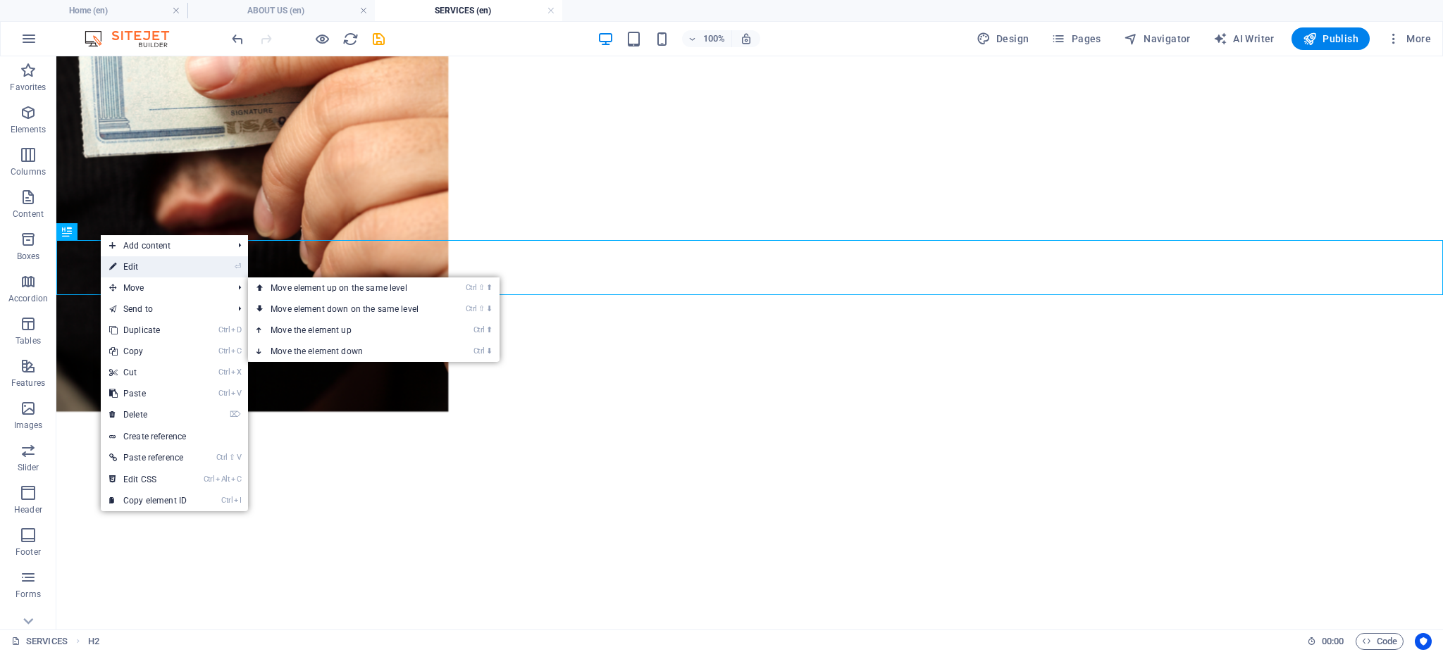
click at [123, 275] on link "⏎ Edit" at bounding box center [148, 266] width 94 height 21
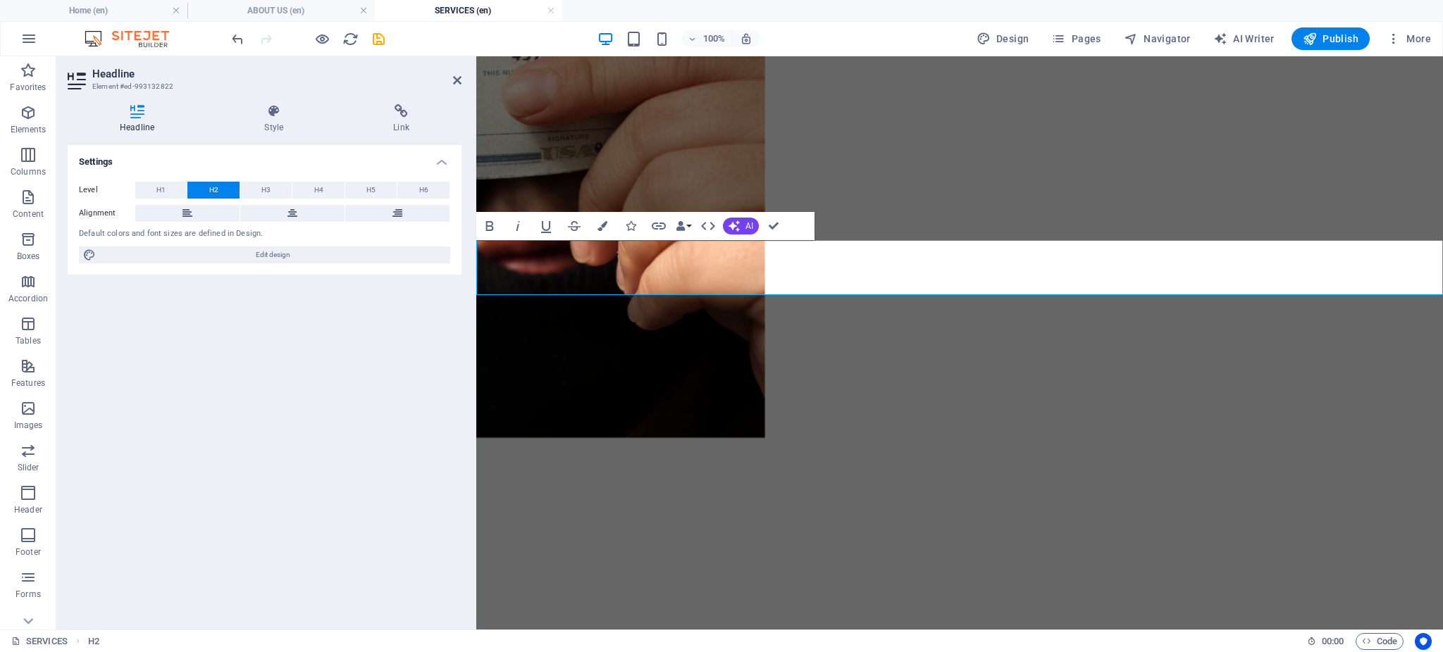
scroll to position [1449, 0]
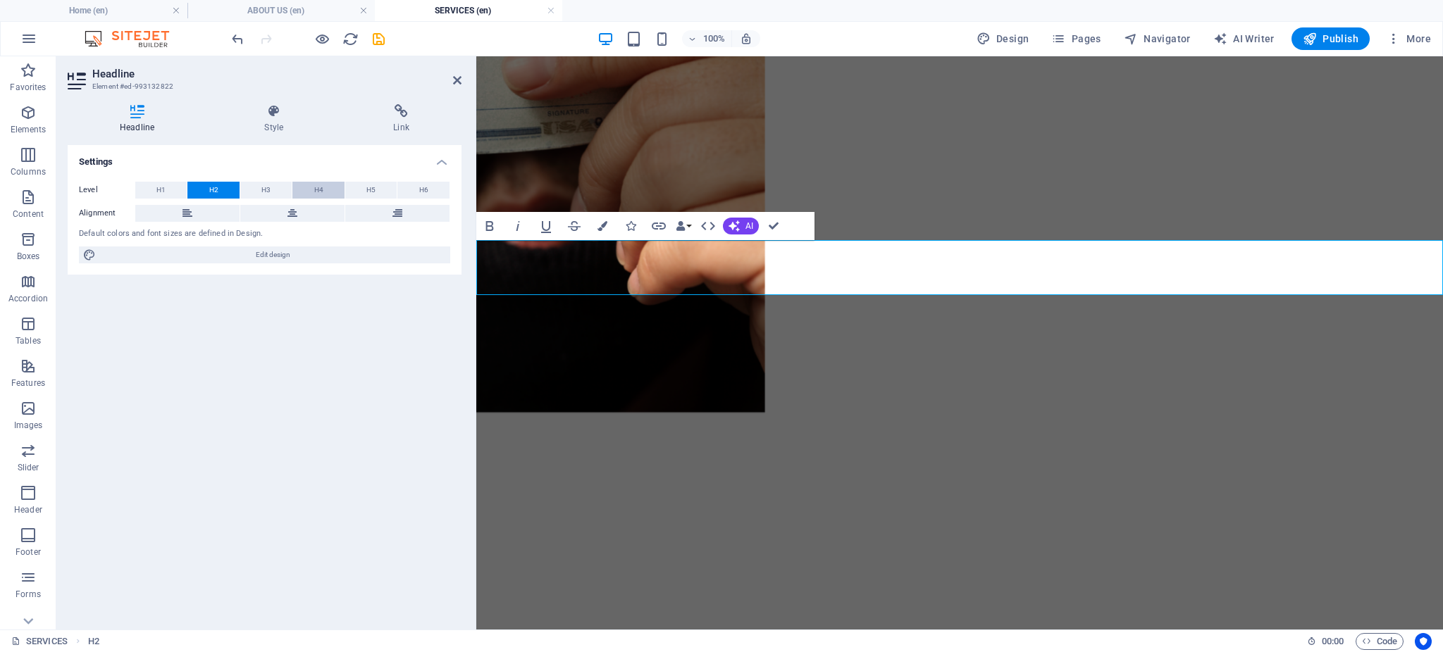
click at [314, 184] on span "H4" at bounding box center [318, 190] width 9 height 17
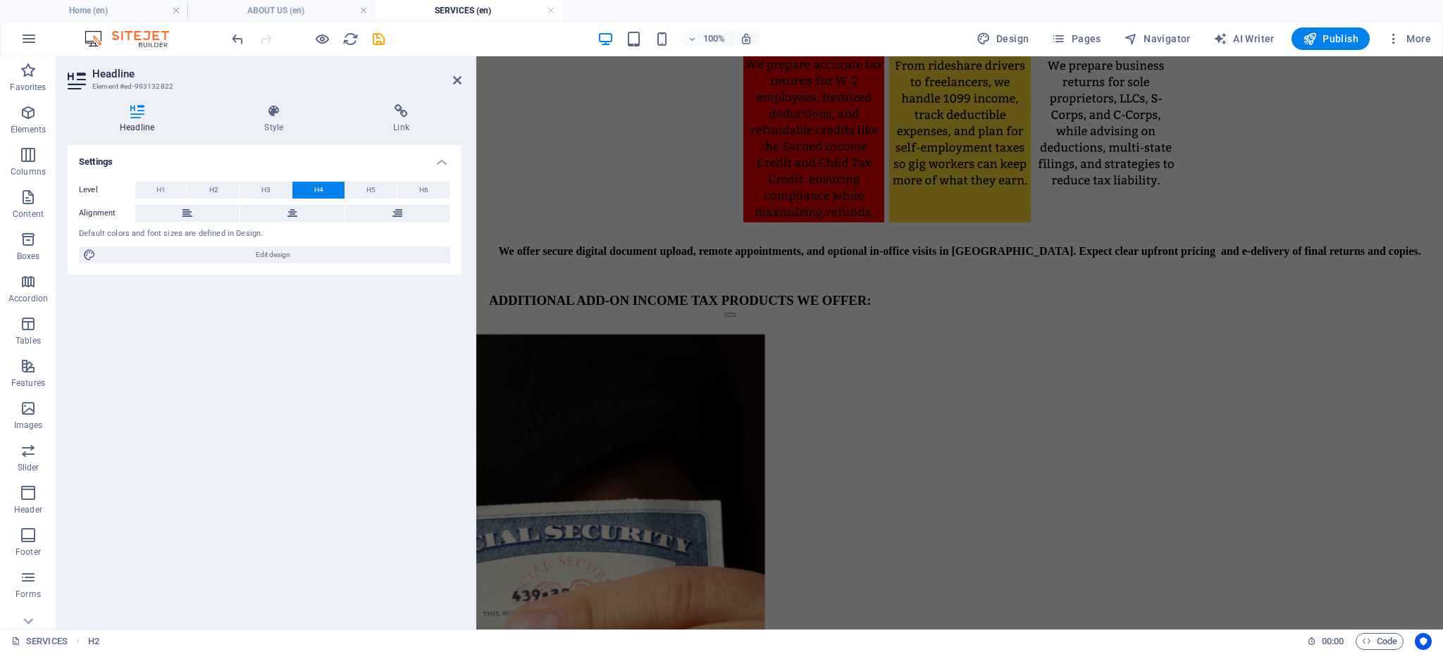
scroll to position [1074, 0]
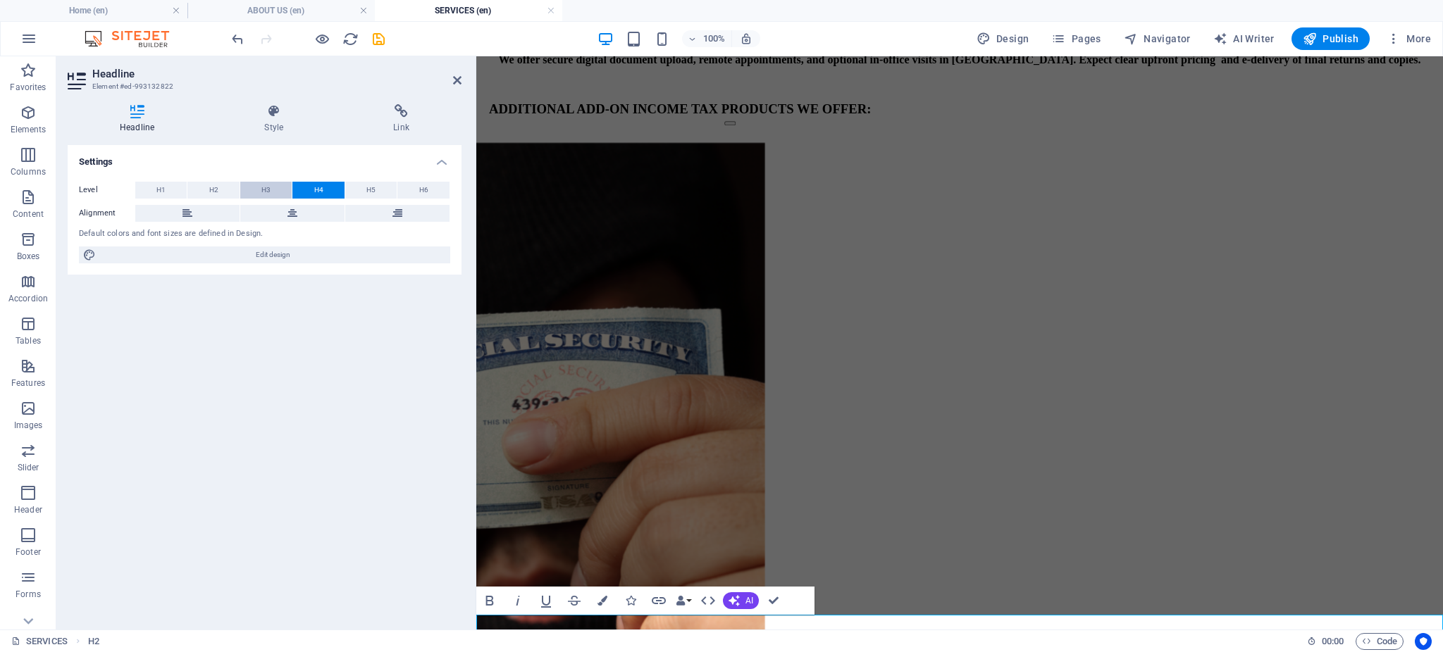
click at [273, 184] on button "H3" at bounding box center [265, 190] width 51 height 17
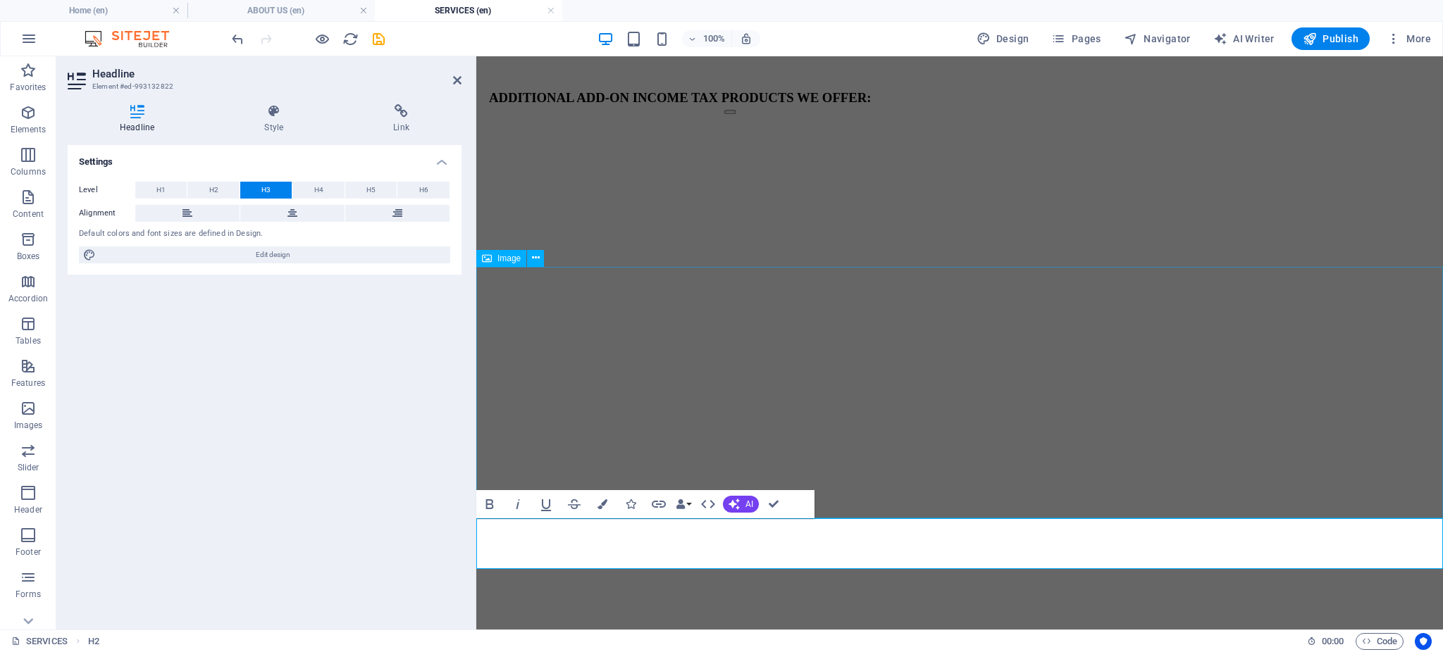
scroll to position [1457, 0]
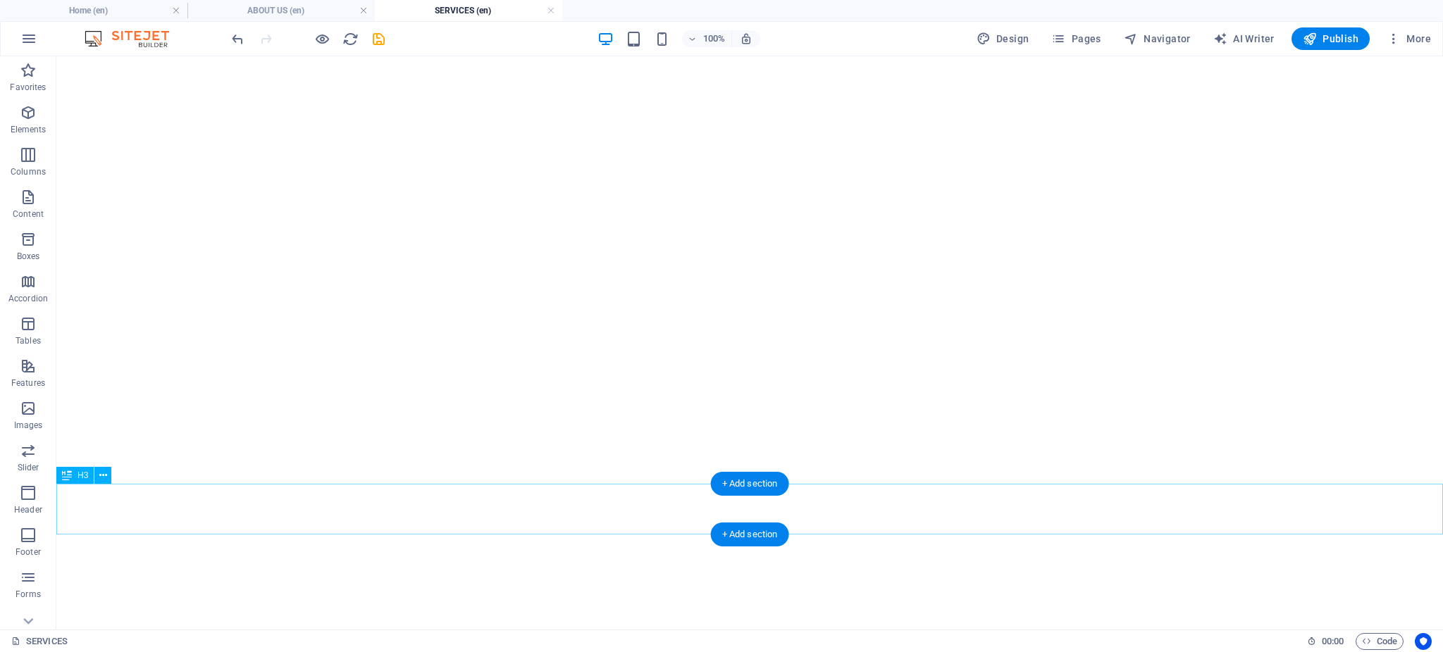
scroll to position [1179, 0]
click at [99, 481] on icon at bounding box center [103, 475] width 8 height 15
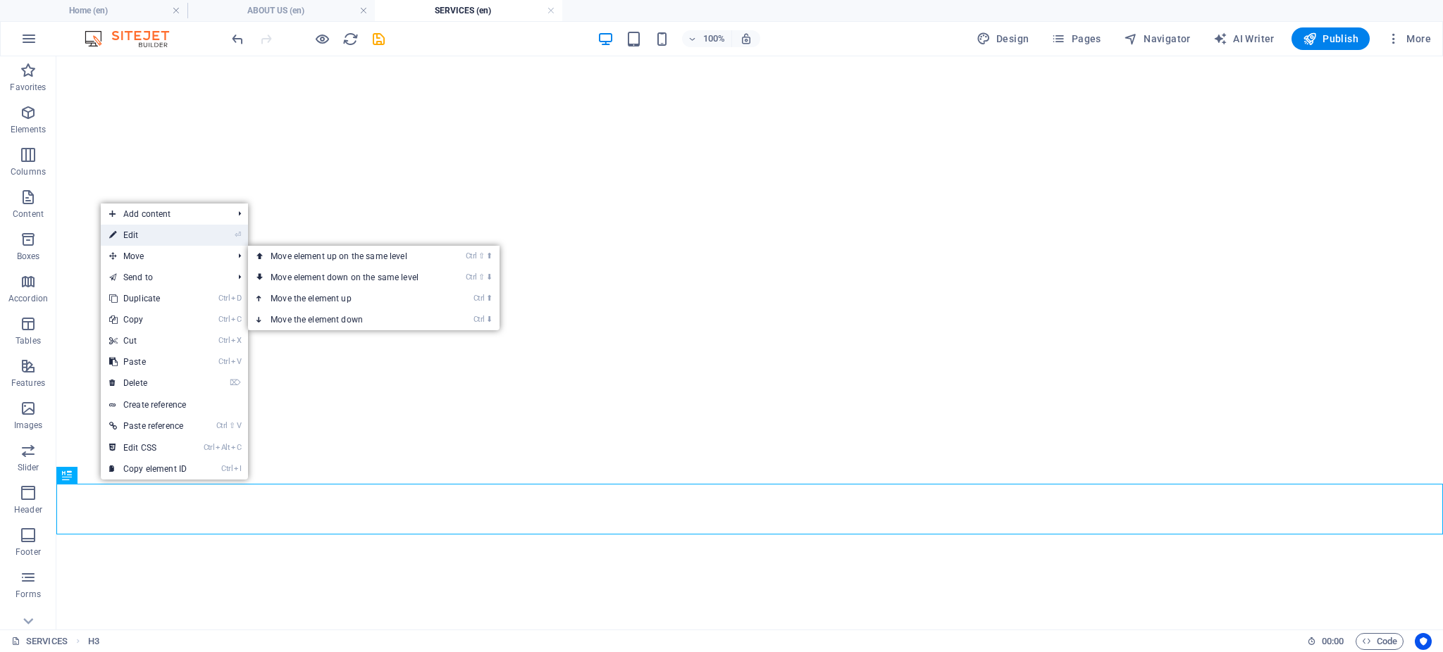
click at [153, 236] on link "⏎ Edit" at bounding box center [148, 235] width 94 height 21
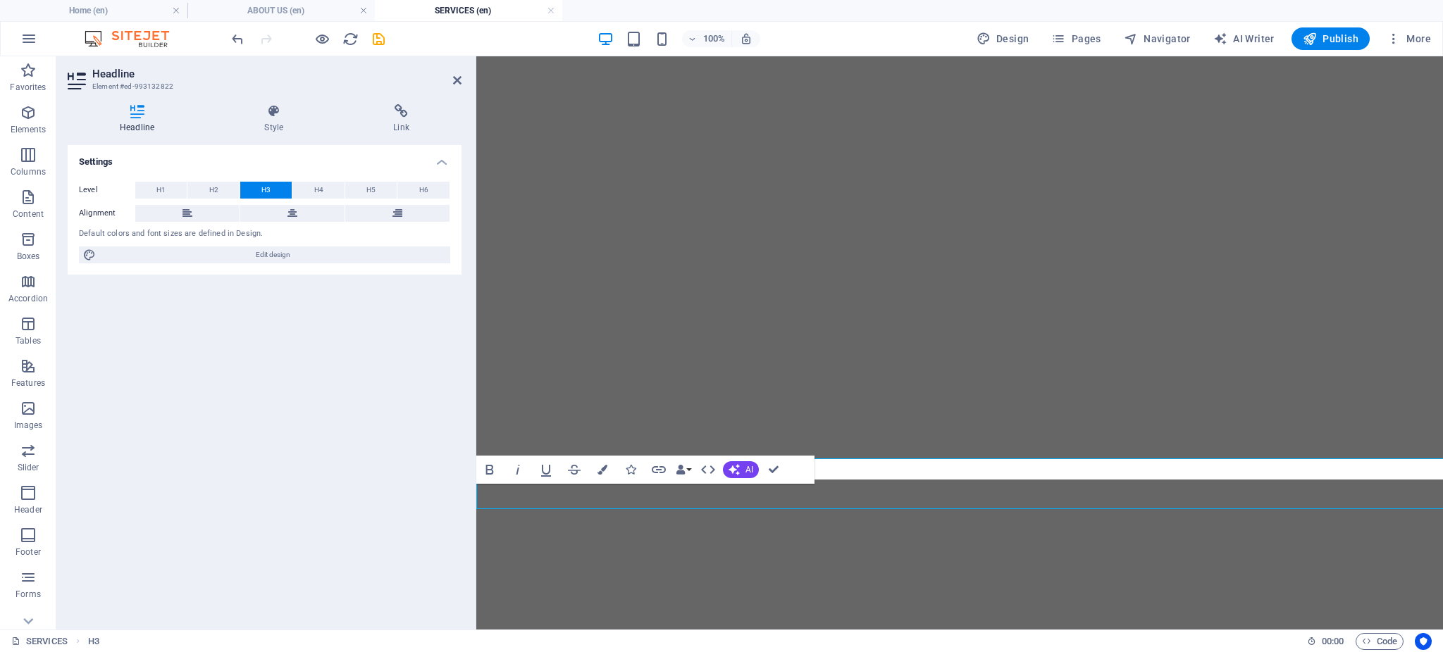
scroll to position [1205, 0]
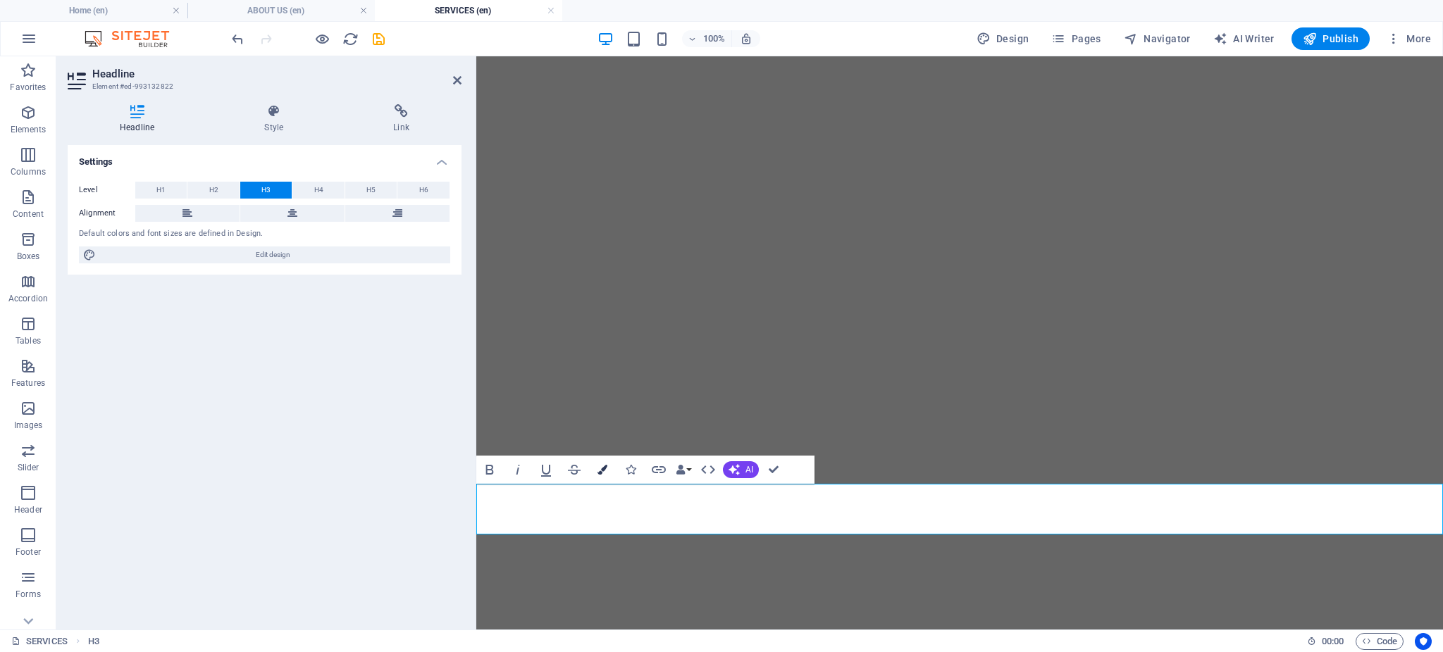
drag, startPoint x: 599, startPoint y: 466, endPoint x: 591, endPoint y: 475, distance: 11.5
click at [600, 468] on icon "button" at bounding box center [602, 470] width 10 height 10
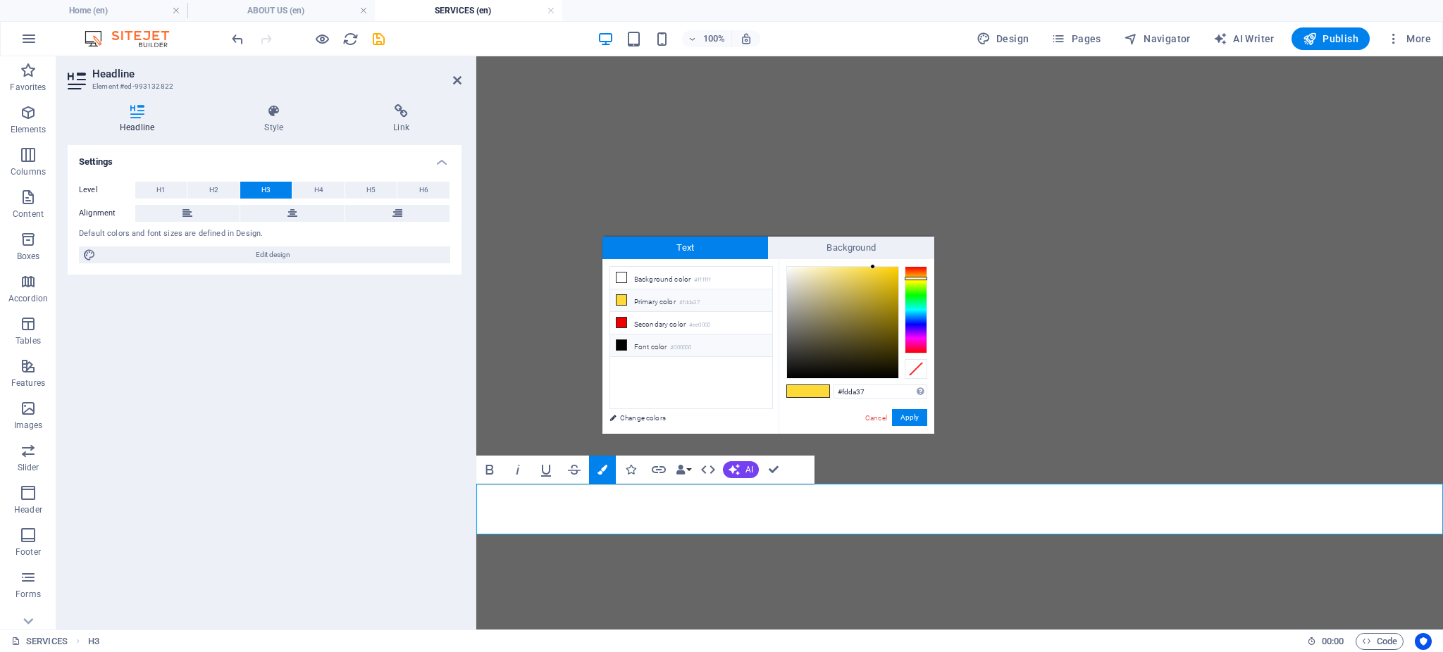
click at [645, 349] on li "Font color #000000" at bounding box center [691, 346] width 162 height 23
type input "#000000"
click at [929, 414] on div "#000000 Supported formats #0852ed rgb(8, 82, 237) rgba(8, 82, 237, 90%) hsv(221…" at bounding box center [856, 448] width 156 height 379
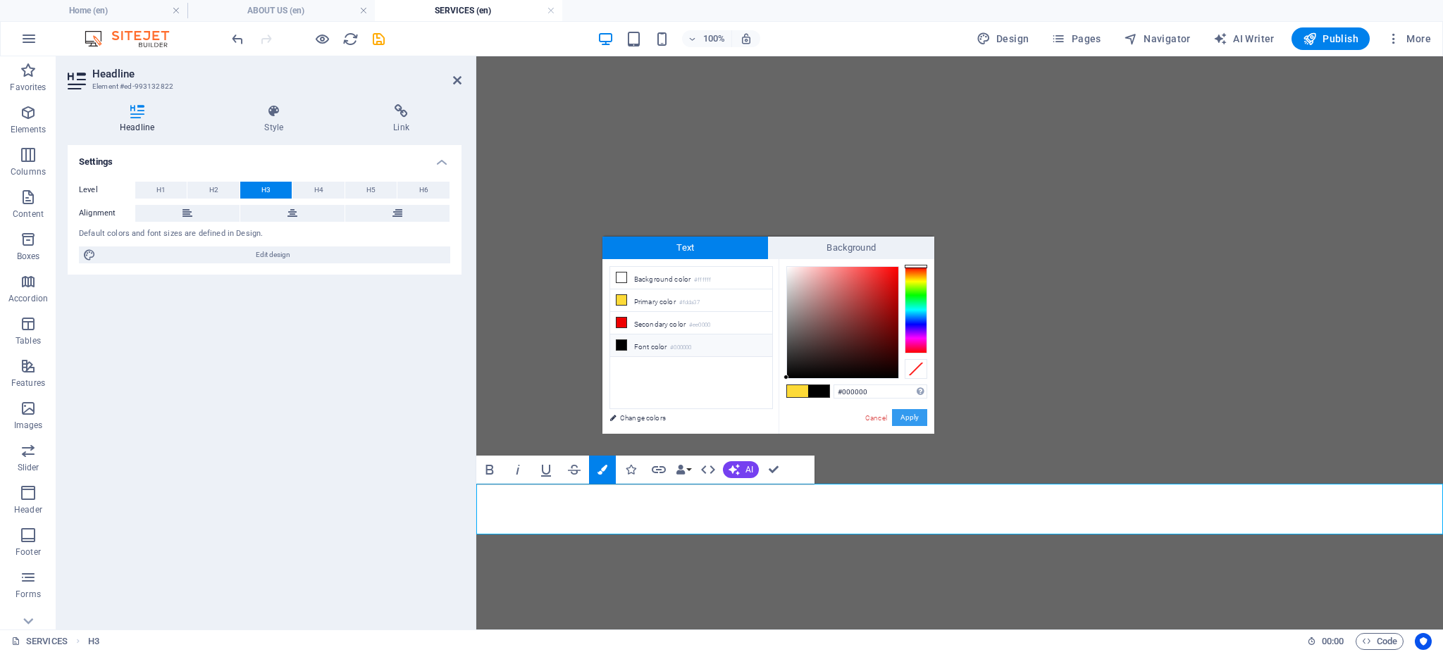
click at [907, 419] on button "Apply" at bounding box center [909, 417] width 35 height 17
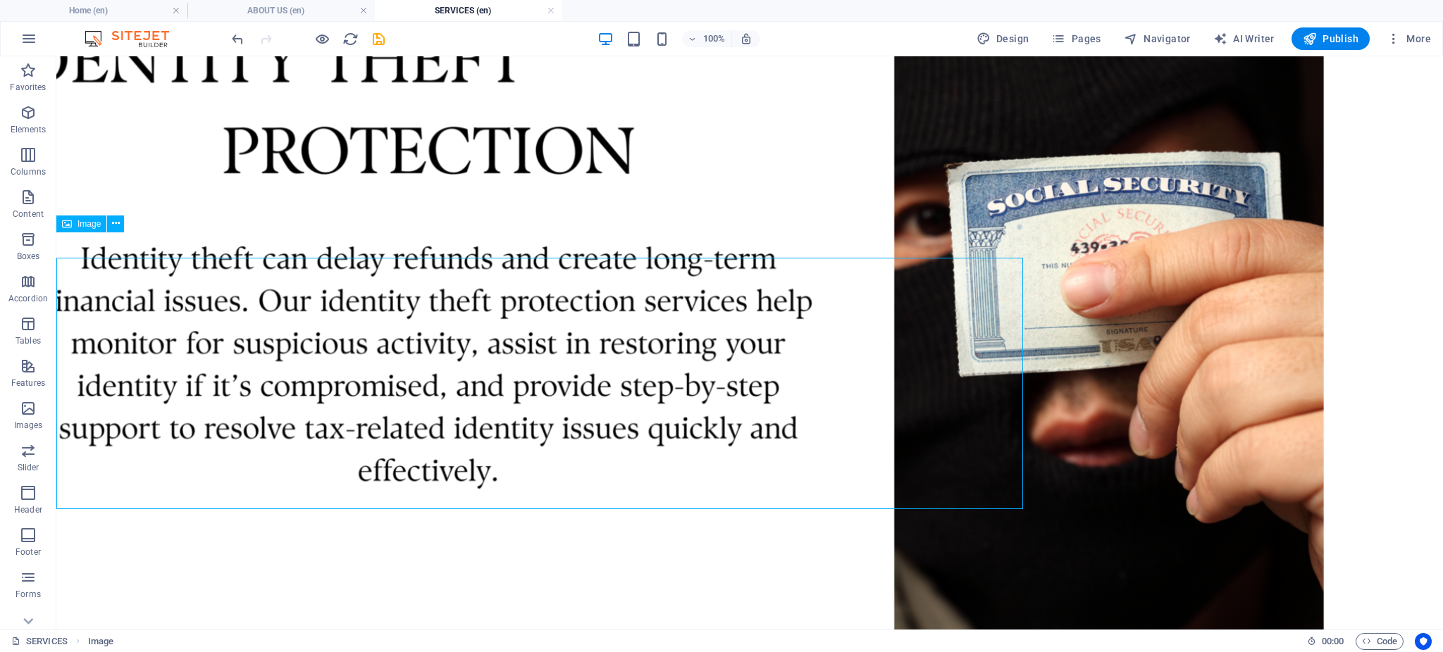
scroll to position [1179, 0]
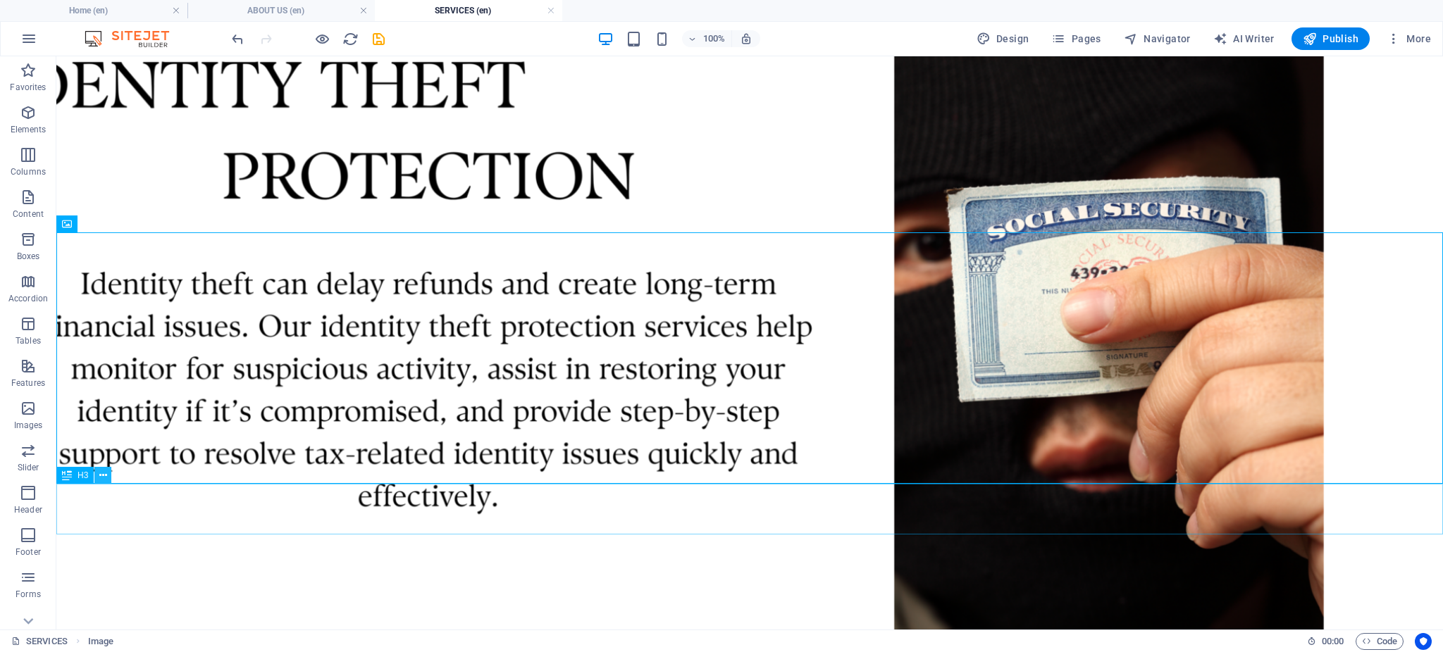
click at [104, 478] on icon at bounding box center [103, 475] width 8 height 15
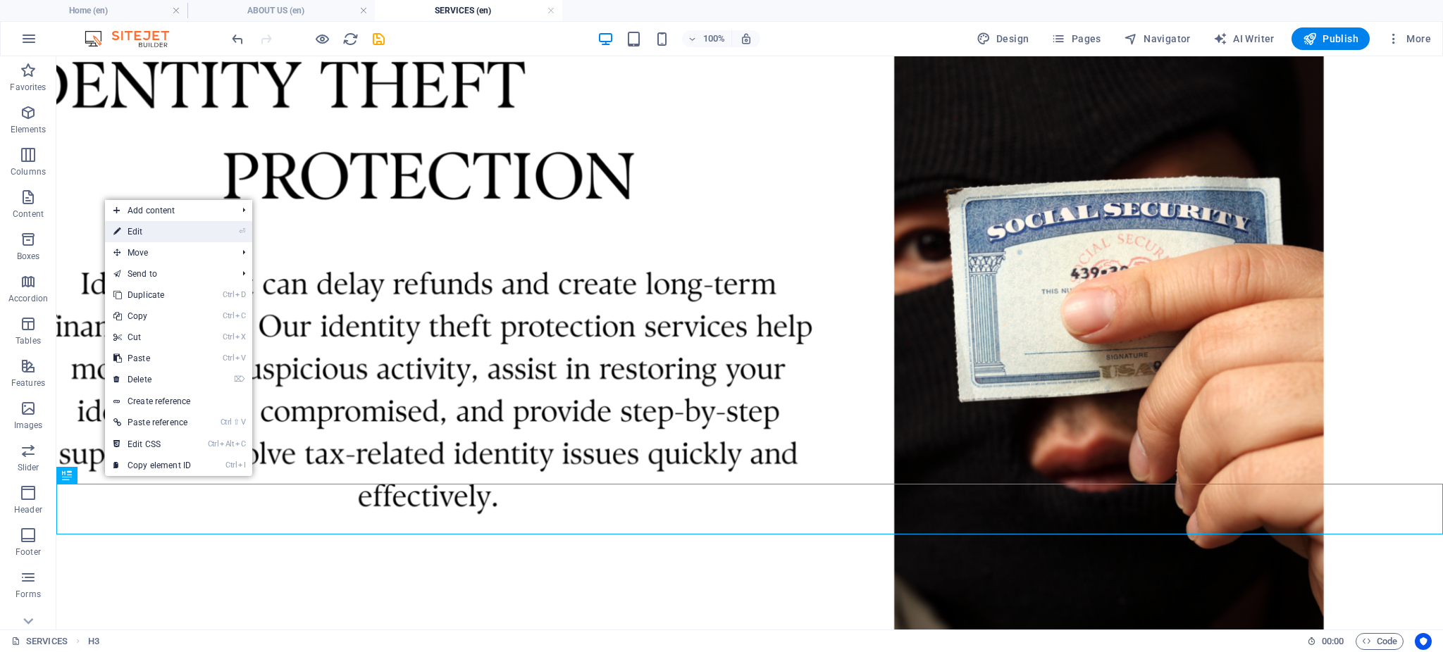
click at [170, 233] on link "⏎ Edit" at bounding box center [152, 231] width 94 height 21
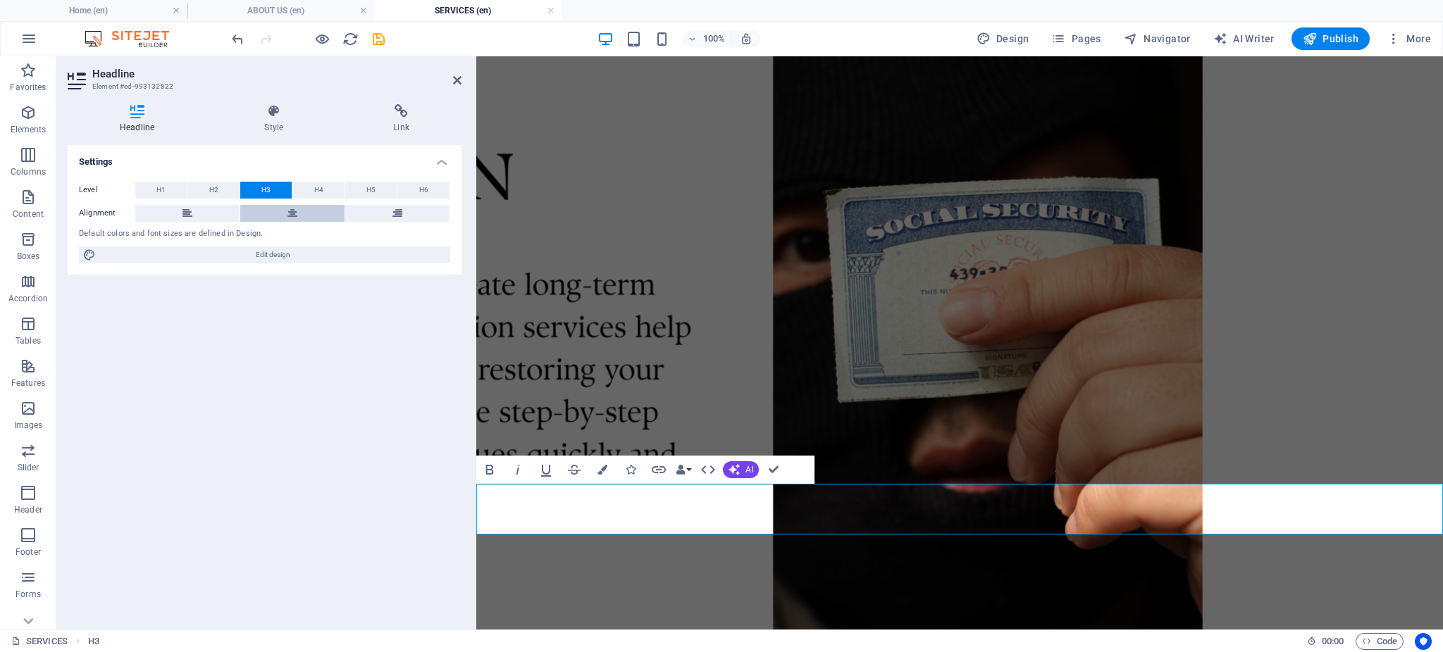
click at [293, 211] on icon at bounding box center [292, 213] width 10 height 17
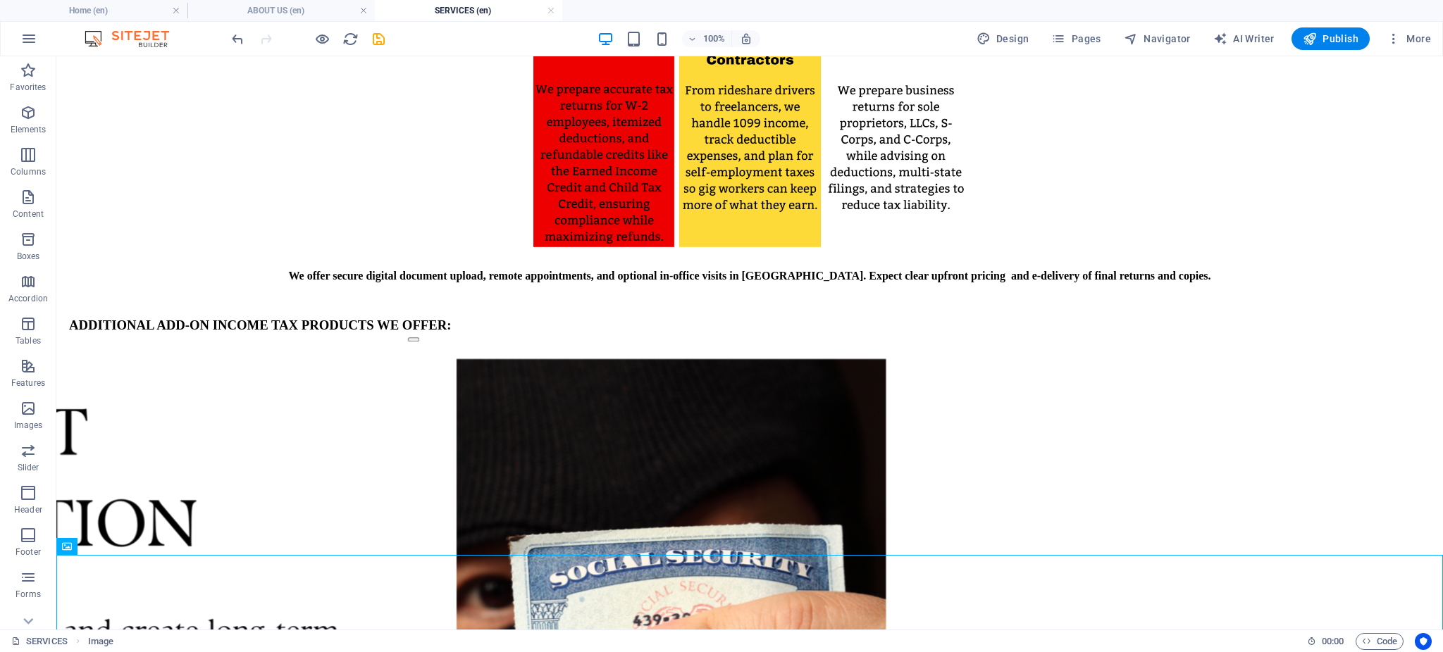
scroll to position [797, 0]
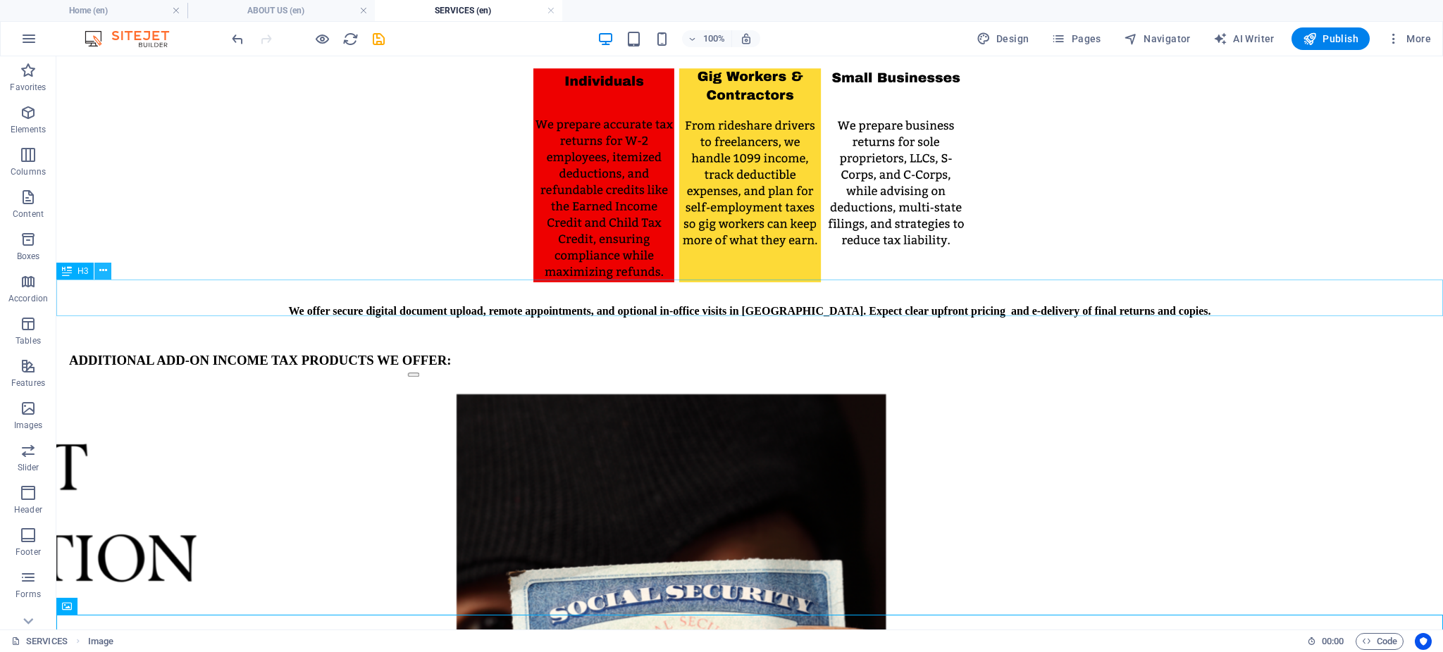
click at [104, 275] on icon at bounding box center [103, 270] width 8 height 15
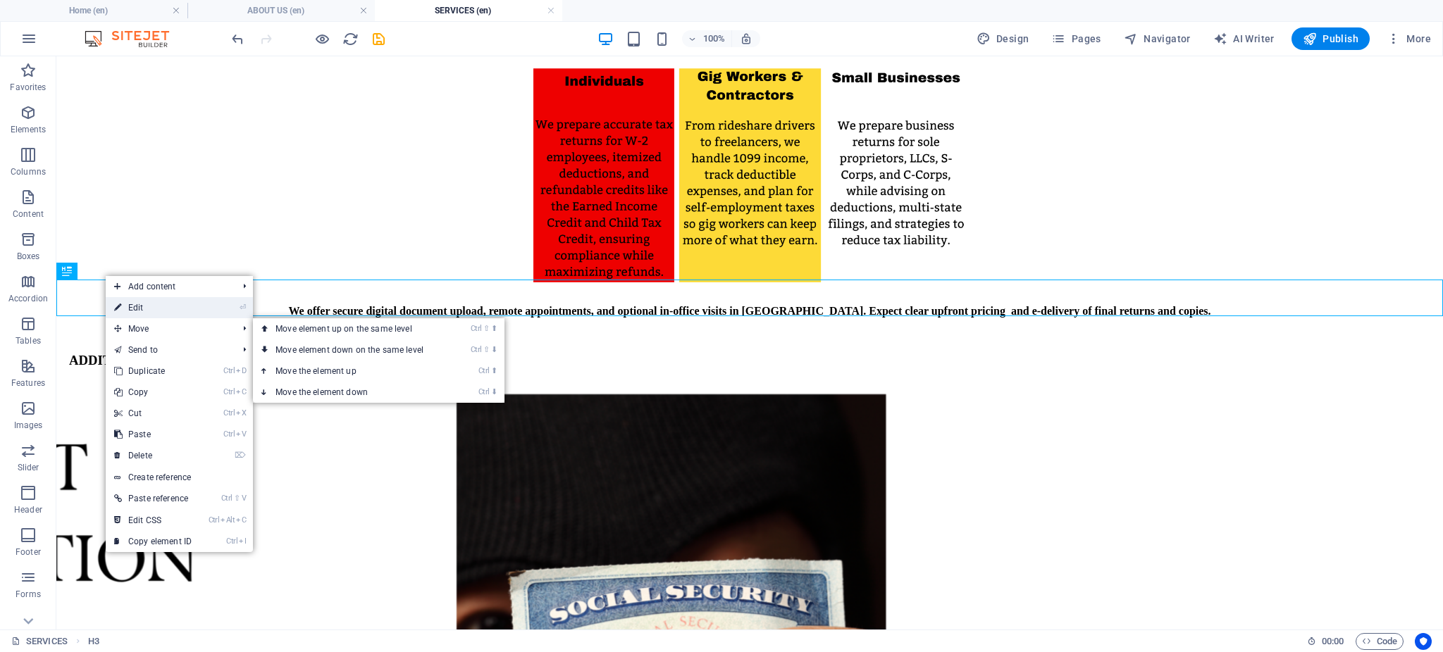
click at [142, 315] on link "⏎ Edit" at bounding box center [153, 307] width 94 height 21
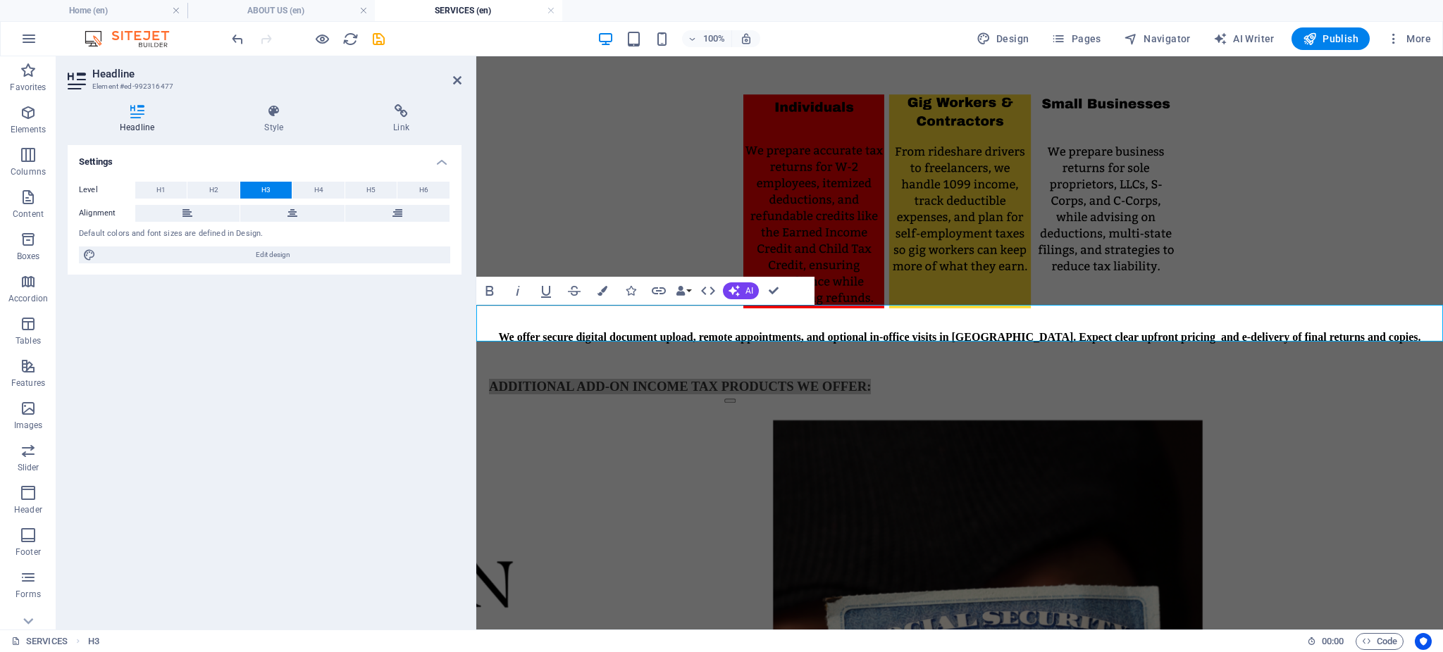
drag, startPoint x: 278, startPoint y: 213, endPoint x: 285, endPoint y: 221, distance: 10.5
click at [278, 214] on button at bounding box center [292, 213] width 104 height 17
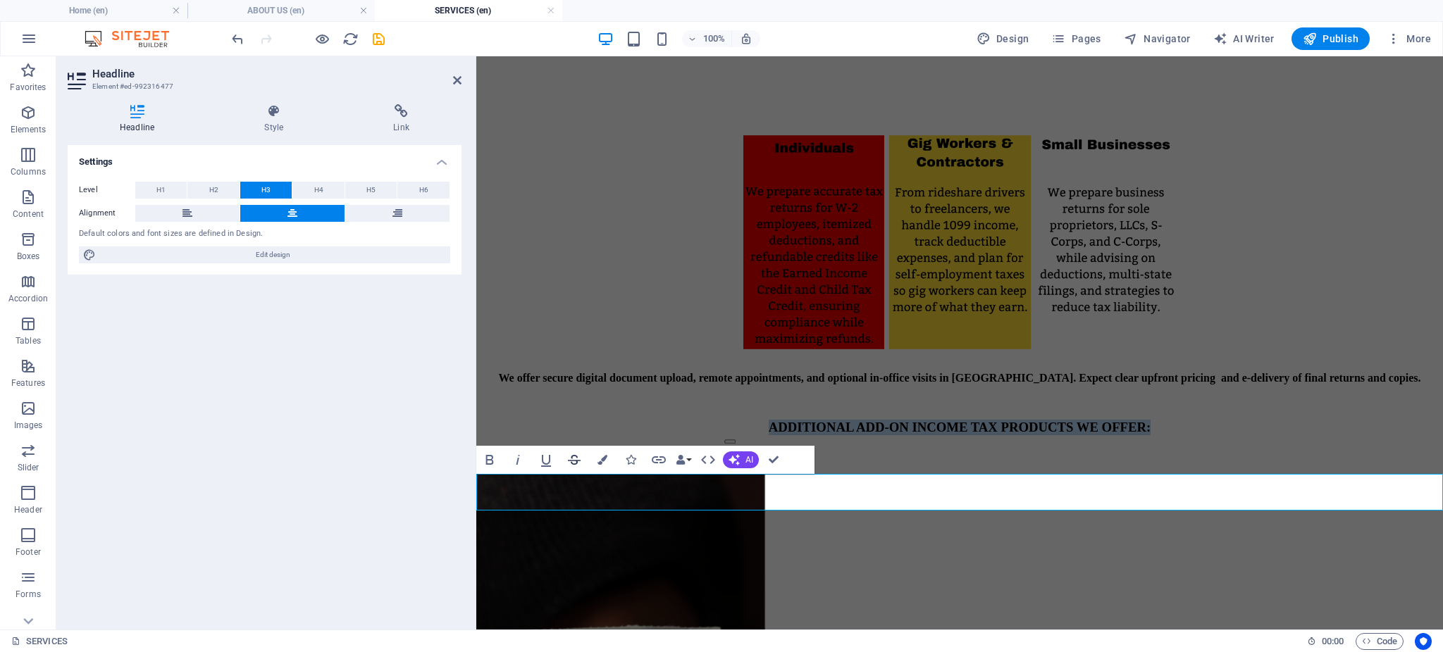
scroll to position [619, 0]
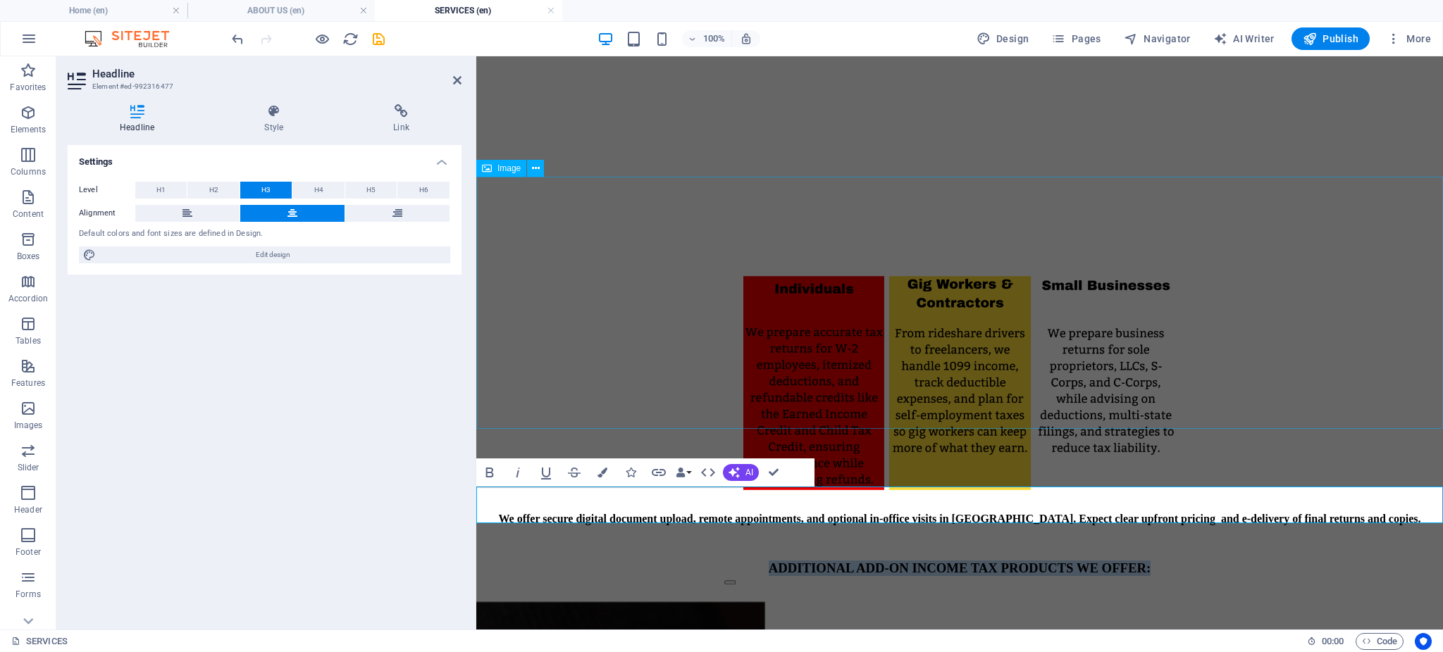
click at [556, 313] on figure at bounding box center [958, 367] width 955 height 255
drag, startPoint x: 676, startPoint y: 325, endPoint x: 1084, endPoint y: 331, distance: 408.7
click at [675, 324] on figure at bounding box center [958, 367] width 955 height 255
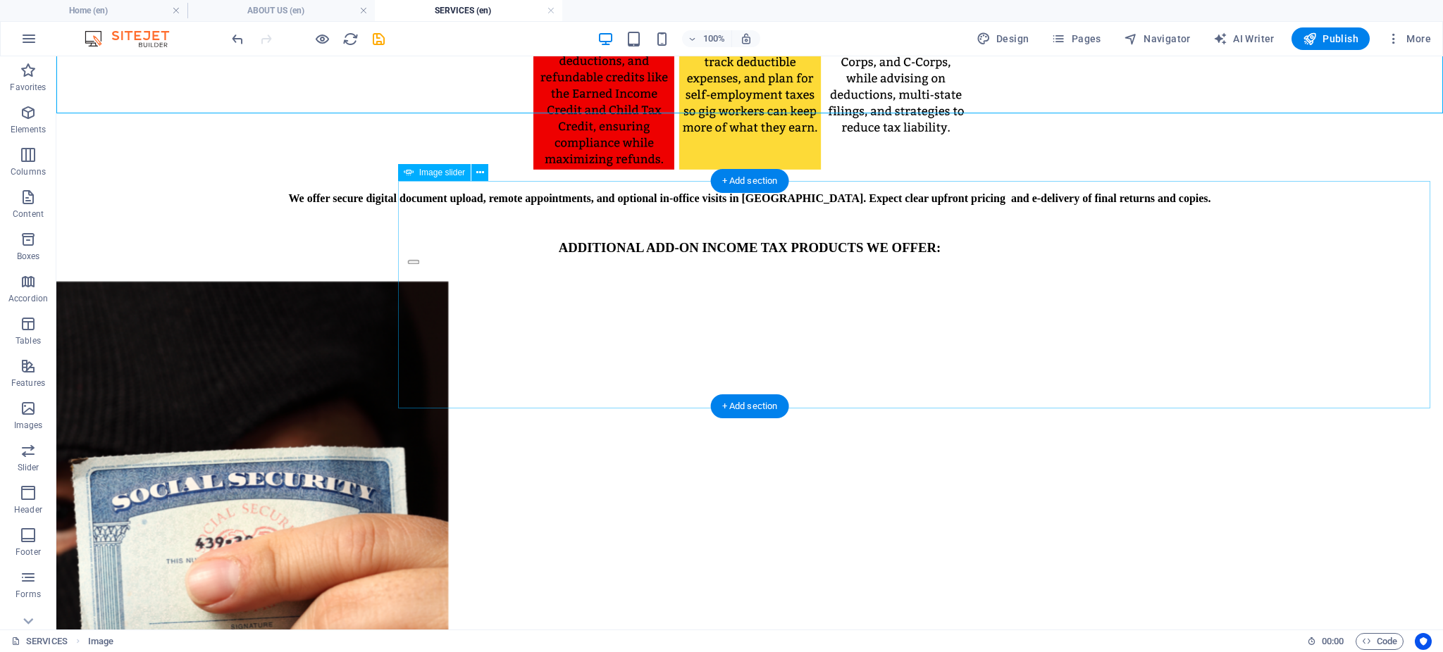
scroll to position [931, 0]
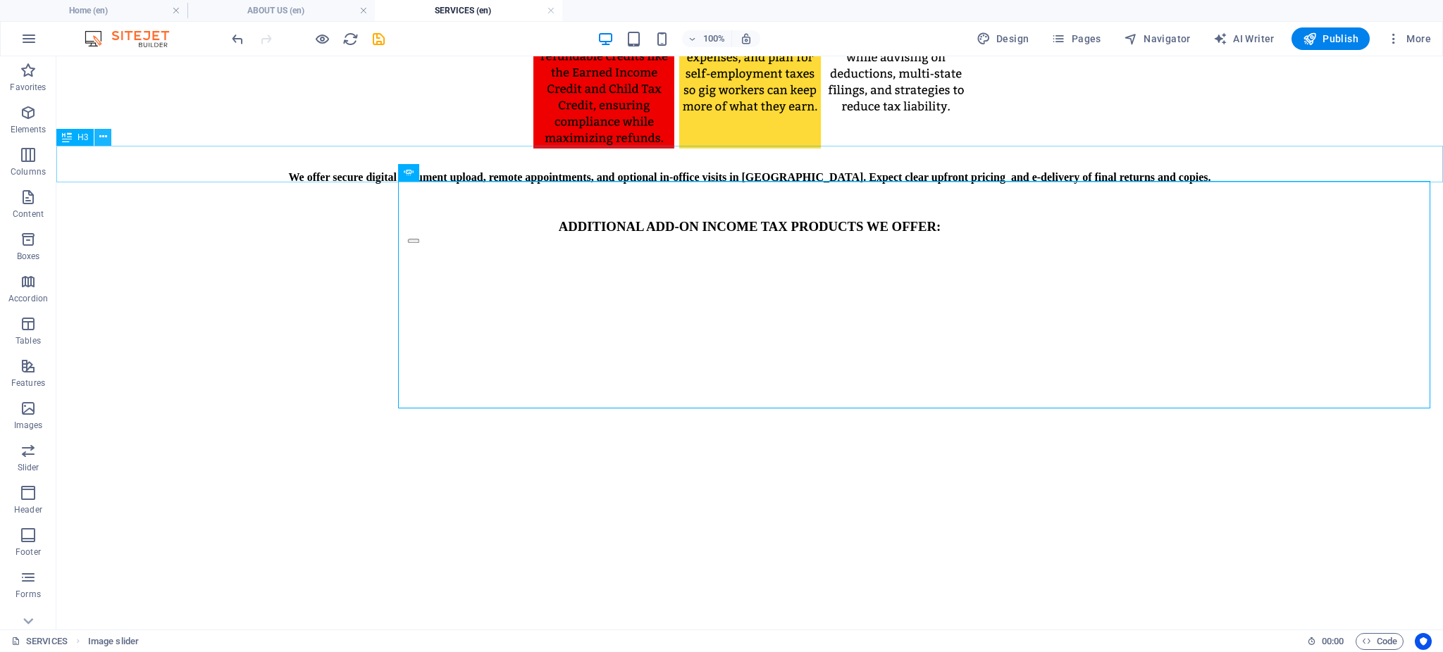
drag, startPoint x: 108, startPoint y: 133, endPoint x: 104, endPoint y: 139, distance: 7.6
click at [102, 139] on button at bounding box center [102, 137] width 17 height 17
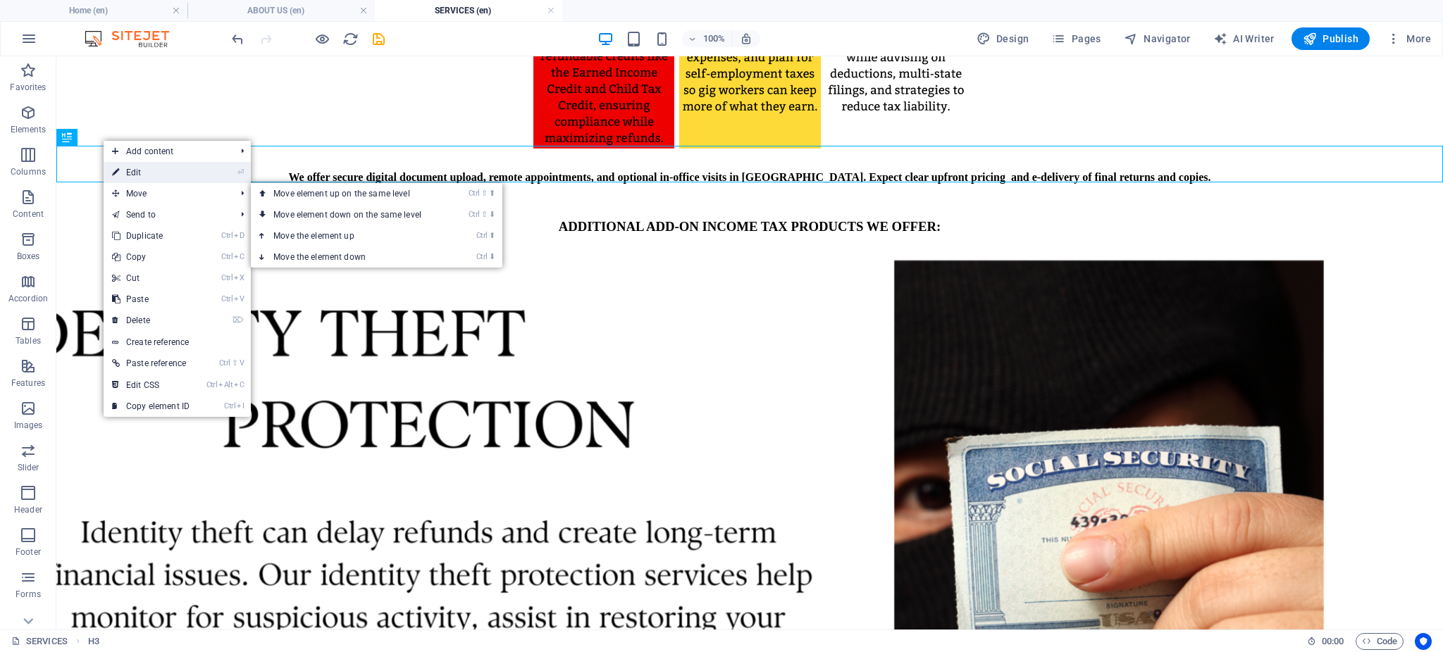
click at [140, 175] on link "⏎ Edit" at bounding box center [151, 172] width 94 height 21
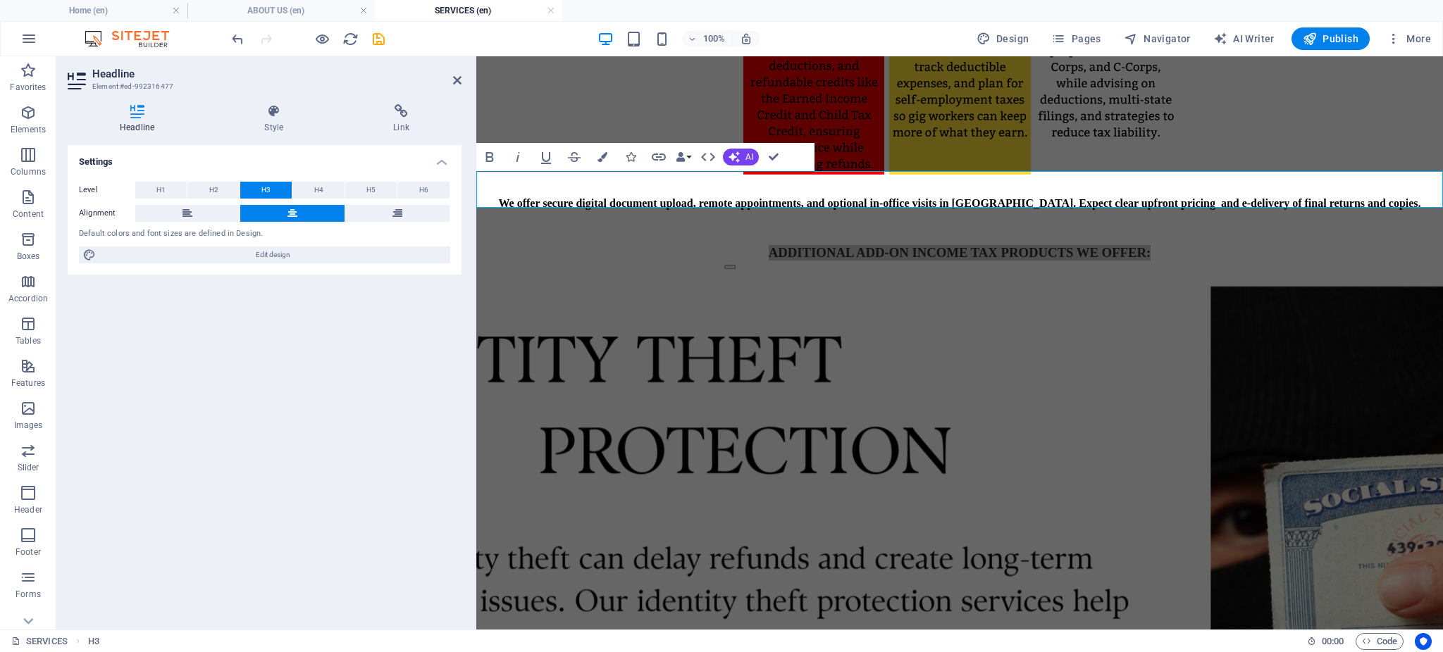
click at [152, 132] on h4 "Headline" at bounding box center [140, 119] width 144 height 30
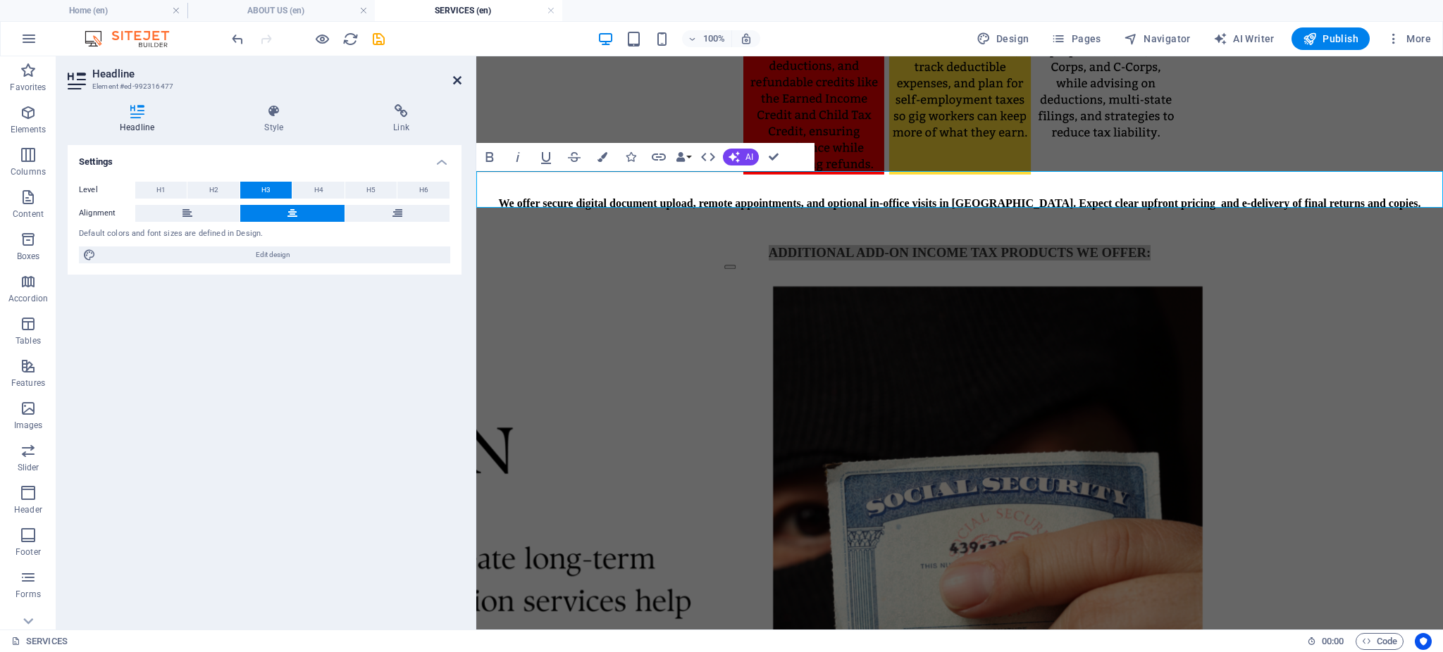
click at [457, 81] on icon at bounding box center [457, 80] width 8 height 11
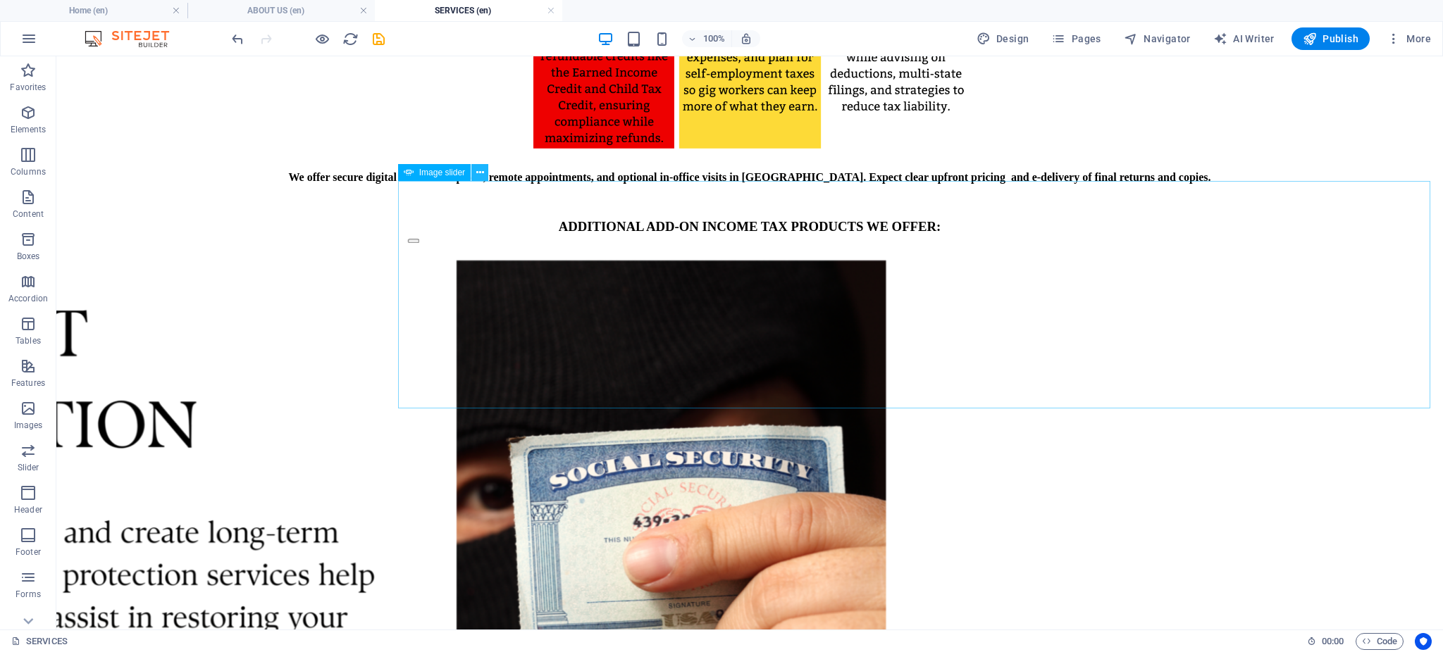
click at [485, 175] on button at bounding box center [479, 172] width 17 height 17
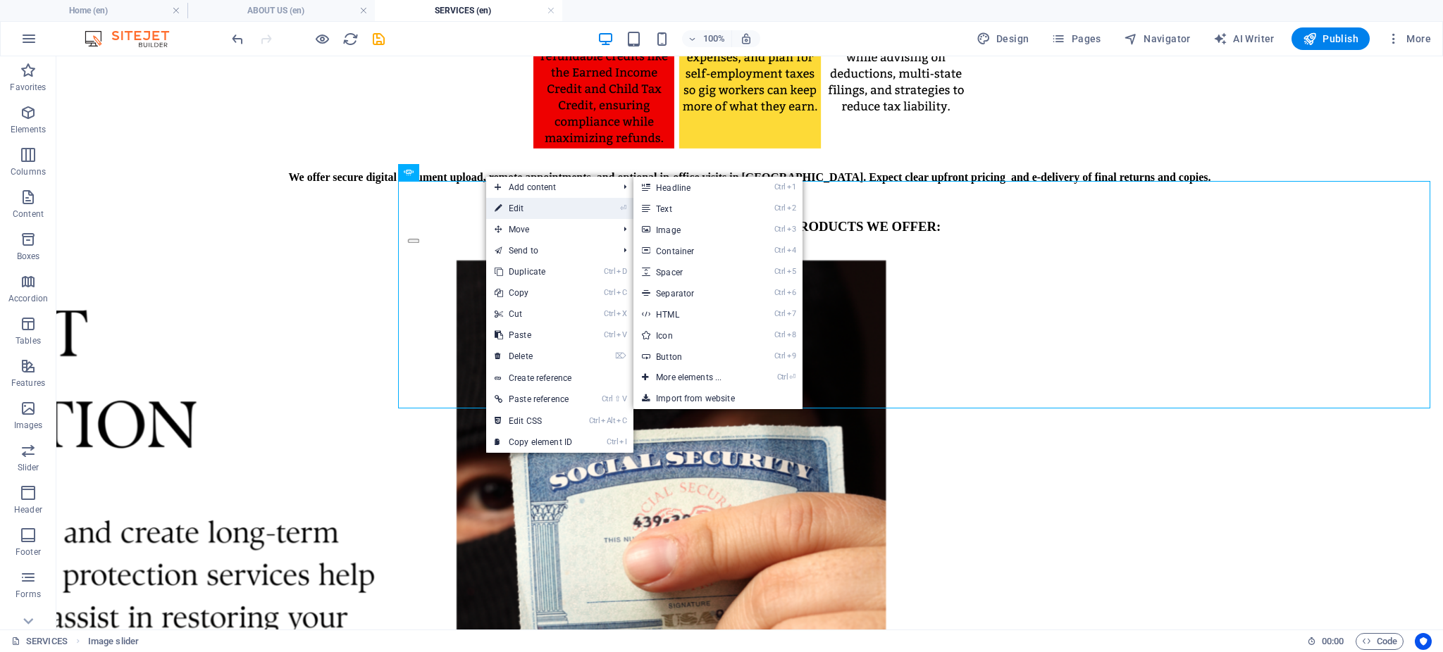
click at [509, 214] on link "⏎ Edit" at bounding box center [533, 208] width 94 height 21
select select "%"
select select "px"
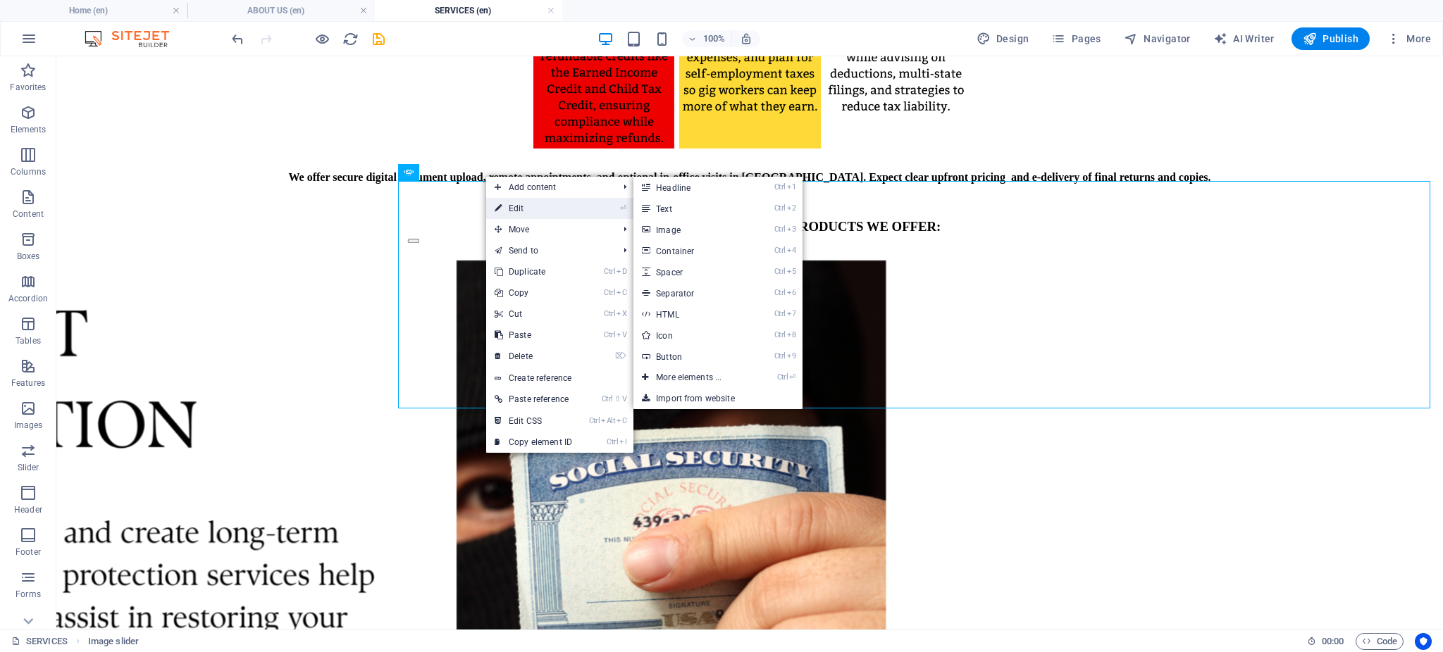
select select "px"
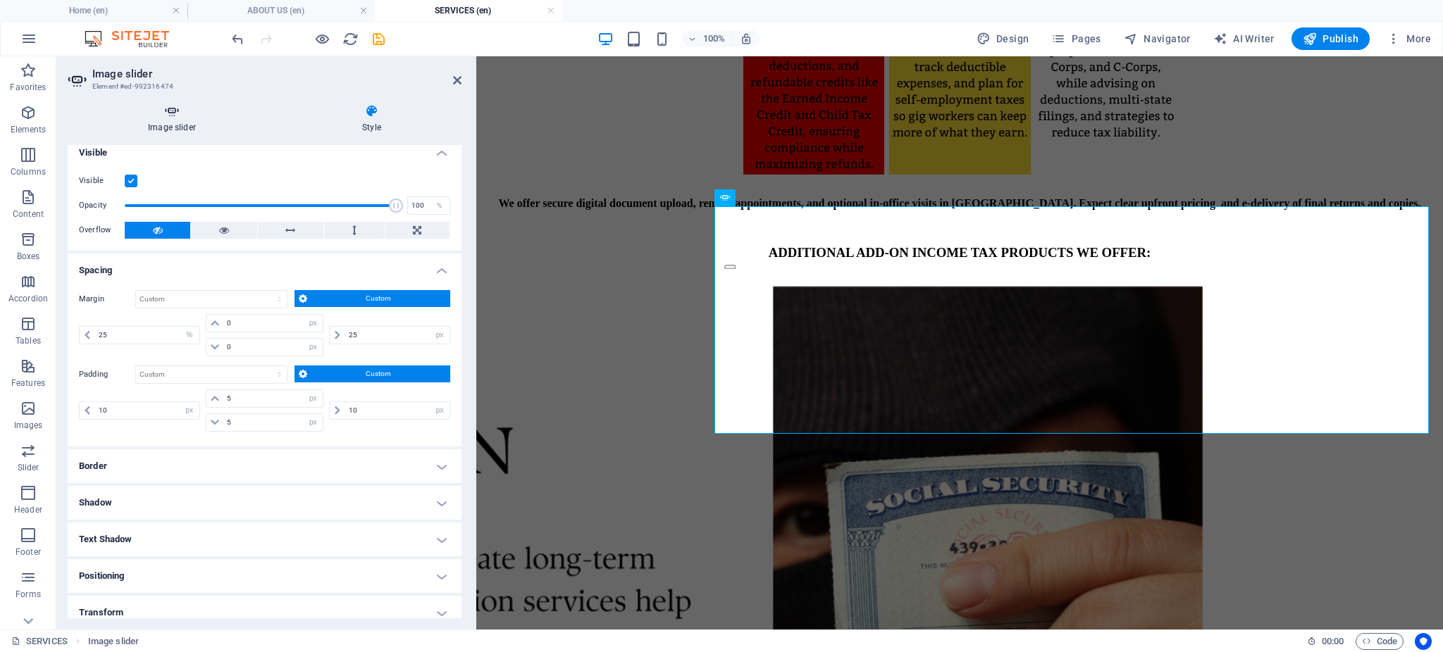
scroll to position [0, 0]
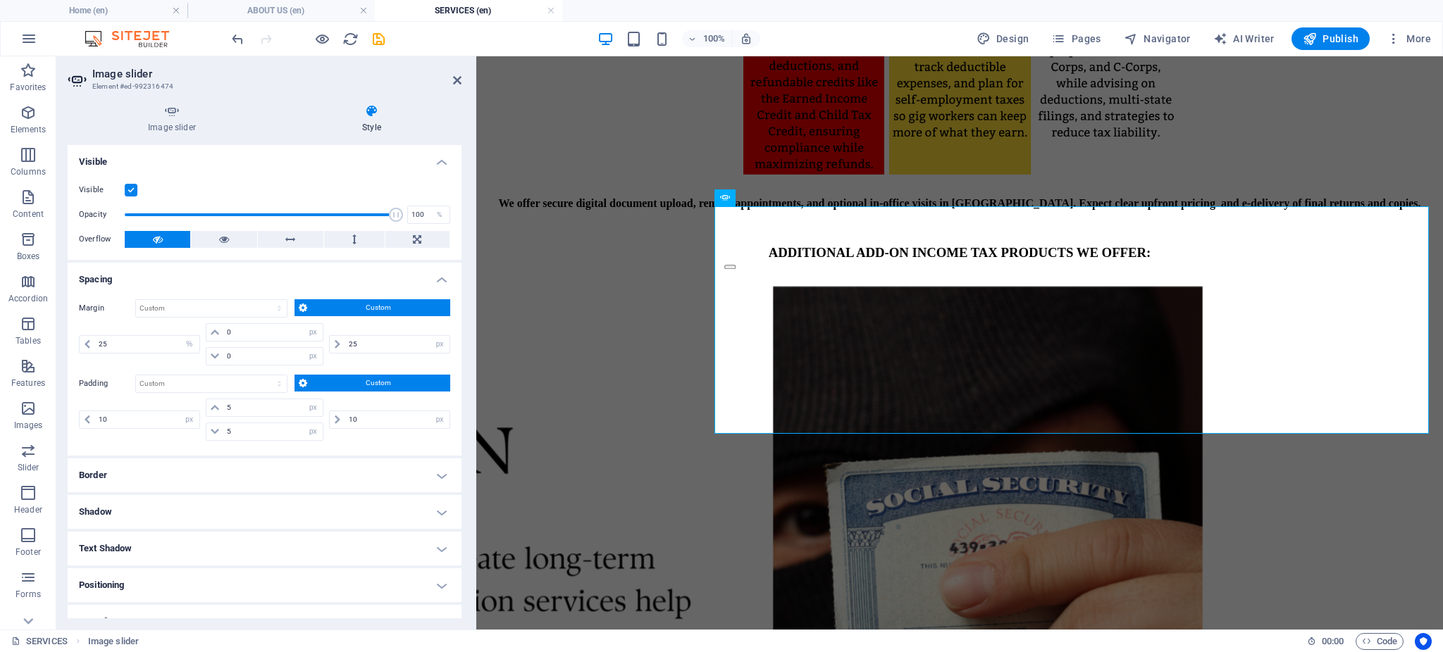
click at [165, 135] on div "Image slider Style Image slider Drag files here, click to choose files or selec…" at bounding box center [265, 361] width 394 height 514
click at [184, 117] on icon at bounding box center [172, 111] width 209 height 14
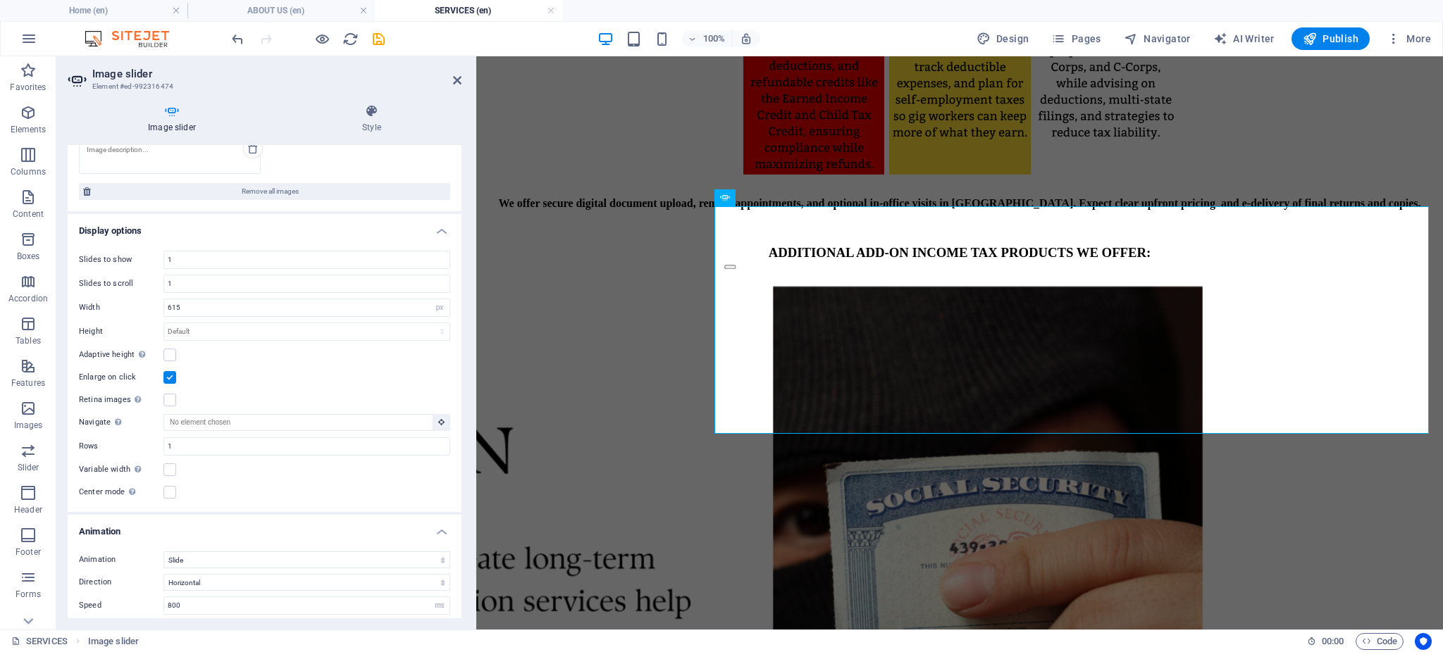
scroll to position [375, 0]
click at [172, 349] on label at bounding box center [169, 345] width 13 height 13
click at [0, 0] on input "Adaptive height Automatically adjust the height for single slide horizontal sli…" at bounding box center [0, 0] width 0 height 0
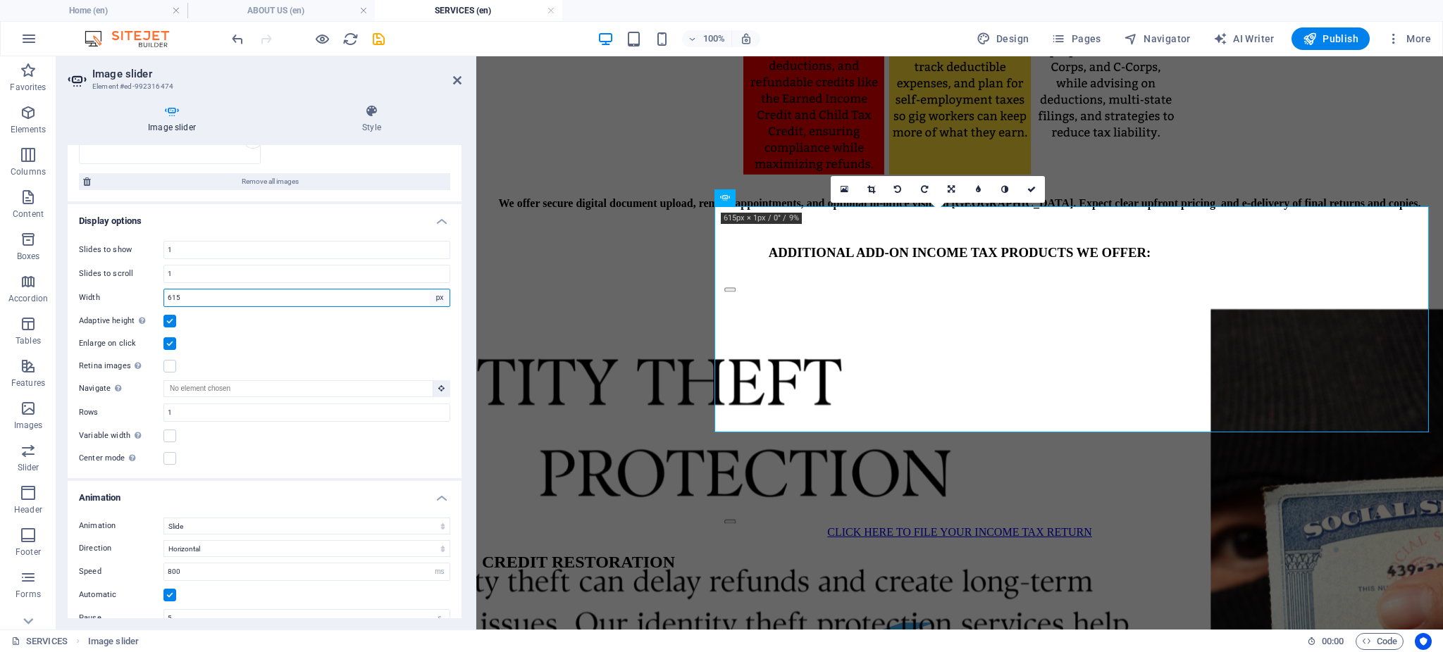
click at [437, 299] on select "Default px % rem em vw vh" at bounding box center [440, 298] width 20 height 17
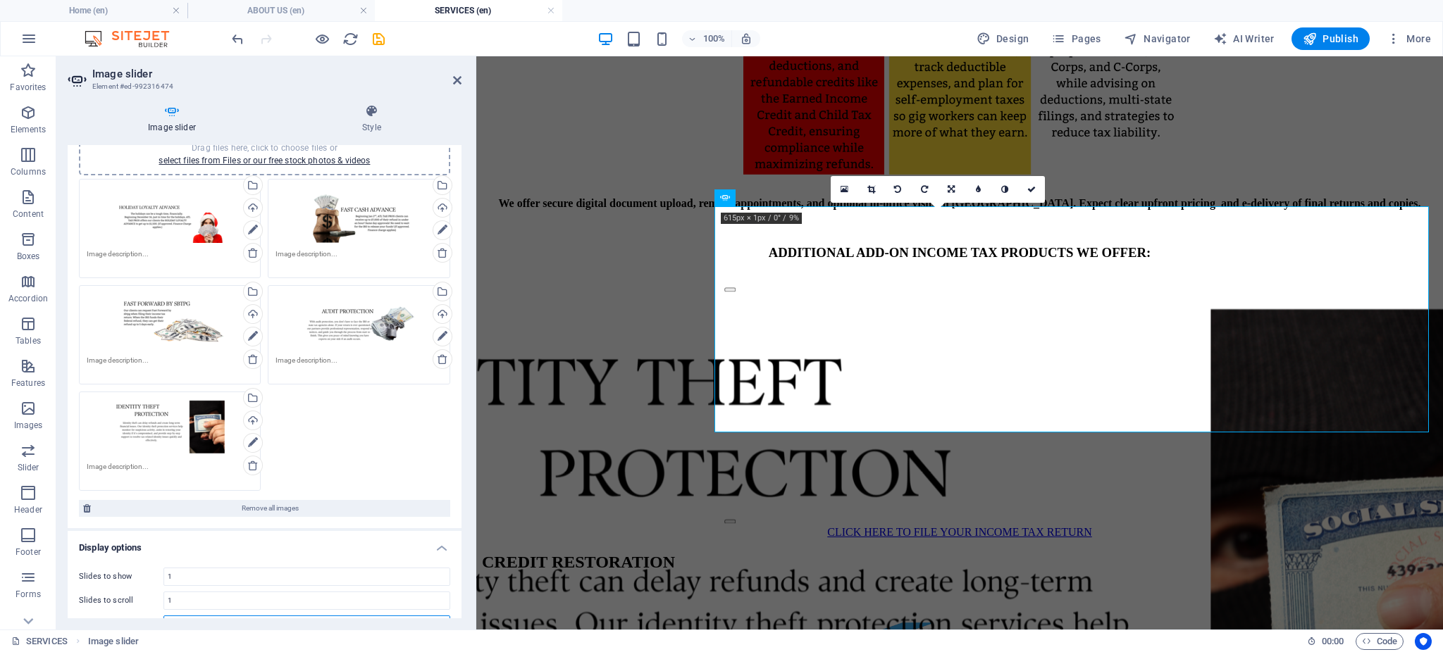
scroll to position [0, 0]
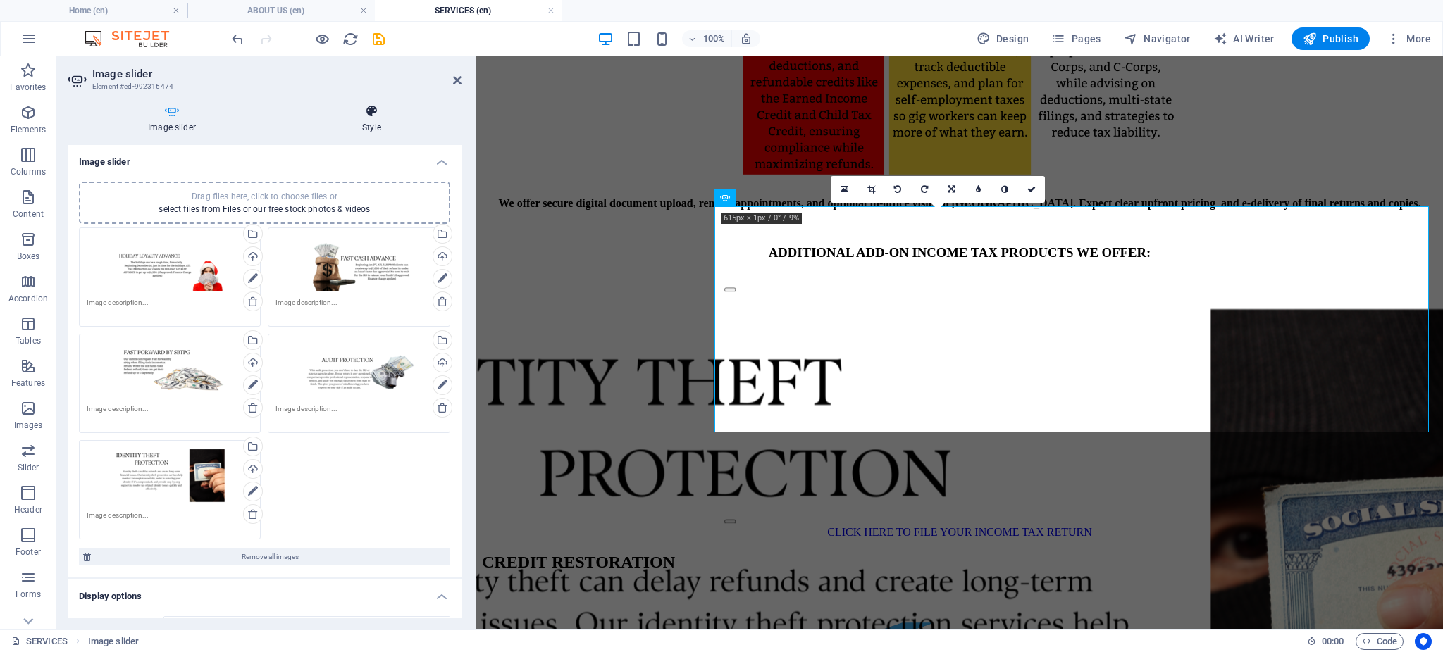
click at [371, 112] on icon at bounding box center [372, 111] width 180 height 14
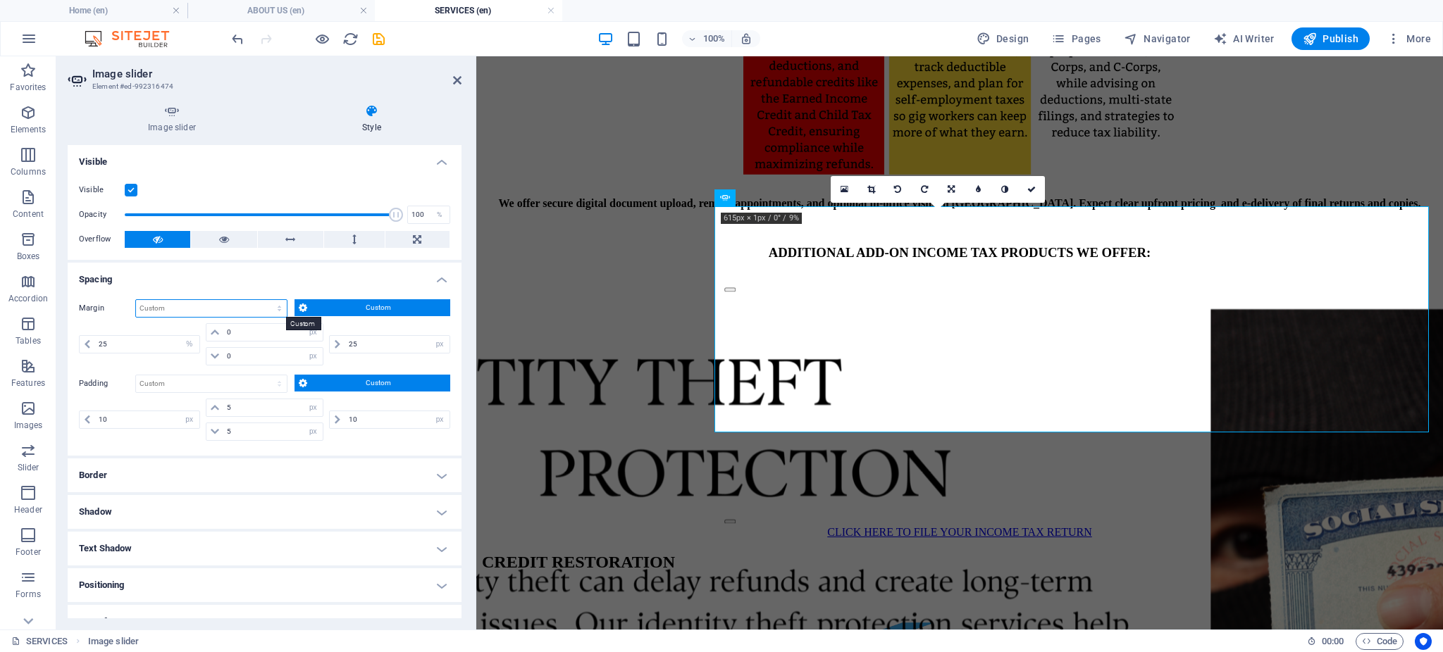
click at [235, 309] on select "Default auto px % rem vw vh Custom" at bounding box center [211, 308] width 151 height 17
click at [276, 312] on select "Default auto px % rem vw vh Custom" at bounding box center [211, 308] width 151 height 17
click at [136, 300] on select "Default auto px % rem vw vh Custom" at bounding box center [211, 308] width 151 height 17
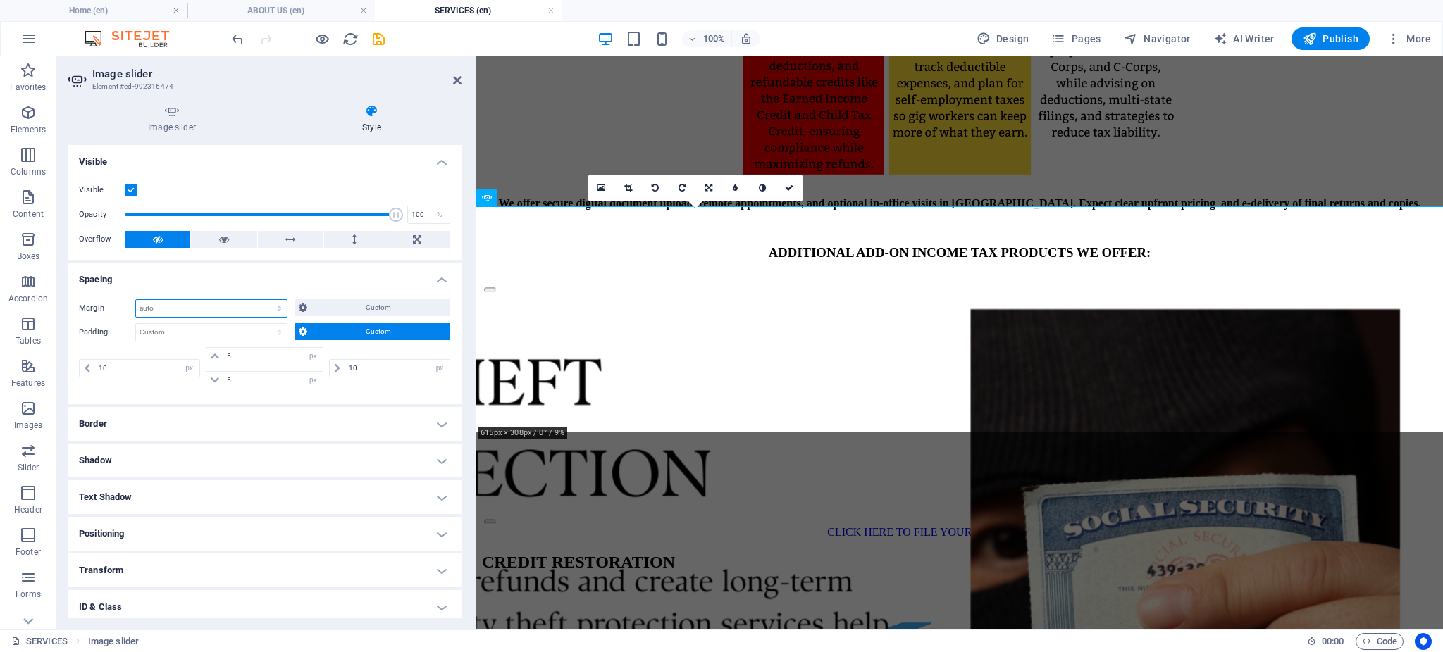
click at [284, 306] on select "Default auto px % rem vw vh Custom" at bounding box center [211, 308] width 151 height 17
click at [136, 300] on select "Default auto px % rem vw vh Custom" at bounding box center [211, 308] width 151 height 17
click at [284, 304] on select "Default auto px % rem vw vh Custom" at bounding box center [211, 308] width 151 height 17
select select "px"
click at [266, 300] on select "Default auto px % rem vw vh Custom" at bounding box center [211, 308] width 151 height 17
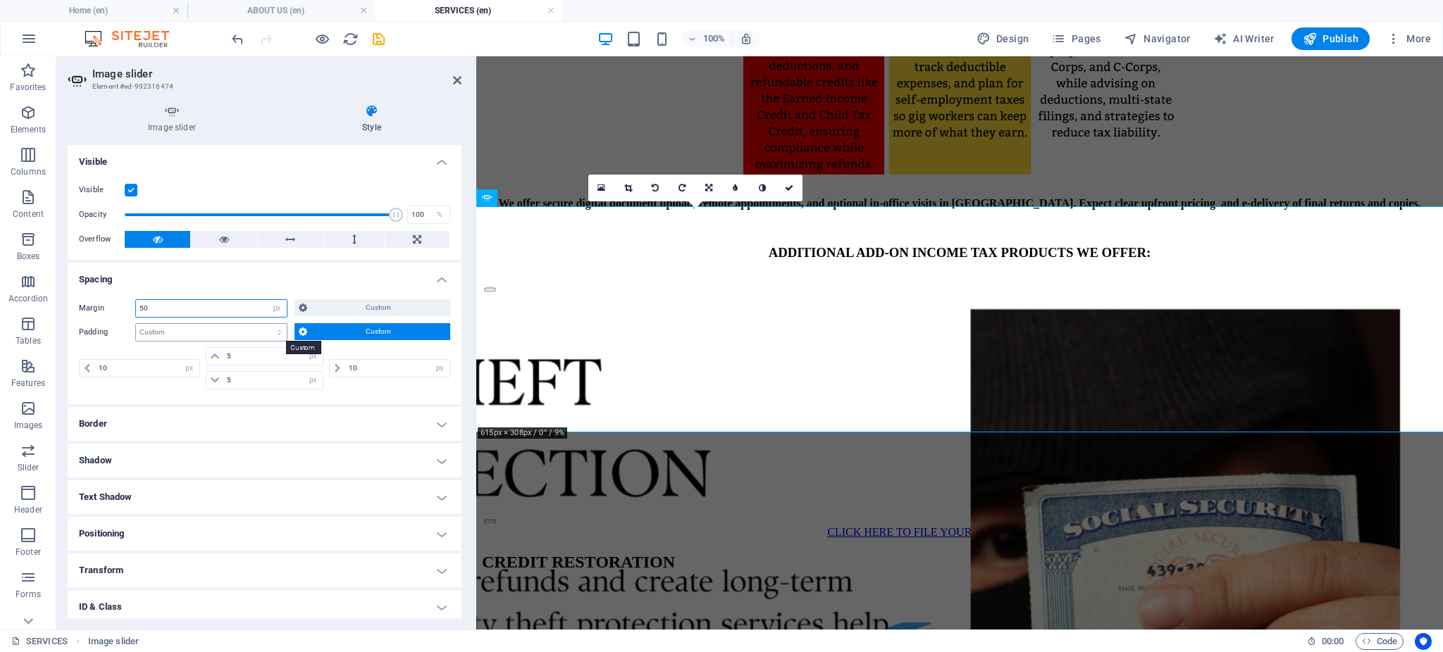
type input "50"
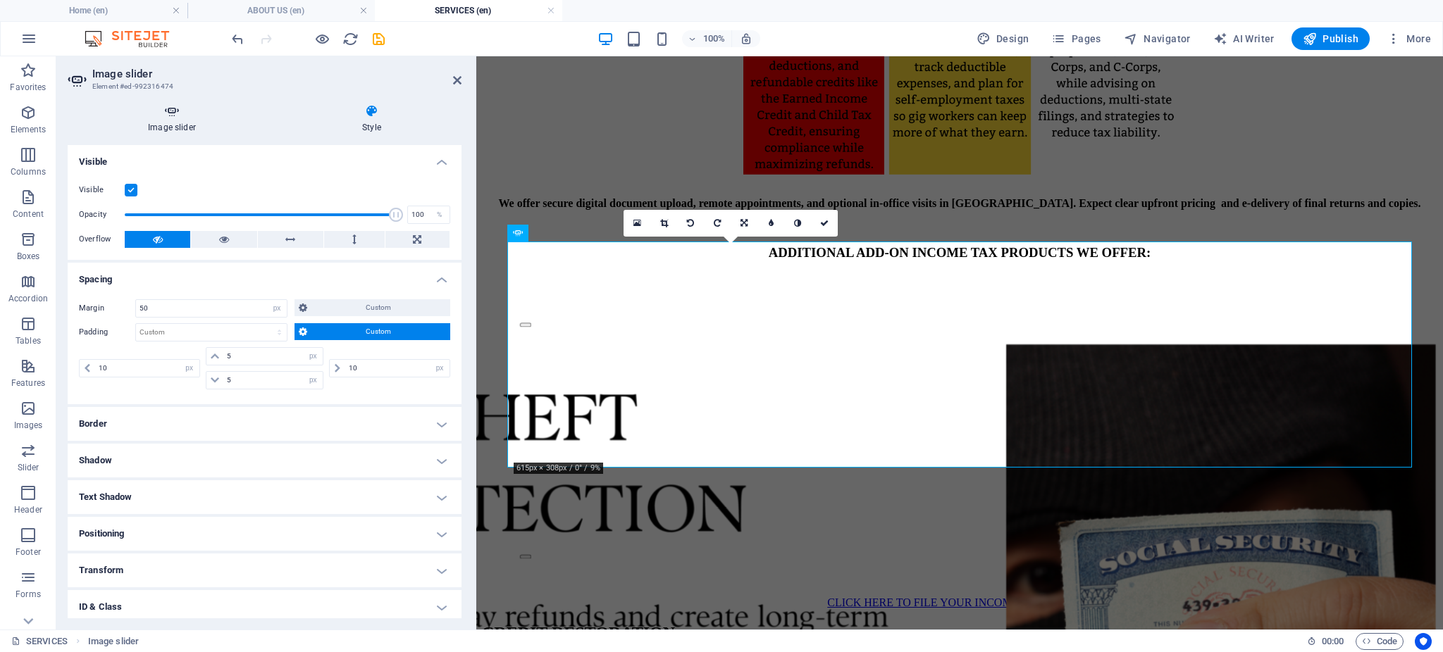
click at [160, 121] on h4 "Image slider" at bounding box center [175, 119] width 214 height 30
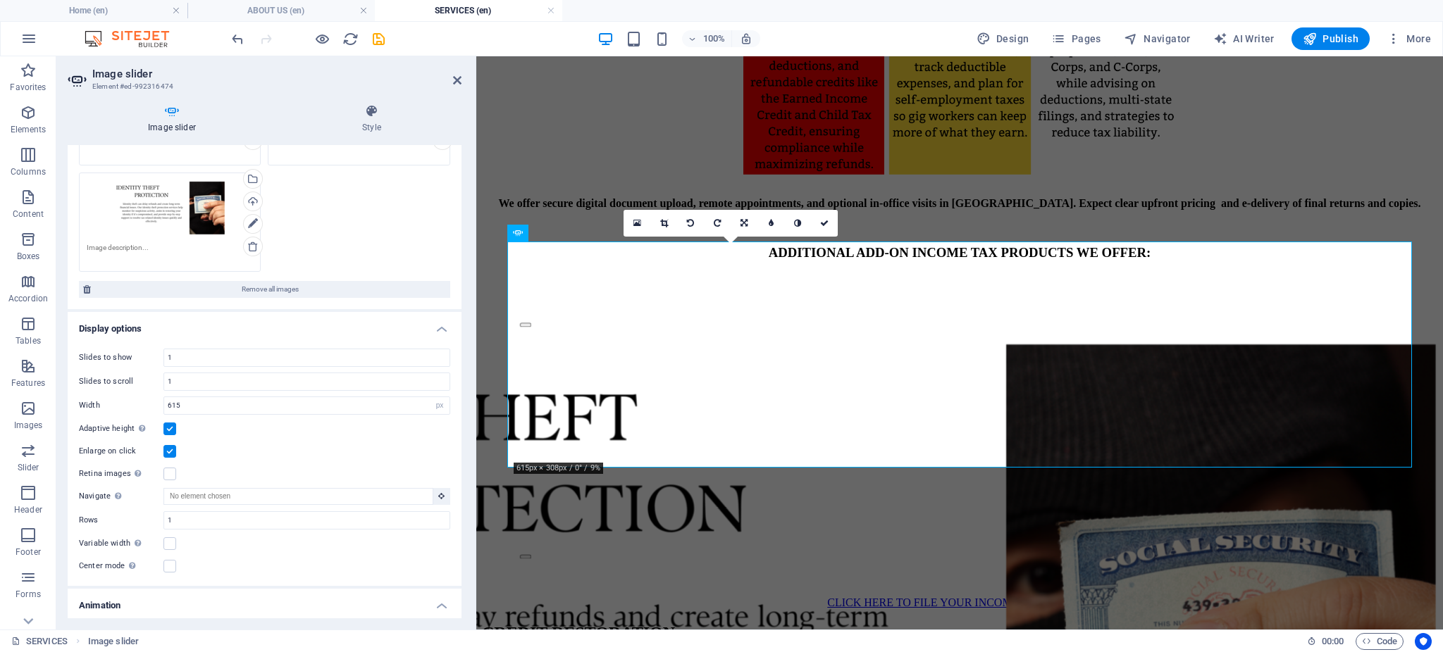
scroll to position [387, 0]
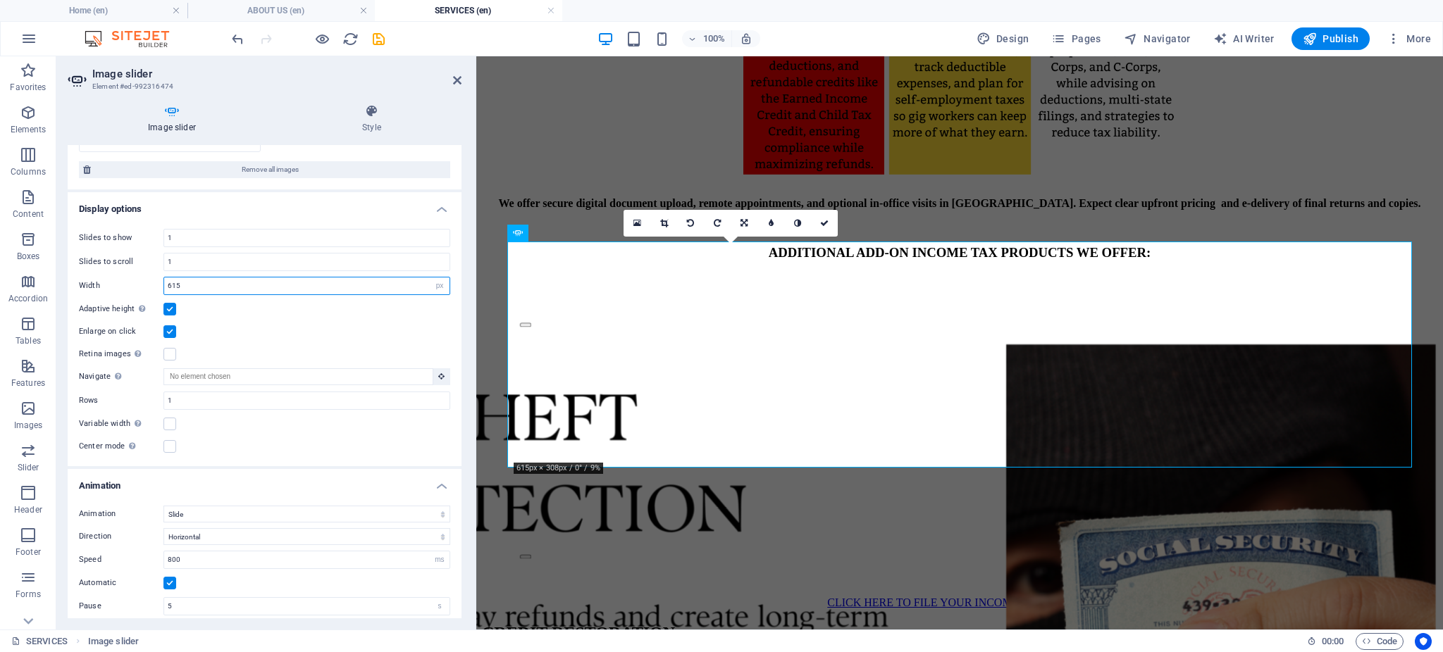
click at [268, 287] on input "615" at bounding box center [306, 286] width 285 height 17
type input "6"
type input "615"
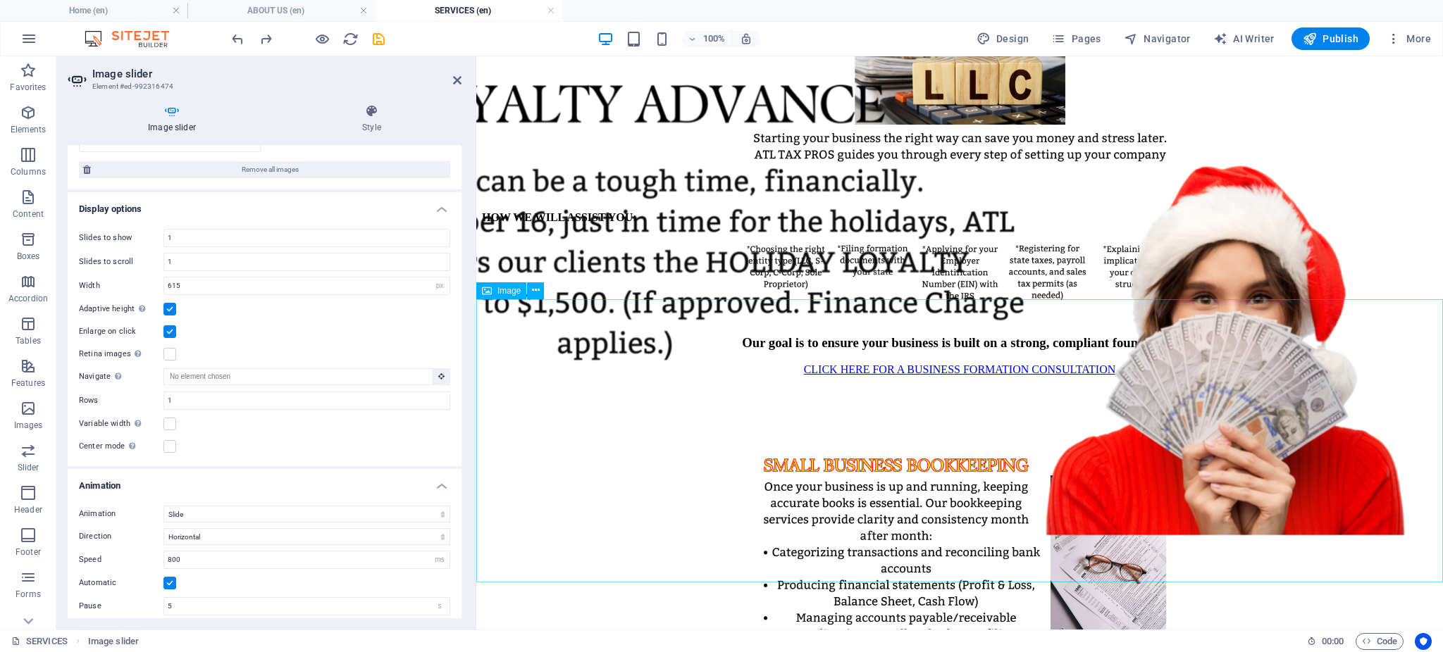
scroll to position [2089, 0]
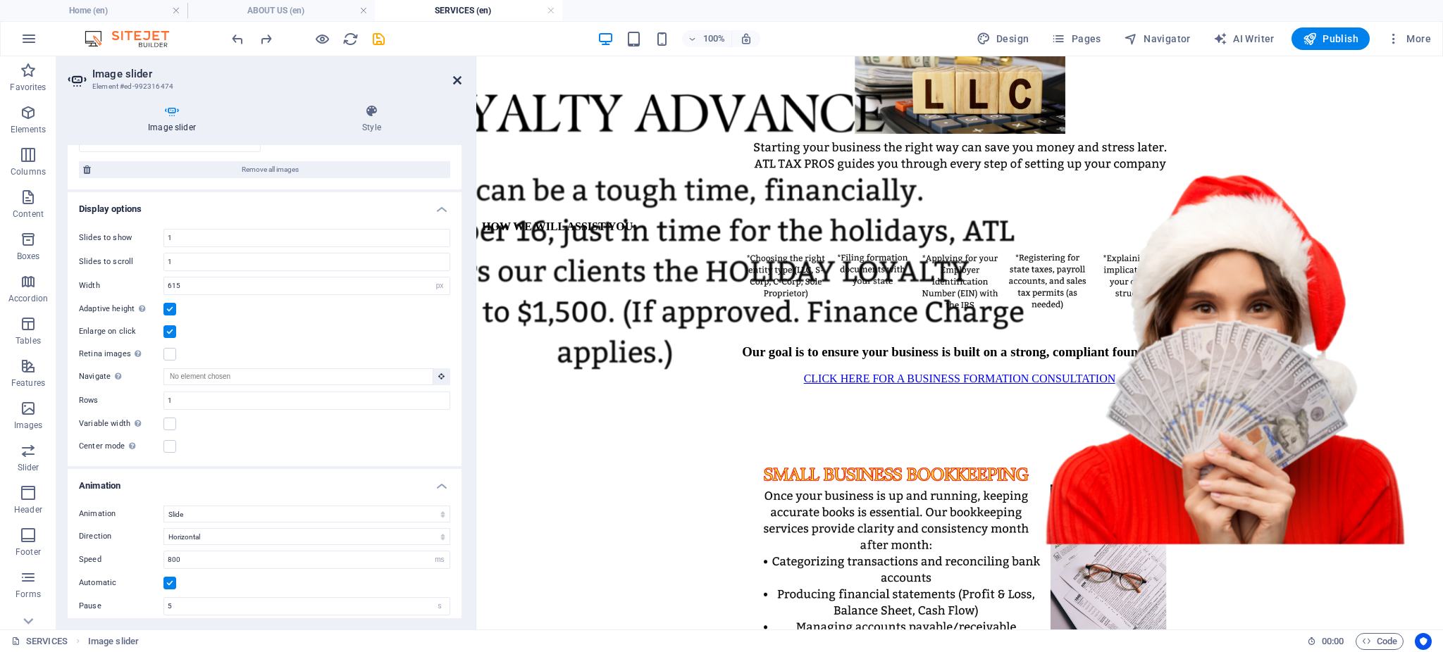
click at [459, 80] on icon at bounding box center [457, 80] width 8 height 11
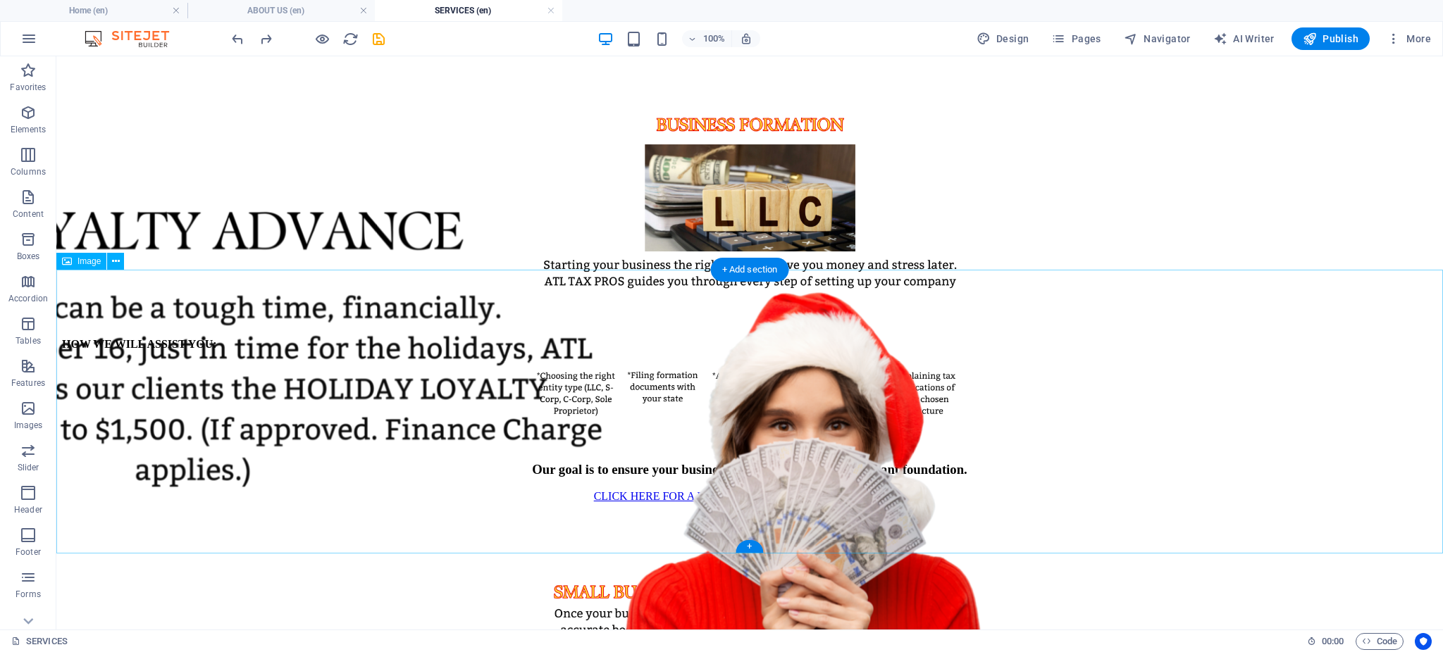
scroll to position [2077, 0]
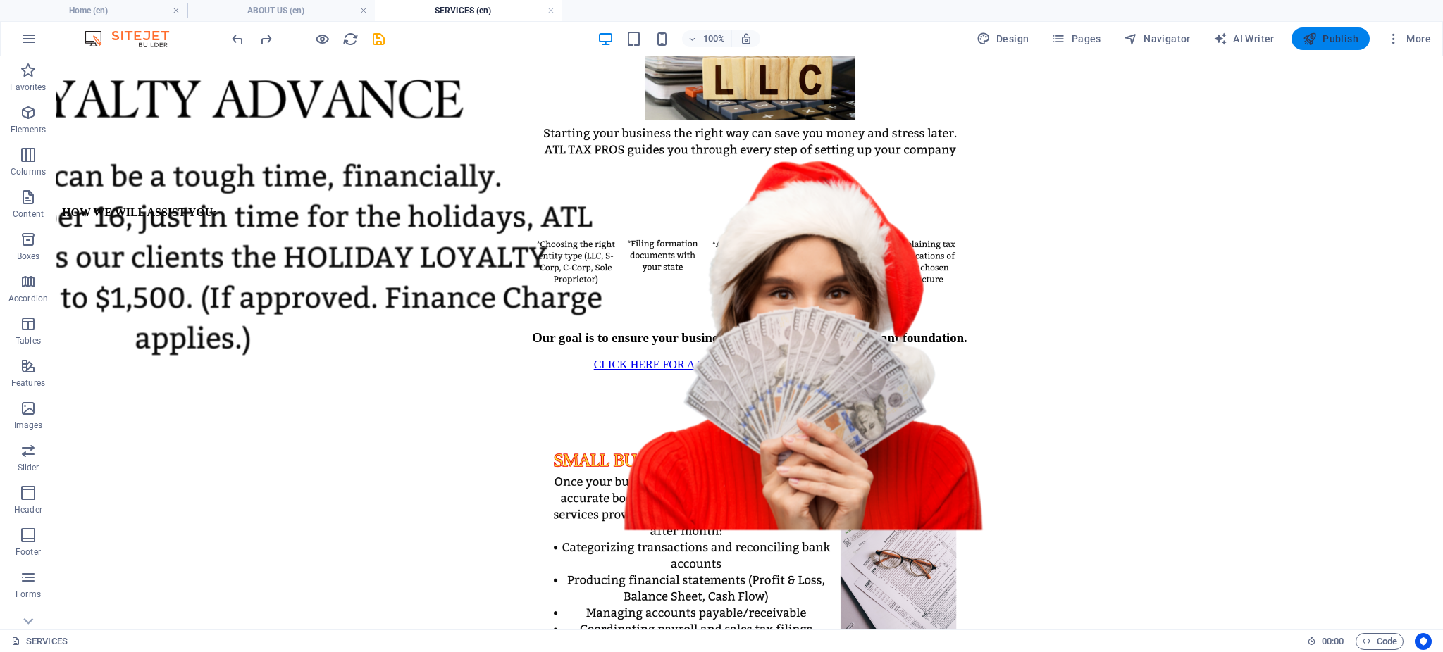
drag, startPoint x: 1333, startPoint y: 35, endPoint x: 558, endPoint y: 282, distance: 813.6
click at [1333, 35] on span "Publish" at bounding box center [1331, 39] width 56 height 14
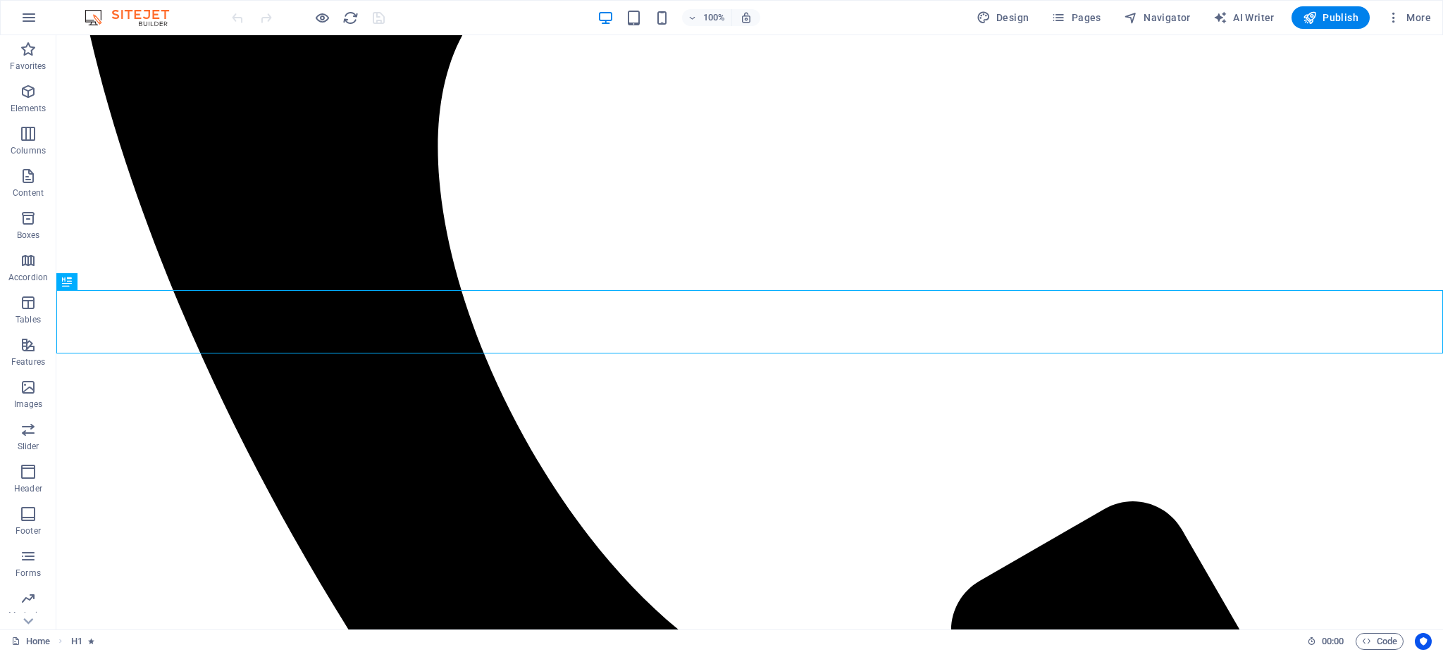
scroll to position [836, 0]
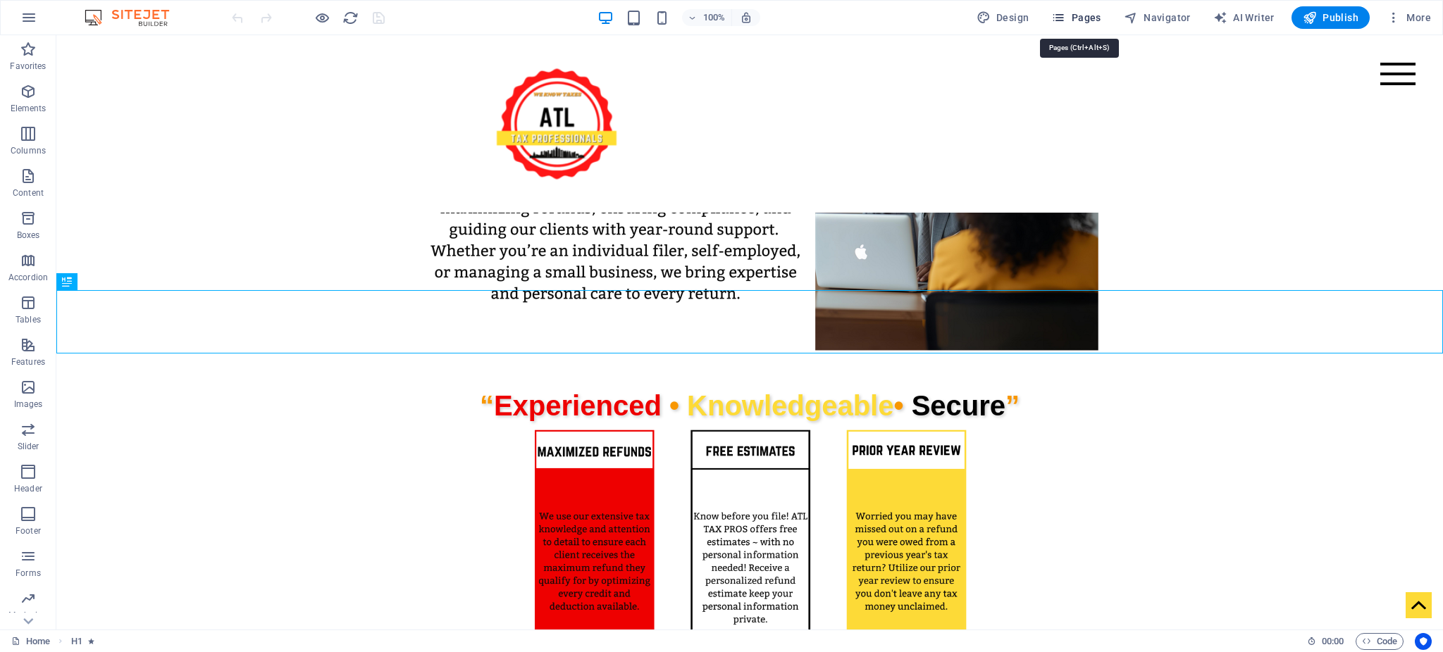
click at [1093, 20] on span "Pages" at bounding box center [1075, 18] width 49 height 14
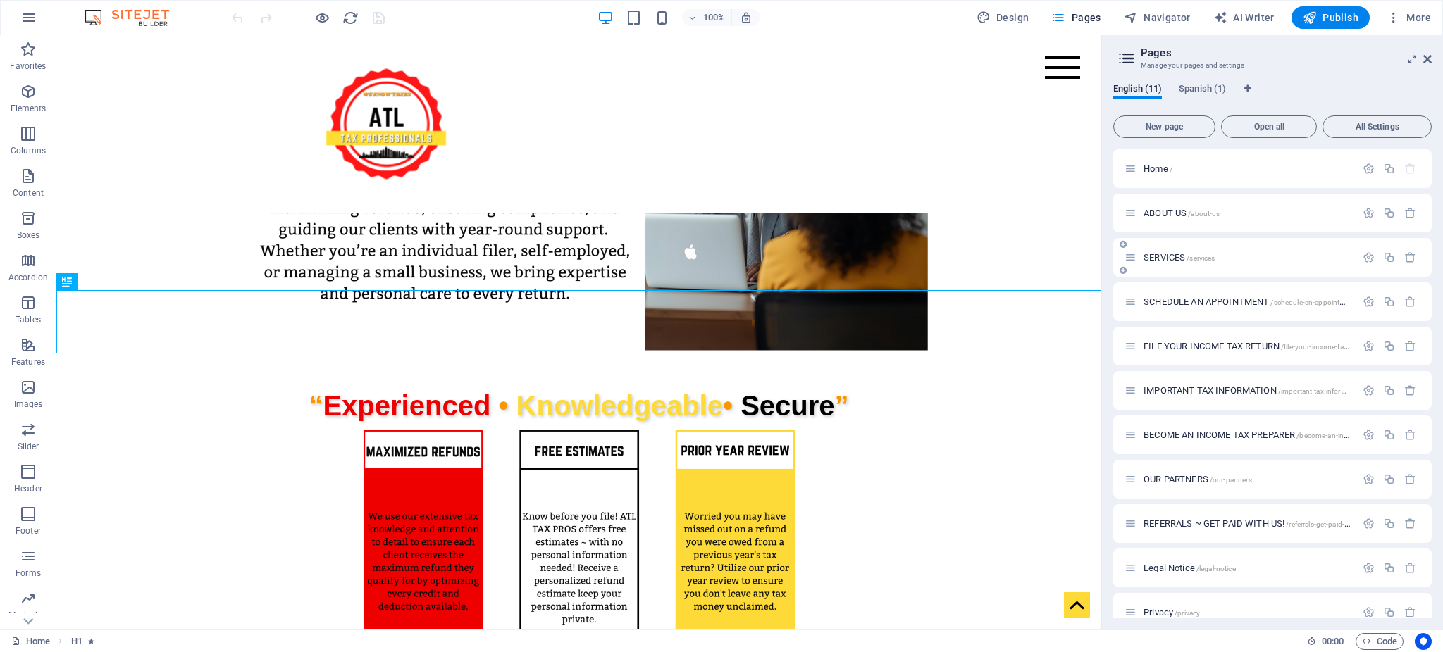
click at [1331, 264] on div "SERVICES /services" at bounding box center [1239, 257] width 231 height 16
click at [1362, 262] on icon "button" at bounding box center [1368, 258] width 12 height 12
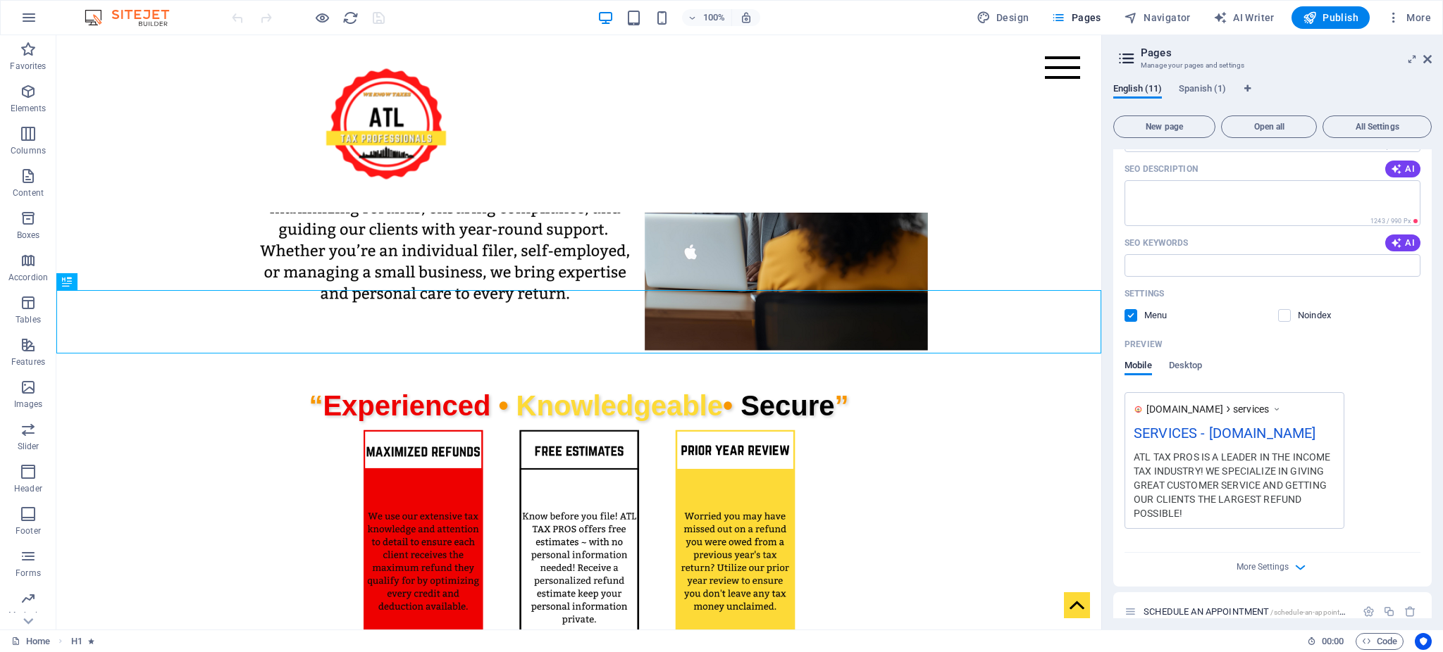
scroll to position [316, 0]
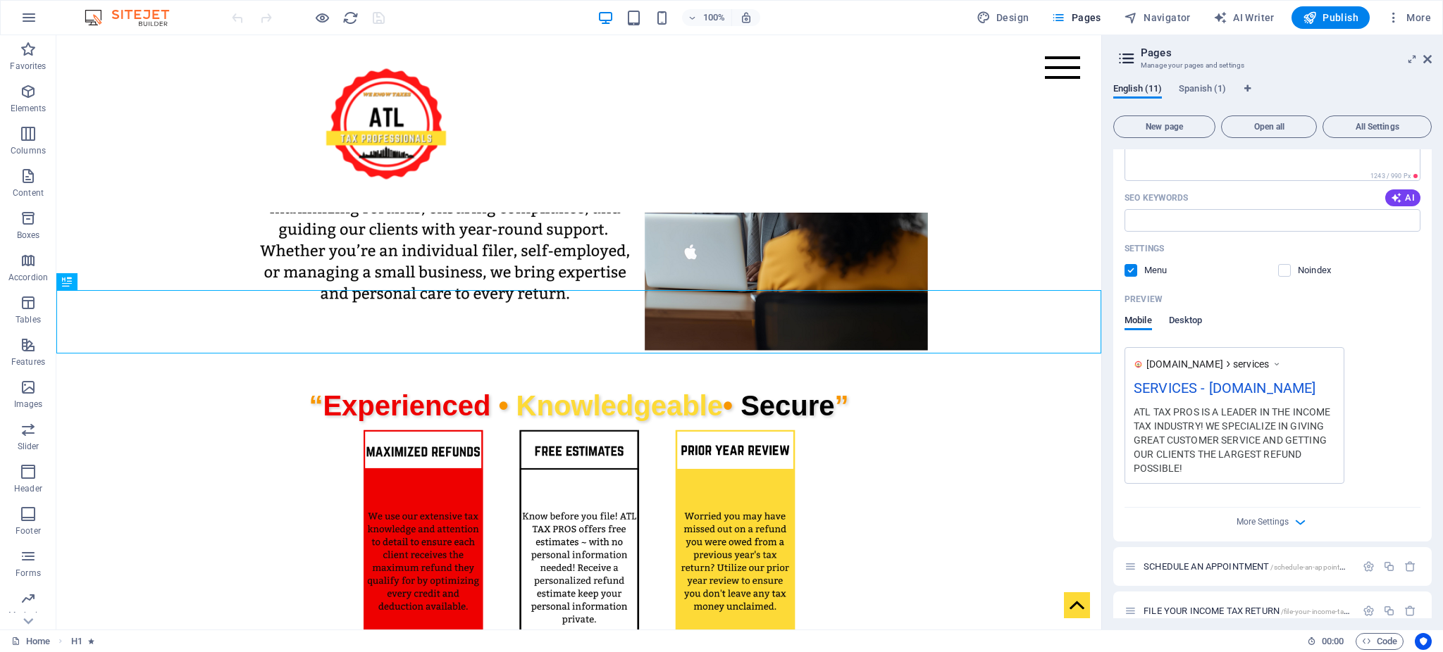
click at [1182, 318] on span "Desktop" at bounding box center [1186, 322] width 34 height 20
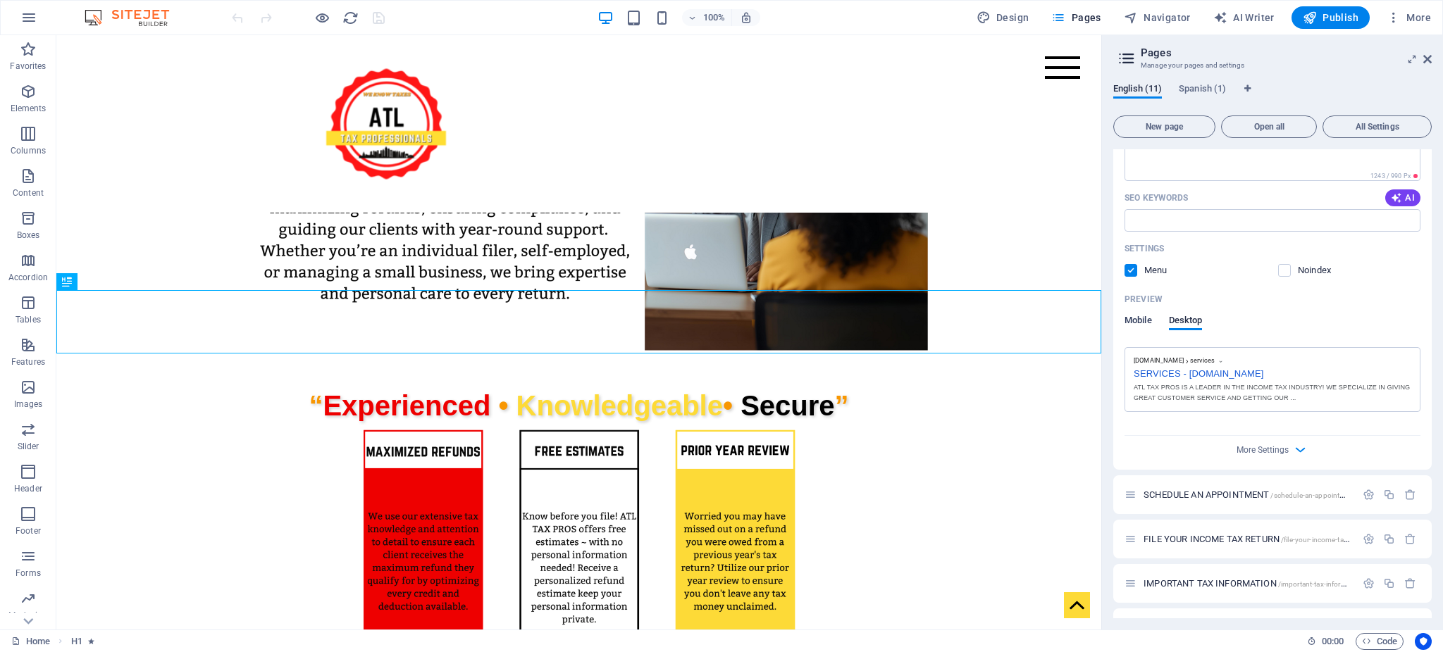
click at [1136, 320] on span "Mobile" at bounding box center [1137, 322] width 27 height 20
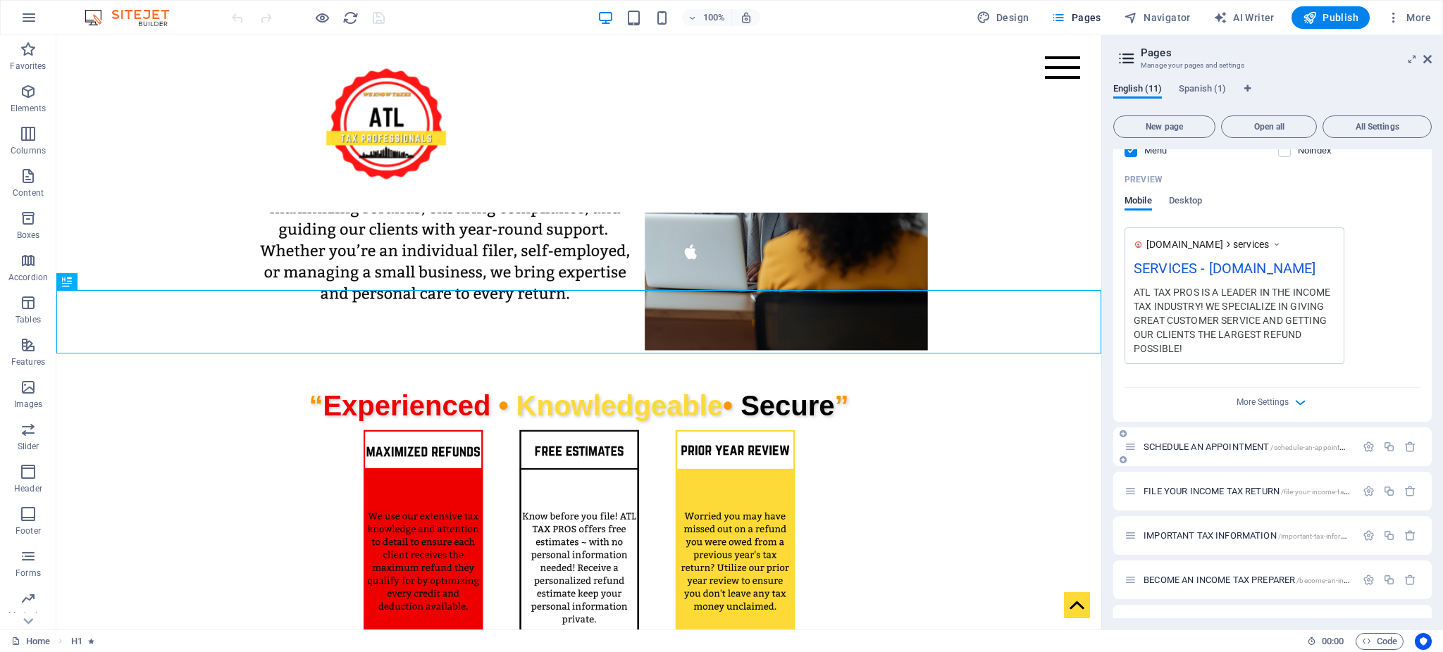
scroll to position [462, 0]
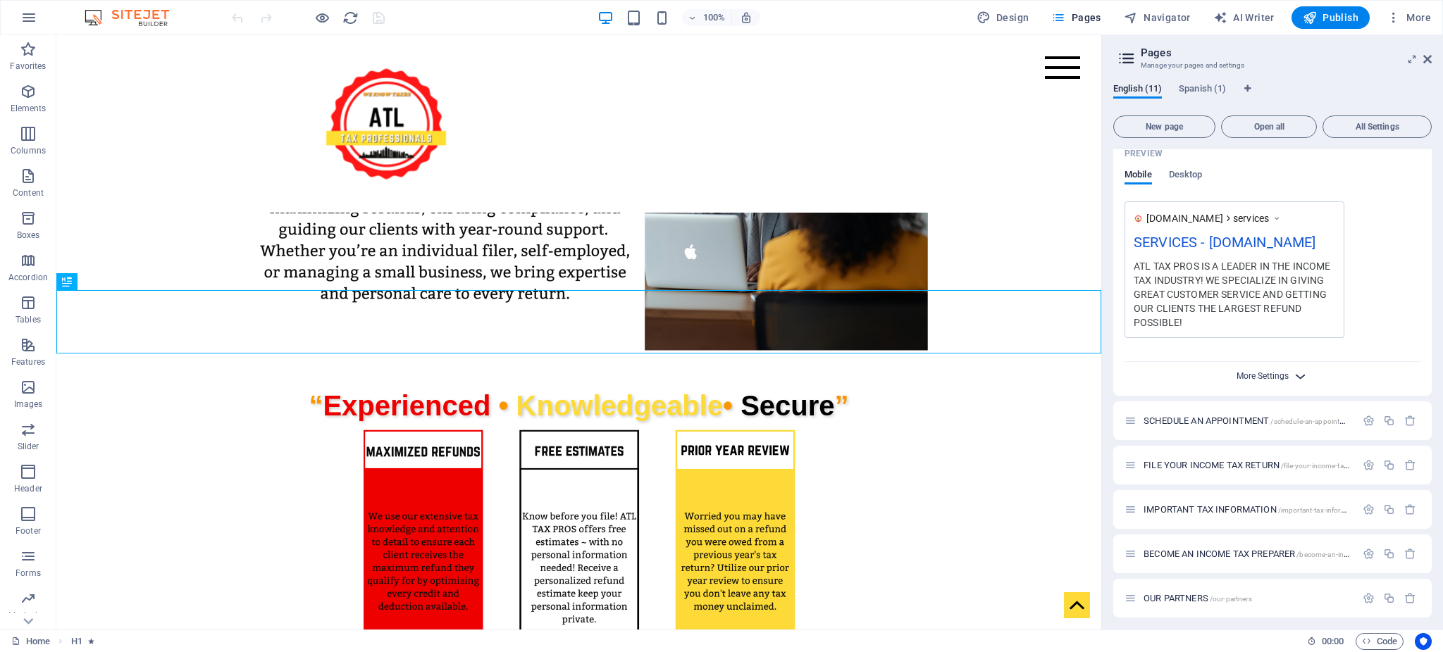
click at [1265, 380] on span "More Settings" at bounding box center [1262, 376] width 52 height 10
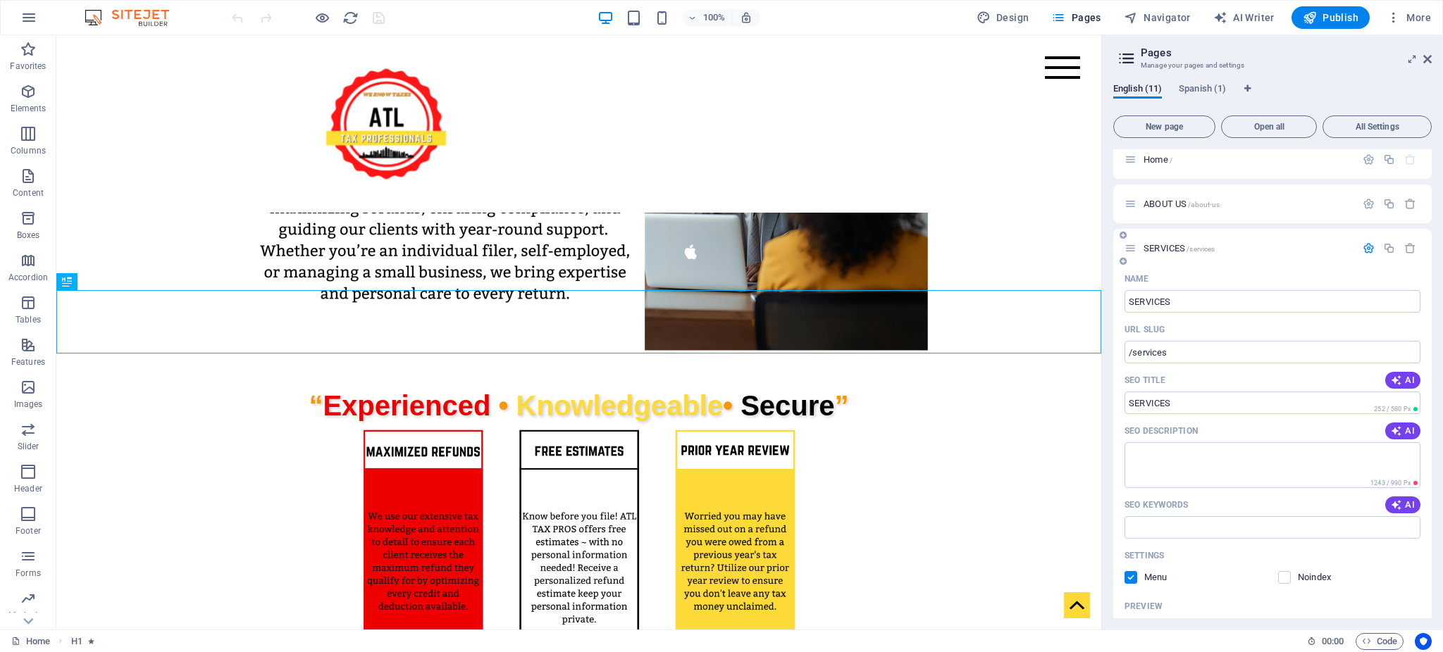
scroll to position [0, 0]
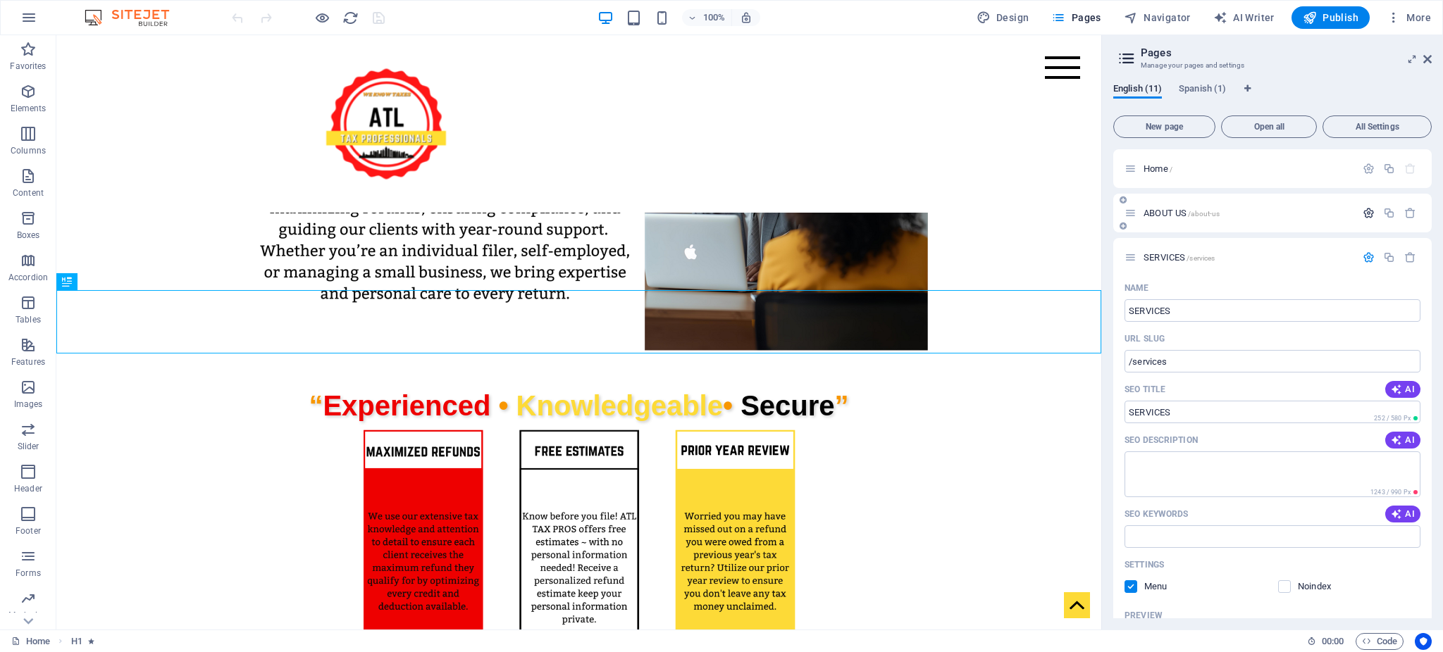
click at [1367, 218] on icon "button" at bounding box center [1368, 213] width 12 height 12
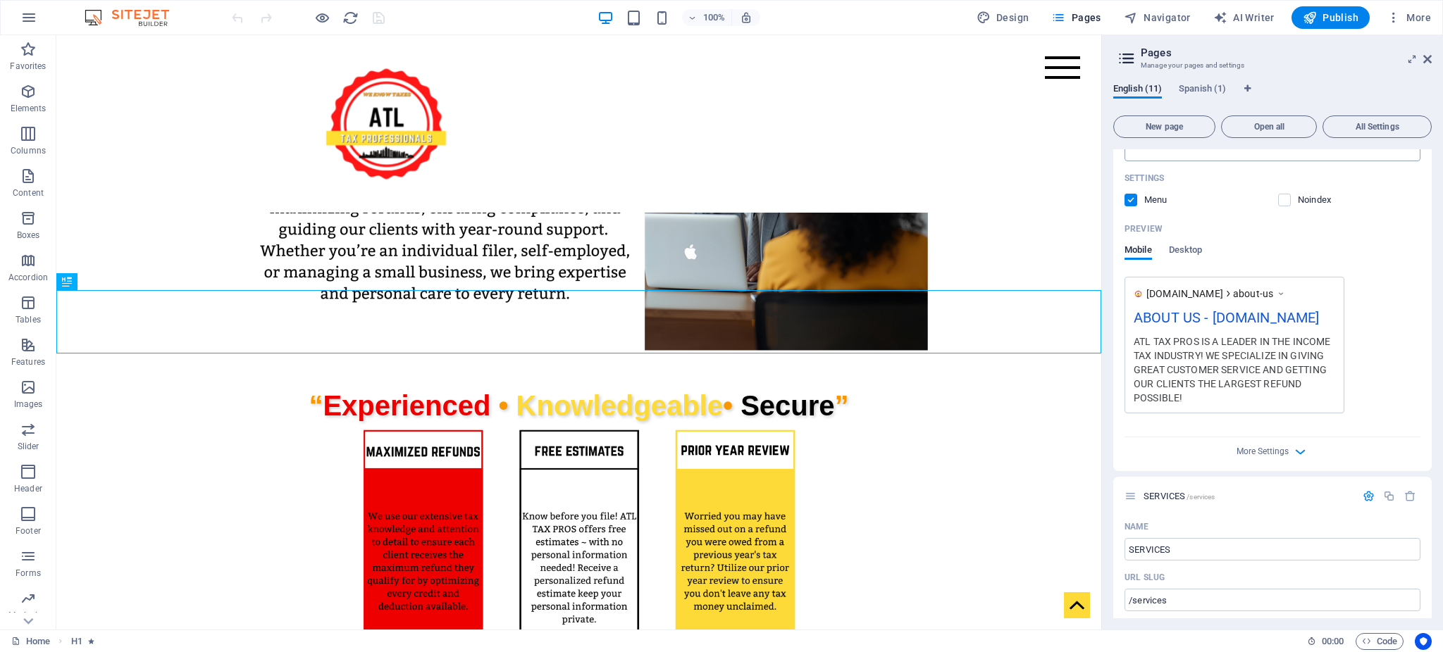
scroll to position [342, 0]
click at [1271, 455] on span "More Settings" at bounding box center [1262, 452] width 52 height 10
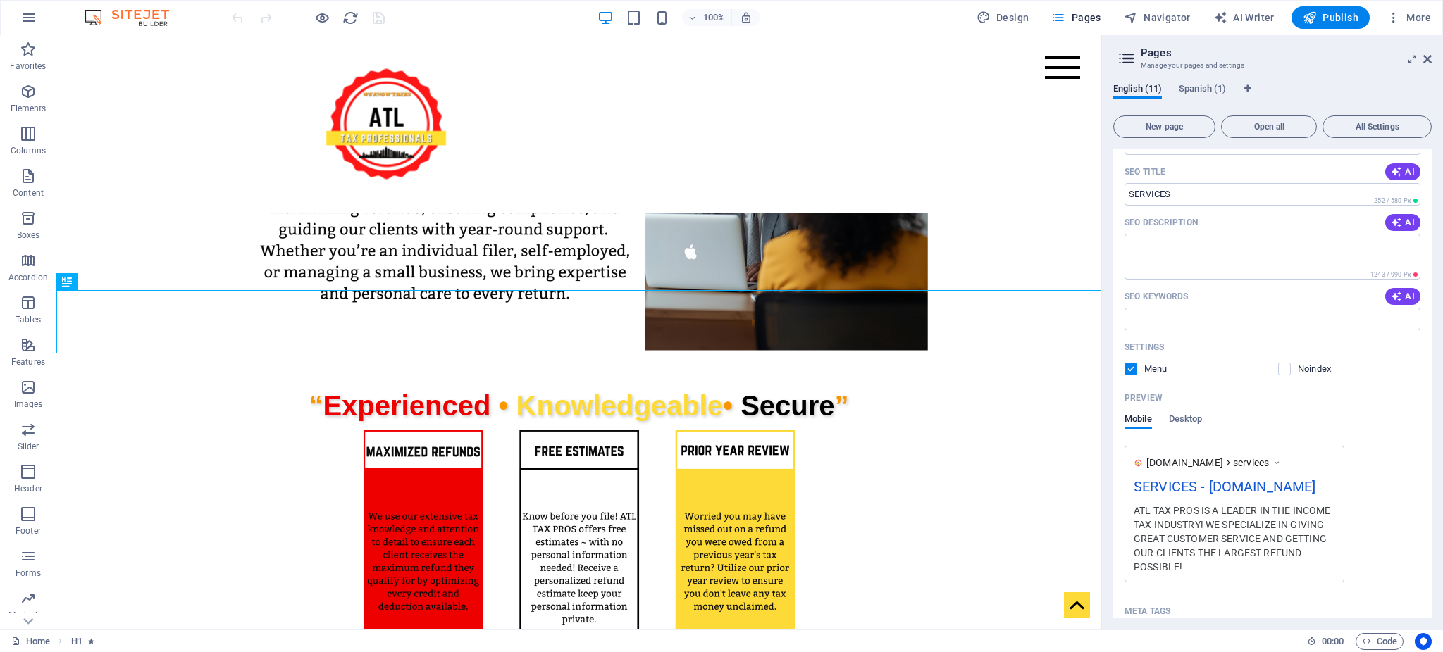
scroll to position [964, 0]
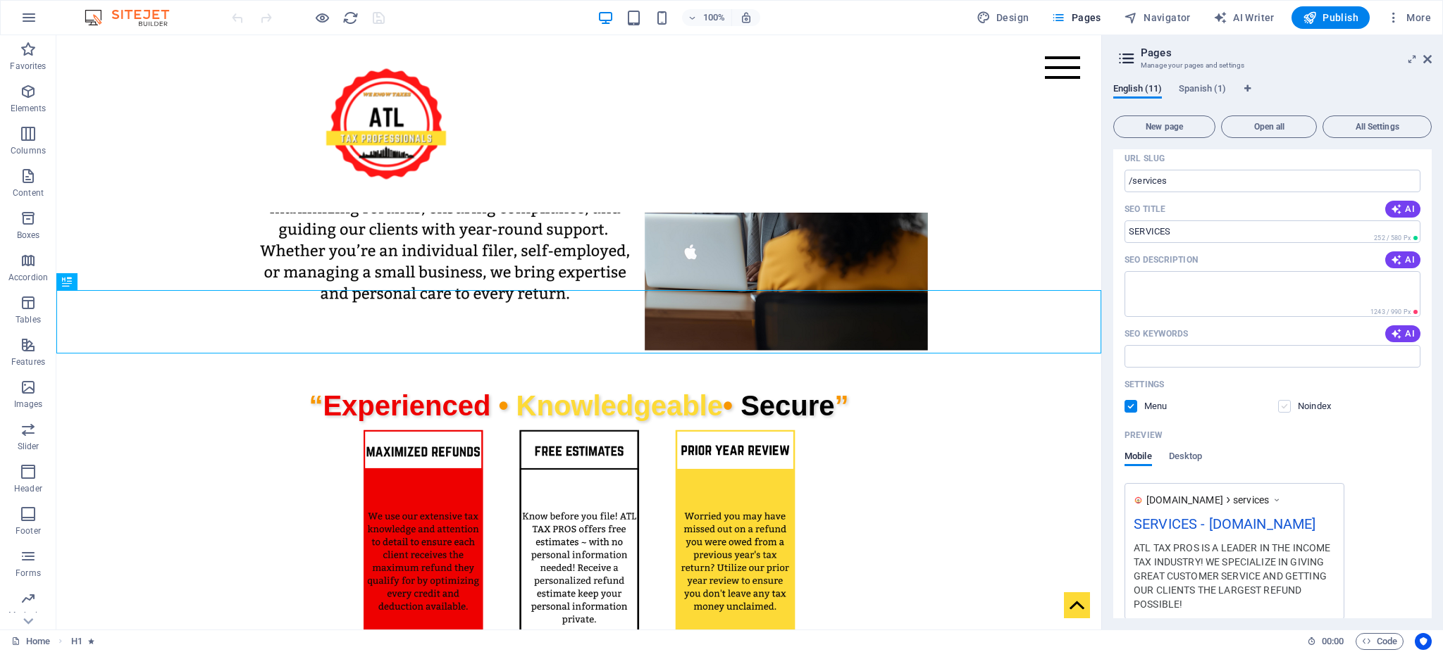
click at [1284, 402] on label at bounding box center [1284, 406] width 13 height 13
click at [0, 0] on input "checkbox" at bounding box center [0, 0] width 0 height 0
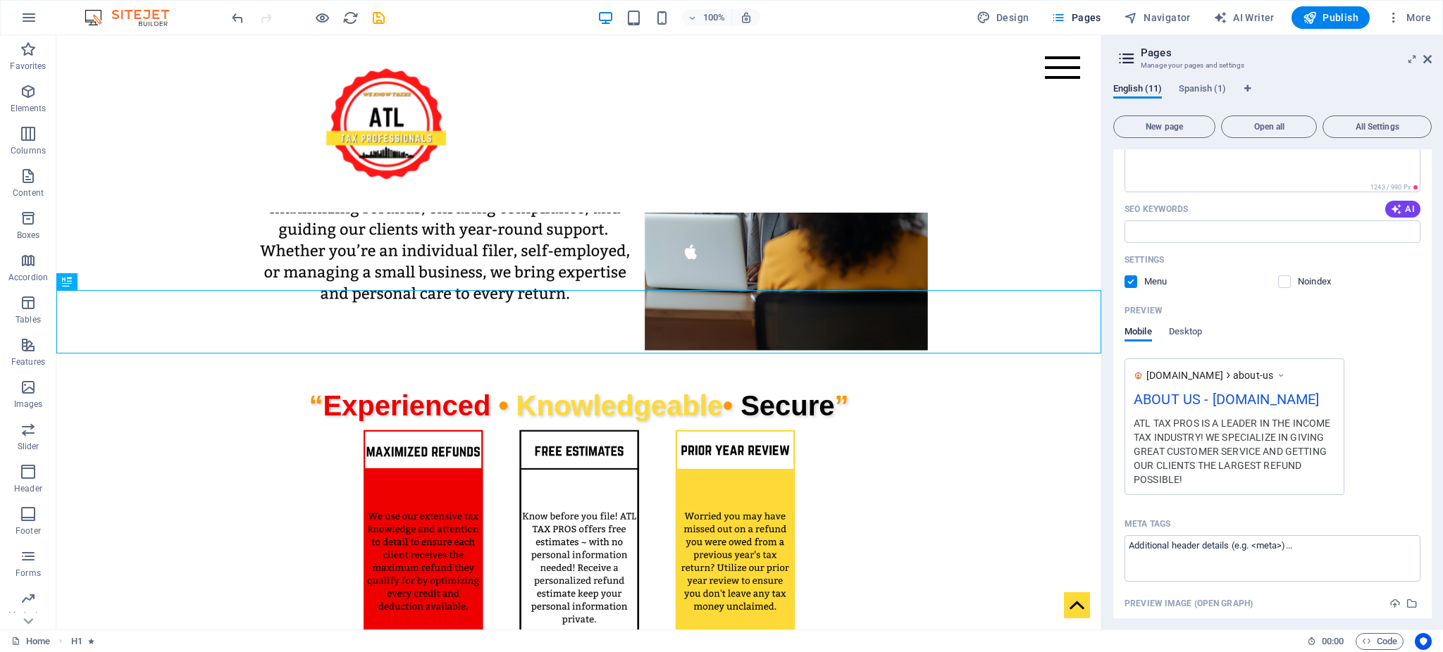
scroll to position [244, 0]
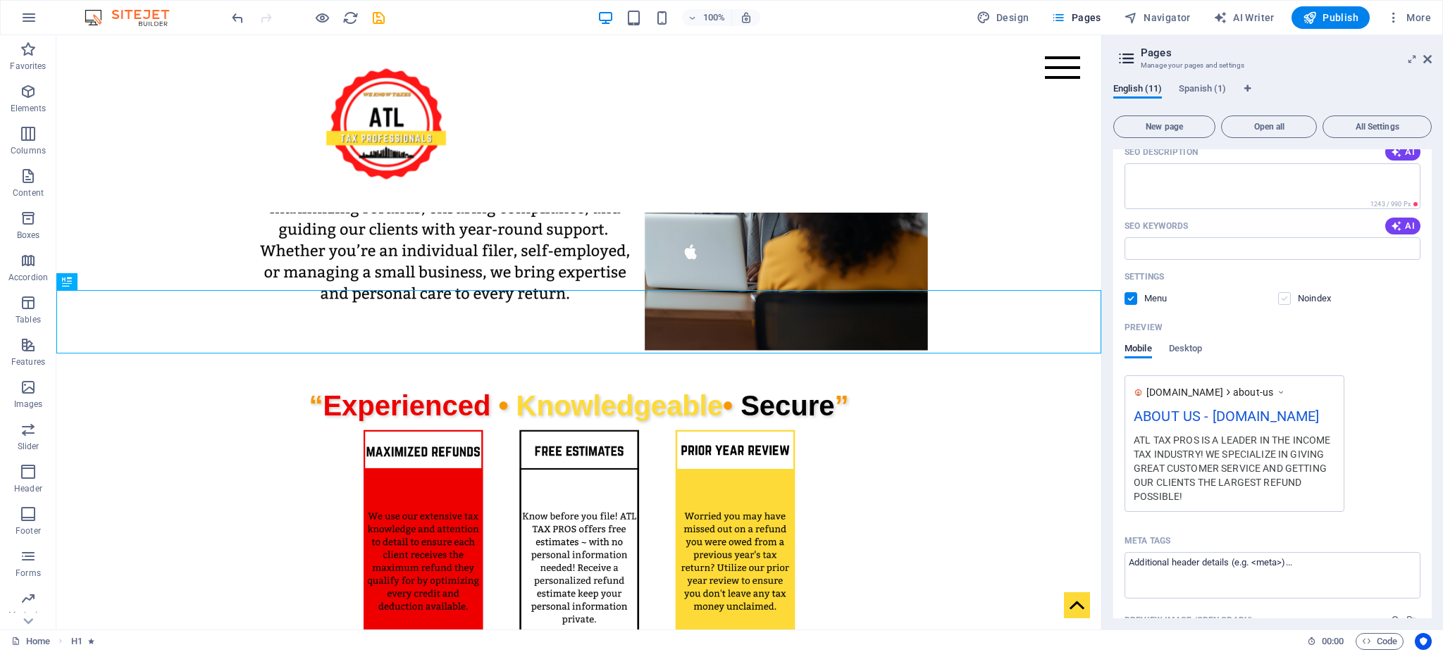
click at [1286, 299] on label at bounding box center [1284, 298] width 13 height 13
click at [0, 0] on input "checkbox" at bounding box center [0, 0] width 0 height 0
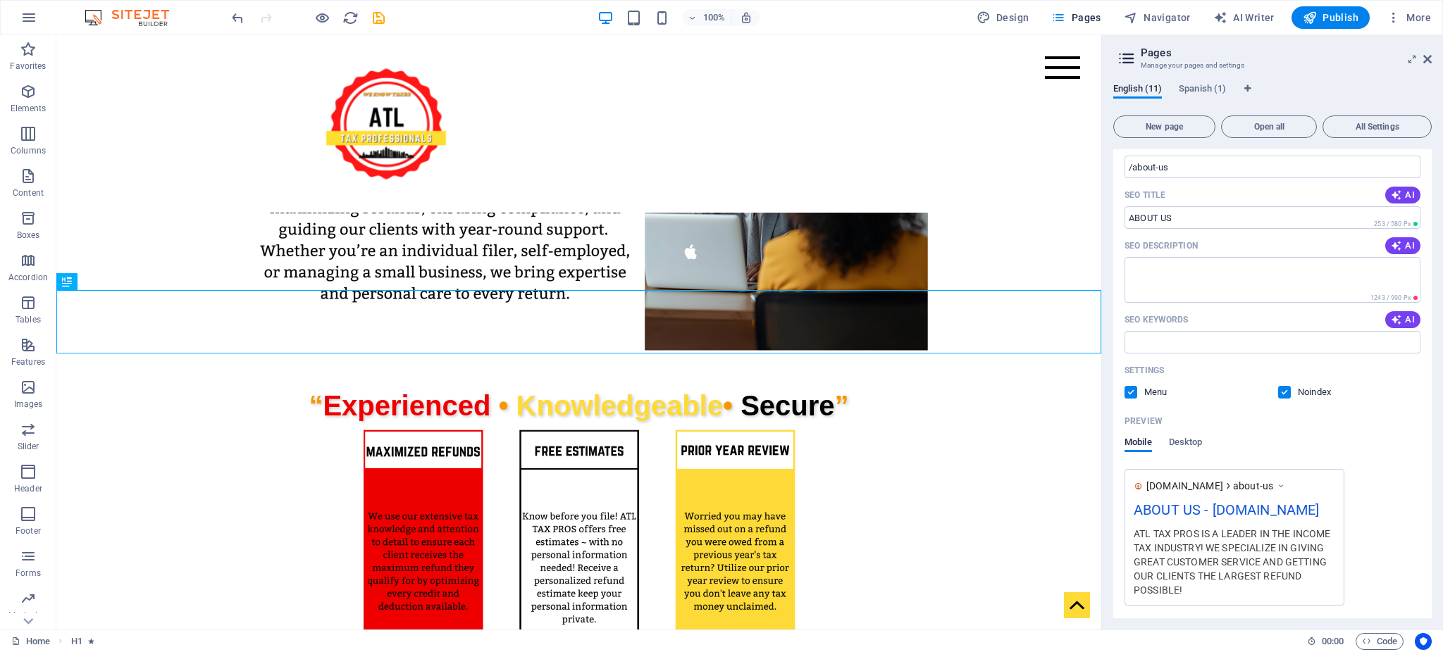
scroll to position [152, 0]
click at [1287, 392] on label at bounding box center [1284, 390] width 13 height 13
click at [0, 0] on input "checkbox" at bounding box center [0, 0] width 0 height 0
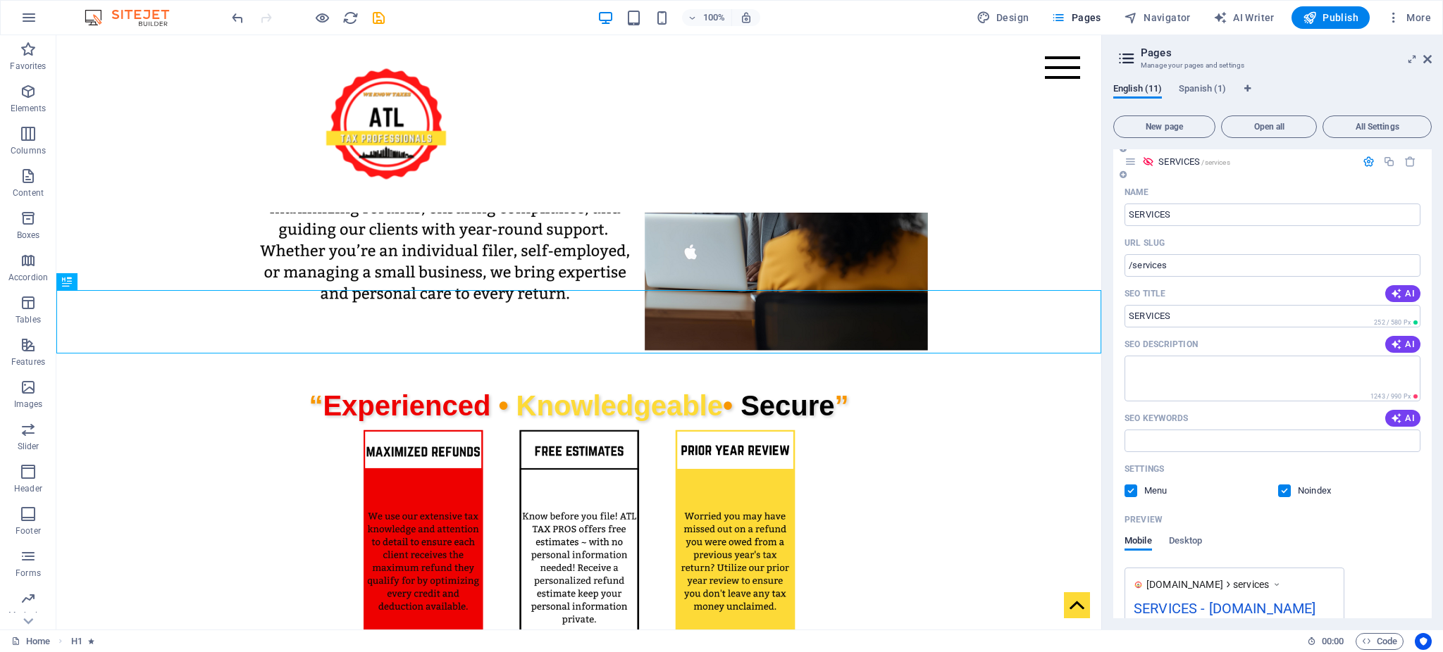
scroll to position [881, 0]
click at [1279, 494] on label at bounding box center [1284, 489] width 13 height 13
click at [0, 0] on input "checkbox" at bounding box center [0, 0] width 0 height 0
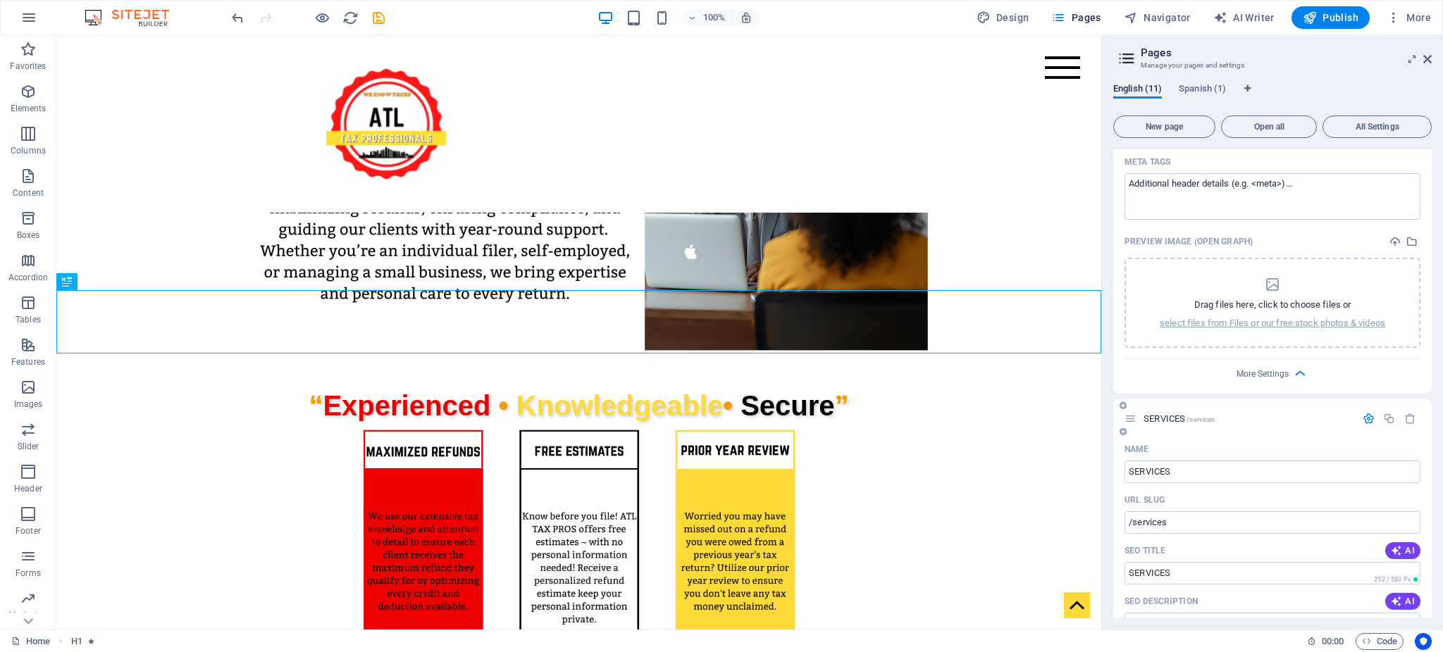
scroll to position [621, 0]
click at [1151, 421] on span "SERVICES /services" at bounding box center [1178, 421] width 71 height 11
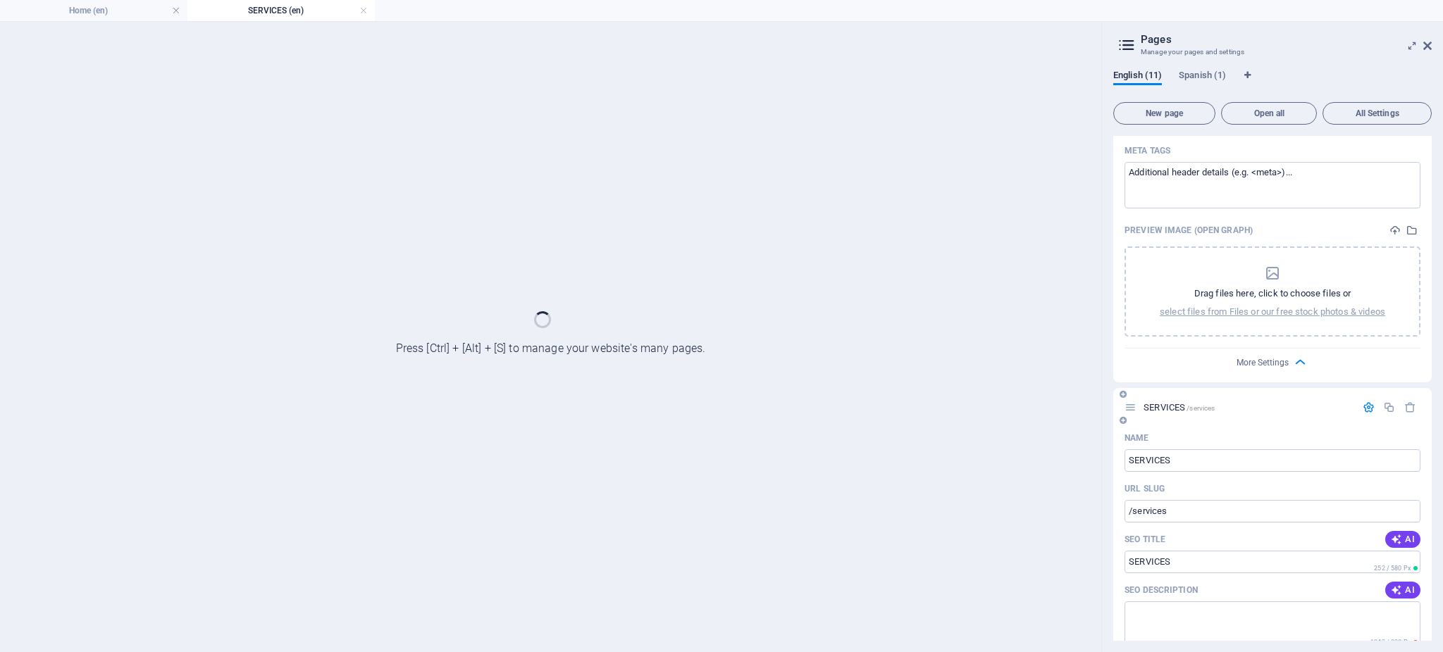
click at [1151, 421] on div "SERVICES /services" at bounding box center [1272, 407] width 318 height 39
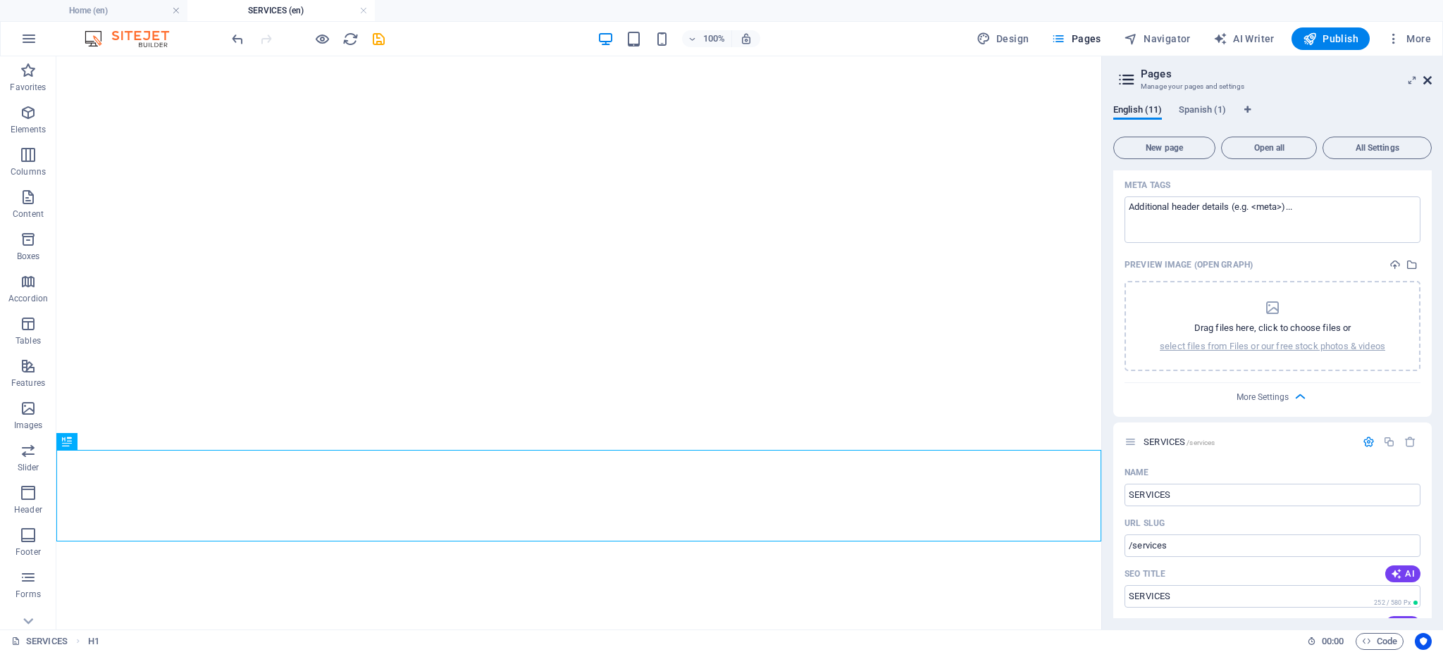
click at [1424, 80] on icon at bounding box center [1427, 80] width 8 height 11
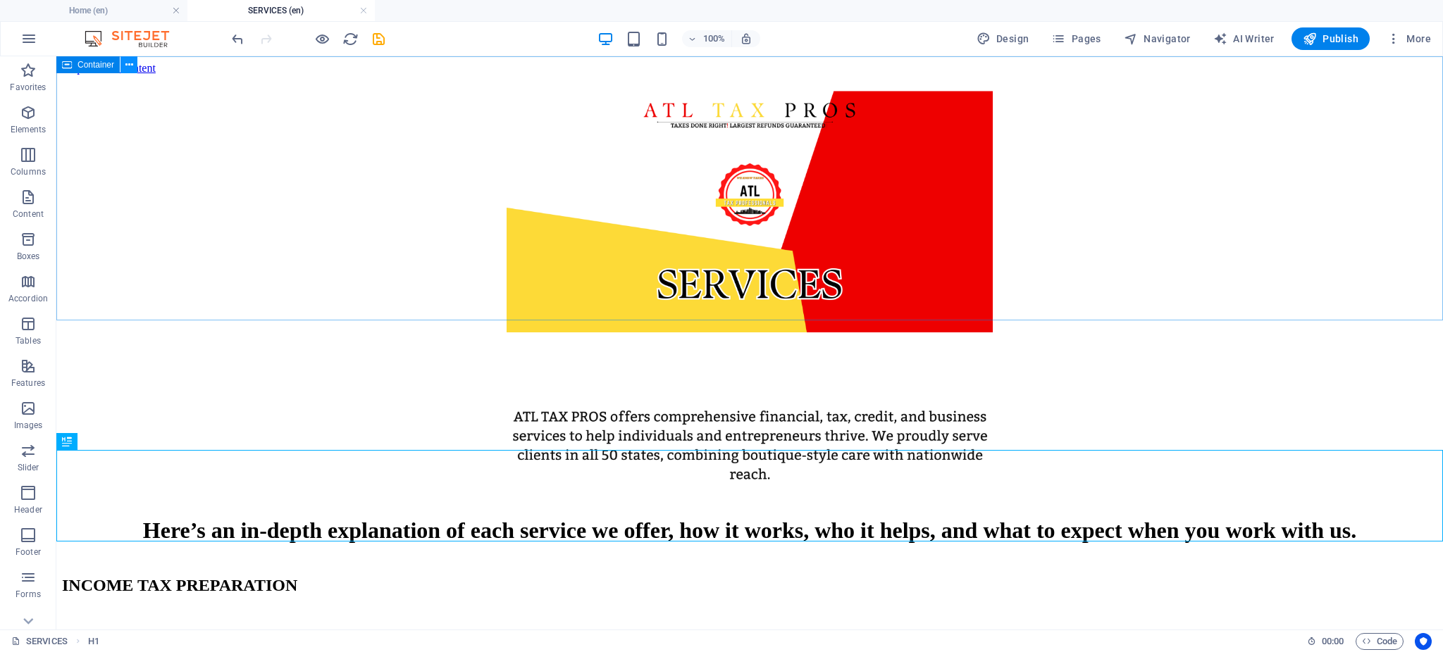
click at [131, 73] on button at bounding box center [128, 64] width 17 height 17
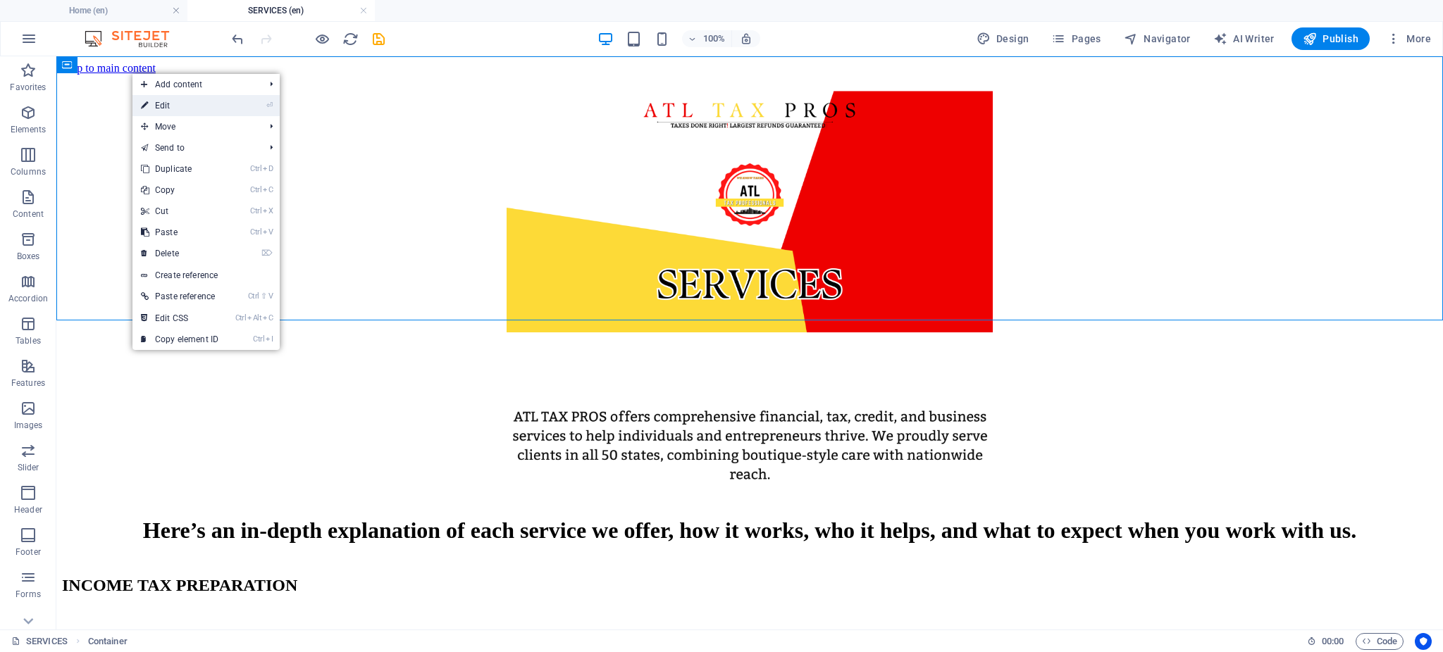
click at [177, 108] on link "⏎ Edit" at bounding box center [179, 105] width 94 height 21
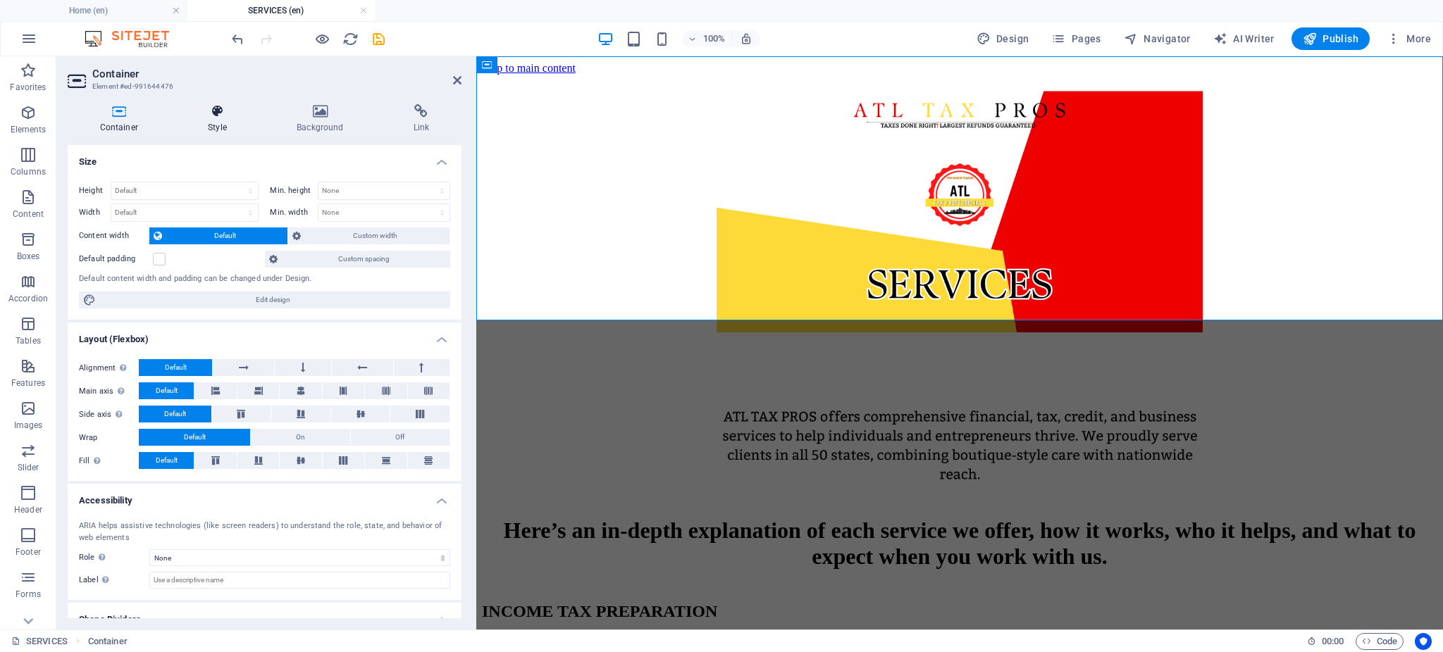
click at [220, 118] on icon at bounding box center [217, 111] width 83 height 14
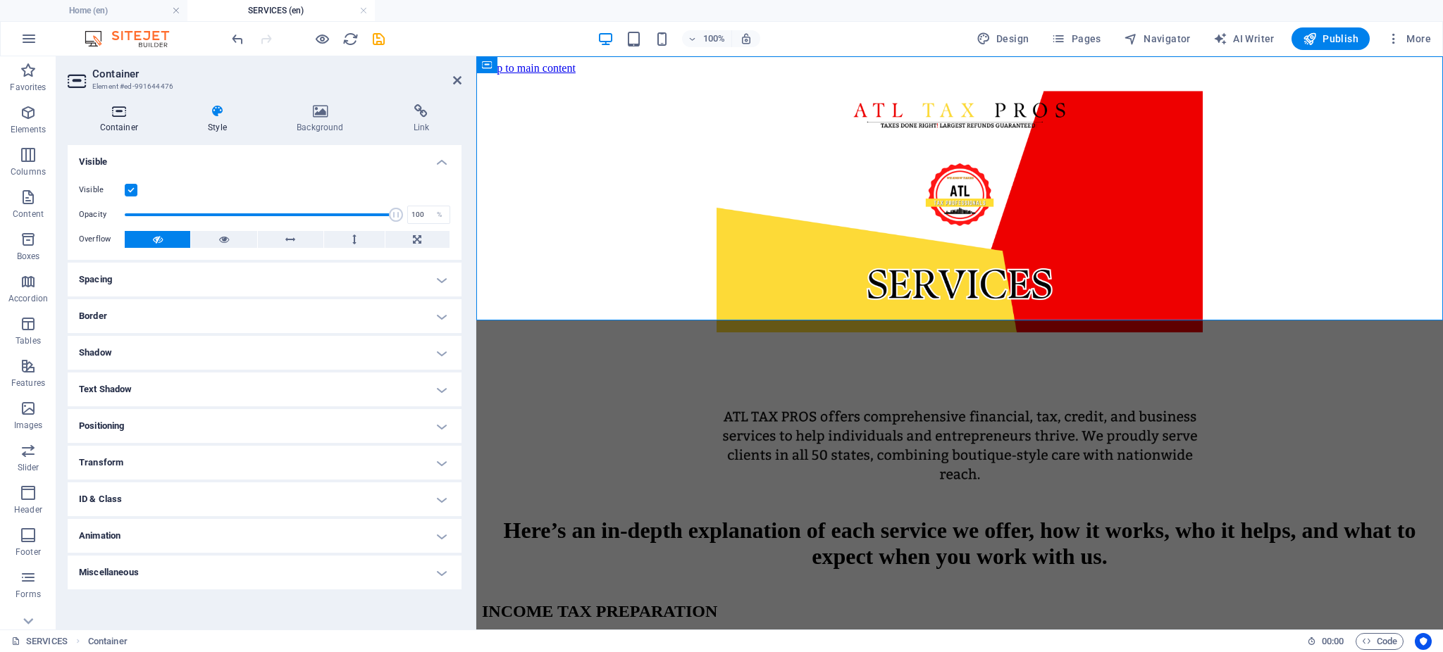
click at [113, 119] on h4 "Container" at bounding box center [122, 119] width 108 height 30
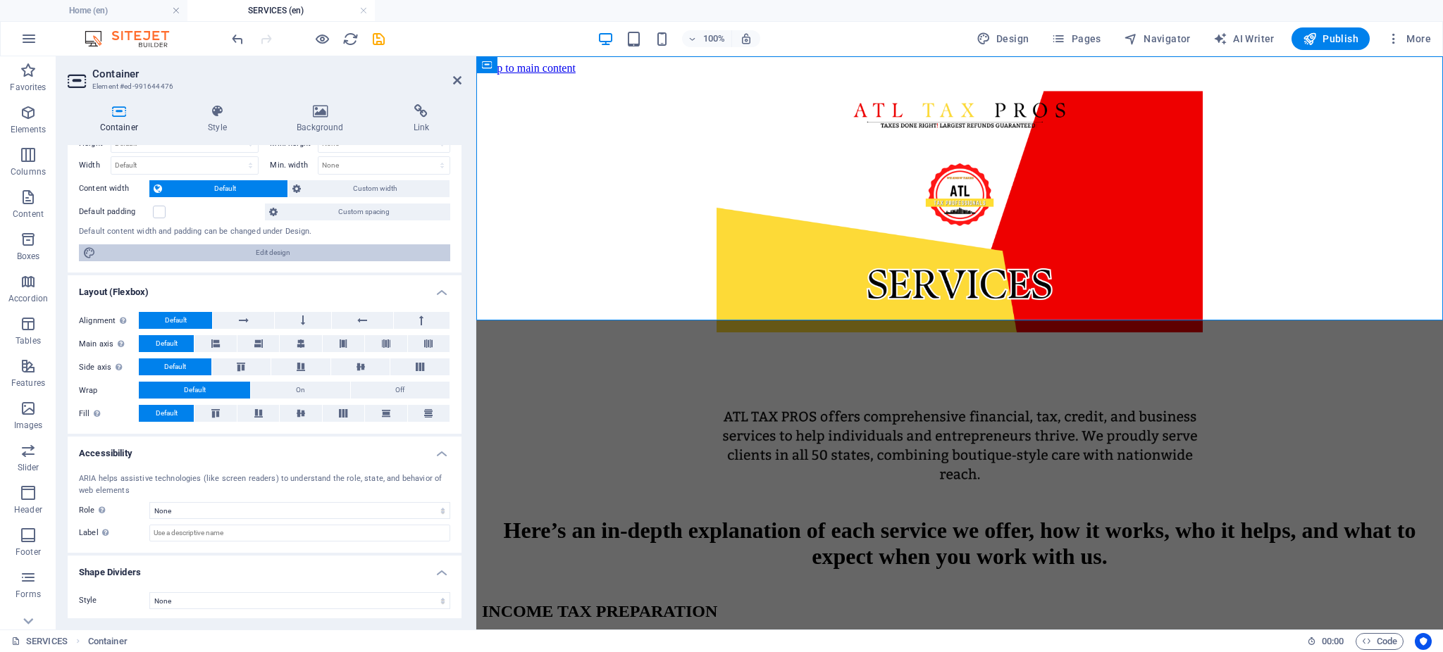
scroll to position [49, 0]
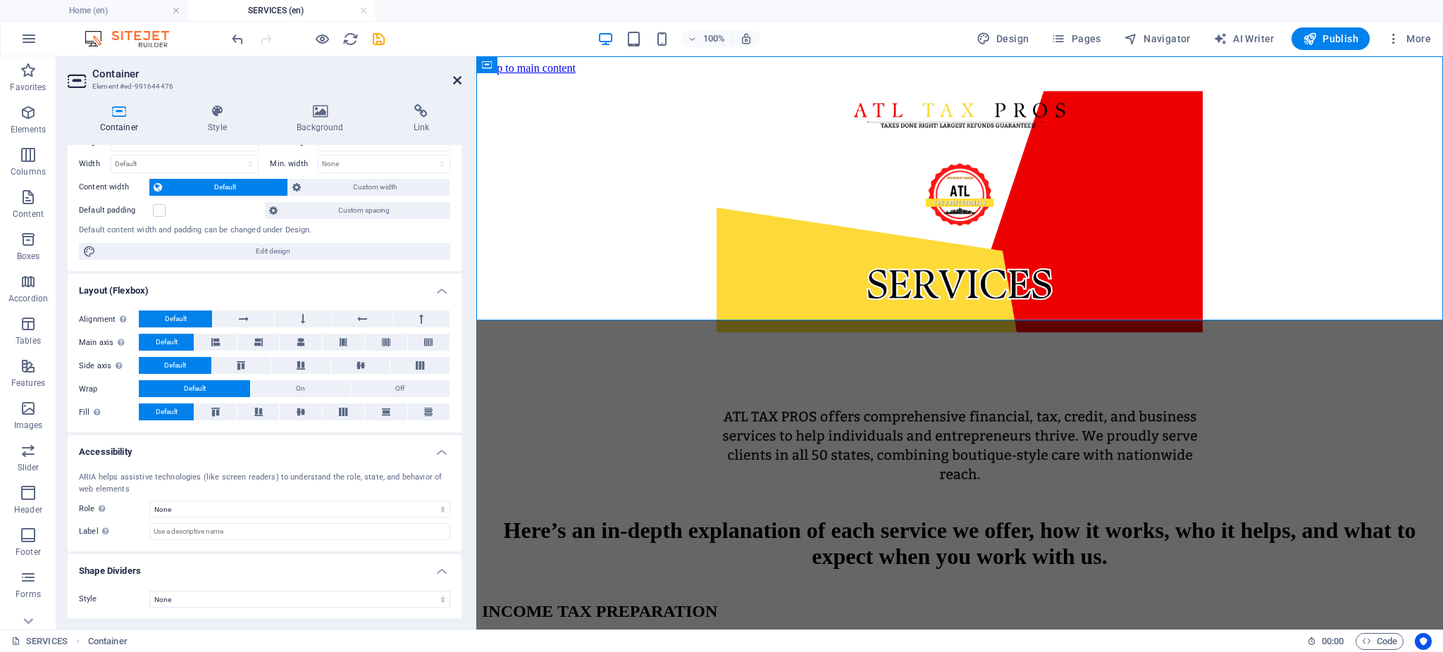
click at [457, 83] on icon at bounding box center [457, 80] width 8 height 11
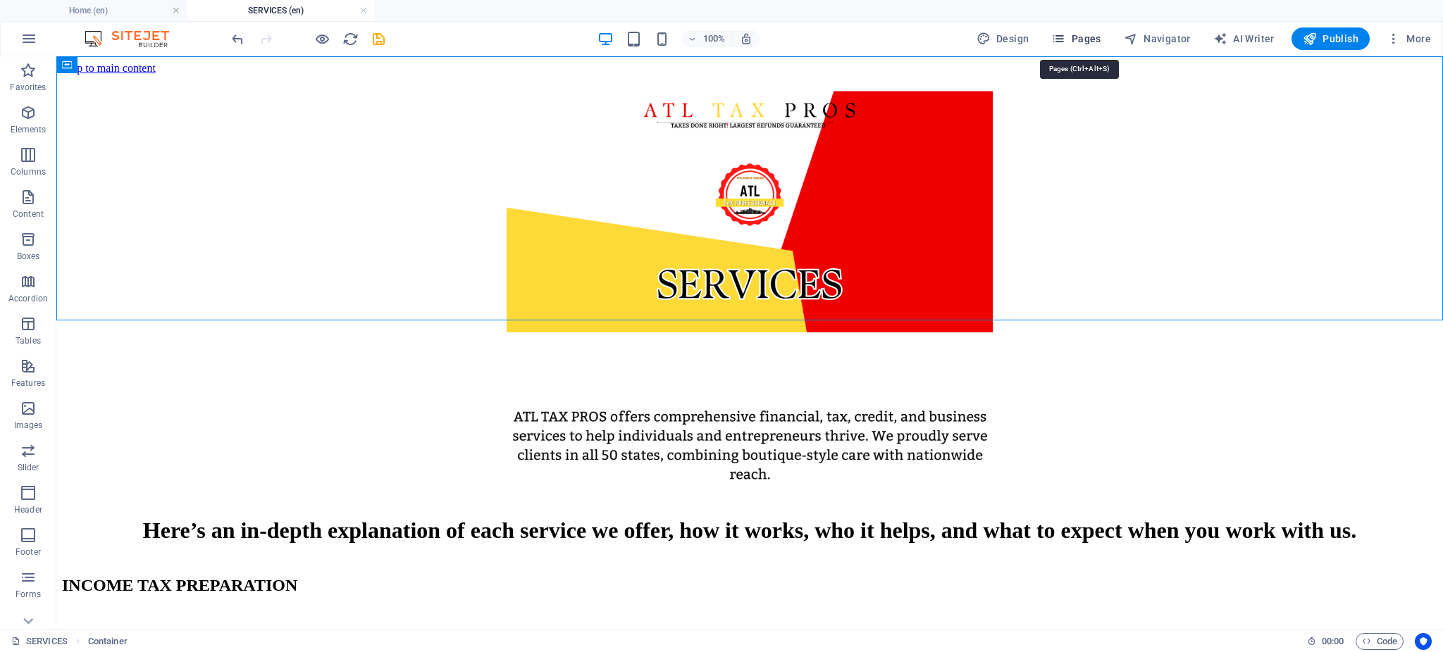
click at [1060, 44] on icon "button" at bounding box center [1058, 39] width 14 height 14
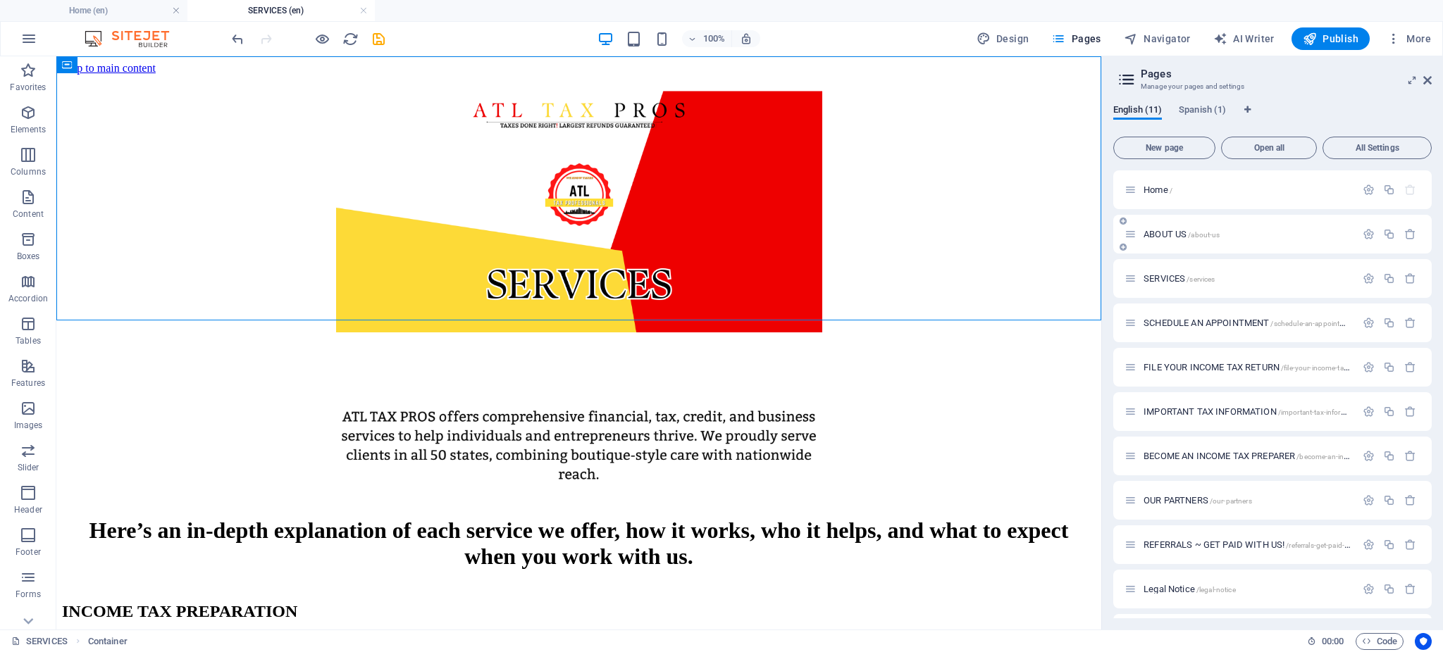
drag, startPoint x: 1250, startPoint y: 221, endPoint x: 1234, endPoint y: 232, distance: 19.2
click at [1234, 235] on div "Home / ABOUT US /about-us SERVICES /services SCHEDULE AN APPOINTMENT /schedule-…" at bounding box center [1272, 411] width 318 height 483
click at [1208, 236] on span "/about-us" at bounding box center [1204, 235] width 32 height 8
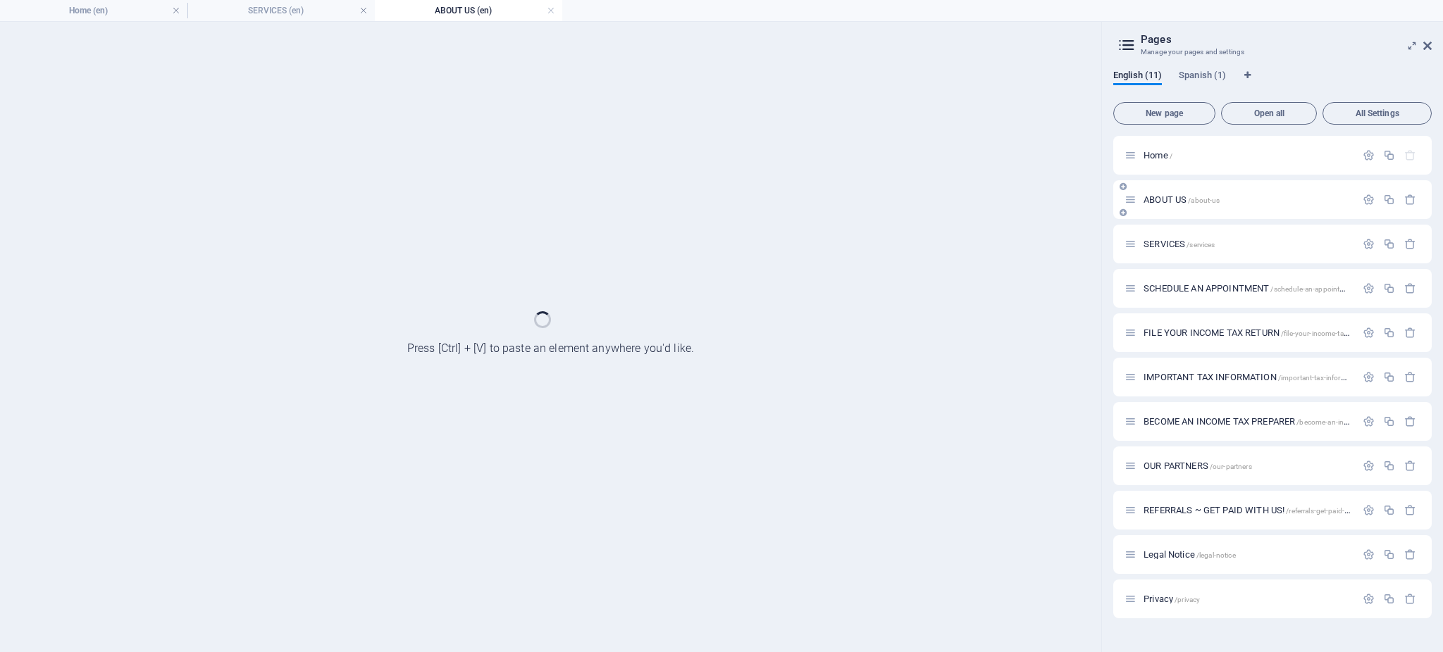
click at [1208, 236] on div "SERVICES /services" at bounding box center [1239, 244] width 231 height 16
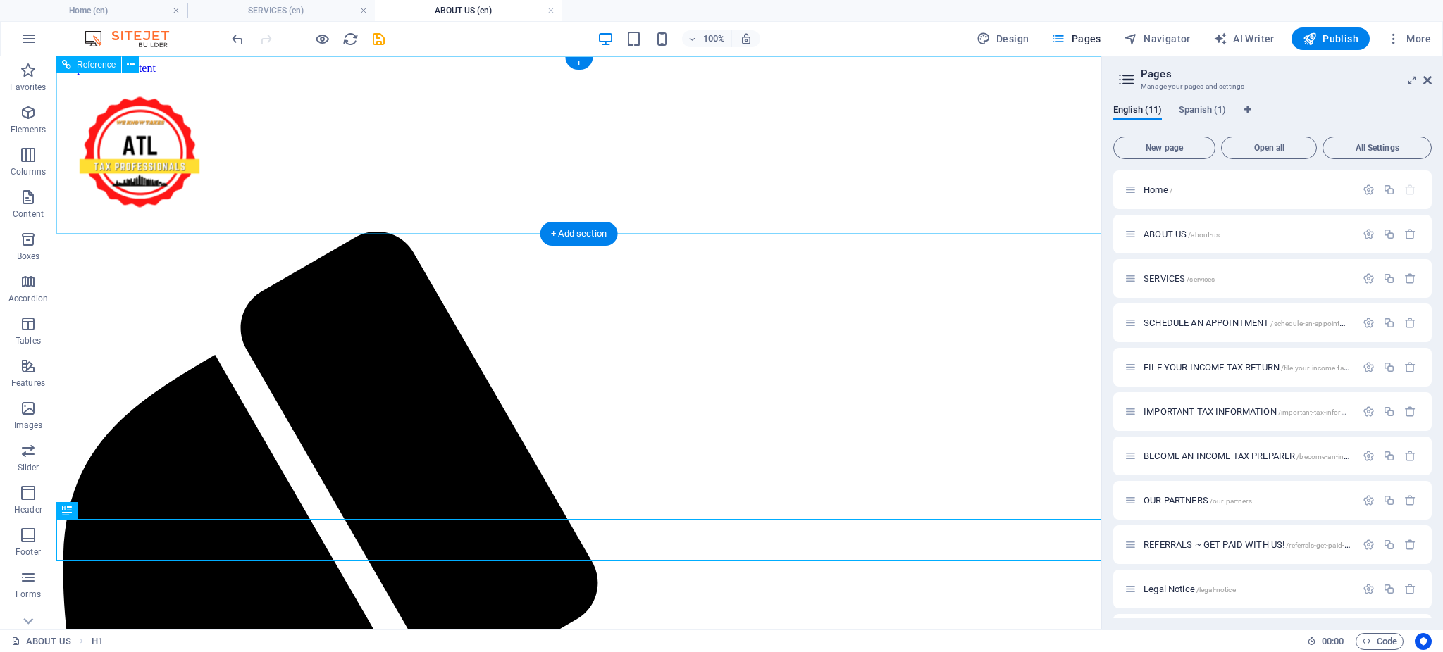
scroll to position [0, 0]
click at [129, 68] on icon at bounding box center [131, 65] width 8 height 15
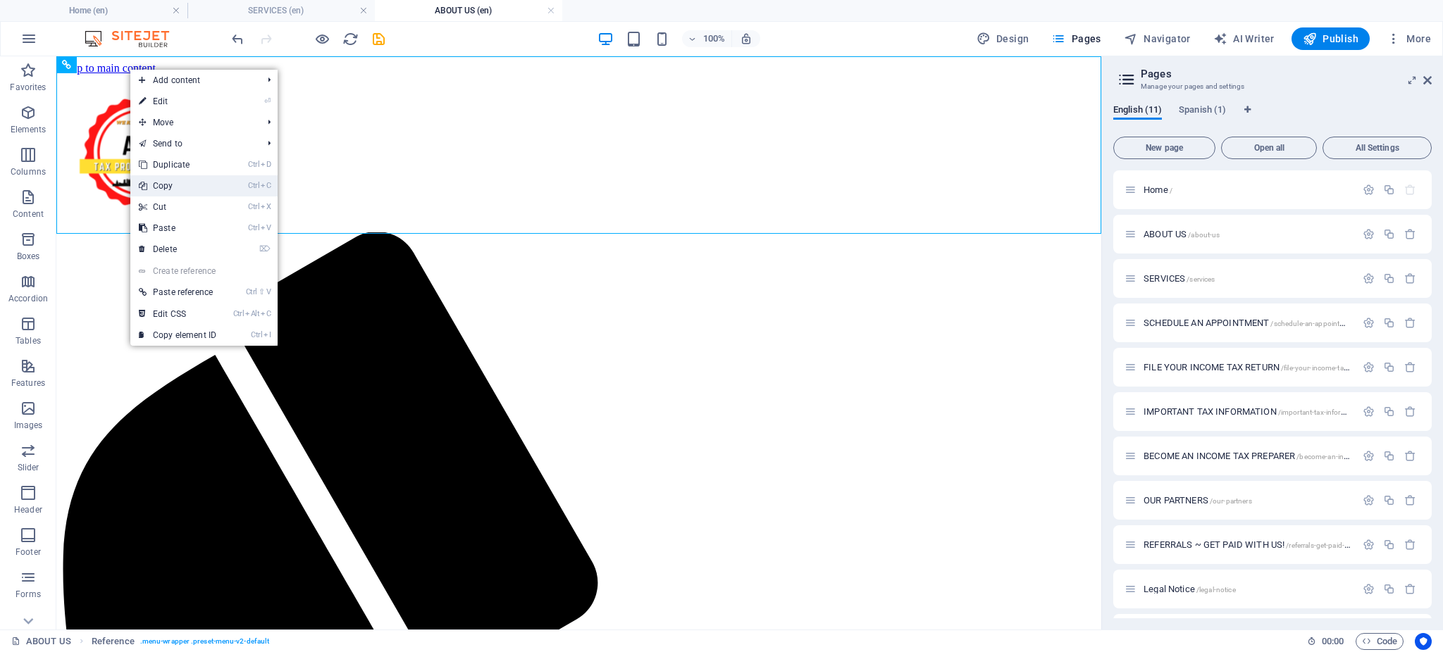
click at [187, 185] on link "Ctrl C Copy" at bounding box center [177, 185] width 94 height 21
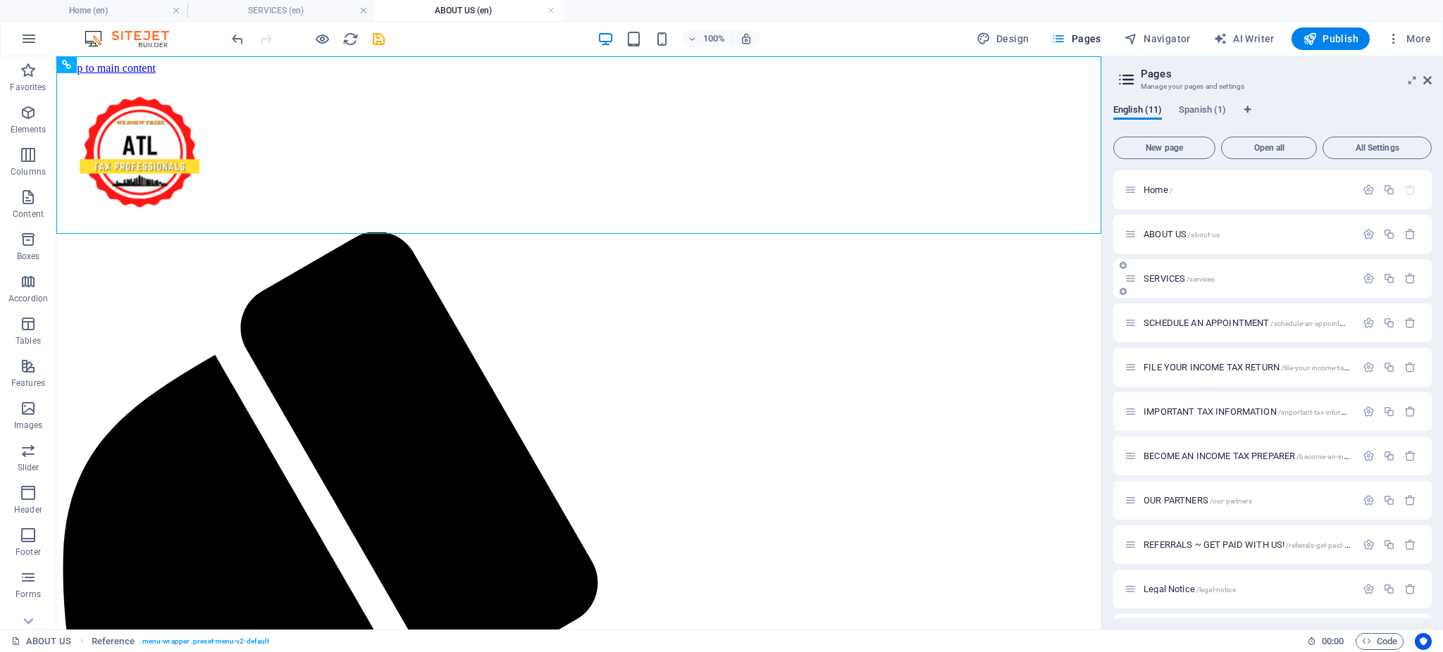
click at [1269, 276] on p "SERVICES /services" at bounding box center [1247, 278] width 208 height 9
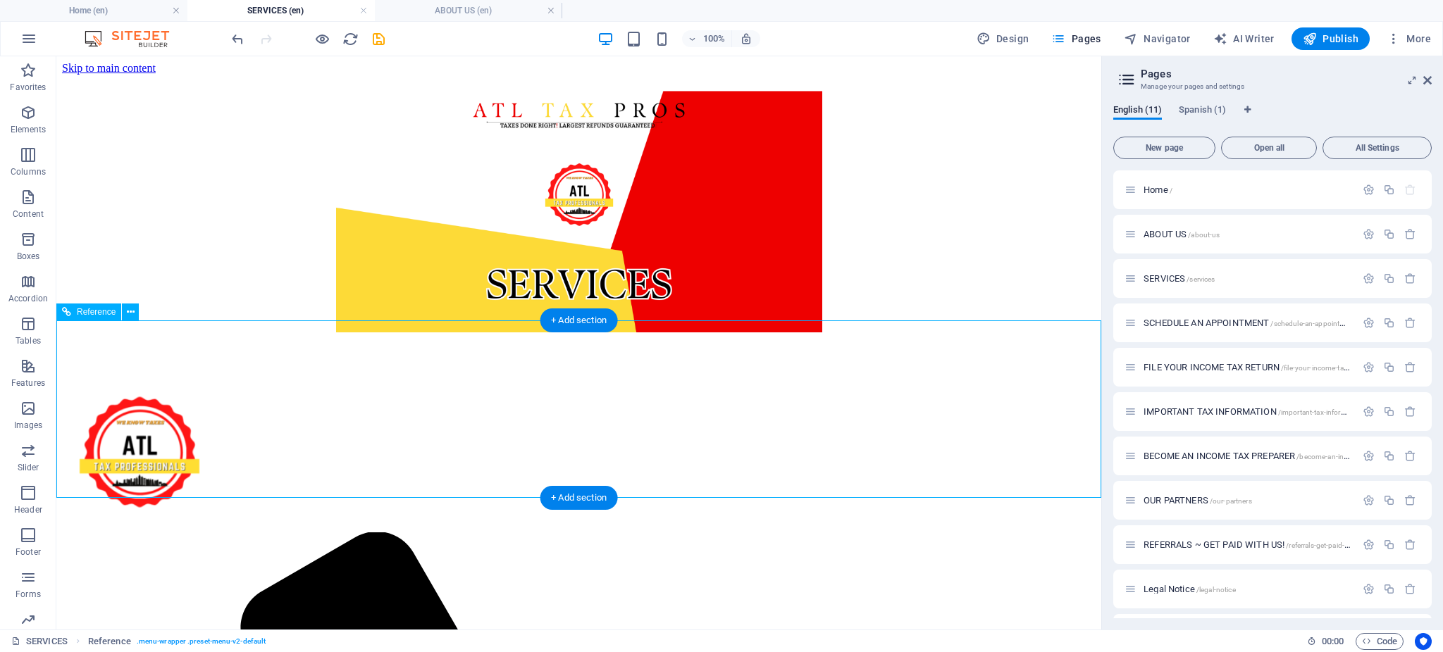
click at [379, 416] on div at bounding box center [578, 454] width 1033 height 158
click at [1182, 235] on span "ABOUT US /about-us" at bounding box center [1181, 234] width 76 height 11
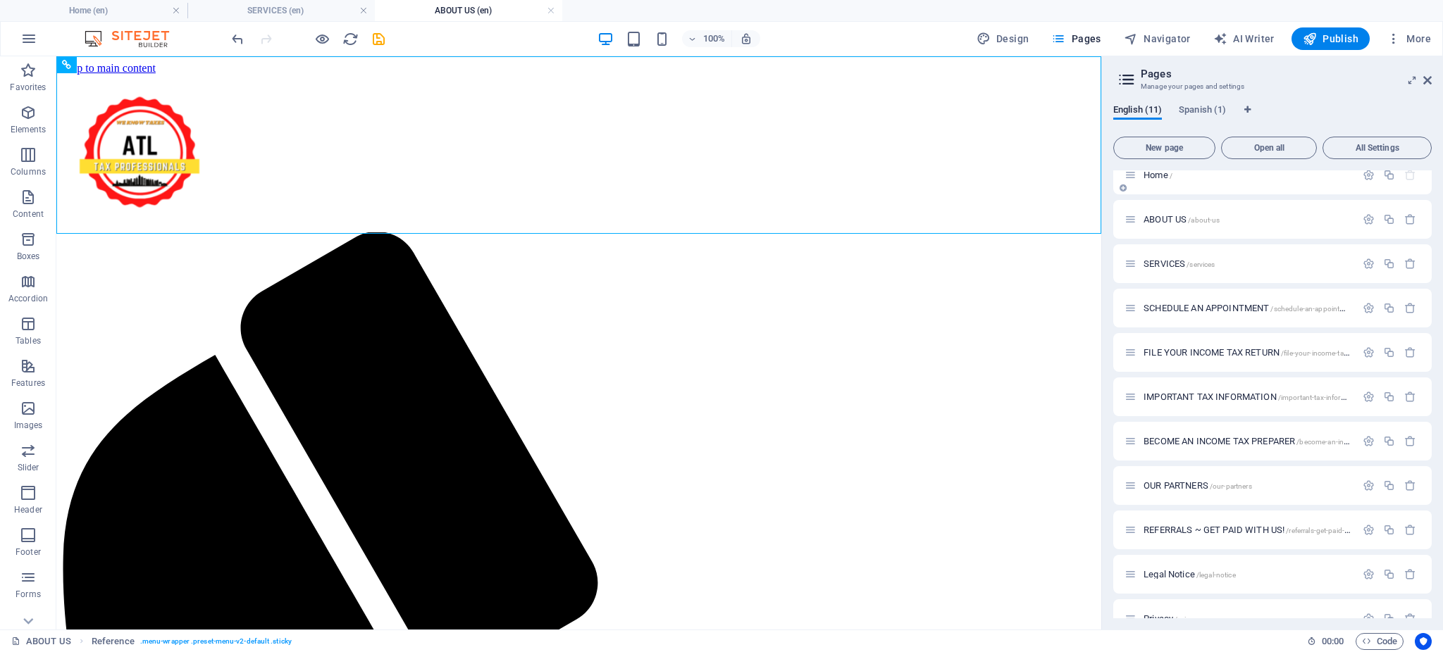
scroll to position [39, 0]
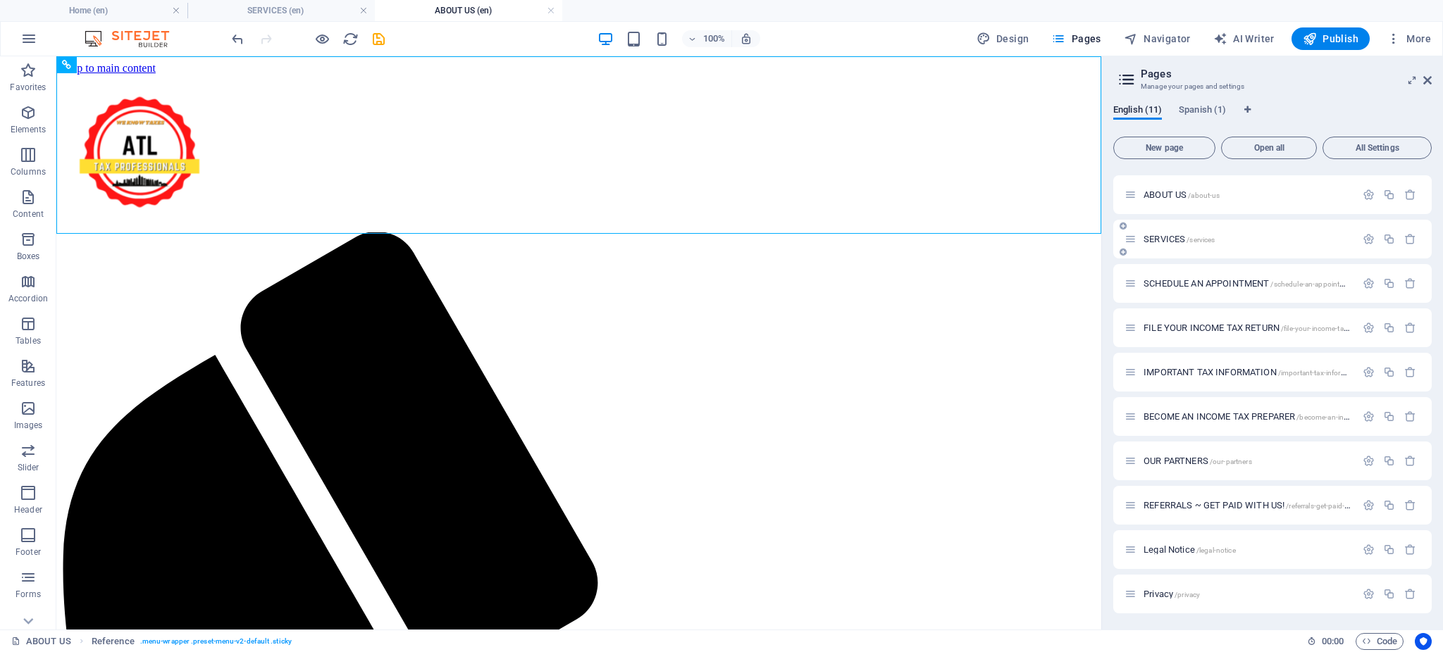
click at [1178, 249] on div "SERVICES /services" at bounding box center [1272, 239] width 318 height 39
click at [1127, 244] on icon at bounding box center [1130, 239] width 12 height 12
click at [1176, 235] on span "SERVICES /services" at bounding box center [1178, 239] width 71 height 11
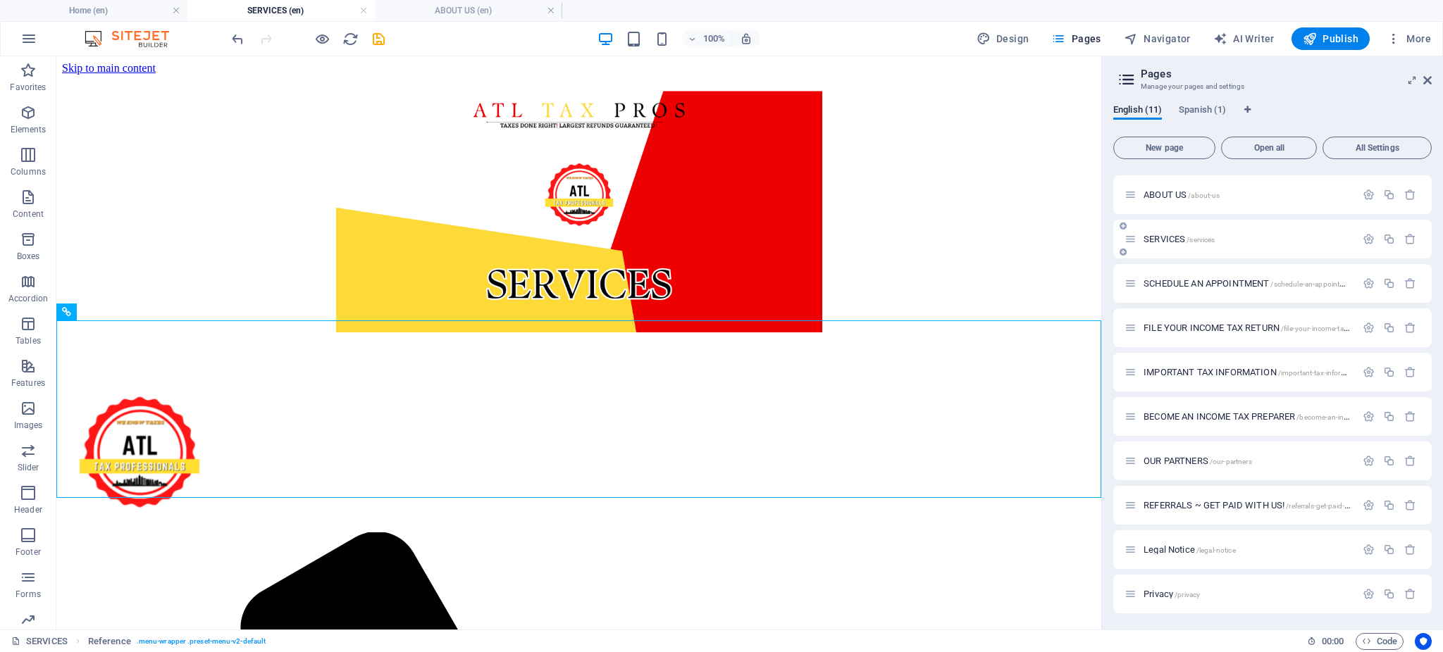
click at [1176, 235] on span "SERVICES /services" at bounding box center [1178, 239] width 71 height 11
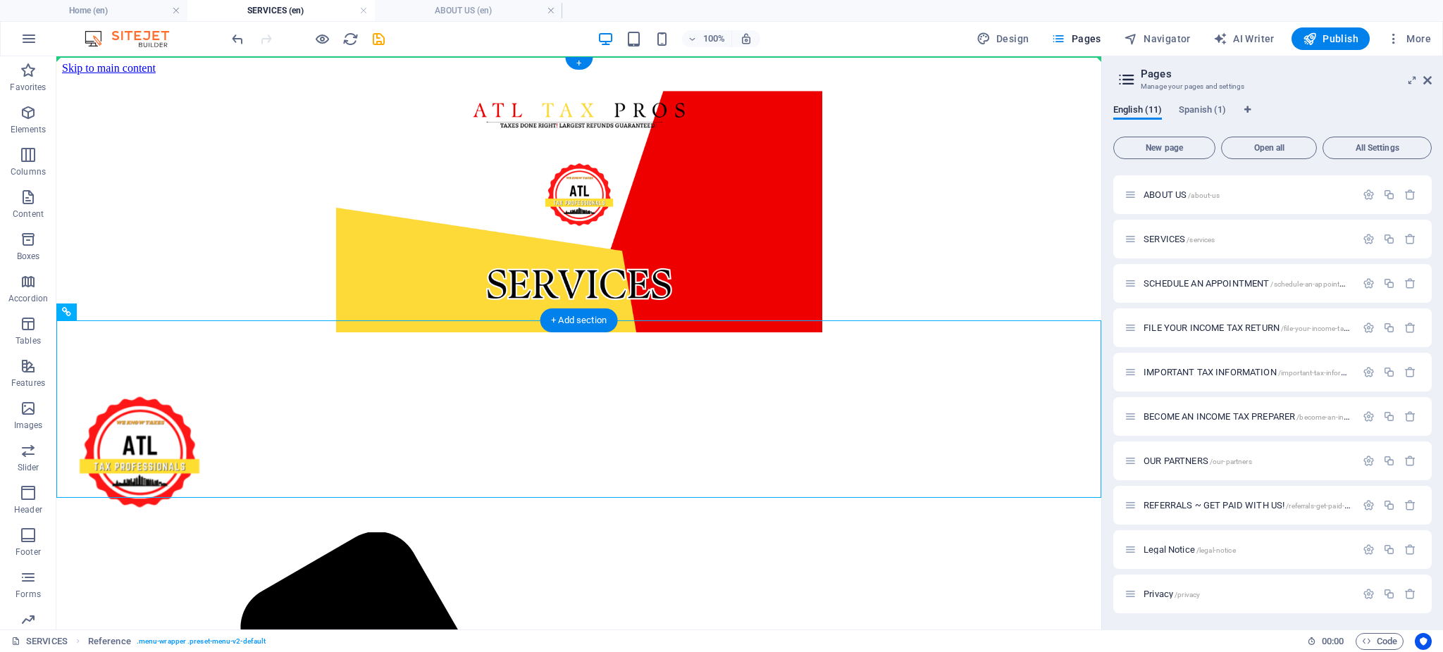
drag, startPoint x: 383, startPoint y: 426, endPoint x: 953, endPoint y: 77, distance: 668.4
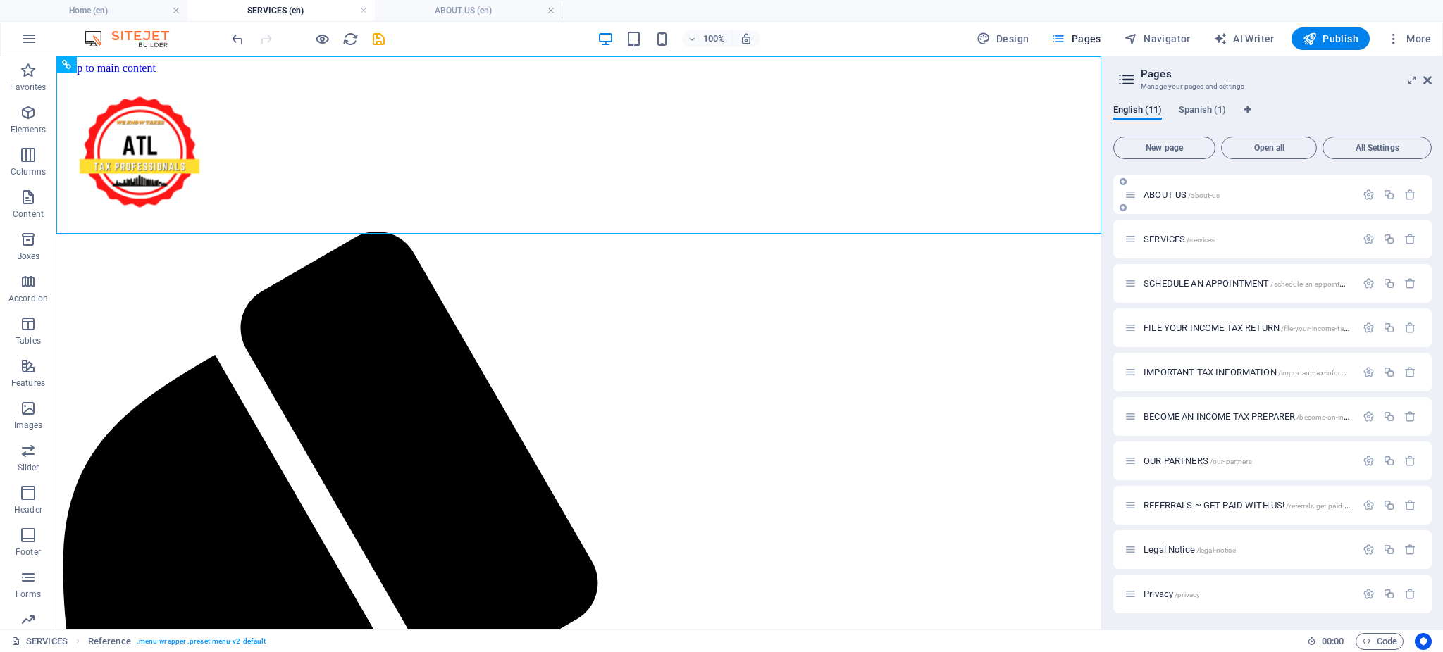
click at [1169, 193] on span "ABOUT US /about-us" at bounding box center [1181, 195] width 76 height 11
click at [1153, 242] on span "SERVICES /services" at bounding box center [1178, 239] width 71 height 11
click at [1152, 204] on div "ABOUT US /about-us" at bounding box center [1272, 194] width 318 height 39
drag, startPoint x: 1345, startPoint y: 42, endPoint x: 1228, endPoint y: 8, distance: 121.9
click at [1345, 42] on span "Publish" at bounding box center [1331, 39] width 56 height 14
